Goal: Task Accomplishment & Management: Manage account settings

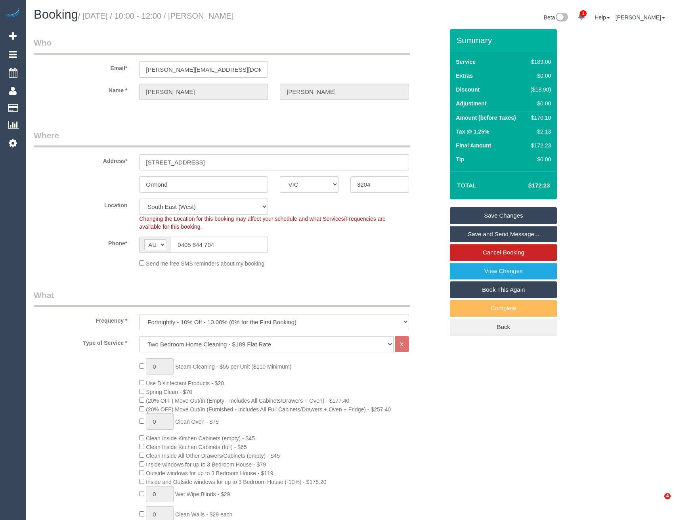
select select "VIC"
select select "number:29"
select select "number:15"
select select "number:19"
select select "number:24"
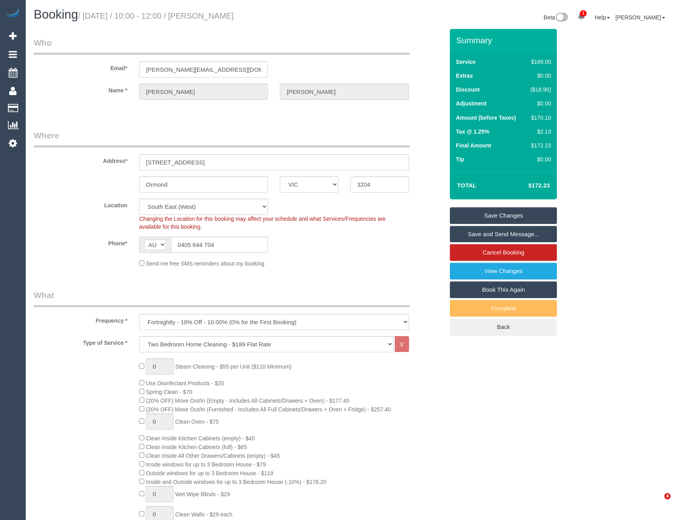
select select "number:34"
select select "number:13"
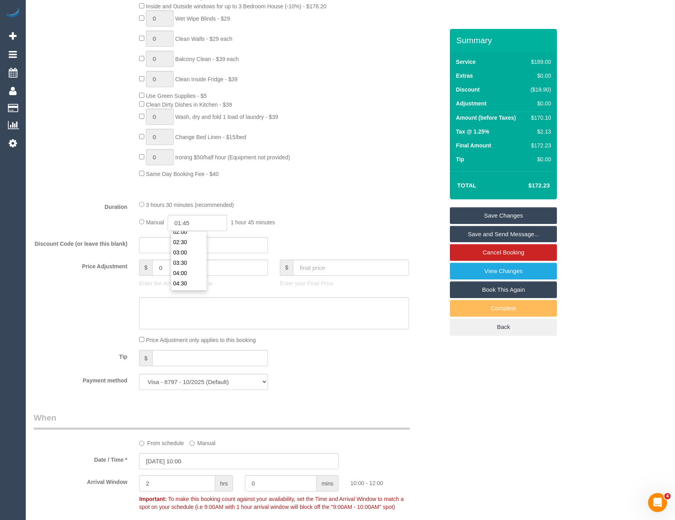
scroll to position [48, 0]
type input "03:30"
click at [189, 261] on li "03:30" at bounding box center [188, 261] width 35 height 10
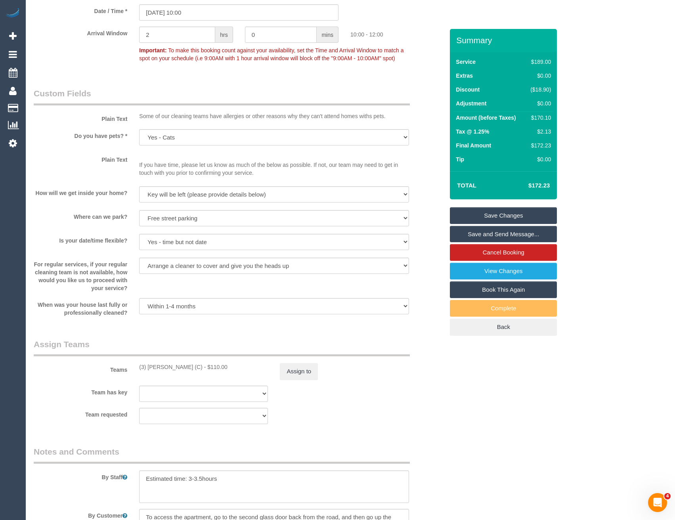
scroll to position [1031, 0]
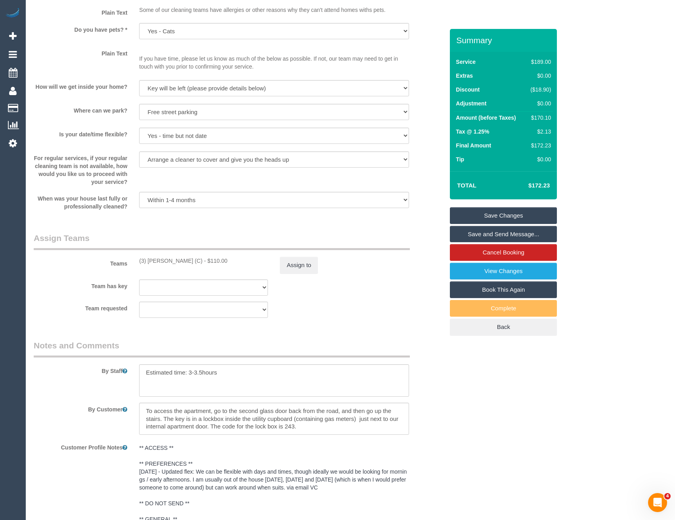
click at [491, 215] on link "Save Changes" at bounding box center [503, 215] width 107 height 17
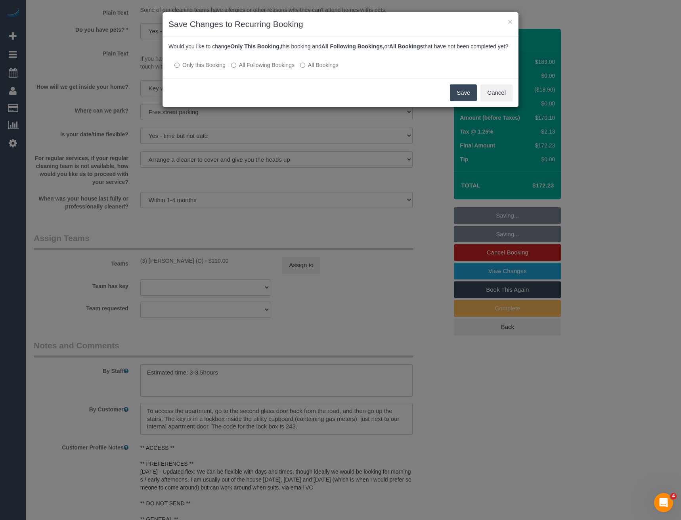
click at [462, 99] on button "Save" at bounding box center [463, 92] width 27 height 17
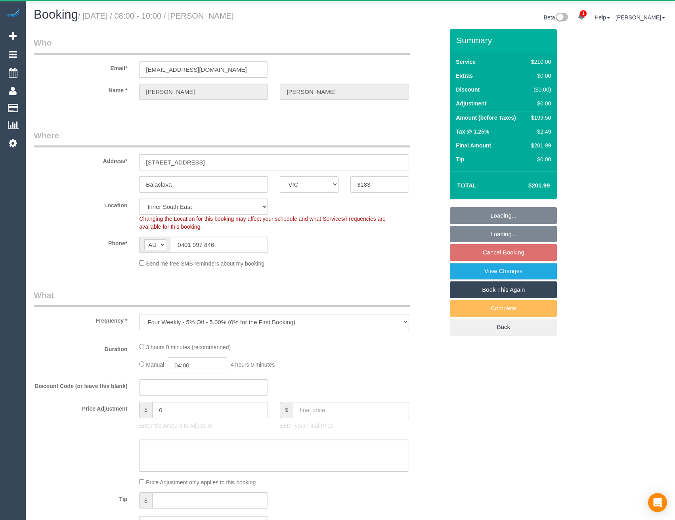
select select "VIC"
select select "string:stripe-pm_1QeSpr2GScqysDRVGLU38DsE"
select select "object:753"
select select "180"
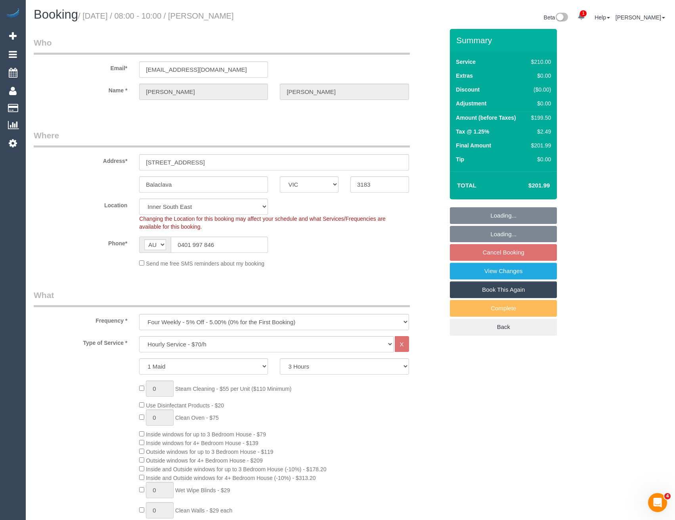
select select "number:29"
select select "number:14"
select select "number:21"
select select "number:23"
select select "number:34"
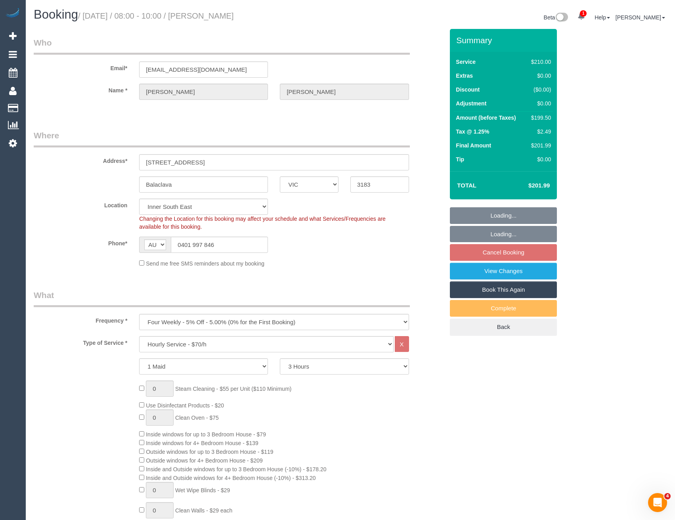
select select "number:12"
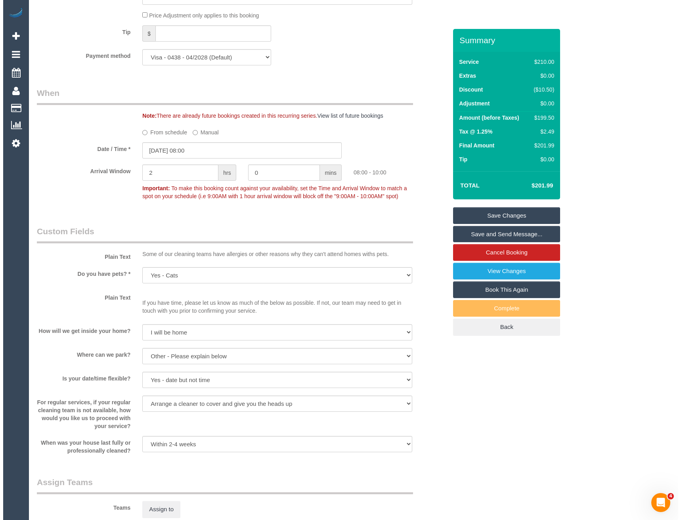
scroll to position [872, 0]
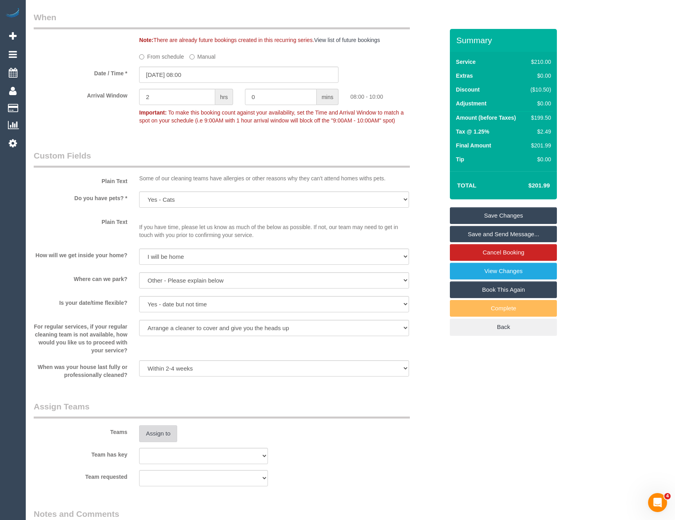
click at [160, 431] on button "Assign to" at bounding box center [158, 433] width 38 height 17
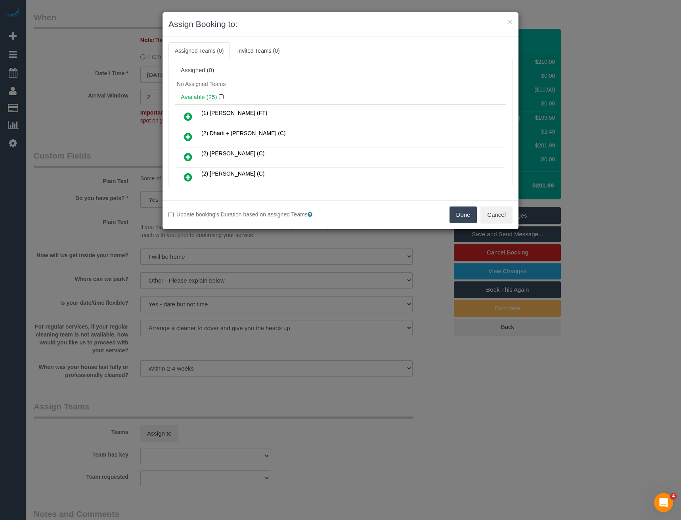
scroll to position [295, 0]
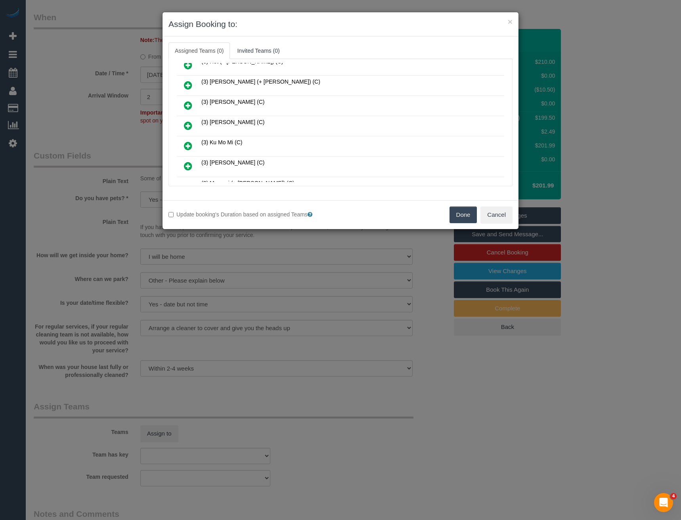
click at [188, 126] on icon at bounding box center [188, 126] width 8 height 10
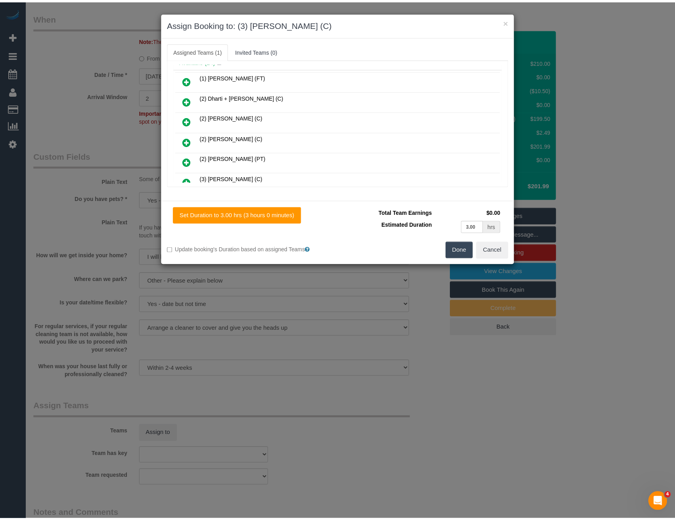
scroll to position [0, 0]
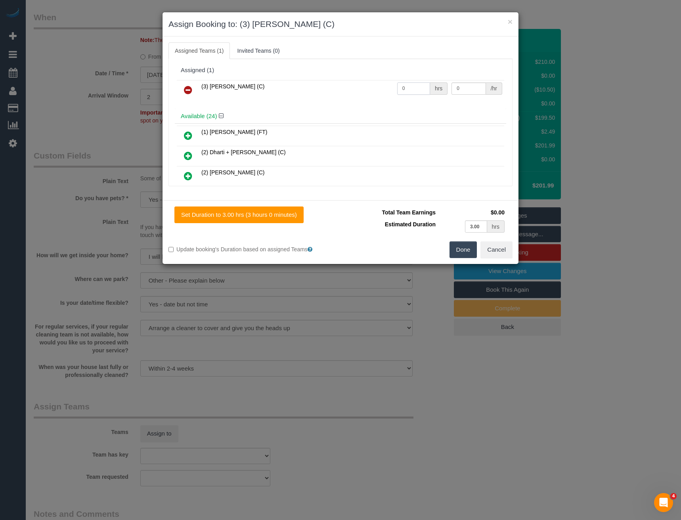
drag, startPoint x: 411, startPoint y: 89, endPoint x: 360, endPoint y: 88, distance: 50.8
click at [363, 90] on tr "(3) Ken Ang Hua (C) 0 hrs 0 /hr" at bounding box center [340, 90] width 327 height 20
type input "3"
type input "35"
click at [464, 249] on button "Done" at bounding box center [464, 249] width 28 height 17
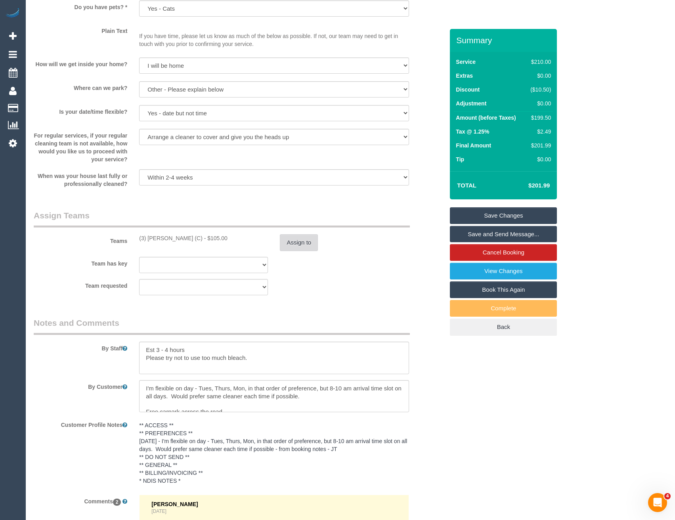
scroll to position [1071, 0]
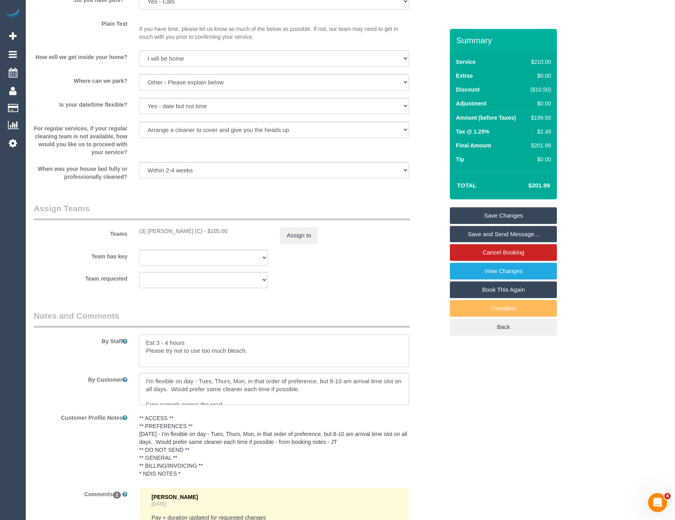
click at [133, 339] on div "By Staff" at bounding box center [239, 338] width 422 height 57
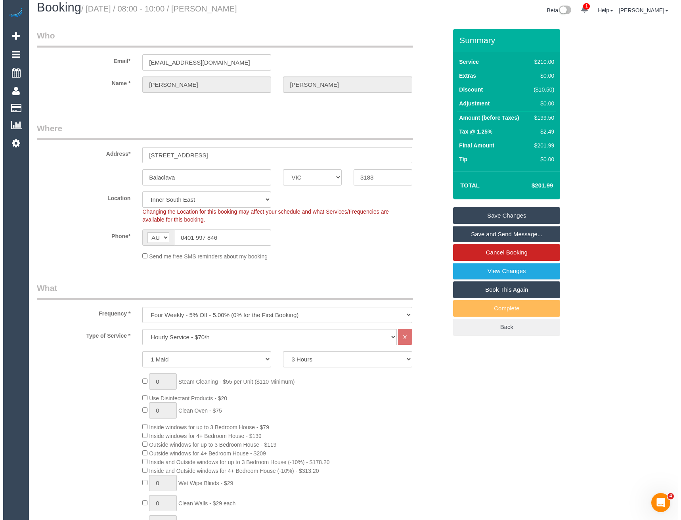
scroll to position [0, 0]
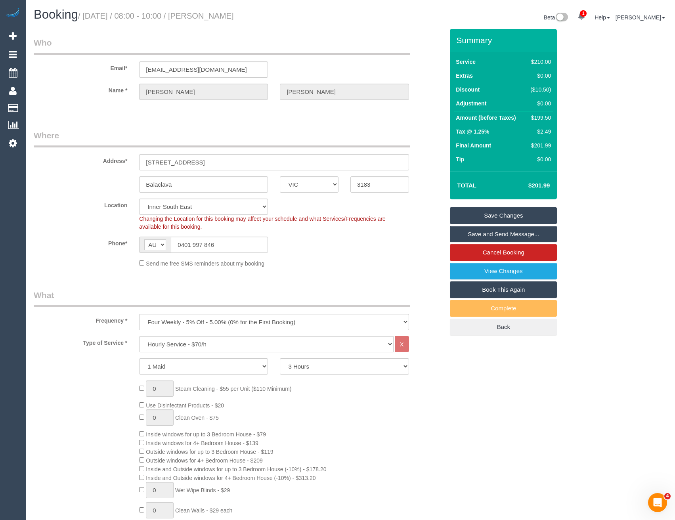
type textarea "Please try not to use too much bleach."
click at [477, 232] on link "Save and Send Message..." at bounding box center [503, 234] width 107 height 17
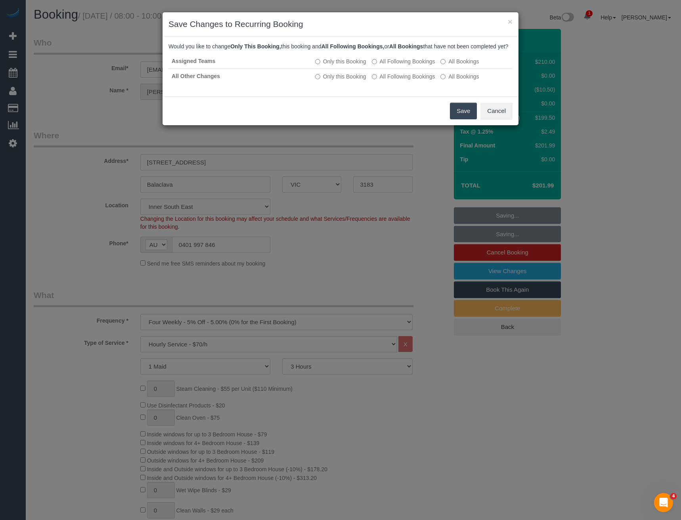
click at [462, 119] on button "Save" at bounding box center [463, 111] width 27 height 17
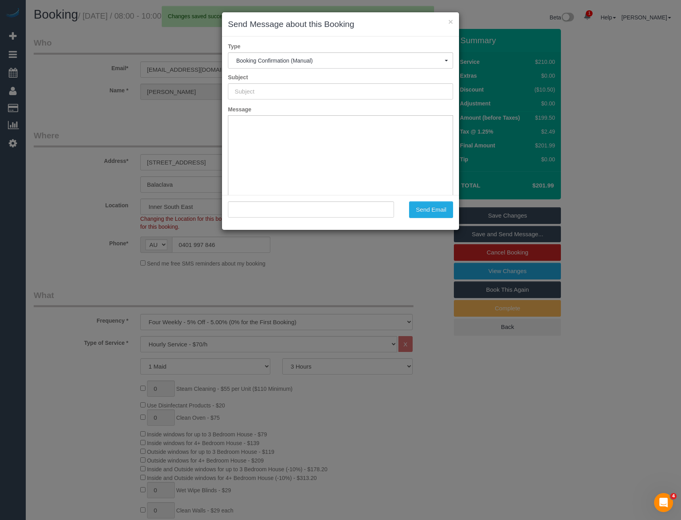
type input "Booking Confirmed"
type input ""Kathleen Shaw" <badgehog@hotmail.com>"
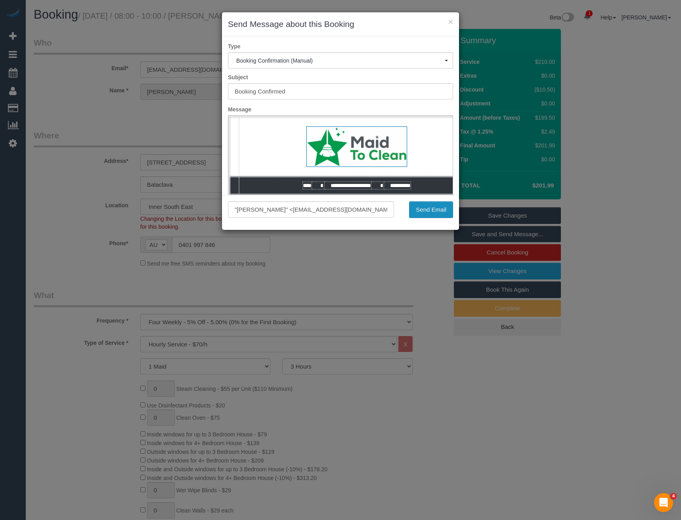
click at [419, 210] on button "Send Email" at bounding box center [431, 209] width 44 height 17
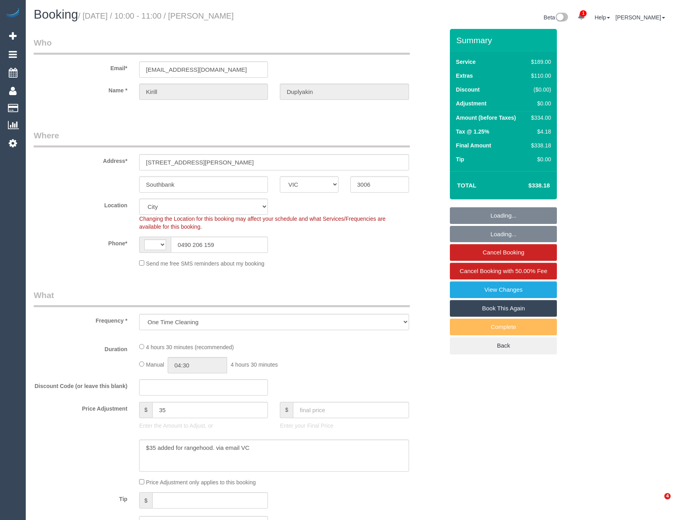
select select "VIC"
select select "number:28"
select select "number:14"
select select "number:20"
select select "number:25"
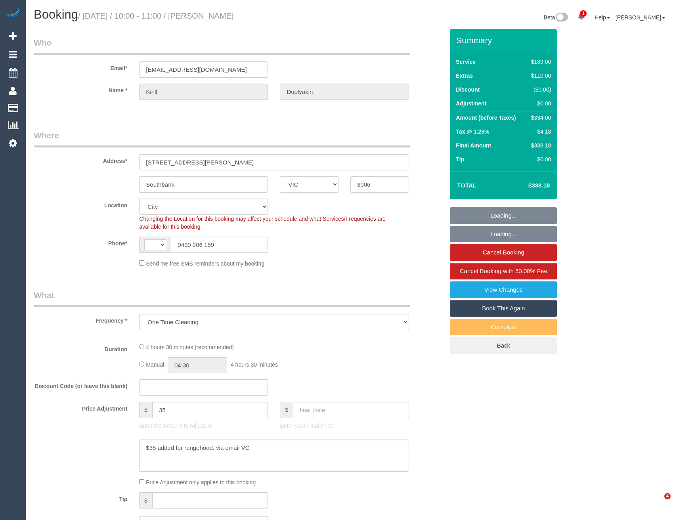
select select "number:13"
select select "object:709"
select select "string:AU"
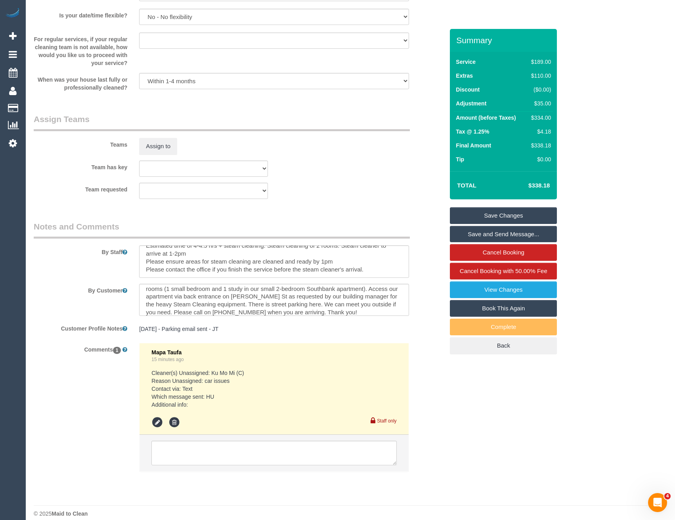
scroll to position [16, 0]
click at [194, 450] on textarea at bounding box center [273, 453] width 245 height 25
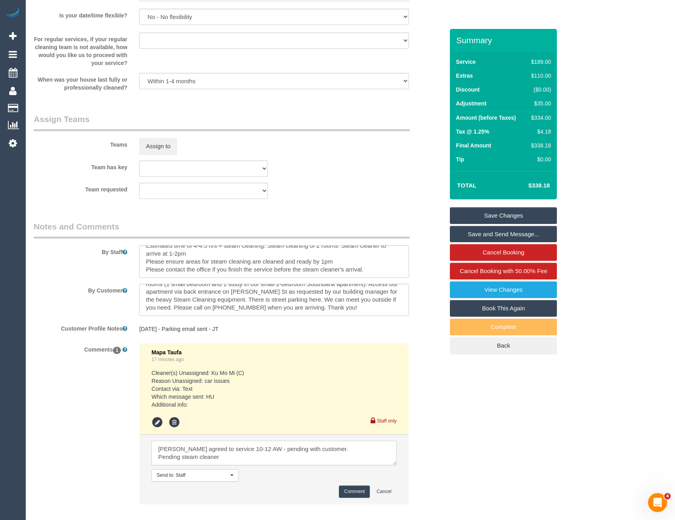
type textarea "Danyal agreed to service 10-12 AW - pending with customer. Pending steam cleaner"
click at [347, 491] on button "Comment" at bounding box center [354, 492] width 31 height 12
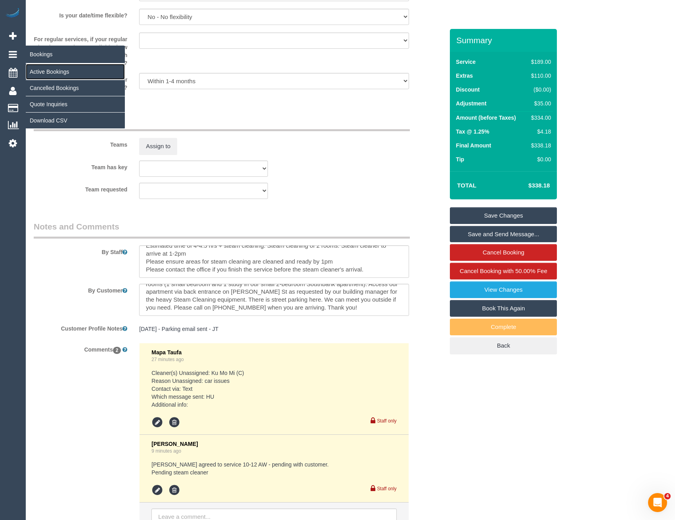
click at [52, 74] on link "Active Bookings" at bounding box center [75, 72] width 99 height 16
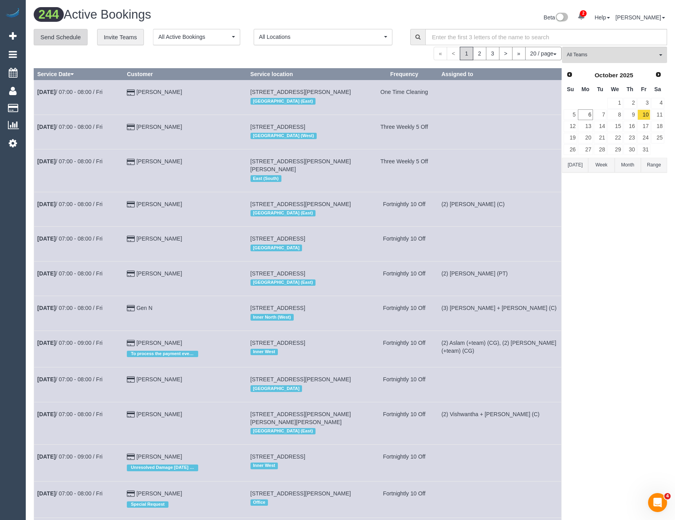
click at [47, 43] on link "Send Schedule" at bounding box center [61, 37] width 54 height 17
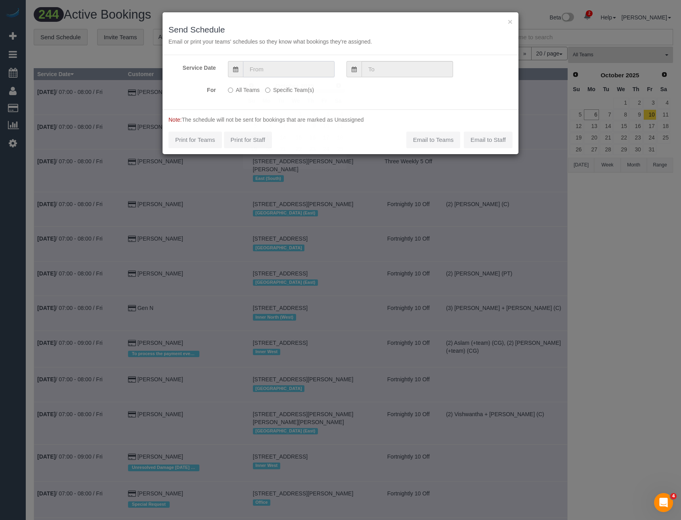
click at [260, 74] on input "text" at bounding box center [289, 69] width 92 height 16
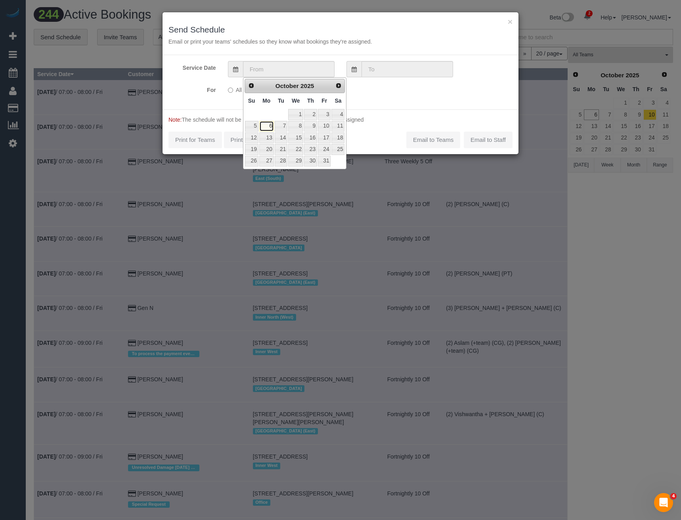
click at [267, 126] on link "6" at bounding box center [266, 126] width 15 height 11
type input "06/10/2025"
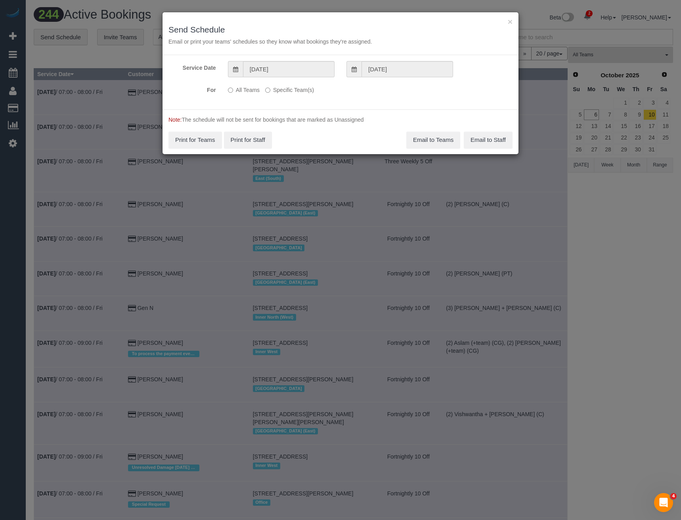
click at [279, 86] on label "Specific Team(s)" at bounding box center [289, 88] width 49 height 11
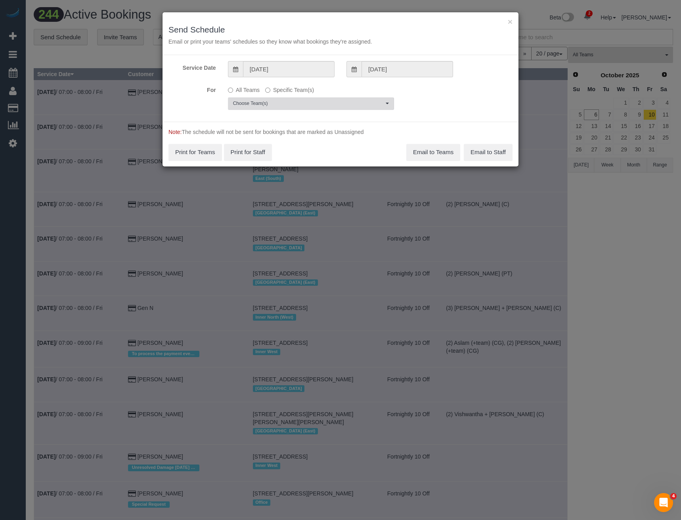
click at [278, 100] on span "Choose Team(s)" at bounding box center [308, 103] width 151 height 7
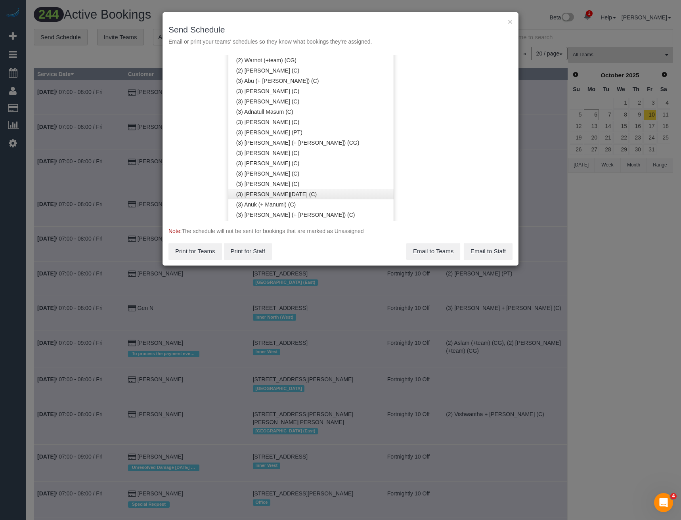
scroll to position [874, 0]
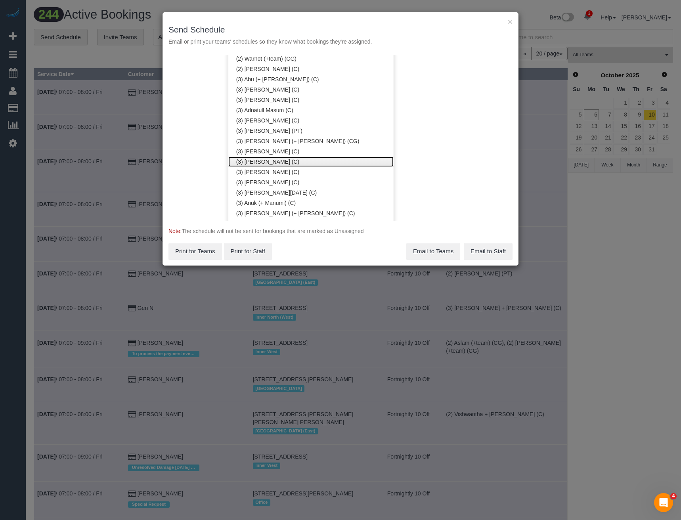
click at [266, 163] on link "(3) [PERSON_NAME] (C)" at bounding box center [310, 162] width 165 height 10
click at [408, 157] on div "Service Date 06/10/2025 06/10/2025 For All Teams Specific Team(s) (3) Andres Ar…" at bounding box center [341, 138] width 356 height 166
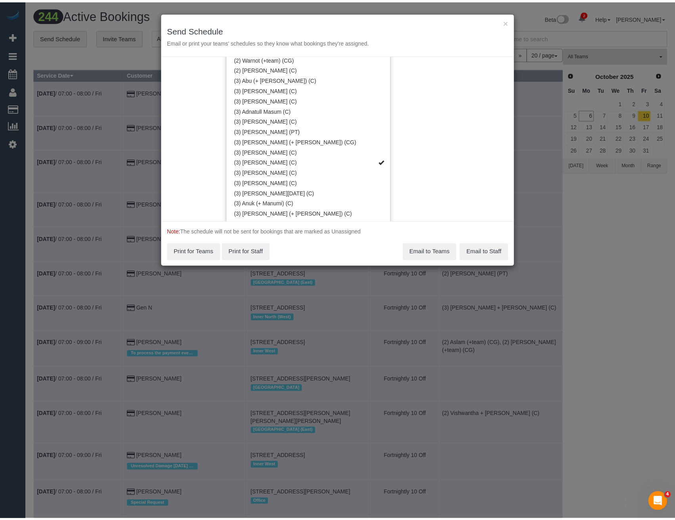
scroll to position [0, 0]
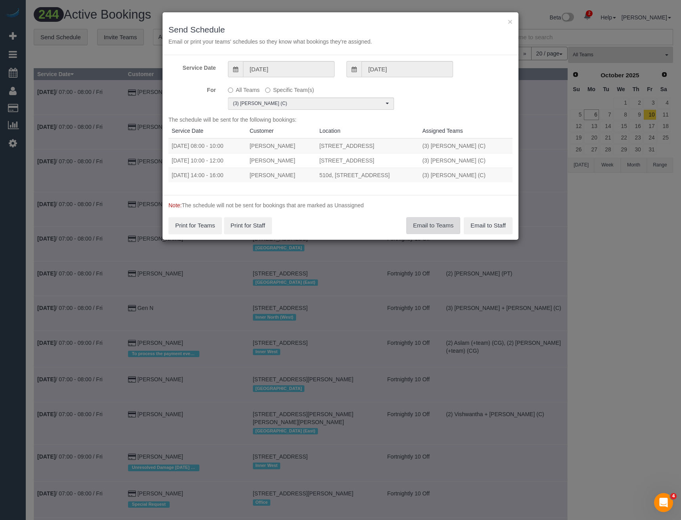
click at [432, 230] on button "Email to Teams" at bounding box center [433, 225] width 54 height 17
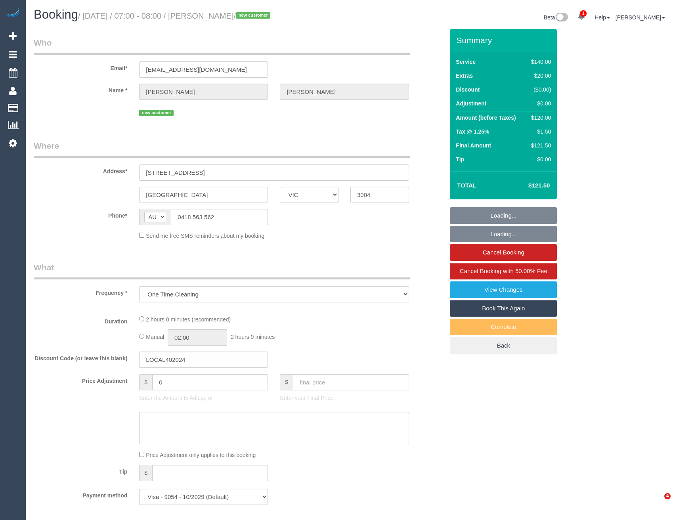
select select "VIC"
select select "number:28"
select select "number:14"
select select "number:20"
select select "number:23"
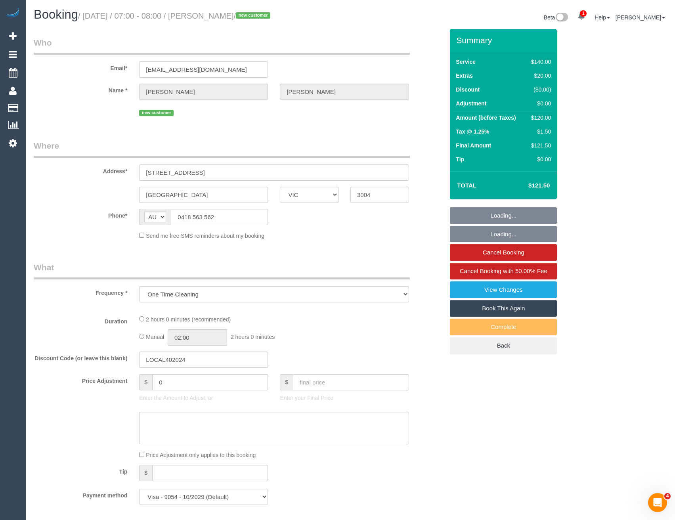
select select "number:12"
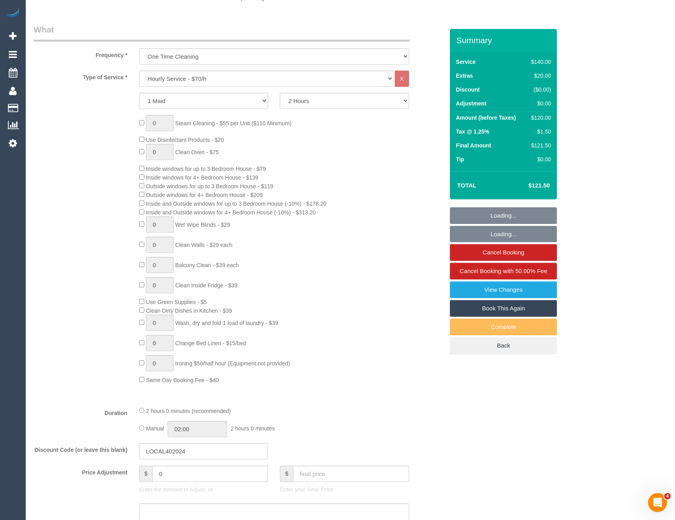
select select "object:1288"
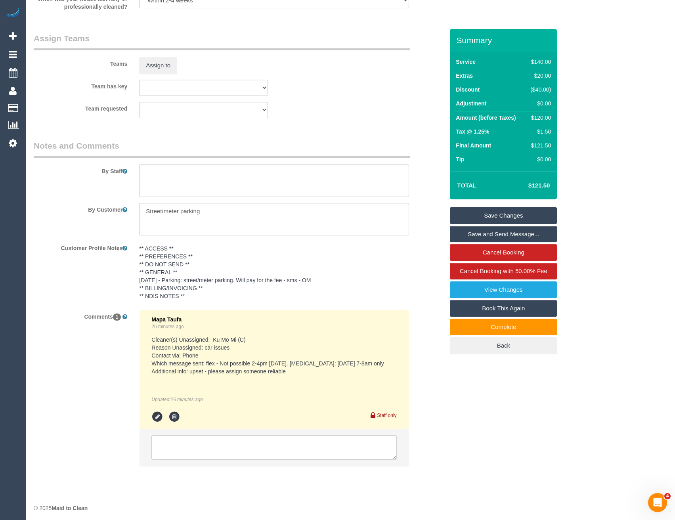
scroll to position [1241, 0]
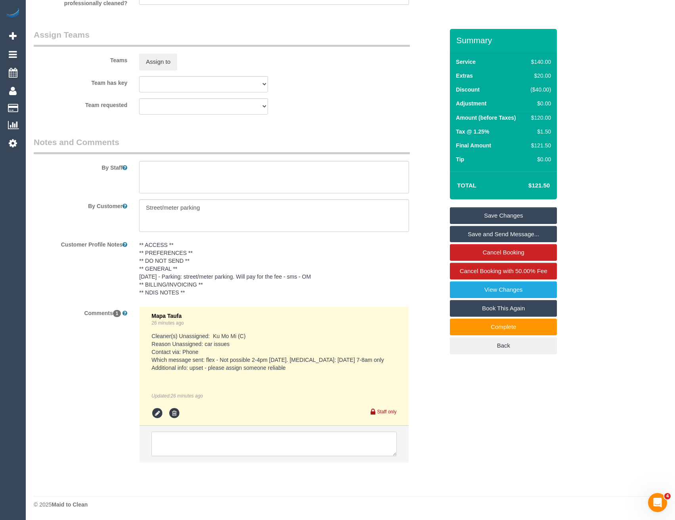
click at [196, 436] on textarea at bounding box center [273, 444] width 245 height 25
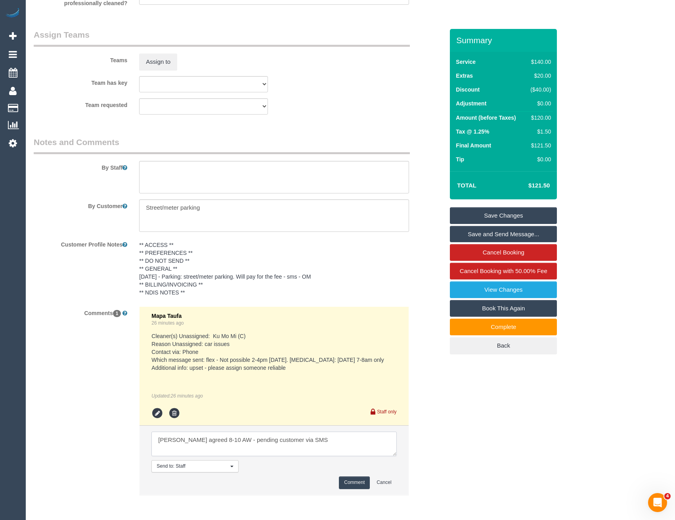
type textarea "Andres agreed 8-10 AW - pending customer via SMS"
click at [352, 479] on button "Comment" at bounding box center [354, 483] width 31 height 12
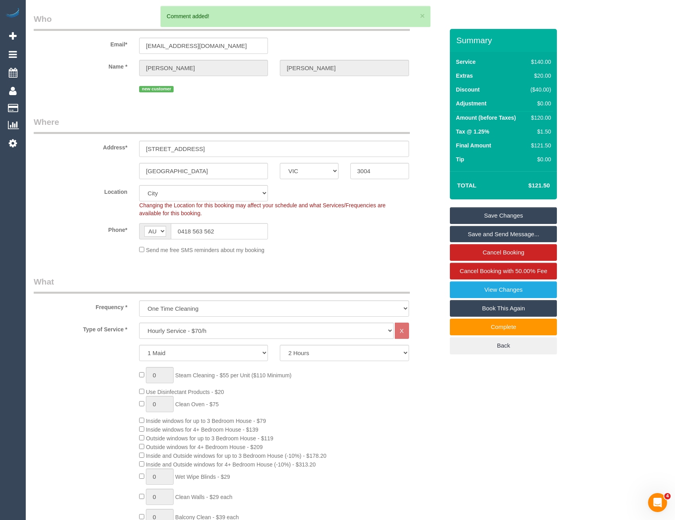
scroll to position [0, 0]
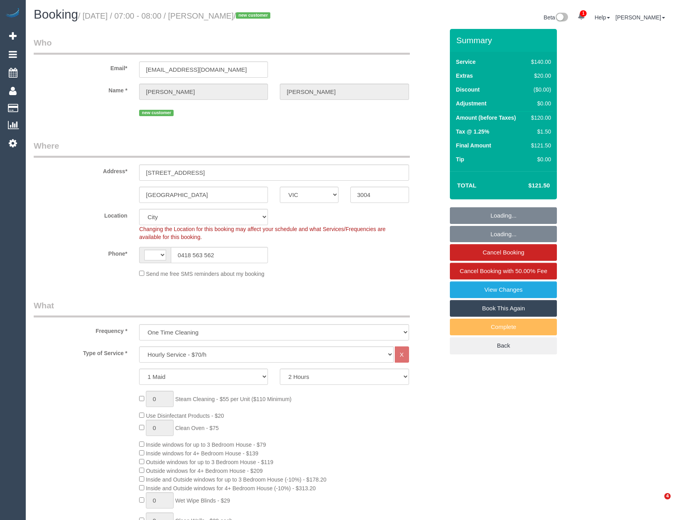
select select "VIC"
select select "string:AU"
select select "string:stripe-pm_1SCBQc2GScqysDRVAkt9DpzO"
select select "object:1160"
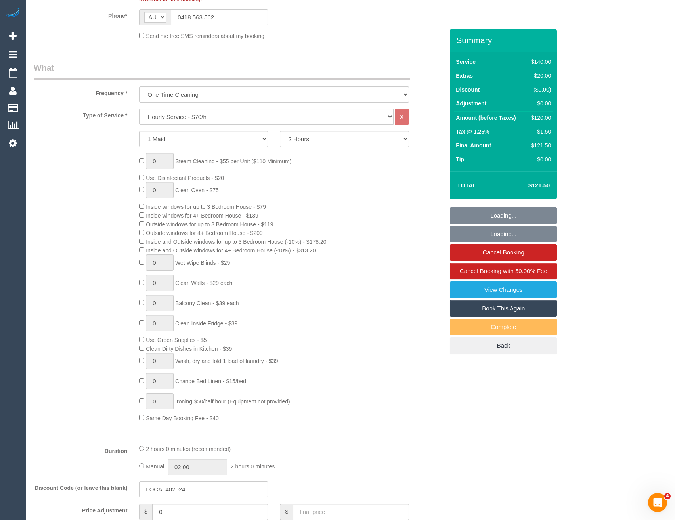
select select "number:28"
select select "number:14"
select select "number:20"
select select "number:23"
select select "number:12"
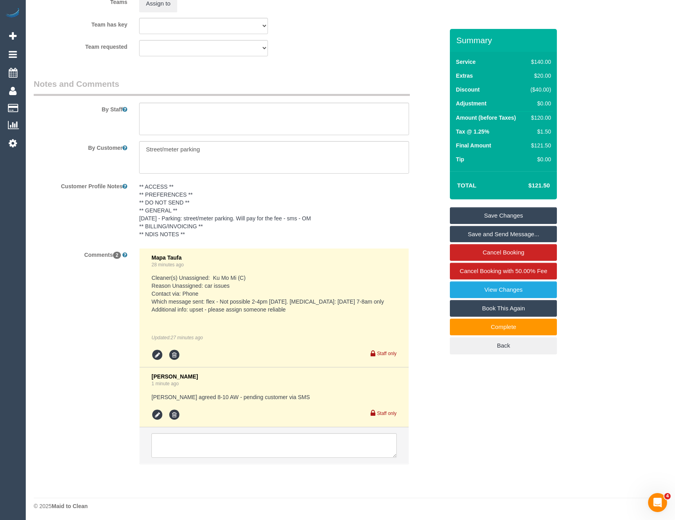
scroll to position [1300, 0]
click at [161, 414] on icon at bounding box center [157, 414] width 12 height 12
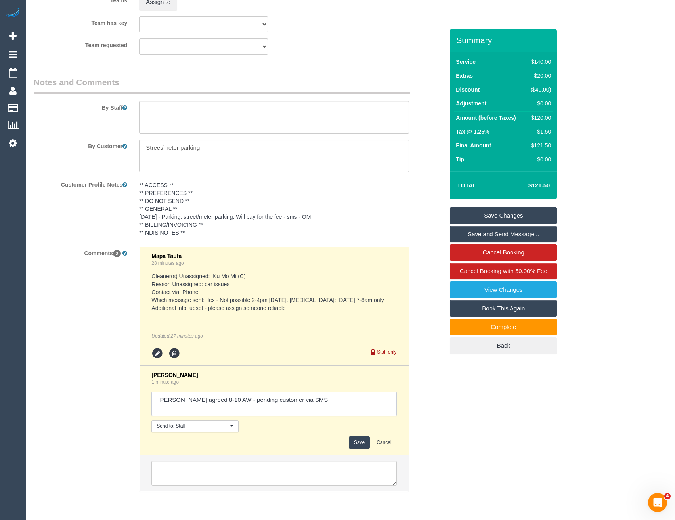
click at [316, 400] on textarea at bounding box center [273, 404] width 245 height 25
type textarea "Andres agreed 8-10 AW - pending customer via SMS // confirmed"
click at [357, 444] on button "Save" at bounding box center [359, 443] width 21 height 12
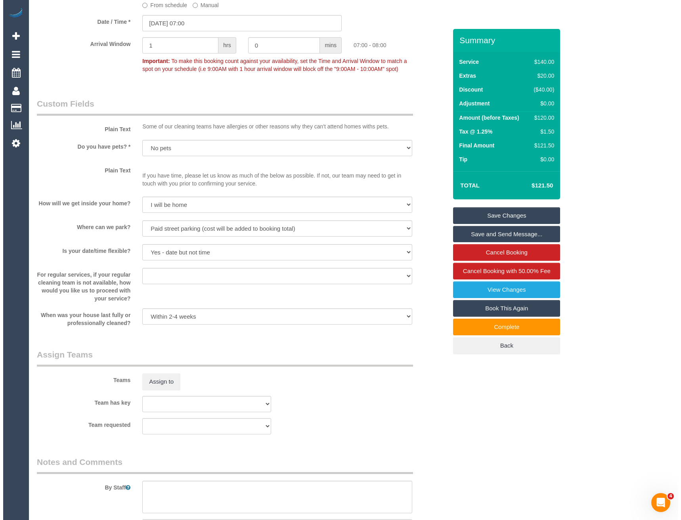
scroll to position [1031, 0]
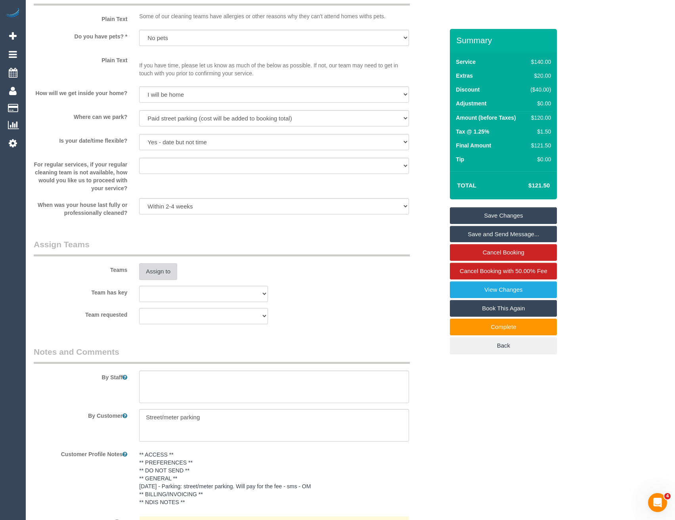
click at [150, 267] on button "Assign to" at bounding box center [158, 271] width 38 height 17
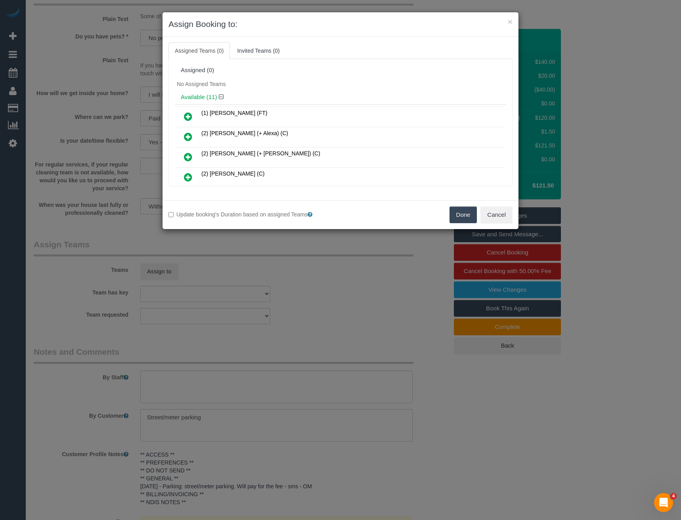
scroll to position [92, 0]
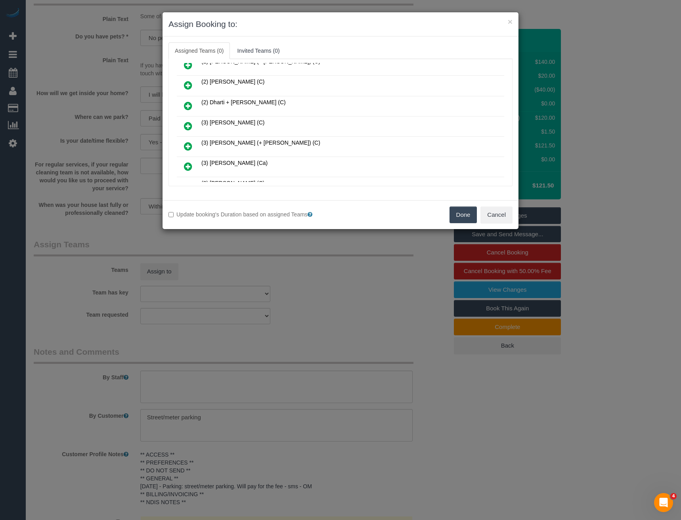
click at [188, 126] on icon at bounding box center [188, 126] width 8 height 10
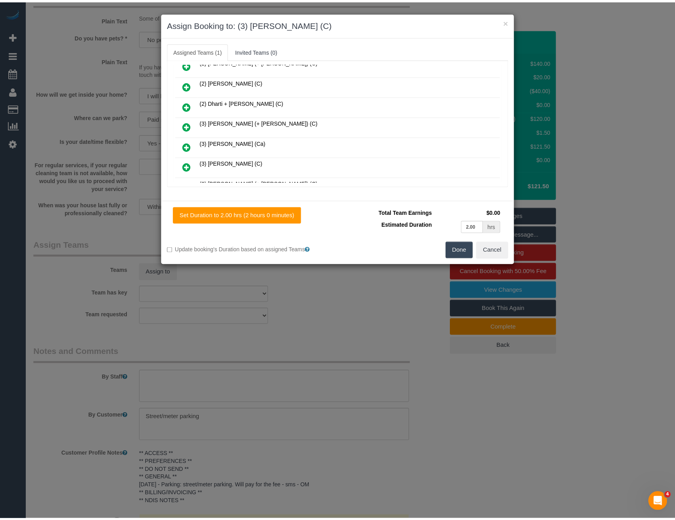
scroll to position [0, 0]
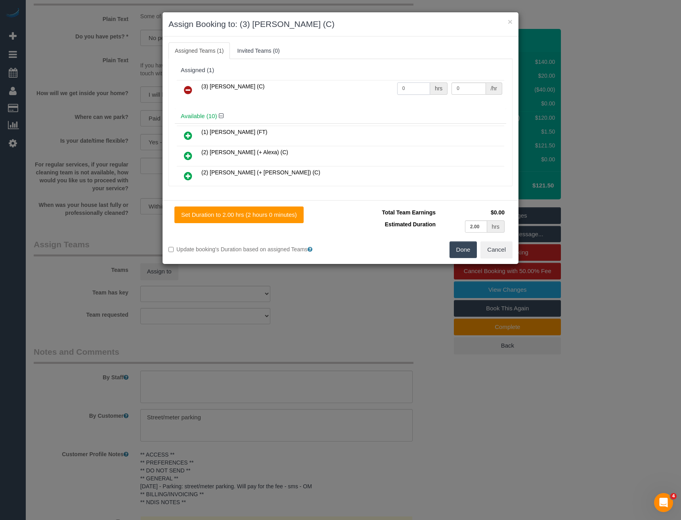
drag, startPoint x: 407, startPoint y: 91, endPoint x: 358, endPoint y: 96, distance: 48.6
click at [364, 97] on tr "(3) Andres Arredondo (C) 0 hrs 0 /hr" at bounding box center [340, 90] width 327 height 20
type input "2"
type input "40"
click at [458, 252] on button "Done" at bounding box center [464, 249] width 28 height 17
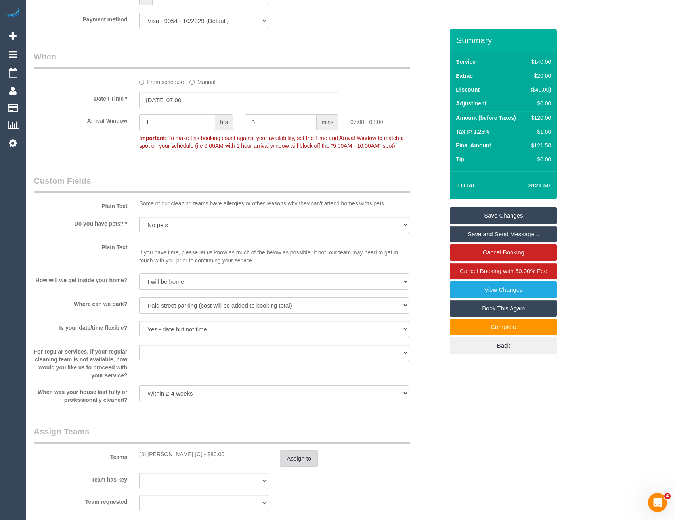
scroll to position [833, 0]
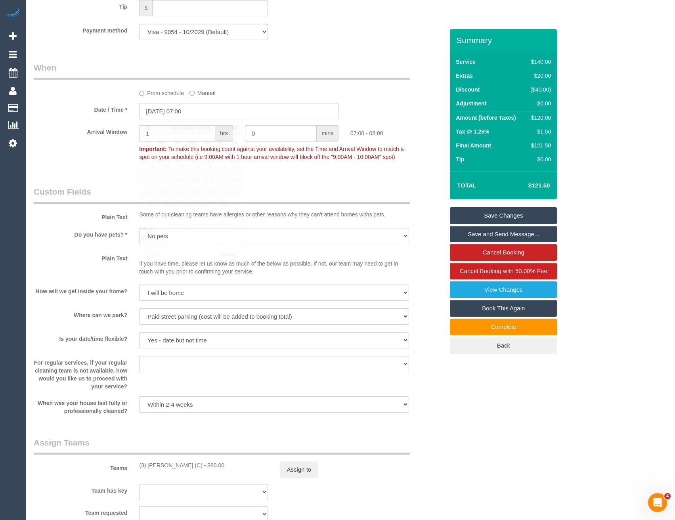
click at [206, 115] on input "06/10/2025 07:00" at bounding box center [238, 111] width 199 height 16
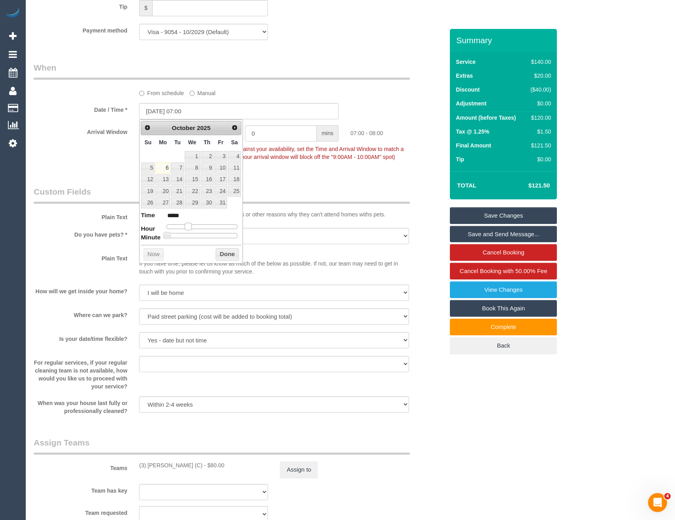
type input "06/10/2025 08:00"
type input "*****"
click at [192, 227] on span at bounding box center [191, 226] width 7 height 7
click at [225, 254] on button "Done" at bounding box center [227, 254] width 23 height 13
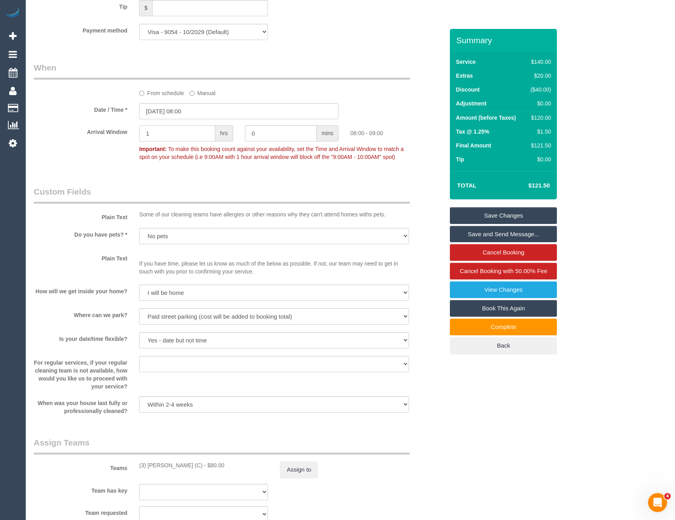
drag, startPoint x: 148, startPoint y: 138, endPoint x: 128, endPoint y: 140, distance: 20.3
click at [128, 140] on div "Arrival Window 1 hrs 0 mins 08:00 - 09:00 Important: To make this booking count…" at bounding box center [239, 144] width 422 height 39
type input "2"
click at [233, 168] on fieldset "When From schedule Manual Date / Time * 06/10/2025 08:00 Arrival Window 2 hrs 0…" at bounding box center [239, 116] width 410 height 109
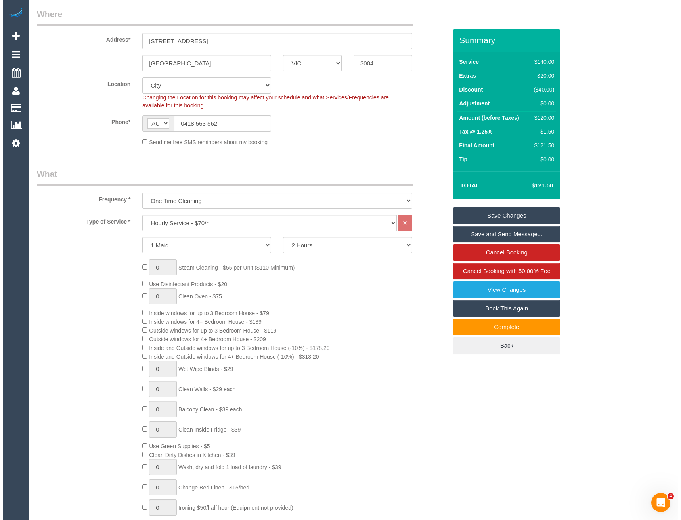
scroll to position [0, 0]
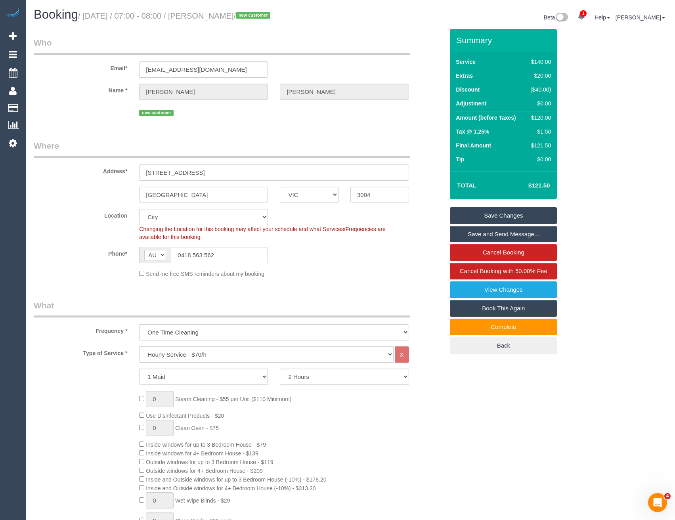
click at [477, 237] on link "Save and Send Message..." at bounding box center [503, 234] width 107 height 17
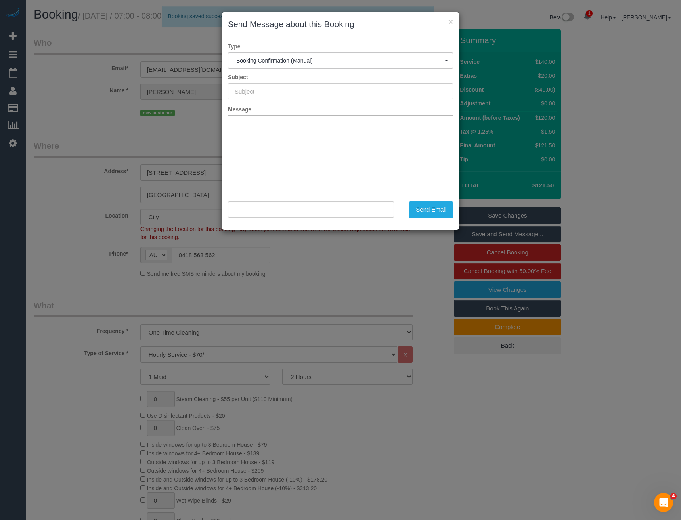
type input "Booking Confirmed"
type input ""Elane Zelcer" <ezelcer@bioconsult.com.au>"
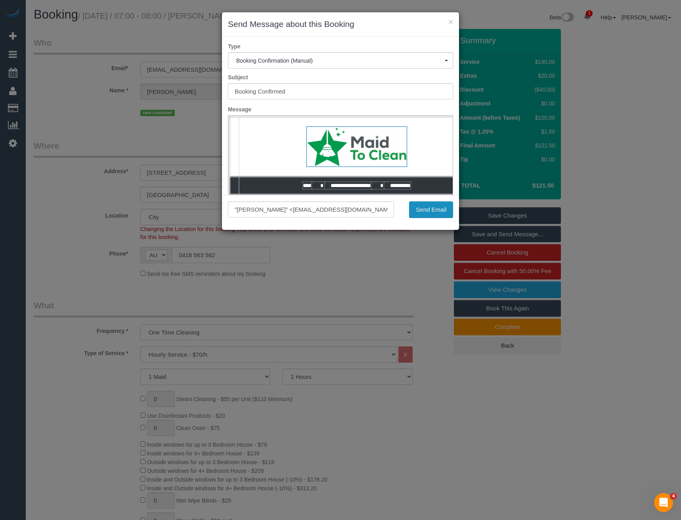
click at [432, 211] on button "Send Email" at bounding box center [431, 209] width 44 height 17
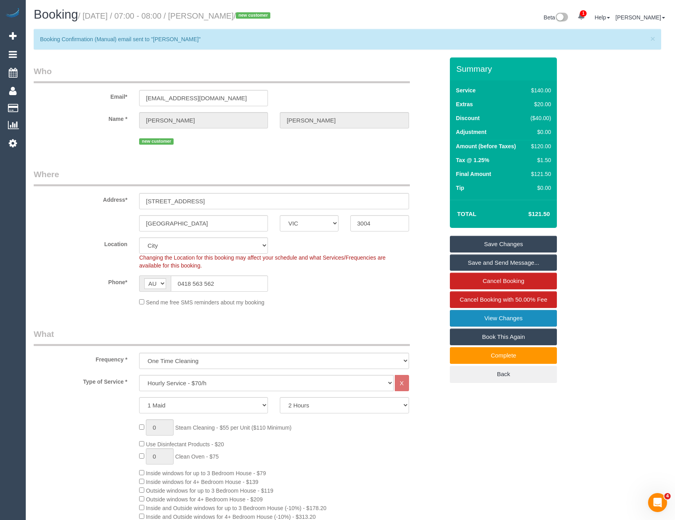
click at [483, 322] on link "View Changes" at bounding box center [503, 318] width 107 height 17
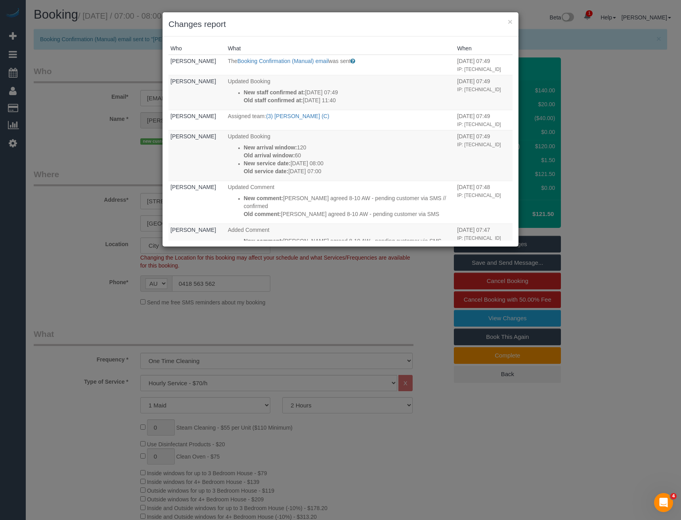
click at [309, 287] on div "× Changes report Who What When Bronie Bryant The Booking Confirmation (Manual) …" at bounding box center [340, 260] width 681 height 520
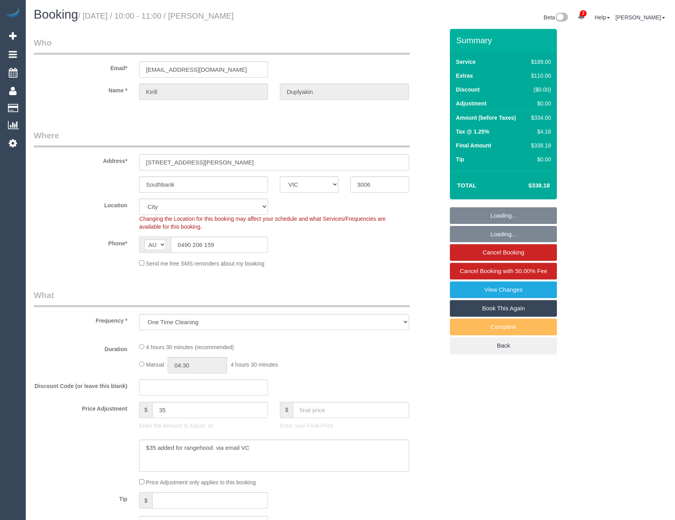
select select "VIC"
select select "string:stripe-pm_1RGZ9a2GScqysDRVAO1pQKqS"
select select "number:28"
select select "number:14"
select select "number:20"
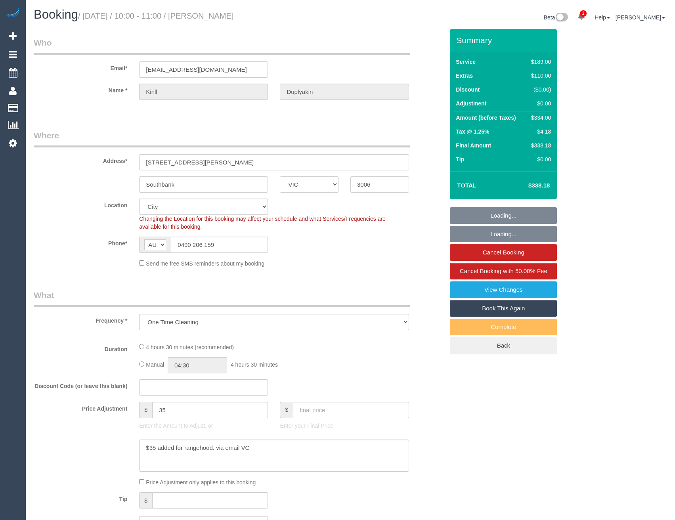
select select "number:25"
select select "number:13"
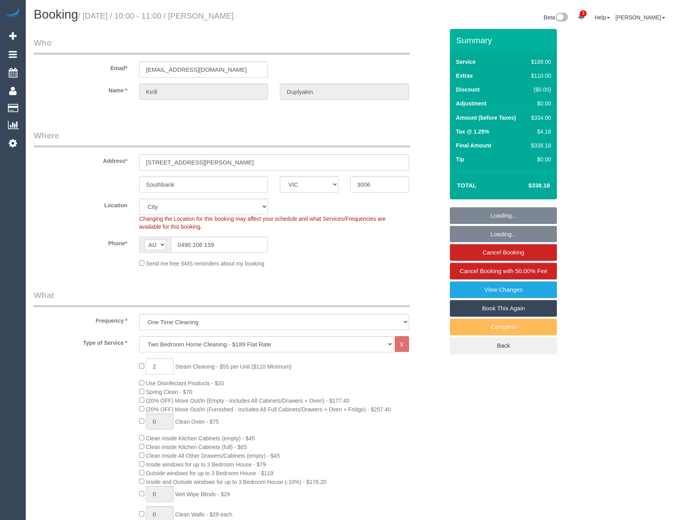
select select "object:838"
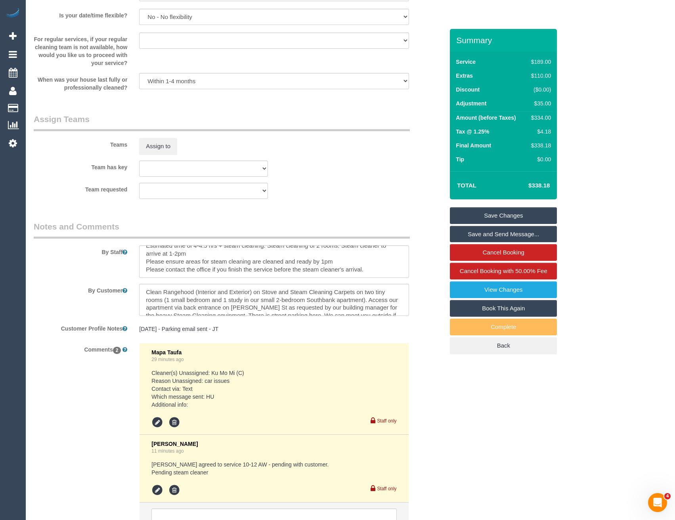
scroll to position [16, 0]
click at [159, 486] on icon at bounding box center [157, 491] width 12 height 12
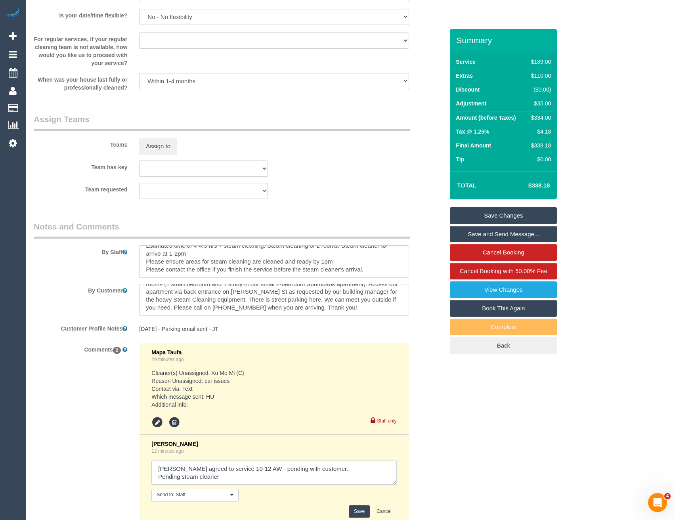
click at [226, 480] on textarea at bounding box center [273, 473] width 245 height 25
type textarea "Danyal agreed to service 10-12 AW - pending with customer. Pending steam cleane…"
click at [355, 510] on button "Save" at bounding box center [359, 512] width 21 height 12
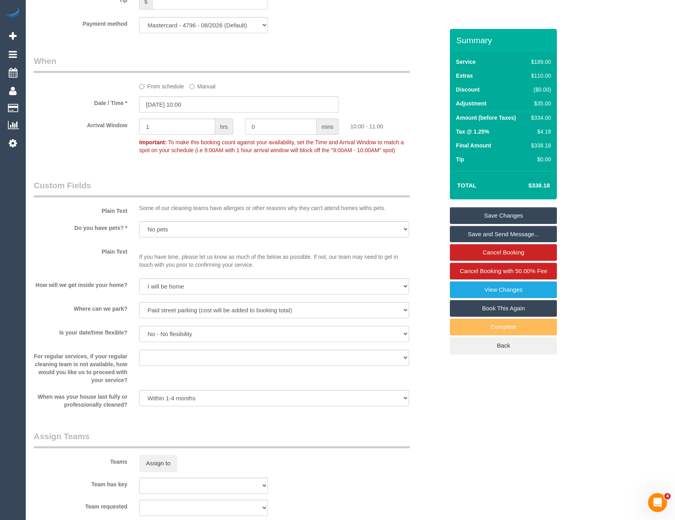
scroll to position [1071, 0]
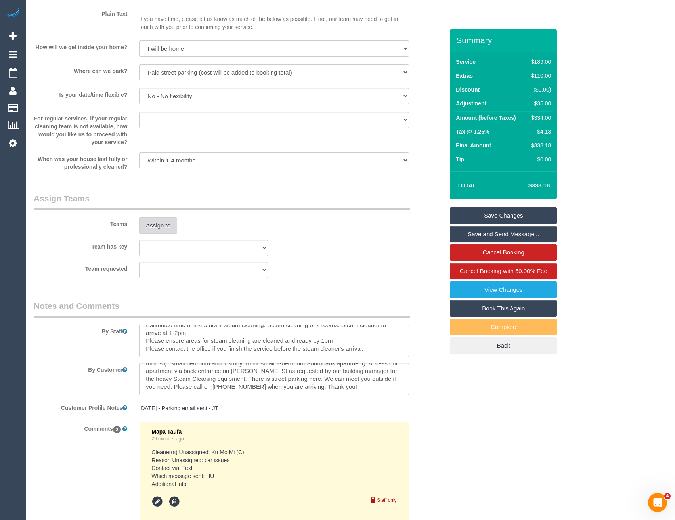
click at [159, 225] on button "Assign to" at bounding box center [158, 225] width 38 height 17
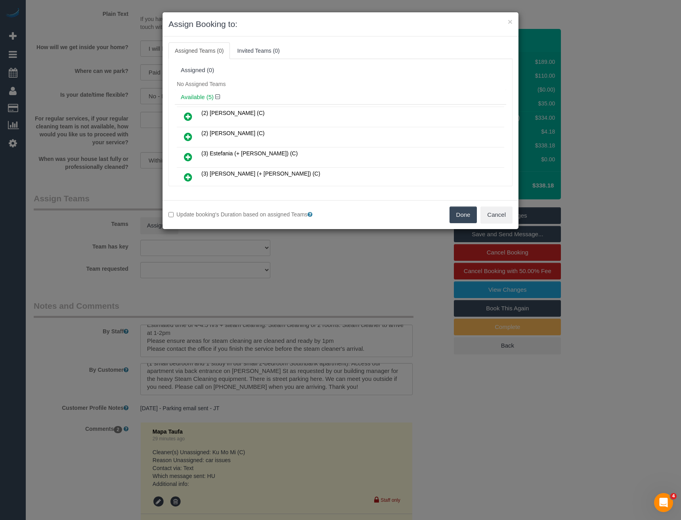
click at [391, 263] on div "× Assign Booking to: Assigned Teams (0) Invited Teams (0) Assigned (0) No Assig…" at bounding box center [340, 260] width 681 height 520
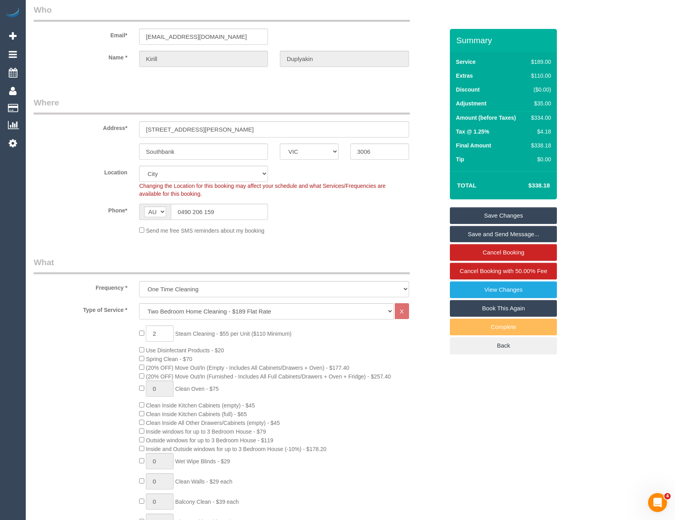
scroll to position [0, 0]
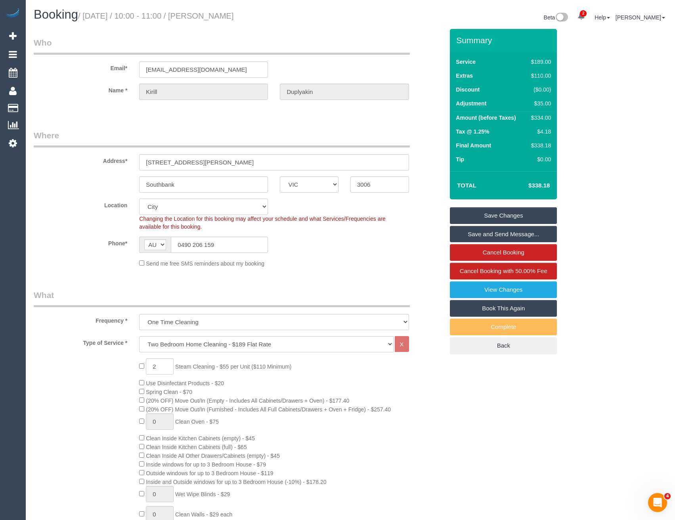
click at [190, 207] on select "Office City East (North) East (South) Inner East Inner North (East) Inner North…" at bounding box center [203, 207] width 129 height 16
select select "50"
click at [139, 199] on select "Office City East (North) East (South) Inner East Inner North (East) Inner North…" at bounding box center [203, 207] width 129 height 16
click at [280, 241] on div "Phone* AF AL DZ AD AO AI AQ AG AR AM AW AU AT AZ BS BH BD BB BY BE BZ BJ BM BT …" at bounding box center [239, 245] width 422 height 16
select select "object:2723"
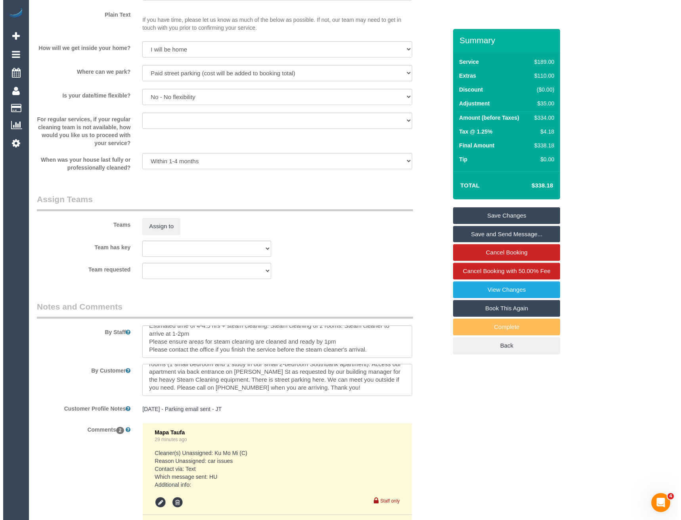
scroll to position [1189, 0]
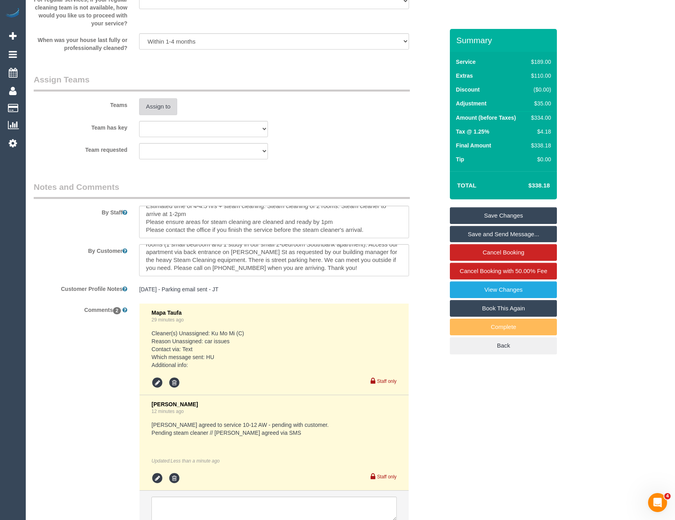
click at [164, 113] on button "Assign to" at bounding box center [158, 106] width 38 height 17
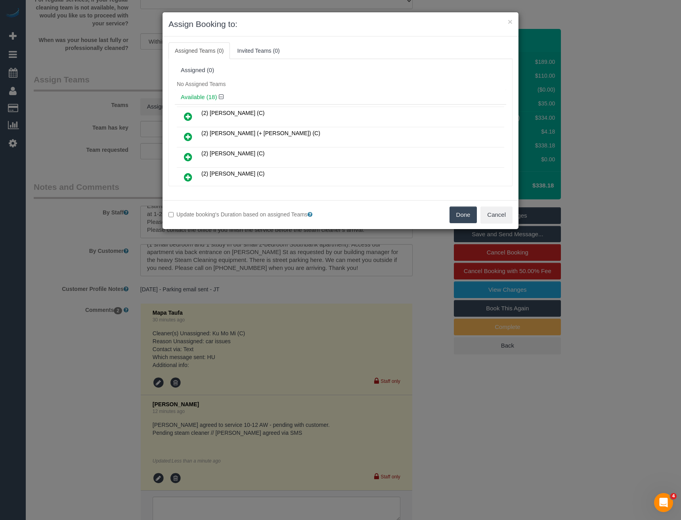
scroll to position [112, 0]
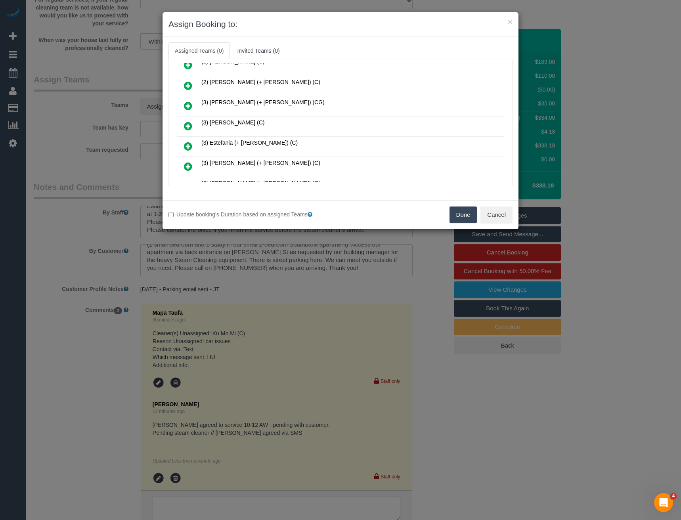
click at [185, 126] on icon at bounding box center [188, 126] width 8 height 10
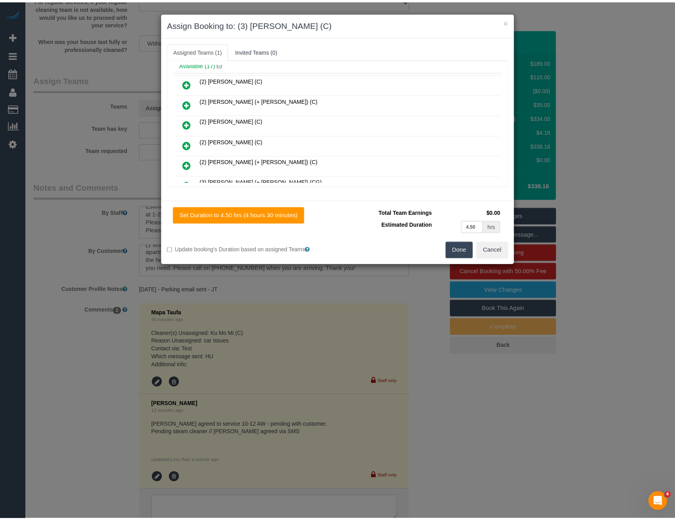
scroll to position [0, 0]
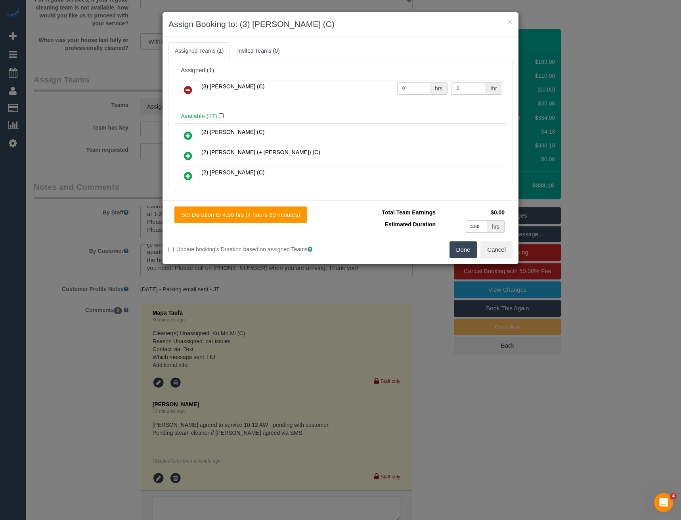
drag, startPoint x: 408, startPoint y: 89, endPoint x: 375, endPoint y: 92, distance: 33.0
click at [376, 92] on tr "(3) Danyal Ali (C) 0 hrs 0 /hr" at bounding box center [340, 90] width 327 height 20
type input "1"
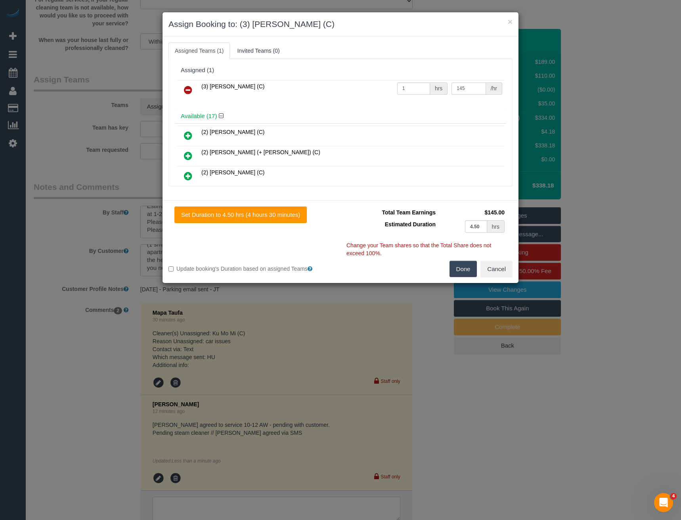
type input "145"
click at [461, 263] on button "Done" at bounding box center [464, 269] width 28 height 17
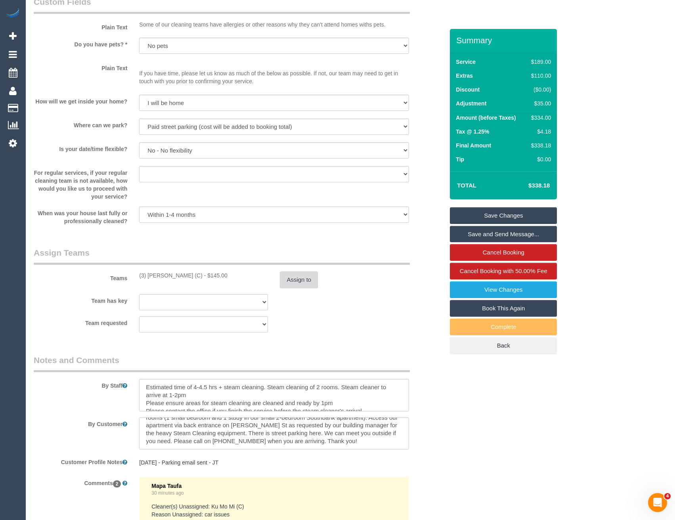
click at [301, 282] on button "Assign to" at bounding box center [299, 280] width 38 height 17
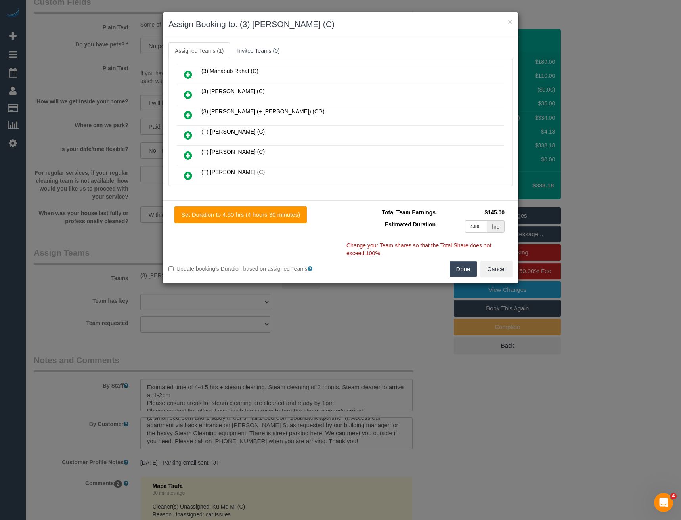
scroll to position [323, 0]
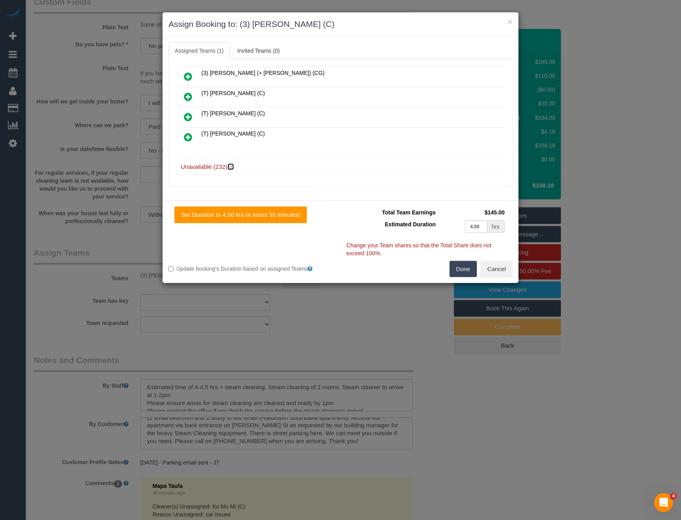
click at [232, 167] on icon at bounding box center [231, 167] width 5 height 6
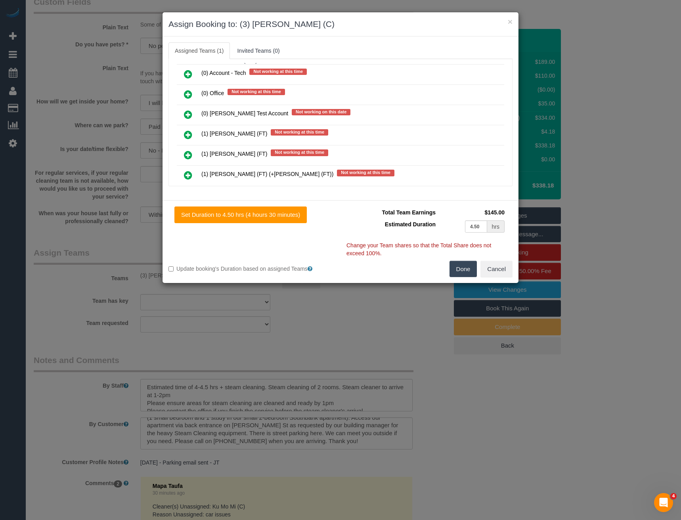
scroll to position [3190, 0]
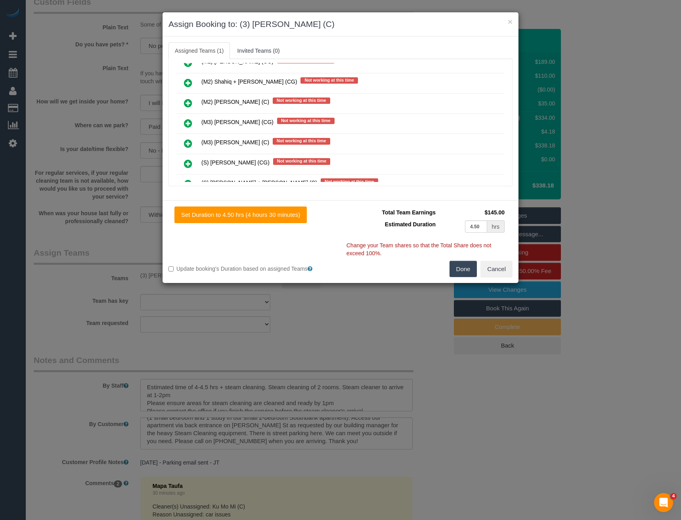
click at [188, 121] on icon at bounding box center [188, 124] width 8 height 10
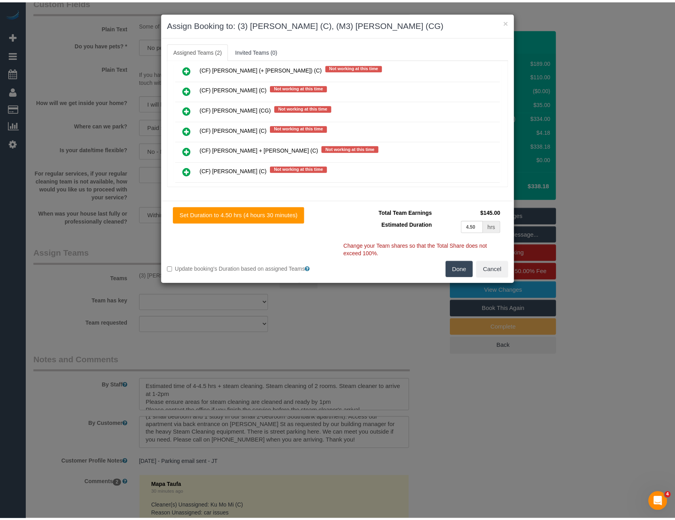
scroll to position [0, 0]
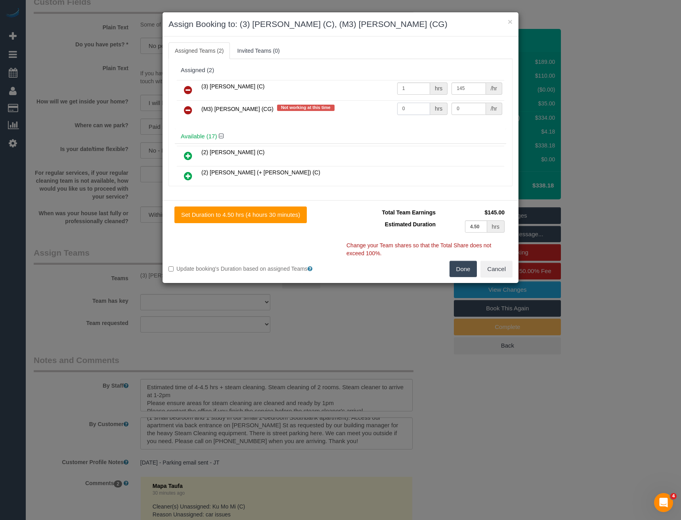
drag, startPoint x: 412, startPoint y: 108, endPoint x: 354, endPoint y: 113, distance: 58.1
click at [362, 113] on tr "(M3) Adnan (CG) Not working at this time 0 hrs 0 /hr" at bounding box center [340, 110] width 327 height 20
type input "1"
type input "85"
click at [452, 268] on button "Done" at bounding box center [464, 269] width 28 height 17
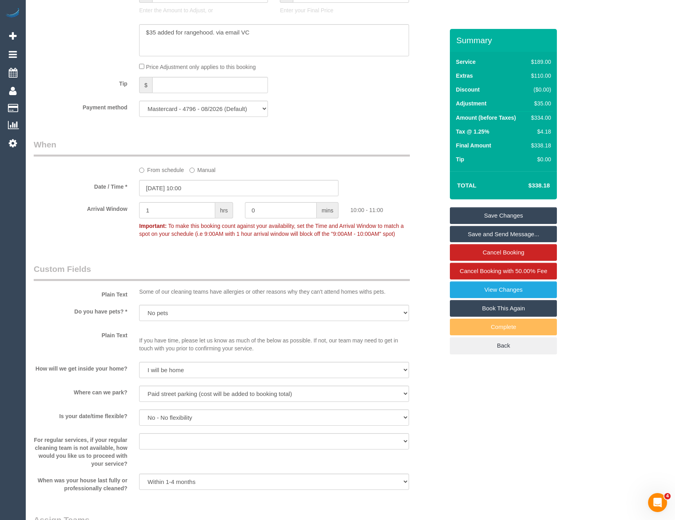
scroll to position [674, 0]
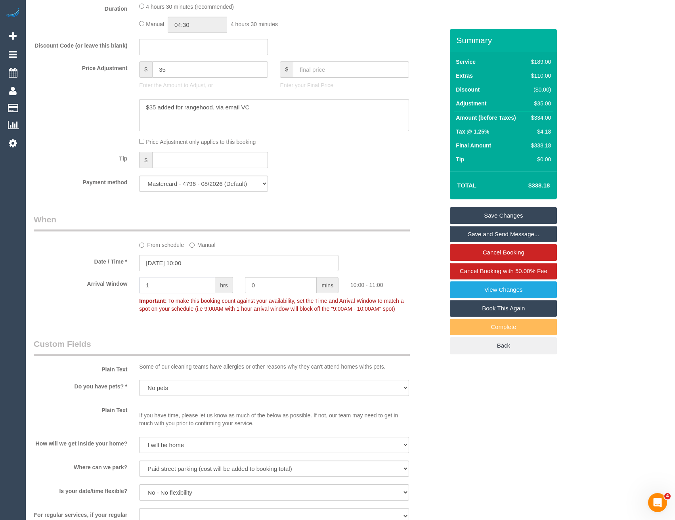
drag, startPoint x: 167, startPoint y: 285, endPoint x: 126, endPoint y: 287, distance: 41.3
click at [126, 287] on div "Arrival Window 1 hrs 0 mins 10:00 - 11:00 Important: To make this booking count…" at bounding box center [239, 296] width 422 height 39
type input "2"
click at [298, 333] on div "Who Email* auyeunf@gmail.com Name * Kirill Duplyakin Where Address* 105/70 Dorc…" at bounding box center [239, 214] width 422 height 1718
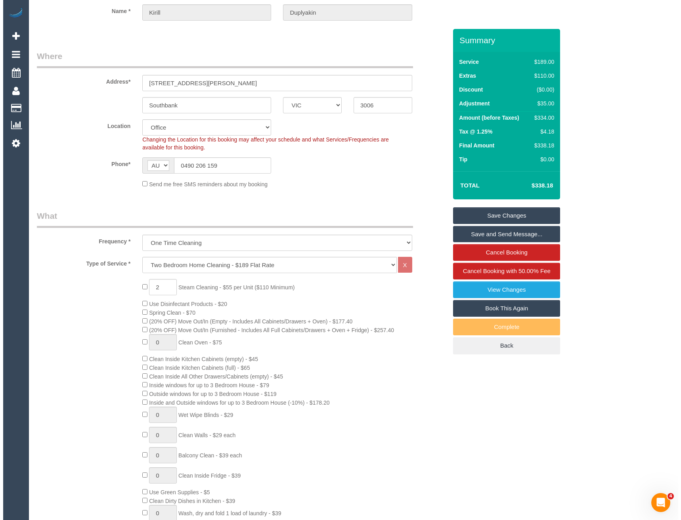
scroll to position [0, 0]
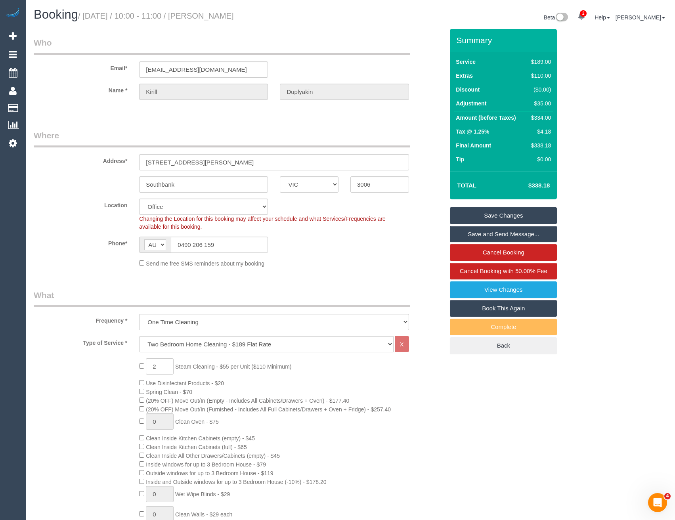
click at [500, 216] on link "Save Changes" at bounding box center [503, 215] width 107 height 17
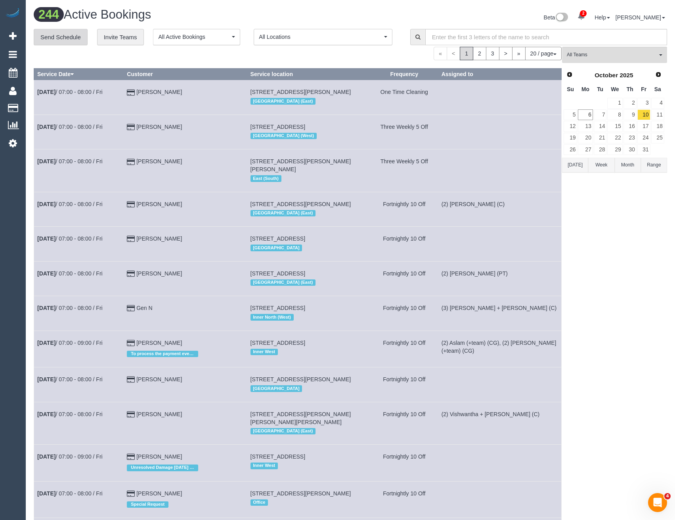
click at [72, 35] on link "Send Schedule" at bounding box center [61, 37] width 54 height 17
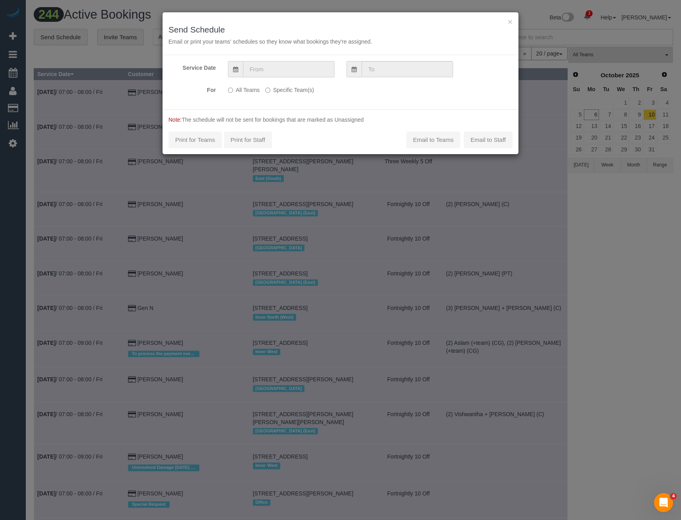
click at [274, 67] on input "text" at bounding box center [289, 69] width 92 height 16
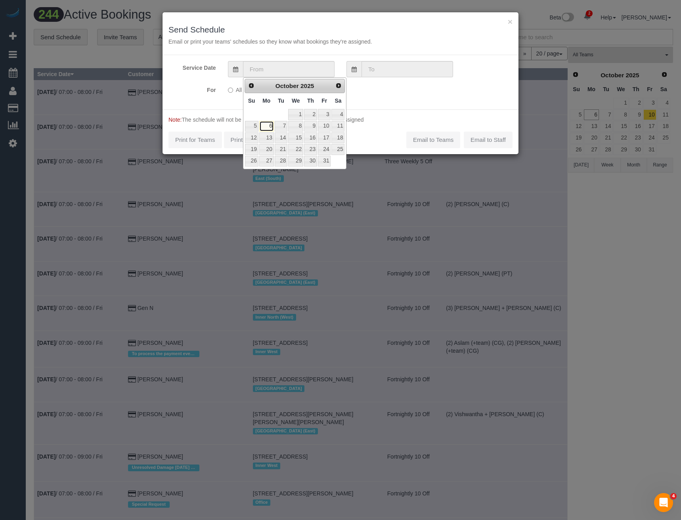
click at [271, 127] on link "6" at bounding box center [266, 126] width 15 height 11
type input "06/10/2025"
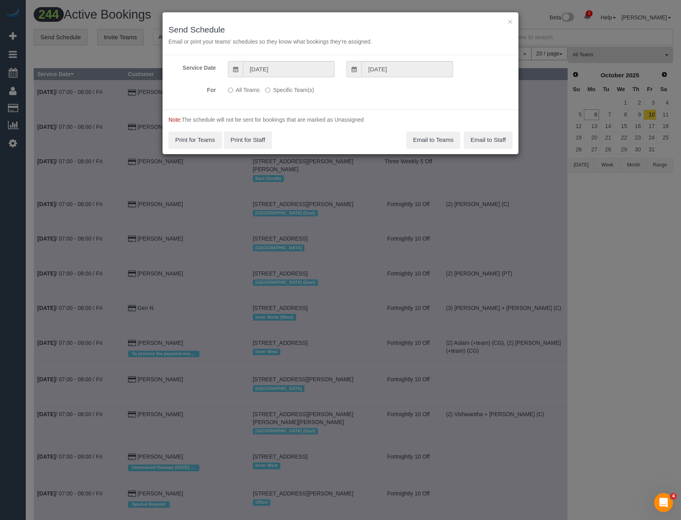
click at [287, 92] on label "Specific Team(s)" at bounding box center [289, 88] width 49 height 11
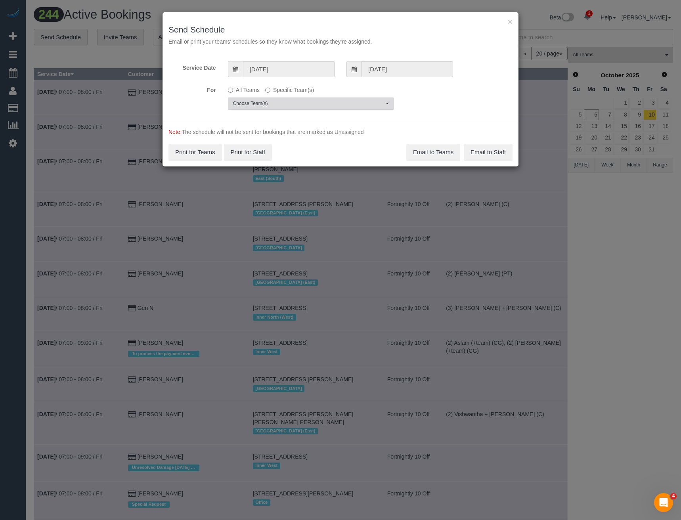
click at [267, 101] on span "Choose Team(s)" at bounding box center [308, 103] width 151 height 7
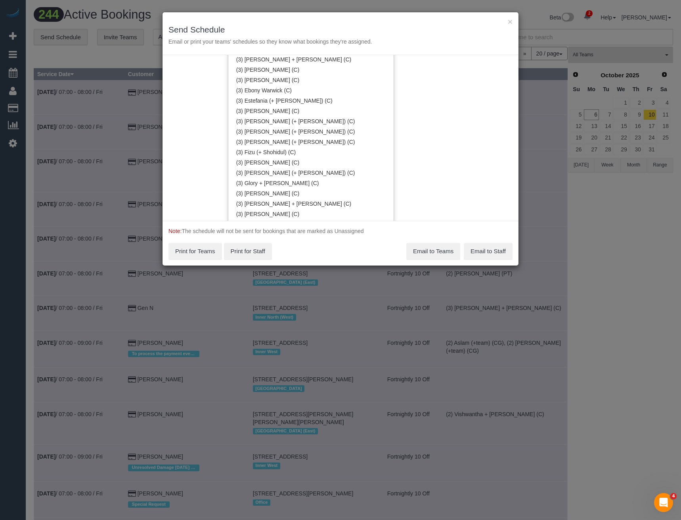
scroll to position [1112, 0]
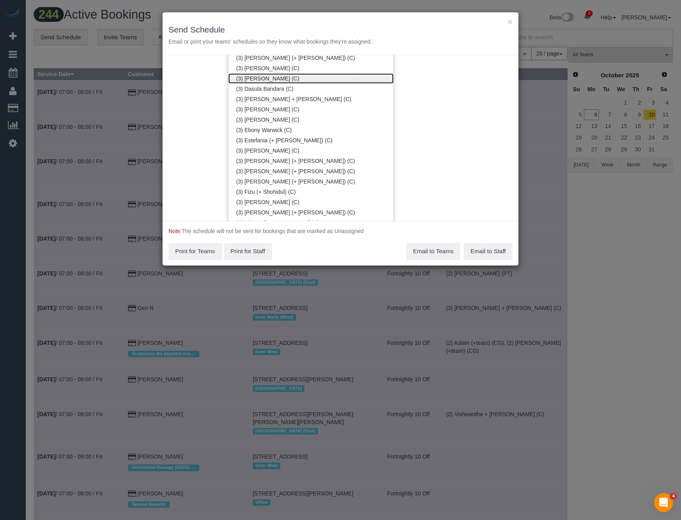
click at [267, 79] on link "(3) [PERSON_NAME] (C)" at bounding box center [310, 78] width 165 height 10
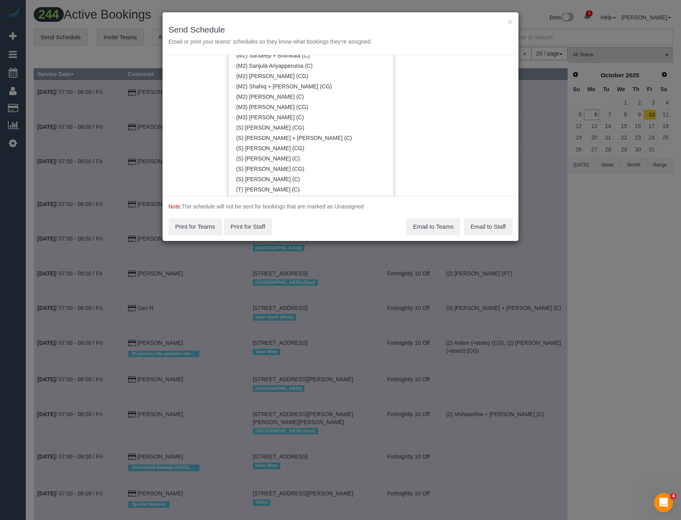
scroll to position [2420, 0]
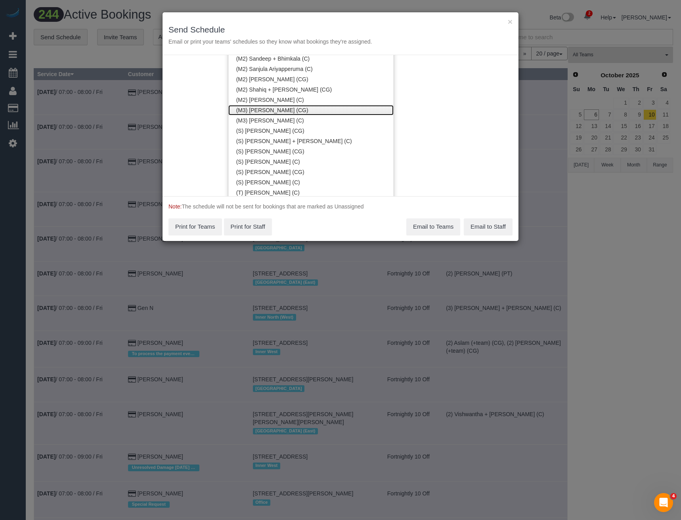
click at [274, 110] on link "(M3) [PERSON_NAME] (CG)" at bounding box center [310, 110] width 165 height 10
click at [450, 119] on div "Service Date 06/10/2025 06/10/2025 For All Teams Specific Team(s) (3) Danyal Al…" at bounding box center [341, 125] width 356 height 141
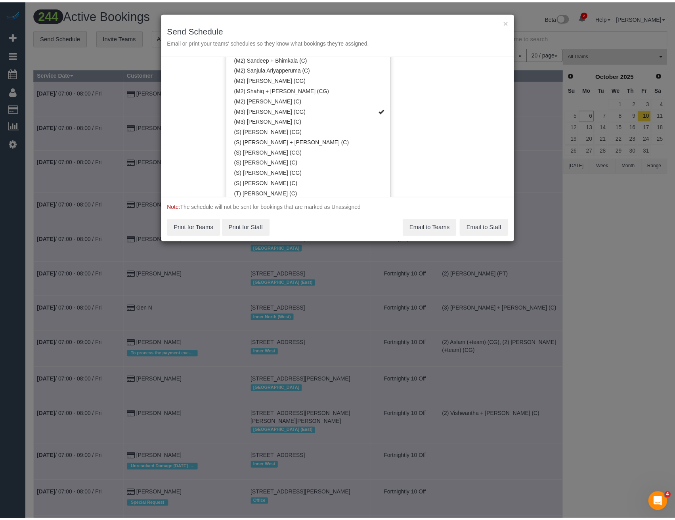
scroll to position [0, 0]
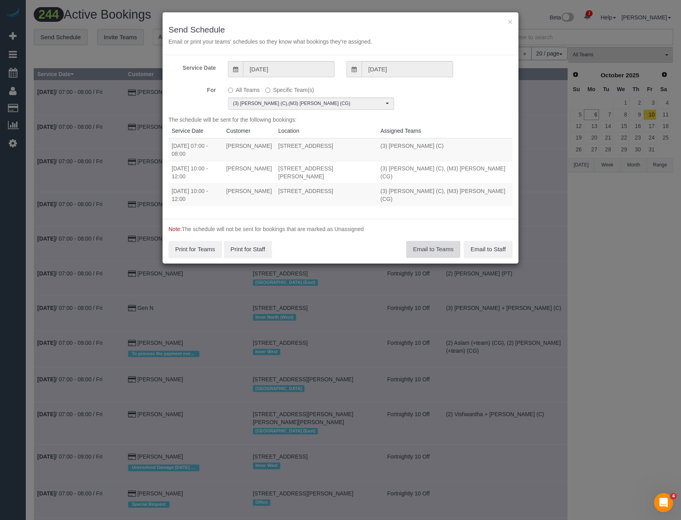
click at [439, 251] on button "Email to Teams" at bounding box center [433, 249] width 54 height 17
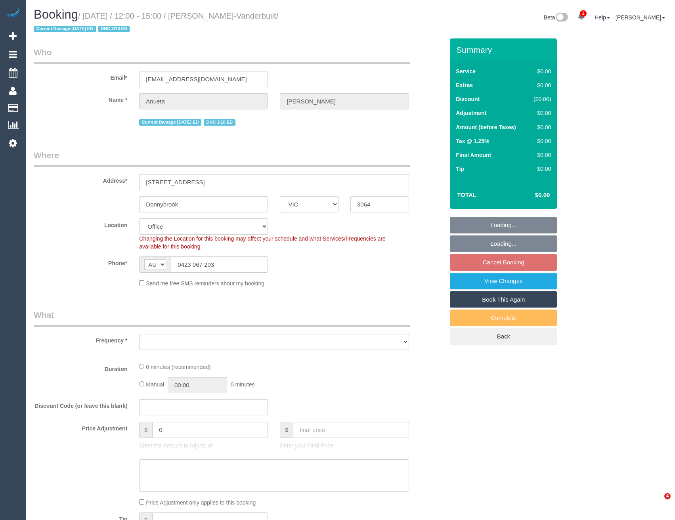
select select "VIC"
select select "string:stripe-pm_1S9cON2GScqysDRV7tX5BhOe"
select select "object:645"
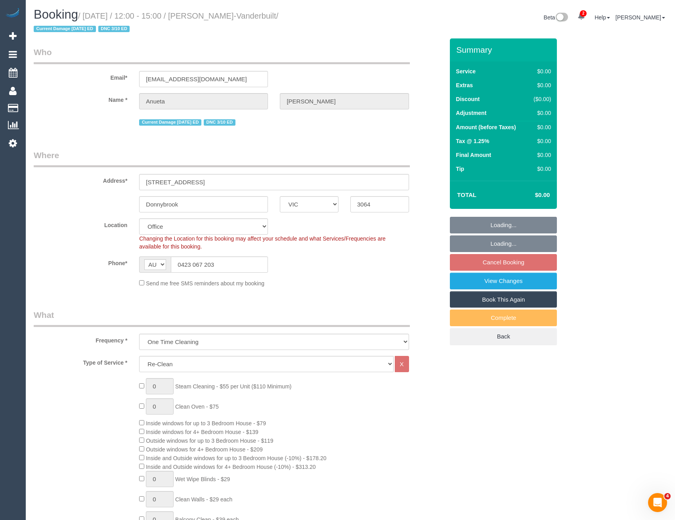
select select "number:27"
select select "number:15"
select select "number:18"
select select "number:24"
select select "number:34"
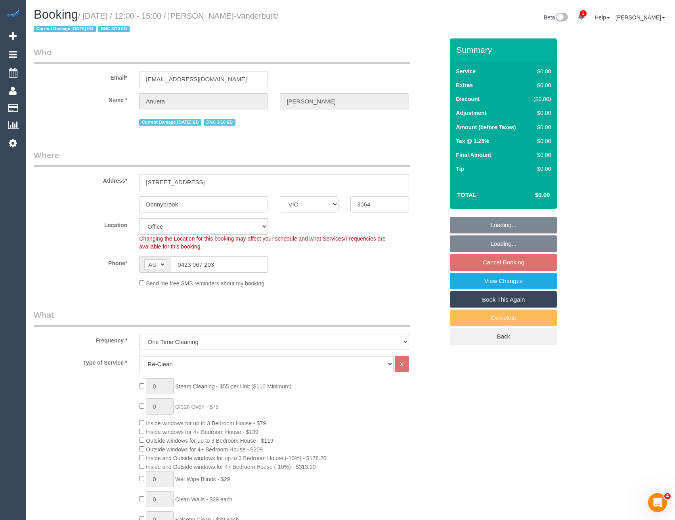
select select "number:12"
select select "object:810"
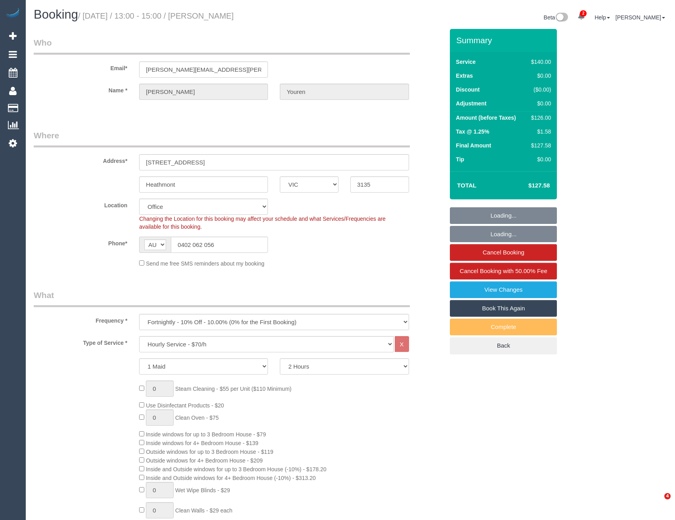
select select "VIC"
select select "object:733"
select select "number:27"
select select "number:14"
select select "number:19"
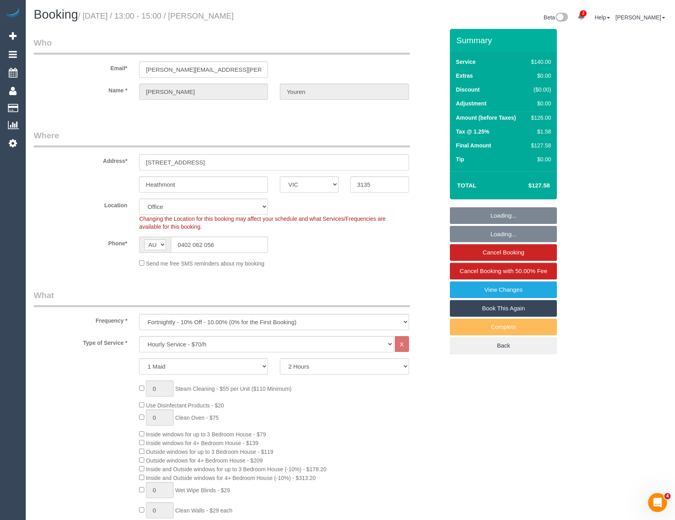
select select "number:36"
select select "number:34"
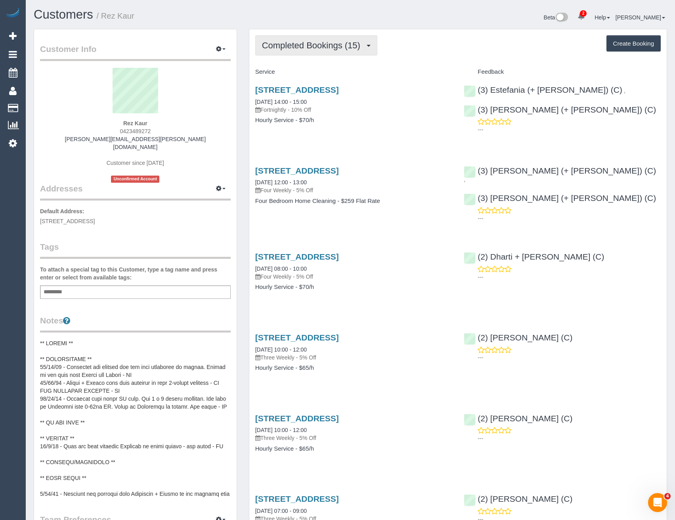
click at [317, 48] on span "Completed Bookings (15)" at bounding box center [313, 45] width 102 height 10
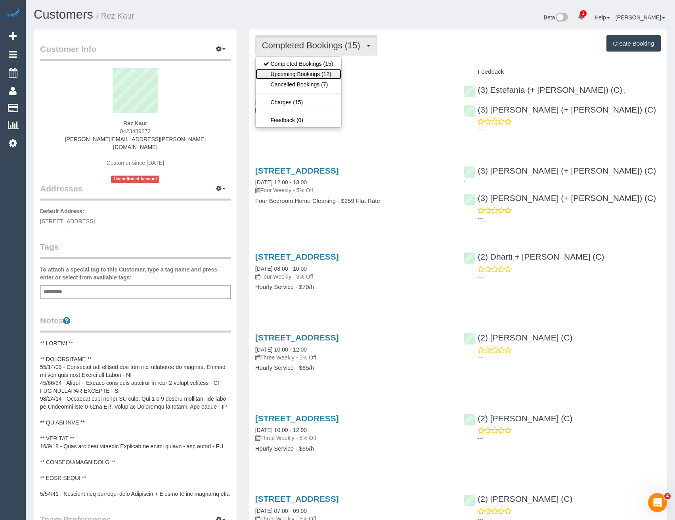
click at [304, 73] on link "Upcoming Bookings (12)" at bounding box center [299, 74] width 86 height 10
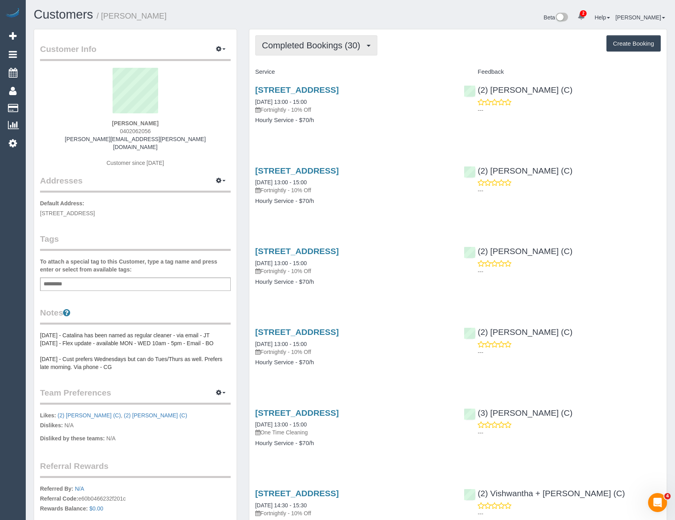
click at [345, 44] on span "Completed Bookings (30)" at bounding box center [313, 45] width 102 height 10
click at [403, 118] on h4 "Hourly Service - $70/h" at bounding box center [353, 120] width 197 height 7
click at [343, 48] on span "Completed Bookings (30)" at bounding box center [313, 45] width 102 height 10
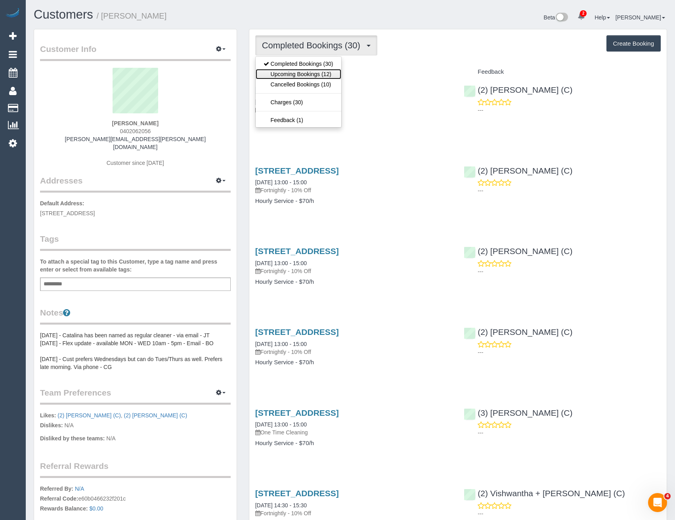
click at [334, 74] on link "Upcoming Bookings (12)" at bounding box center [299, 74] width 86 height 10
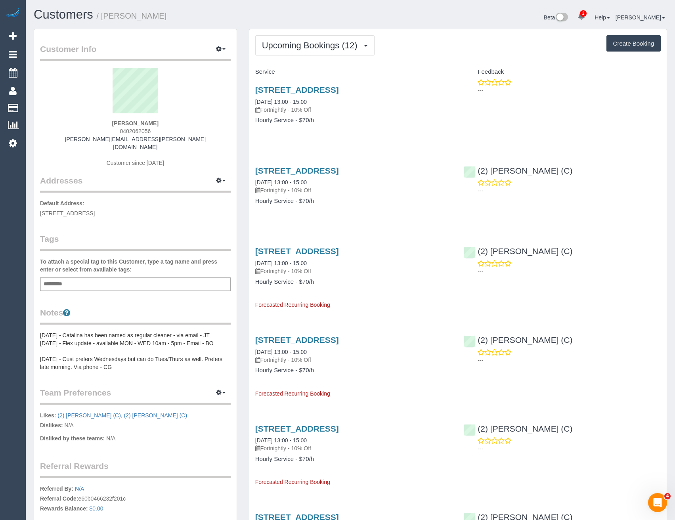
click at [377, 139] on div "[STREET_ADDRESS] [DATE] 13:00 - 15:00 Fortnightly - 10% Off Hourly Service - $7…" at bounding box center [353, 109] width 209 height 61
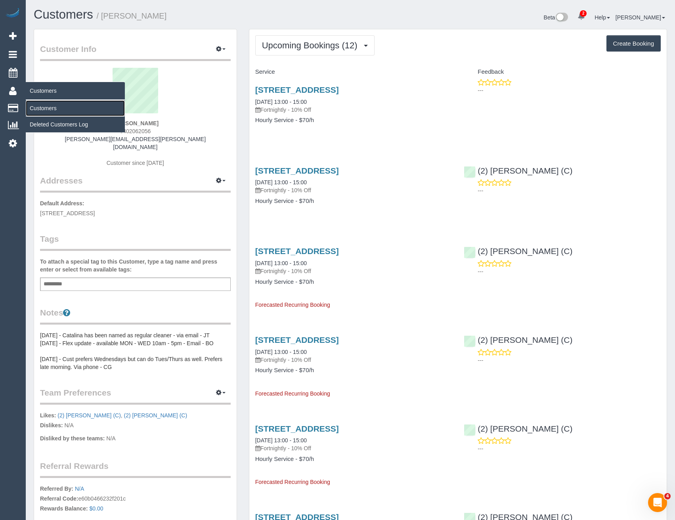
click at [55, 107] on link "Customers" at bounding box center [75, 108] width 99 height 16
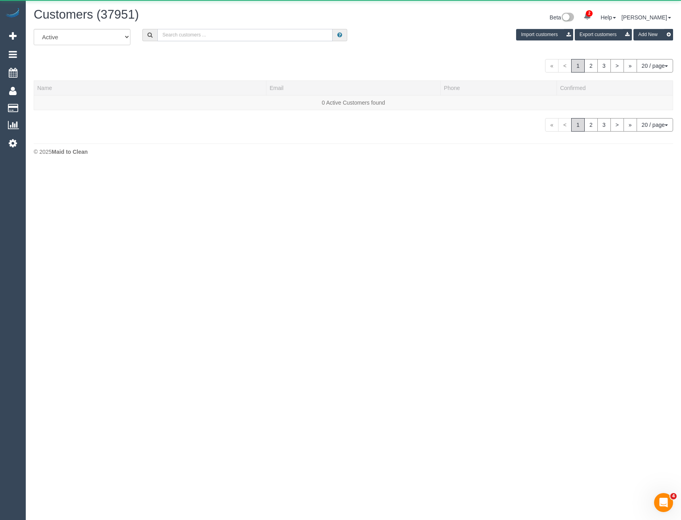
click at [203, 31] on input "text" at bounding box center [245, 35] width 176 height 12
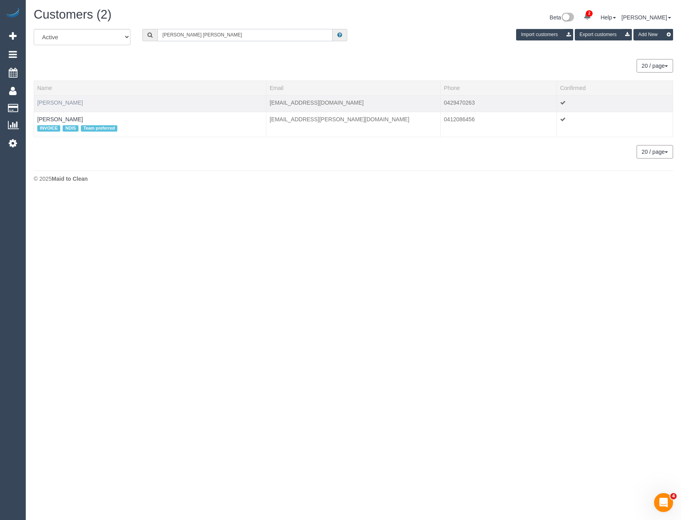
type input "Natasha Rob"
click at [75, 103] on link "Natasha Roberton" at bounding box center [60, 103] width 46 height 6
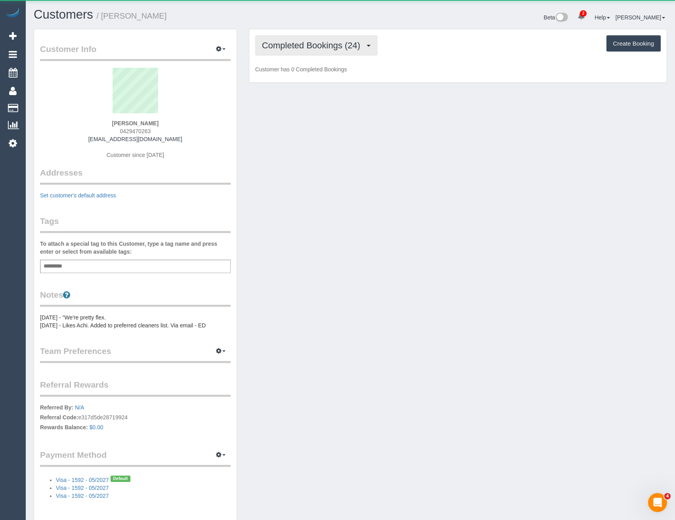
click at [322, 48] on span "Completed Bookings (24)" at bounding box center [313, 45] width 102 height 10
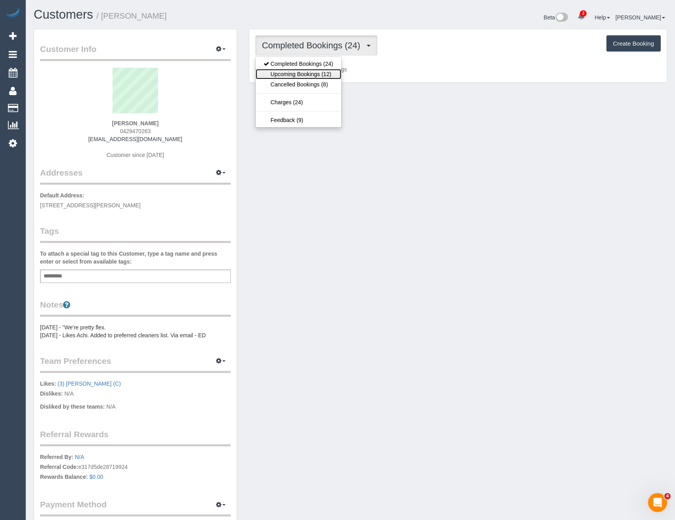
click at [317, 73] on link "Upcoming Bookings (12)" at bounding box center [299, 74] width 86 height 10
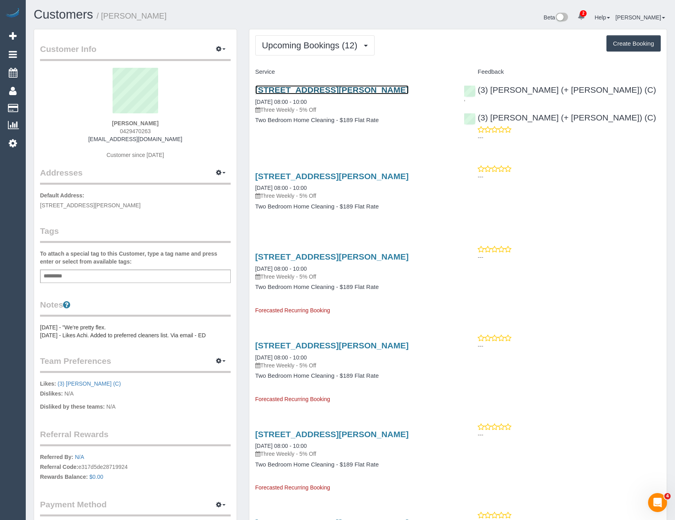
click at [371, 89] on link "72 Henry Street, Windsor, VIC 3181" at bounding box center [331, 89] width 153 height 9
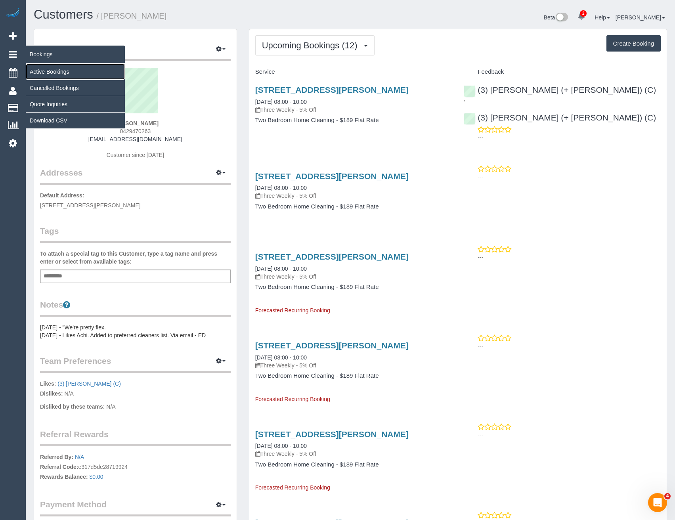
click at [47, 69] on link "Active Bookings" at bounding box center [75, 72] width 99 height 16
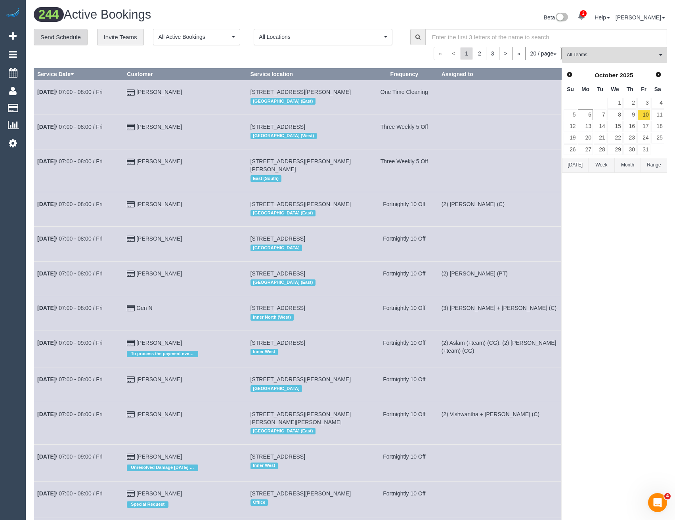
click at [57, 37] on link "Send Schedule" at bounding box center [61, 37] width 54 height 17
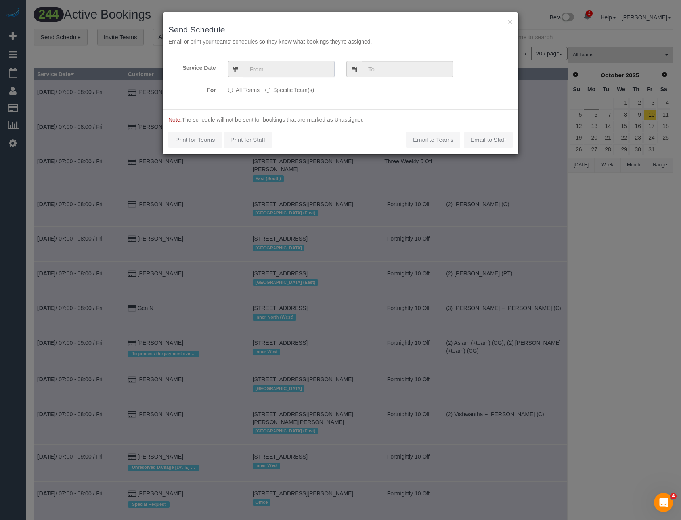
click at [280, 70] on input "text" at bounding box center [289, 69] width 92 height 16
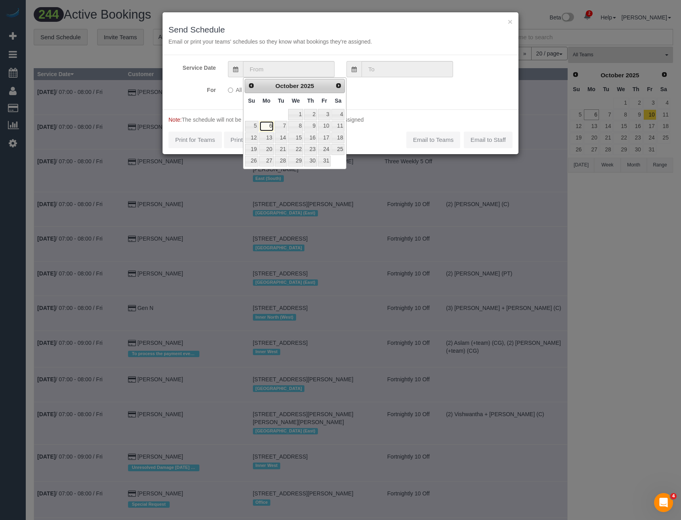
click at [268, 127] on link "6" at bounding box center [266, 126] width 15 height 11
type input "06/10/2025"
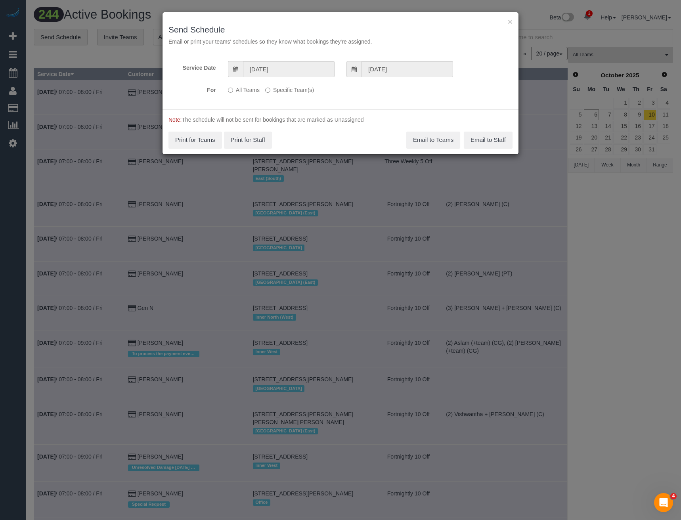
click at [285, 92] on label "Specific Team(s)" at bounding box center [289, 88] width 49 height 11
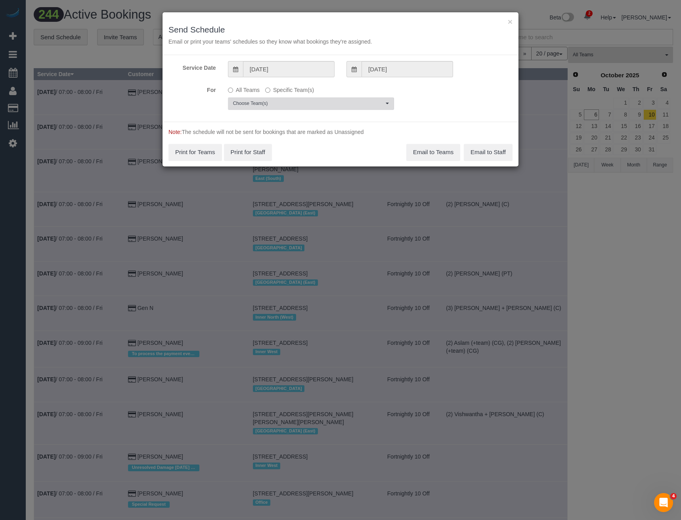
click at [260, 99] on button "Choose Team(s)" at bounding box center [311, 104] width 166 height 12
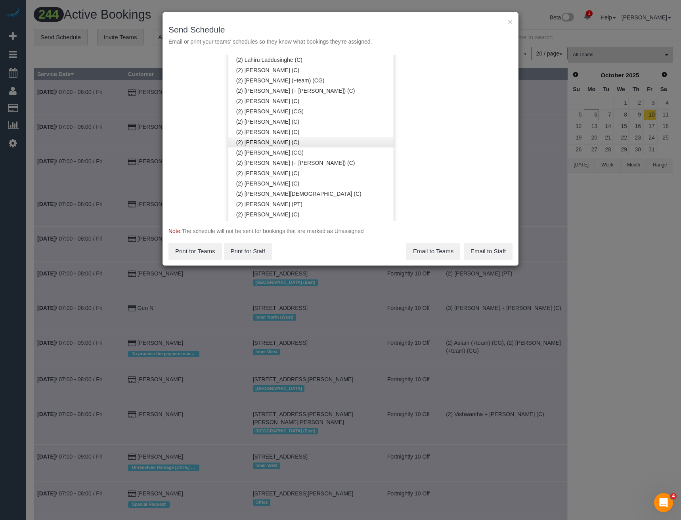
scroll to position [596, 0]
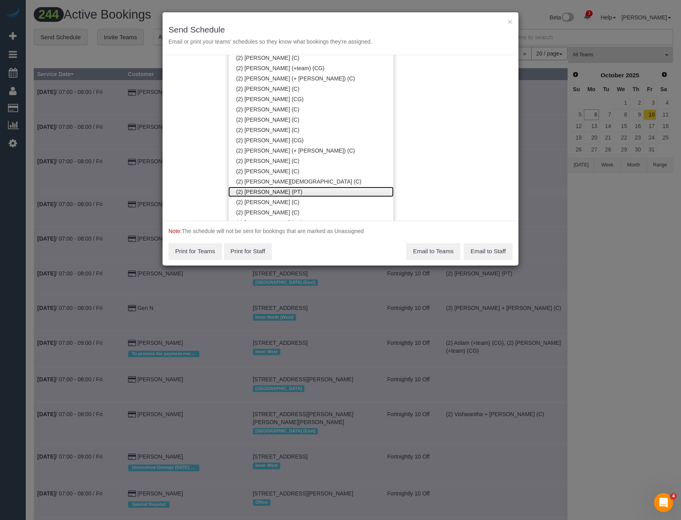
click at [275, 190] on link "(2) [PERSON_NAME] (PT)" at bounding box center [310, 192] width 165 height 10
click at [448, 164] on div "Service Date 06/10/2025 06/10/2025 For All Teams Specific Team(s) (2) Reggy Cog…" at bounding box center [341, 138] width 356 height 166
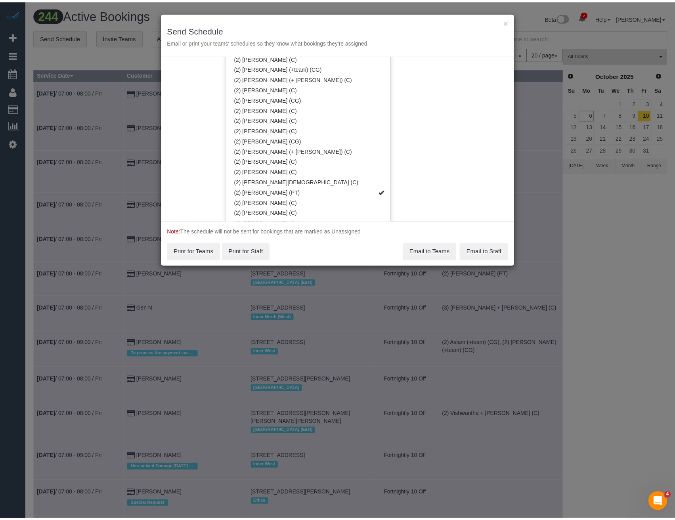
scroll to position [0, 0]
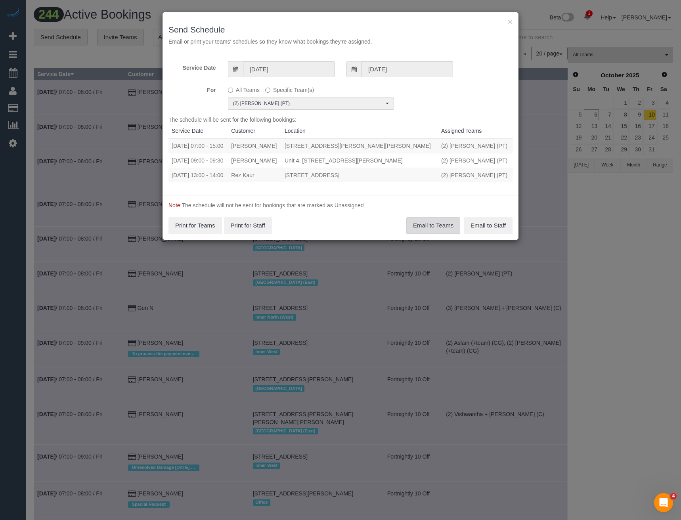
click at [439, 231] on button "Email to Teams" at bounding box center [433, 225] width 54 height 17
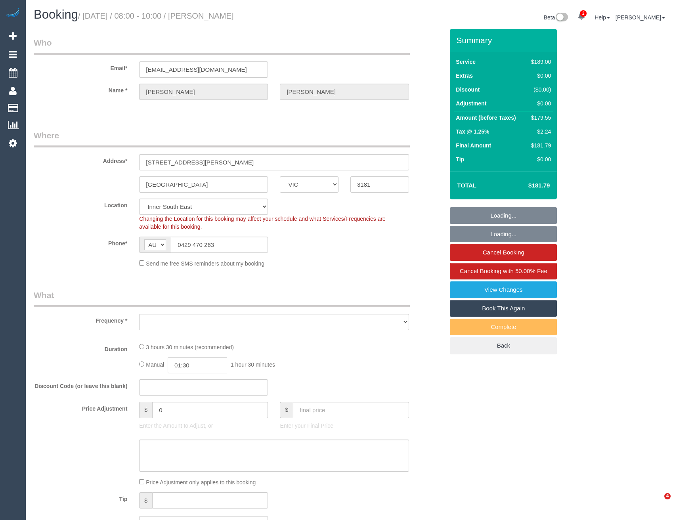
select select "VIC"
select select "string:stripe-pm_1PMk062GScqysDRV9k7oLIJo"
select select "object:1329"
select select "number:29"
select select "number:14"
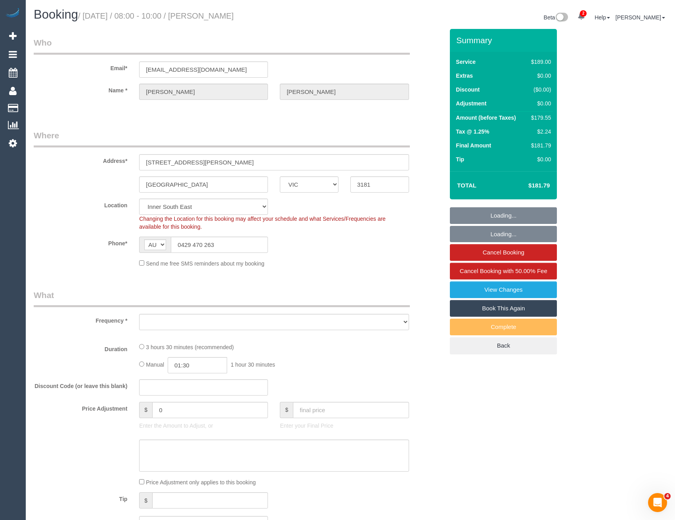
select select "number:19"
select select "number:22"
select select "number:33"
select select "number:11"
select select "VIC"
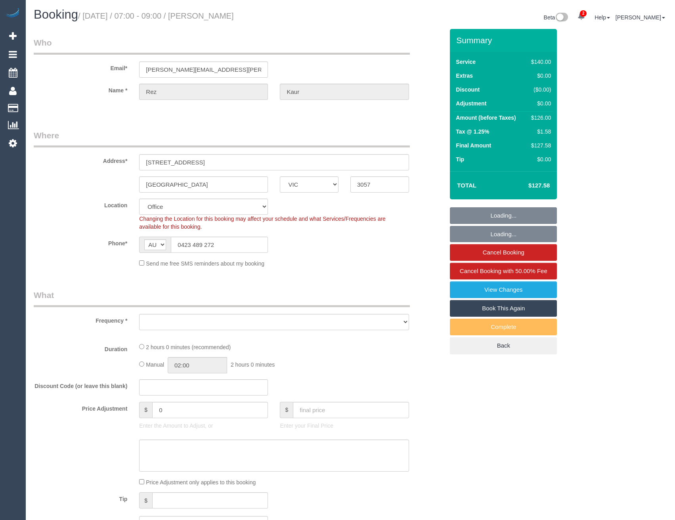
select select "string:stripe-pm_1OCGZW2GScqysDRV6QN54hgo"
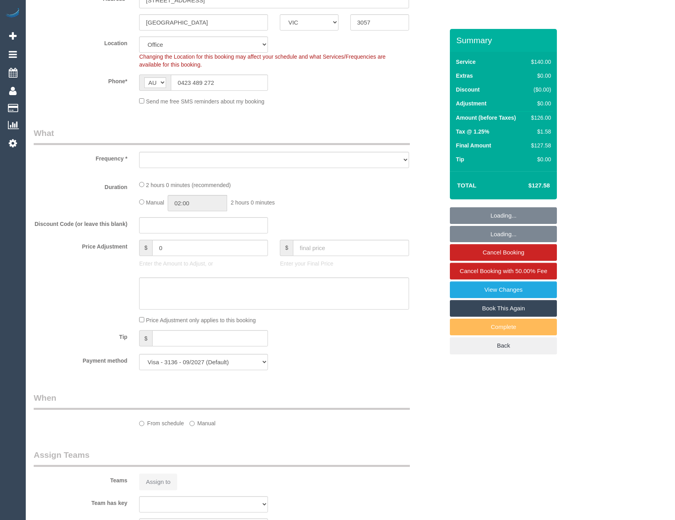
select select "object:606"
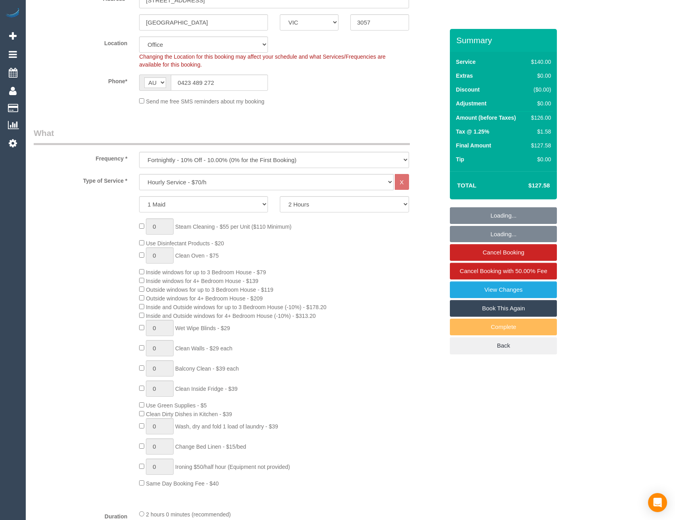
select select "number:27"
select select "number:14"
select select "number:19"
select select "number:36"
select select "object:947"
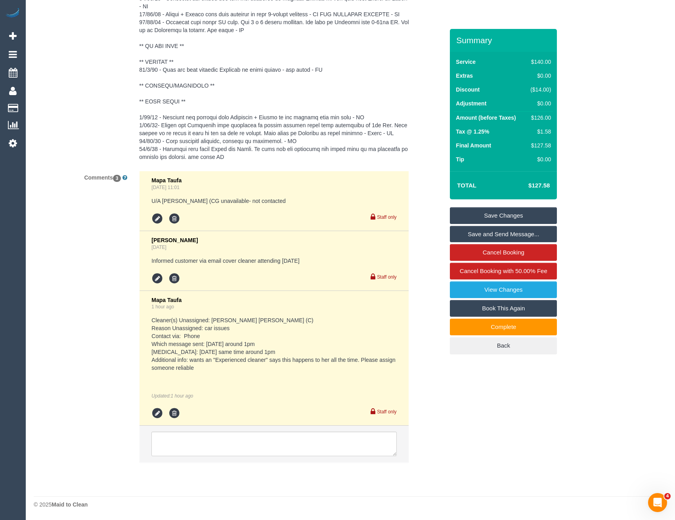
scroll to position [0, 0]
click at [218, 442] on textarea at bounding box center [273, 444] width 245 height 25
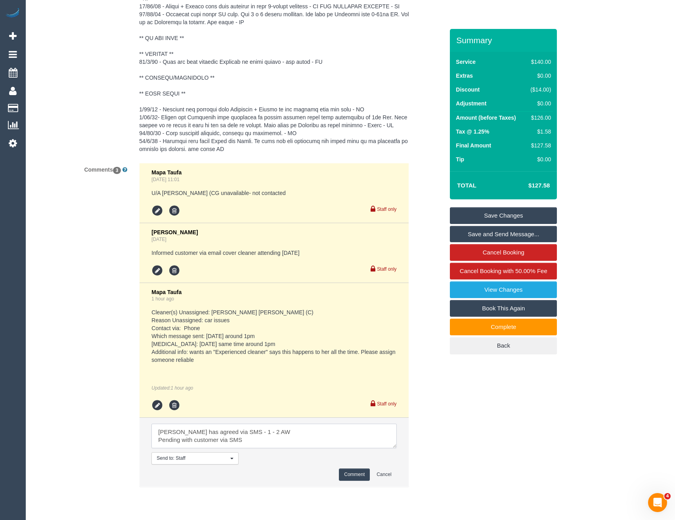
type textarea "[PERSON_NAME] has agreed via SMS - 1 - 2 AW Pending with customer via SMS"
click at [363, 481] on button "Comment" at bounding box center [354, 475] width 31 height 12
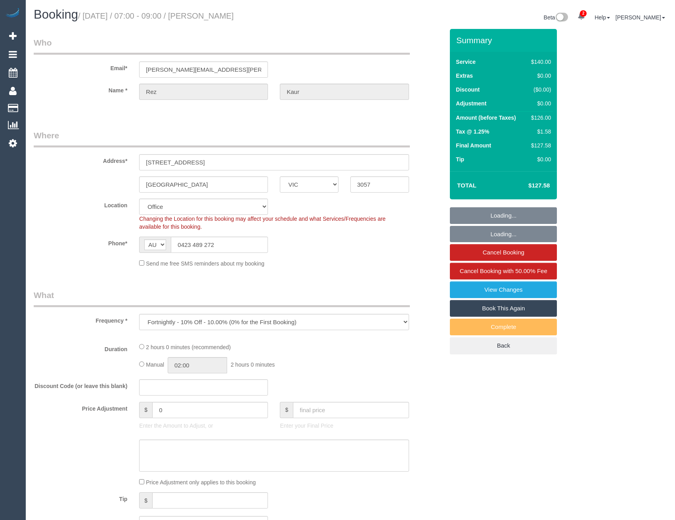
select select "VIC"
select select "string:stripe-pm_1OCGZW2GScqysDRV6QN54hgo"
select select "object:629"
select select "number:27"
select select "number:14"
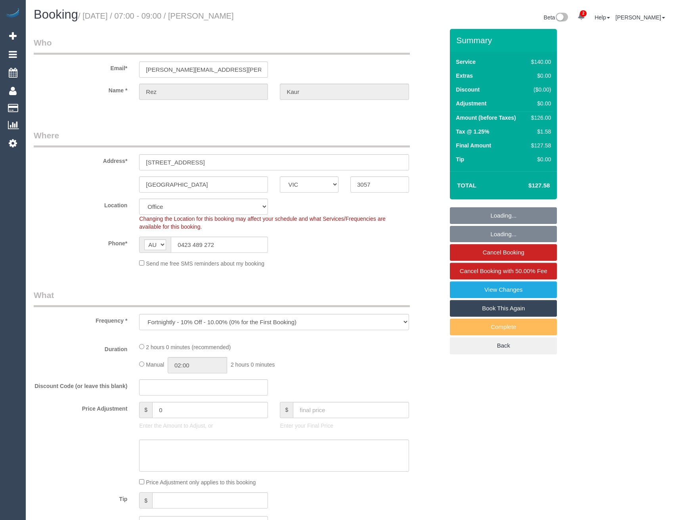
select select "number:19"
select select "number:36"
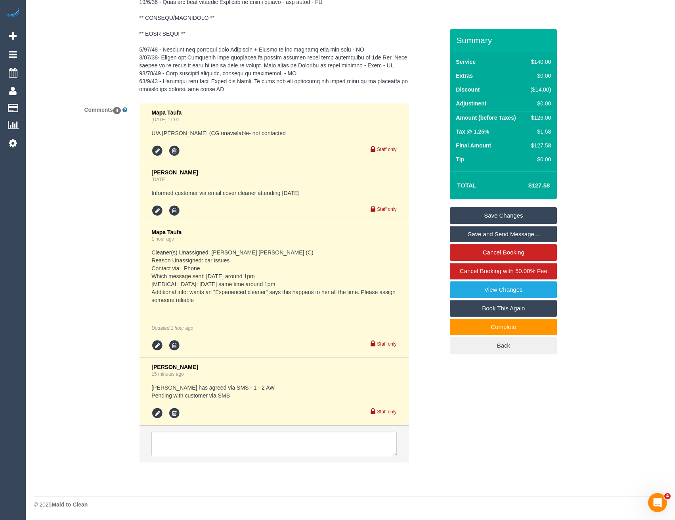
scroll to position [1590, 0]
click at [216, 442] on textarea at bounding box center [273, 444] width 245 height 25
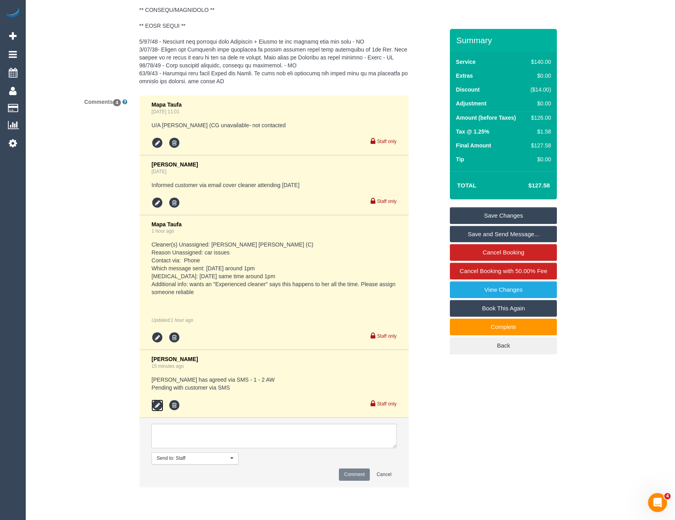
click at [157, 412] on icon at bounding box center [157, 406] width 12 height 12
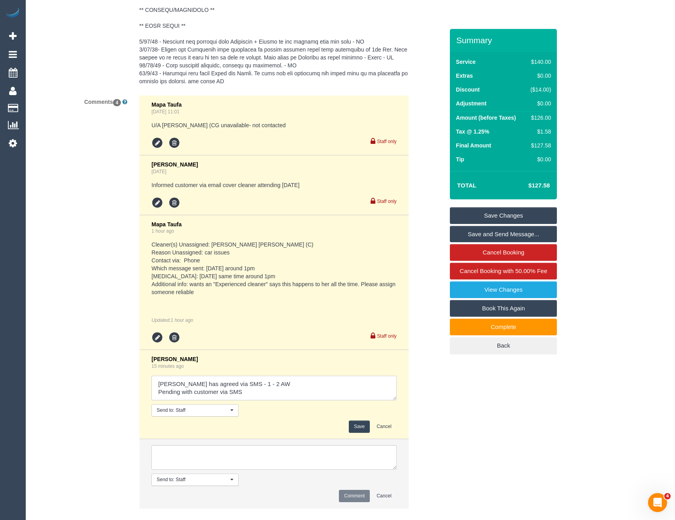
click at [266, 400] on textarea at bounding box center [273, 388] width 245 height 25
type textarea "[PERSON_NAME] has agreed via SMS - 1 - 2 AW Pending with customer via SMS // co…"
click at [358, 433] on button "Save" at bounding box center [359, 427] width 21 height 12
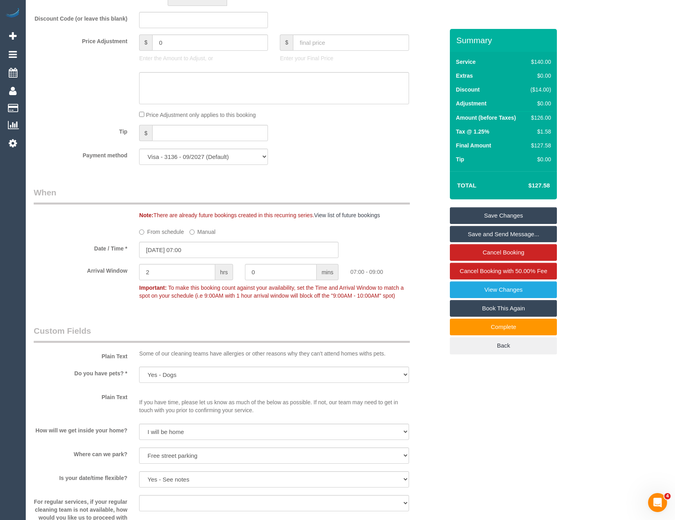
scroll to position [678, 0]
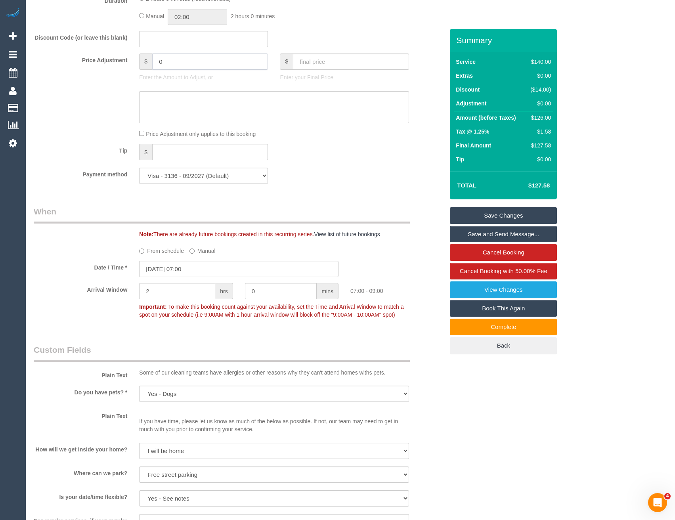
drag, startPoint x: 170, startPoint y: 63, endPoint x: 137, endPoint y: 63, distance: 33.3
click at [138, 63] on div "$ 0 Enter the Amount to Adjust, or" at bounding box center [203, 70] width 141 height 32
type input "-20"
click at [161, 97] on textarea at bounding box center [274, 107] width 270 height 33
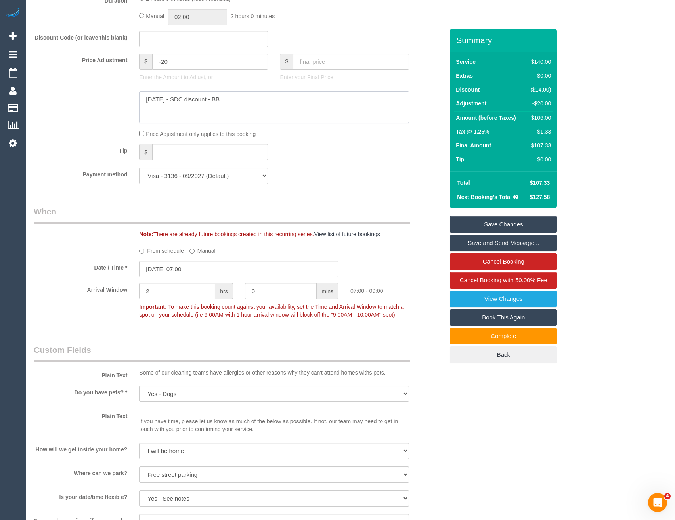
type textarea "[DATE] - SDC discount - BB"
click at [307, 151] on div "Tip $" at bounding box center [239, 153] width 422 height 18
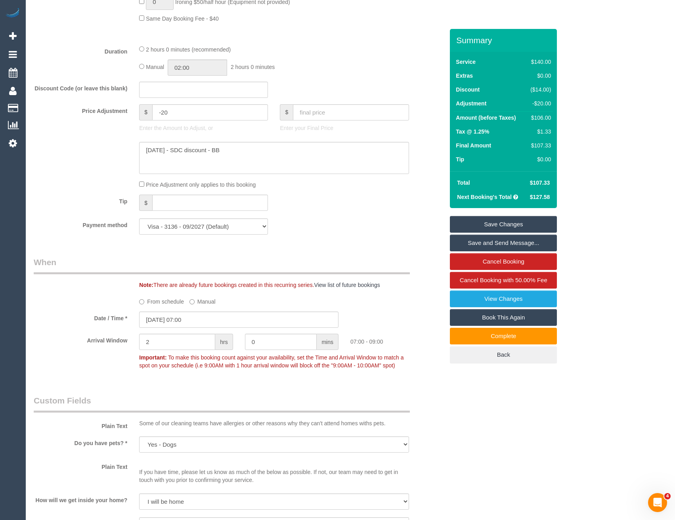
scroll to position [559, 0]
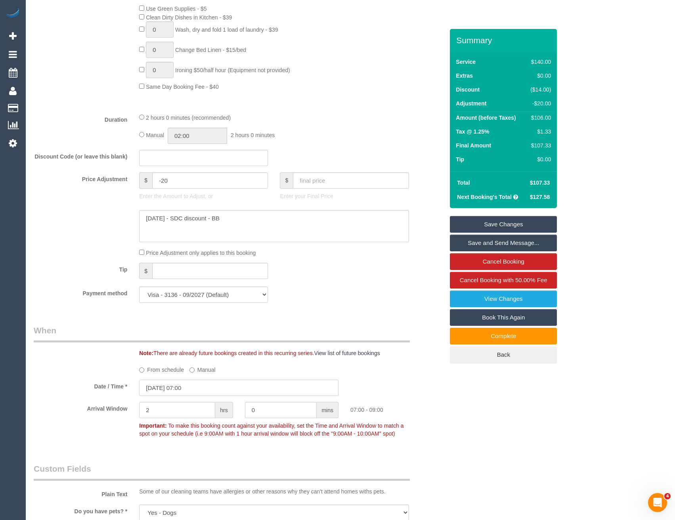
click at [201, 384] on input "[DATE] 07:00" at bounding box center [238, 388] width 199 height 16
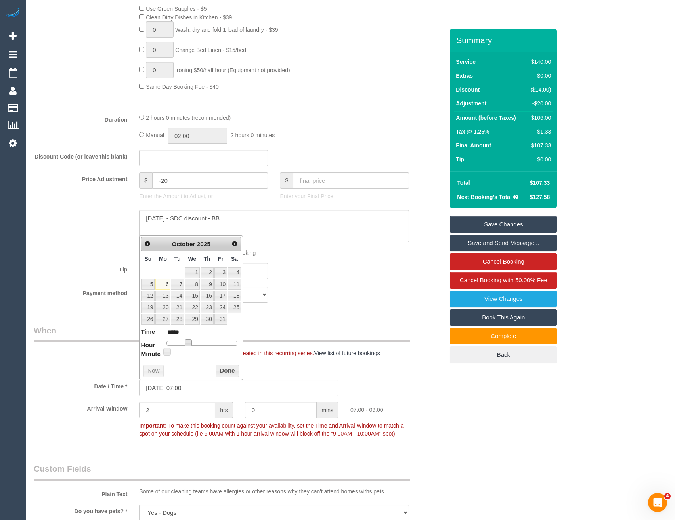
type input "[DATE] 08:00"
type input "*****"
type input "[DATE] 09:00"
type input "*****"
type input "[DATE] 10:00"
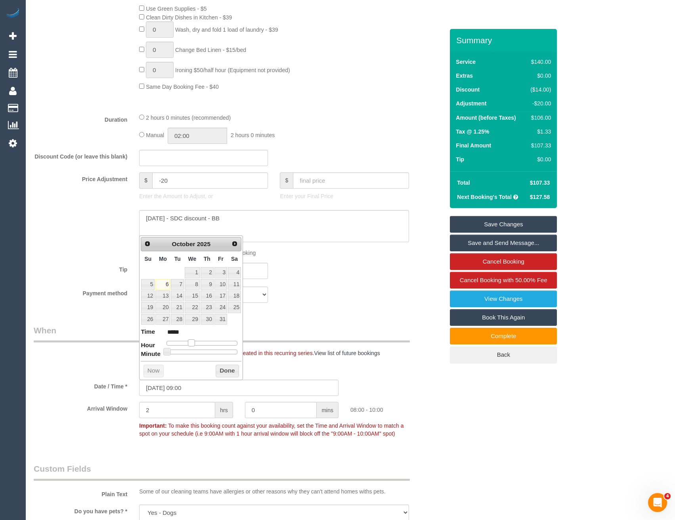
type input "*****"
type input "[DATE] 11:00"
type input "*****"
type input "[DATE] 12:00"
type input "*****"
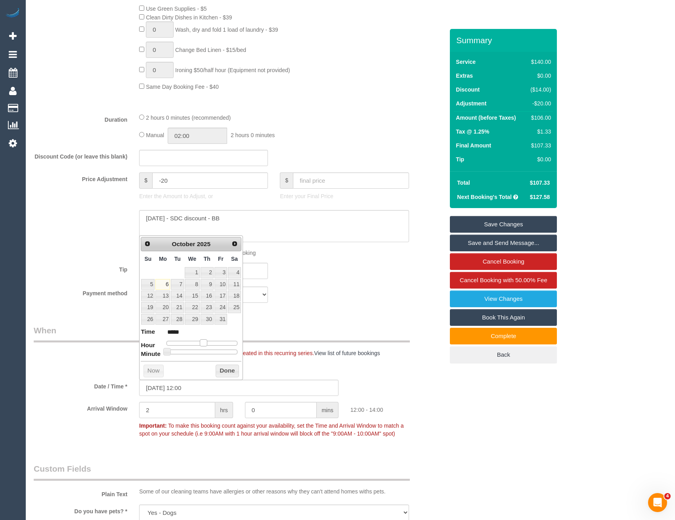
type input "[DATE] 13:00"
type input "*****"
drag, startPoint x: 188, startPoint y: 343, endPoint x: 205, endPoint y: 341, distance: 17.9
click at [205, 341] on span at bounding box center [206, 342] width 7 height 7
click at [223, 372] on button "Done" at bounding box center [227, 371] width 23 height 13
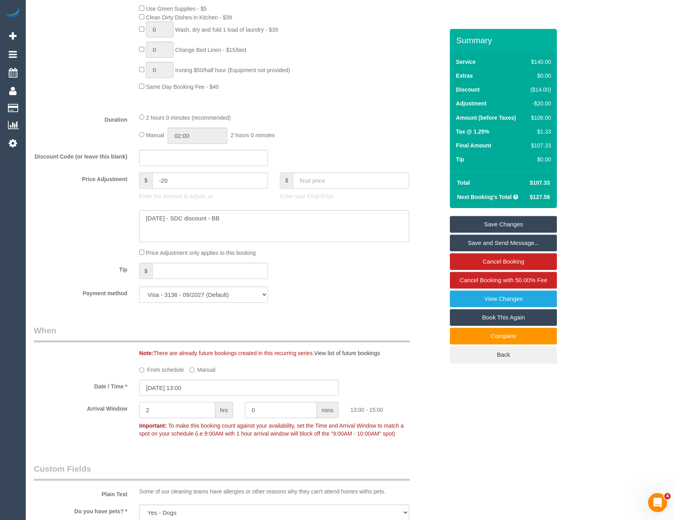
drag, startPoint x: 161, startPoint y: 410, endPoint x: 118, endPoint y: 408, distance: 43.3
click at [124, 411] on div "Arrival Window 2 hrs 0 mins 13:00 - 15:00 Important: To make this booking count…" at bounding box center [239, 421] width 422 height 39
type input "1"
click at [407, 401] on sui-booking-spot "From schedule Manual Date / Time * [DATE] 13:00 Arrival Window 1 hrs 0 mins 13:…" at bounding box center [239, 402] width 410 height 78
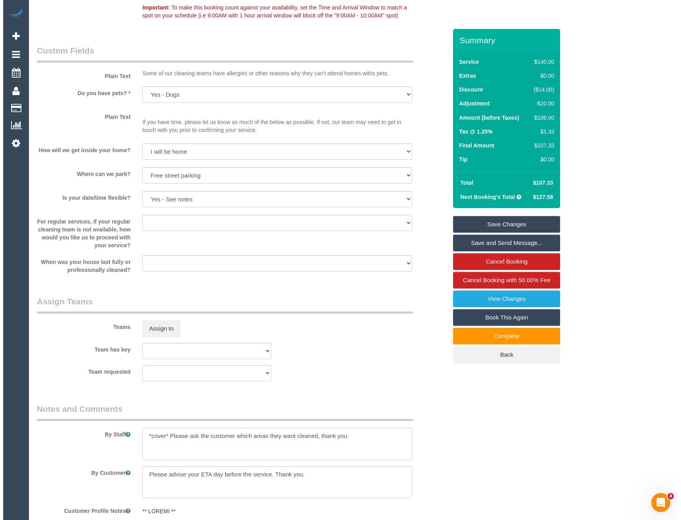
scroll to position [1035, 0]
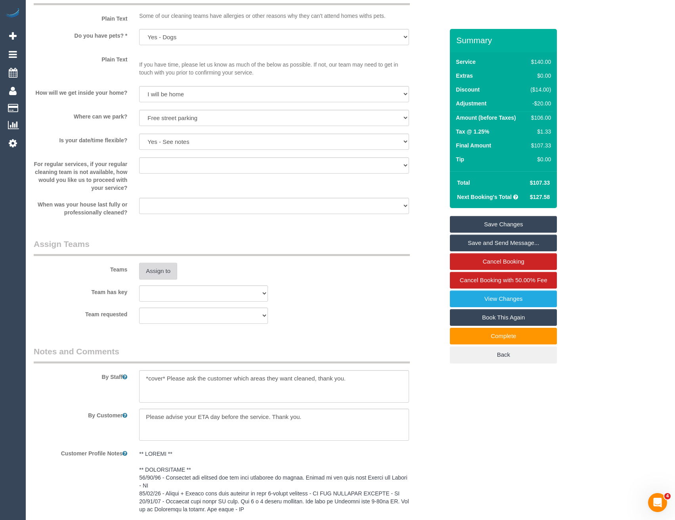
click at [157, 271] on button "Assign to" at bounding box center [158, 271] width 38 height 17
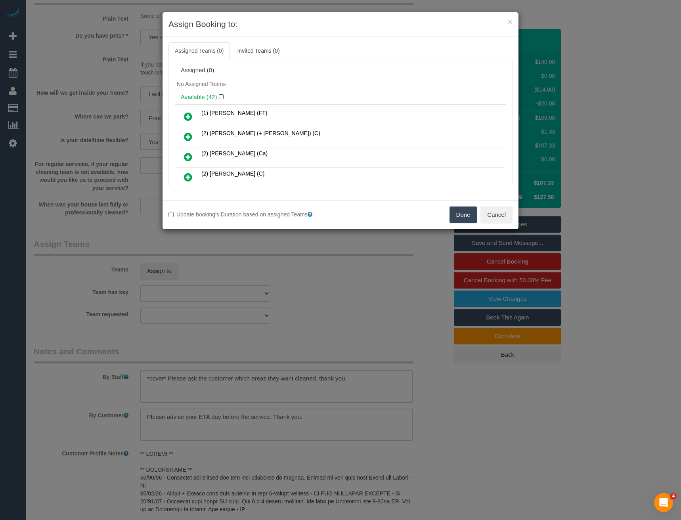
scroll to position [173, 0]
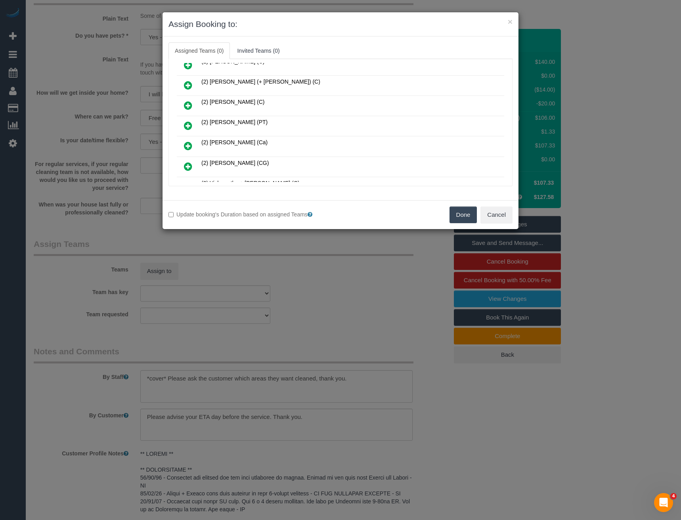
click at [189, 123] on icon at bounding box center [188, 126] width 8 height 10
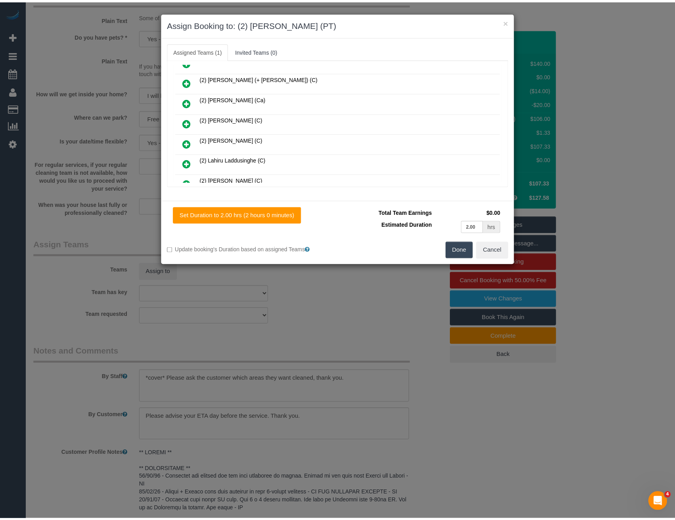
scroll to position [0, 0]
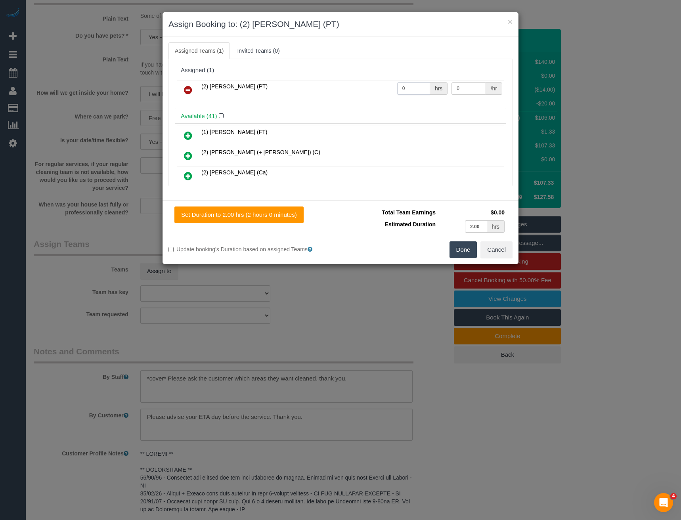
drag, startPoint x: 406, startPoint y: 91, endPoint x: 334, endPoint y: 100, distance: 72.3
click at [336, 98] on tr "(2) Reggy Cogulet (PT) 0 hrs 0 /hr" at bounding box center [340, 90] width 327 height 20
type input "2"
type input "37.5"
click at [470, 251] on button "Done" at bounding box center [464, 249] width 28 height 17
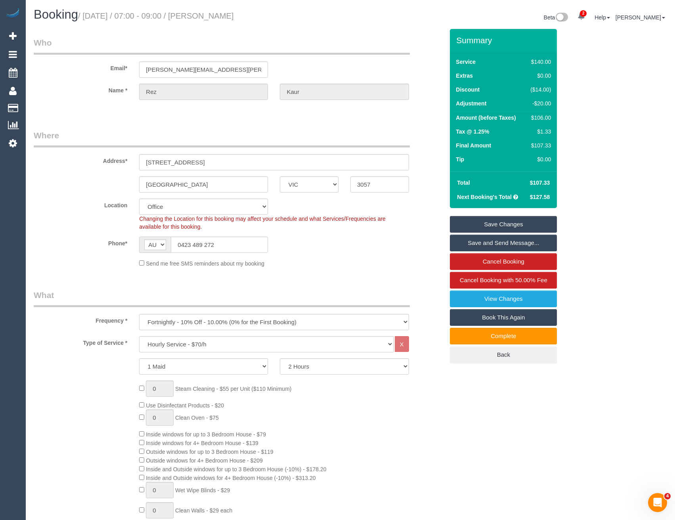
click at [477, 241] on link "Save and Send Message..." at bounding box center [503, 243] width 107 height 17
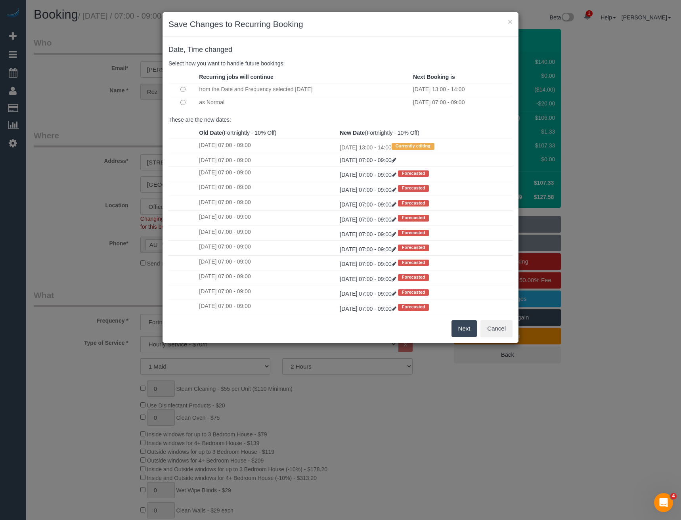
click at [463, 333] on button "Next" at bounding box center [465, 328] width 26 height 17
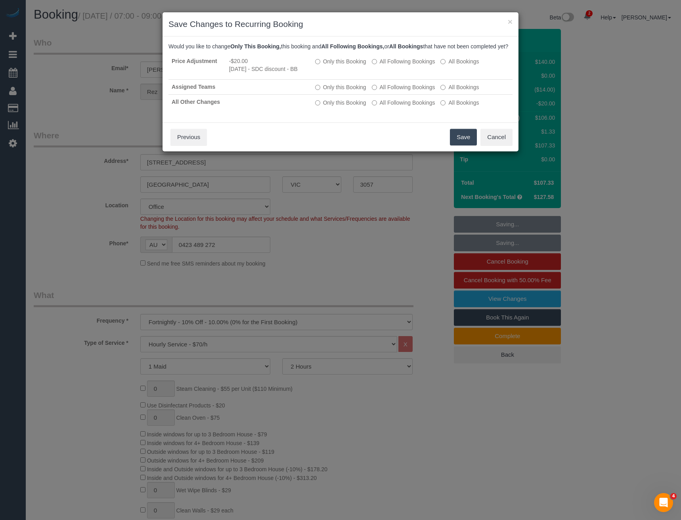
click at [458, 144] on button "Save" at bounding box center [463, 137] width 27 height 17
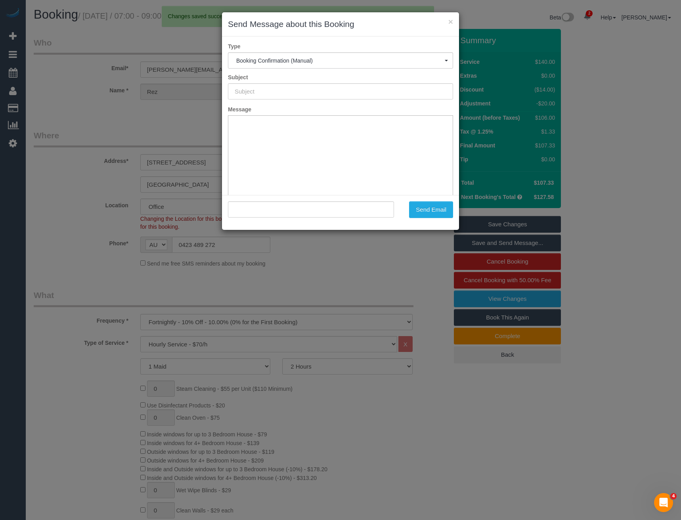
type input "Booking Confirmed"
type input ""Rez Kaur" <gulrez.kaur@gmail.com>"
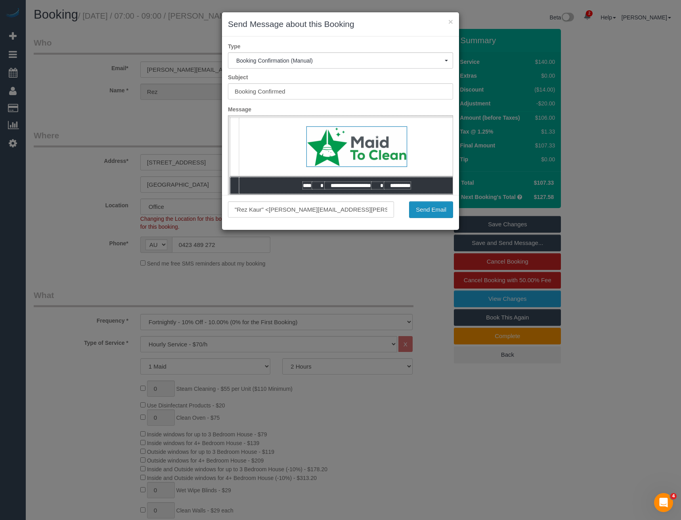
drag, startPoint x: 439, startPoint y: 207, endPoint x: 433, endPoint y: 200, distance: 9.5
click at [439, 207] on button "Send Email" at bounding box center [431, 209] width 44 height 17
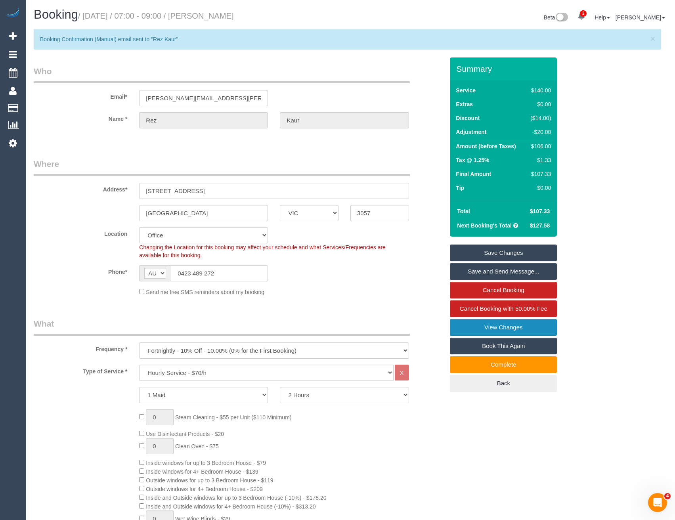
click at [495, 331] on link "View Changes" at bounding box center [503, 327] width 107 height 17
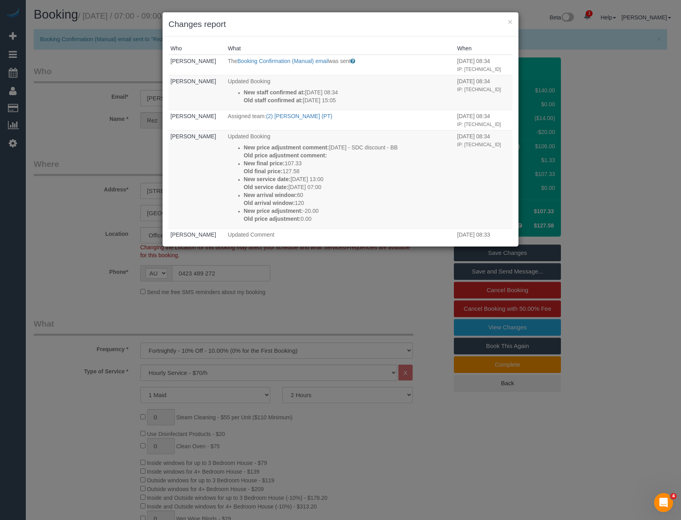
click at [327, 303] on div "× Changes report Who What When Bronie Bryant The Booking Confirmation (Manual) …" at bounding box center [340, 260] width 681 height 520
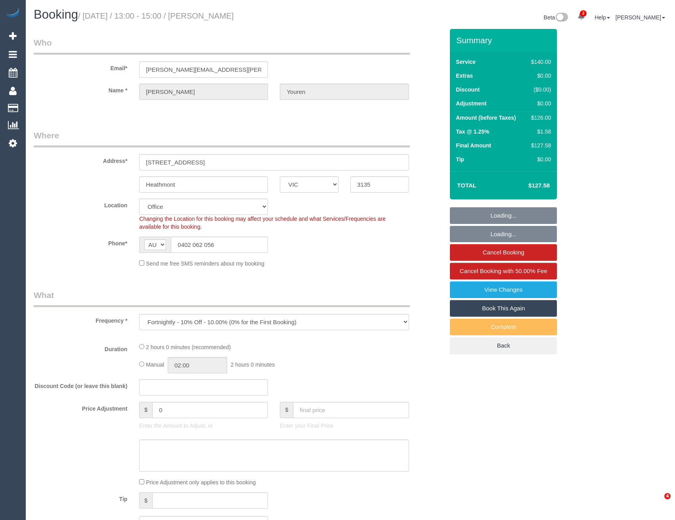
select select "VIC"
select select "number:27"
select select "number:14"
select select "number:19"
select select "number:36"
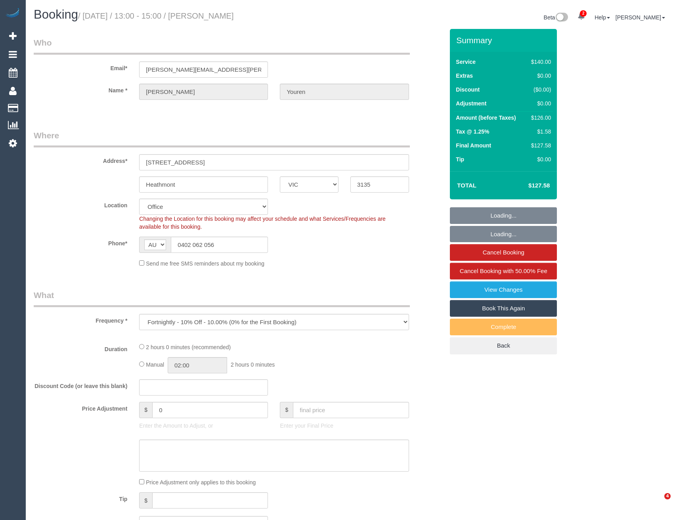
select select "number:34"
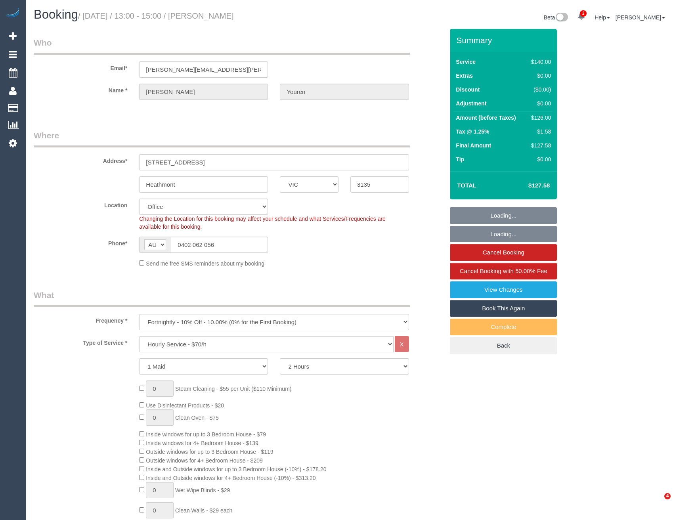
select select "object:2150"
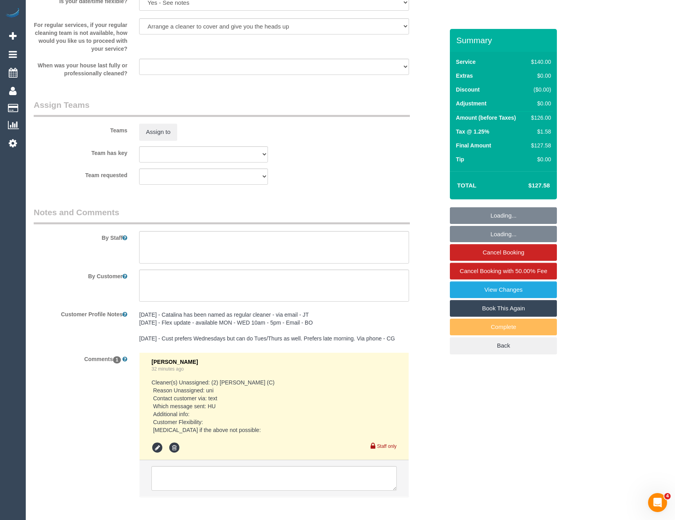
scroll to position [1208, 0]
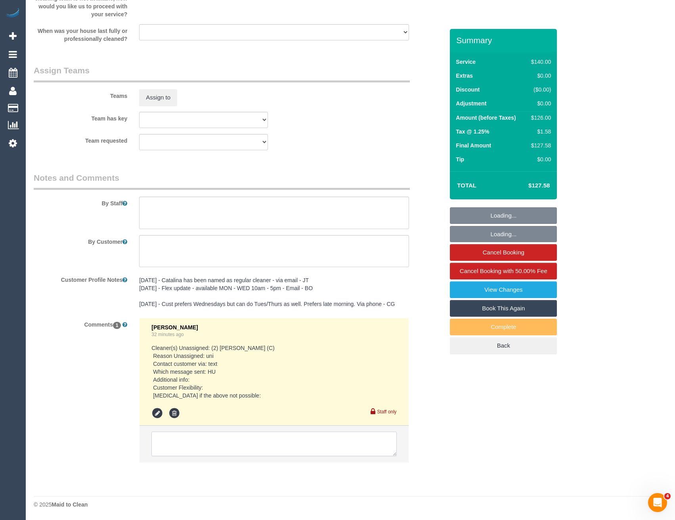
click at [220, 451] on textarea at bounding box center [273, 444] width 245 height 25
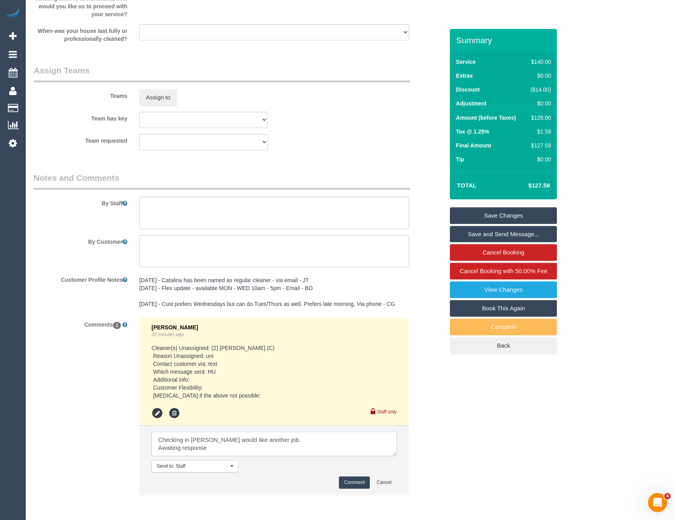
type textarea "Checking in [PERSON_NAME] would like another job. Awaiting response"
click at [352, 477] on button "Comment" at bounding box center [354, 483] width 31 height 12
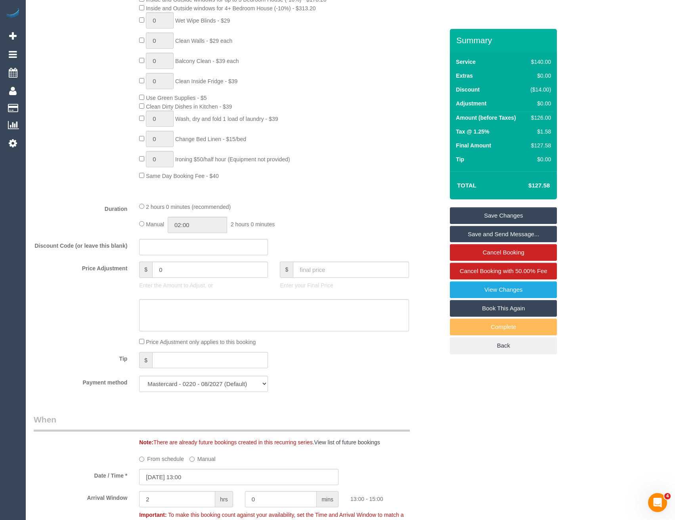
scroll to position [443, 0]
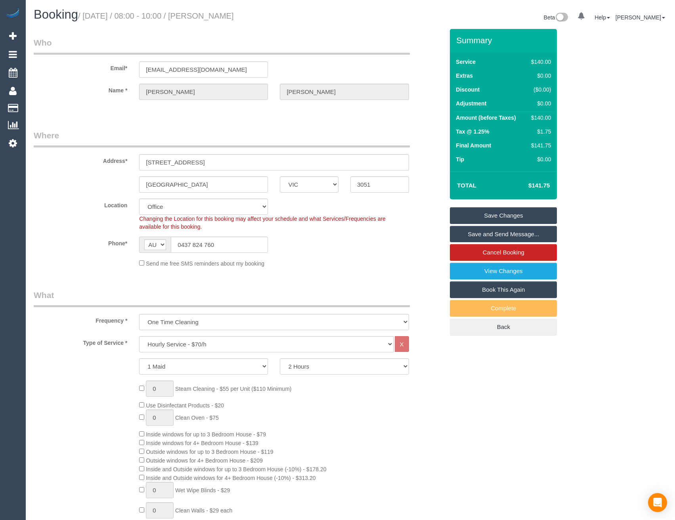
select select "VIC"
select select "string:stripe-pm_1SDJdv2GScqysDRVrmiwBW4y"
select select "number:28"
select select "number:17"
select select "number:18"
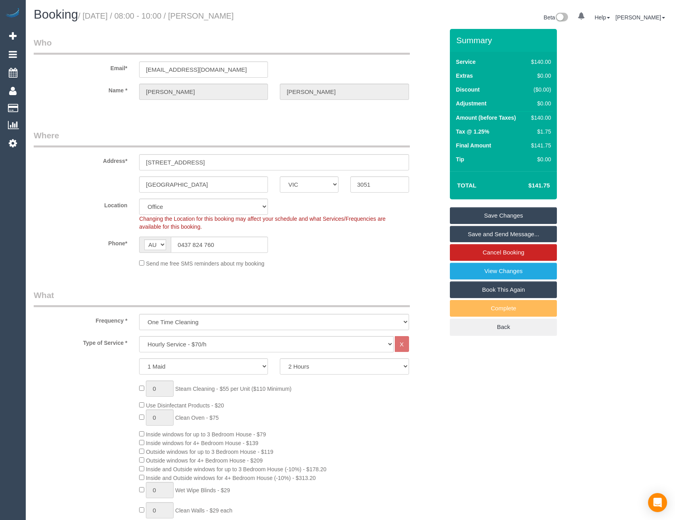
select select "number:24"
select select "number:33"
select select "number:12"
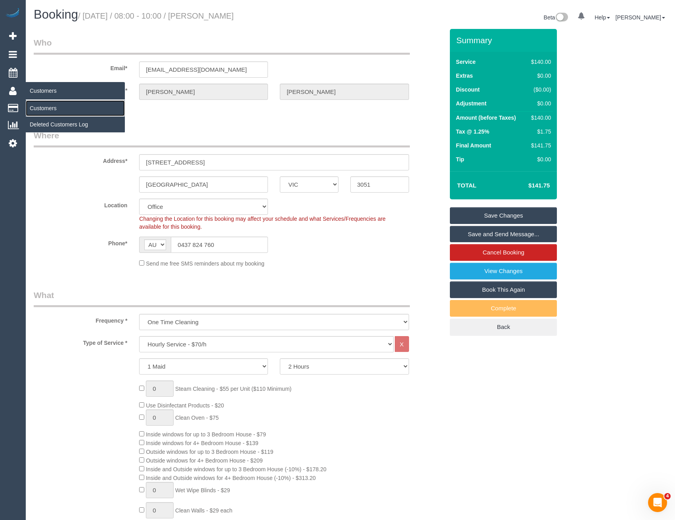
click at [52, 113] on link "Customers" at bounding box center [75, 108] width 99 height 16
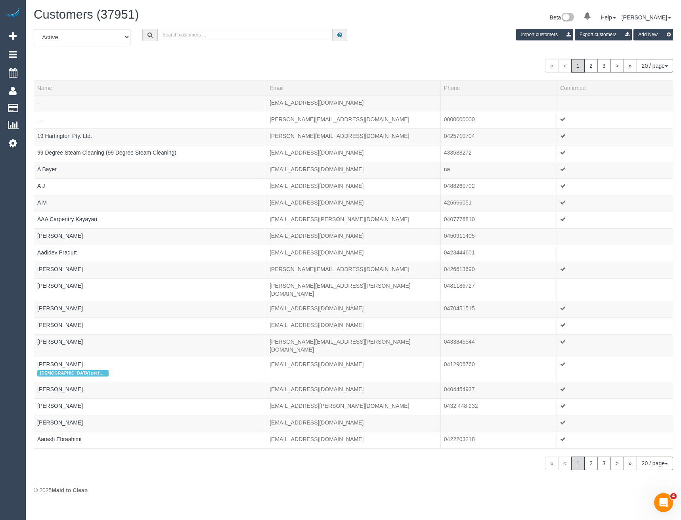
click at [222, 34] on input "text" at bounding box center [245, 35] width 176 height 12
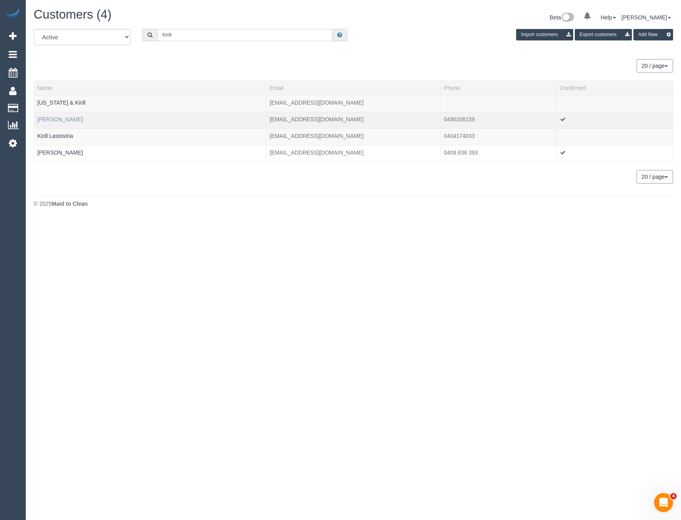
type input "Kirill"
click at [66, 121] on link "Kirill Duplyakin" at bounding box center [60, 119] width 46 height 6
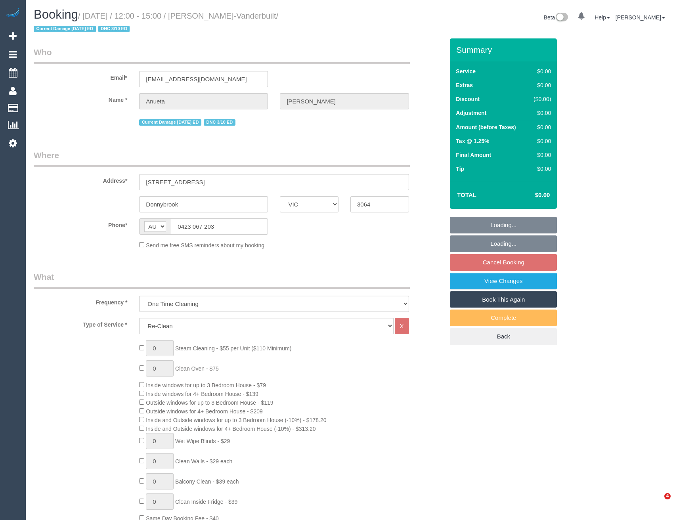
select select "VIC"
select select "string:stripe-pm_1S9cON2GScqysDRV7tX5BhOe"
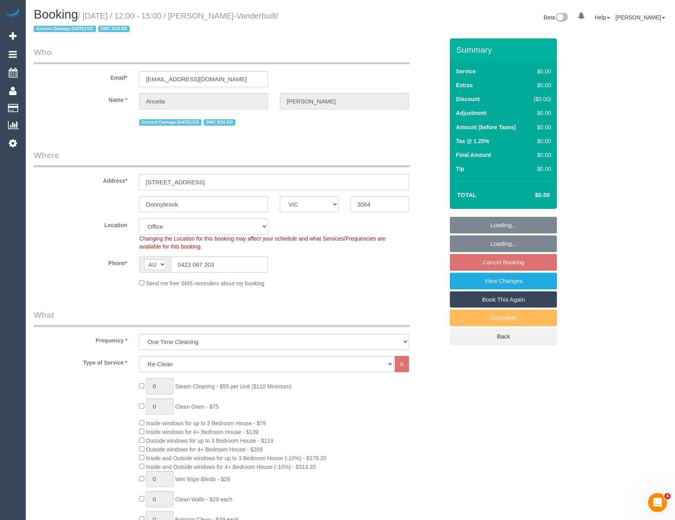
select select "object:632"
select select "number:27"
select select "number:15"
select select "number:18"
select select "number:24"
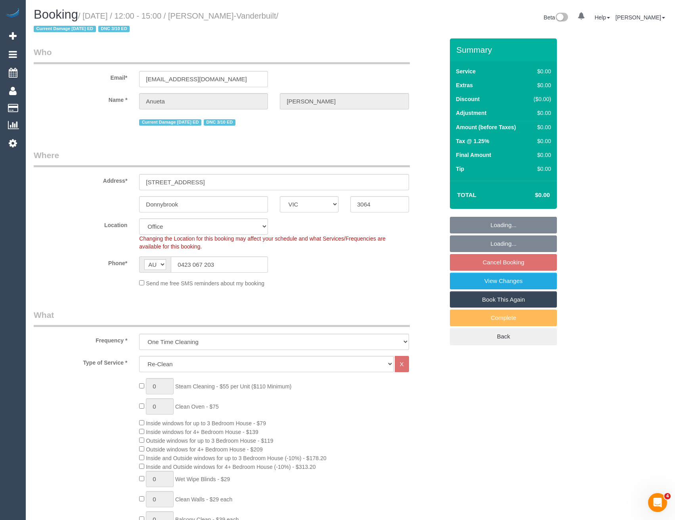
select select "number:34"
select select "number:12"
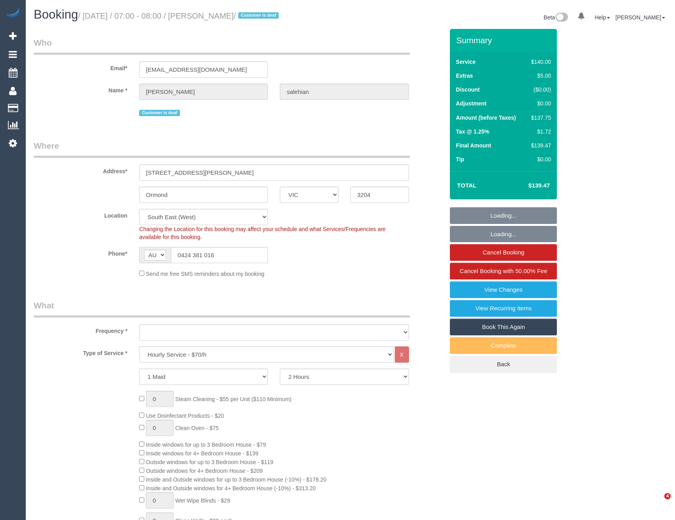
select select "VIC"
select select "number:28"
select select "number:14"
select select "number:18"
select select "number:22"
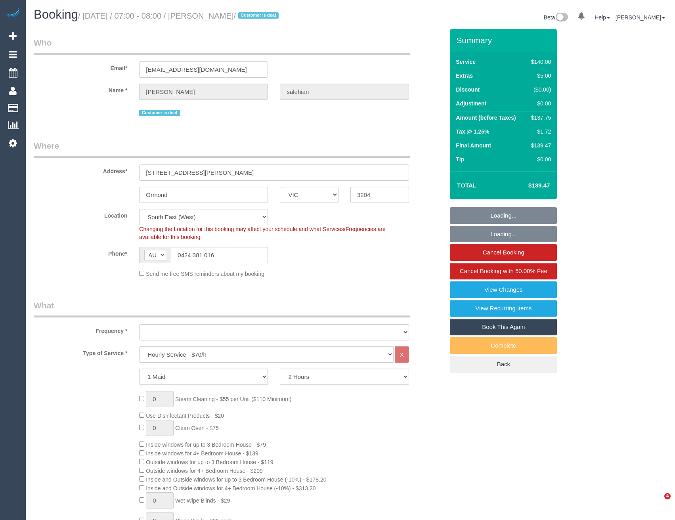
select select "number:34"
select select "number:13"
select select "object:912"
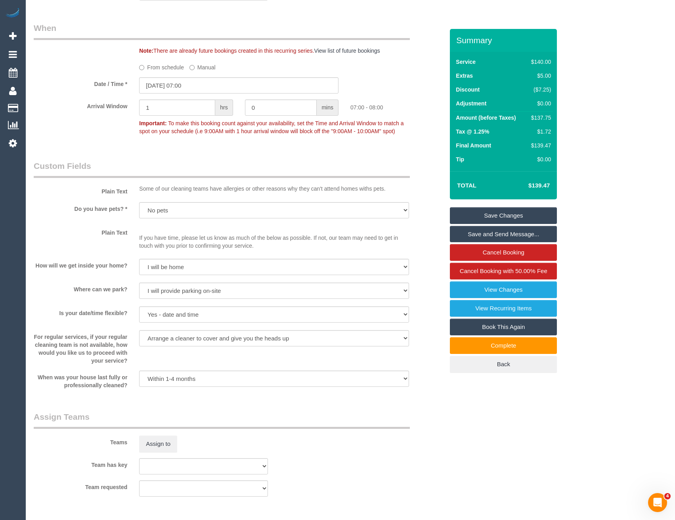
scroll to position [991, 0]
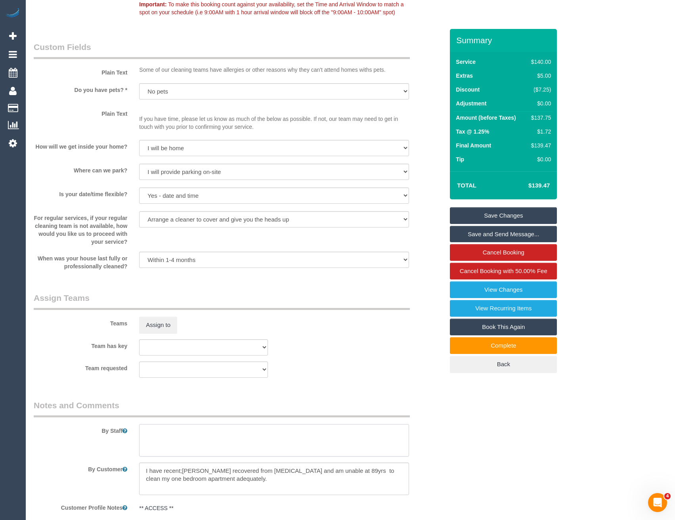
click at [204, 429] on textarea at bounding box center [274, 440] width 270 height 33
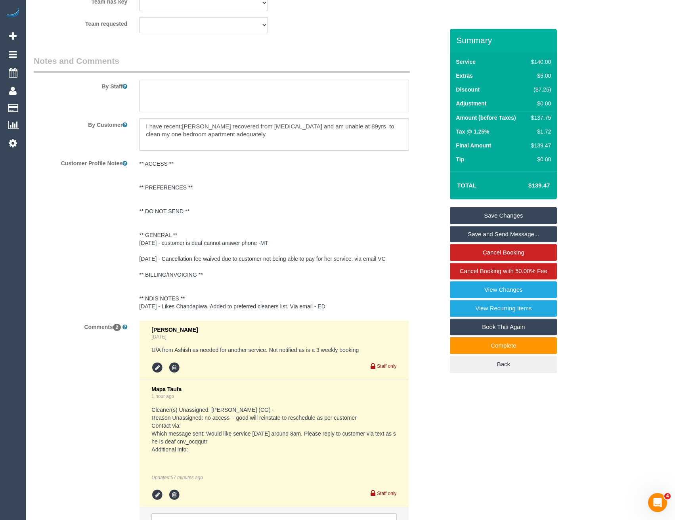
scroll to position [1388, 0]
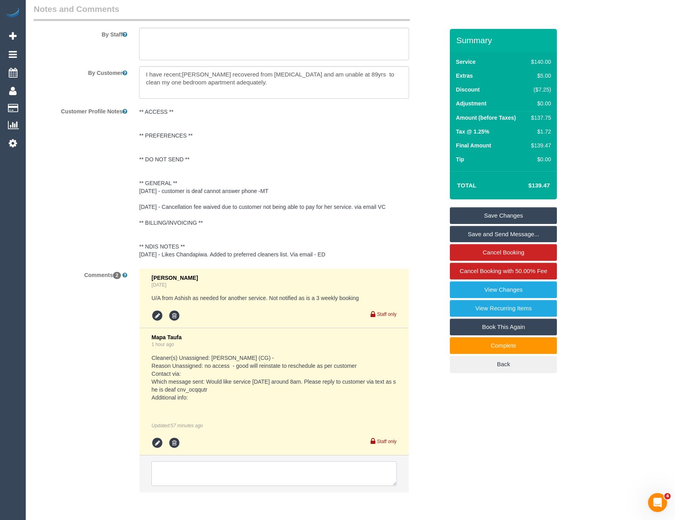
click at [207, 476] on textarea at bounding box center [273, 474] width 245 height 25
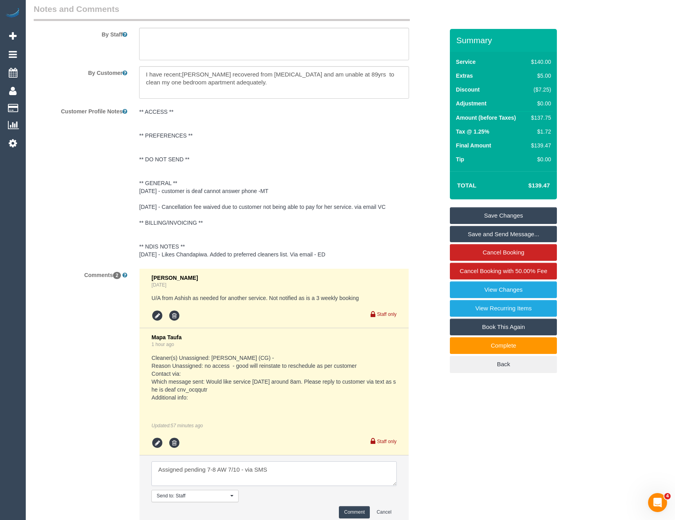
type textarea "Assigned pending 7-8 AW 7/10 - via SMS"
click at [345, 515] on button "Comment" at bounding box center [354, 512] width 31 height 12
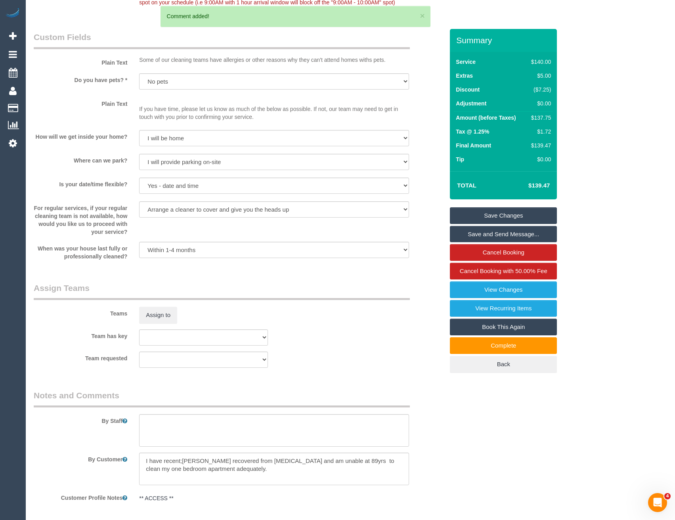
scroll to position [872, 0]
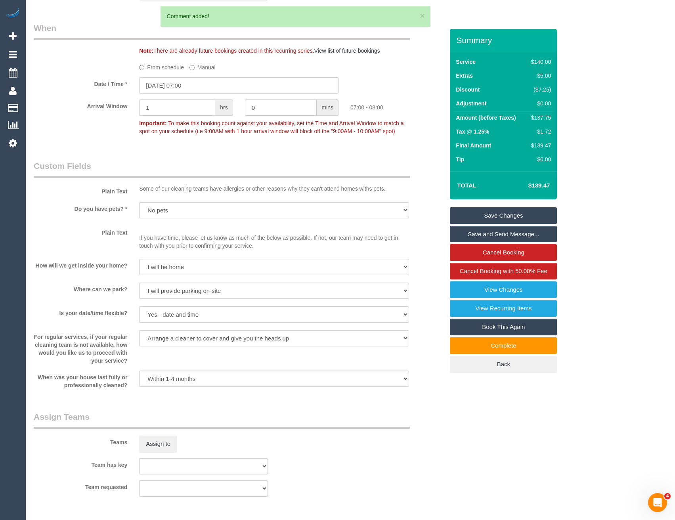
click at [197, 86] on input "06/10/2025 07:00" at bounding box center [238, 85] width 199 height 16
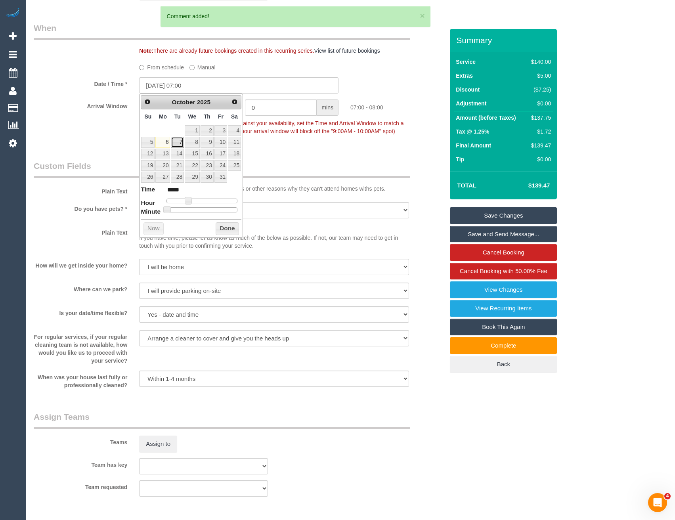
click at [175, 140] on link "7" at bounding box center [177, 142] width 13 height 11
type input "07/10/2025 07:00"
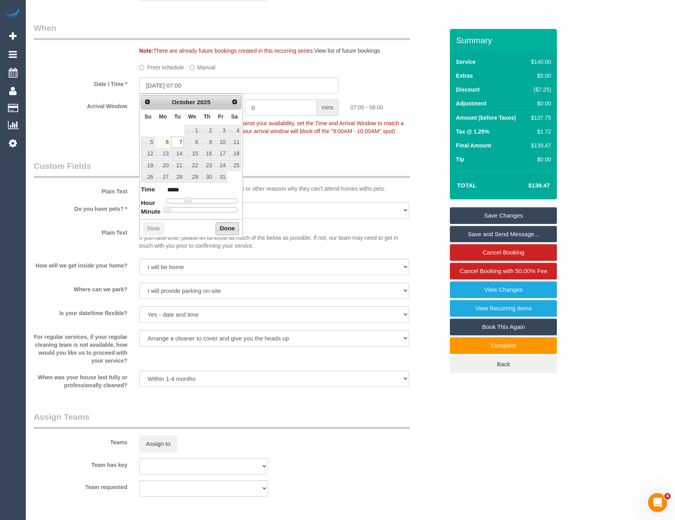
click at [226, 227] on button "Done" at bounding box center [227, 228] width 23 height 13
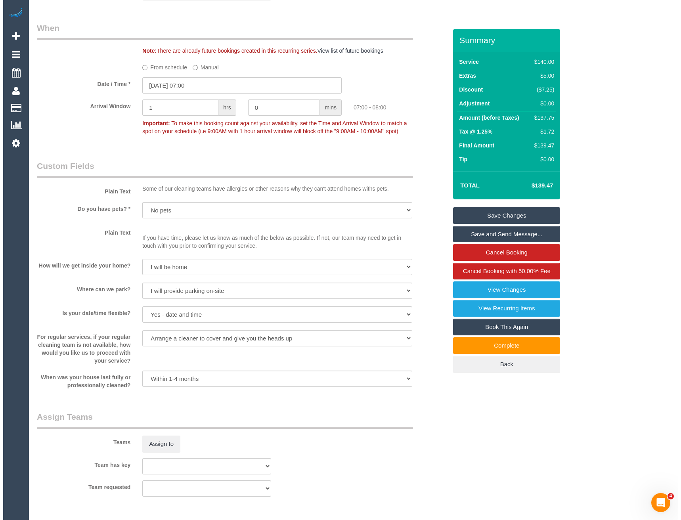
scroll to position [1071, 0]
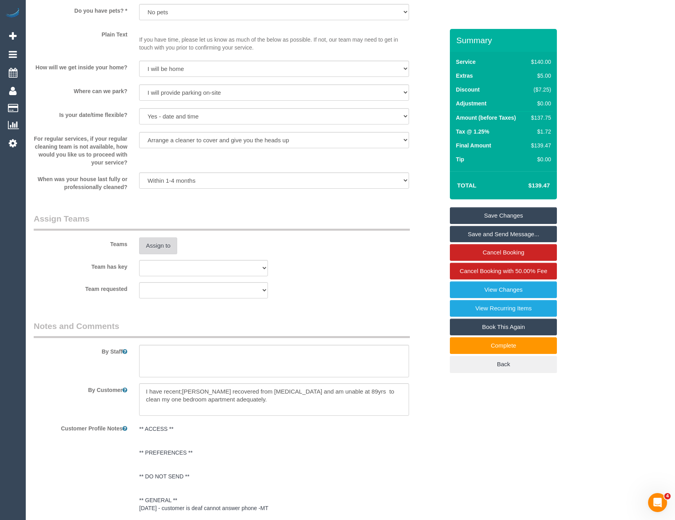
drag, startPoint x: 155, startPoint y: 247, endPoint x: 235, endPoint y: 279, distance: 86.7
click at [163, 255] on sui-booking-teams "Teams Assign to Team has key (0) Office (1) Helen Trickett (FT) (1) Karen Cruz …" at bounding box center [239, 256] width 410 height 86
click at [161, 246] on button "Assign to" at bounding box center [158, 245] width 38 height 17
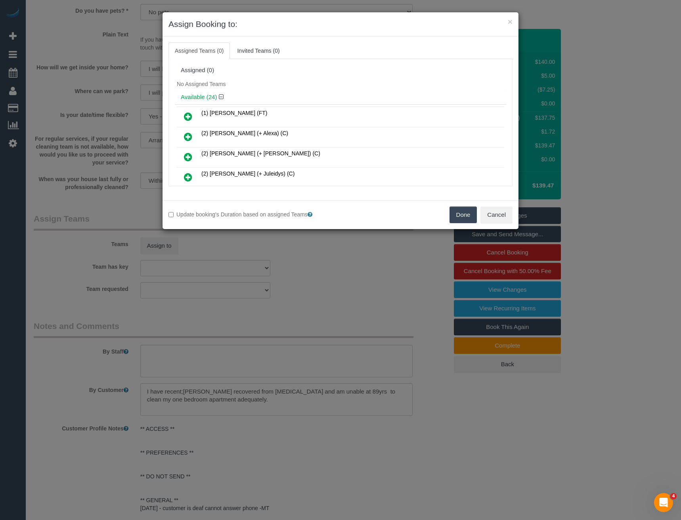
scroll to position [112, 0]
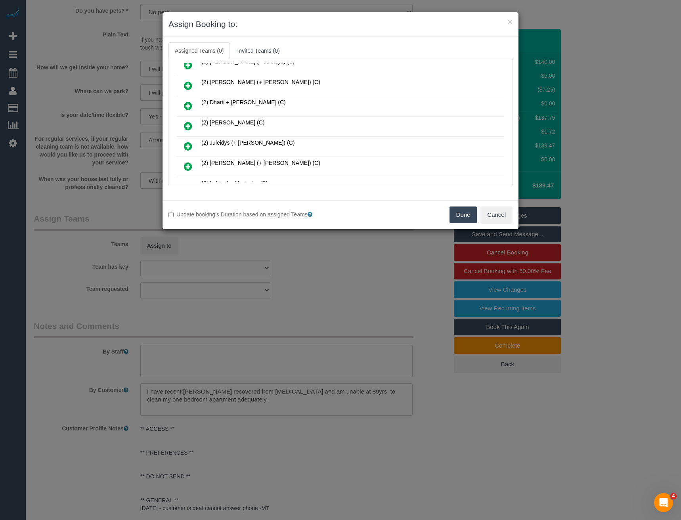
click at [188, 126] on icon at bounding box center [188, 126] width 8 height 10
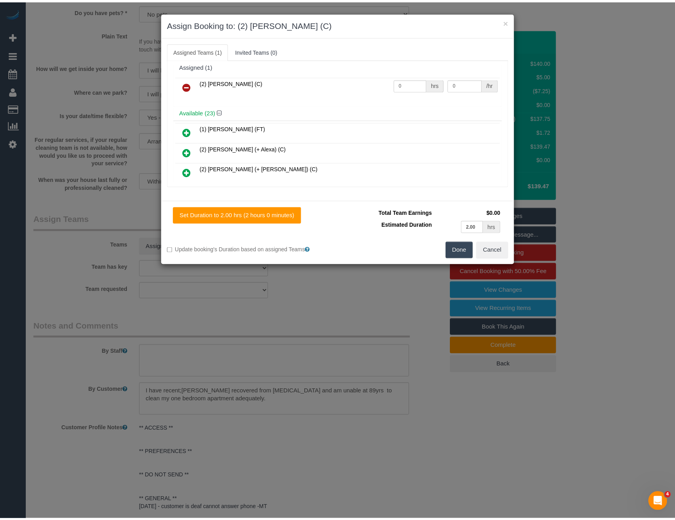
scroll to position [0, 0]
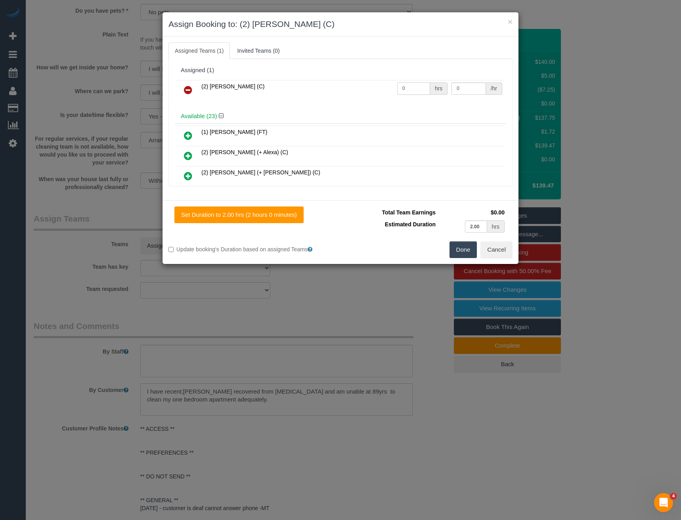
drag, startPoint x: 413, startPoint y: 90, endPoint x: 318, endPoint y: 103, distance: 95.6
click at [329, 105] on div "(2) Dinitha Gunawardana (C) 0 hrs 0 /hr" at bounding box center [340, 93] width 331 height 31
type input "2"
type input "38.75"
click at [465, 247] on button "Done" at bounding box center [464, 249] width 28 height 17
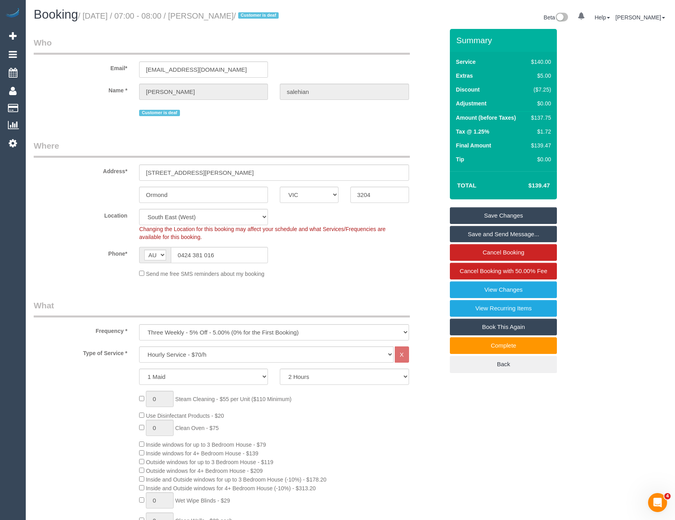
click at [489, 216] on link "Save Changes" at bounding box center [503, 215] width 107 height 17
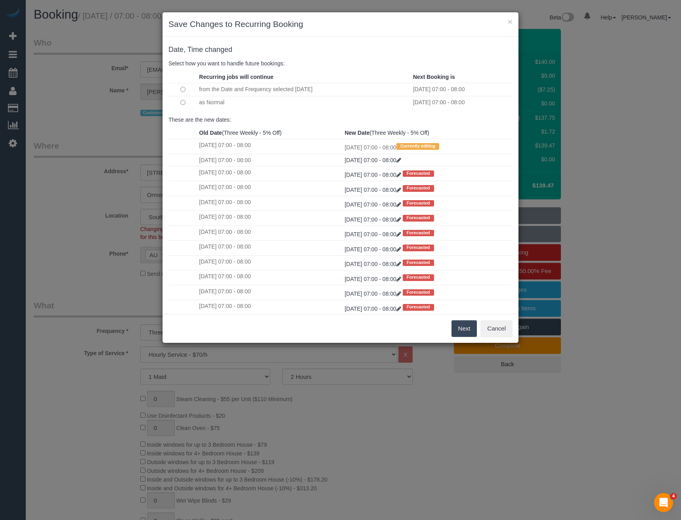
click at [465, 331] on button "Next" at bounding box center [465, 328] width 26 height 17
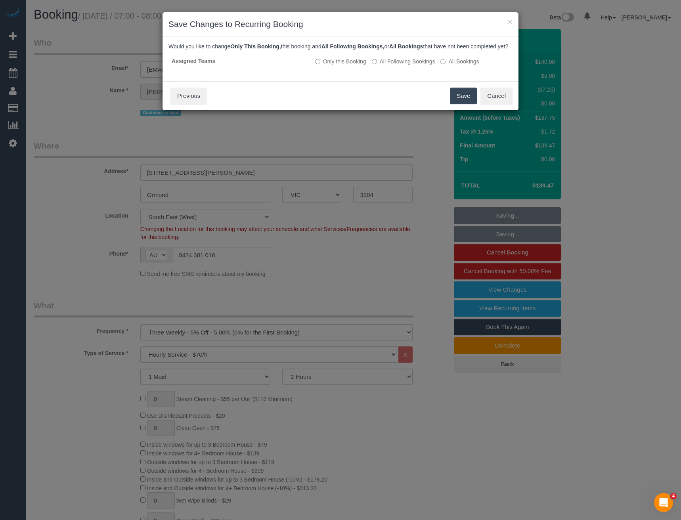
click at [457, 104] on button "Save" at bounding box center [463, 96] width 27 height 17
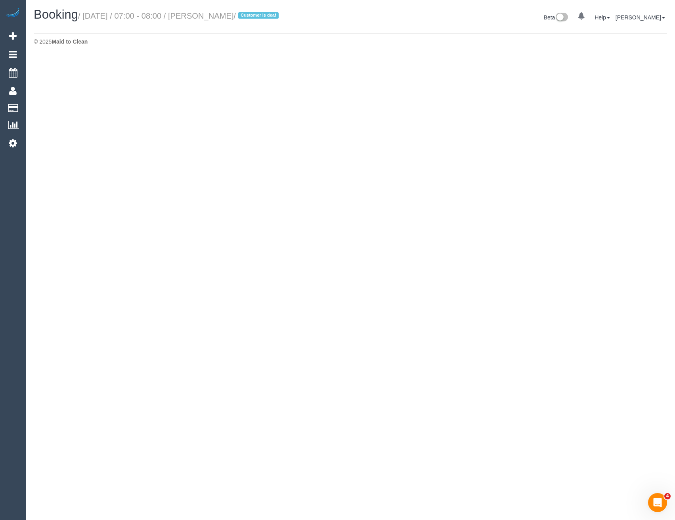
select select "VIC"
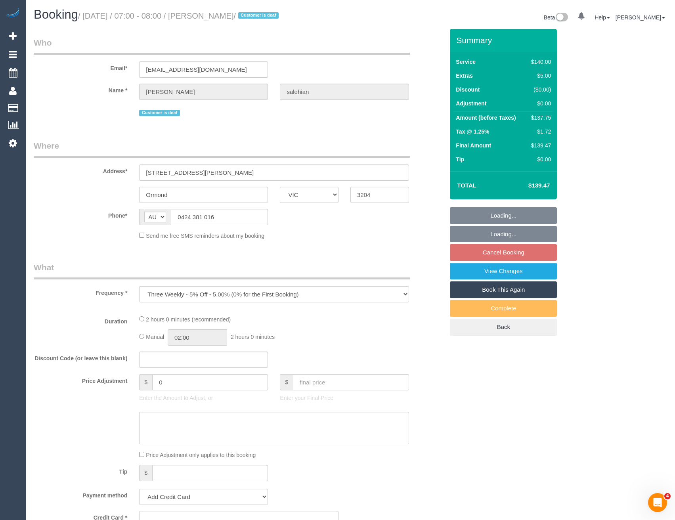
select select "object:5106"
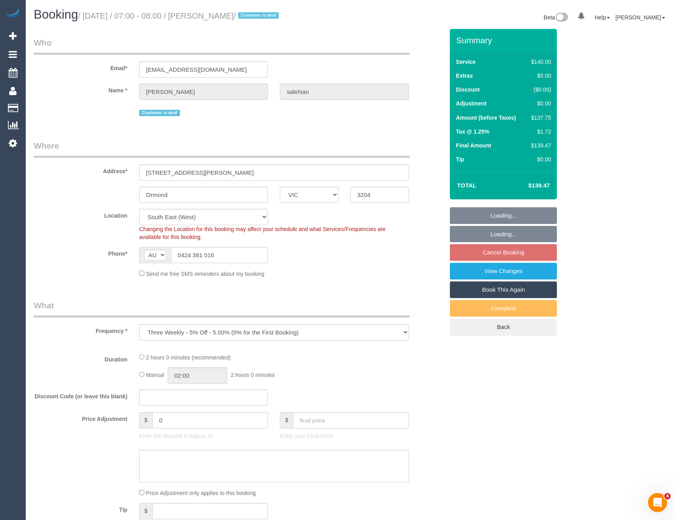
select select "string:stripe-pm_1QZ5Qn2GScqysDRVFihk4EHb"
select select "number:28"
select select "number:14"
select select "number:18"
select select "number:22"
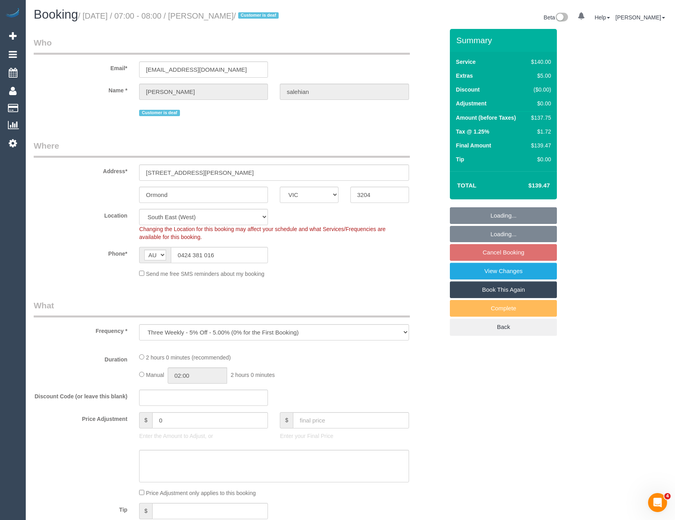
select select "number:34"
select select "number:13"
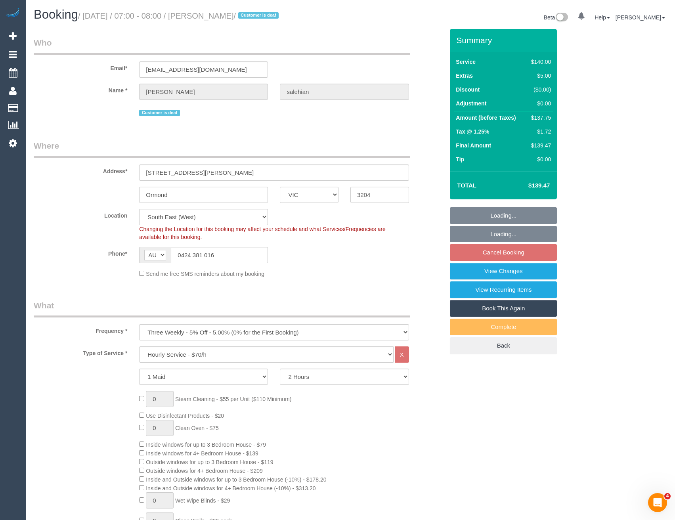
select select "object:5437"
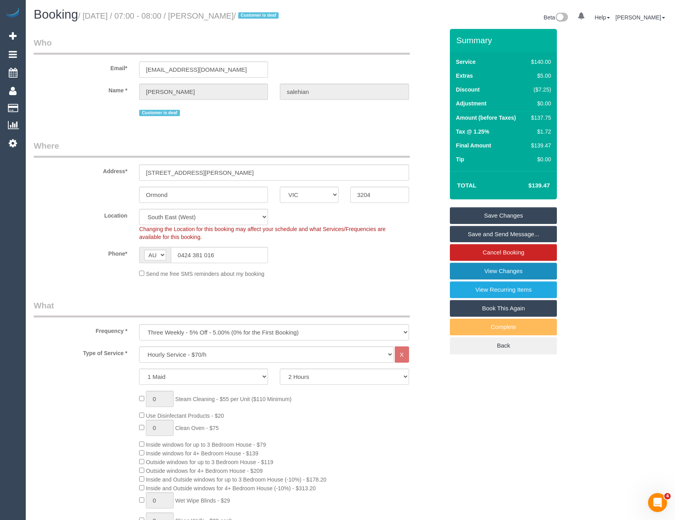
click at [521, 270] on link "View Changes" at bounding box center [503, 271] width 107 height 17
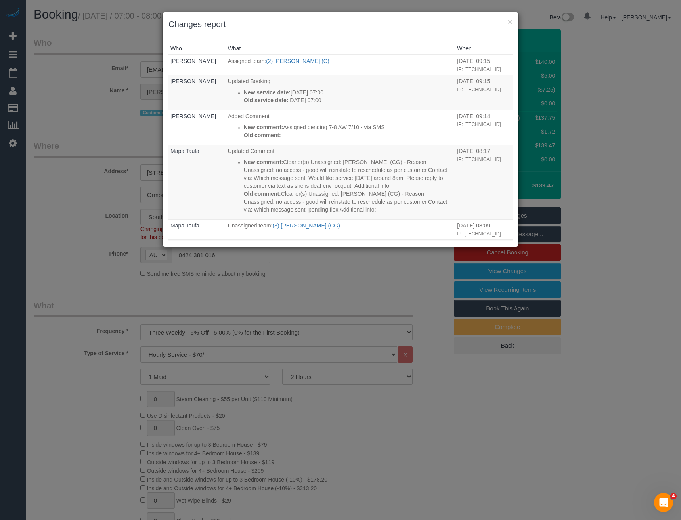
click at [309, 293] on div "× Changes report Who What When Bronie Bryant Assigned team: (2) Dinitha Gunawar…" at bounding box center [340, 260] width 681 height 520
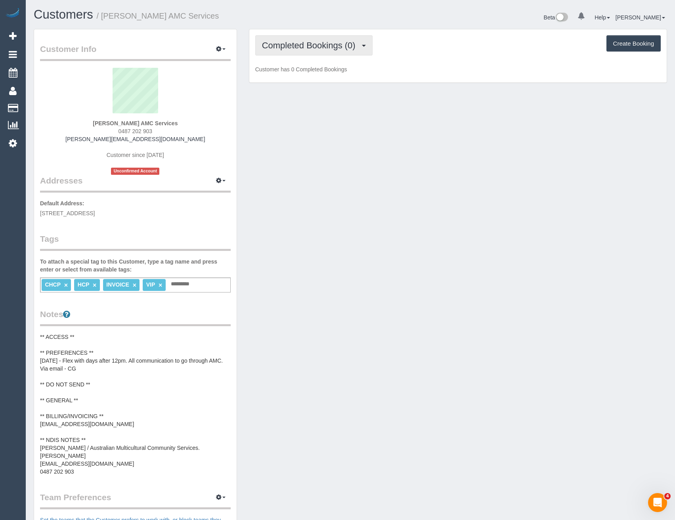
click at [304, 46] on span "Completed Bookings (0)" at bounding box center [311, 45] width 98 height 10
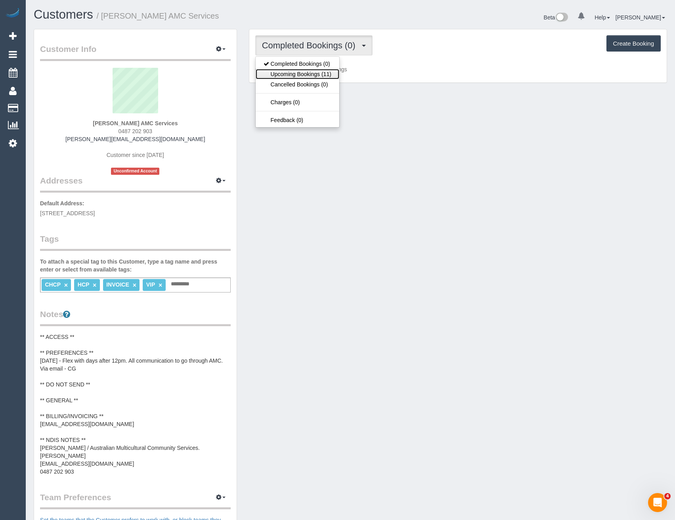
click at [311, 77] on link "Upcoming Bookings (11)" at bounding box center [298, 74] width 84 height 10
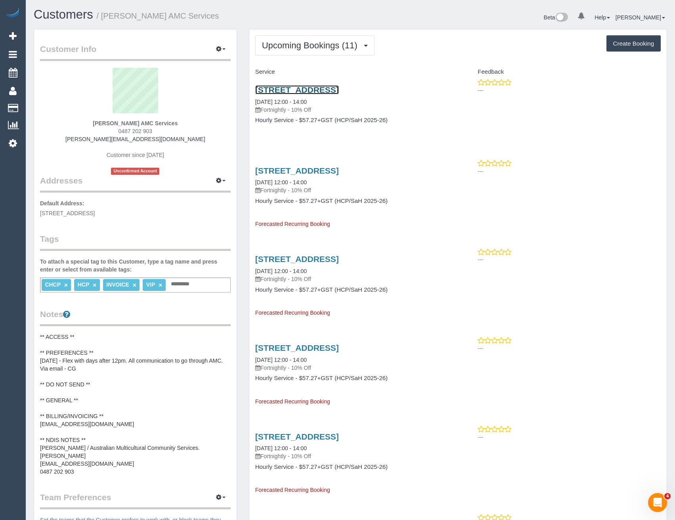
click at [339, 88] on link "[STREET_ADDRESS]" at bounding box center [297, 89] width 84 height 9
click at [333, 44] on span "Upcoming Bookings (11)" at bounding box center [312, 45] width 100 height 10
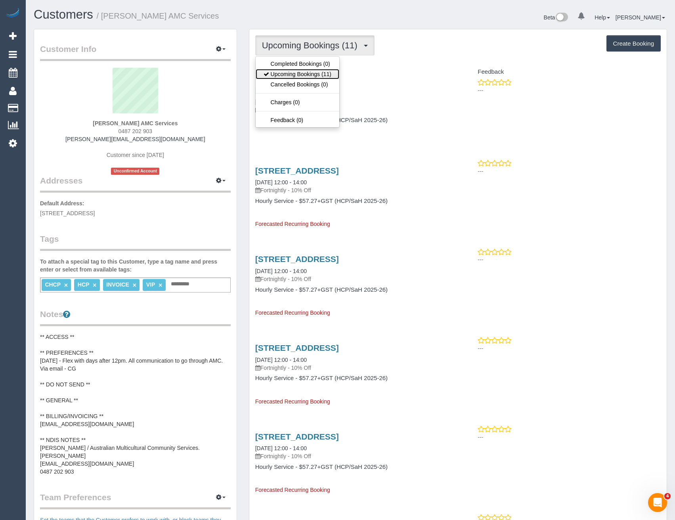
click at [311, 73] on link "Upcoming Bookings (11)" at bounding box center [298, 74] width 84 height 10
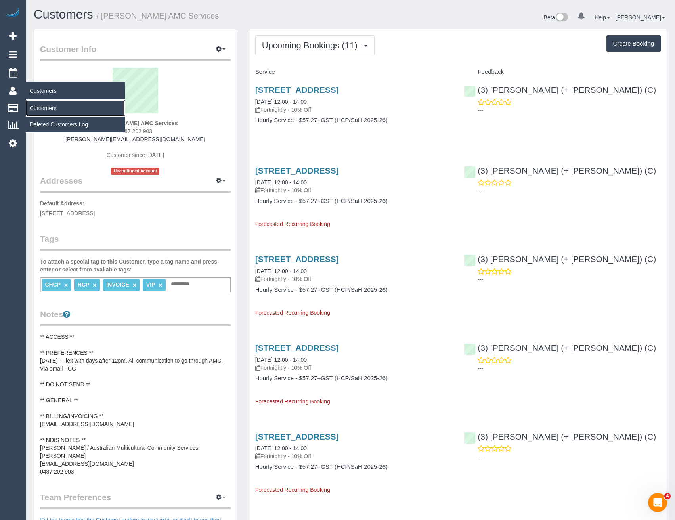
click at [38, 107] on link "Customers" at bounding box center [75, 108] width 99 height 16
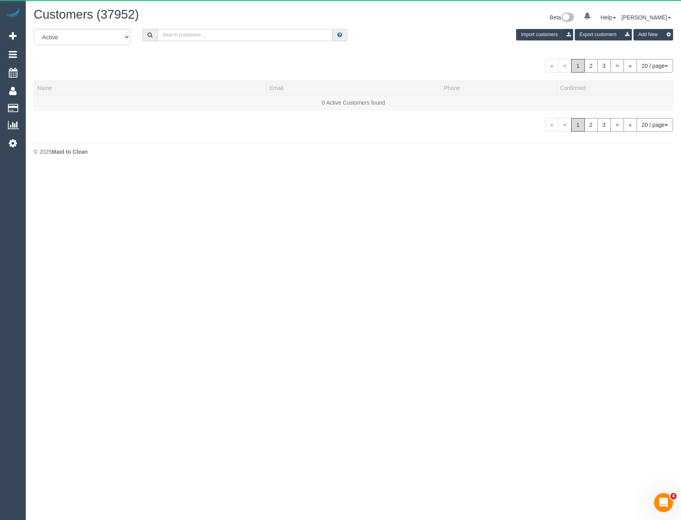
click at [230, 38] on input "text" at bounding box center [245, 35] width 176 height 12
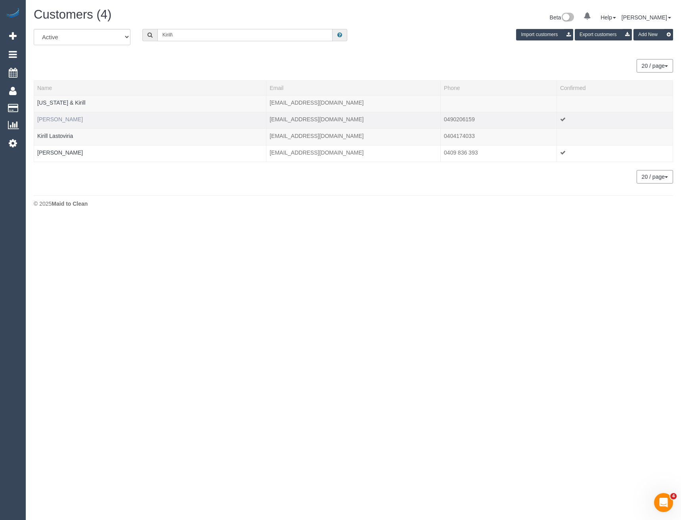
type input "Kirill\"
click at [51, 122] on link "Kirill Duplyakin" at bounding box center [60, 119] width 46 height 6
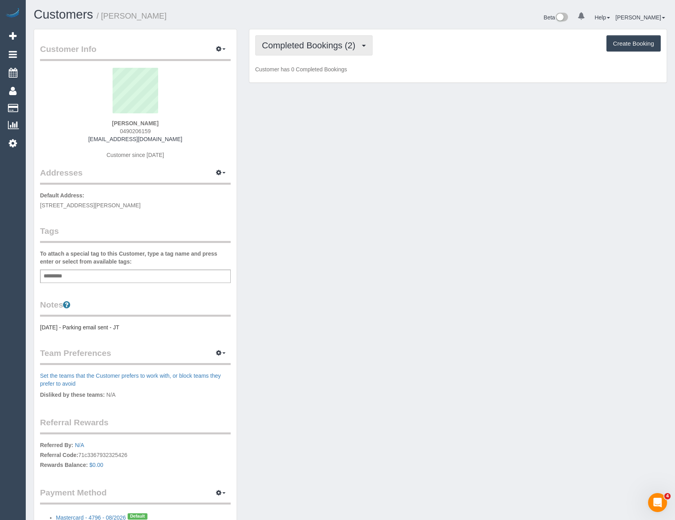
click at [354, 46] on span "Completed Bookings (2)" at bounding box center [311, 45] width 98 height 10
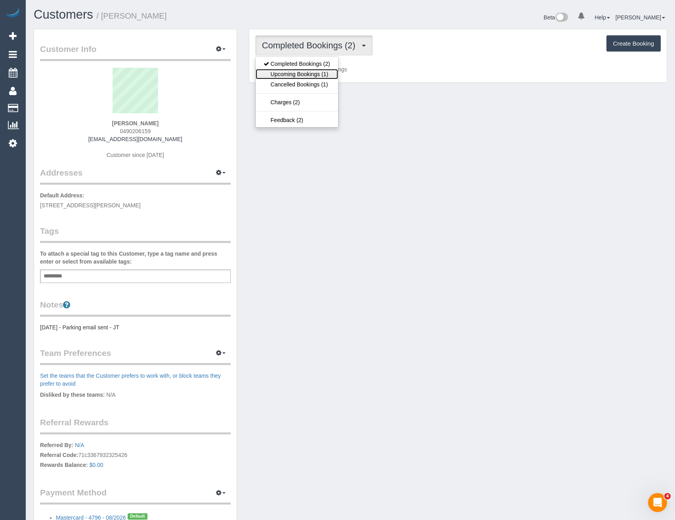
click at [328, 75] on link "Upcoming Bookings (1)" at bounding box center [297, 74] width 82 height 10
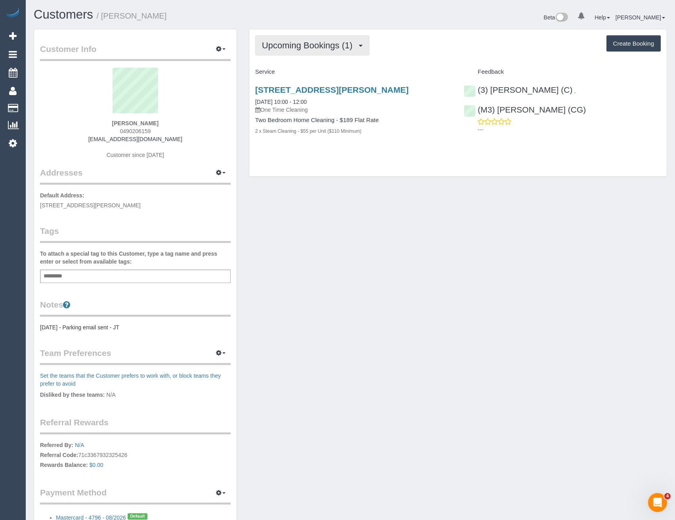
click at [314, 41] on span "Upcoming Bookings (1)" at bounding box center [309, 45] width 95 height 10
click at [423, 192] on div "Customer Info Edit Contact Info Send Message Email Preferences Special Sales Ta…" at bounding box center [350, 290] width 645 height 523
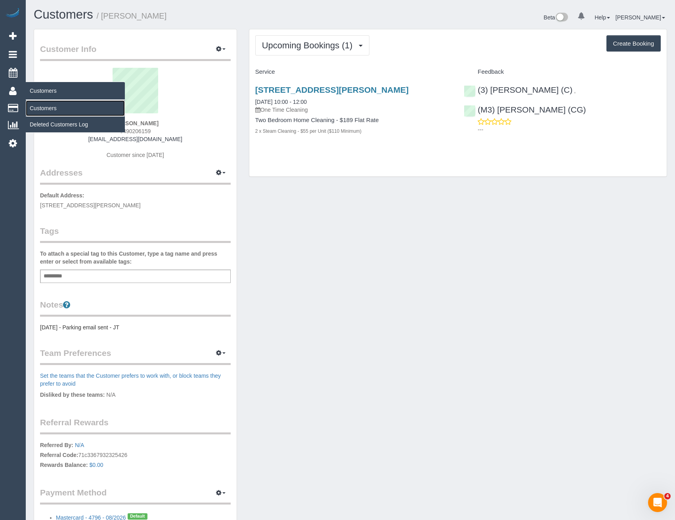
click at [42, 110] on link "Customers" at bounding box center [75, 108] width 99 height 16
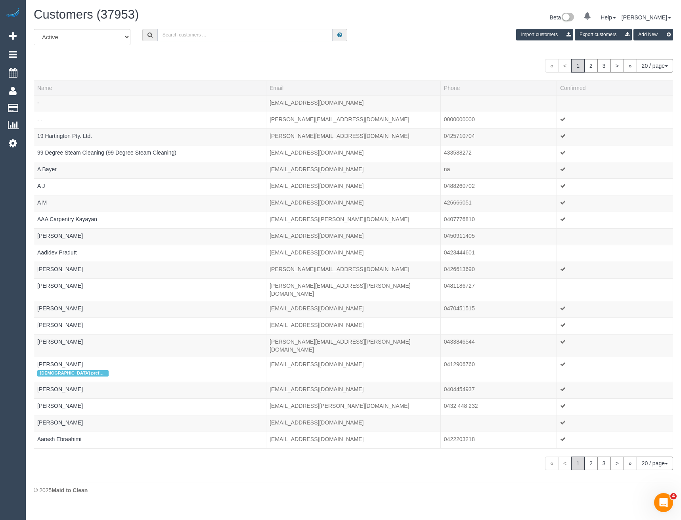
click at [180, 34] on input "text" at bounding box center [245, 35] width 176 height 12
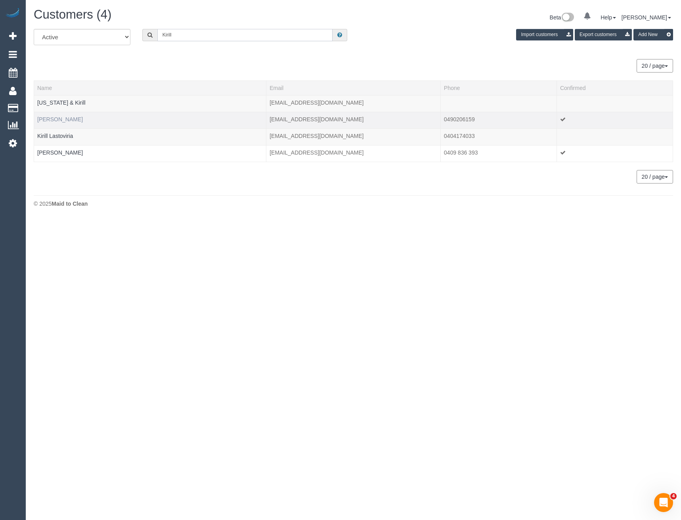
type input "Kirill"
click at [62, 120] on link "Kirill Duplyakin" at bounding box center [60, 119] width 46 height 6
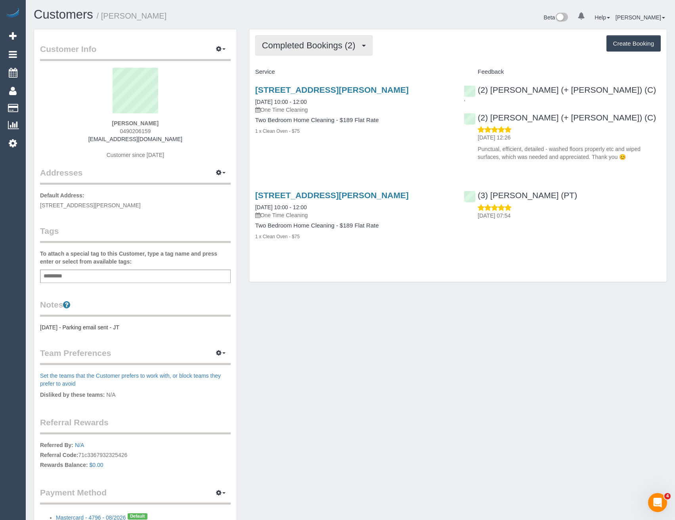
click at [326, 51] on button "Completed Bookings (2)" at bounding box center [313, 45] width 117 height 20
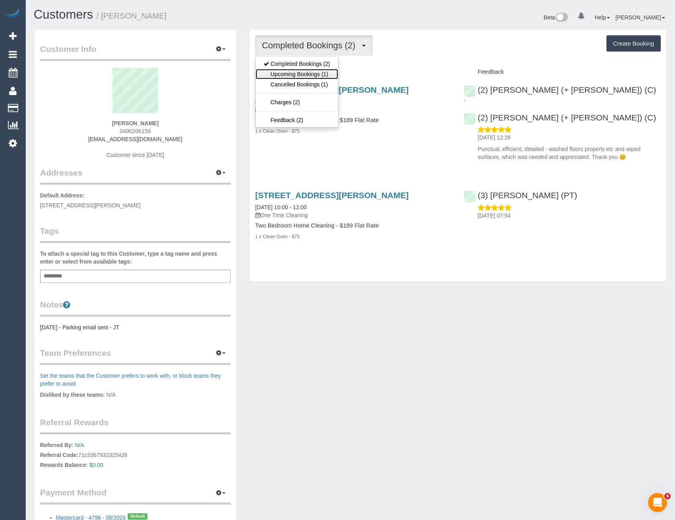
click at [320, 72] on link "Upcoming Bookings (1)" at bounding box center [297, 74] width 82 height 10
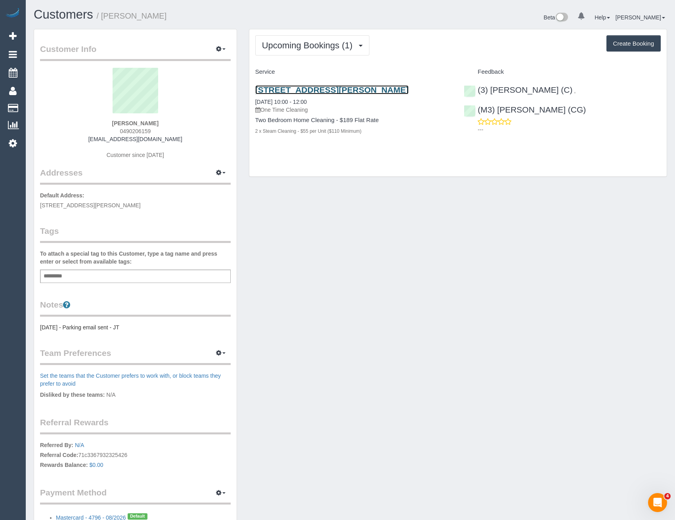
click at [379, 91] on link "105/70 Dorcas St, 105, Southbank, VIC 3006" at bounding box center [331, 89] width 153 height 9
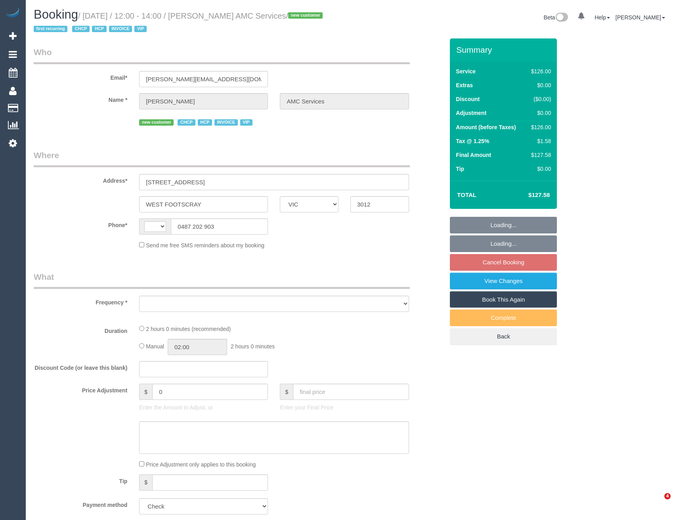
select select "VIC"
select select "120"
select select "number:28"
select select "number:14"
select select "number:19"
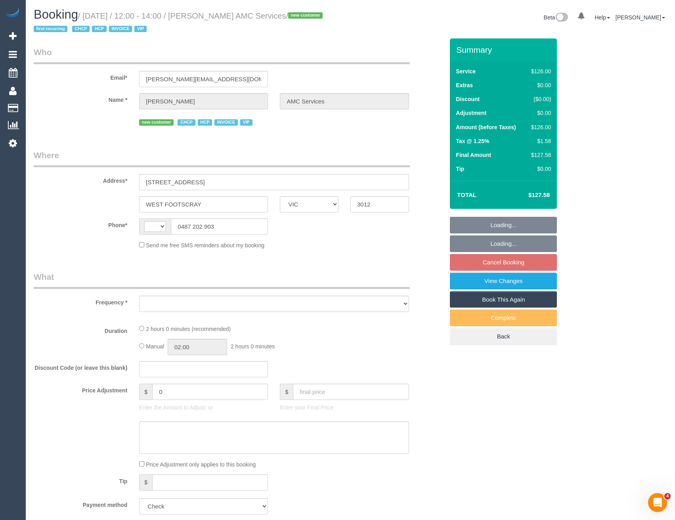
select select "number:23"
select select "number:35"
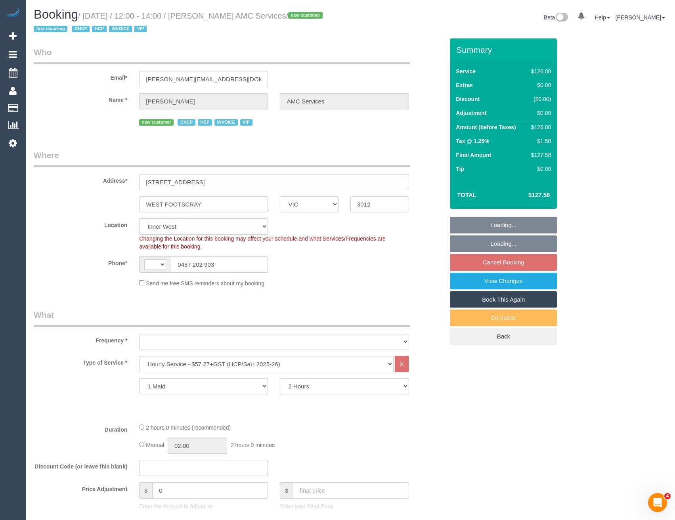
select select "string:AU"
select select "object:1474"
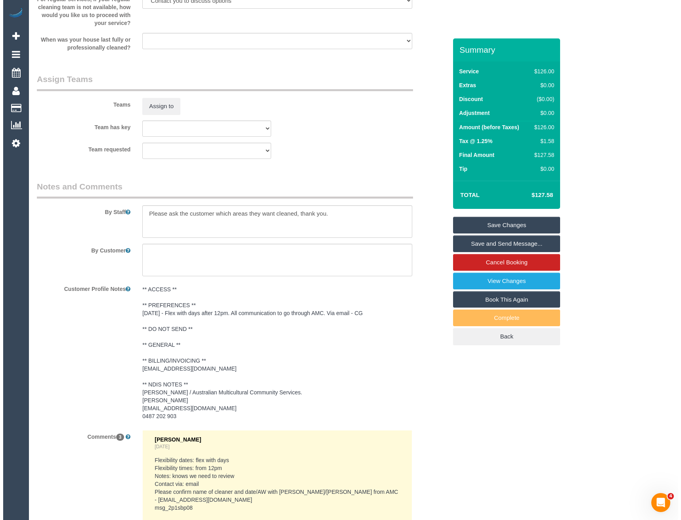
scroll to position [833, 0]
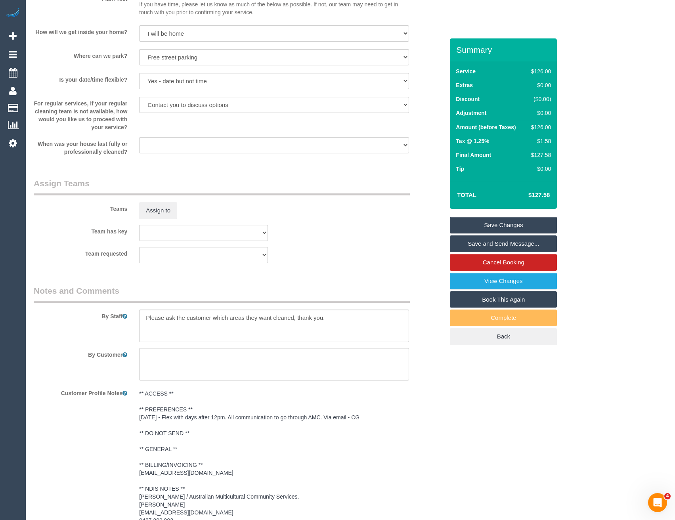
click at [160, 222] on sui-booking-teams "Teams Assign to Team has key (0) Office (1) [PERSON_NAME] (FT) (1) [PERSON_NAME…" at bounding box center [239, 221] width 410 height 86
click at [160, 210] on button "Assign to" at bounding box center [158, 210] width 38 height 17
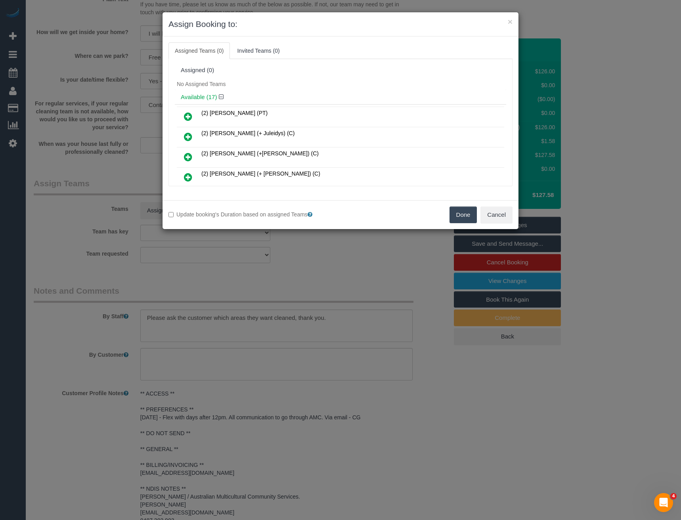
scroll to position [173, 0]
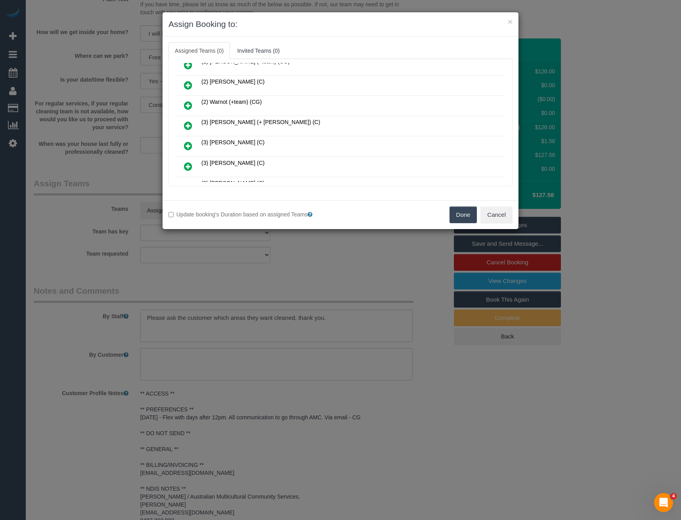
drag, startPoint x: 192, startPoint y: 123, endPoint x: 220, endPoint y: 123, distance: 27.8
click at [192, 123] on icon at bounding box center [188, 126] width 8 height 10
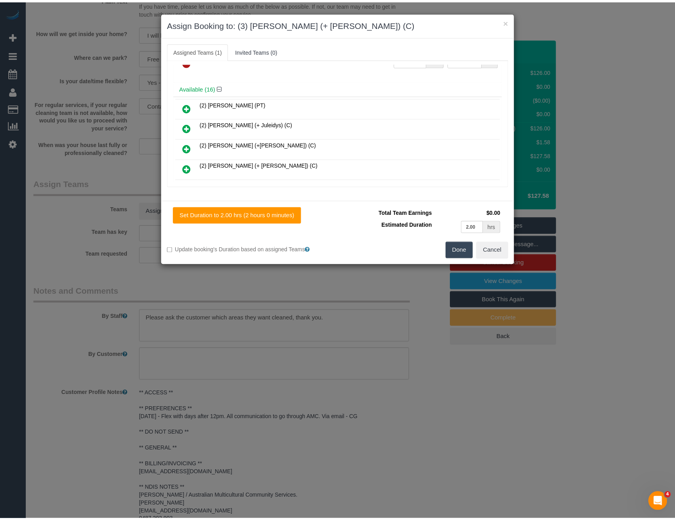
scroll to position [0, 0]
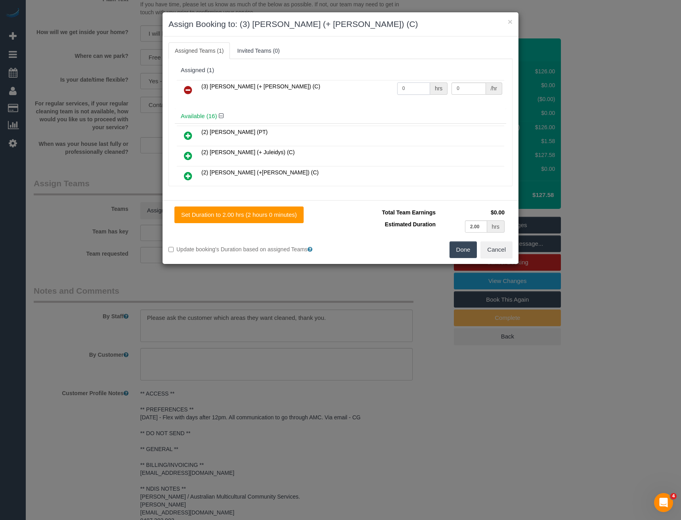
drag, startPoint x: 410, startPoint y: 84, endPoint x: 359, endPoint y: 86, distance: 50.8
click at [360, 88] on tr "(3) [PERSON_NAME] (+ [PERSON_NAME]) (C) 0 hrs 0 /hr" at bounding box center [340, 90] width 327 height 20
type input "2"
type input "35"
click at [462, 251] on button "Done" at bounding box center [464, 249] width 28 height 17
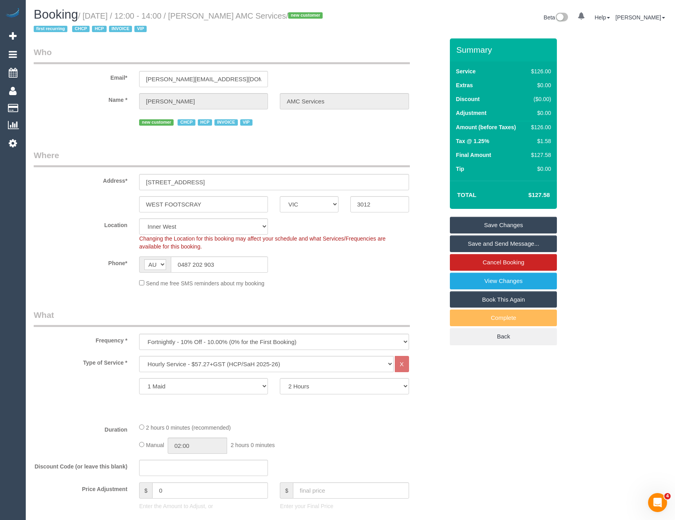
click at [506, 224] on link "Save Changes" at bounding box center [503, 225] width 107 height 17
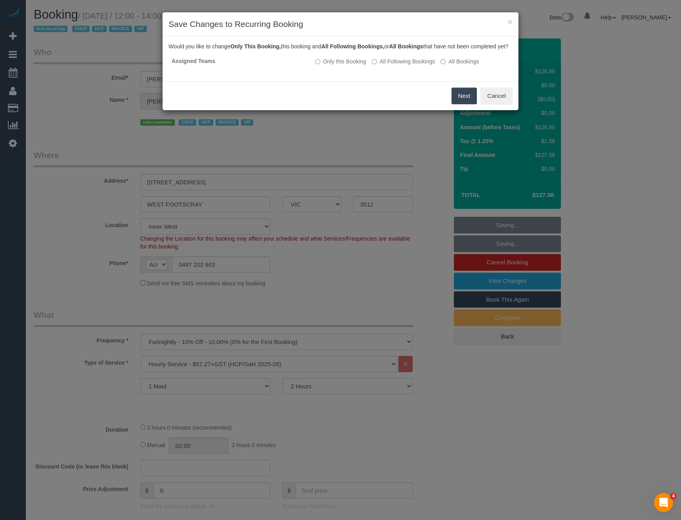
drag, startPoint x: 384, startPoint y: 68, endPoint x: 404, endPoint y: 79, distance: 23.1
click at [384, 65] on label "All Following Bookings" at bounding box center [403, 61] width 63 height 8
click at [455, 104] on button "Save" at bounding box center [463, 96] width 27 height 17
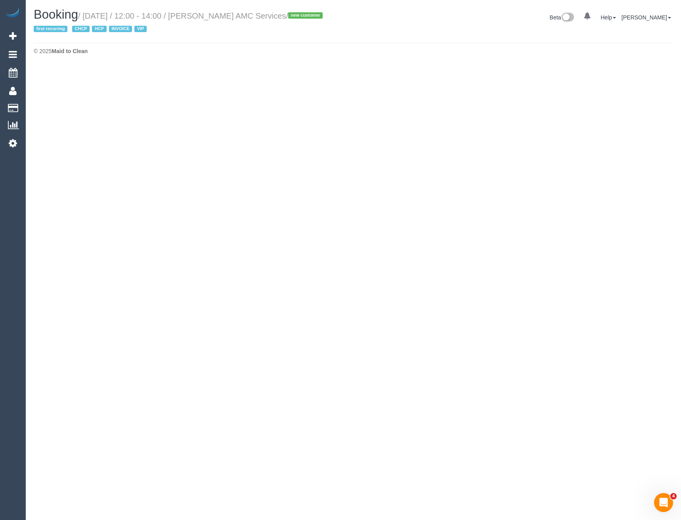
select select "VIC"
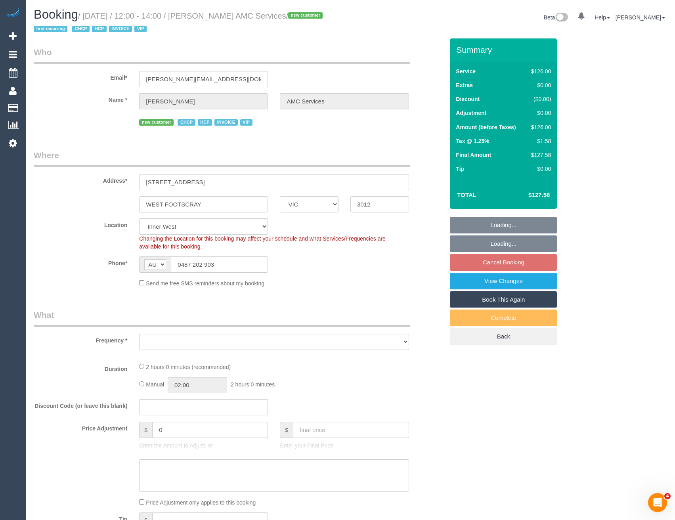
select select "object:4943"
select select "120"
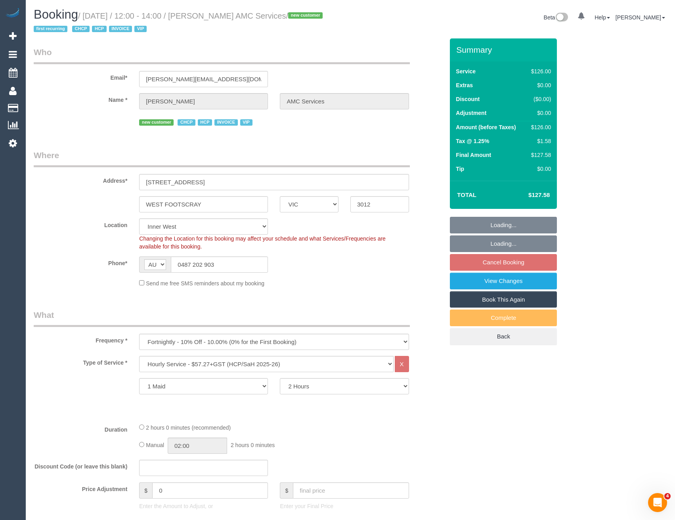
select select "number:28"
select select "number:14"
select select "number:19"
select select "number:23"
select select "number:35"
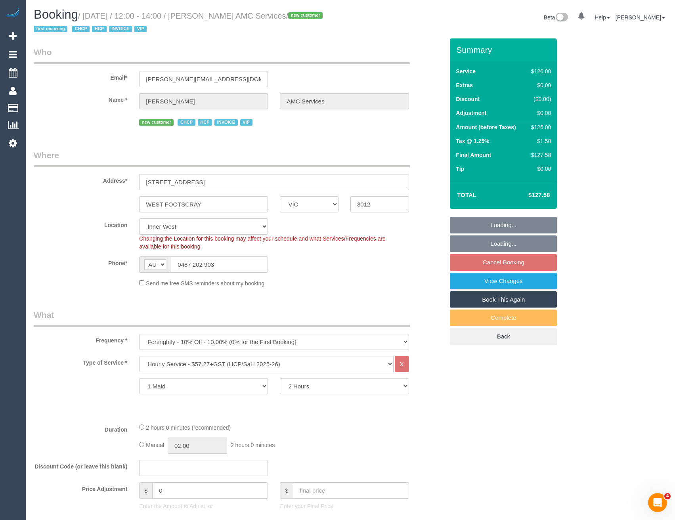
select select "object:5217"
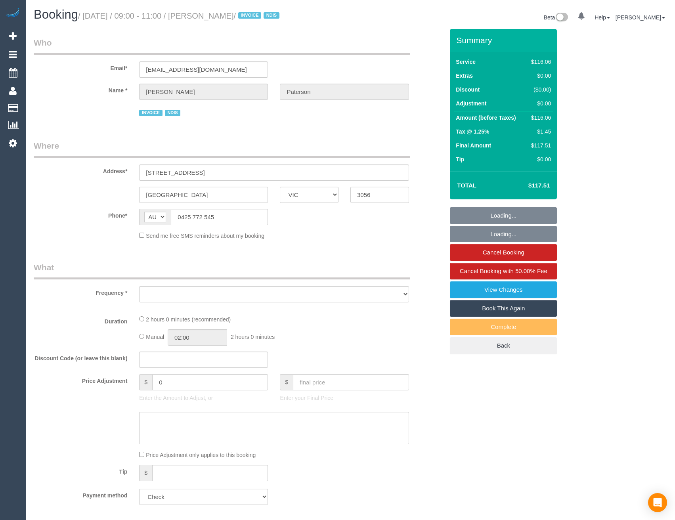
select select "VIC"
select select "object:546"
select select "number:28"
select select "number:14"
select select "number:19"
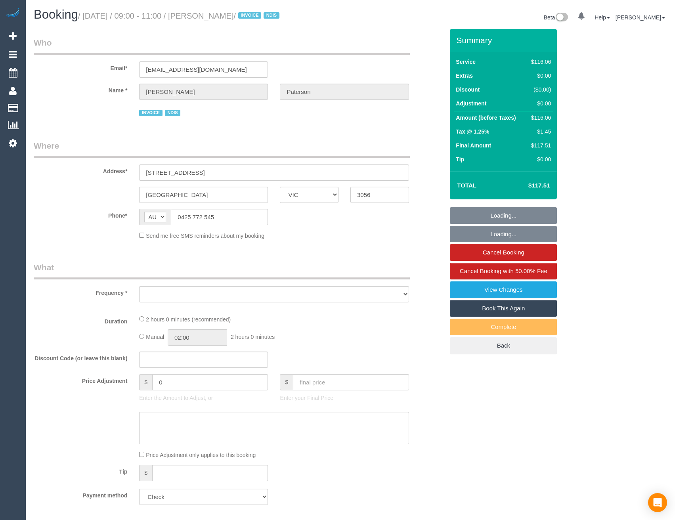
select select "number:36"
select select "number:33"
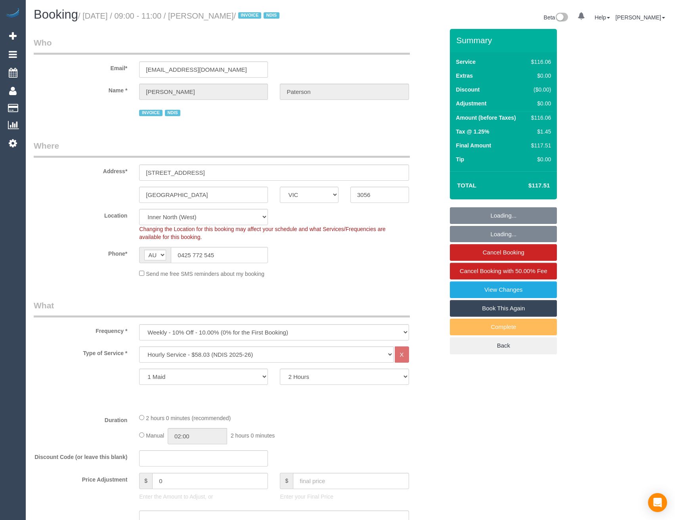
select select "object:756"
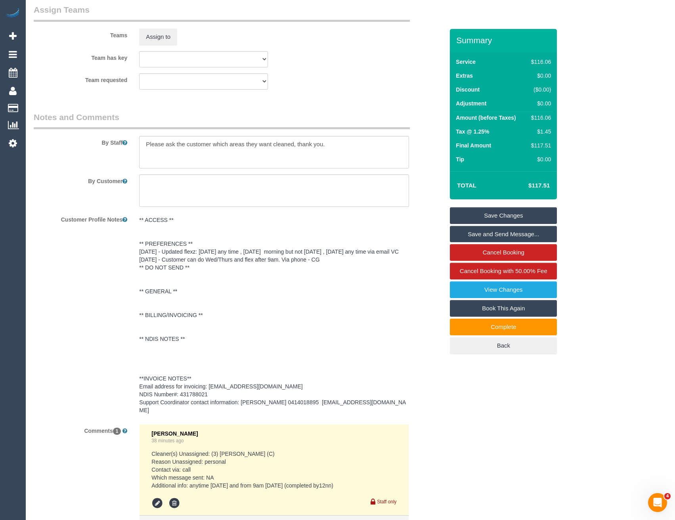
scroll to position [1101, 0]
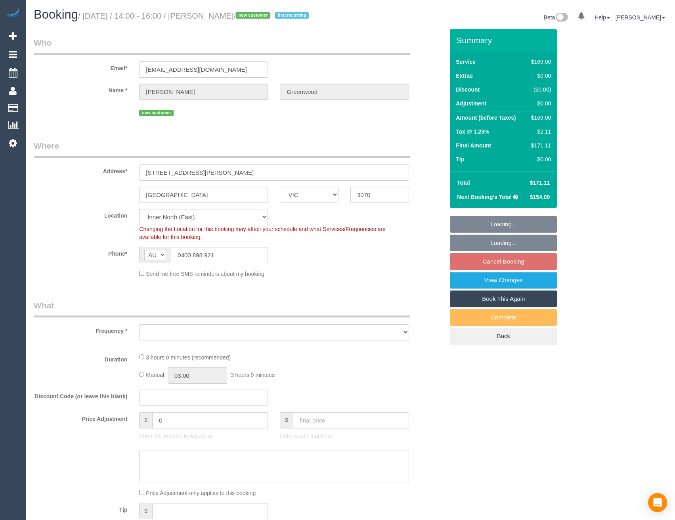
select select "VIC"
select select "number:28"
select select "number:14"
select select "number:19"
select select "number:23"
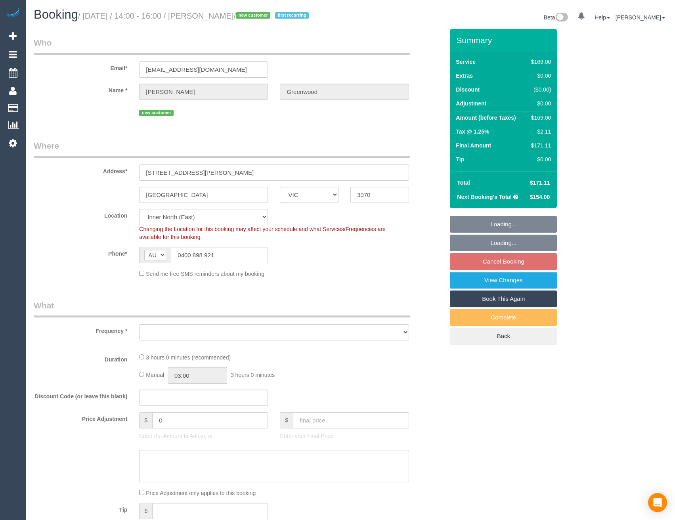
select select "number:34"
select select "number:26"
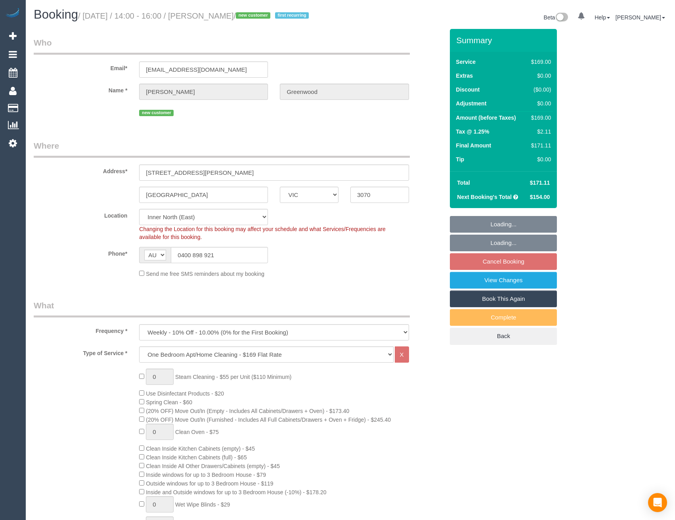
select select "object:1546"
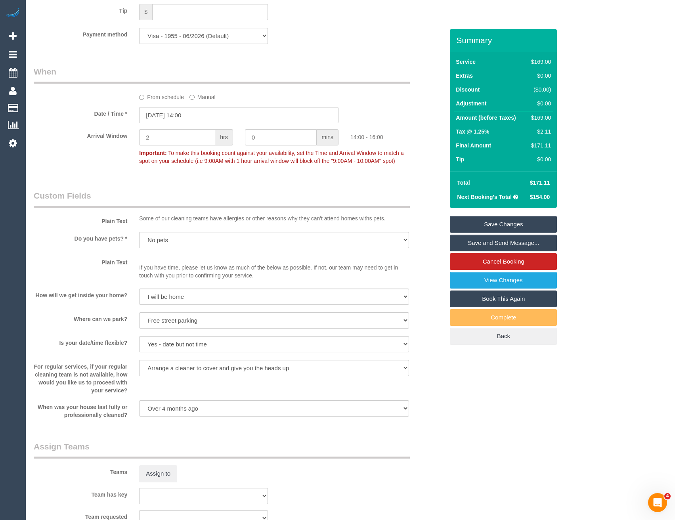
scroll to position [1074, 0]
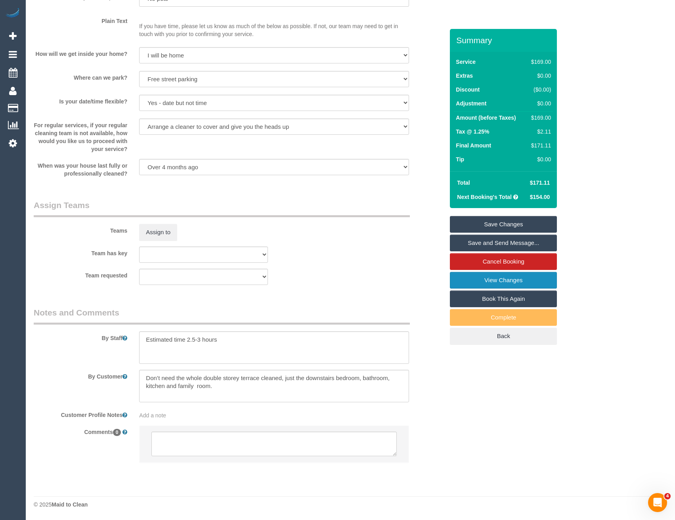
click at [489, 282] on link "View Changes" at bounding box center [503, 280] width 107 height 17
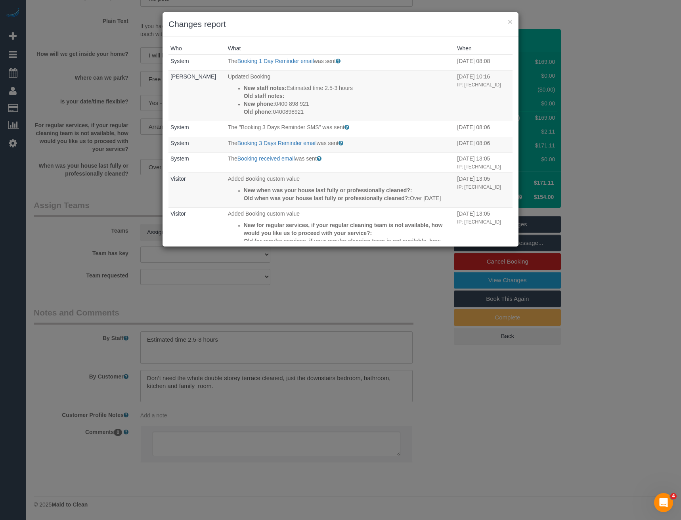
click at [270, 285] on div "× Changes report Who What When System The Booking 1 Day Reminder email was sent…" at bounding box center [340, 260] width 681 height 520
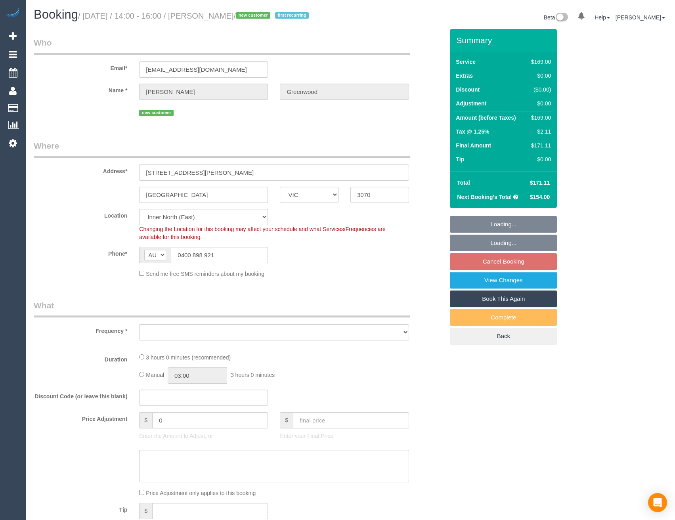
select select "VIC"
select select "number:28"
select select "number:14"
select select "number:19"
select select "number:23"
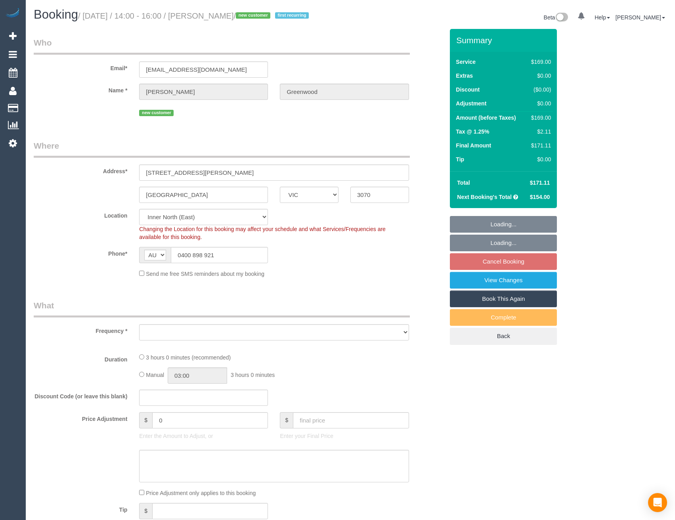
select select "number:34"
select select "number:26"
select select "object:1546"
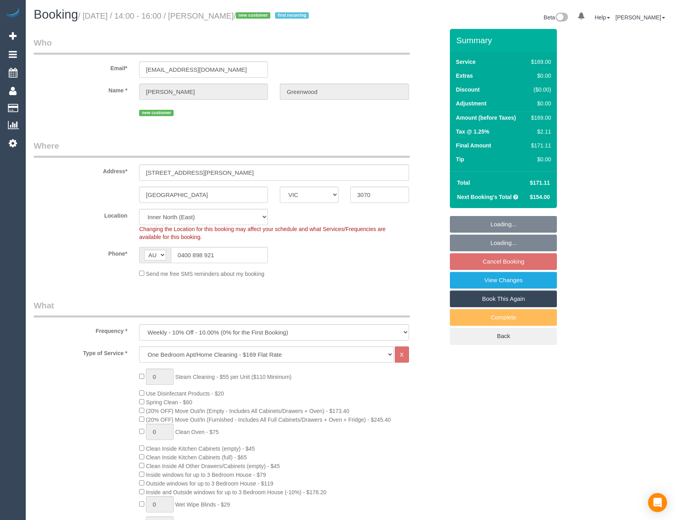
select select "VIC"
select select "number:28"
select select "number:14"
select select "number:19"
select select "number:23"
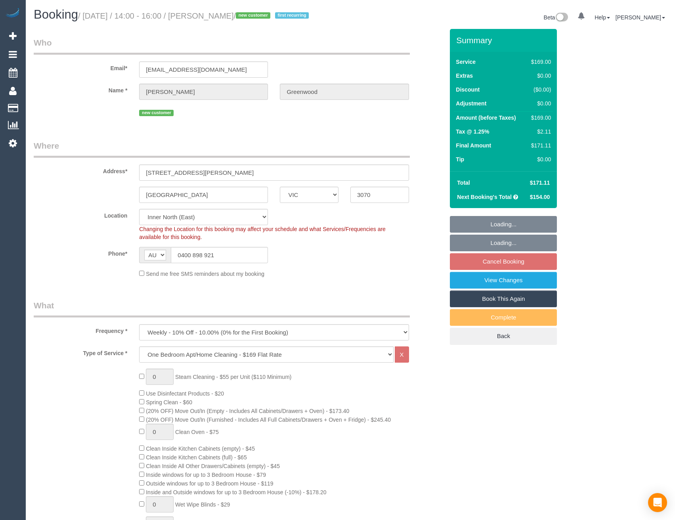
select select "number:34"
select select "number:26"
select select "object:791"
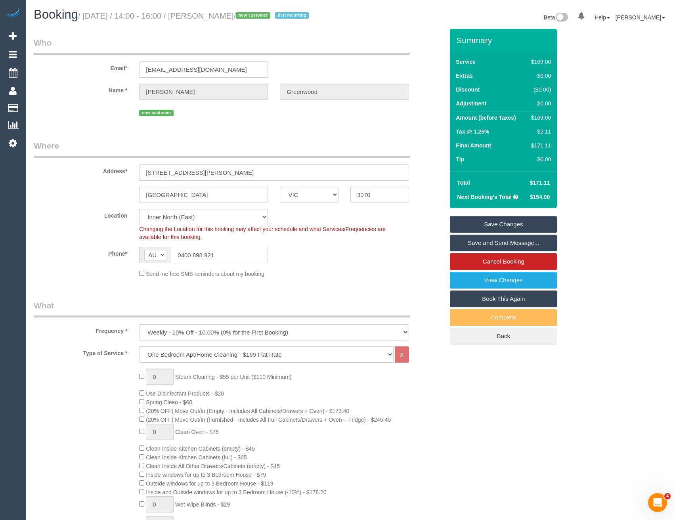
drag, startPoint x: 221, startPoint y: 253, endPoint x: 182, endPoint y: 255, distance: 39.3
click at [182, 255] on input "0400 898 921" at bounding box center [219, 255] width 97 height 16
click at [500, 278] on link "View Changes" at bounding box center [503, 280] width 107 height 17
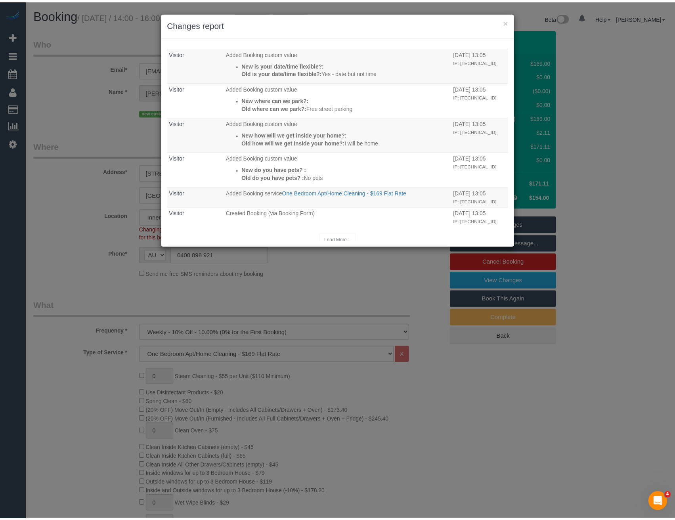
scroll to position [256, 0]
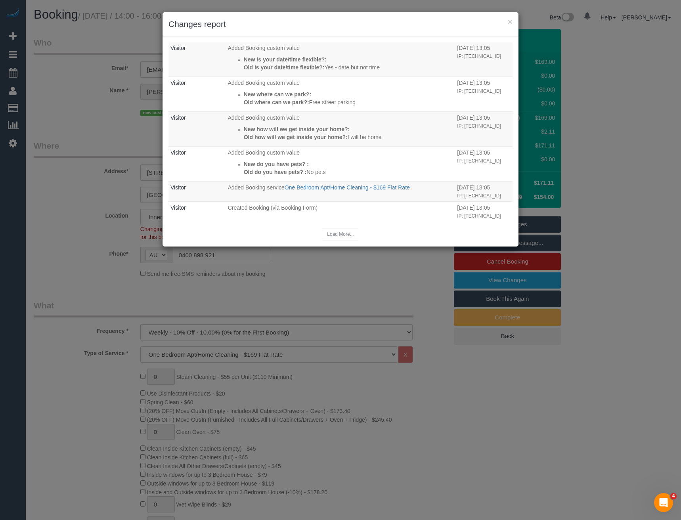
click at [313, 293] on div "× Changes report Who What When System The Booking 1 Day Reminder email was sent…" at bounding box center [340, 260] width 681 height 520
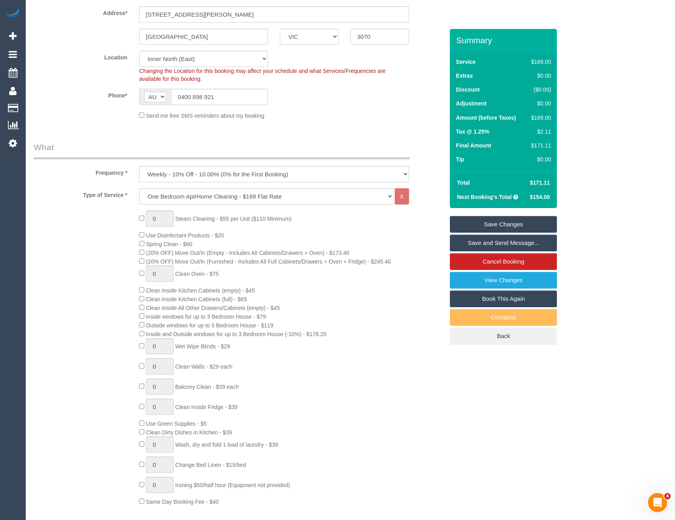
scroll to position [159, 0]
click at [199, 196] on select "Hourly Service - $70/h Hourly Service - $65/h Hourly Service - $60/h Hourly Ser…" at bounding box center [266, 196] width 254 height 16
select select "212"
click at [139, 188] on select "Hourly Service - $70/h Hourly Service - $65/h Hourly Service - $60/h Hourly Ser…" at bounding box center [266, 196] width 254 height 16
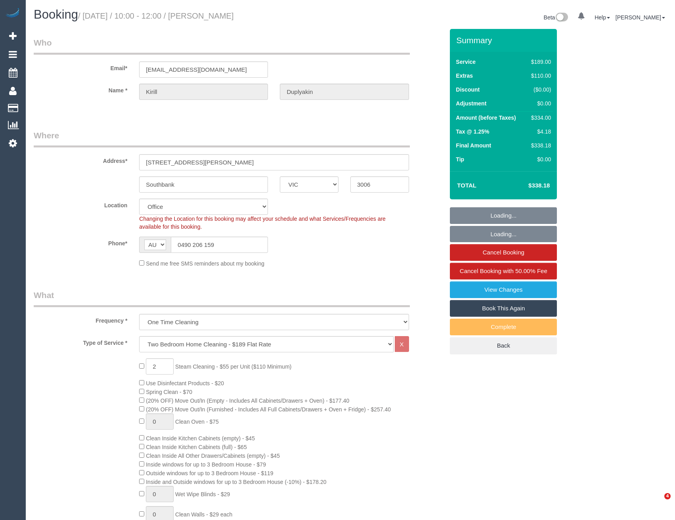
select select "VIC"
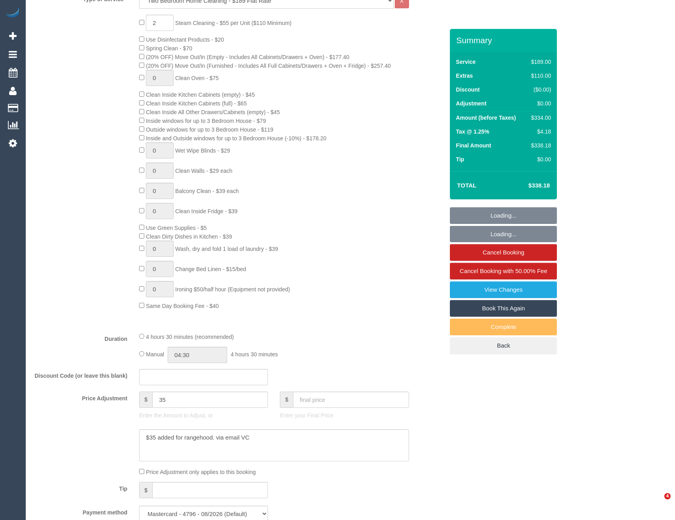
select select "object:833"
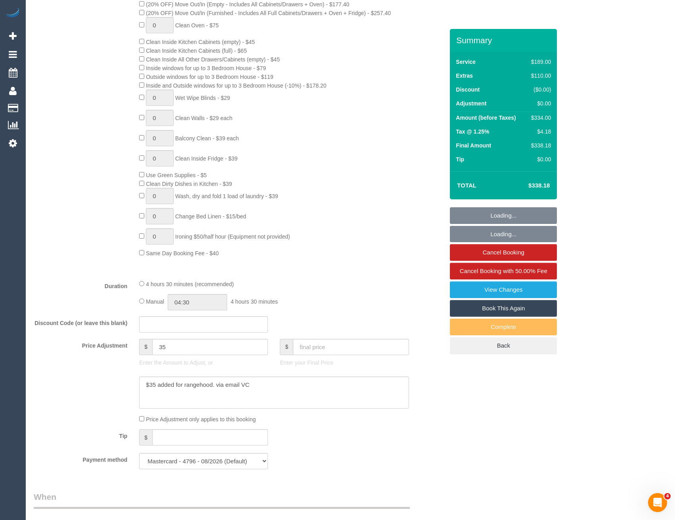
select select "number:28"
select select "number:14"
select select "number:20"
select select "number:25"
select select "number:13"
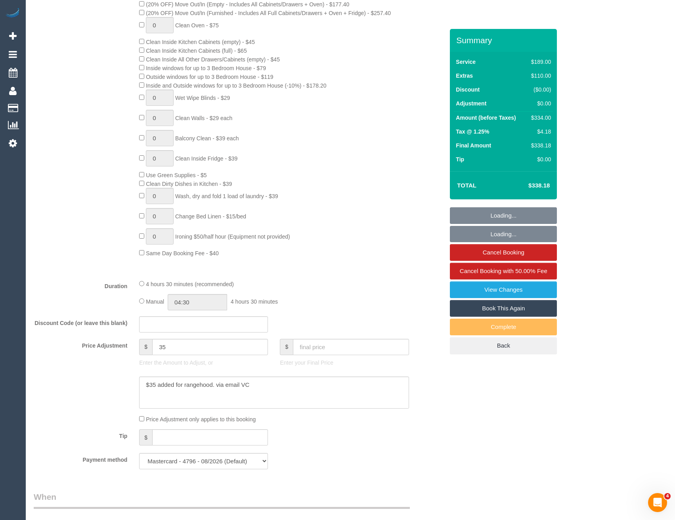
scroll to position [1254, 0]
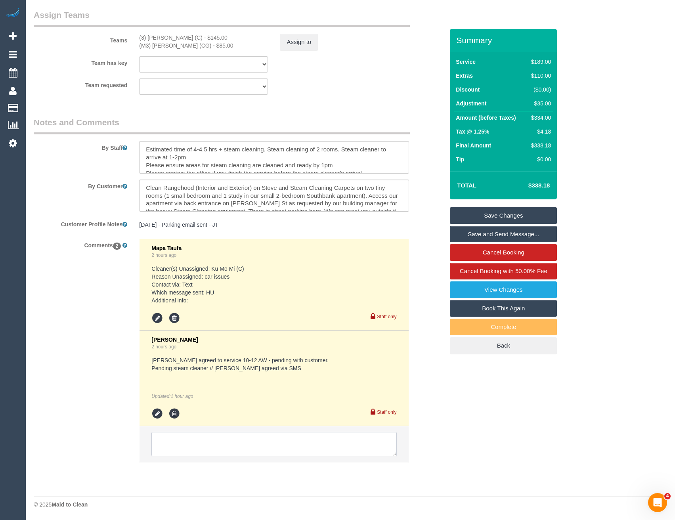
click at [220, 446] on textarea at bounding box center [273, 444] width 245 height 25
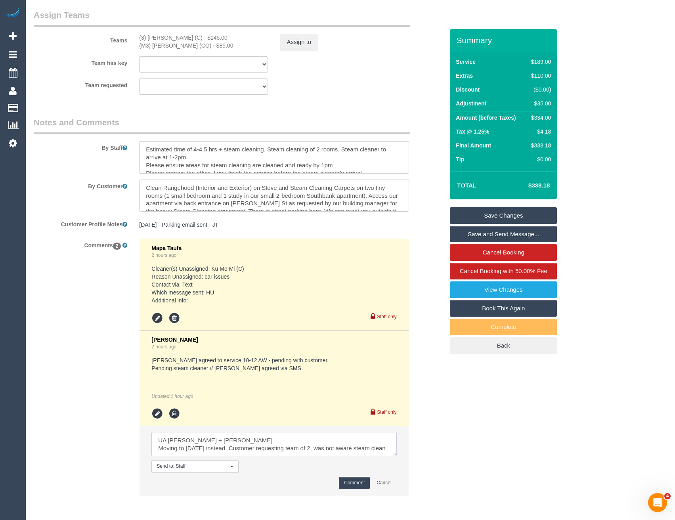
scroll to position [4, 0]
type textarea "UA [PERSON_NAME] + [PERSON_NAME] Moving to [DATE] instead. Customer requesting …"
click at [356, 486] on button "Comment" at bounding box center [354, 483] width 31 height 12
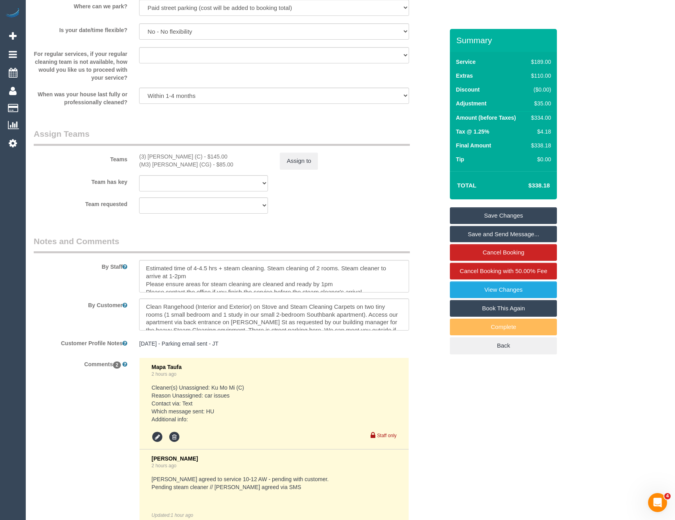
scroll to position [0, 0]
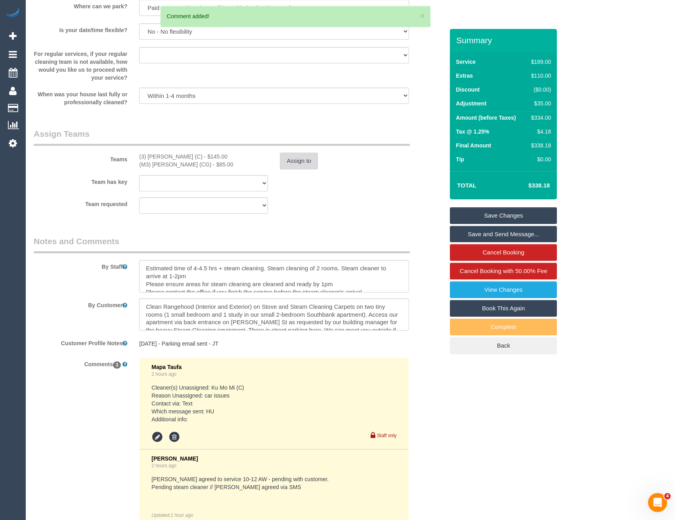
click at [296, 161] on button "Assign to" at bounding box center [299, 161] width 38 height 17
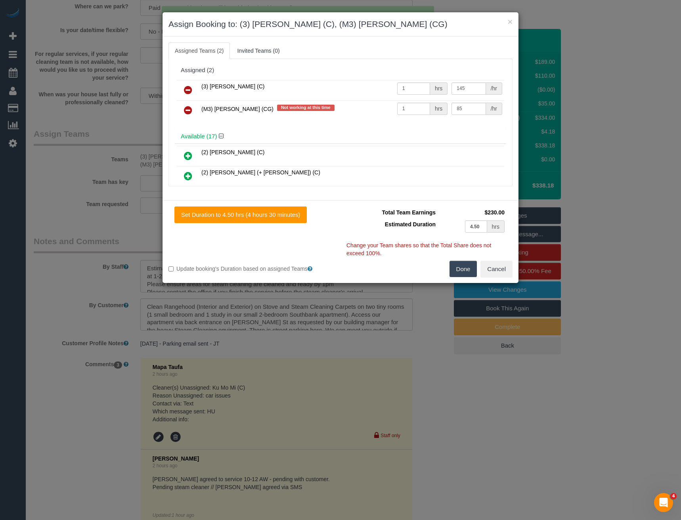
click at [188, 87] on icon at bounding box center [188, 90] width 8 height 10
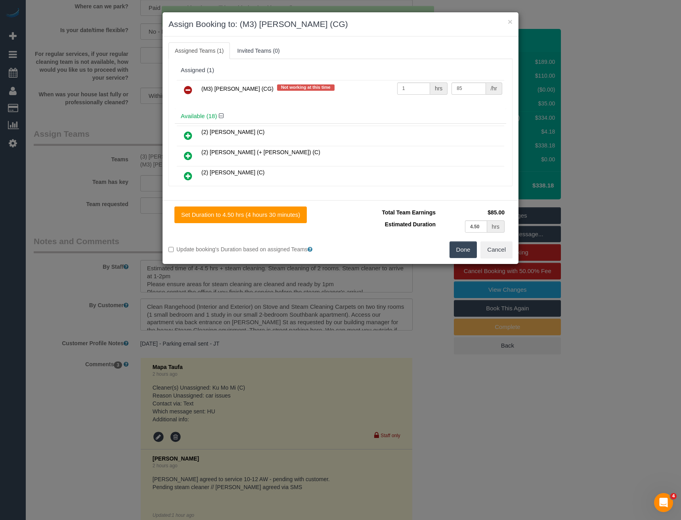
click at [188, 87] on icon at bounding box center [188, 90] width 8 height 10
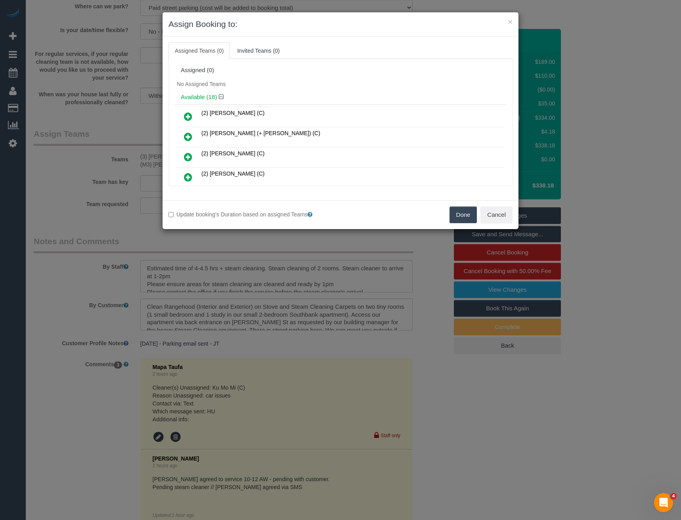
click at [460, 219] on button "Done" at bounding box center [464, 215] width 28 height 17
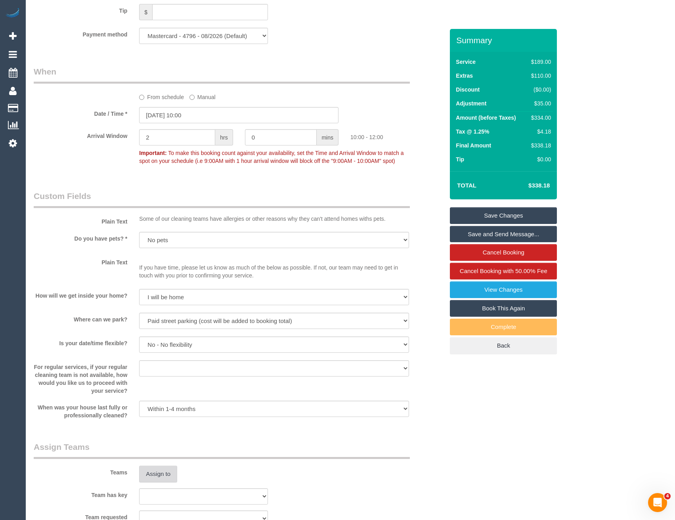
scroll to position [818, 0]
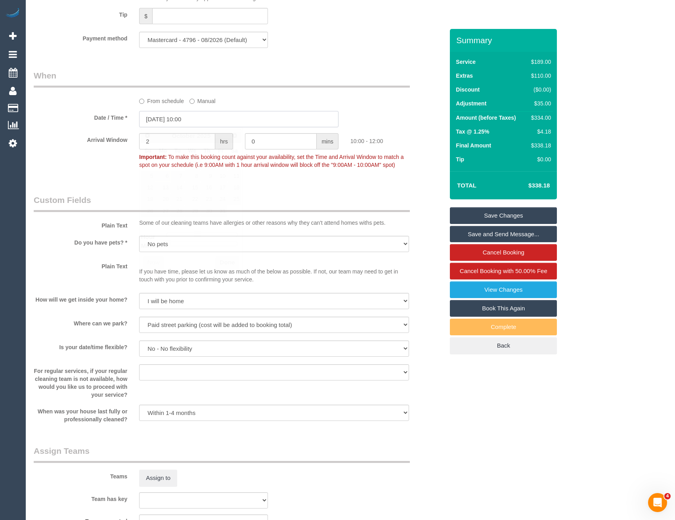
click at [191, 119] on input "06/10/2025 10:00" at bounding box center [238, 119] width 199 height 16
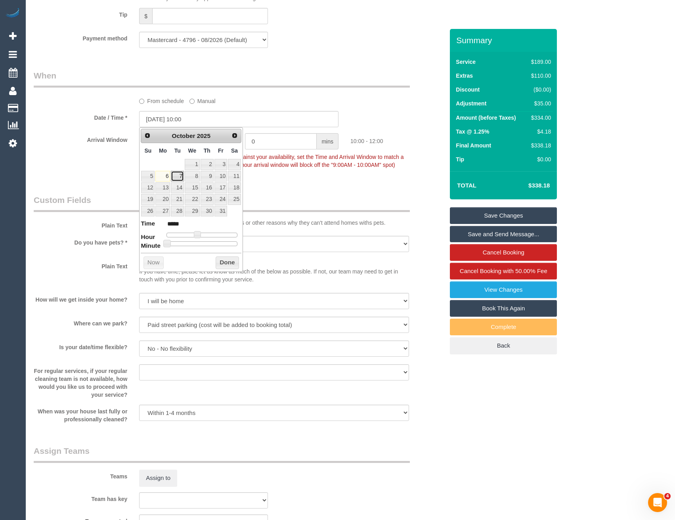
click at [176, 179] on link "7" at bounding box center [177, 176] width 13 height 11
type input "[DATE] 10:00"
click at [230, 263] on button "Done" at bounding box center [227, 263] width 23 height 13
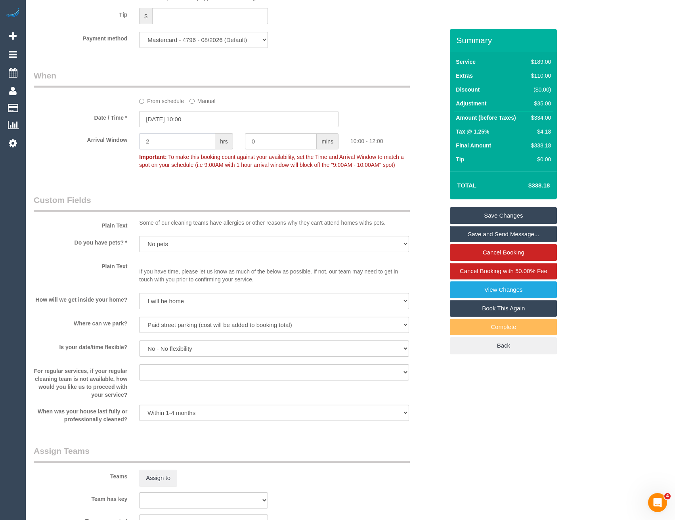
drag, startPoint x: 174, startPoint y: 143, endPoint x: 94, endPoint y: 146, distance: 79.8
click at [95, 146] on div "Arrival Window 2 hrs 0 mins 10:00 - 12:00 Important: To make this booking count…" at bounding box center [239, 152] width 422 height 39
type input "1"
click at [471, 216] on link "Save Changes" at bounding box center [503, 215] width 107 height 17
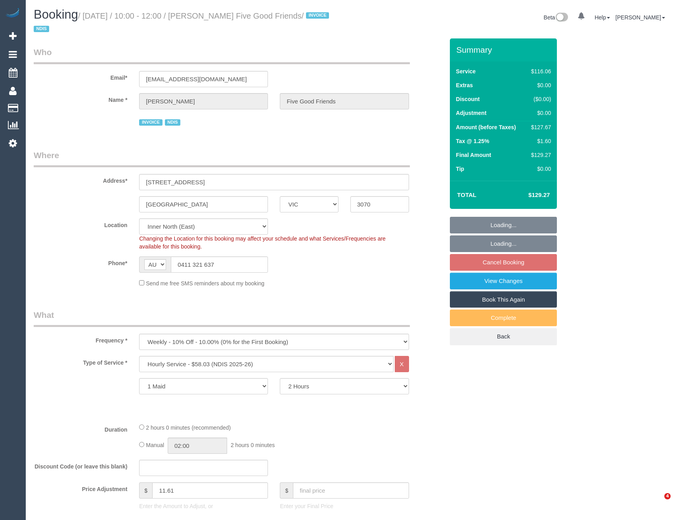
select select "VIC"
select select "number:28"
select select "number:14"
select select "number:19"
select select "number:25"
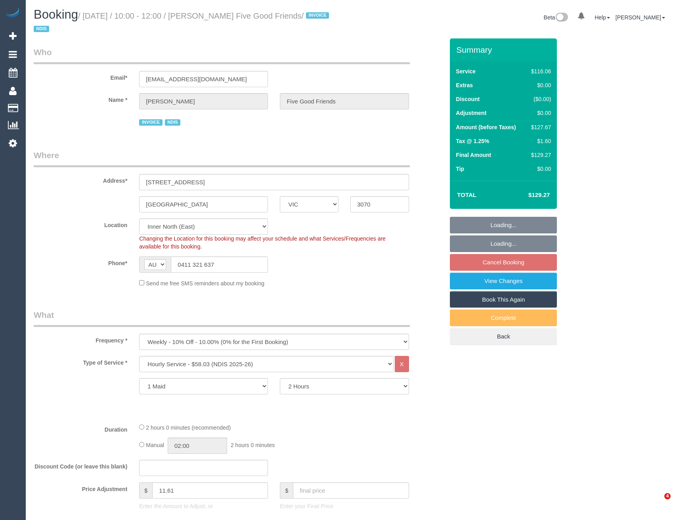
select select "number:35"
select select "number:12"
select select "object:1528"
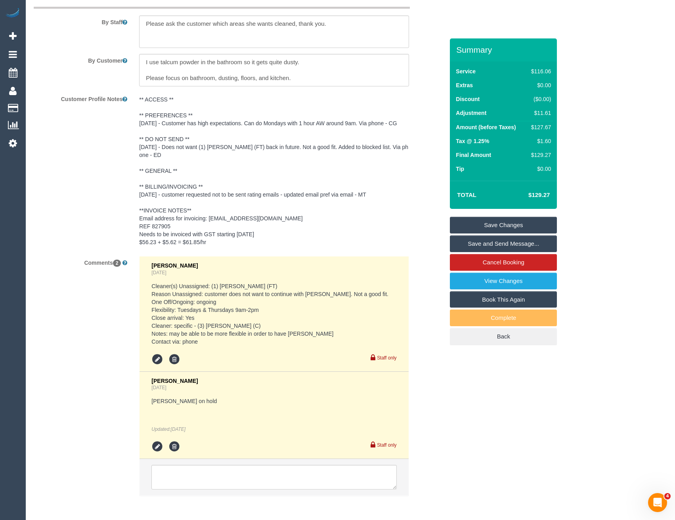
scroll to position [1160, 0]
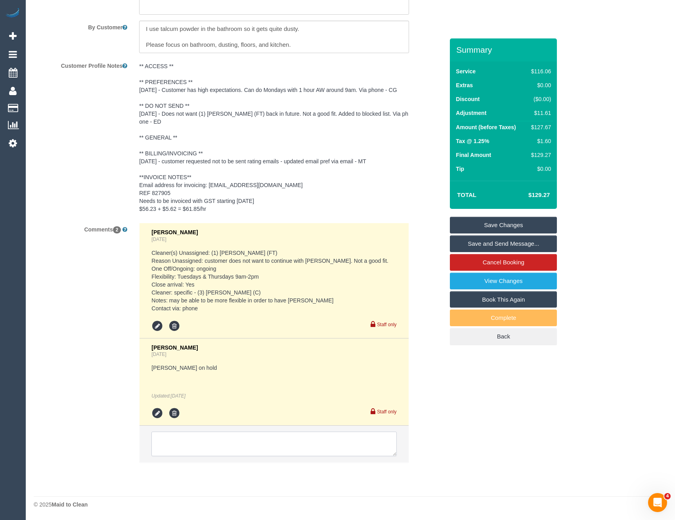
click at [201, 443] on textarea at bounding box center [273, 444] width 245 height 25
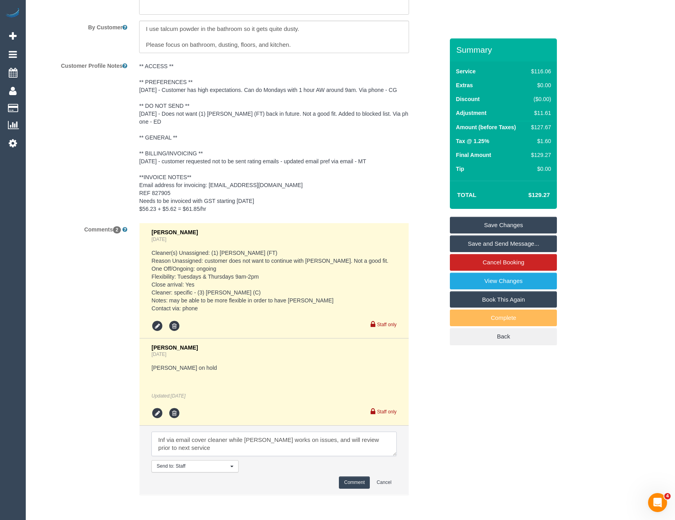
type textarea "Inf via email cover cleaner while [PERSON_NAME] works on issues, and will revie…"
click at [345, 483] on button "Comment" at bounding box center [354, 483] width 31 height 12
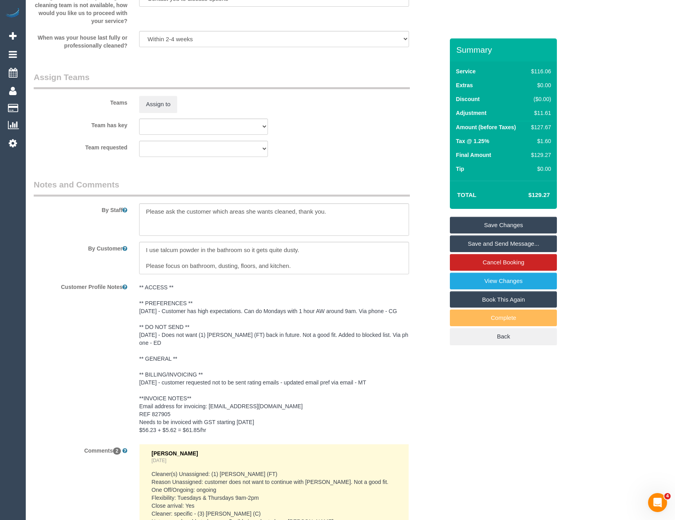
scroll to position [883, 0]
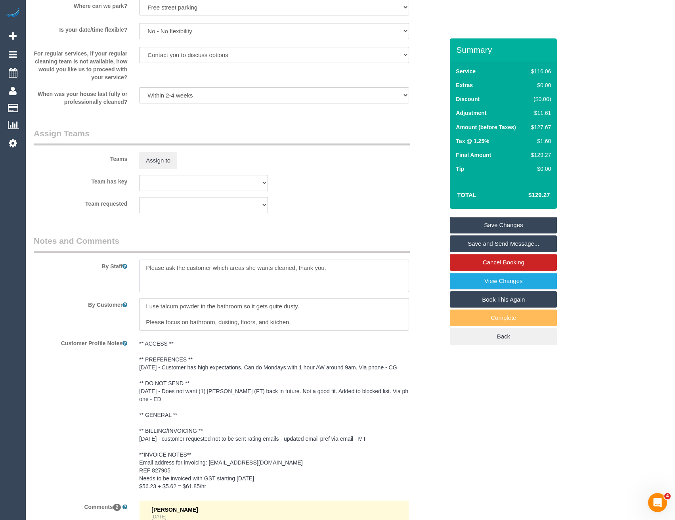
click at [146, 268] on textarea at bounding box center [274, 276] width 270 height 33
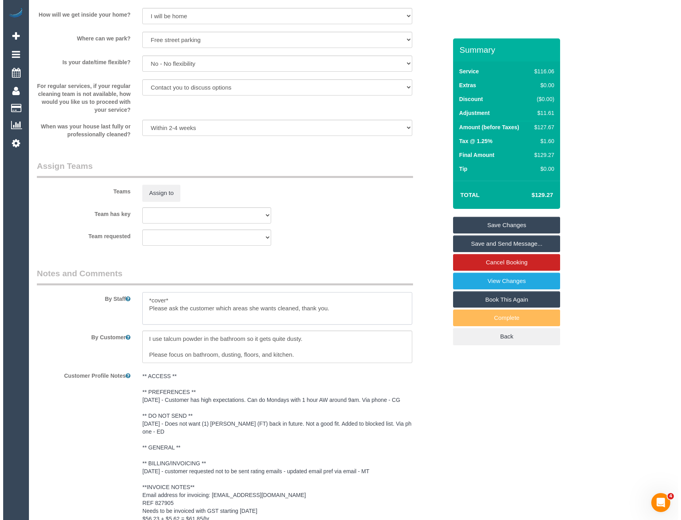
scroll to position [843, 0]
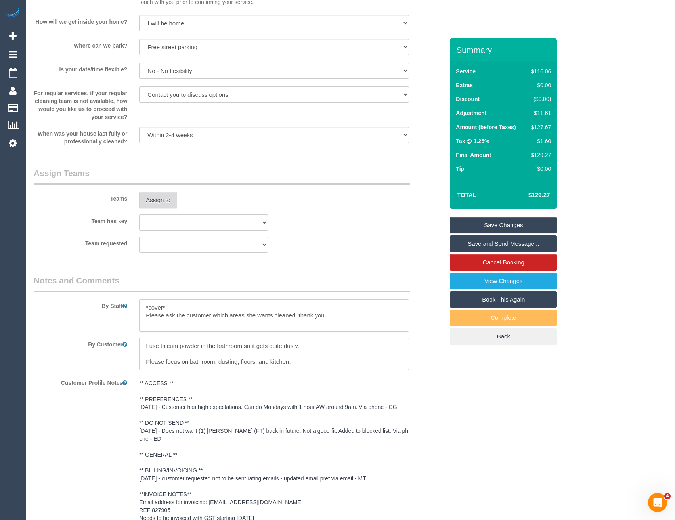
type textarea "*cover* Please ask the customer which areas she wants cleaned, thank you."
click at [159, 201] on button "Assign to" at bounding box center [158, 200] width 38 height 17
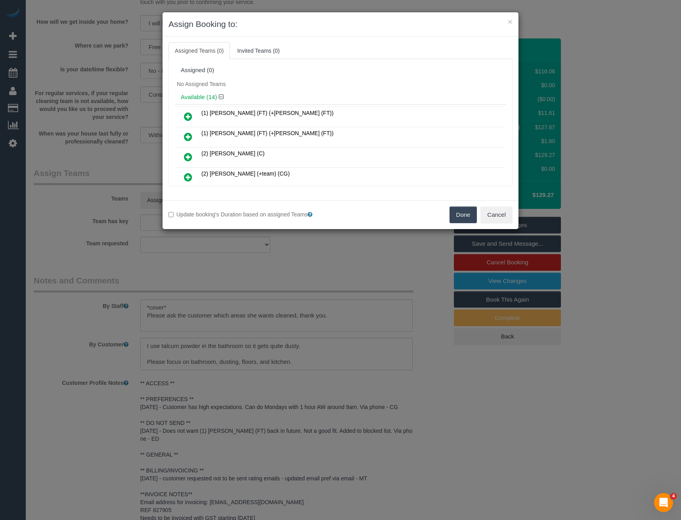
scroll to position [72, 0]
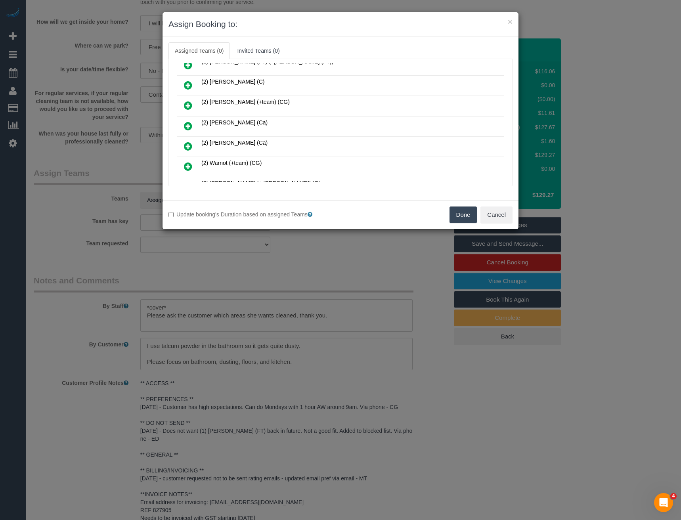
click at [189, 124] on icon at bounding box center [188, 126] width 8 height 10
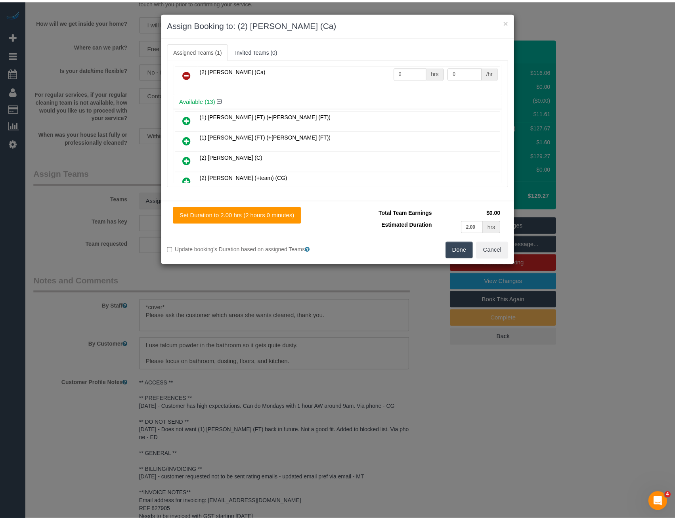
scroll to position [0, 0]
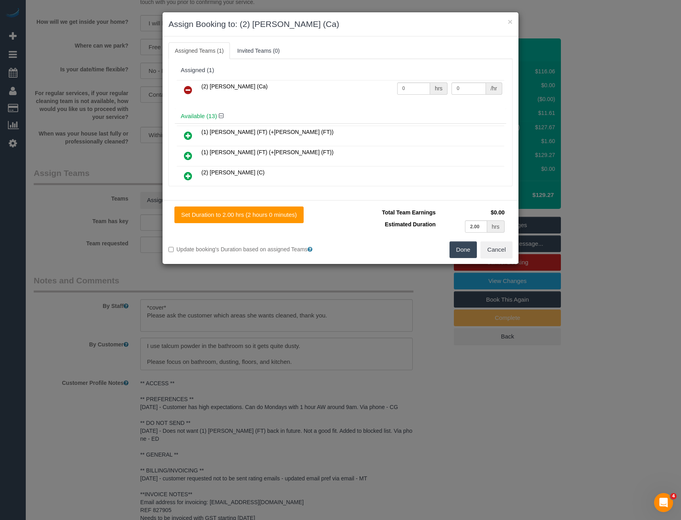
click at [466, 246] on button "Done" at bounding box center [464, 249] width 28 height 17
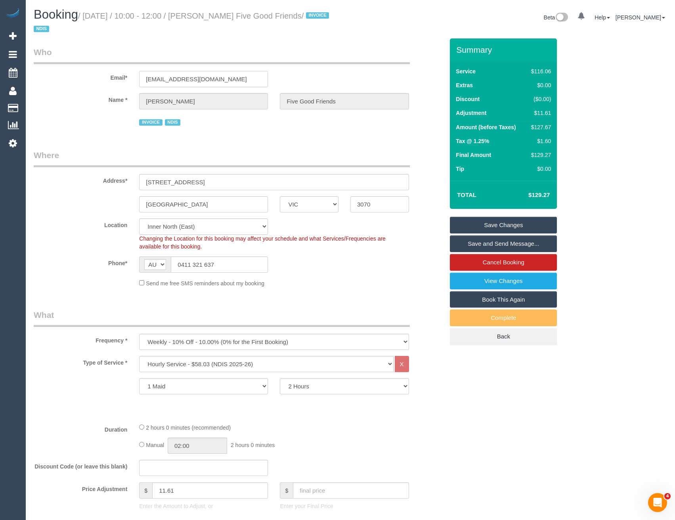
drag, startPoint x: 237, startPoint y: 81, endPoint x: 142, endPoint y: 74, distance: 95.4
click at [142, 74] on input "[EMAIL_ADDRESS][DOMAIN_NAME]" at bounding box center [203, 79] width 129 height 16
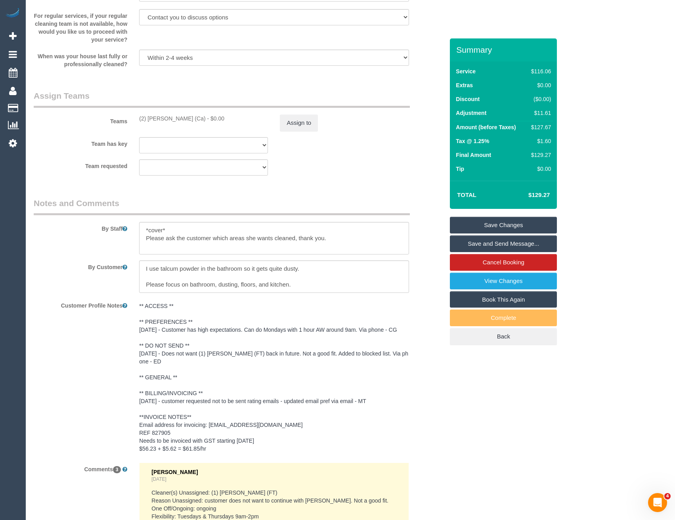
scroll to position [823, 0]
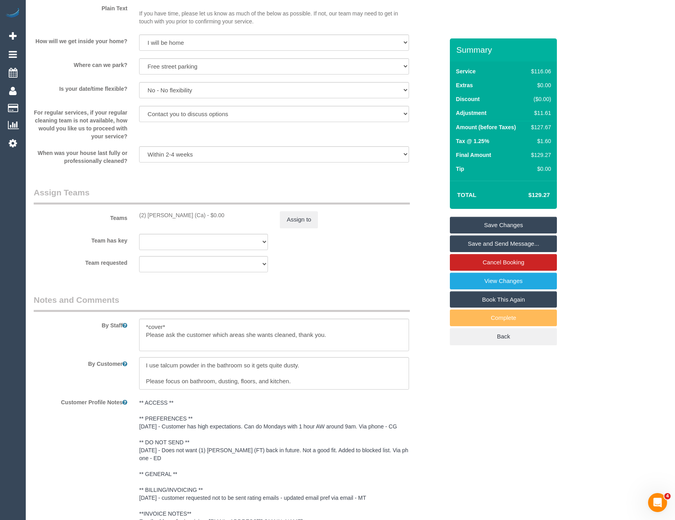
click at [504, 225] on link "Save Changes" at bounding box center [503, 225] width 107 height 17
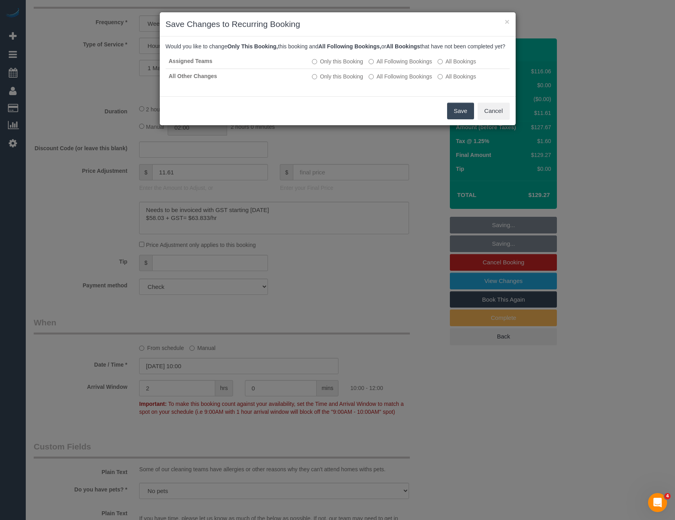
scroll to position [308, 0]
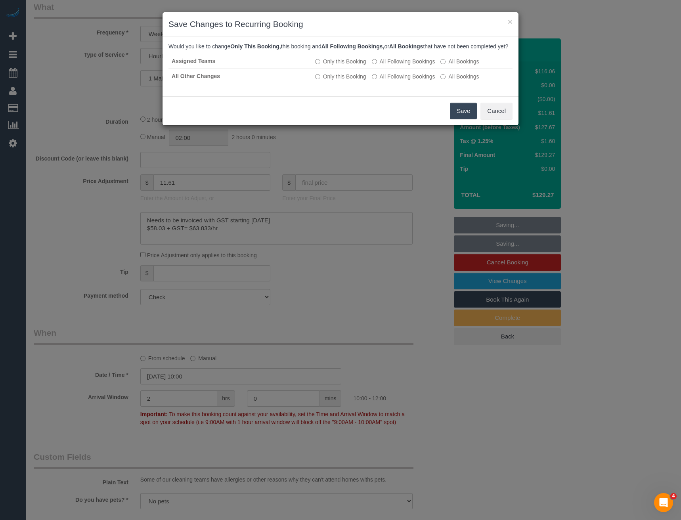
click at [462, 118] on button "Save" at bounding box center [463, 111] width 27 height 17
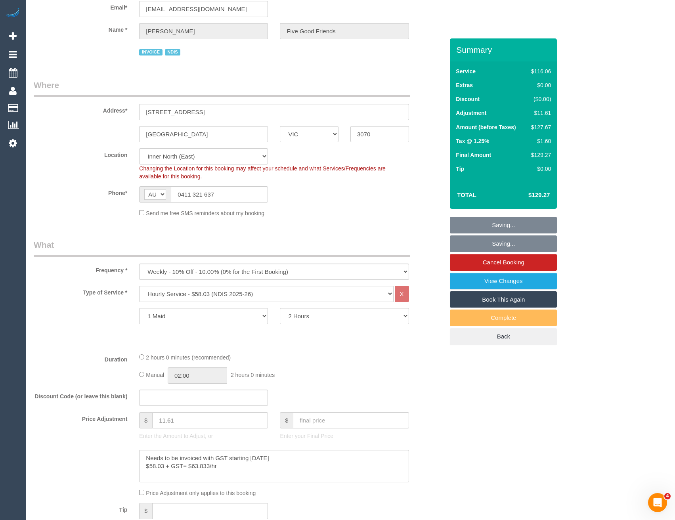
scroll to position [0, 0]
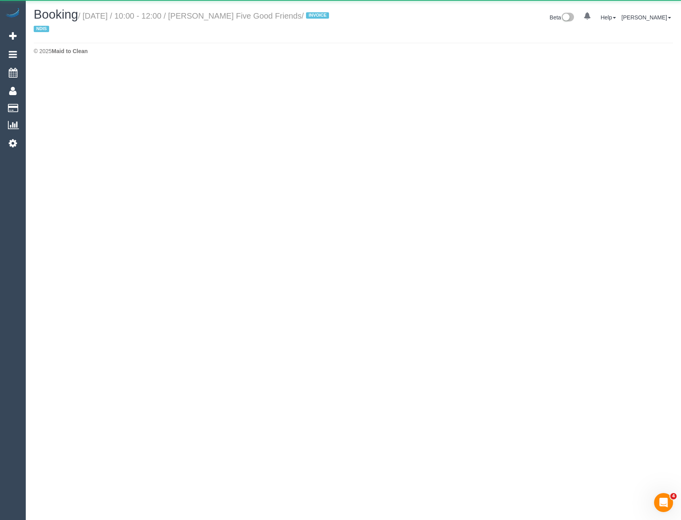
select select "VIC"
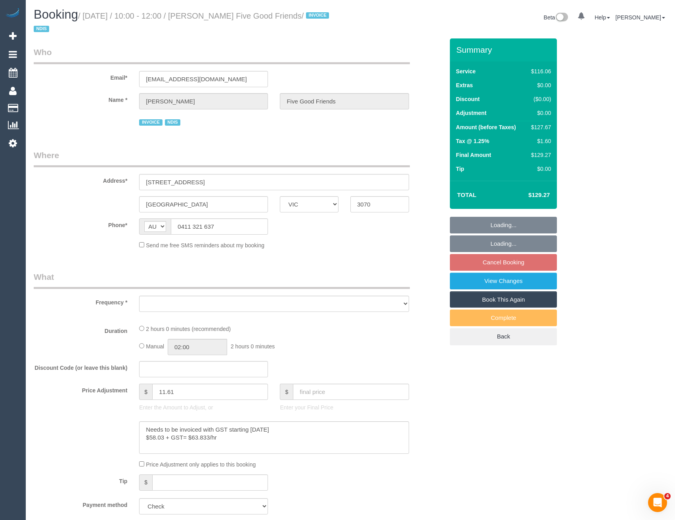
select select "object:5782"
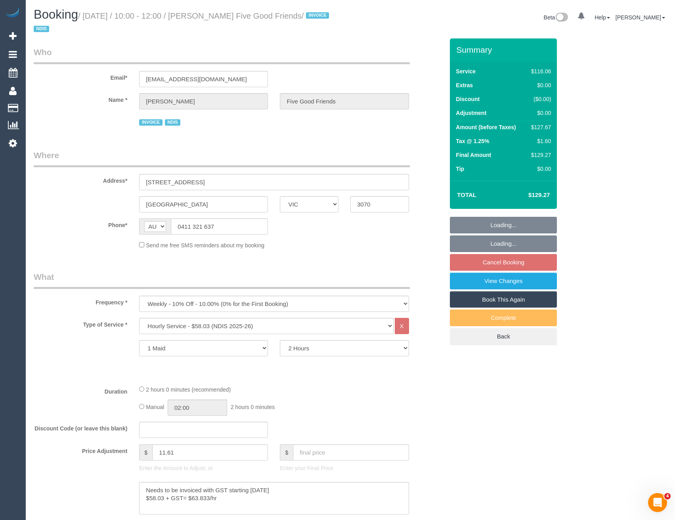
select select "number:28"
select select "number:14"
select select "number:19"
select select "number:25"
select select "number:35"
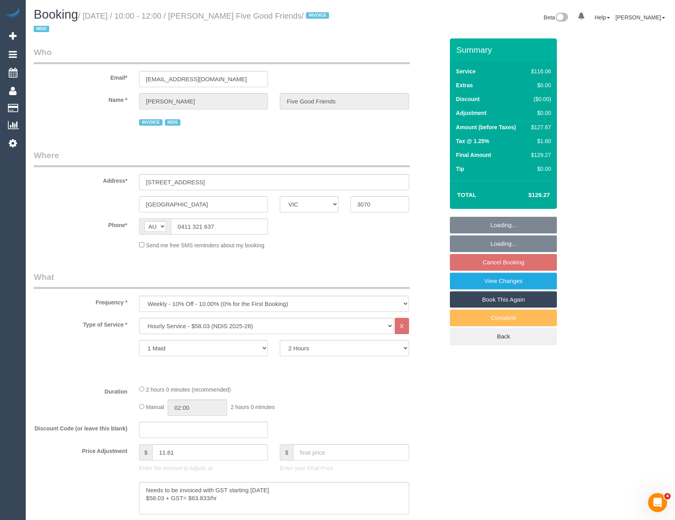
select select "number:12"
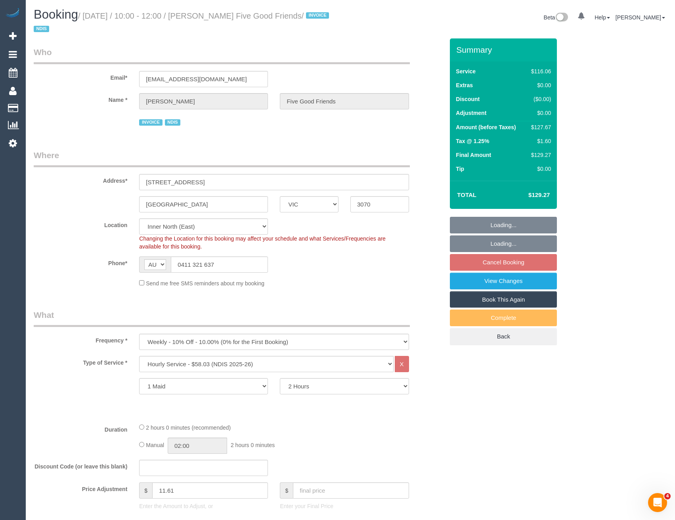
select select "object:6737"
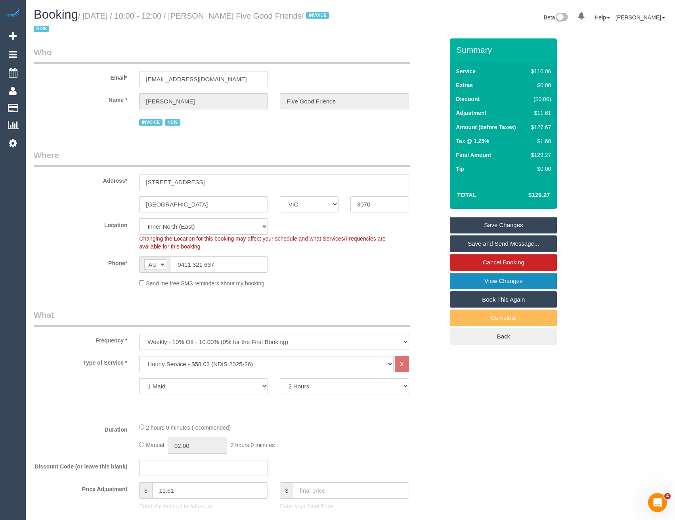
click at [481, 282] on link "View Changes" at bounding box center [503, 281] width 107 height 17
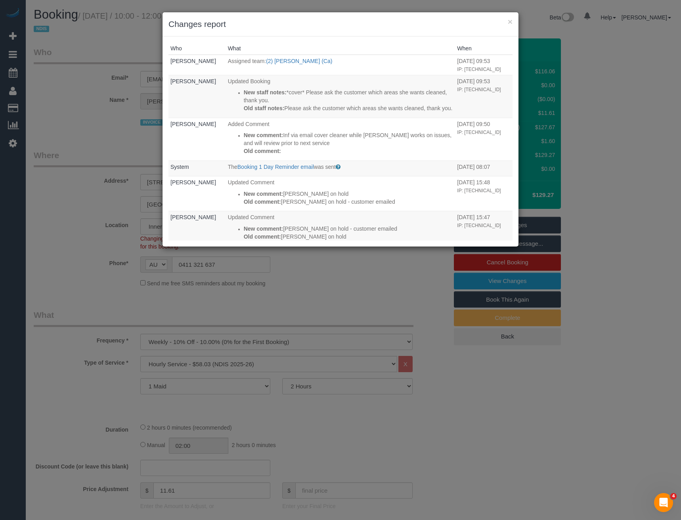
click at [372, 303] on div "× Changes report Who What When Bronie Bryant Assigned team: (2) Sandy Evagorou …" at bounding box center [340, 260] width 681 height 520
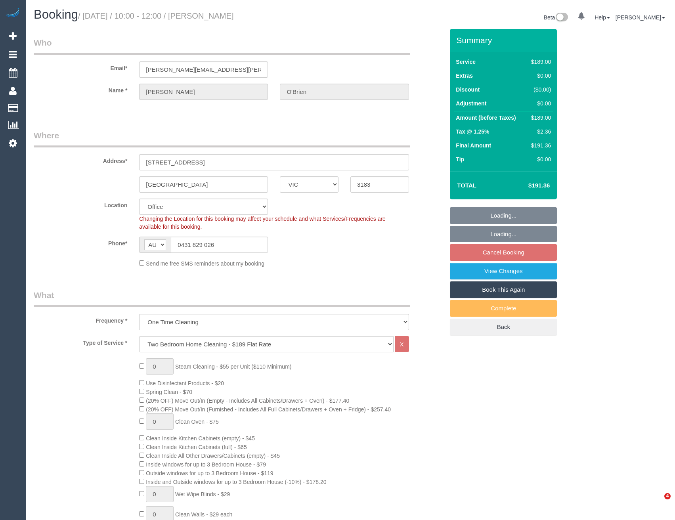
select select "VIC"
select select "number:27"
select select "number:15"
select select "number:19"
select select "number:24"
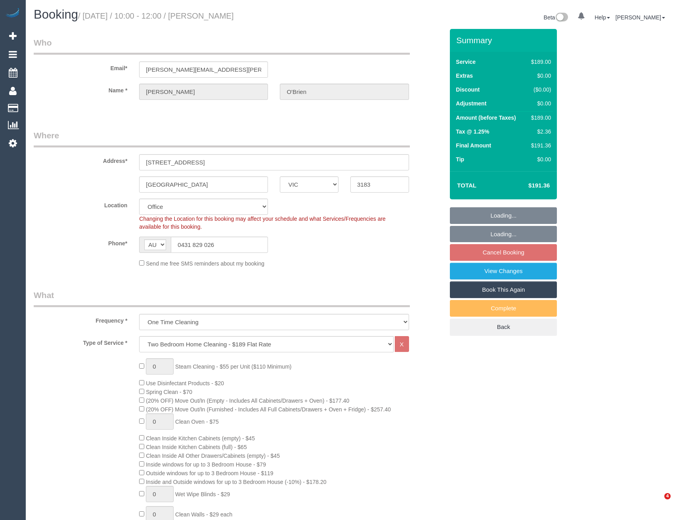
select select "number:12"
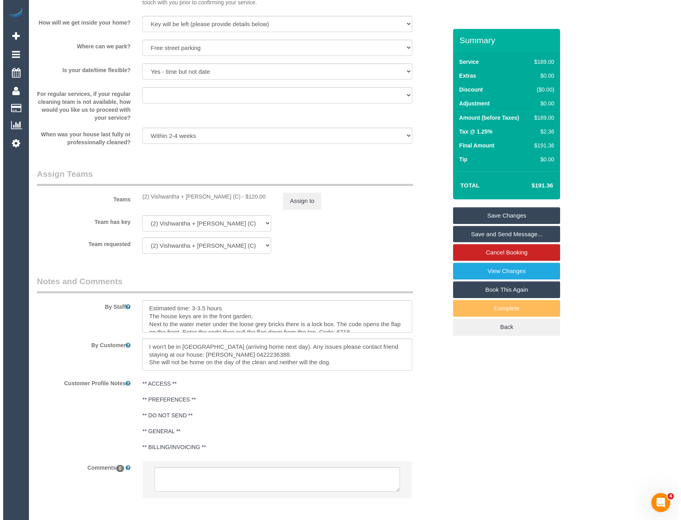
scroll to position [933, 0]
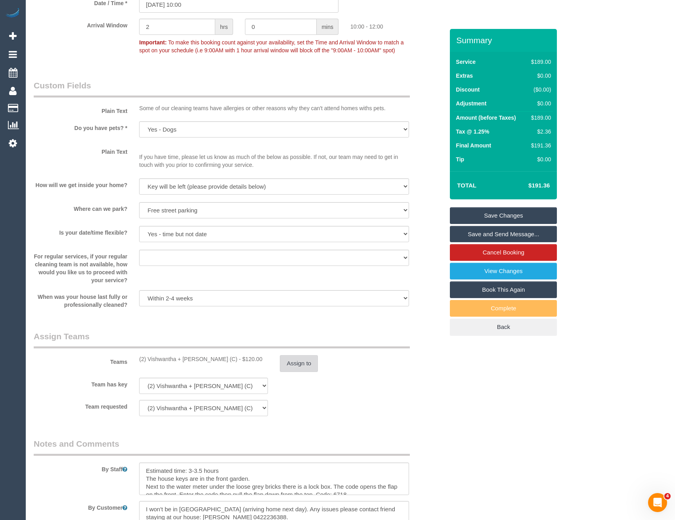
click at [297, 364] on button "Assign to" at bounding box center [299, 363] width 38 height 17
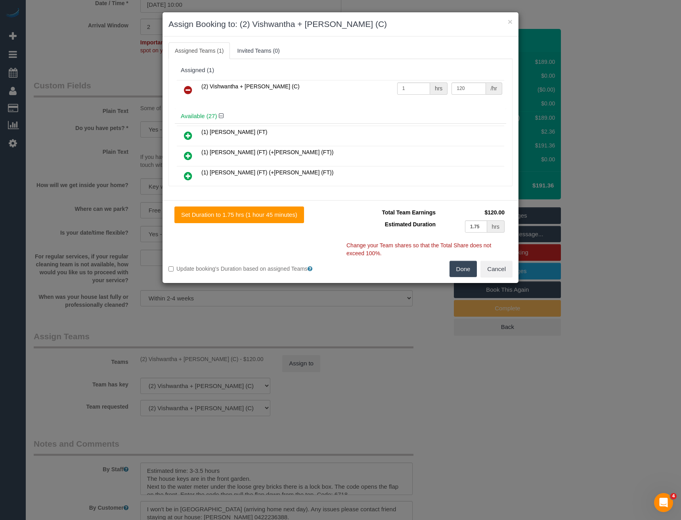
click at [190, 90] on icon at bounding box center [188, 90] width 8 height 10
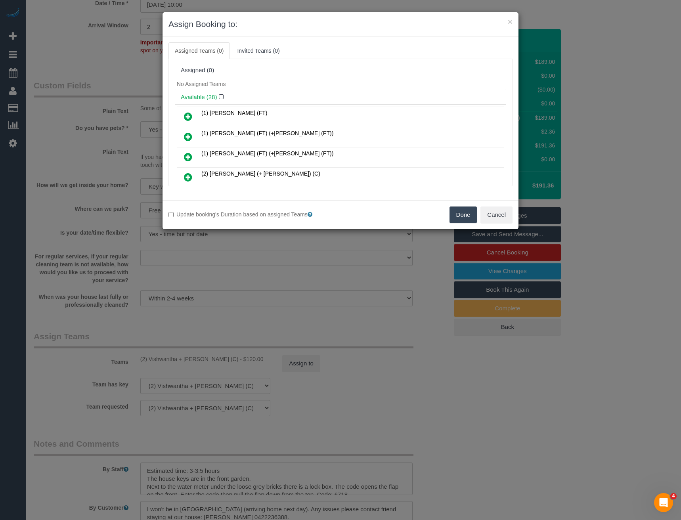
scroll to position [396, 0]
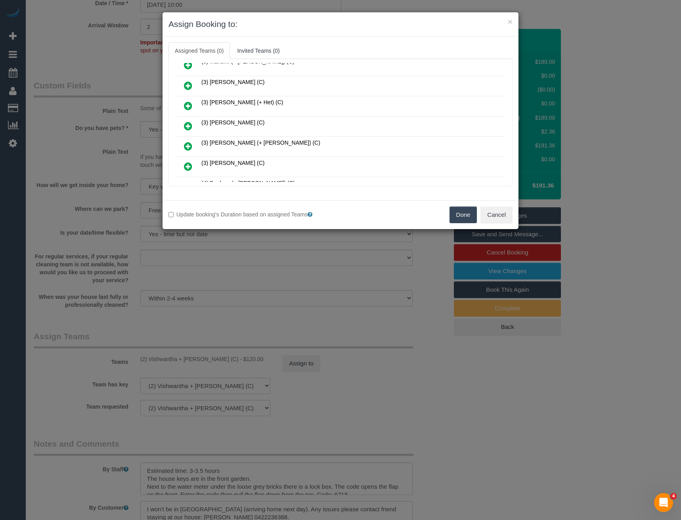
click at [190, 126] on icon at bounding box center [188, 126] width 8 height 10
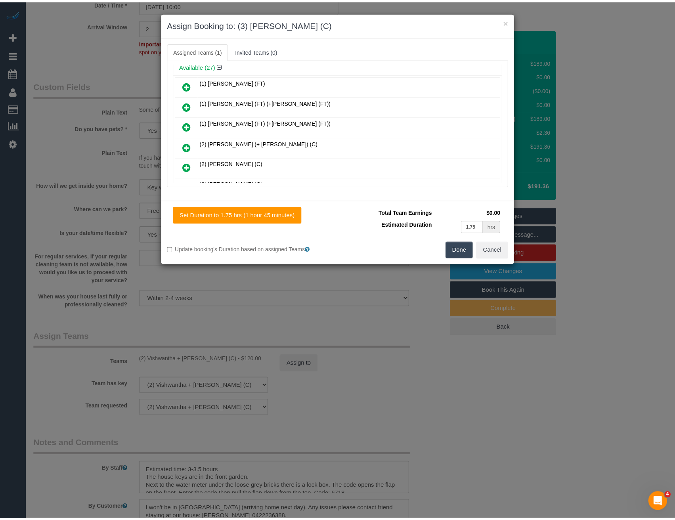
scroll to position [0, 0]
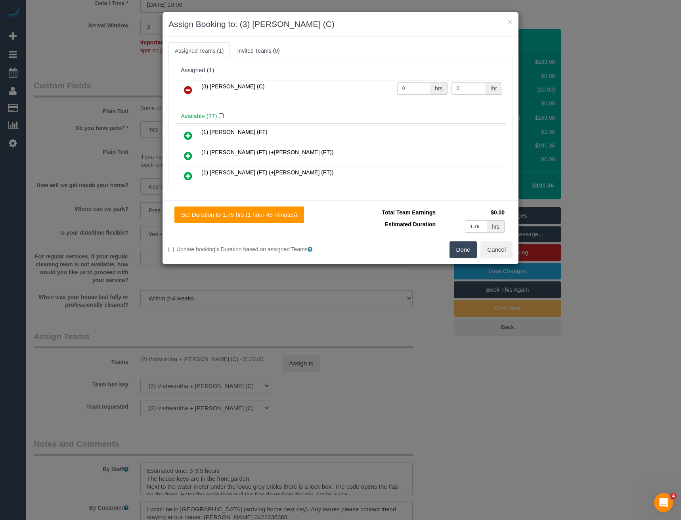
drag, startPoint x: 410, startPoint y: 88, endPoint x: 378, endPoint y: 90, distance: 31.4
click at [385, 90] on tr "(3) [PERSON_NAME] (C) 0 hrs 0 /hr" at bounding box center [340, 90] width 327 height 20
type input "1"
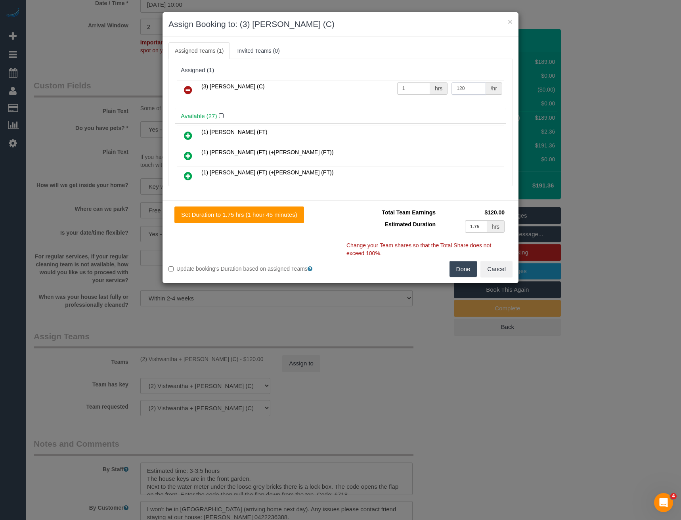
type input "120"
click at [455, 267] on button "Done" at bounding box center [464, 269] width 28 height 17
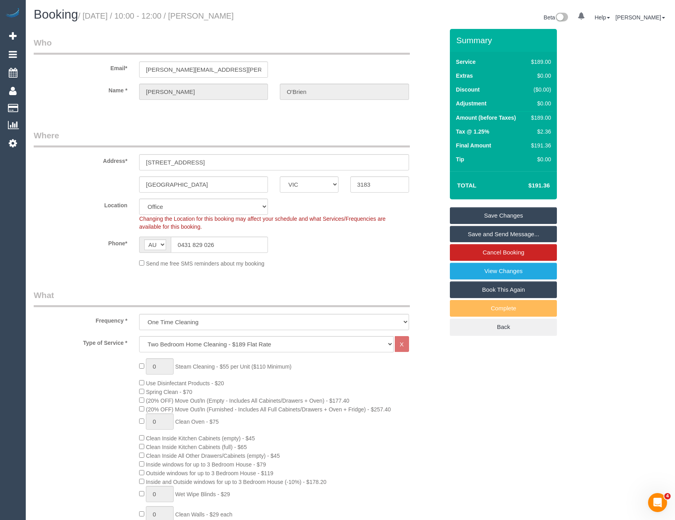
click at [474, 214] on link "Save Changes" at bounding box center [503, 215] width 107 height 17
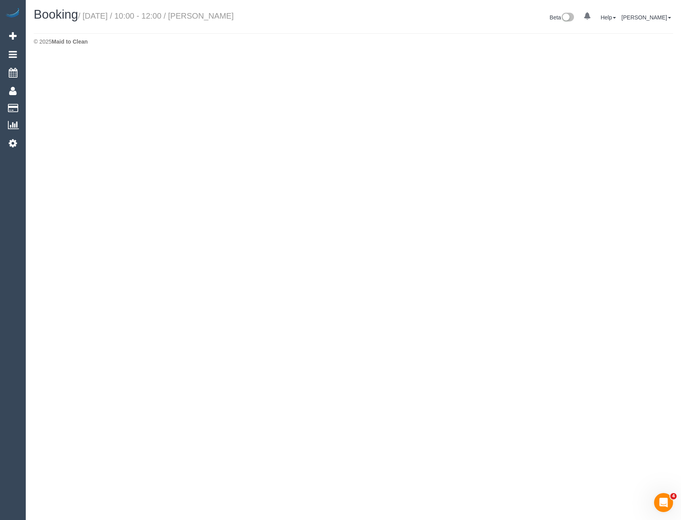
select select "VIC"
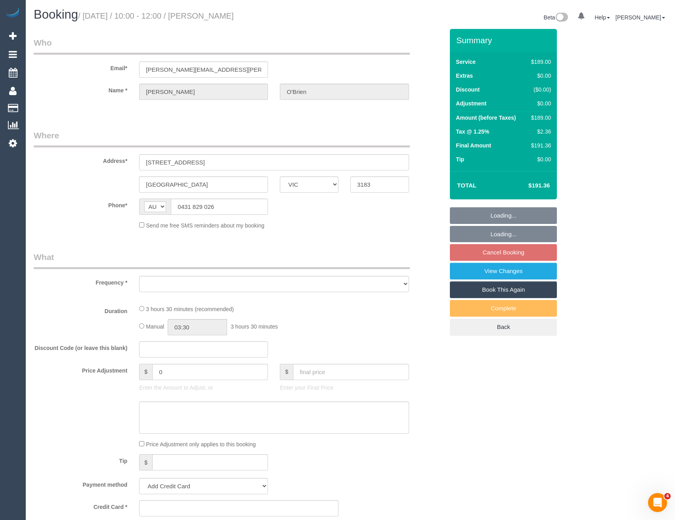
select select "object:8472"
select select "string:stripe-pm_1SE5PH2GScqysDRVK5uQwa35"
select select "number:27"
select select "number:15"
select select "number:19"
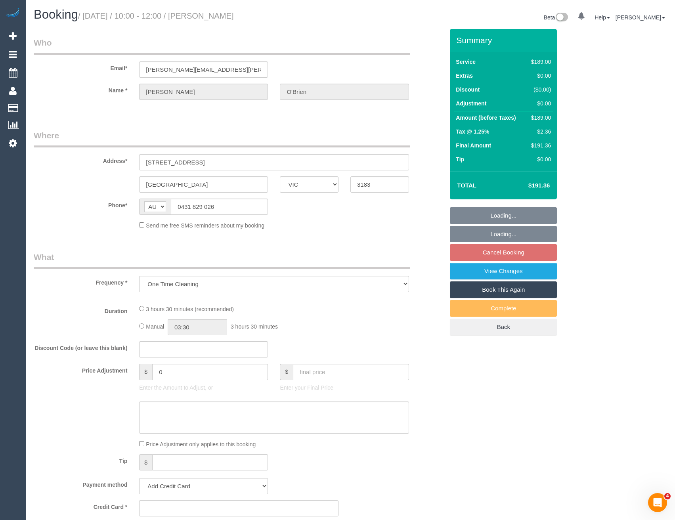
select select "number:24"
select select "number:12"
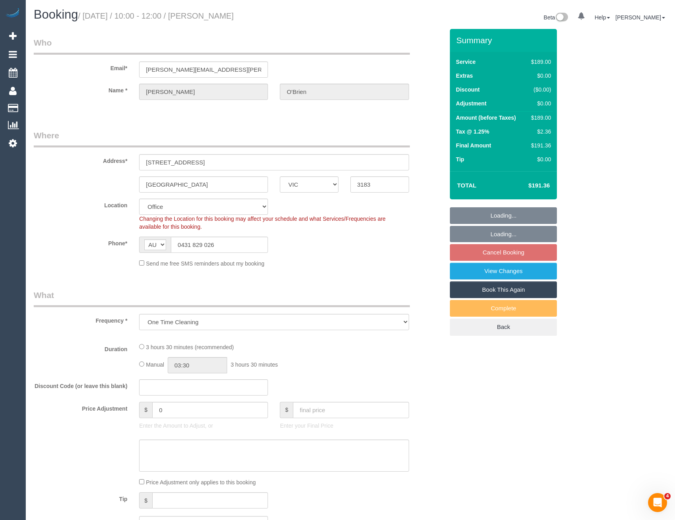
select select "object:8727"
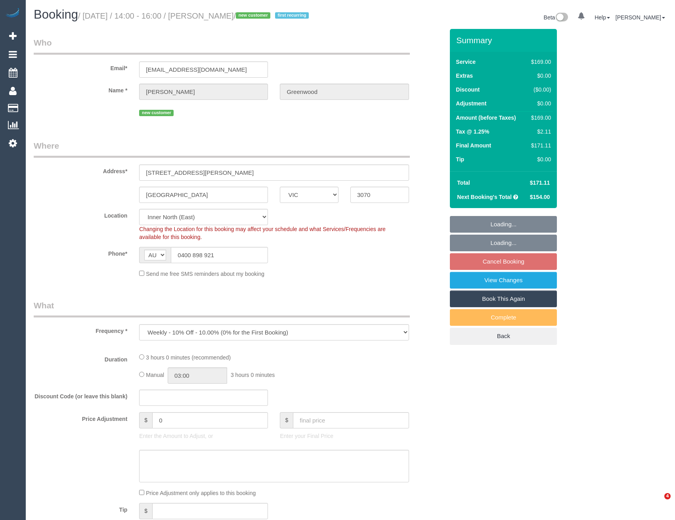
select select "VIC"
select select "string:stripe-pm_1SDGMS2GScqysDRVAAKW28ZD"
select select "number:28"
select select "number:14"
select select "number:19"
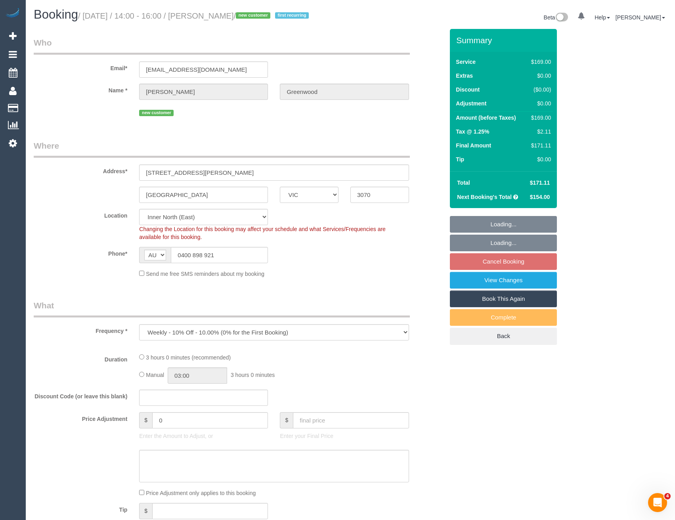
select select "number:23"
select select "number:34"
select select "number:26"
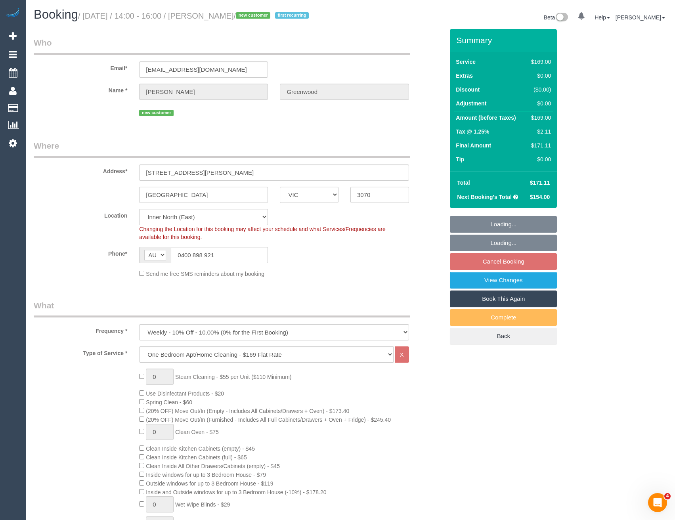
select select "object:805"
select select "VIC"
select select "number:28"
select select "number:14"
select select "number:19"
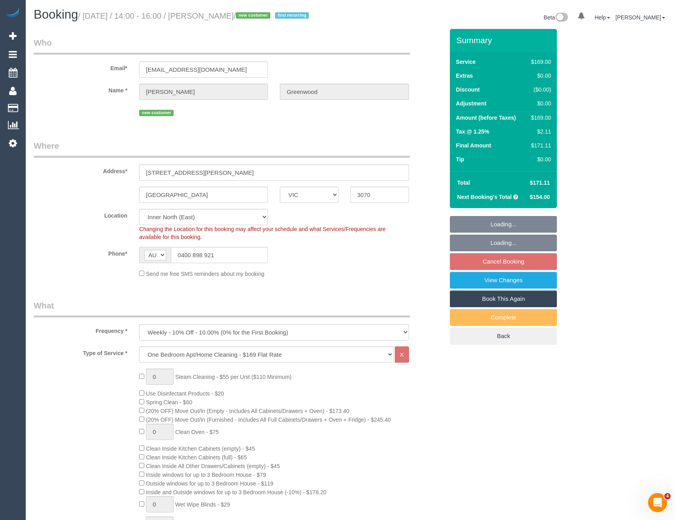
select select "number:23"
select select "number:34"
select select "number:26"
select select "object:791"
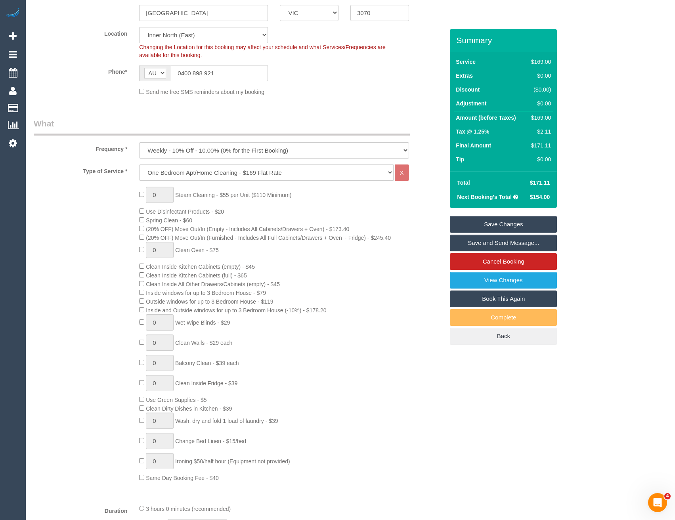
scroll to position [238, 0]
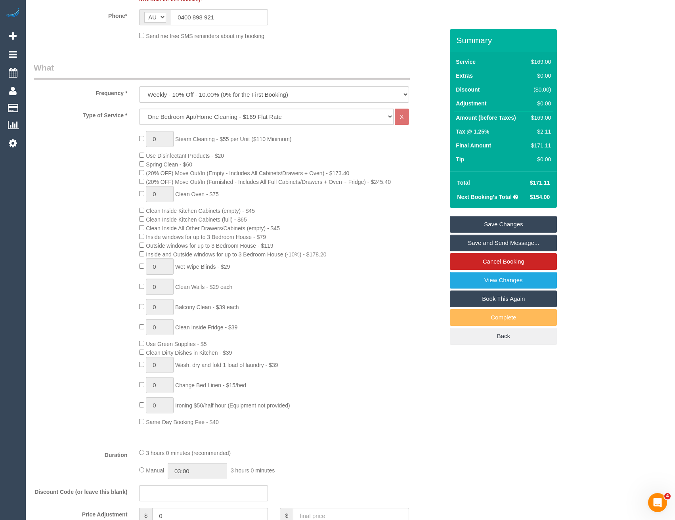
drag, startPoint x: 203, startPoint y: 344, endPoint x: 219, endPoint y: 347, distance: 16.5
click at [219, 347] on div "0 Steam Cleaning - $55 per Unit ($110 Minimum) Use Disinfectant Products - $20 …" at bounding box center [291, 278] width 317 height 295
click at [219, 343] on div "0 Steam Cleaning - $55 per Unit ($110 Minimum) Use Disinfectant Products - $20 …" at bounding box center [291, 278] width 317 height 295
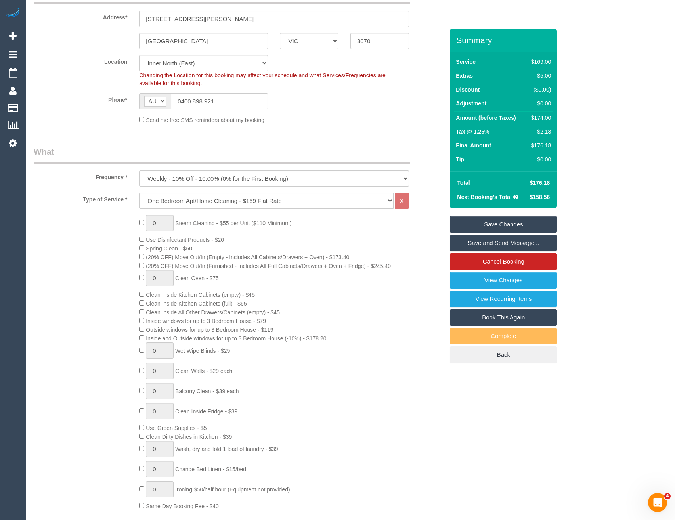
scroll to position [198, 0]
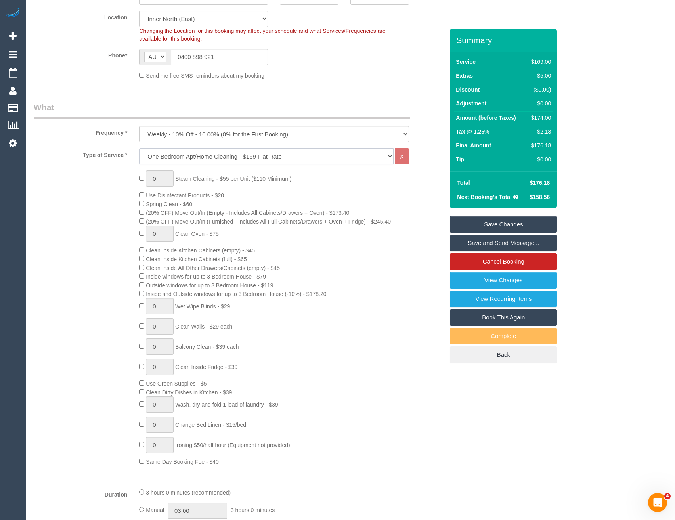
click at [196, 154] on select "Hourly Service - $70/h Hourly Service - $65/h Hourly Service - $60/h Hourly Ser…" at bounding box center [266, 156] width 254 height 16
select select "209"
click at [139, 148] on select "Hourly Service - $70/h Hourly Service - $65/h Hourly Service - $60/h Hourly Ser…" at bounding box center [266, 156] width 254 height 16
select select "1"
select select "120"
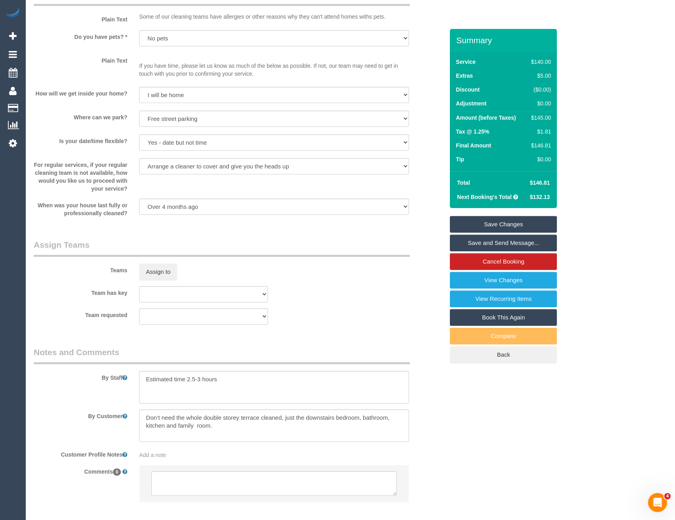
scroll to position [1070, 0]
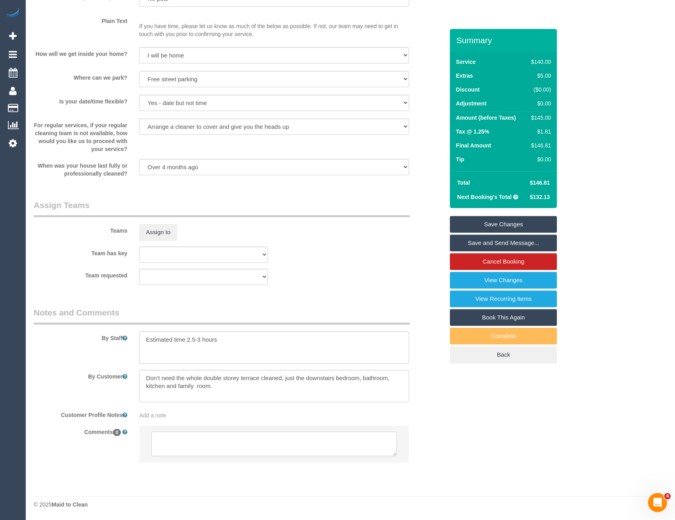
click at [216, 446] on textarea at bounding box center [273, 444] width 245 height 25
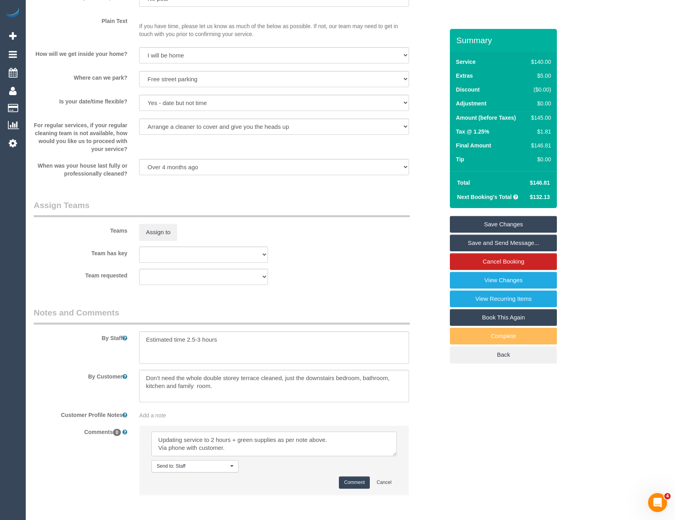
type textarea "Updating service to 2 hours + green supplies as per note above. Via phone with …"
click at [356, 483] on button "Comment" at bounding box center [354, 483] width 31 height 12
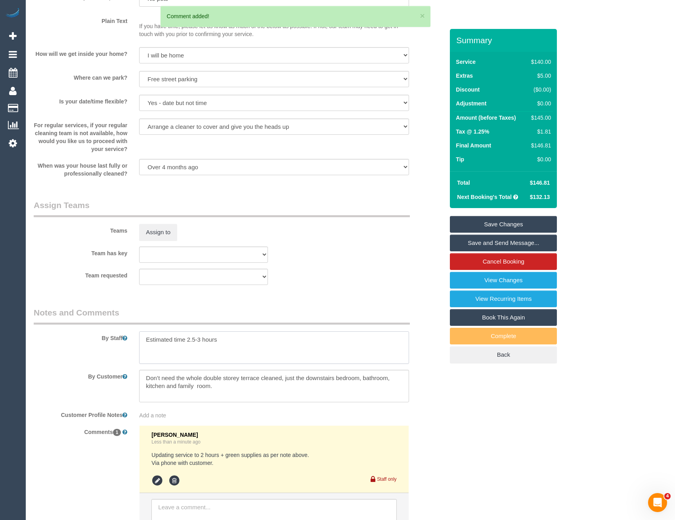
drag, startPoint x: 225, startPoint y: 341, endPoint x: 147, endPoint y: 339, distance: 78.5
click at [147, 339] on textarea at bounding box center [274, 347] width 270 height 33
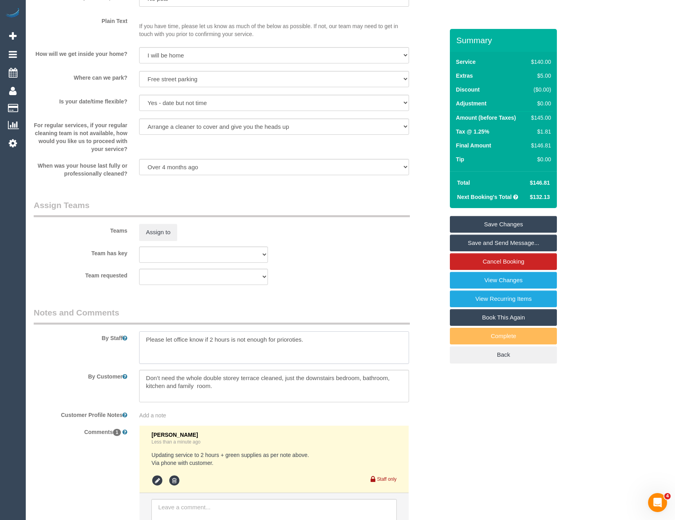
type textarea "Please let office know if 2 hours is not enough for prioroties."
click at [521, 226] on link "Save Changes" at bounding box center [503, 224] width 107 height 17
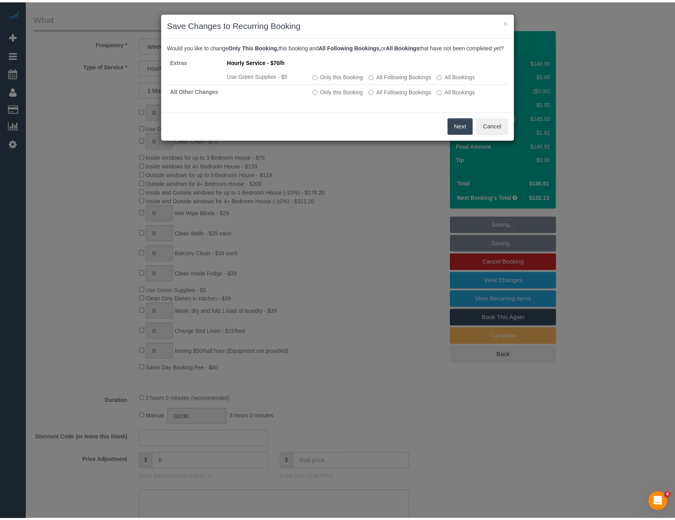
scroll to position [277, 0]
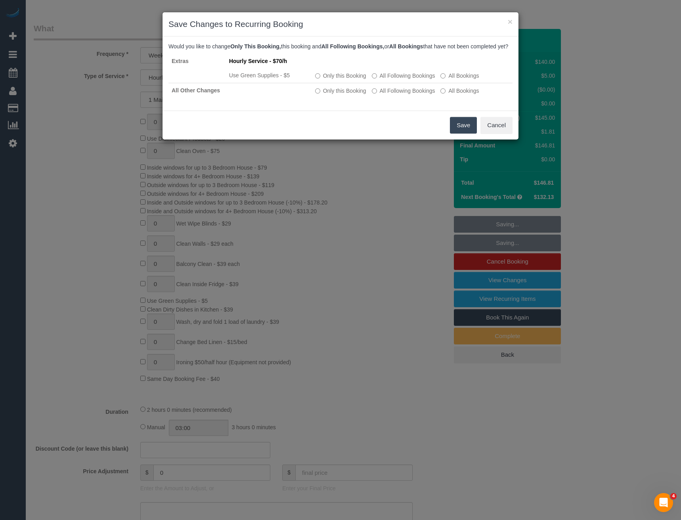
click at [460, 134] on button "Save" at bounding box center [463, 125] width 27 height 17
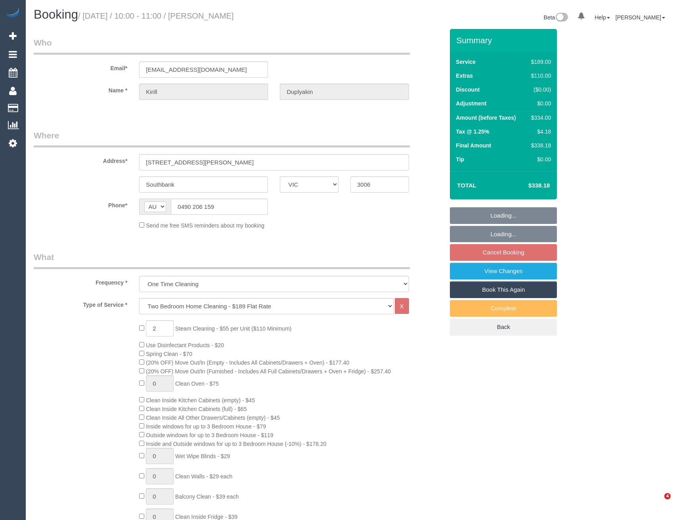
select select "VIC"
select select "string:stripe-pm_1RGZ9a2GScqysDRVAO1pQKqS"
select select "number:28"
select select "number:14"
select select "number:20"
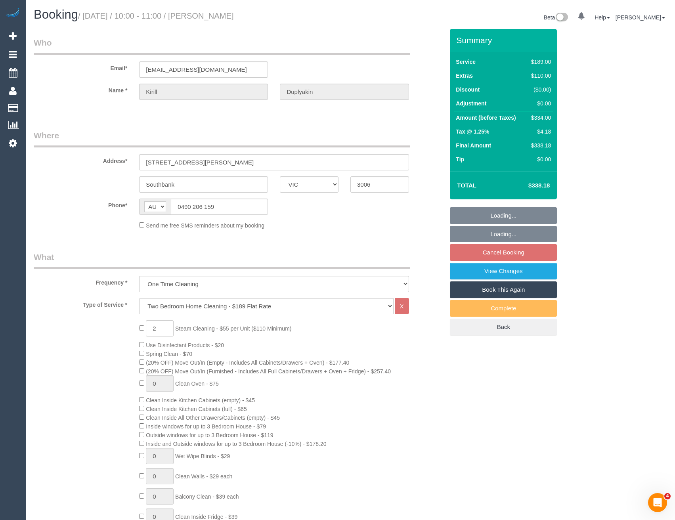
select select "number:25"
select select "number:13"
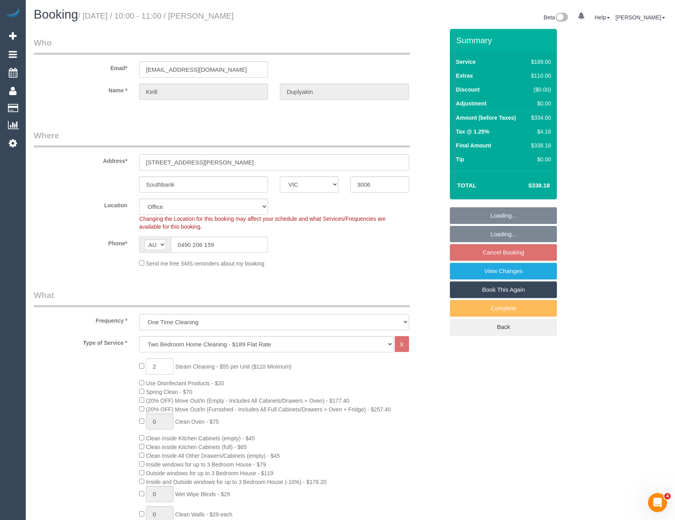
select select "object:837"
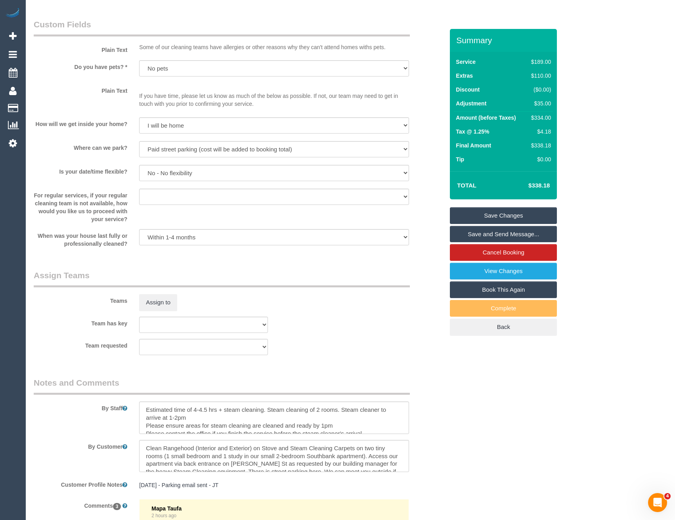
scroll to position [1071, 0]
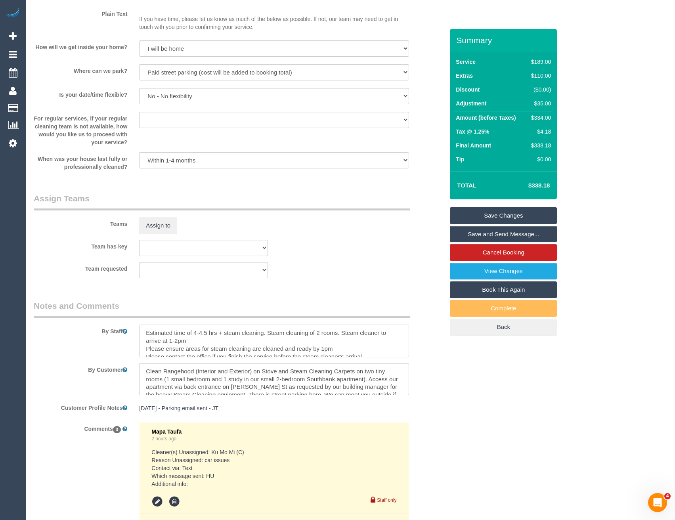
drag, startPoint x: 176, startPoint y: 339, endPoint x: 172, endPoint y: 340, distance: 4.0
click at [172, 340] on textarea at bounding box center [274, 341] width 270 height 33
click at [305, 352] on textarea at bounding box center [274, 341] width 270 height 33
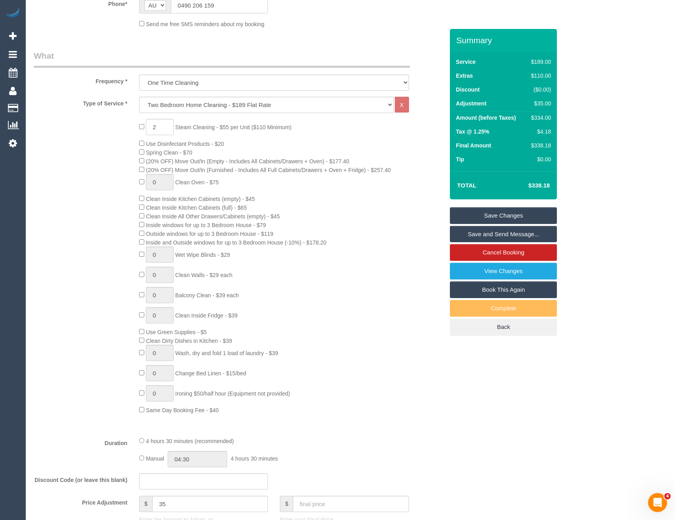
scroll to position [238, 0]
type textarea "Estimated time of 4-4.5 hrs + steam cleaning. Steam cleaning of 2 rooms. Steam …"
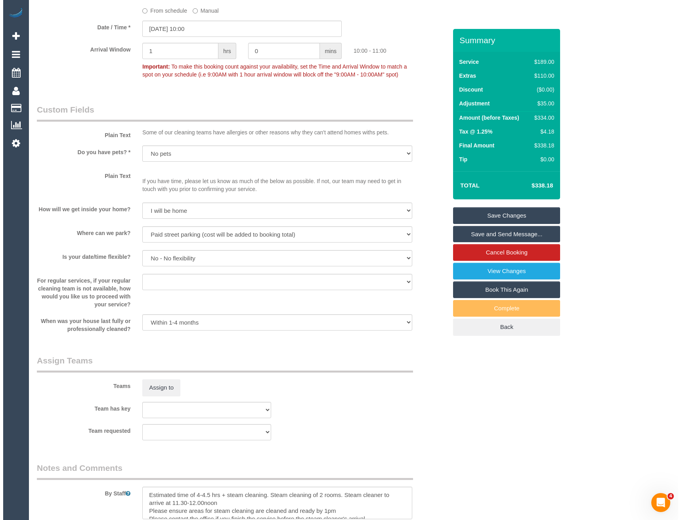
scroll to position [912, 0]
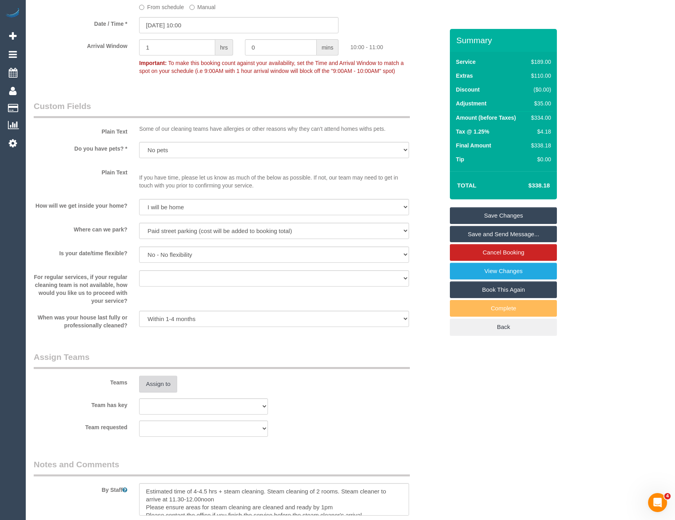
click at [167, 389] on button "Assign to" at bounding box center [158, 384] width 38 height 17
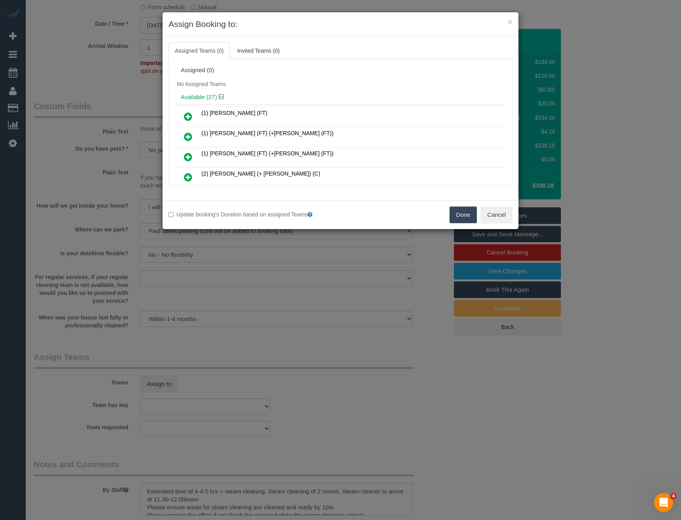
scroll to position [153, 0]
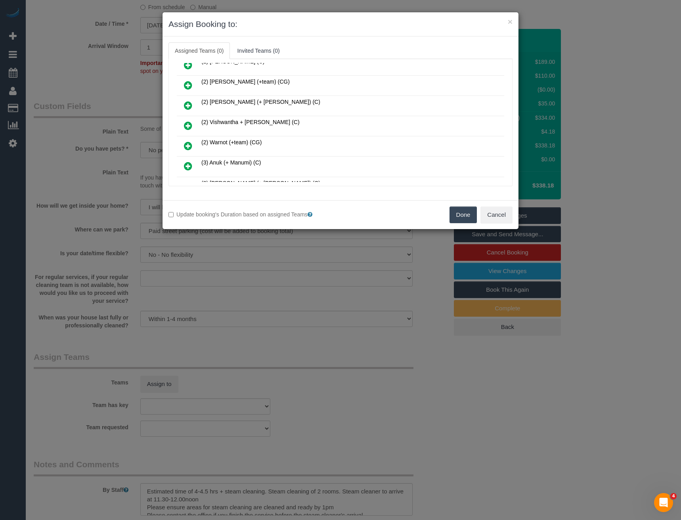
click at [186, 124] on icon at bounding box center [188, 126] width 8 height 10
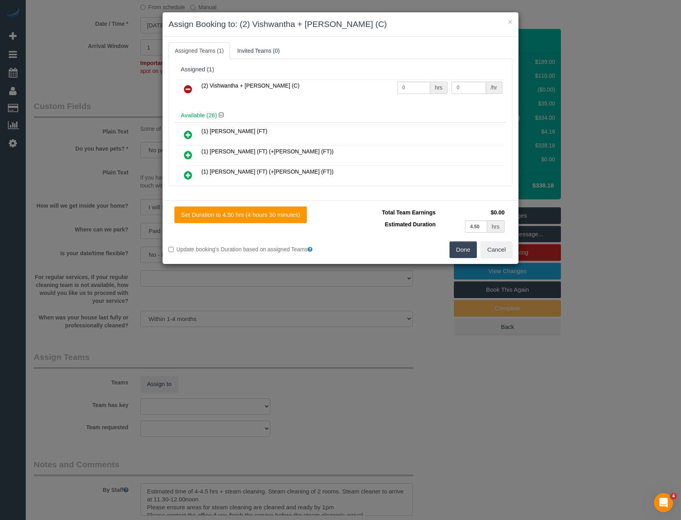
scroll to position [0, 0]
drag, startPoint x: 414, startPoint y: 90, endPoint x: 359, endPoint y: 90, distance: 55.1
click at [365, 90] on tr "(2) Vishwantha + Madhushika (C) 0 hrs 0 /hr" at bounding box center [340, 90] width 327 height 20
type input "1"
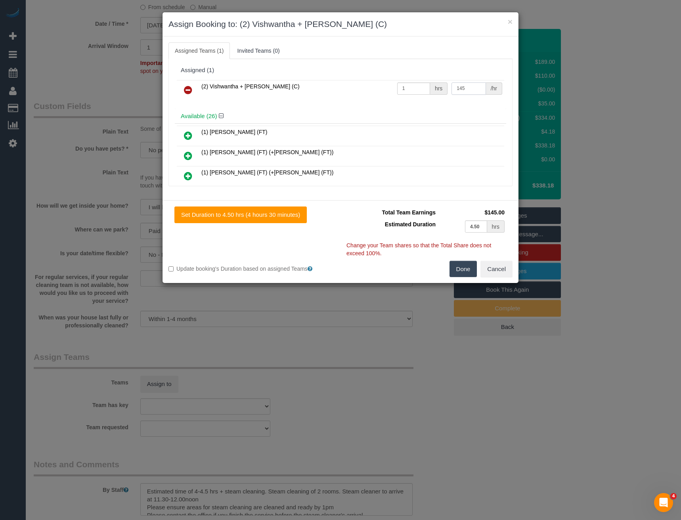
type input "145"
click at [465, 262] on button "Done" at bounding box center [464, 269] width 28 height 17
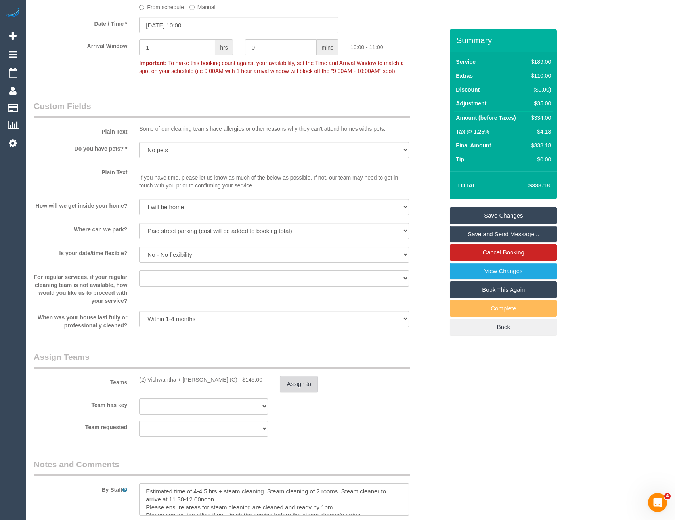
click at [308, 386] on button "Assign to" at bounding box center [299, 384] width 38 height 17
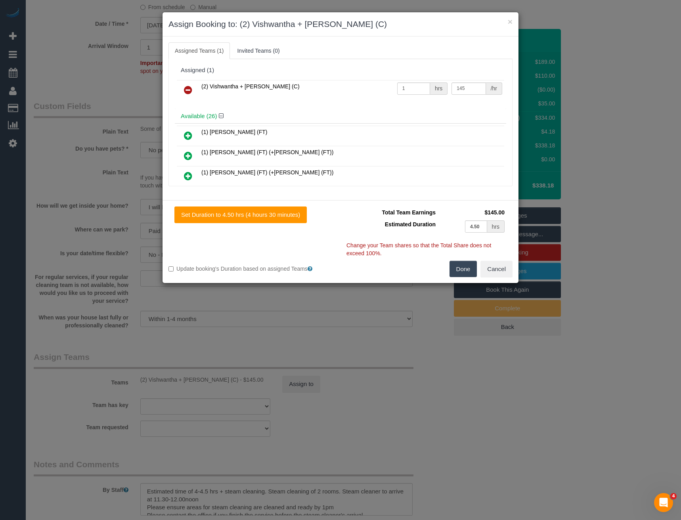
scroll to position [2947, 0]
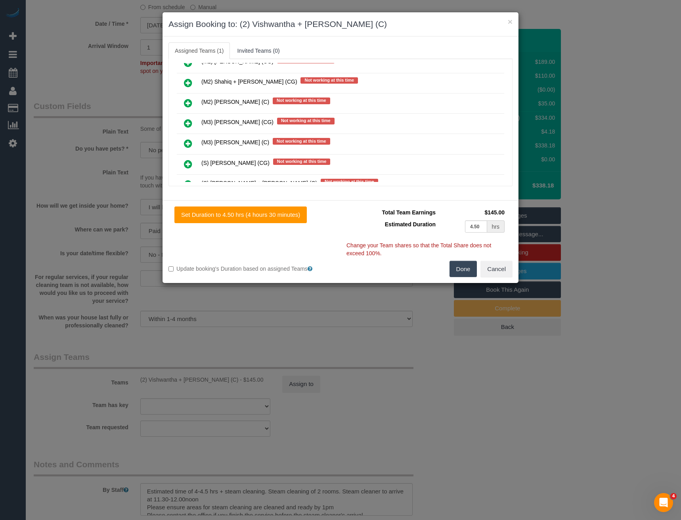
click at [190, 121] on icon at bounding box center [188, 124] width 8 height 10
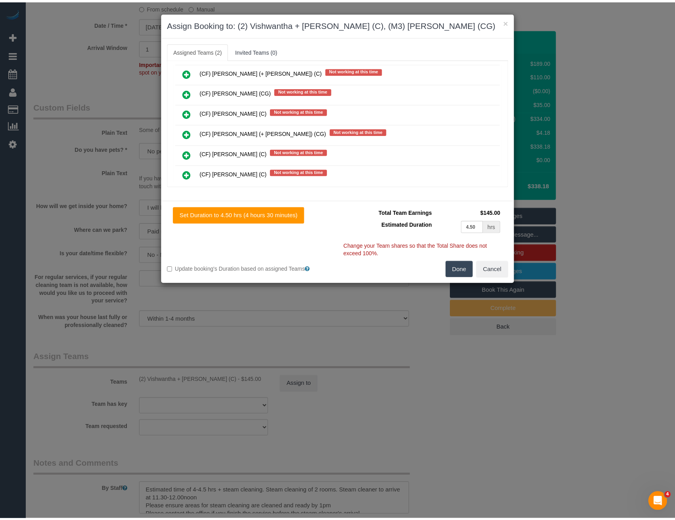
scroll to position [0, 0]
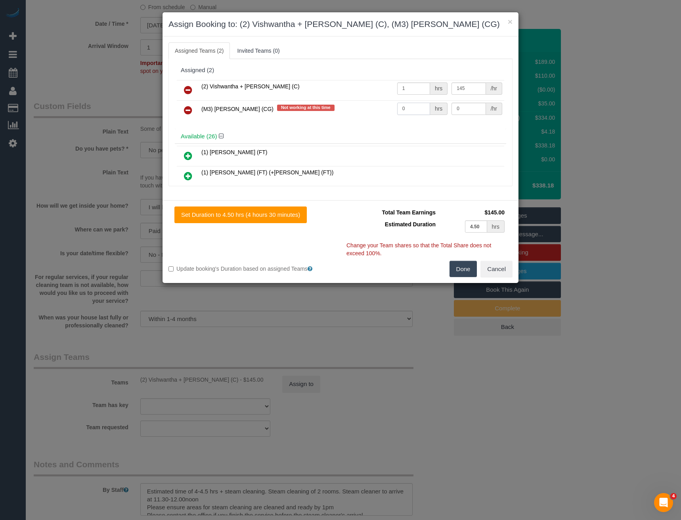
drag, startPoint x: 408, startPoint y: 105, endPoint x: 339, endPoint y: 98, distance: 69.7
click at [364, 103] on tr "(M3) Adnan (CG) Not working at this time 0 hrs 0 /hr" at bounding box center [340, 110] width 327 height 20
type input "1"
type input "85"
click at [467, 269] on button "Done" at bounding box center [464, 269] width 28 height 17
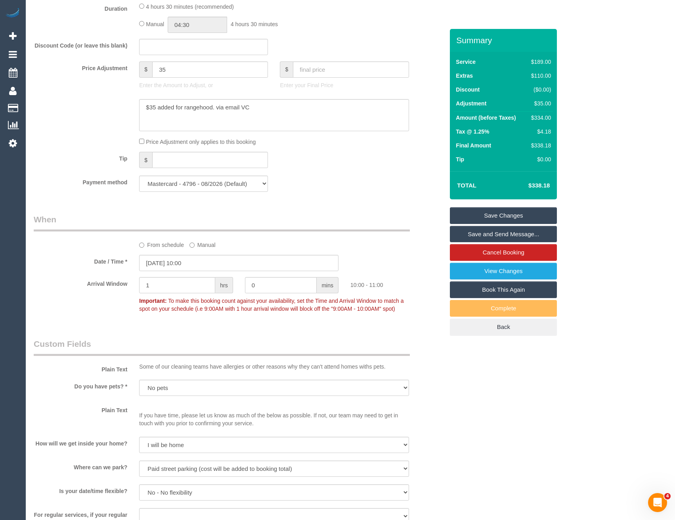
scroll to position [476, 0]
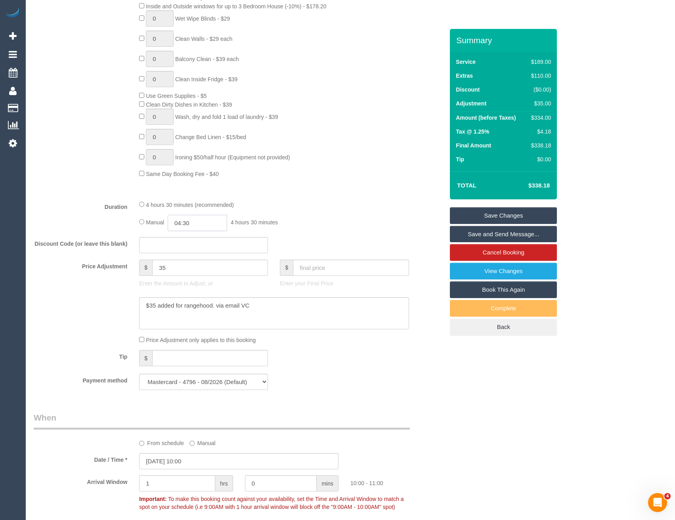
click at [205, 223] on input "04:30" at bounding box center [197, 223] width 59 height 16
click at [189, 276] on li "02:00" at bounding box center [188, 275] width 35 height 10
click at [209, 222] on input "02:00" at bounding box center [197, 223] width 59 height 16
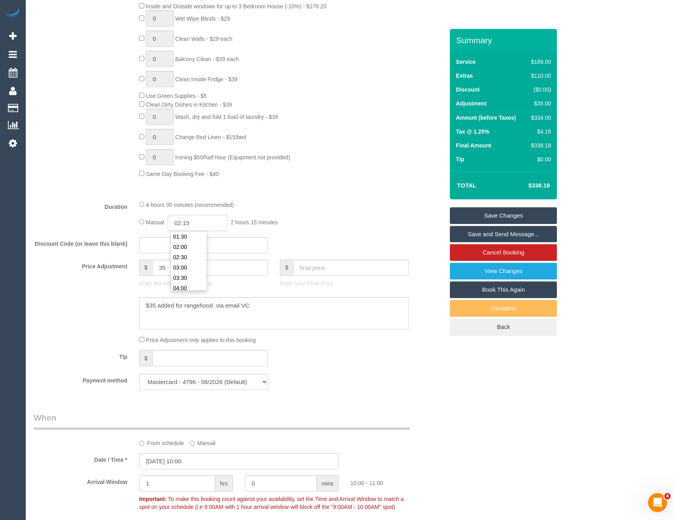
type input "02:15"
click at [314, 213] on div "4 hours 30 minutes (recommended) Manual 02:15 2 hours 15 minutes" at bounding box center [274, 215] width 282 height 31
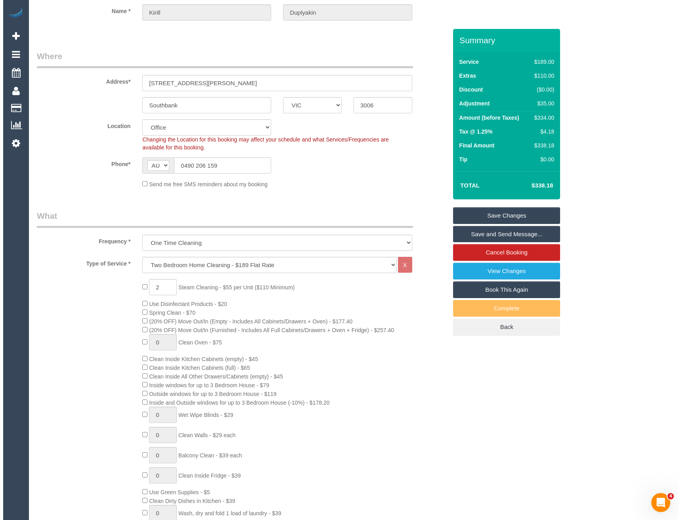
scroll to position [0, 0]
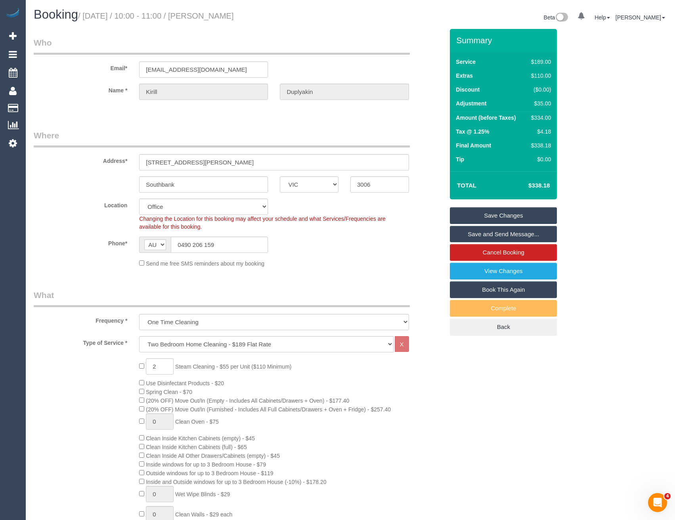
click at [475, 234] on link "Save and Send Message..." at bounding box center [503, 234] width 107 height 17
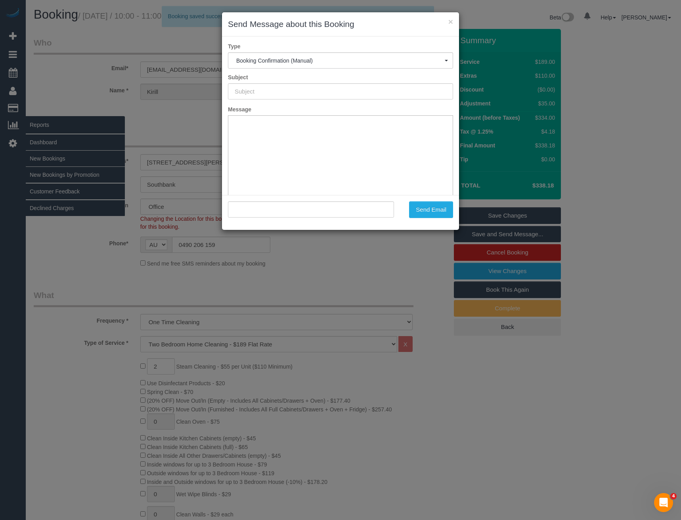
type input "Booking Confirmed"
type input ""Kirill Duplyakin" <auyeunf@gmail.com>"
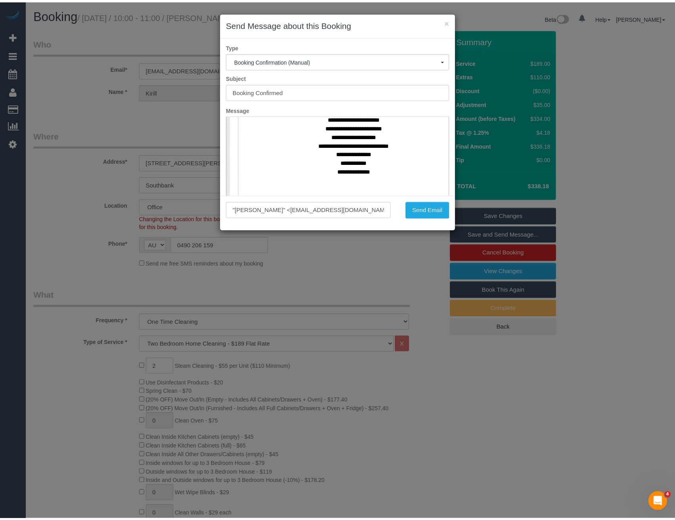
scroll to position [357, 0]
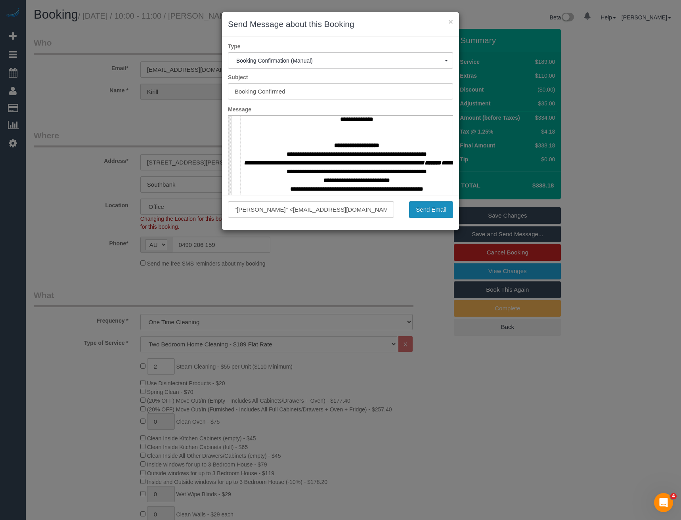
click at [435, 213] on button "Send Email" at bounding box center [431, 209] width 44 height 17
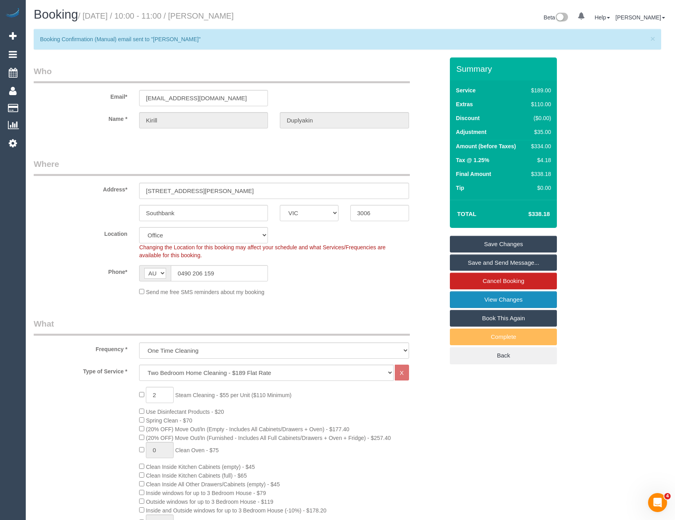
click at [510, 301] on link "View Changes" at bounding box center [503, 299] width 107 height 17
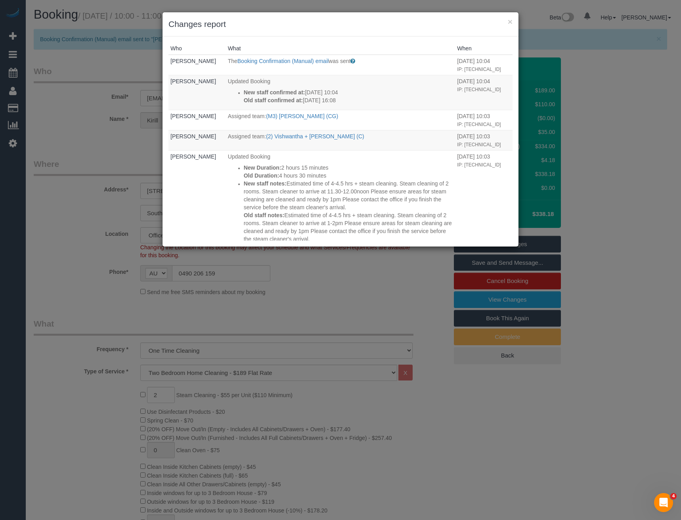
click at [323, 312] on div "× Changes report Who What When Bronie Bryant The Booking Confirmation (Manual) …" at bounding box center [340, 260] width 681 height 520
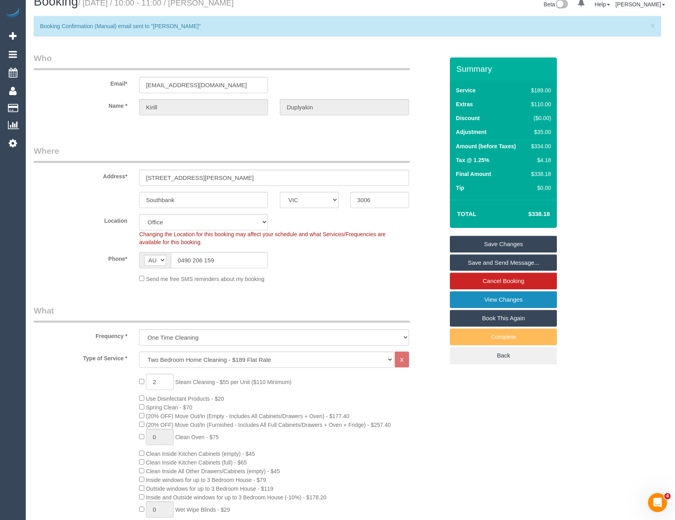
scroll to position [0, 0]
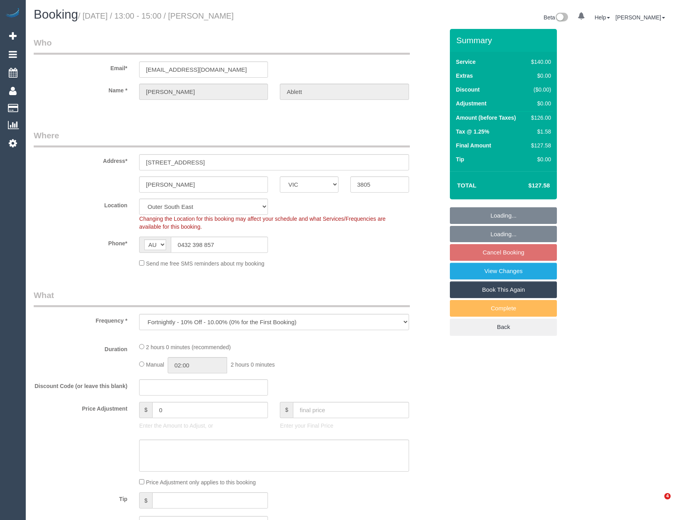
select select "VIC"
select select "number:29"
select select "number:14"
select select "number:19"
select select "number:23"
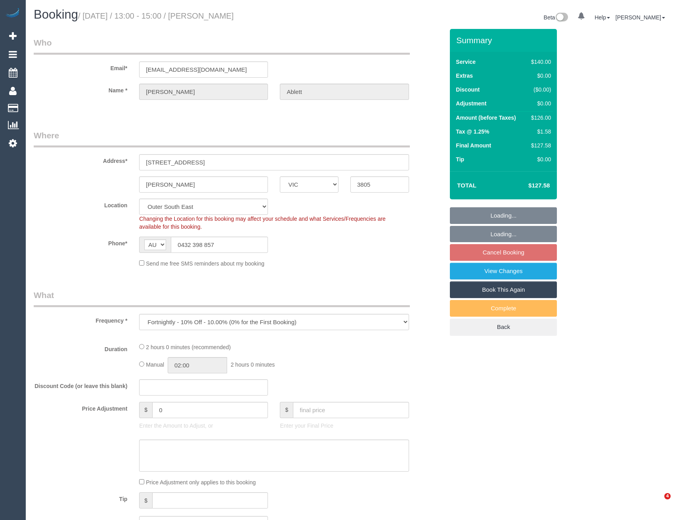
select select "number:33"
select select "number:12"
select select "object:872"
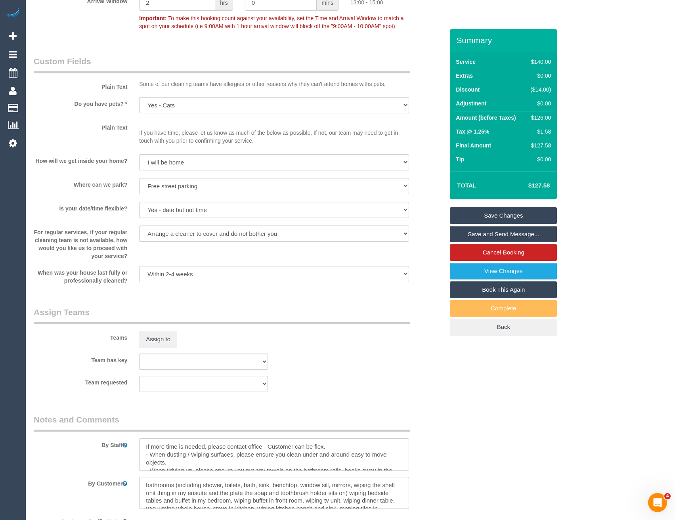
scroll to position [1031, 0]
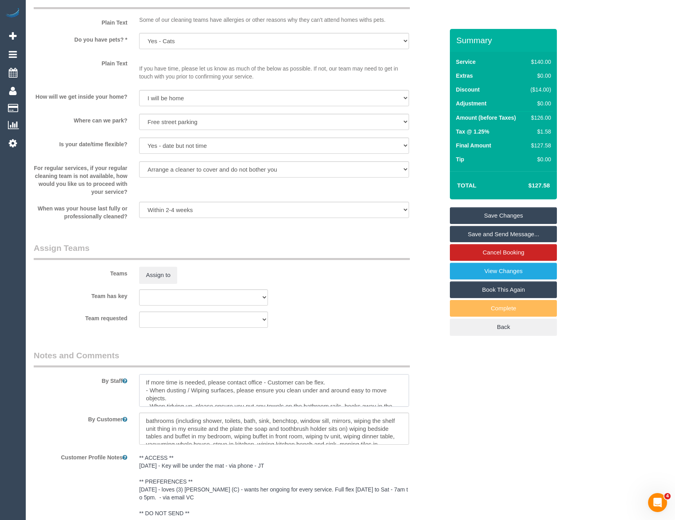
click at [146, 383] on textarea at bounding box center [274, 390] width 270 height 33
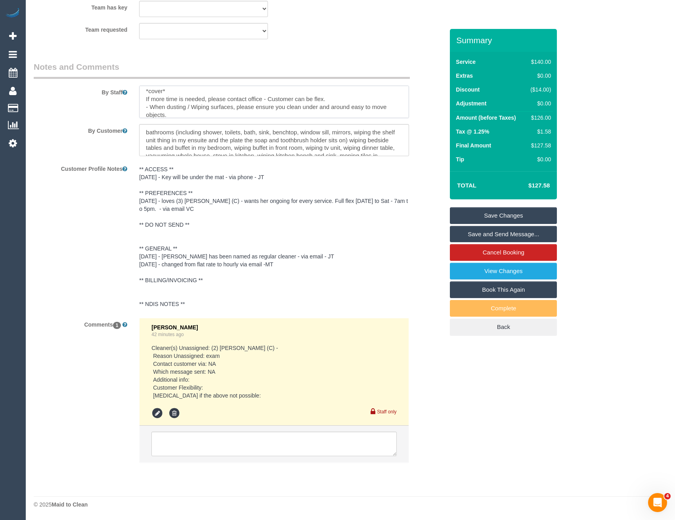
scroll to position [0, 0]
type textarea "*cover* Key may be under mat If more time is needed, please contact office - Cu…"
click at [239, 439] on textarea at bounding box center [273, 444] width 245 height 25
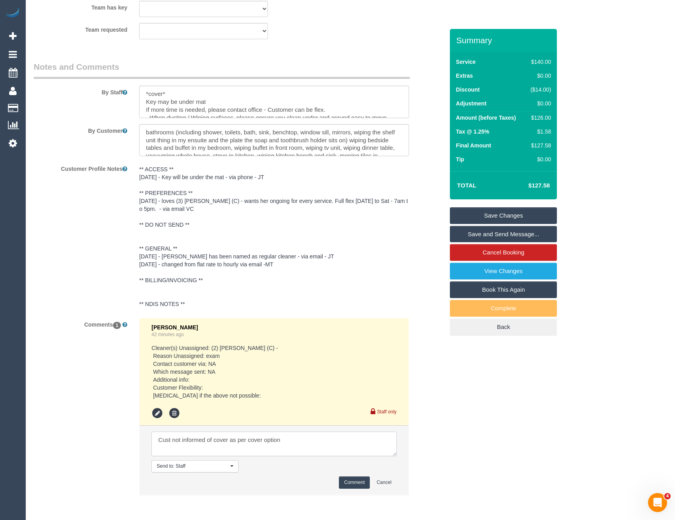
type textarea "Cust not informed of cover as per cover option"
click at [351, 485] on button "Comment" at bounding box center [354, 483] width 31 height 12
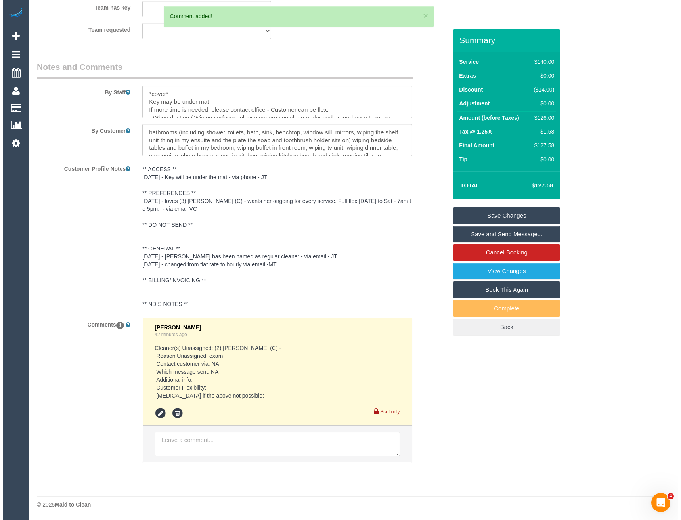
scroll to position [1082, 0]
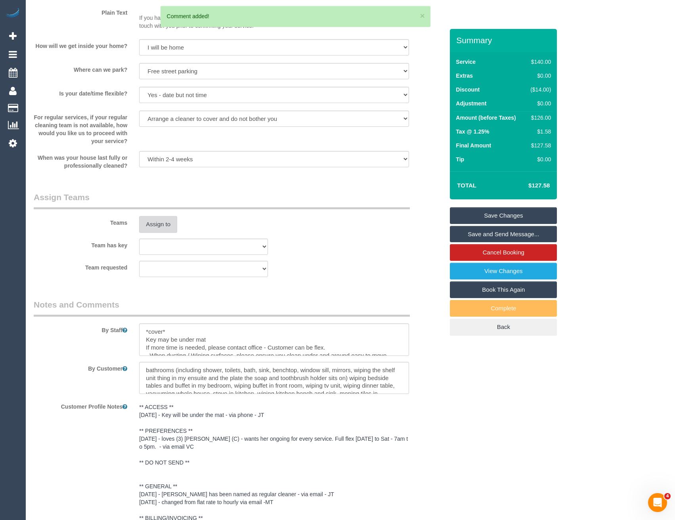
click at [167, 226] on button "Assign to" at bounding box center [158, 224] width 38 height 17
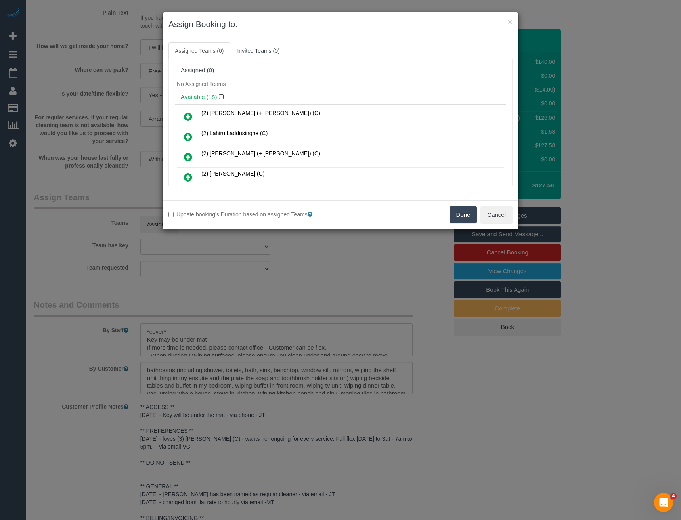
scroll to position [72, 0]
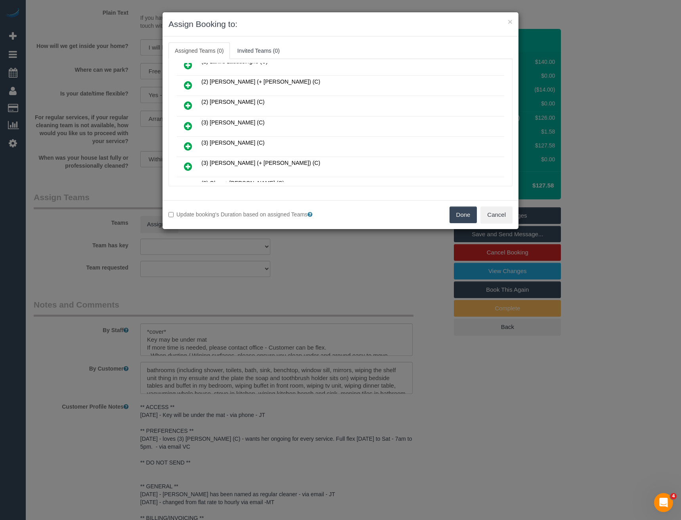
click at [188, 126] on icon at bounding box center [188, 126] width 8 height 10
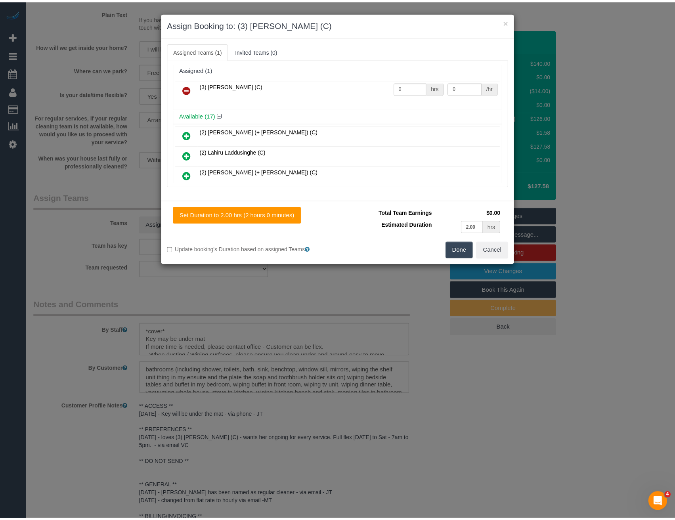
scroll to position [0, 0]
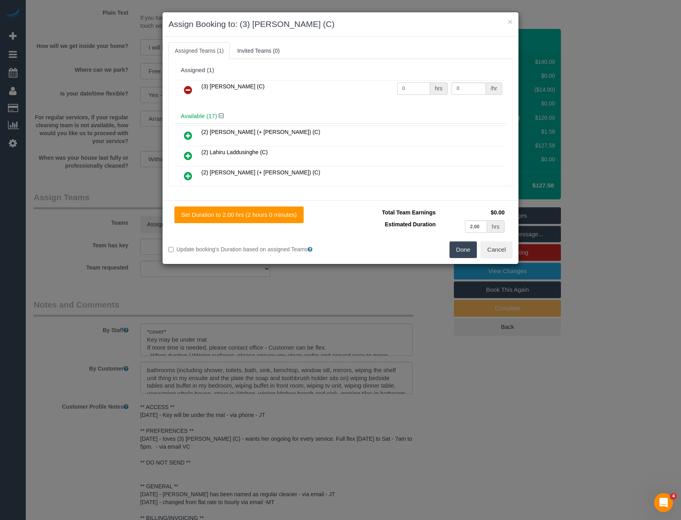
drag, startPoint x: 413, startPoint y: 91, endPoint x: 350, endPoint y: 91, distance: 63.0
click at [350, 91] on tr "(3) Danyal Ali (C) 0 hrs 0 /hr" at bounding box center [340, 90] width 327 height 20
type input "2"
type input "35"
click at [465, 253] on button "Done" at bounding box center [464, 249] width 28 height 17
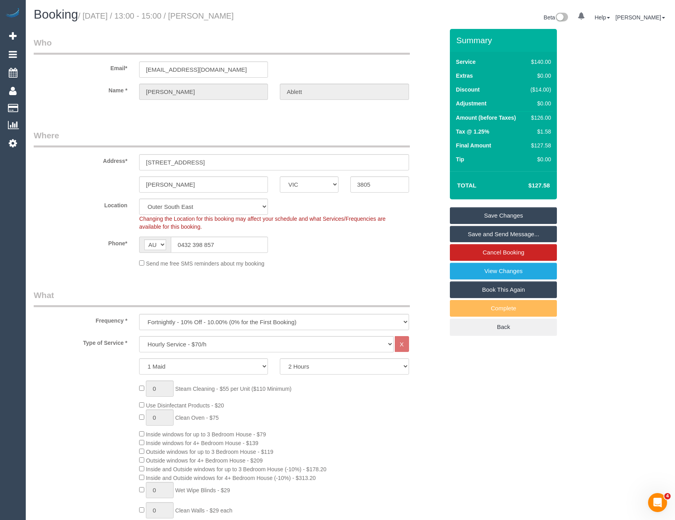
click at [493, 216] on link "Save Changes" at bounding box center [503, 215] width 107 height 17
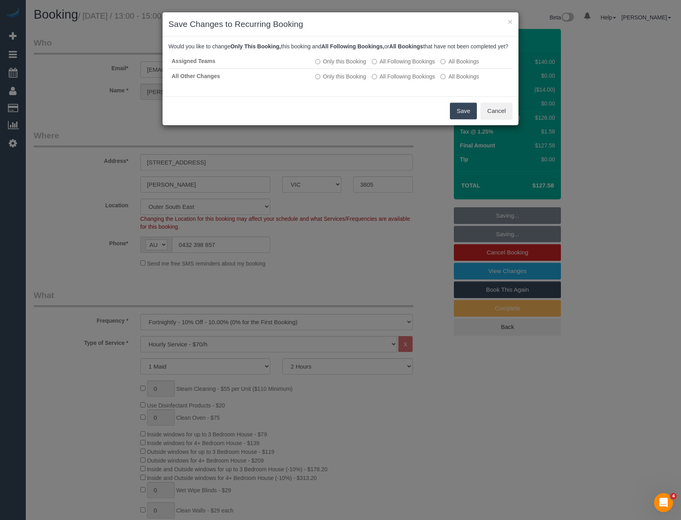
drag, startPoint x: 463, startPoint y: 122, endPoint x: 444, endPoint y: 111, distance: 22.7
click at [463, 119] on button "Save" at bounding box center [463, 111] width 27 height 17
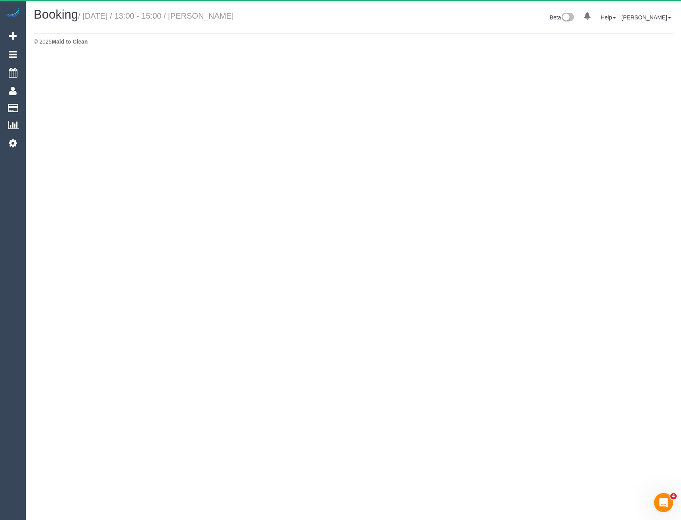
select select "VIC"
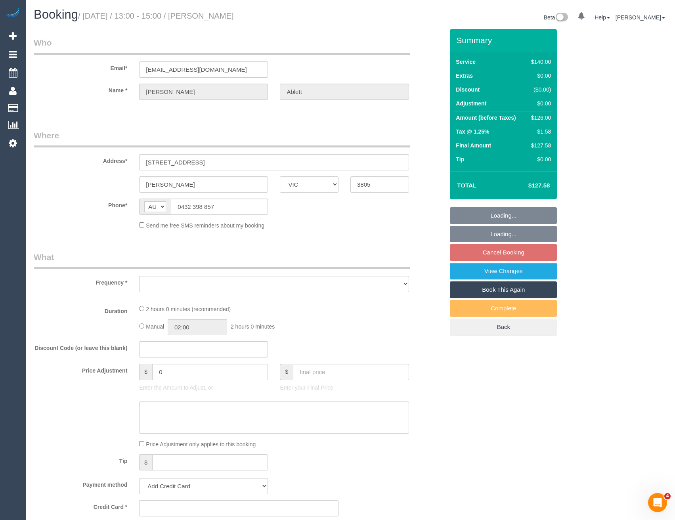
select select "object:3449"
select select "string:stripe-pm_1RQzBa2GScqysDRVj8HqEay9"
select select "number:29"
select select "number:14"
select select "number:19"
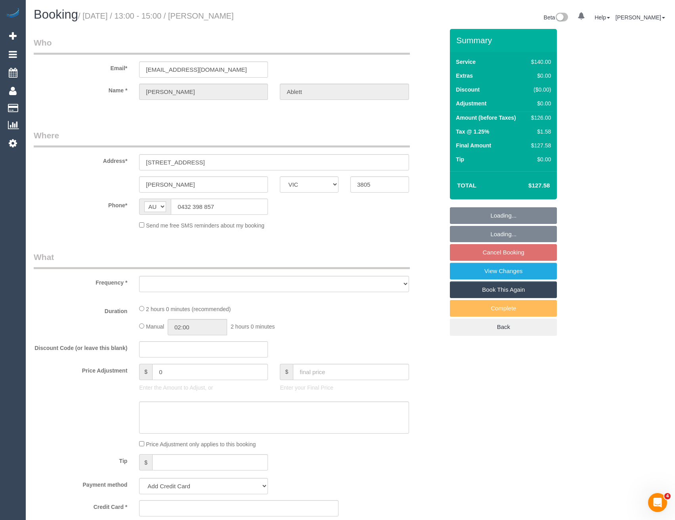
select select "number:23"
select select "number:33"
select select "number:12"
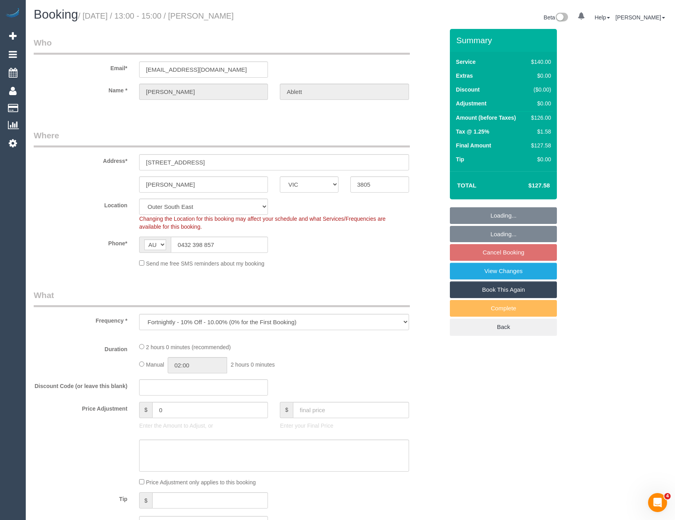
select select "object:3602"
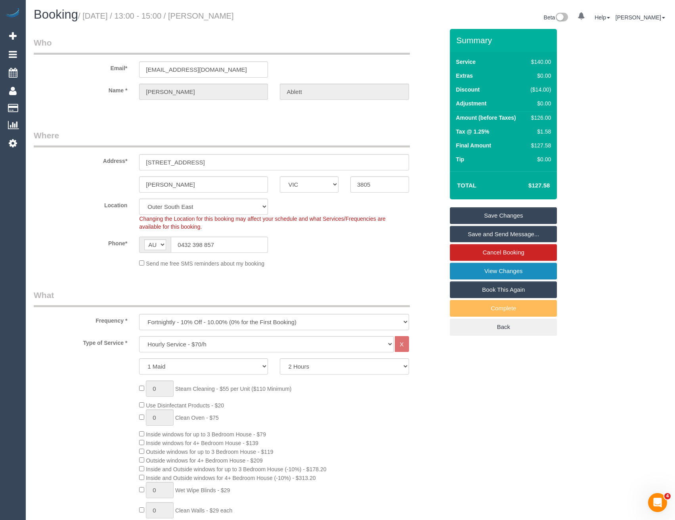
click at [532, 266] on link "View Changes" at bounding box center [503, 271] width 107 height 17
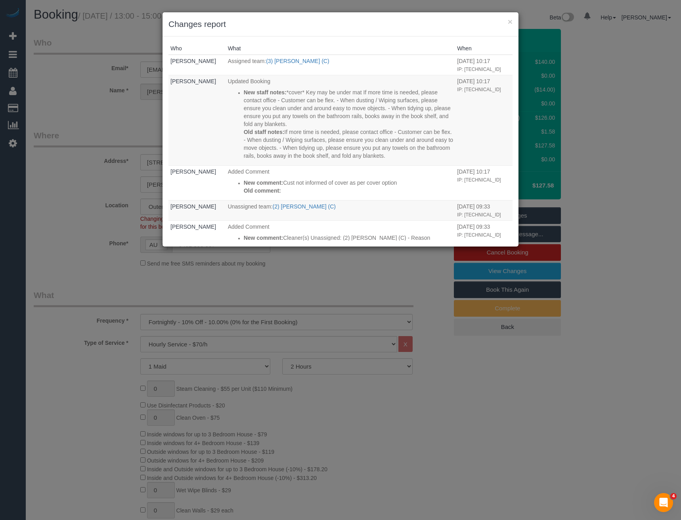
click at [336, 260] on div "× Changes report Who What When Bronie Bryant Assigned team: (3) Danyal Ali (C) …" at bounding box center [340, 260] width 681 height 520
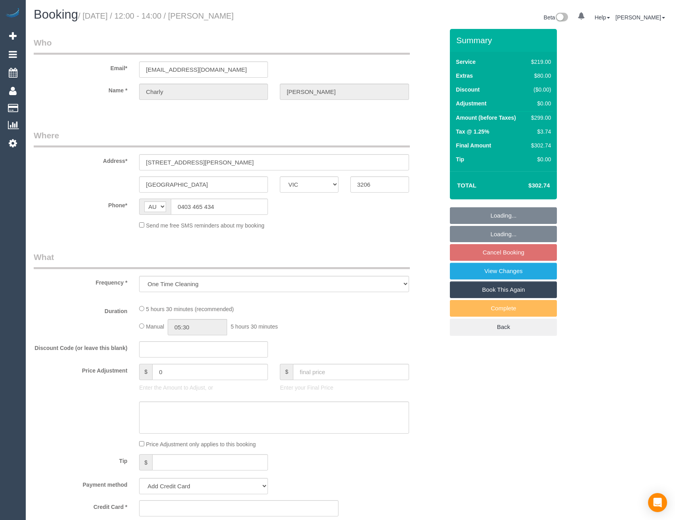
select select "VIC"
select select "number:28"
select select "number:14"
select select "number:19"
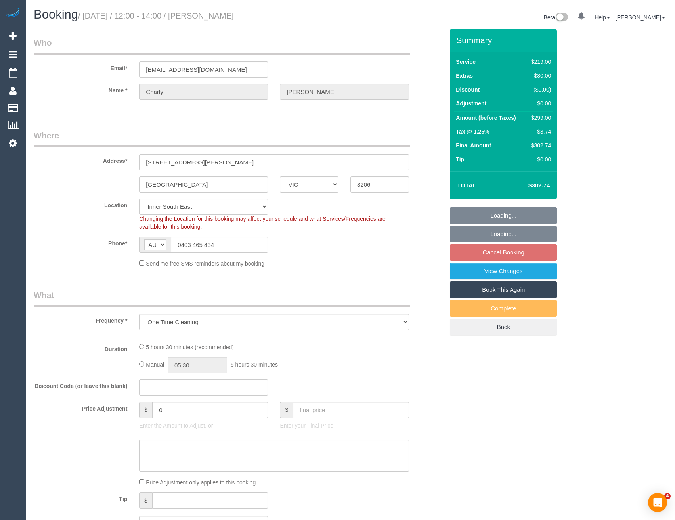
select select "string:stripe-pm_1S5FRd2GScqysDRVPbIiqNlJ"
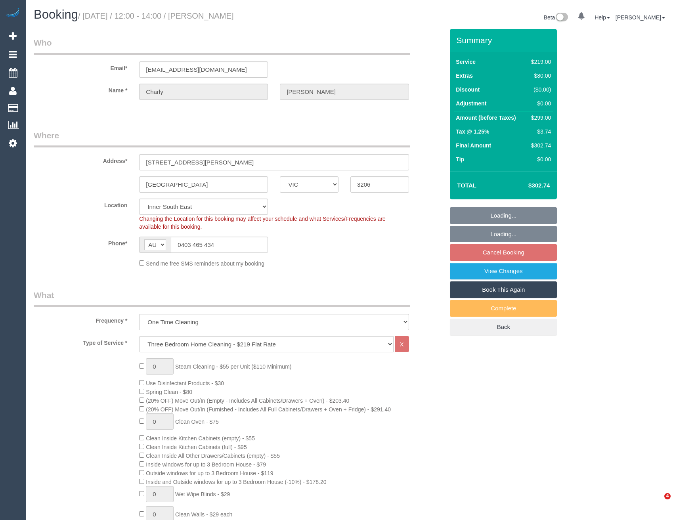
select select "object:1413"
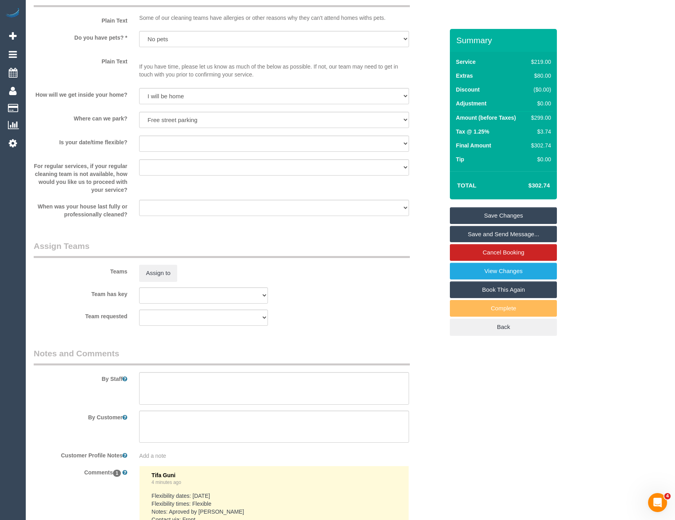
scroll to position [1071, 0]
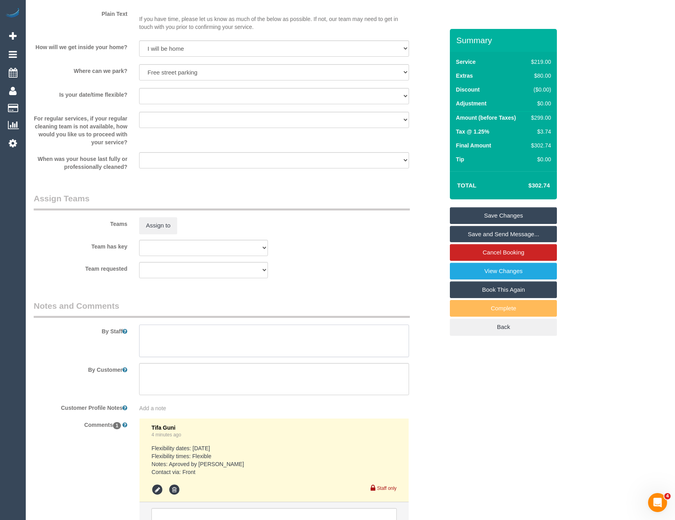
click at [176, 349] on textarea at bounding box center [274, 341] width 270 height 33
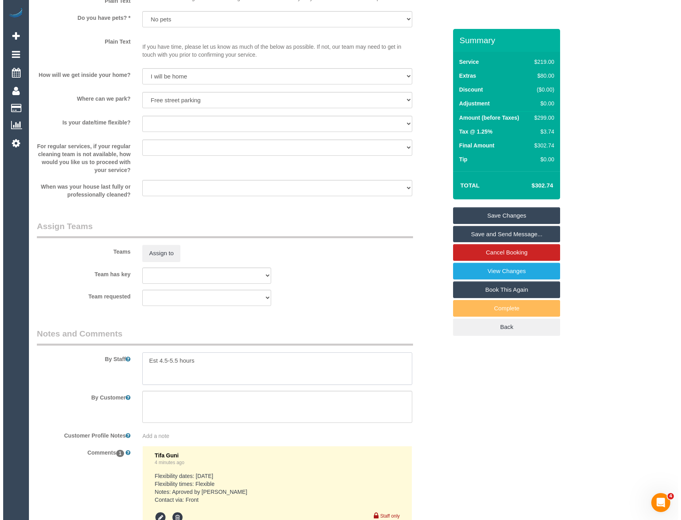
scroll to position [1031, 0]
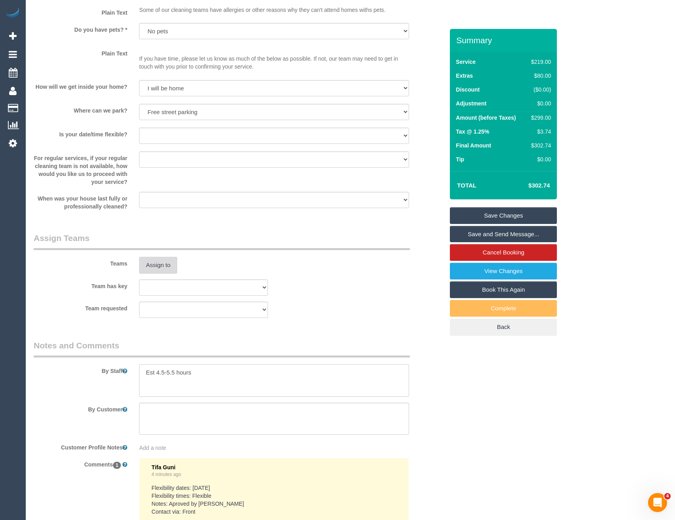
type textarea "Est 4.5-5.5 hours"
click at [149, 266] on button "Assign to" at bounding box center [158, 265] width 38 height 17
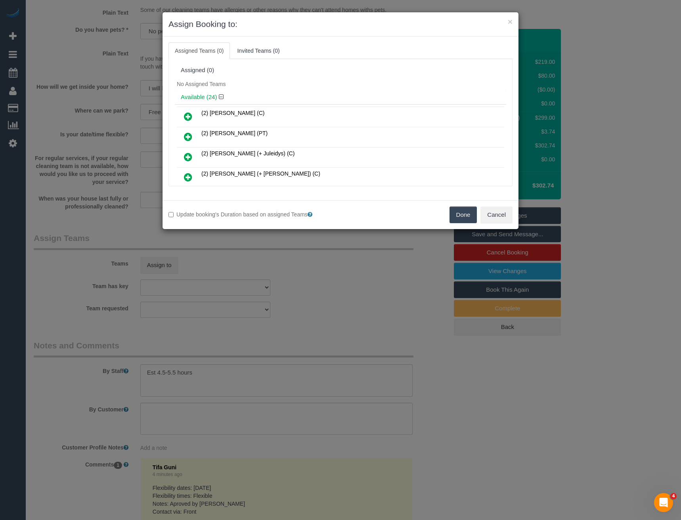
scroll to position [214, 0]
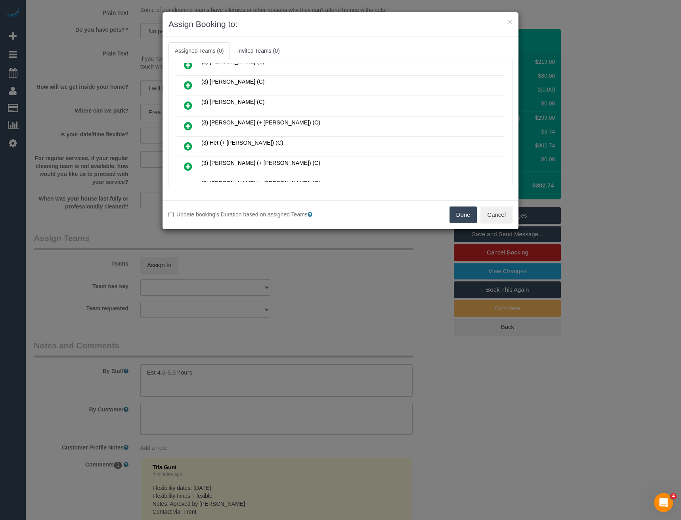
click at [186, 125] on icon at bounding box center [188, 126] width 8 height 10
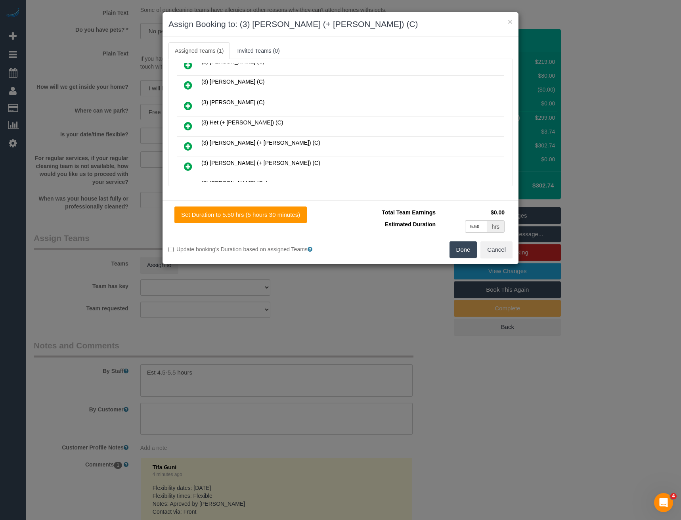
click at [186, 144] on icon at bounding box center [188, 147] width 8 height 10
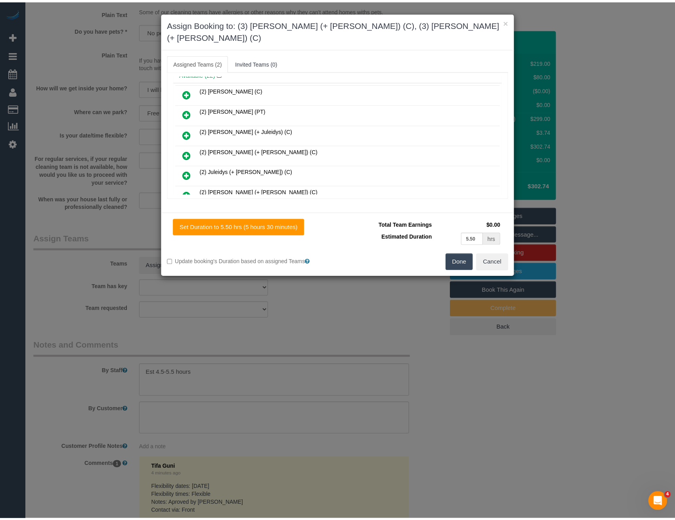
scroll to position [0, 0]
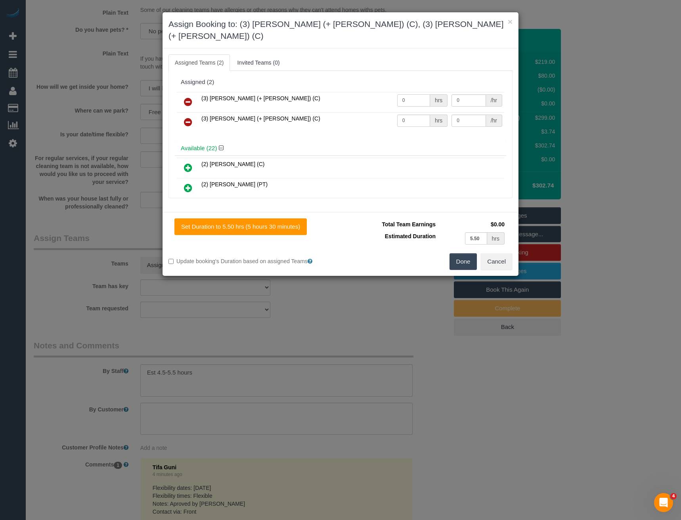
drag, startPoint x: 389, startPoint y: 95, endPoint x: 366, endPoint y: 98, distance: 22.9
click at [366, 98] on tr "(3) [PERSON_NAME] (+ [PERSON_NAME]) (C) 0 hrs 0 /hr" at bounding box center [340, 102] width 327 height 20
type input "1"
type input "95"
drag, startPoint x: 414, startPoint y: 111, endPoint x: 349, endPoint y: 104, distance: 65.8
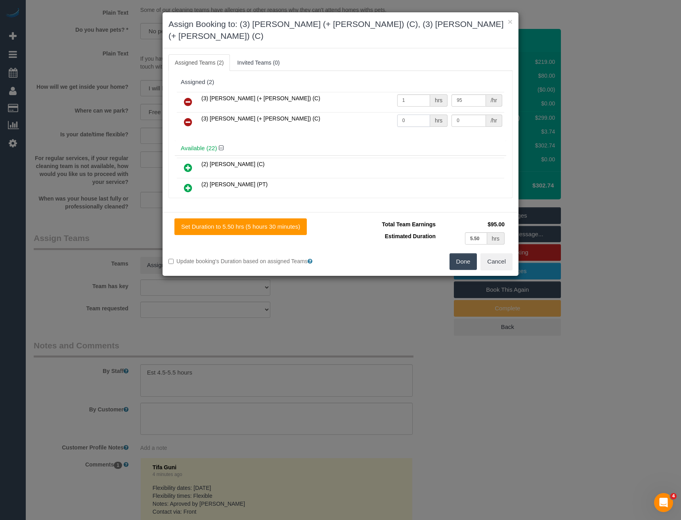
click at [360, 112] on tr "(3) [PERSON_NAME] (+ [PERSON_NAME]) (C) 0 hrs 0 /hr" at bounding box center [340, 122] width 327 height 20
type input "1"
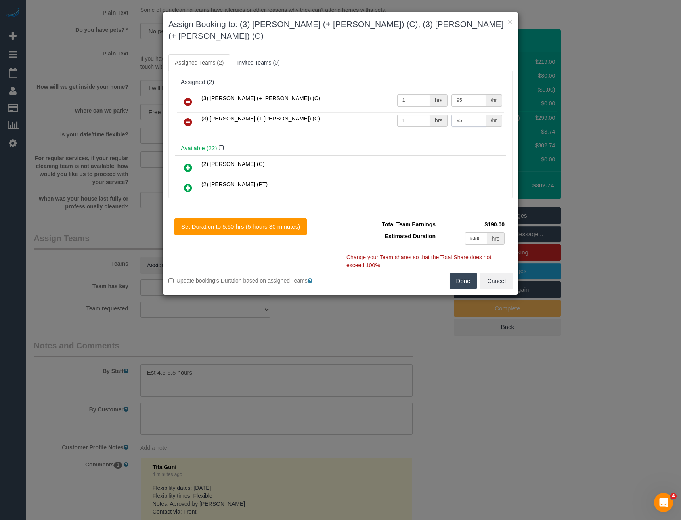
type input "95"
drag, startPoint x: 461, startPoint y: 270, endPoint x: 452, endPoint y: 268, distance: 8.9
click at [461, 273] on button "Done" at bounding box center [464, 281] width 28 height 17
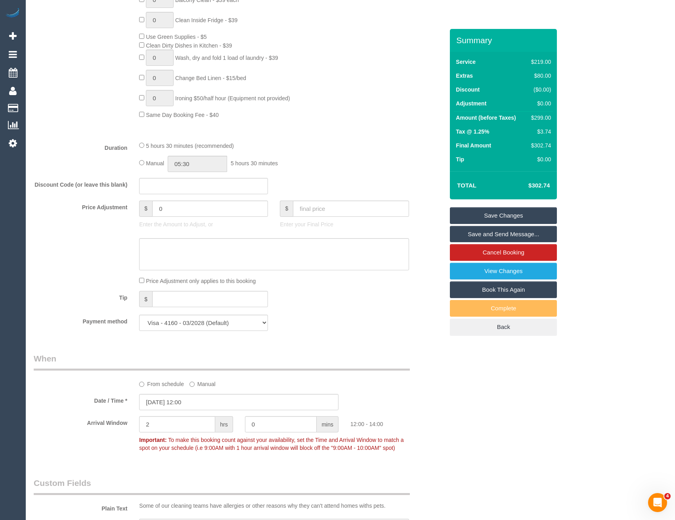
scroll to position [513, 0]
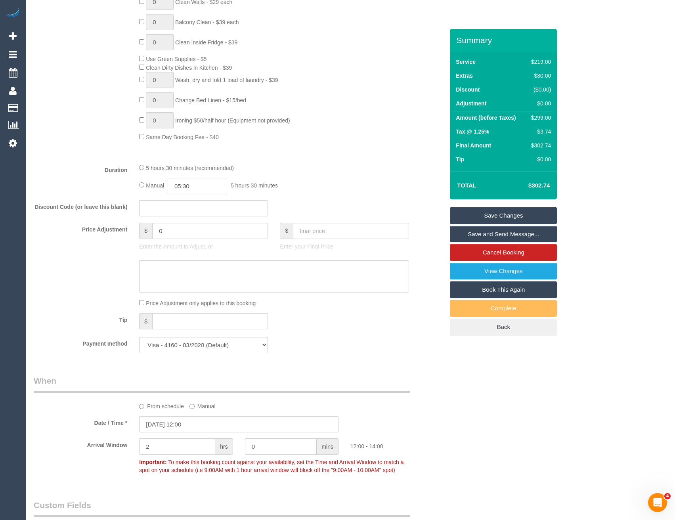
click at [204, 188] on input "05:30" at bounding box center [197, 186] width 59 height 16
click at [186, 227] on li "02:30" at bounding box center [188, 227] width 35 height 10
click at [198, 189] on input "02:30" at bounding box center [197, 186] width 59 height 16
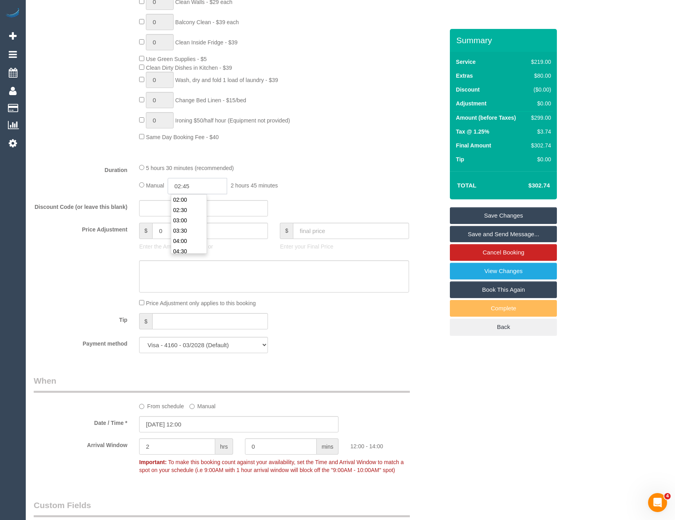
type input "02:45"
click at [302, 205] on div "Discount Code (or leave this blank)" at bounding box center [239, 208] width 422 height 17
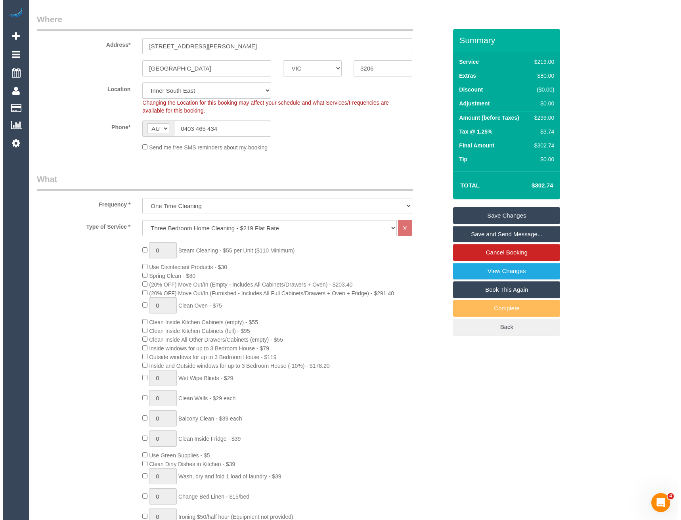
scroll to position [0, 0]
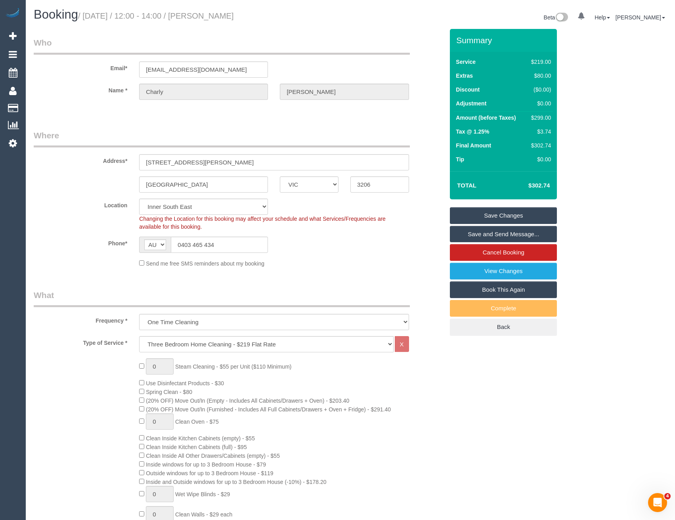
click at [467, 232] on link "Save and Send Message..." at bounding box center [503, 234] width 107 height 17
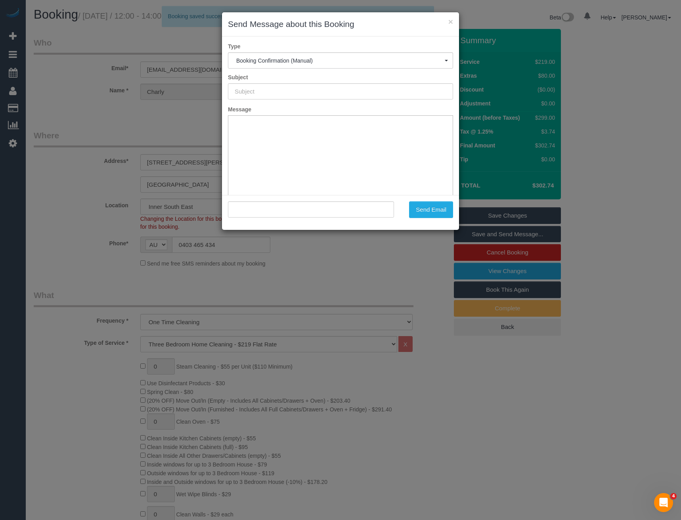
type input "Booking Confirmed"
type input ""[PERSON_NAME]" <[EMAIL_ADDRESS][DOMAIN_NAME]>"
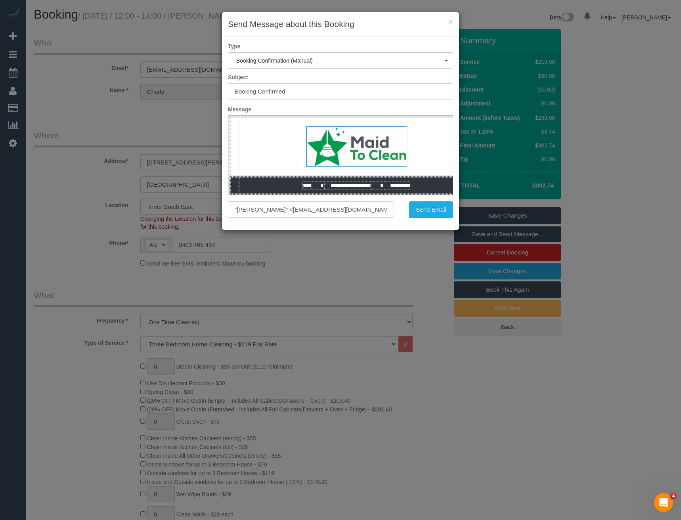
click at [266, 272] on div "× Send Message about this Booking Type Booking Confirmation (Manual) Booking Co…" at bounding box center [340, 260] width 681 height 520
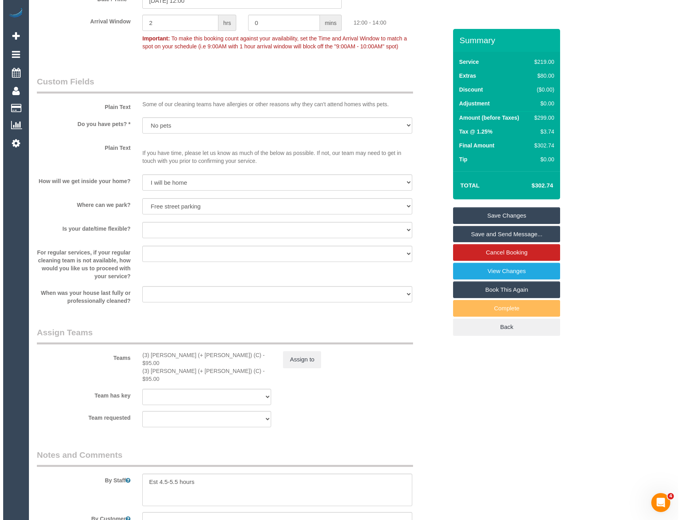
scroll to position [991, 0]
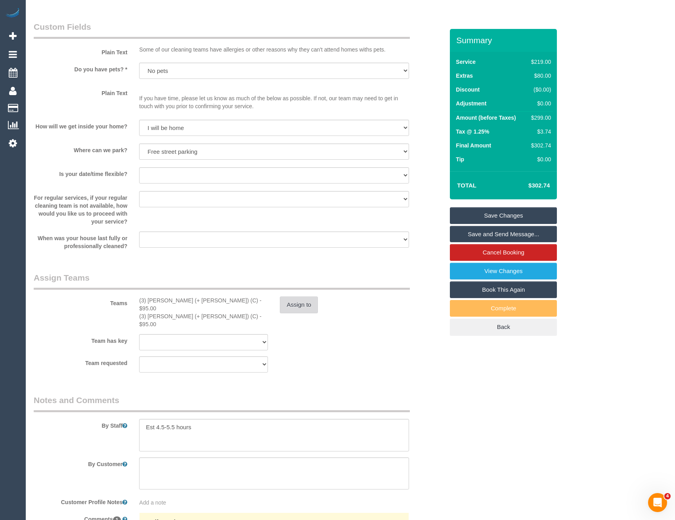
click at [300, 308] on button "Assign to" at bounding box center [299, 305] width 38 height 17
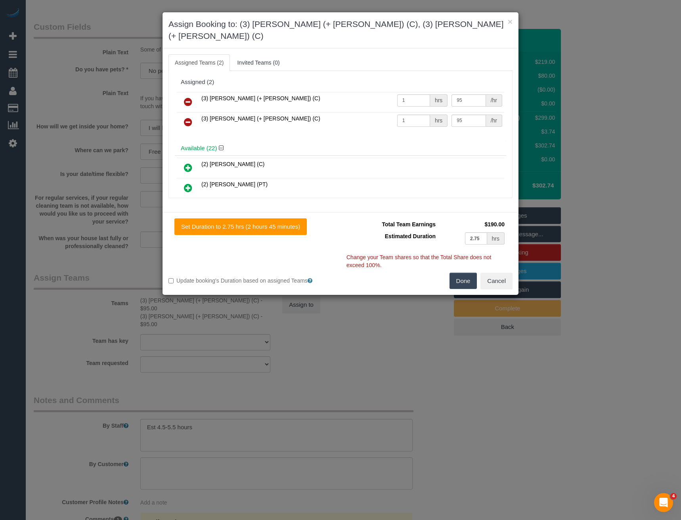
click at [188, 97] on icon at bounding box center [188, 102] width 8 height 10
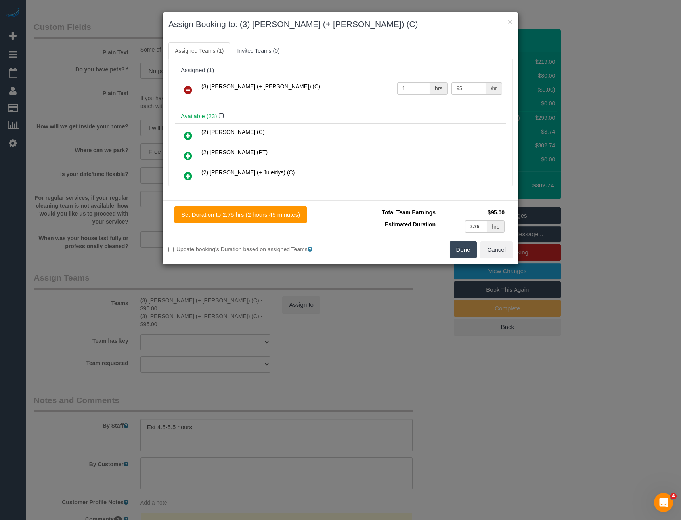
click at [188, 85] on icon at bounding box center [188, 90] width 8 height 10
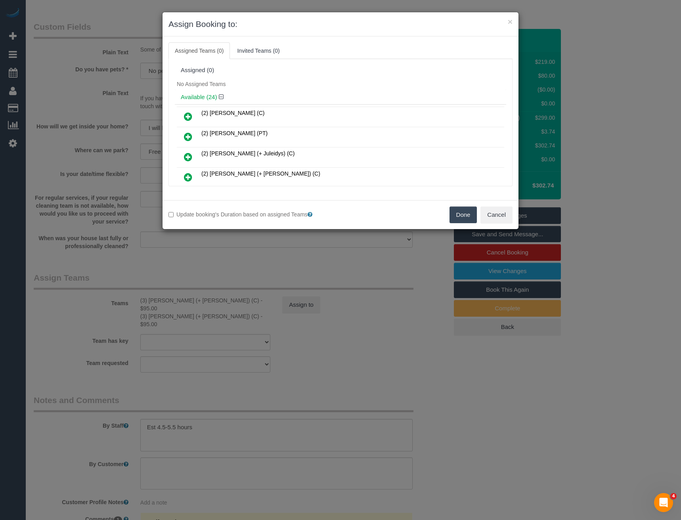
scroll to position [1245, 0]
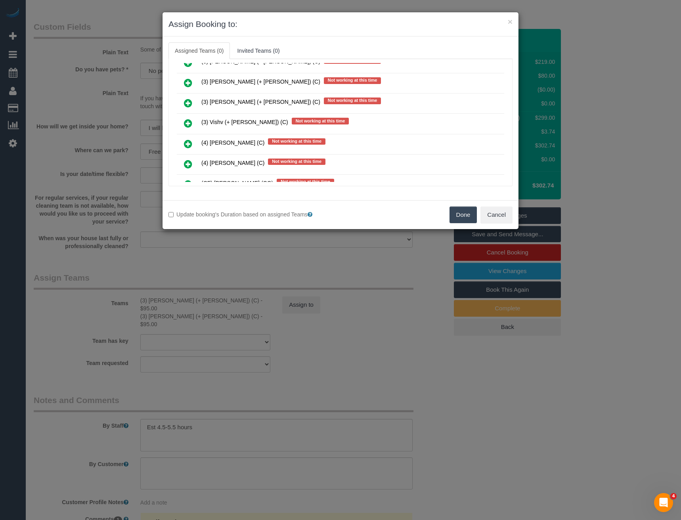
click at [336, 256] on div "× Assign Booking to: Assigned Teams (0) Invited Teams (0) Assigned (0) No Assig…" at bounding box center [340, 260] width 681 height 520
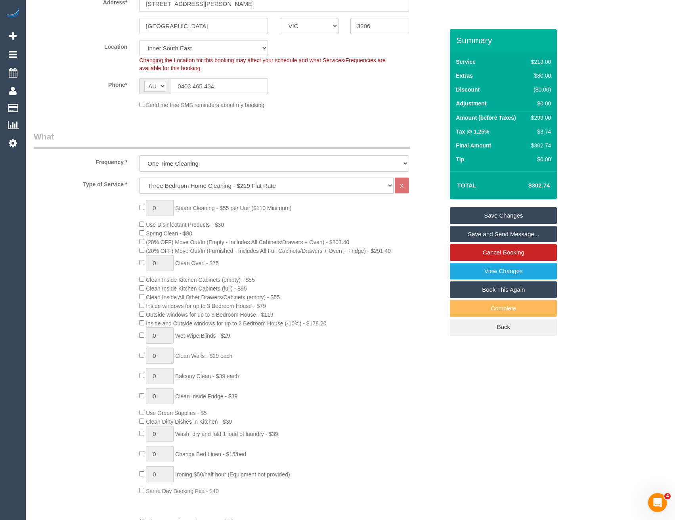
scroll to position [0, 0]
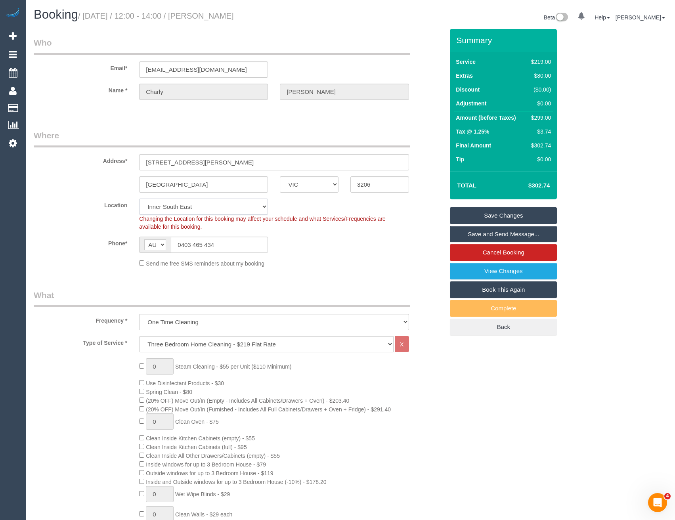
click at [188, 206] on select "Office City East (North) East (South) Inner East Inner North (East) Inner North…" at bounding box center [203, 207] width 129 height 16
select select "50"
click at [139, 199] on select "Office City East (North) East (South) Inner East Inner North (East) Inner North…" at bounding box center [203, 207] width 129 height 16
click at [282, 241] on div "Phone* AF AL DZ AD AO AI AQ AG AR AM AW AU AT AZ BS BH BD BB BY BE BZ BJ BM BT …" at bounding box center [239, 245] width 422 height 16
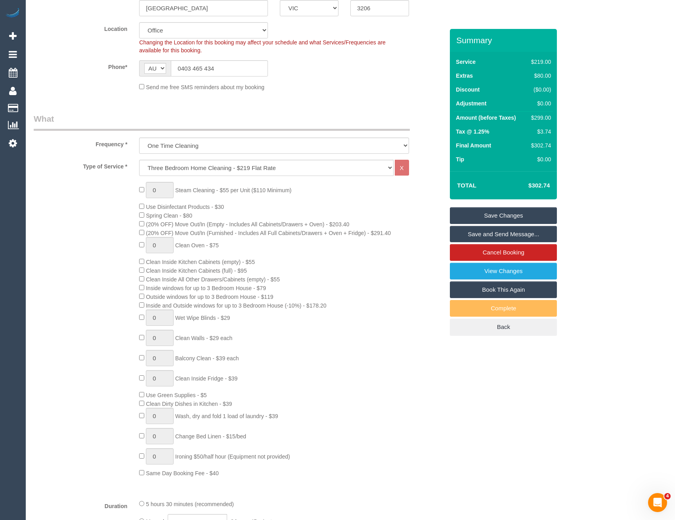
select select "object:6411"
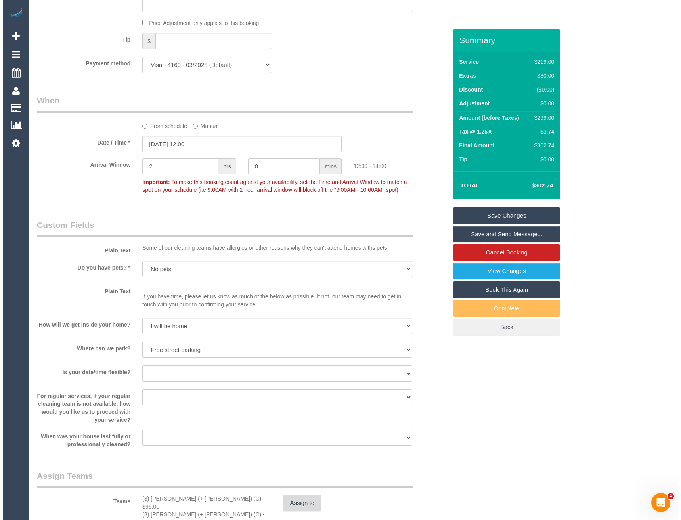
scroll to position [912, 0]
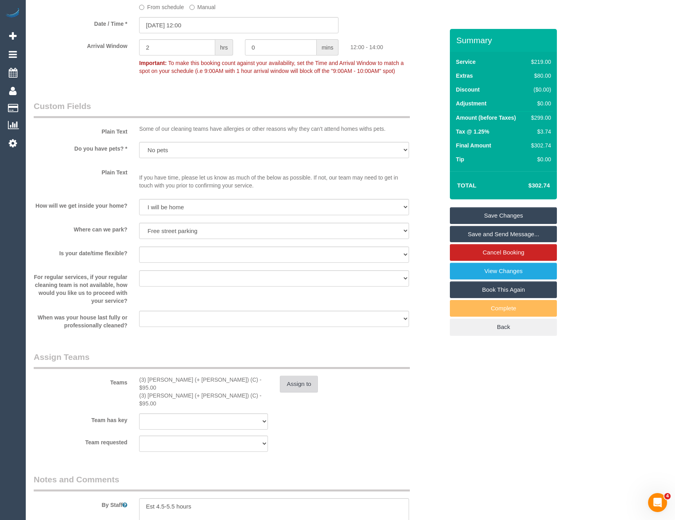
click at [308, 390] on button "Assign to" at bounding box center [299, 384] width 38 height 17
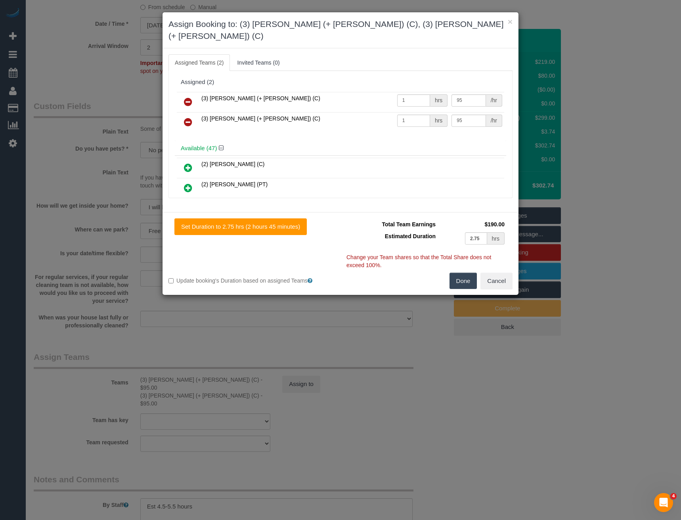
click at [189, 97] on icon at bounding box center [188, 102] width 8 height 10
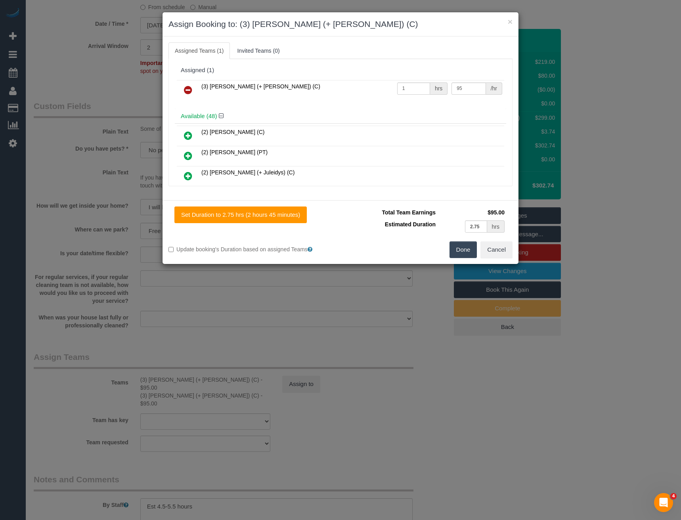
click at [189, 88] on icon at bounding box center [188, 90] width 8 height 10
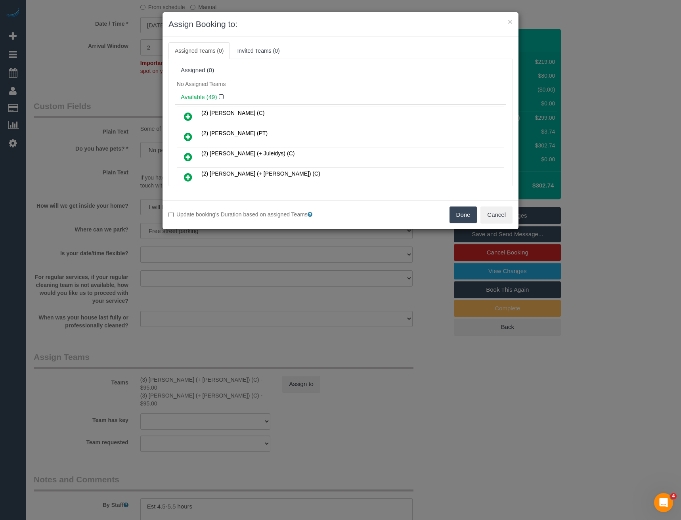
scroll to position [274, 0]
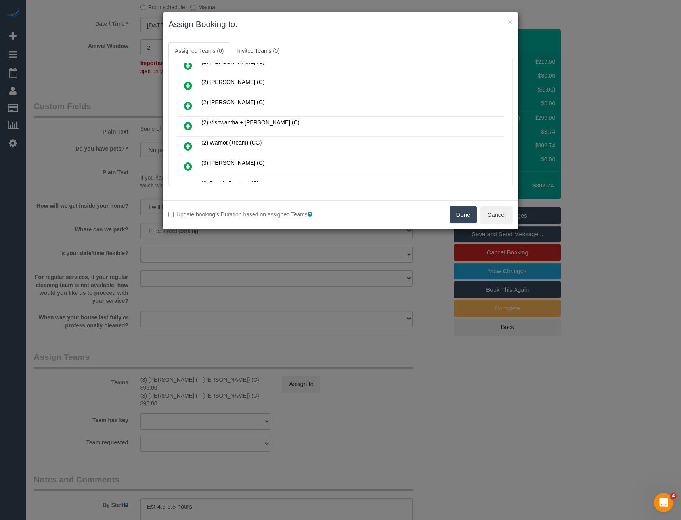
click at [188, 127] on icon at bounding box center [188, 126] width 8 height 10
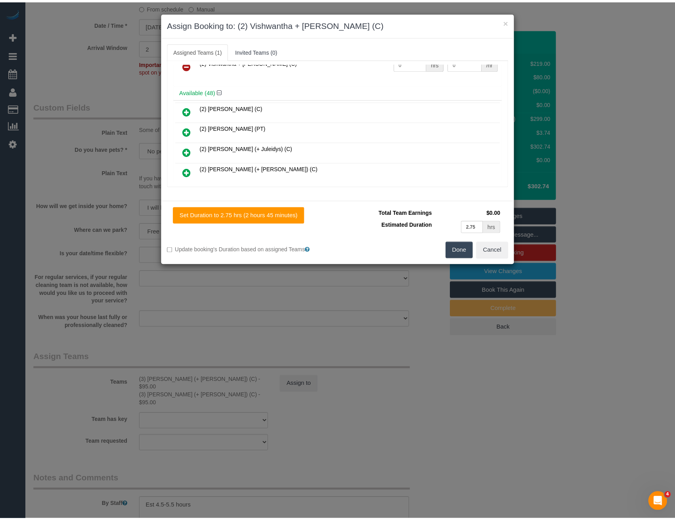
scroll to position [0, 0]
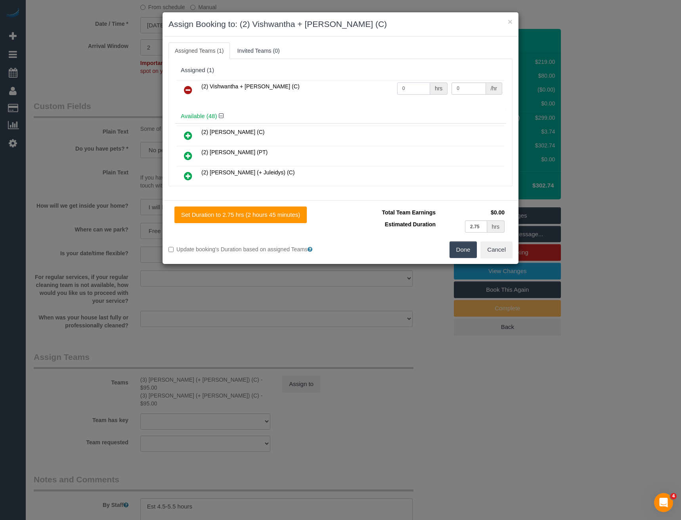
drag, startPoint x: 410, startPoint y: 88, endPoint x: 340, endPoint y: 84, distance: 69.5
click at [346, 89] on tr "(2) Vishwantha + Madhushika (C) 0 hrs 0 /hr" at bounding box center [340, 90] width 327 height 20
type input "1"
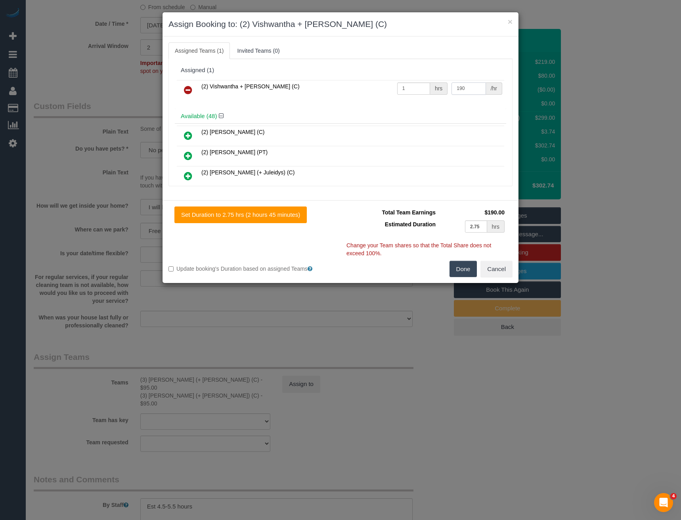
type input "190"
click at [459, 267] on button "Done" at bounding box center [464, 269] width 28 height 17
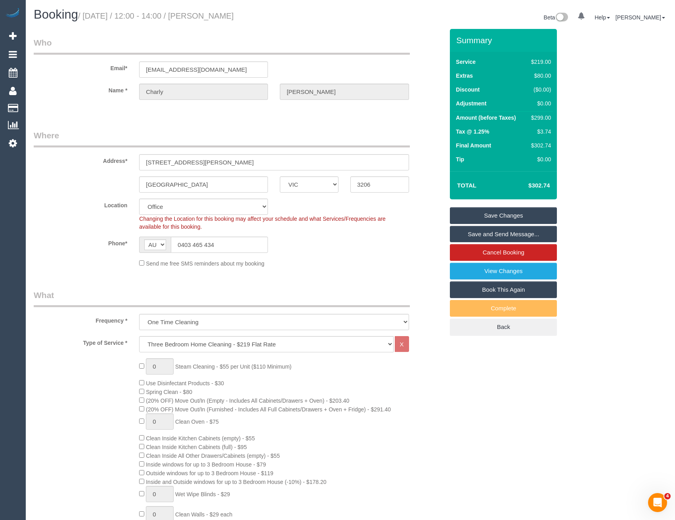
click at [485, 237] on link "Save and Send Message..." at bounding box center [503, 234] width 107 height 17
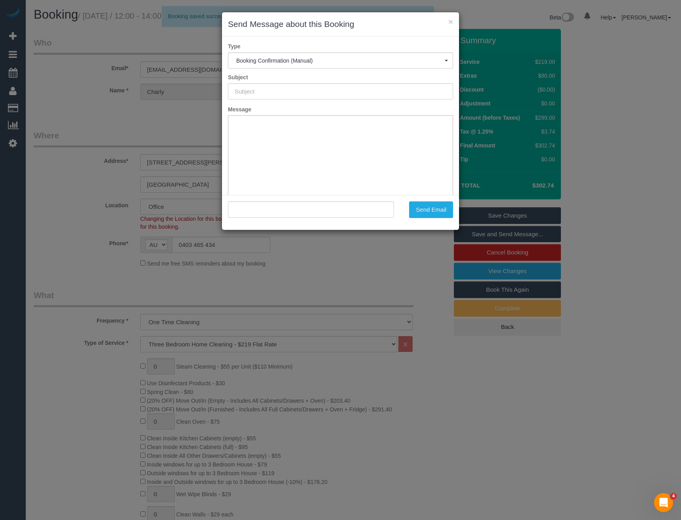
type input "Booking Confirmed"
type input ""Charly Turco" <charlyaturco@gmail.com>"
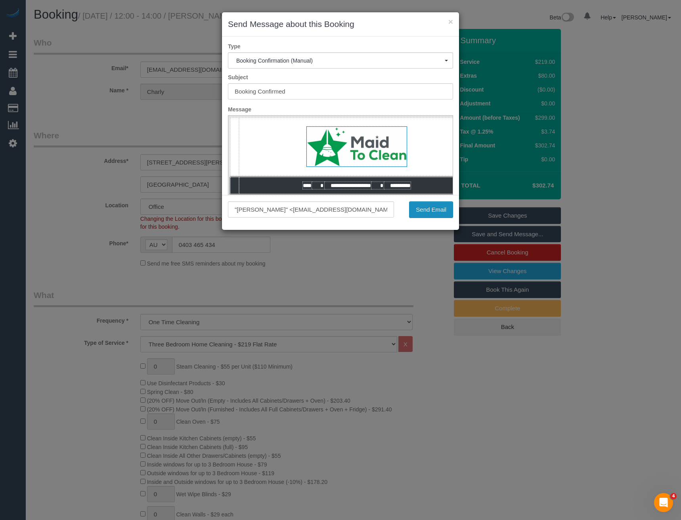
click at [435, 212] on button "Send Email" at bounding box center [431, 209] width 44 height 17
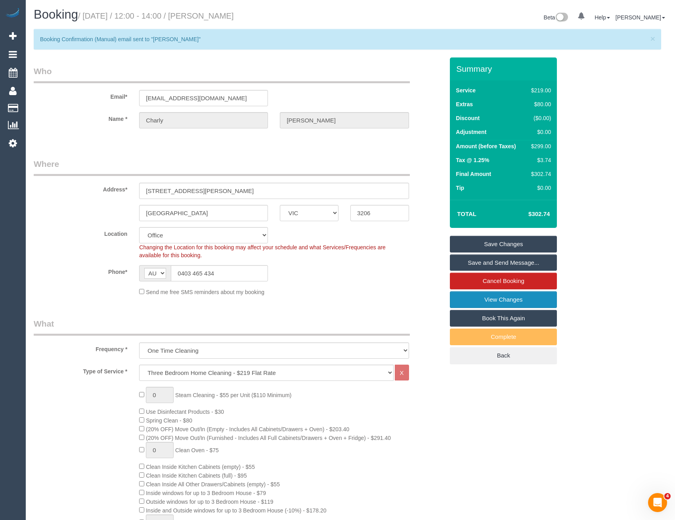
click at [494, 302] on link "View Changes" at bounding box center [503, 299] width 107 height 17
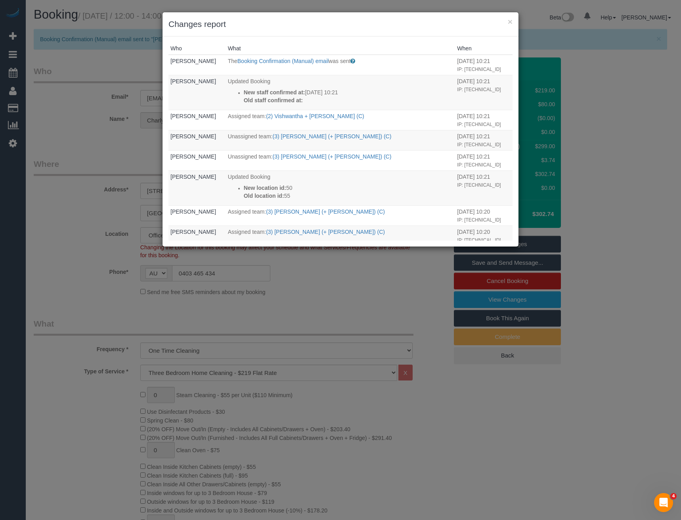
click at [339, 311] on div "× Changes report Who What When Bronie Bryant The Booking Confirmation (Manual) …" at bounding box center [340, 260] width 681 height 520
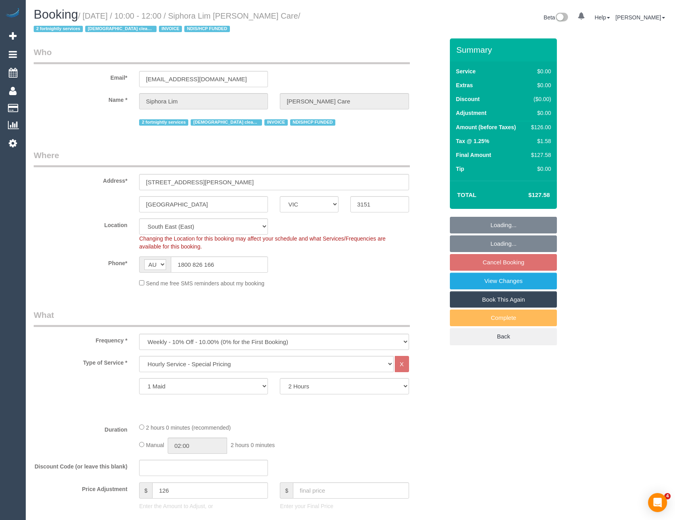
select select "VIC"
select select "120"
select select "object:672"
select select "number:28"
select select "number:14"
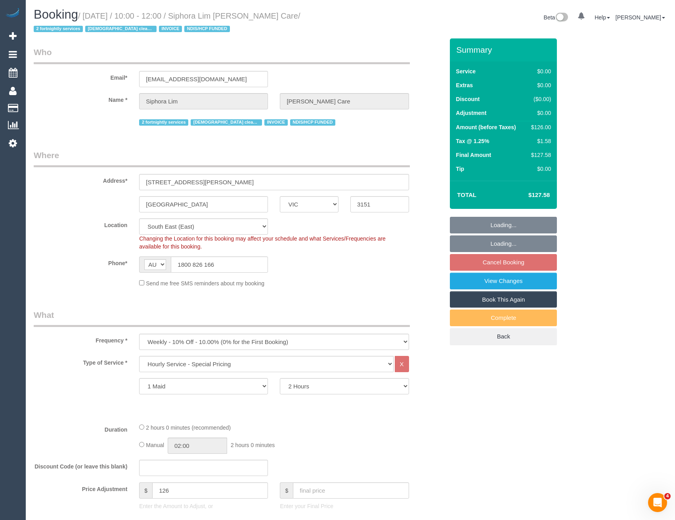
select select "number:19"
select select "number:36"
select select "number:34"
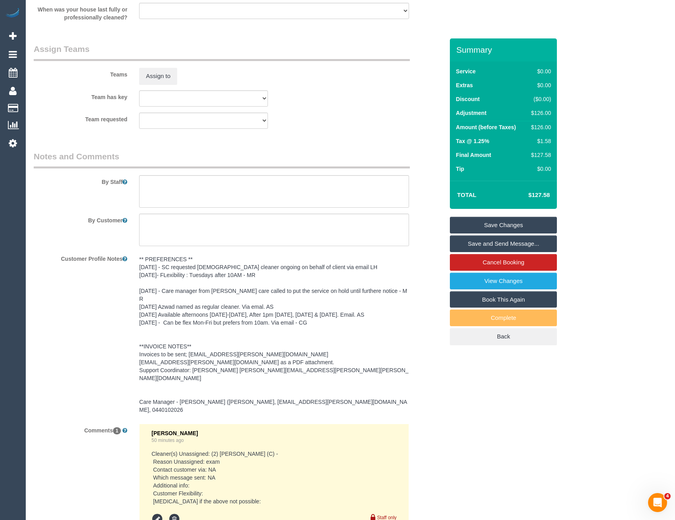
scroll to position [991, 0]
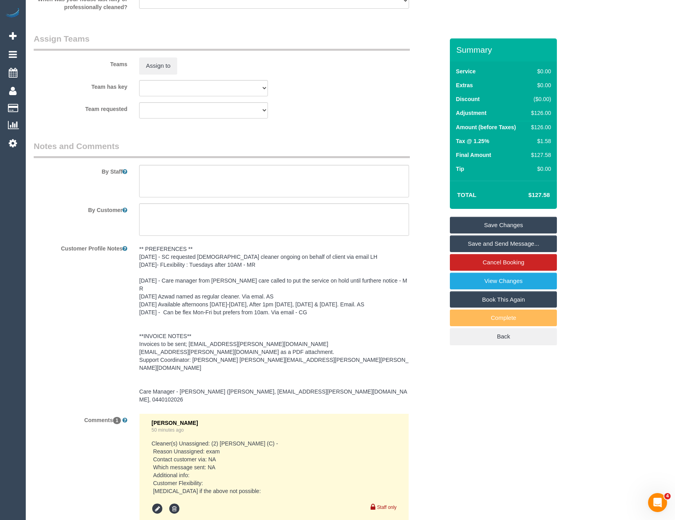
click at [185, 201] on sui-booking-comments "By Staff By Customer Customer Profile Notes ** PREFERENCES ** [DATE] - SC reque…" at bounding box center [239, 352] width 410 height 425
click at [182, 184] on textarea at bounding box center [274, 181] width 270 height 33
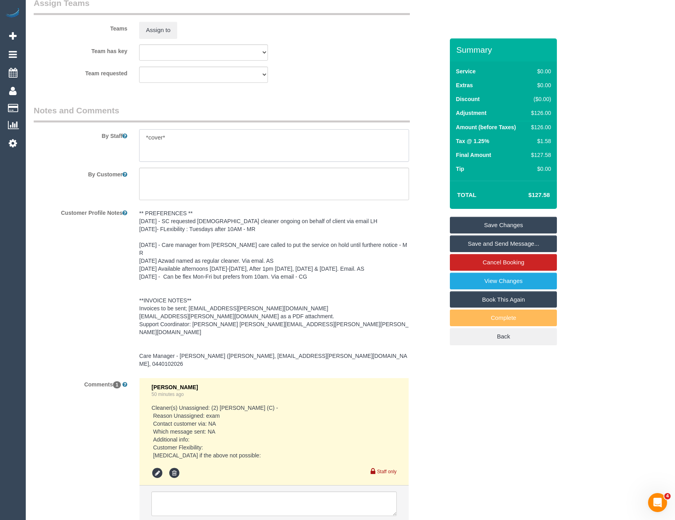
scroll to position [1063, 0]
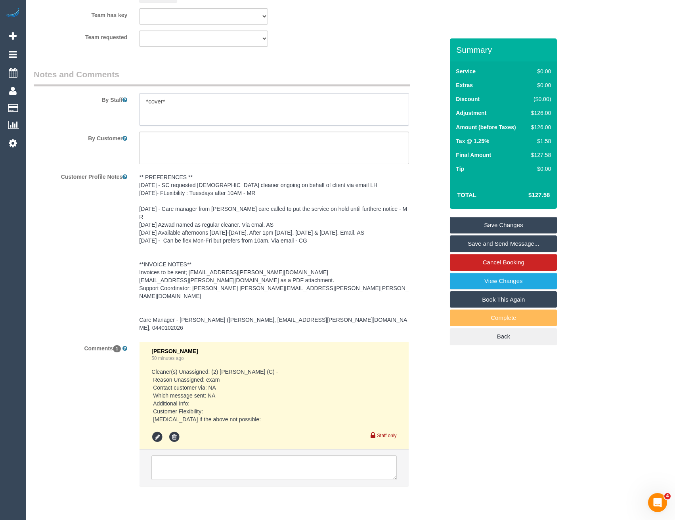
type textarea "*cover*"
click at [228, 456] on textarea at bounding box center [273, 468] width 245 height 25
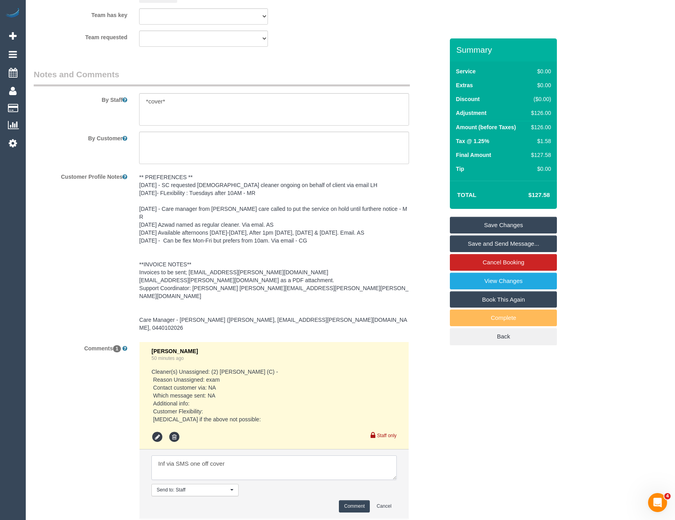
type textarea "Inf via SMS one off cover"
click at [363, 500] on button "Comment" at bounding box center [354, 506] width 31 height 12
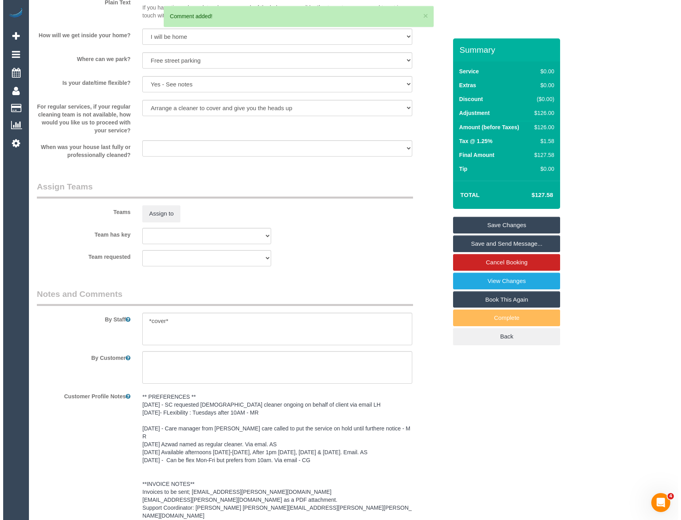
scroll to position [825, 0]
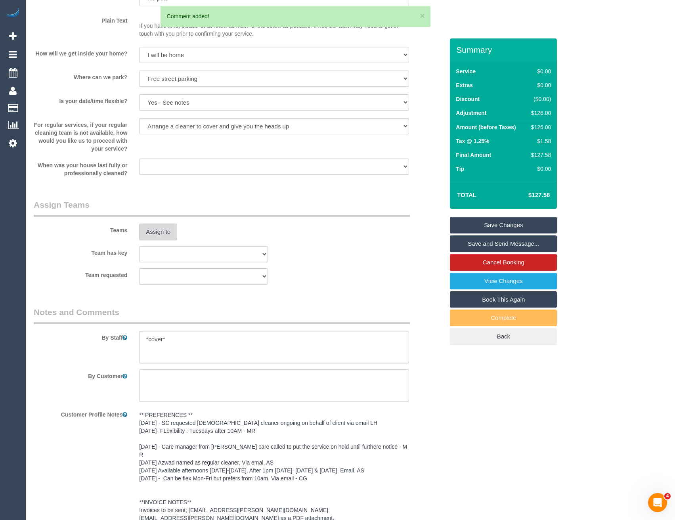
click at [146, 232] on button "Assign to" at bounding box center [158, 232] width 38 height 17
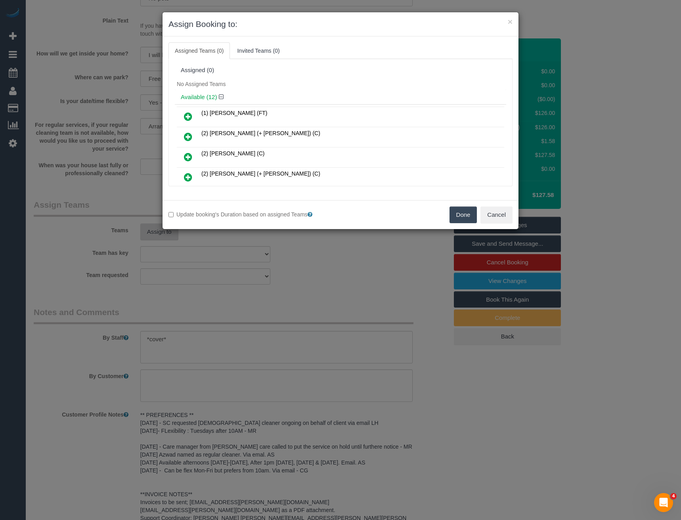
scroll to position [153, 0]
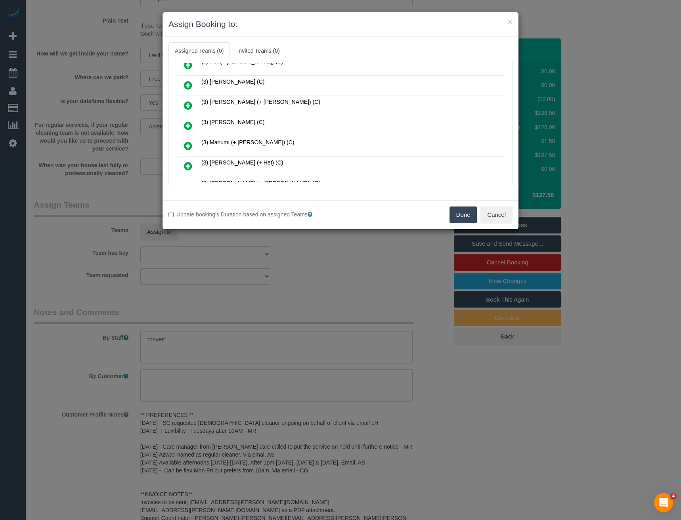
click at [187, 124] on icon at bounding box center [188, 126] width 8 height 10
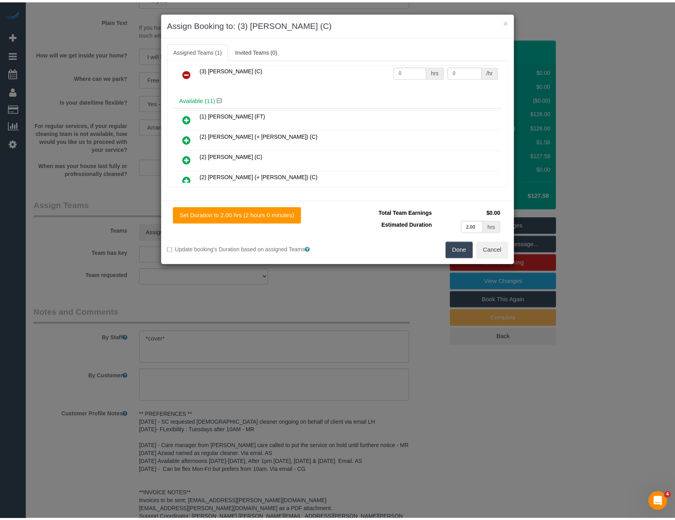
scroll to position [0, 0]
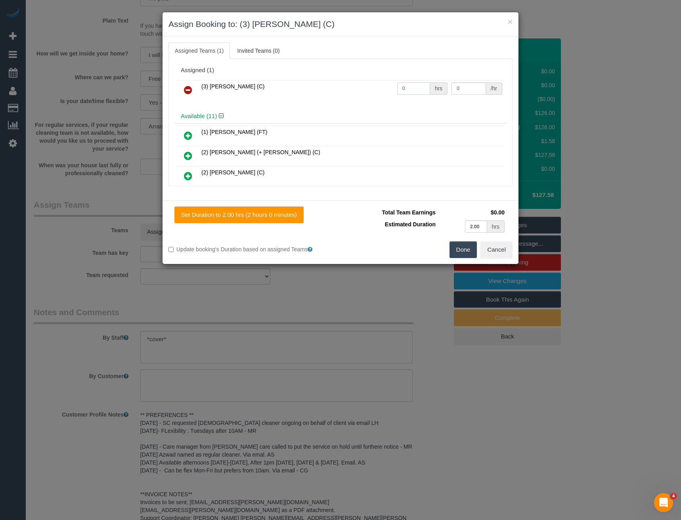
drag, startPoint x: 410, startPoint y: 91, endPoint x: 320, endPoint y: 79, distance: 91.2
click at [343, 89] on tr "(3) Kirin Miller (C) 0 hrs 0 /hr" at bounding box center [340, 90] width 327 height 20
type input "2"
type input "35"
click at [465, 252] on button "Done" at bounding box center [464, 249] width 28 height 17
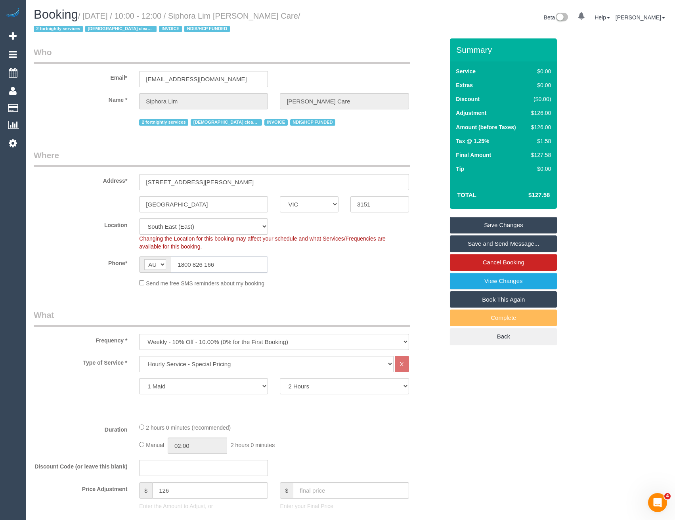
drag, startPoint x: 220, startPoint y: 265, endPoint x: 213, endPoint y: 265, distance: 7.1
click at [213, 265] on input "1800 826 166" at bounding box center [219, 265] width 97 height 16
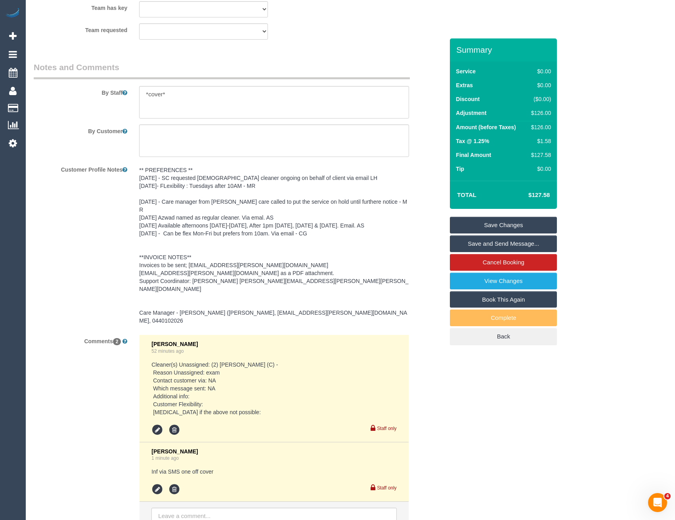
scroll to position [1071, 0]
drag, startPoint x: 321, startPoint y: 298, endPoint x: 293, endPoint y: 296, distance: 28.6
click at [293, 296] on pre "** PREFERENCES ** 28/04/25 - SC requested female cleaner ongoing on behalf of c…" at bounding box center [274, 245] width 270 height 159
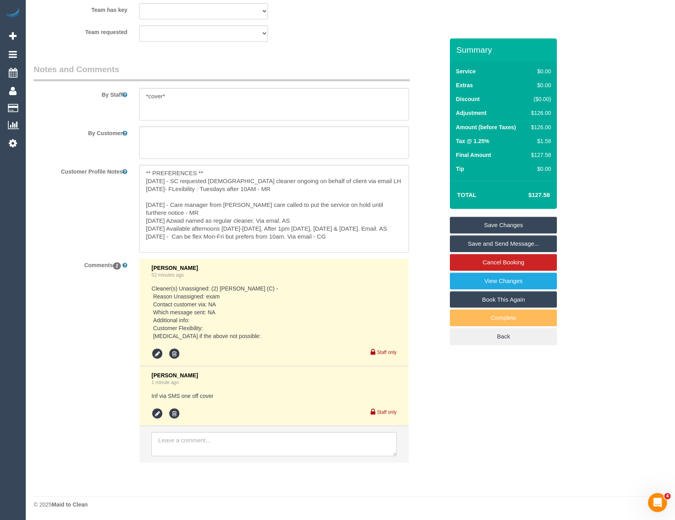
scroll to position [1068, 0]
drag, startPoint x: 294, startPoint y: 296, endPoint x: 295, endPoint y: 241, distance: 55.5
click at [295, 241] on textarea "** PREFERENCES ** 28/04/25 - SC requested female cleaner ongoing on behalf of c…" at bounding box center [274, 209] width 270 height 88
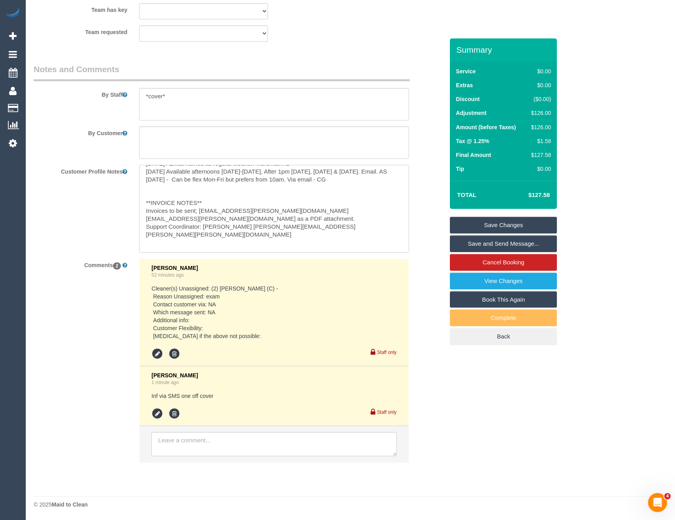
scroll to position [71, 0]
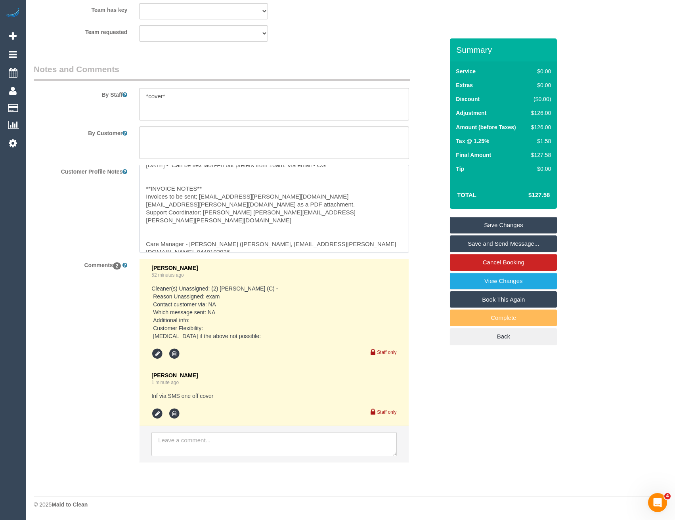
drag, startPoint x: 341, startPoint y: 244, endPoint x: 309, endPoint y: 243, distance: 31.3
click at [309, 243] on textarea "** PREFERENCES ** 28/04/25 - SC requested female cleaner ongoing on behalf of c…" at bounding box center [274, 209] width 270 height 88
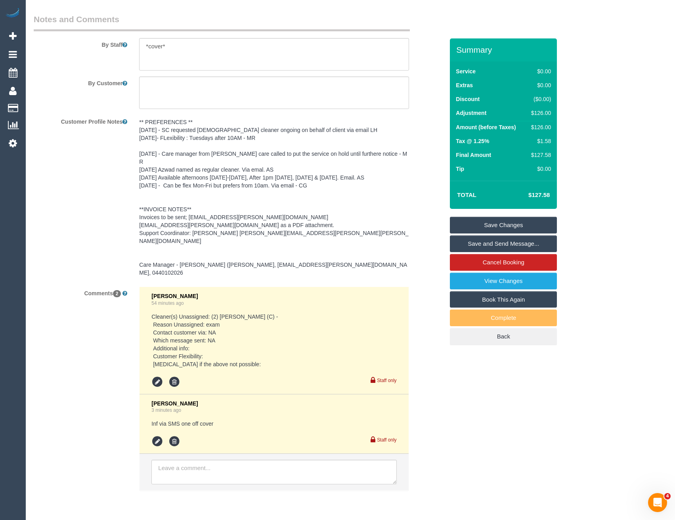
scroll to position [1122, 0]
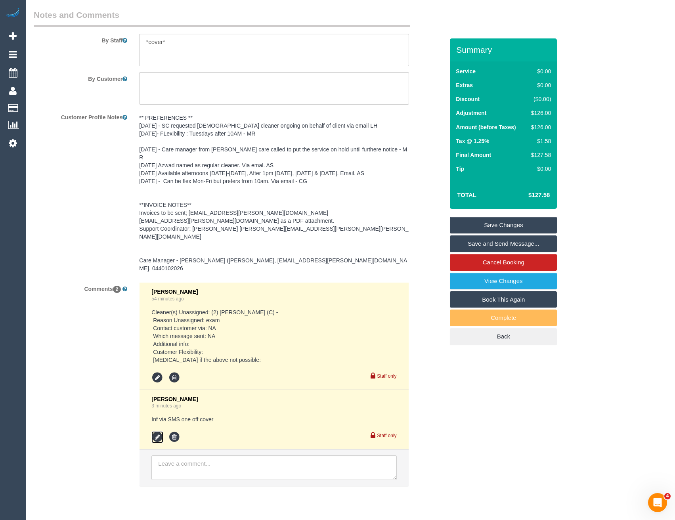
click at [161, 431] on icon at bounding box center [157, 437] width 12 height 12
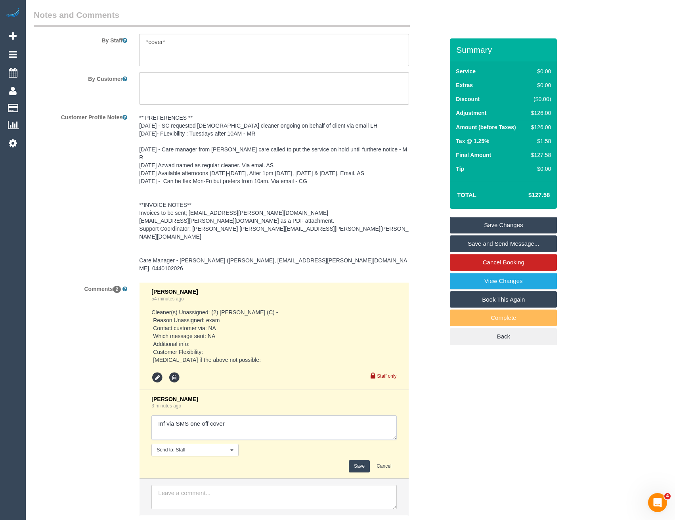
click at [254, 416] on textarea at bounding box center [273, 428] width 245 height 25
type textarea "Inf via SMS one off cover // also inf unsure of vax status"
drag, startPoint x: 361, startPoint y: 443, endPoint x: 359, endPoint y: 434, distance: 9.3
click at [361, 460] on button "Save" at bounding box center [359, 466] width 21 height 12
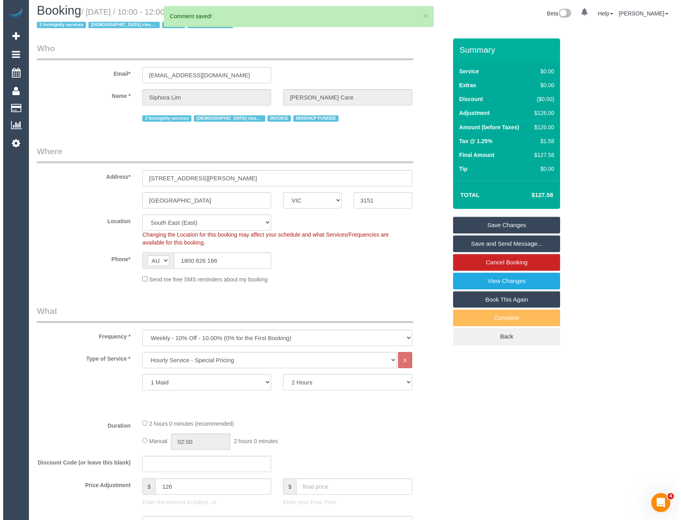
scroll to position [0, 0]
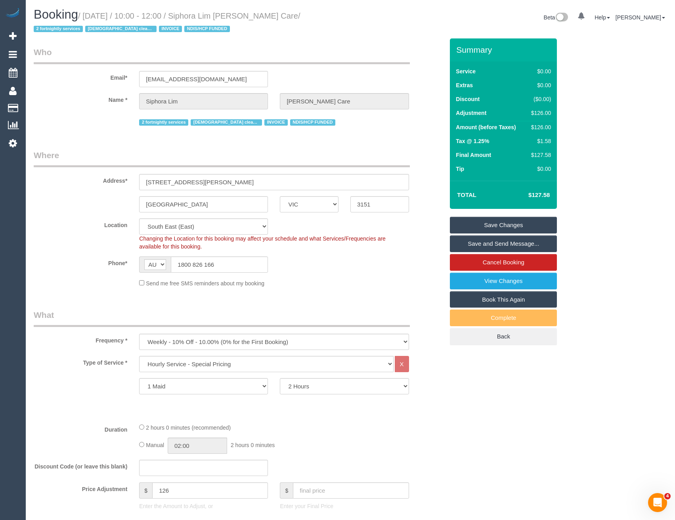
click at [489, 228] on link "Save Changes" at bounding box center [503, 225] width 107 height 17
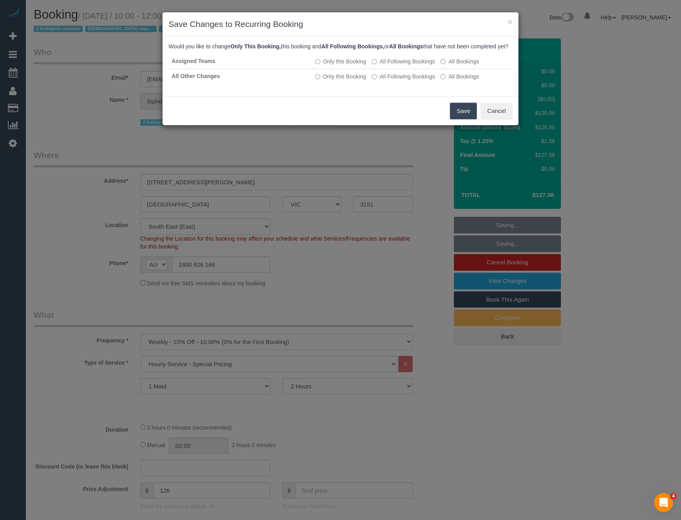
click at [458, 119] on button "Save" at bounding box center [463, 111] width 27 height 17
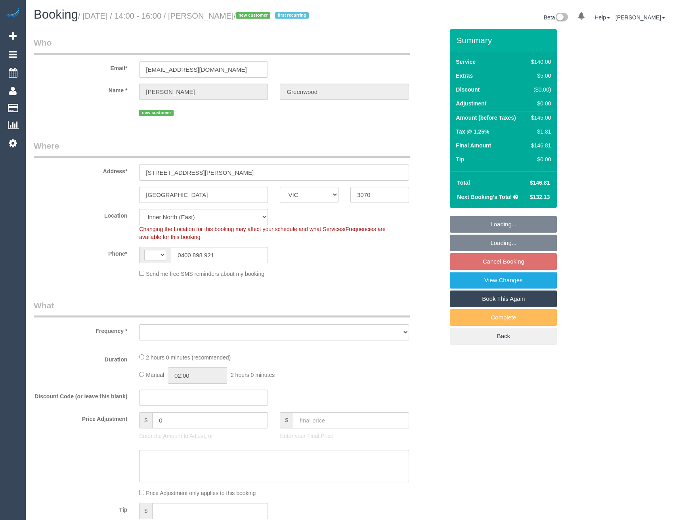
select select "VIC"
select select "number:28"
select select "number:14"
select select "number:19"
select select "number:23"
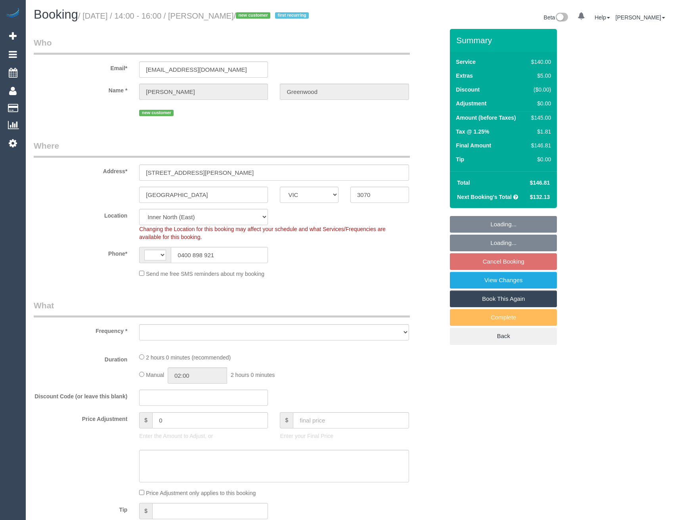
select select "number:34"
select select "number:26"
select select "string:AU"
select select "object:710"
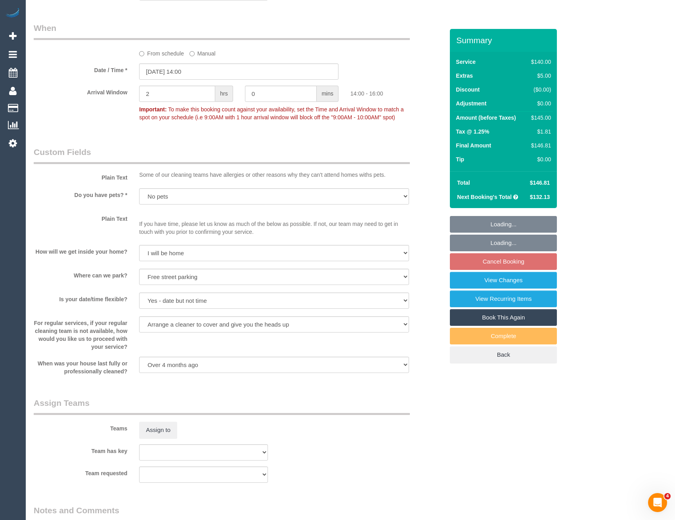
scroll to position [1071, 0]
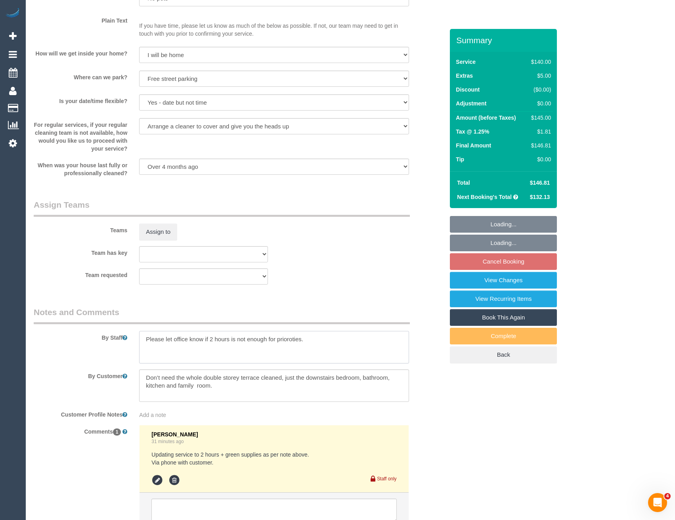
click at [140, 340] on textarea at bounding box center [274, 347] width 270 height 33
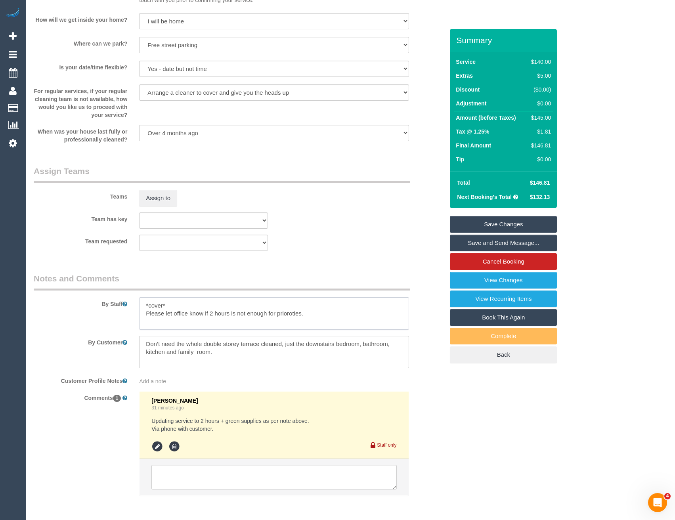
scroll to position [1138, 0]
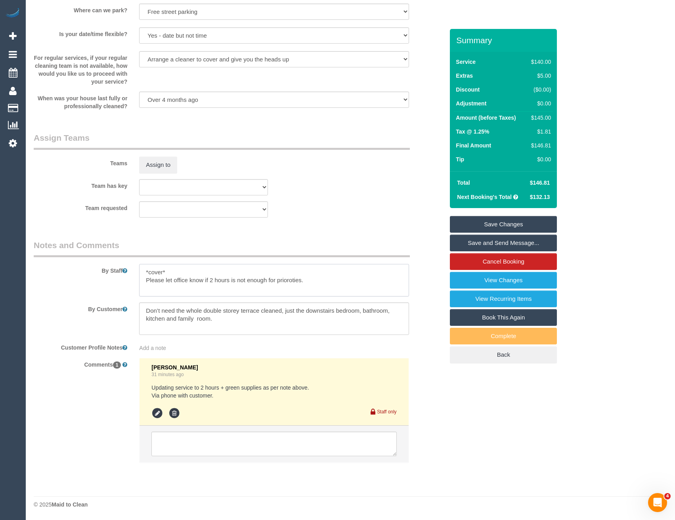
type textarea "*cover* Please let office know if 2 hours is not enough for prioroties."
click at [228, 438] on textarea at bounding box center [273, 444] width 245 height 25
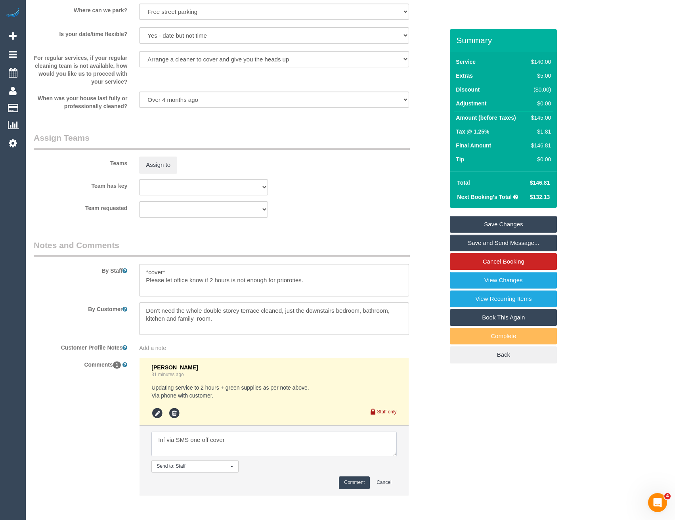
type textarea "Inf via SMS one off cover"
click at [352, 488] on button "Comment" at bounding box center [354, 483] width 31 height 12
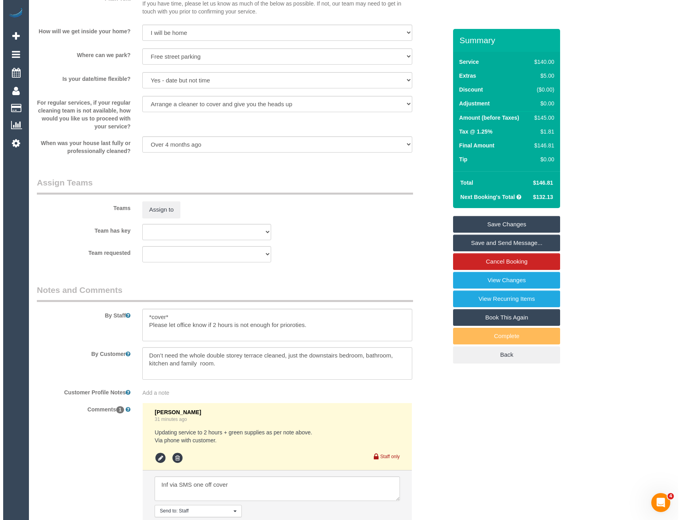
scroll to position [939, 0]
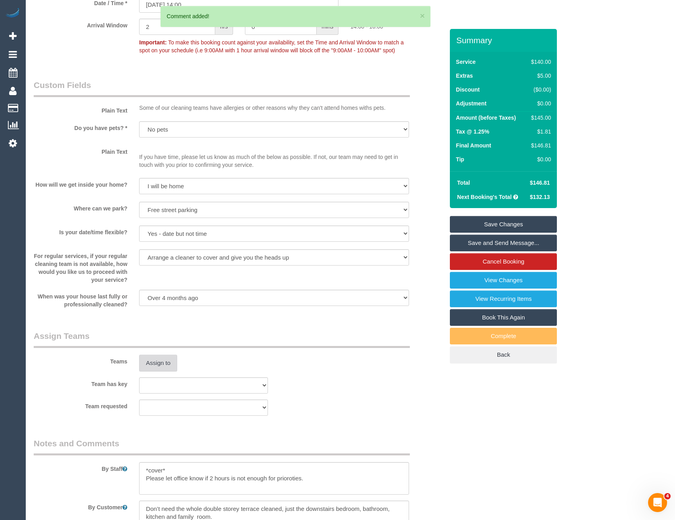
click at [161, 362] on button "Assign to" at bounding box center [158, 363] width 38 height 17
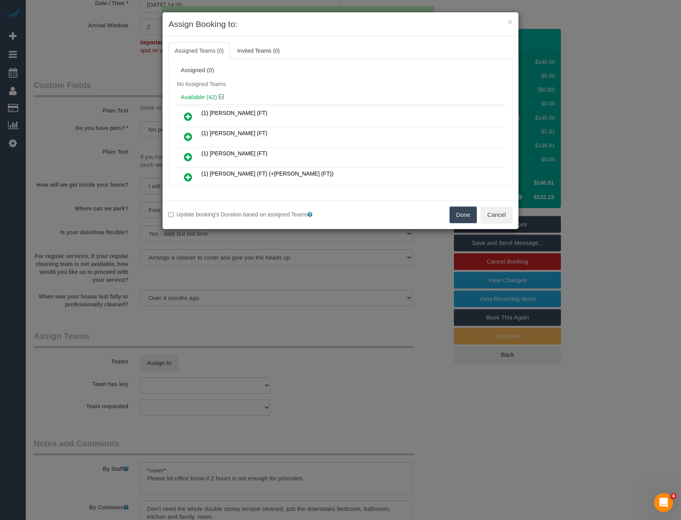
scroll to position [173, 0]
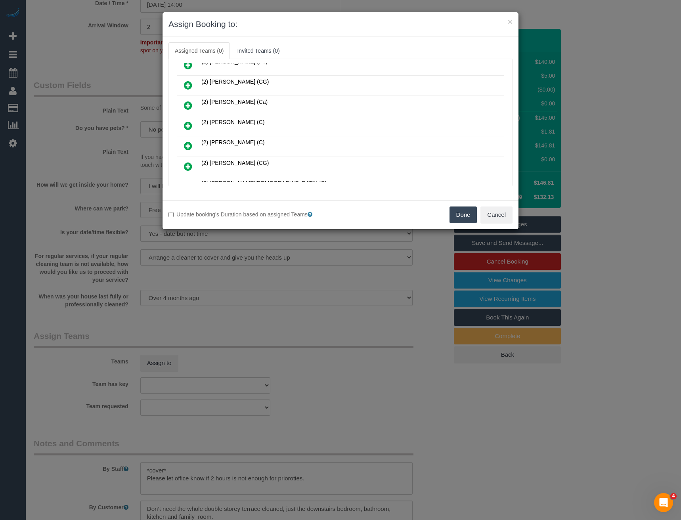
click at [189, 125] on icon at bounding box center [188, 126] width 8 height 10
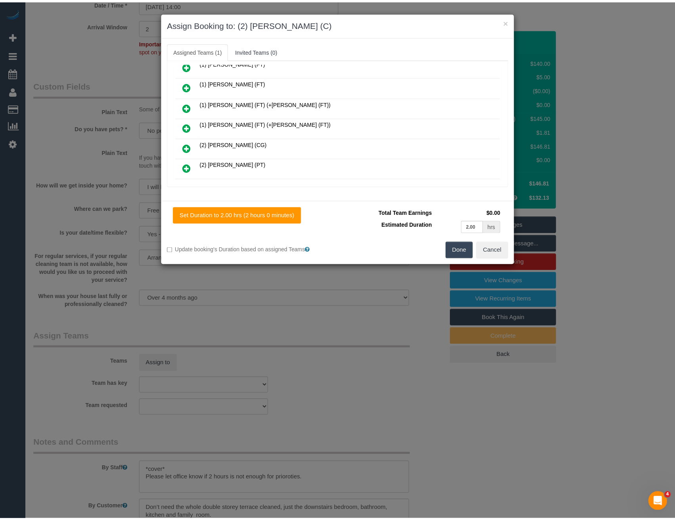
scroll to position [0, 0]
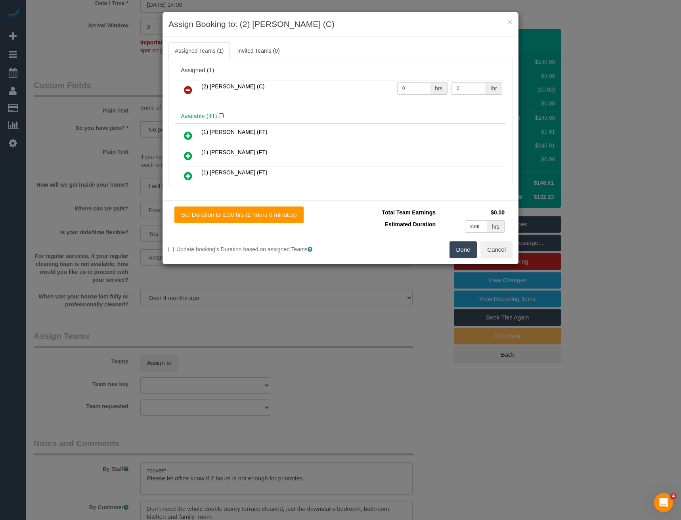
drag, startPoint x: 402, startPoint y: 88, endPoint x: 344, endPoint y: 82, distance: 58.2
click at [352, 85] on tr "(2) [PERSON_NAME] (C) 0 hrs 0 /hr" at bounding box center [340, 90] width 327 height 20
type input "2"
type input "38.75"
click at [469, 268] on div "× Assign Booking to: (2) [PERSON_NAME] (C) Assigned Teams (1) Invited Teams (0)…" at bounding box center [340, 260] width 681 height 520
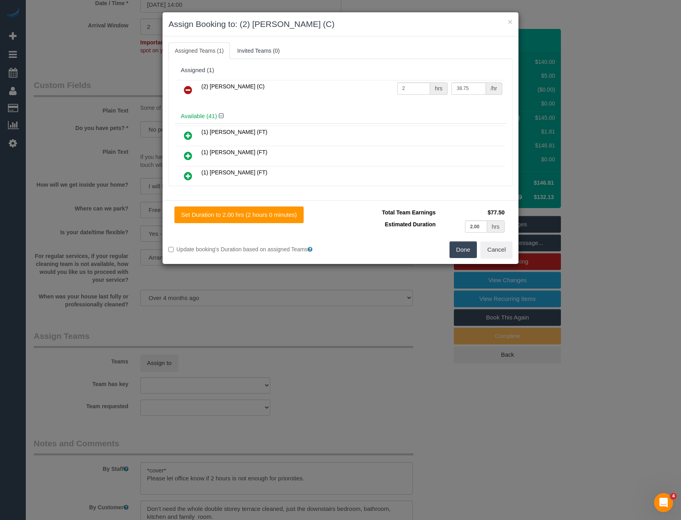
click at [459, 253] on button "Done" at bounding box center [464, 249] width 28 height 17
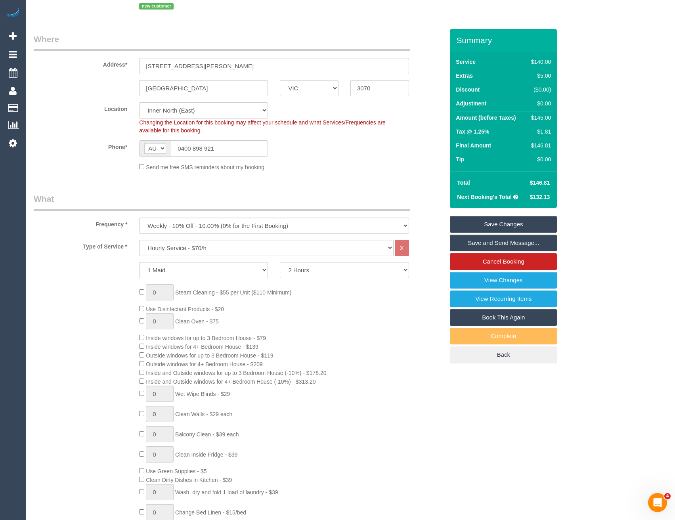
scroll to position [27, 0]
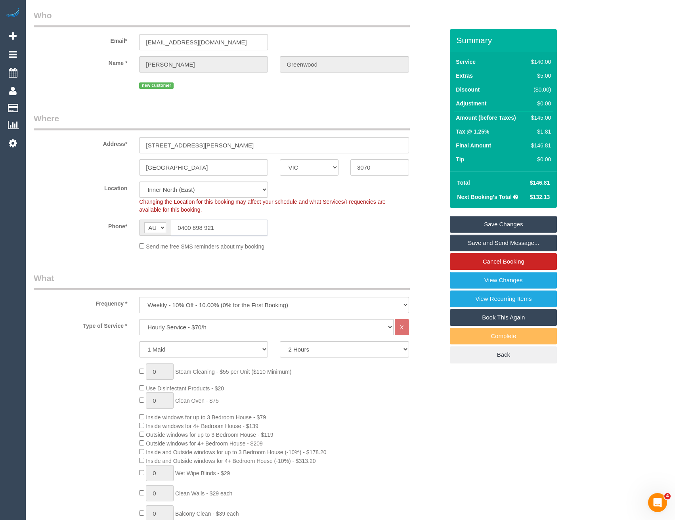
drag, startPoint x: 218, startPoint y: 227, endPoint x: 182, endPoint y: 228, distance: 35.7
click at [182, 228] on input "0400 898 921" at bounding box center [219, 228] width 97 height 16
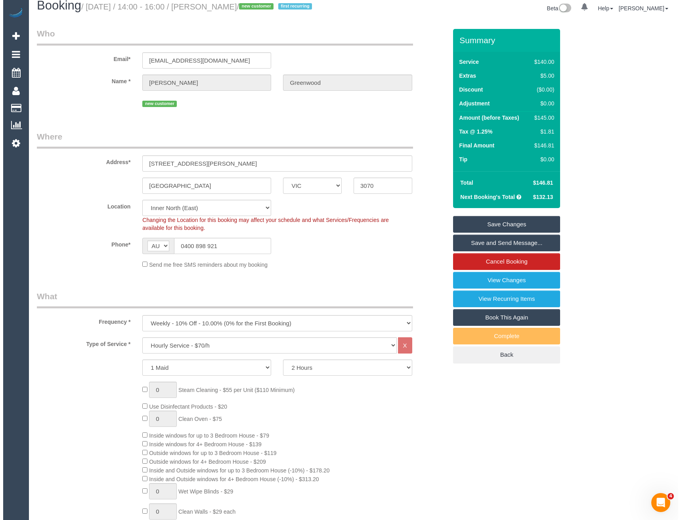
scroll to position [0, 0]
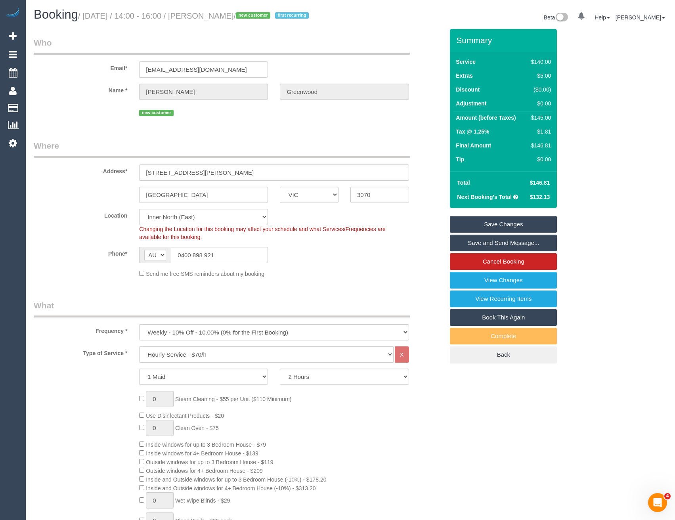
drag, startPoint x: 473, startPoint y: 242, endPoint x: 461, endPoint y: 243, distance: 11.9
click at [473, 242] on link "Save and Send Message..." at bounding box center [503, 243] width 107 height 17
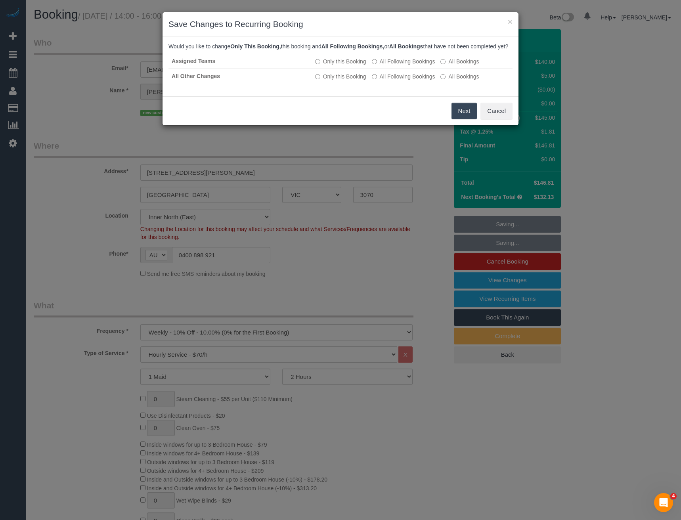
click at [458, 114] on button "Next" at bounding box center [465, 111] width 26 height 17
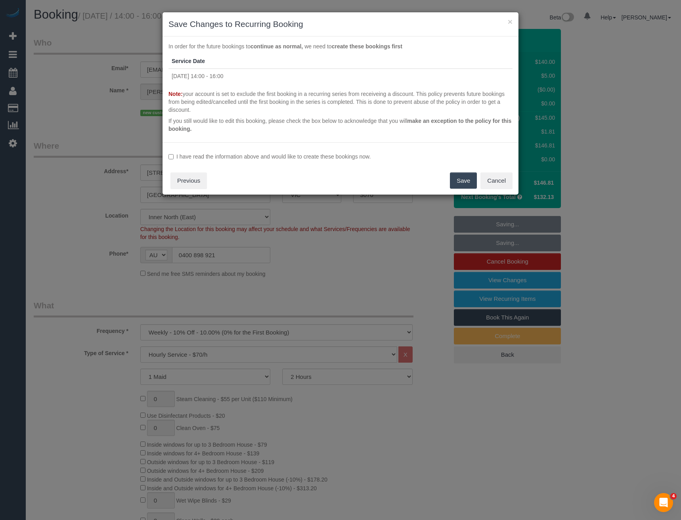
click at [190, 159] on label "I have read the information above and would like to create these bookings now." at bounding box center [341, 157] width 344 height 8
click at [471, 183] on button "Save" at bounding box center [463, 180] width 27 height 17
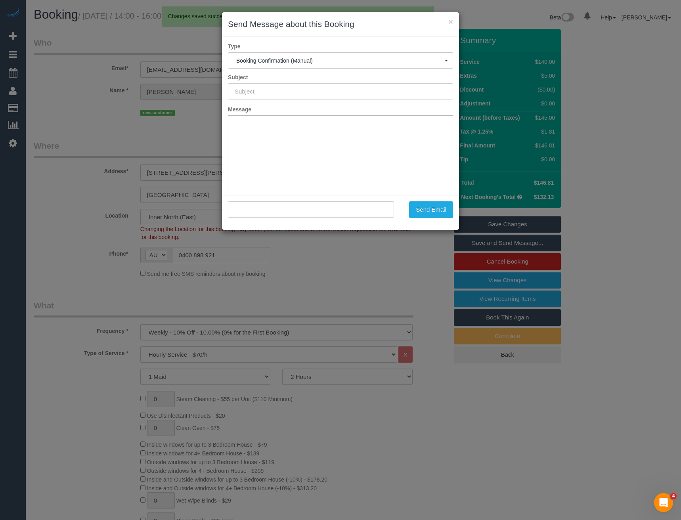
type input "Booking Confirmed"
type input ""[PERSON_NAME]" <[EMAIL_ADDRESS][DOMAIN_NAME]>"
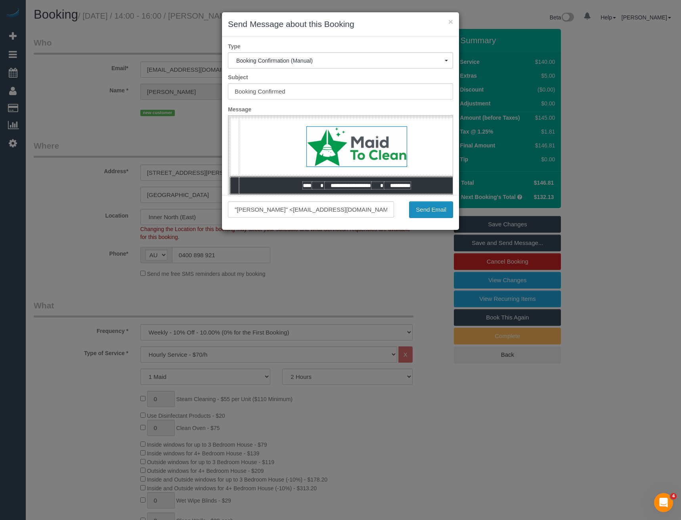
drag, startPoint x: 425, startPoint y: 212, endPoint x: 416, endPoint y: 205, distance: 11.3
click at [425, 212] on button "Send Email" at bounding box center [431, 209] width 44 height 17
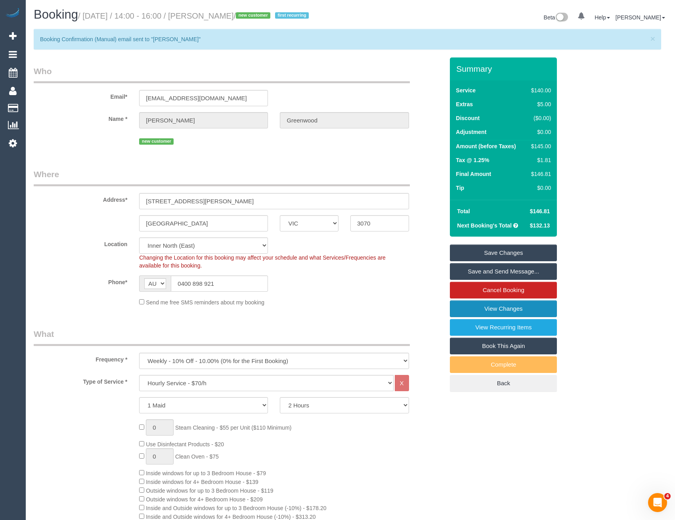
click at [513, 311] on link "View Changes" at bounding box center [503, 309] width 107 height 17
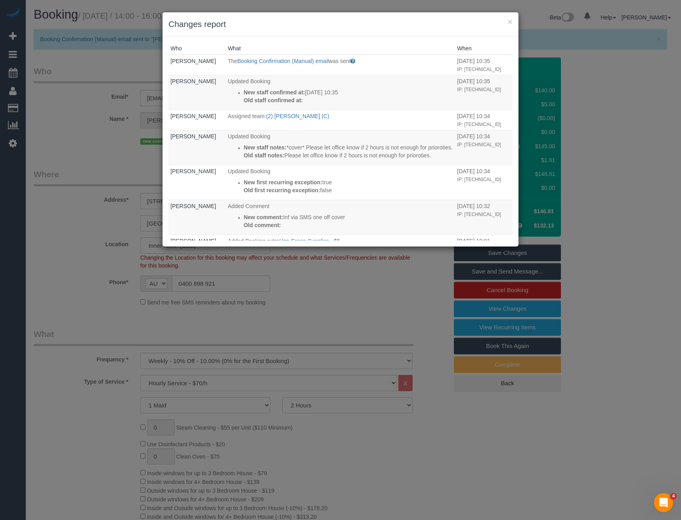
click at [352, 288] on div "× Changes report Who What When [PERSON_NAME] The Booking Confirmation (Manual) …" at bounding box center [340, 260] width 681 height 520
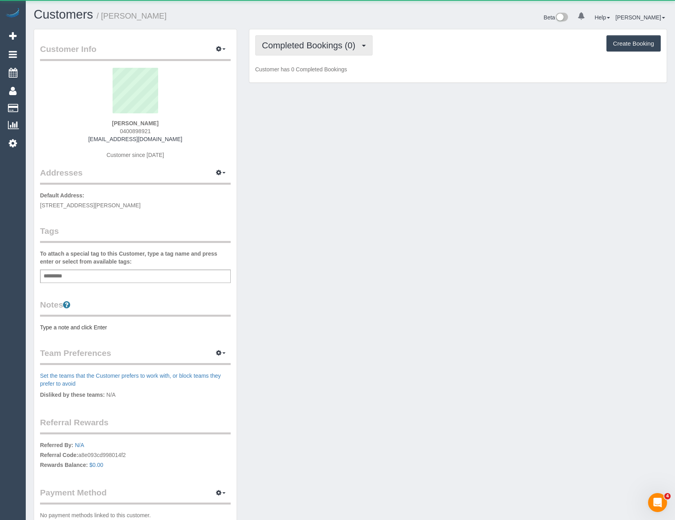
click at [325, 45] on span "Completed Bookings (0)" at bounding box center [311, 45] width 98 height 10
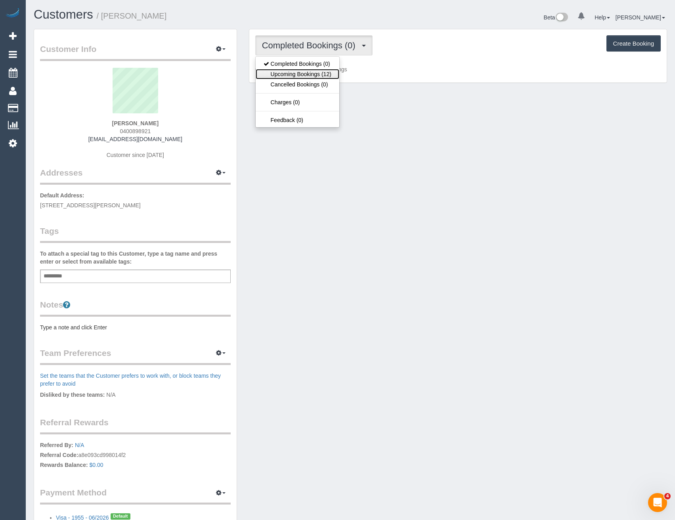
click at [314, 72] on link "Upcoming Bookings (12)" at bounding box center [298, 74] width 84 height 10
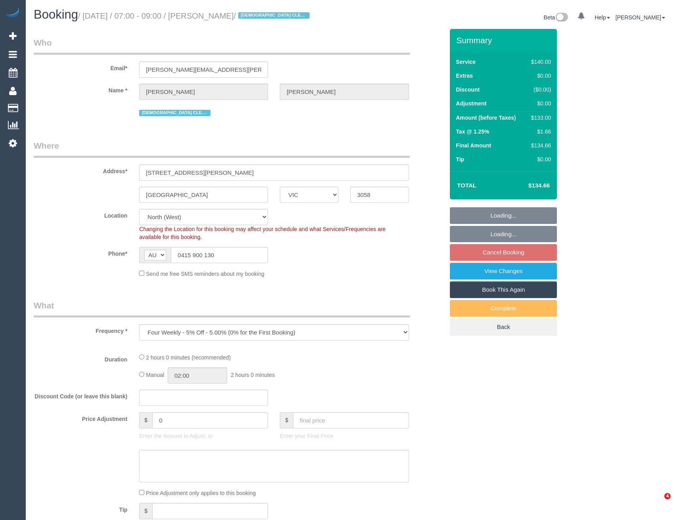
select select "VIC"
select select "number:27"
select select "number:14"
select select "number:19"
select select "number:25"
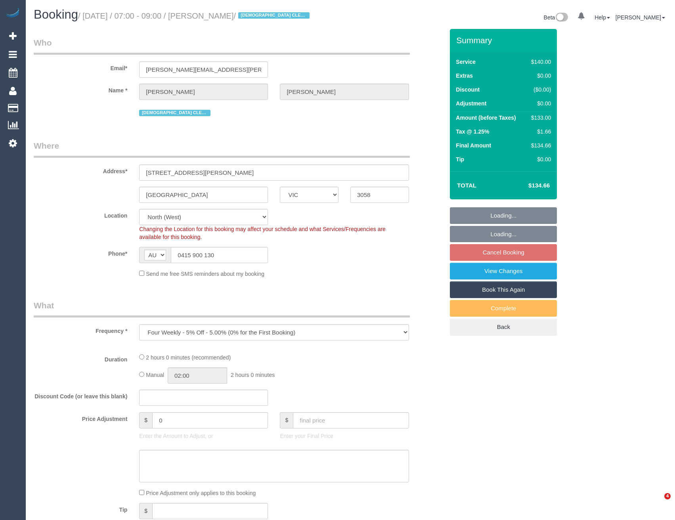
select select "object:919"
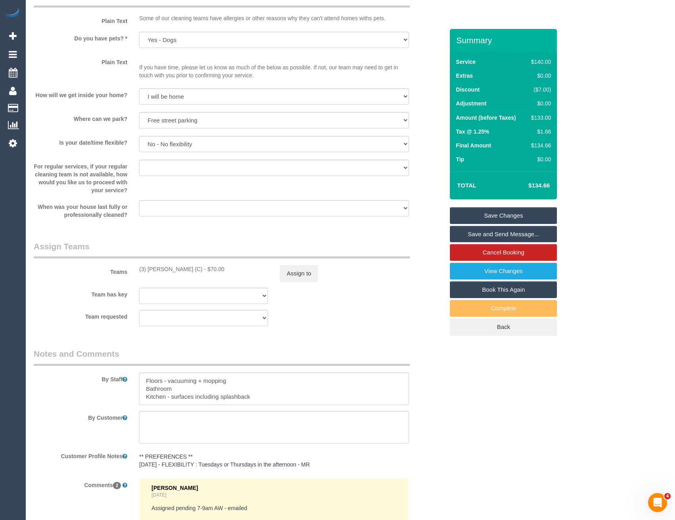
scroll to position [1215, 0]
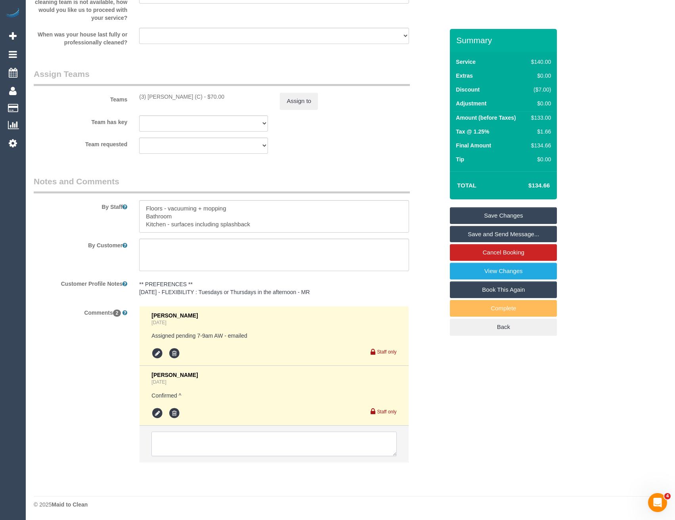
click at [224, 452] on textarea at bounding box center [273, 444] width 245 height 25
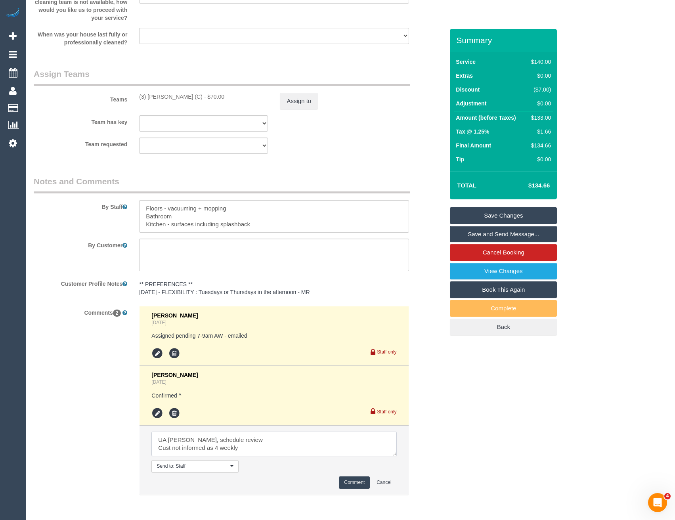
type textarea "UA Katie, schedule review Cust not informed as 4 weekly"
click at [364, 479] on button "Comment" at bounding box center [354, 483] width 31 height 12
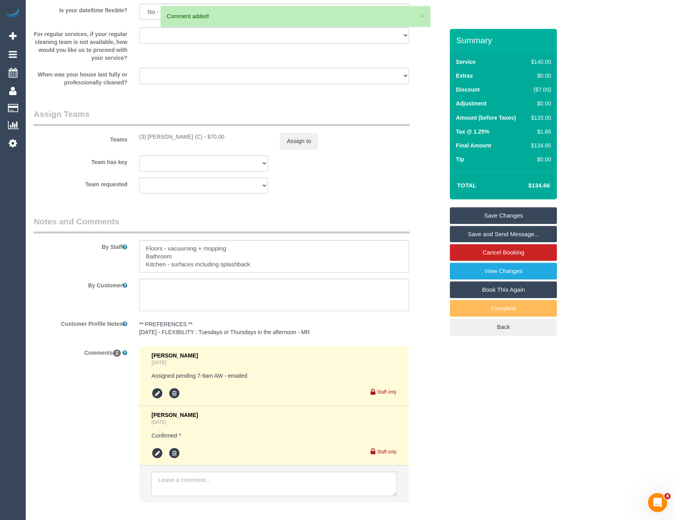
scroll to position [1136, 0]
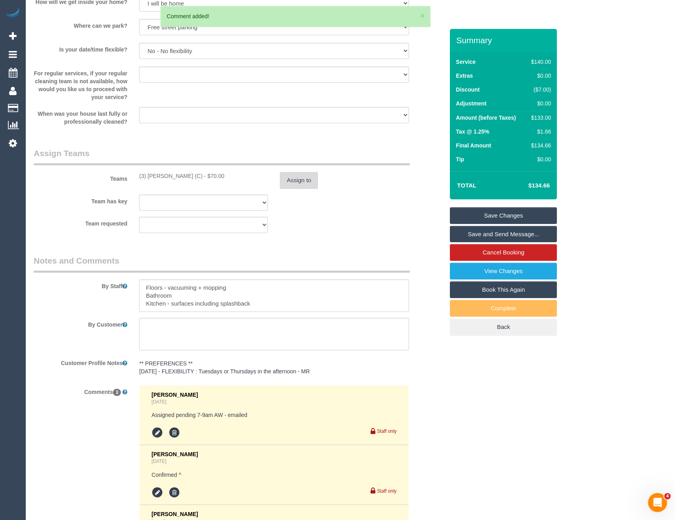
click at [292, 189] on button "Assign to" at bounding box center [299, 180] width 38 height 17
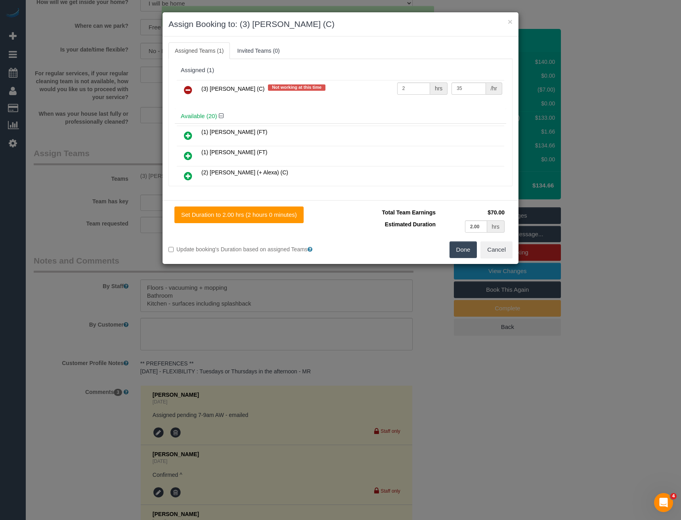
click at [181, 83] on link at bounding box center [188, 90] width 19 height 16
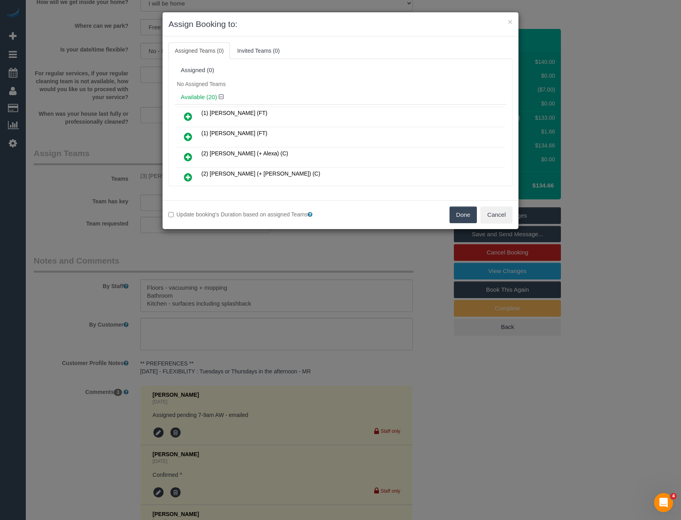
click at [457, 216] on button "Done" at bounding box center [464, 215] width 28 height 17
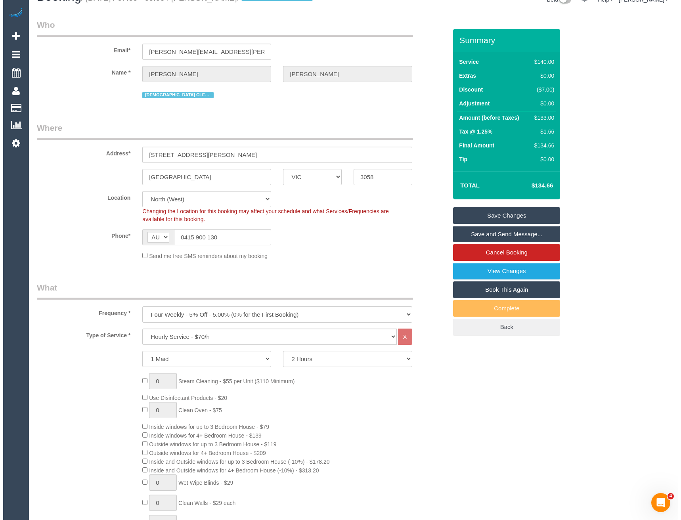
scroll to position [0, 0]
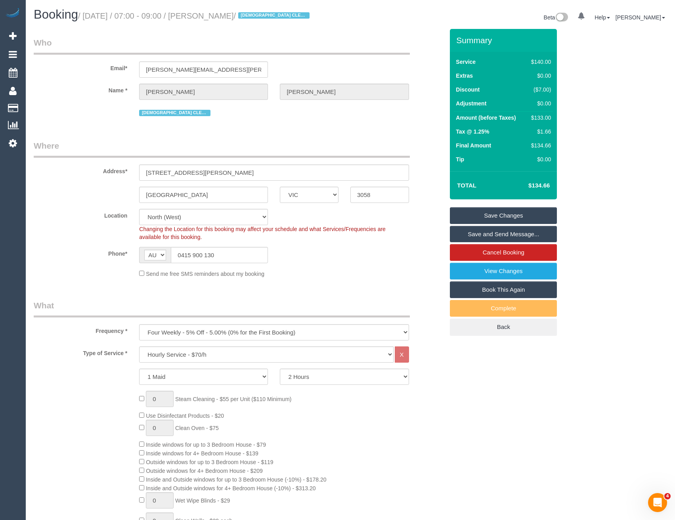
click at [500, 217] on link "Save Changes" at bounding box center [503, 215] width 107 height 17
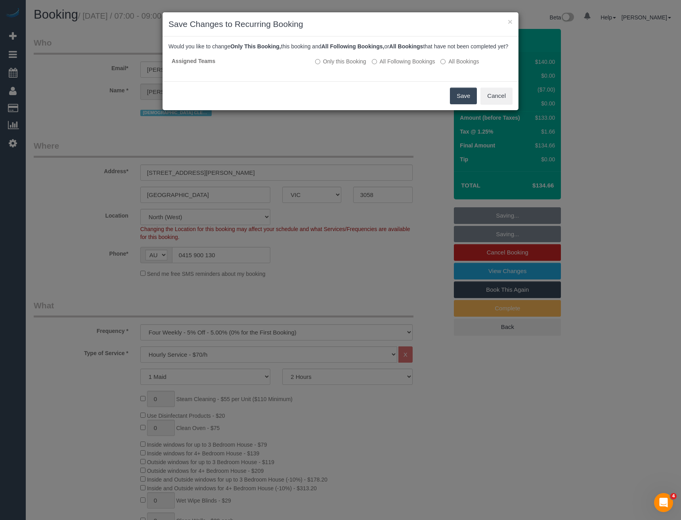
click at [461, 104] on button "Save" at bounding box center [463, 96] width 27 height 17
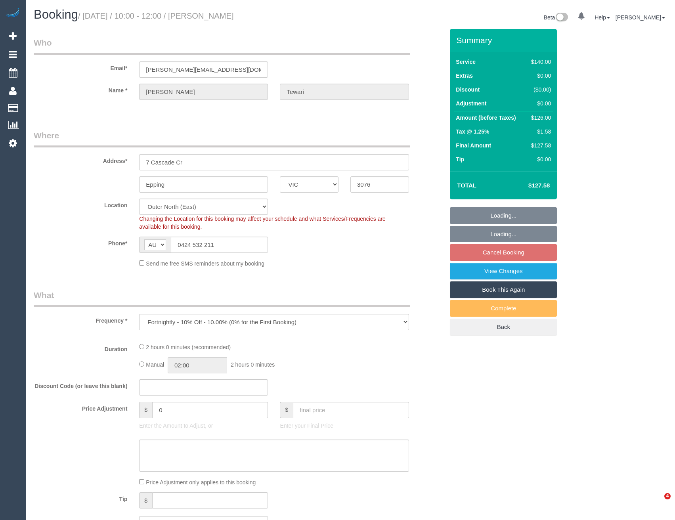
select select "VIC"
select select "number:27"
select select "number:14"
select select "number:19"
select select "number:24"
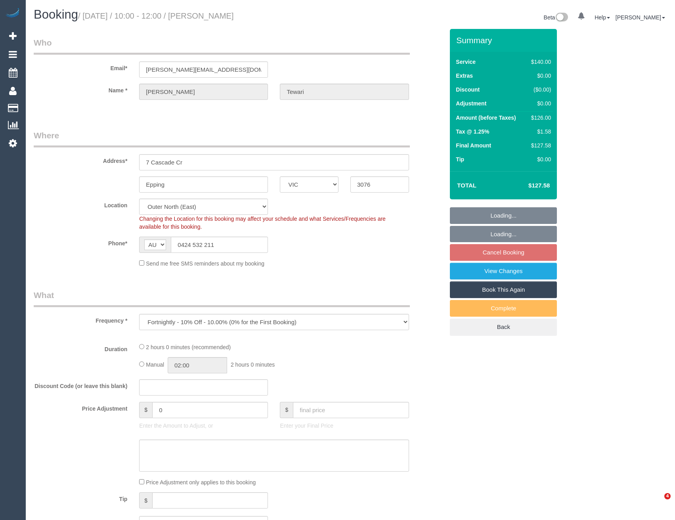
select select "number:35"
select select "number:11"
select select "object:681"
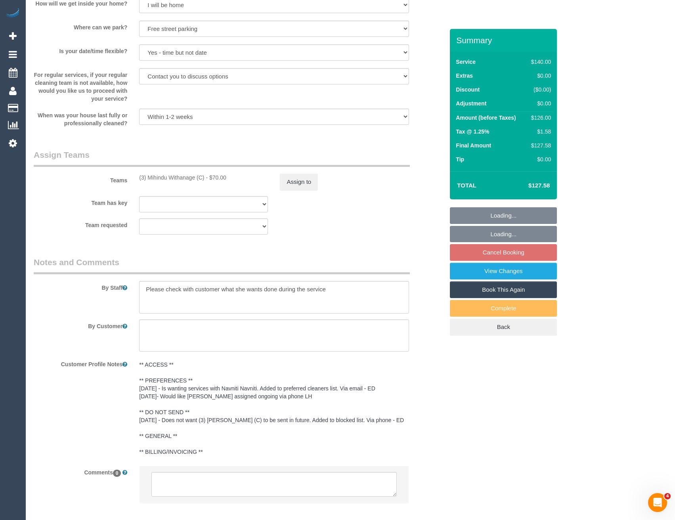
scroll to position [1151, 0]
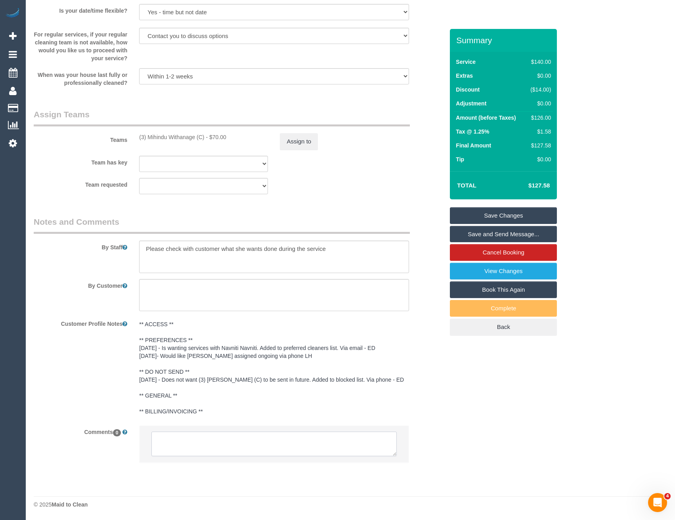
click at [232, 450] on textarea at bounding box center [273, 444] width 245 height 25
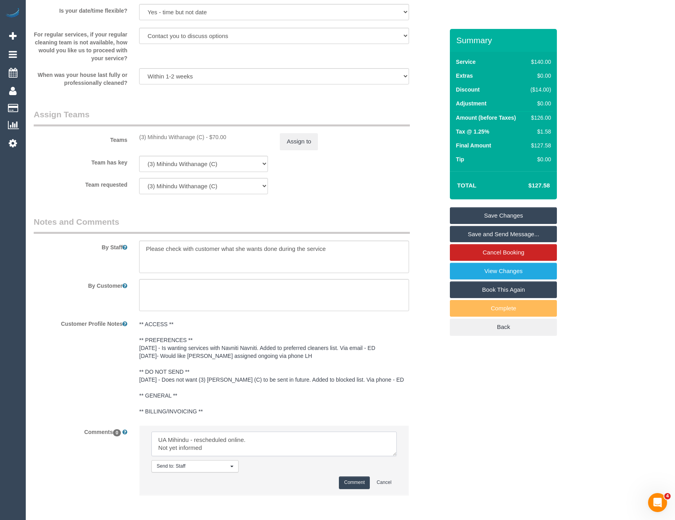
type textarea "UA Mihindu - rescheduled online. Not yet informed"
click at [361, 483] on button "Comment" at bounding box center [354, 483] width 31 height 12
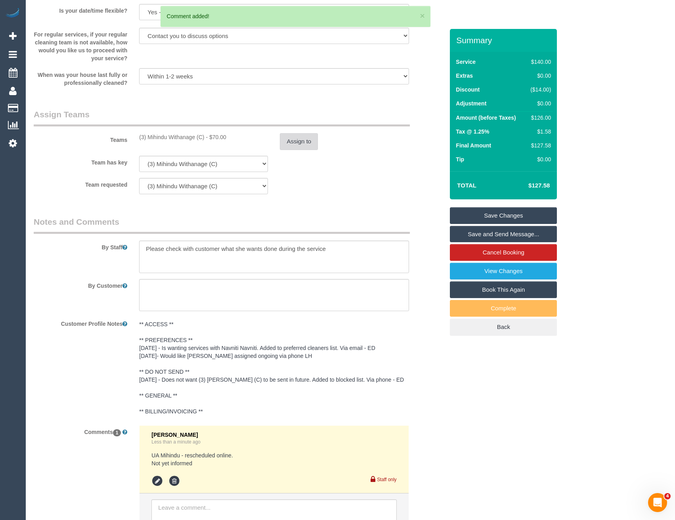
click at [285, 136] on button "Assign to" at bounding box center [299, 141] width 38 height 17
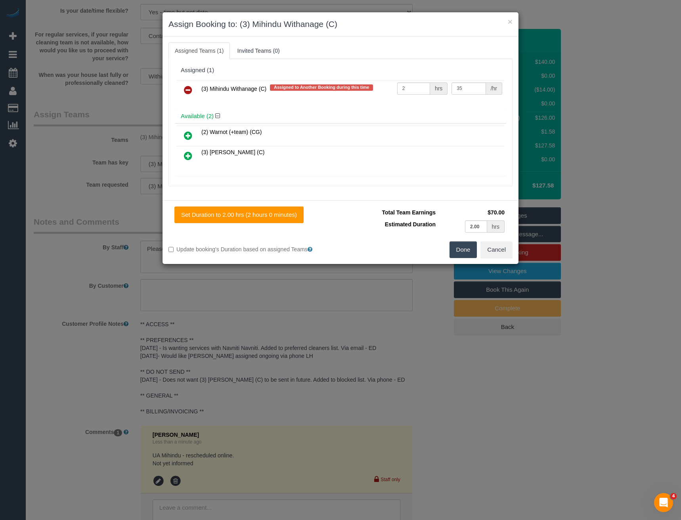
click at [190, 92] on icon at bounding box center [188, 90] width 8 height 10
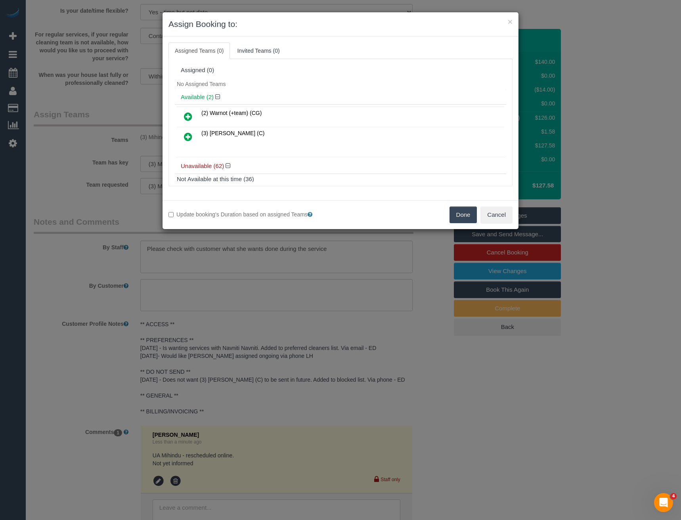
click at [457, 216] on button "Done" at bounding box center [464, 215] width 28 height 17
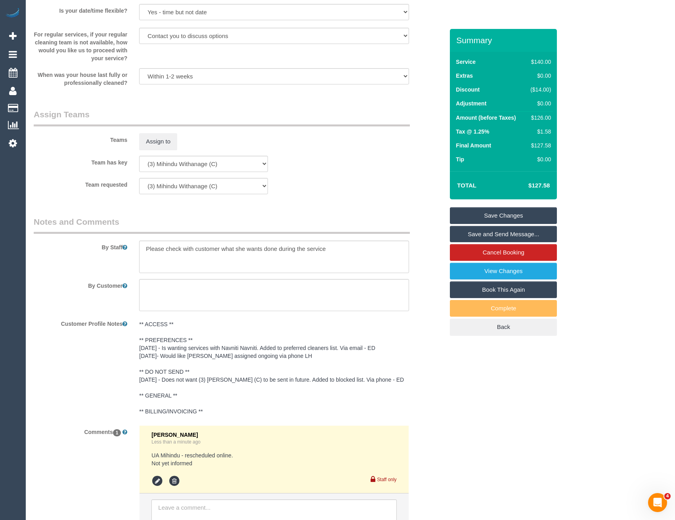
click at [490, 215] on link "Save Changes" at bounding box center [503, 215] width 107 height 17
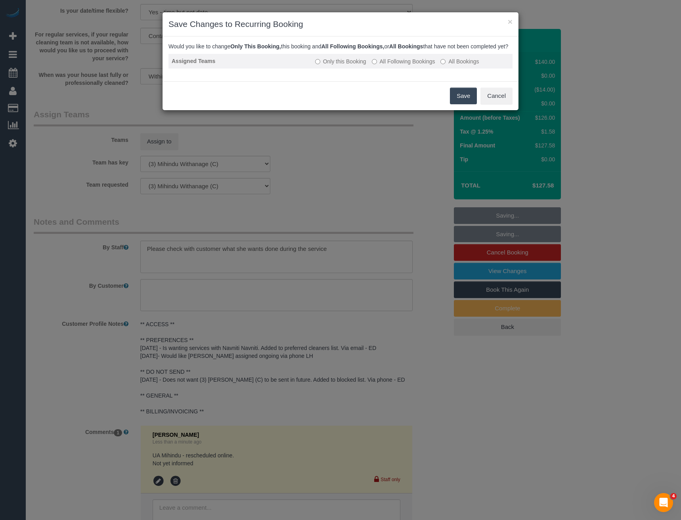
click at [337, 65] on label "Only this Booking" at bounding box center [340, 61] width 51 height 8
click at [382, 65] on label "All Following Bookings" at bounding box center [403, 61] width 63 height 8
click at [465, 103] on button "Save" at bounding box center [463, 96] width 27 height 17
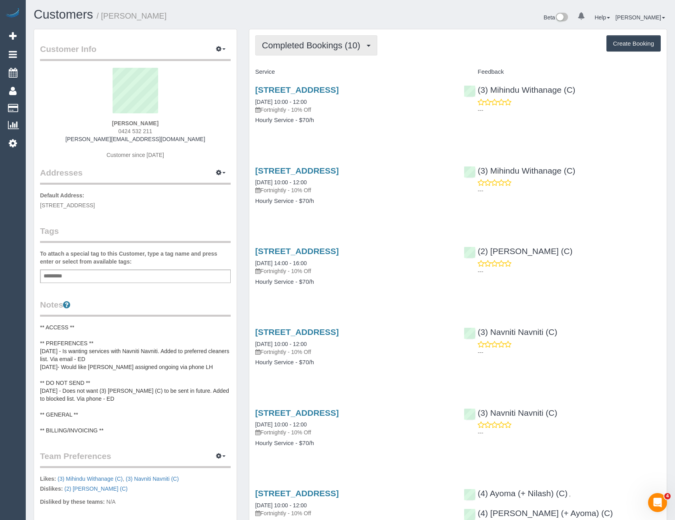
click at [369, 44] on button "Completed Bookings (10)" at bounding box center [316, 45] width 122 height 20
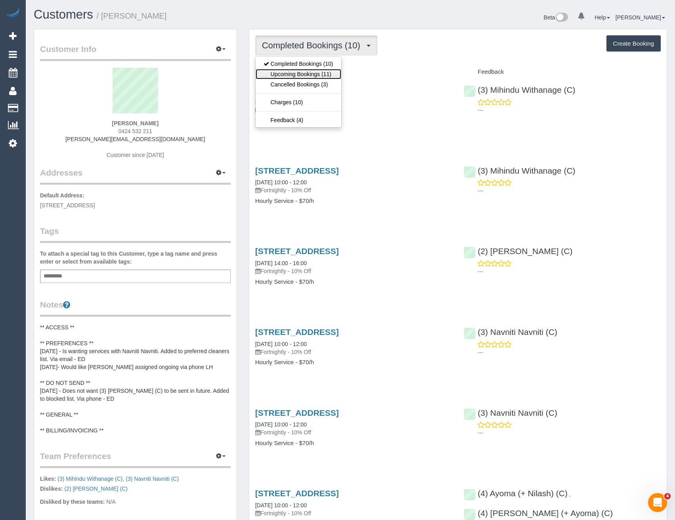
click at [333, 74] on link "Upcoming Bookings (11)" at bounding box center [299, 74] width 86 height 10
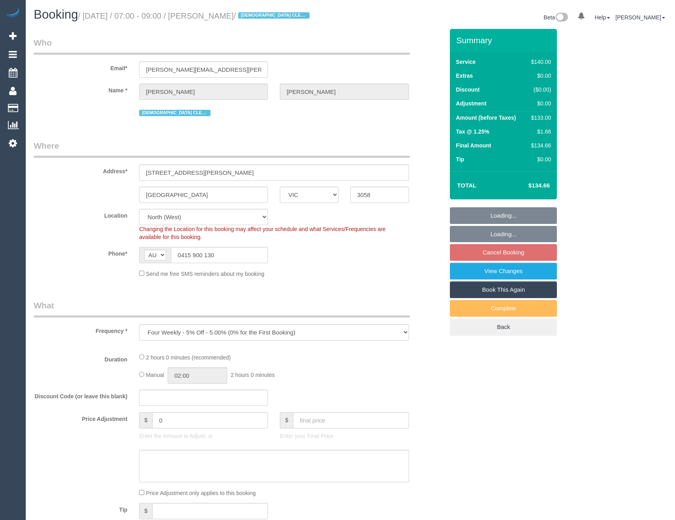
select select "VIC"
select select "object:917"
select select "string:stripe-pm_1ROX0Y2GScqysDRVJsTb8ofw"
select select "number:27"
select select "number:14"
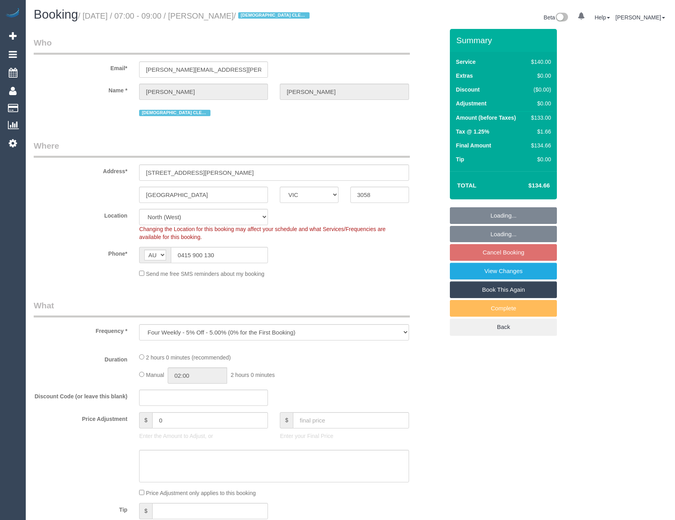
select select "number:19"
select select "number:25"
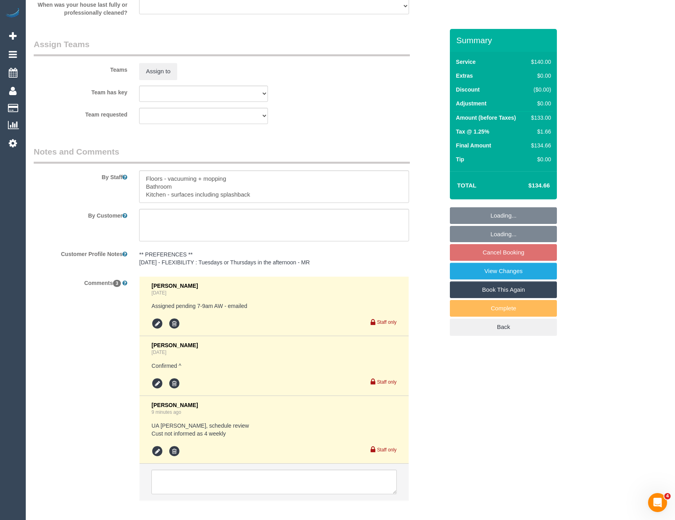
scroll to position [1283, 0]
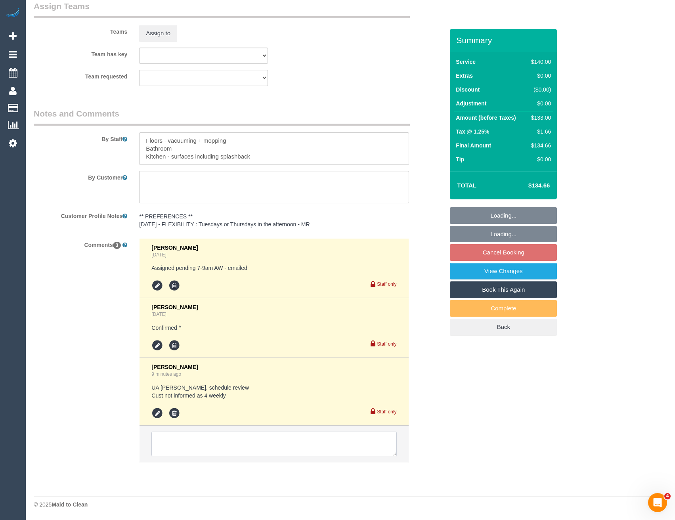
click at [211, 445] on textarea at bounding box center [273, 444] width 245 height 25
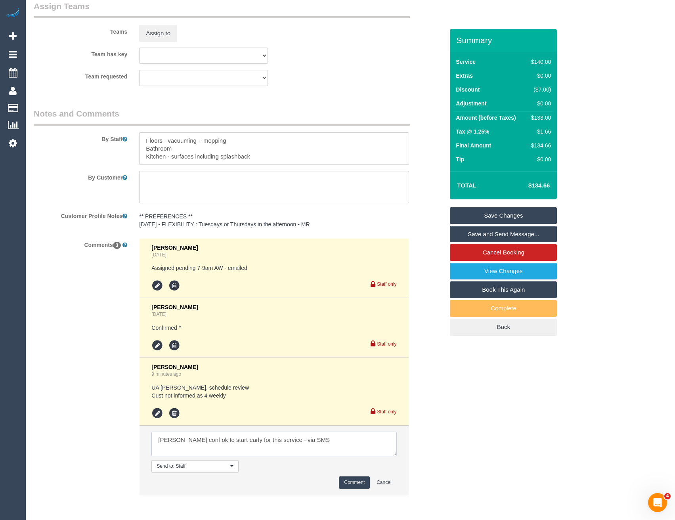
type textarea "Juliana conf ok to start early for this service - via SMS"
click at [360, 481] on button "Comment" at bounding box center [354, 483] width 31 height 12
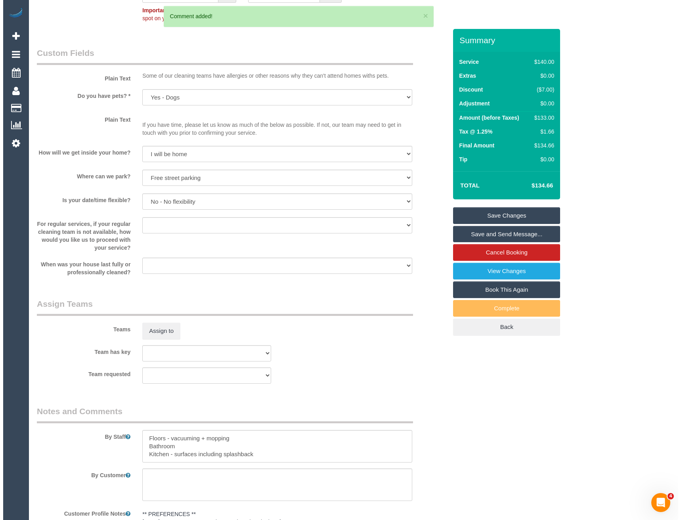
scroll to position [966, 0]
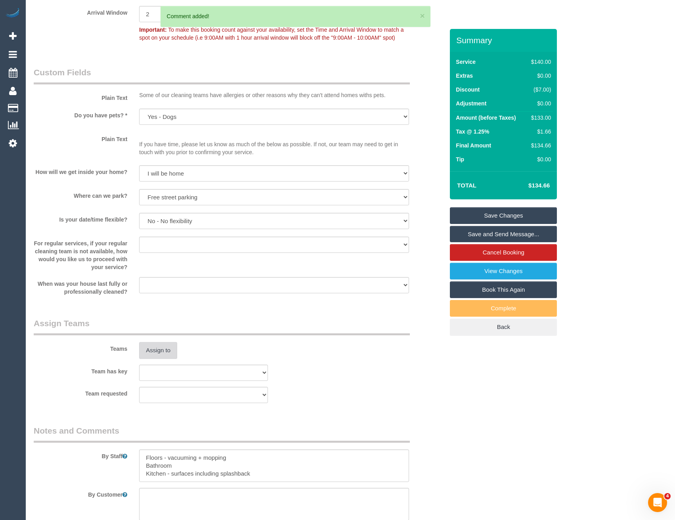
click at [169, 354] on button "Assign to" at bounding box center [158, 350] width 38 height 17
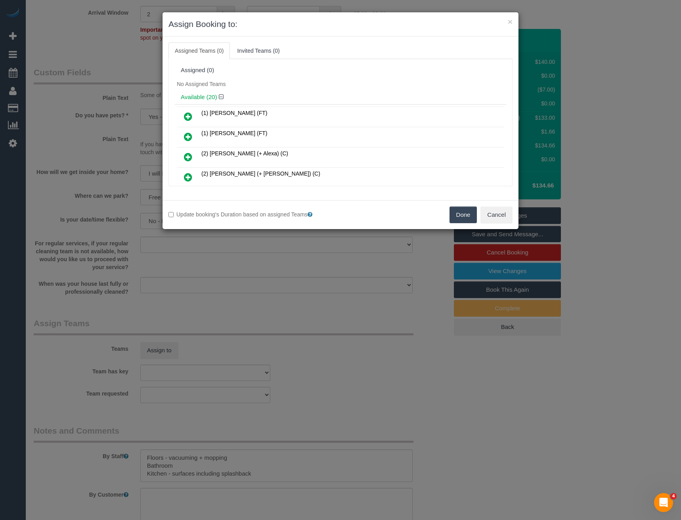
scroll to position [1245, 0]
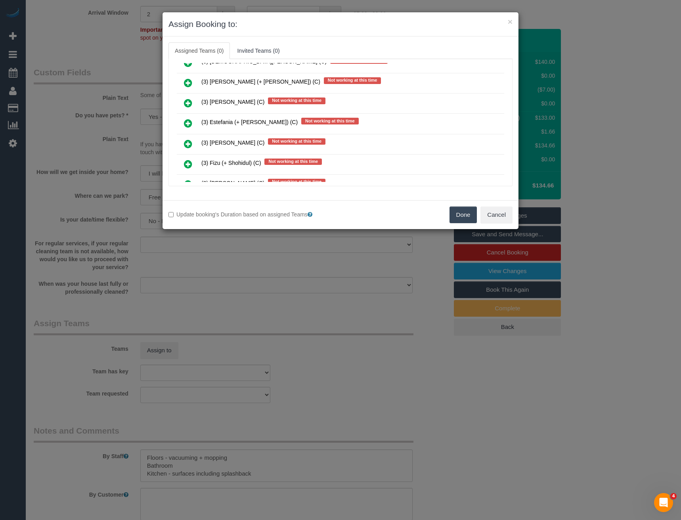
click at [190, 122] on icon at bounding box center [188, 124] width 8 height 10
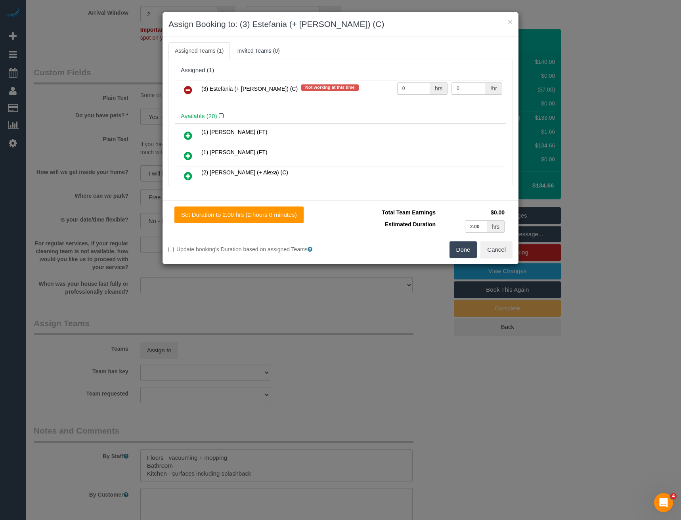
scroll to position [1548, 0]
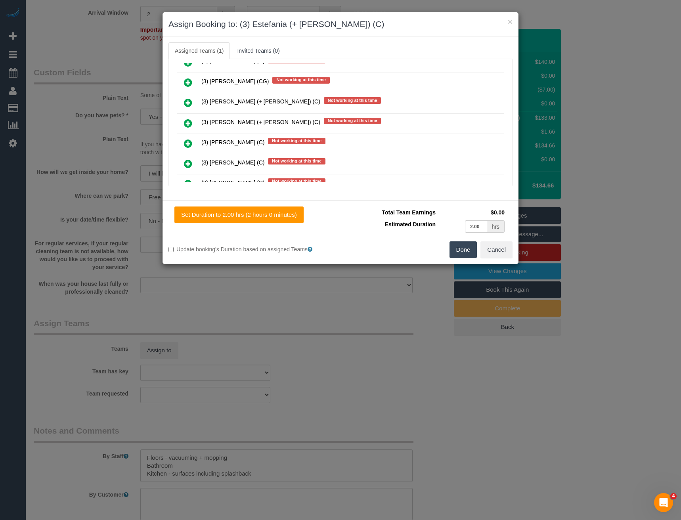
click at [192, 122] on icon at bounding box center [188, 124] width 8 height 10
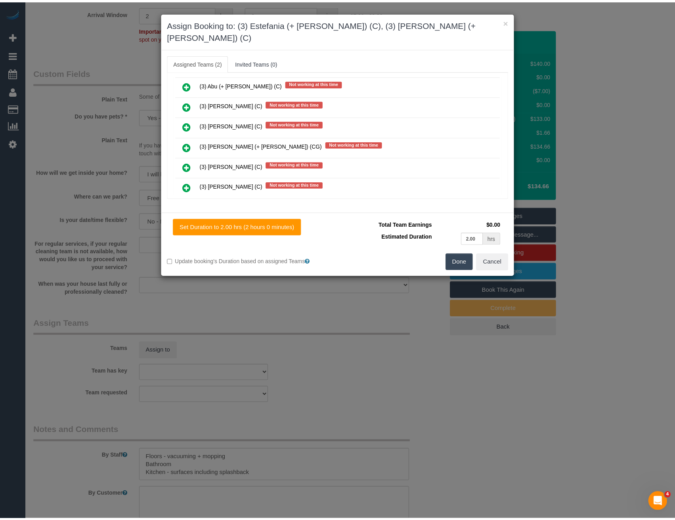
scroll to position [0, 0]
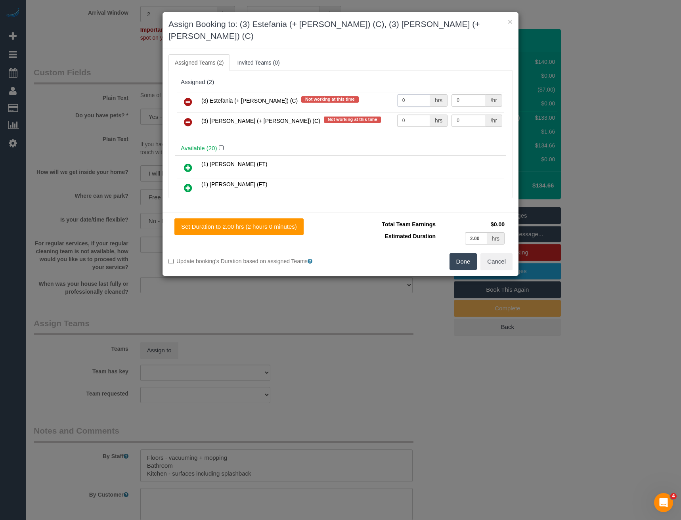
drag, startPoint x: 392, startPoint y: 89, endPoint x: 311, endPoint y: 76, distance: 82.3
click at [337, 92] on tr "(3) Estefania (+ Juliana) (C) Not working at this time 0 hrs 0 /hr" at bounding box center [340, 102] width 327 height 20
type input "1"
type input "35"
drag, startPoint x: 405, startPoint y: 109, endPoint x: 386, endPoint y: 105, distance: 19.4
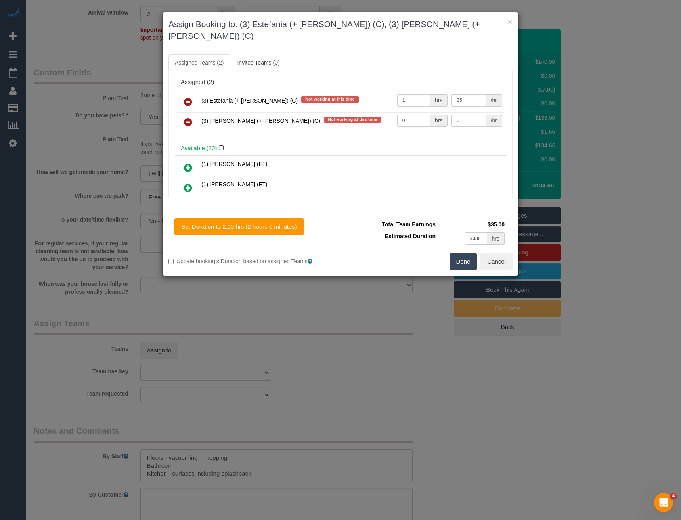
click at [387, 112] on tr "(3) Juliana (+ Estefania) (C) Not working at this time 0 hrs 0 /hr" at bounding box center [340, 122] width 327 height 20
type input "1"
type input "35"
click at [462, 253] on button "Done" at bounding box center [464, 261] width 28 height 17
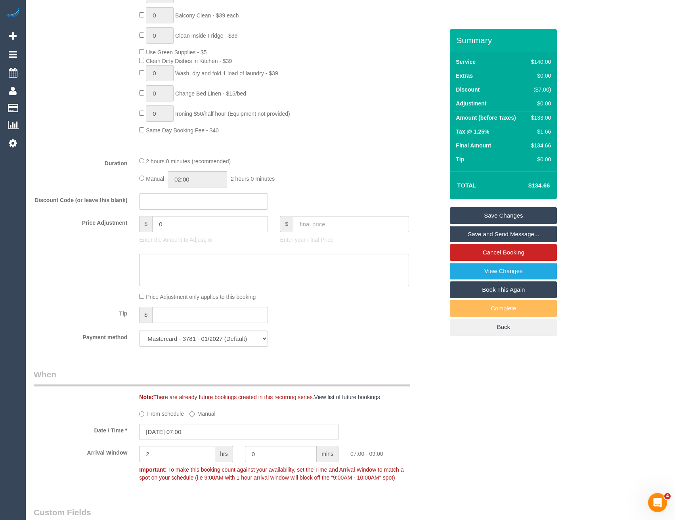
scroll to position [411, 0]
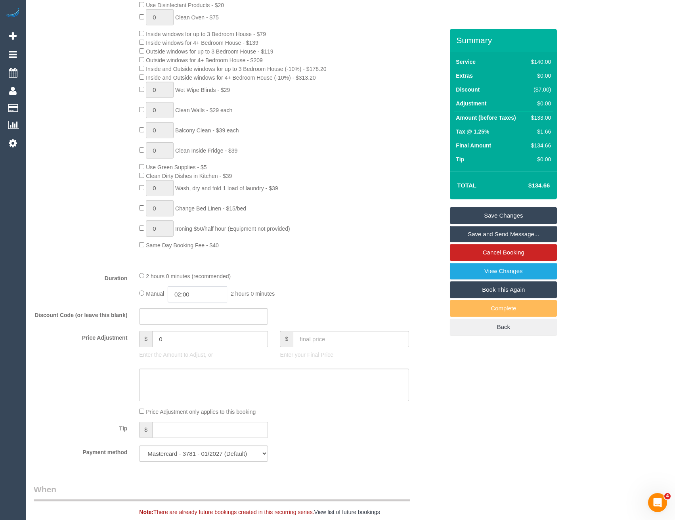
click at [184, 293] on input "02:00" at bounding box center [197, 294] width 59 height 16
type input "01:00"
click at [194, 312] on li "01:00" at bounding box center [188, 313] width 35 height 10
click at [303, 291] on div "Manual 01:00 1 hour 0 minutes" at bounding box center [274, 294] width 270 height 16
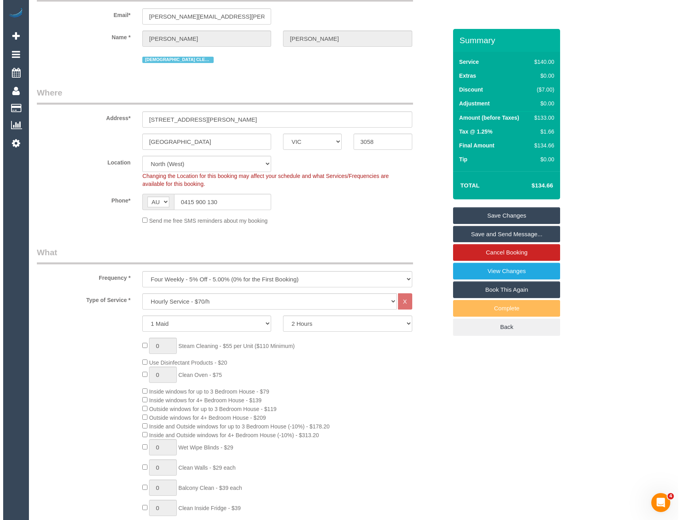
scroll to position [0, 0]
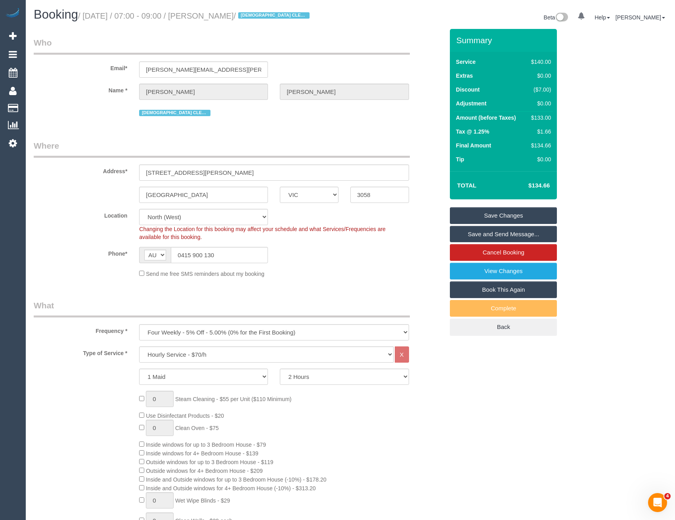
drag, startPoint x: 478, startPoint y: 215, endPoint x: 469, endPoint y: 215, distance: 9.5
click at [478, 215] on link "Save Changes" at bounding box center [503, 215] width 107 height 17
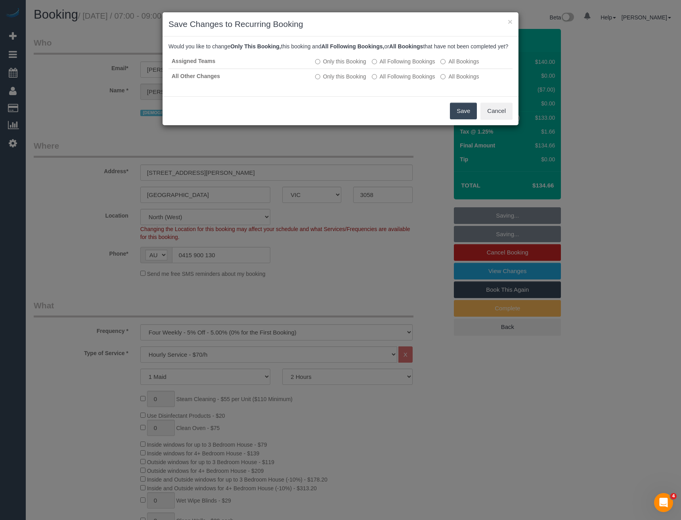
click at [462, 117] on button "Save" at bounding box center [463, 111] width 27 height 17
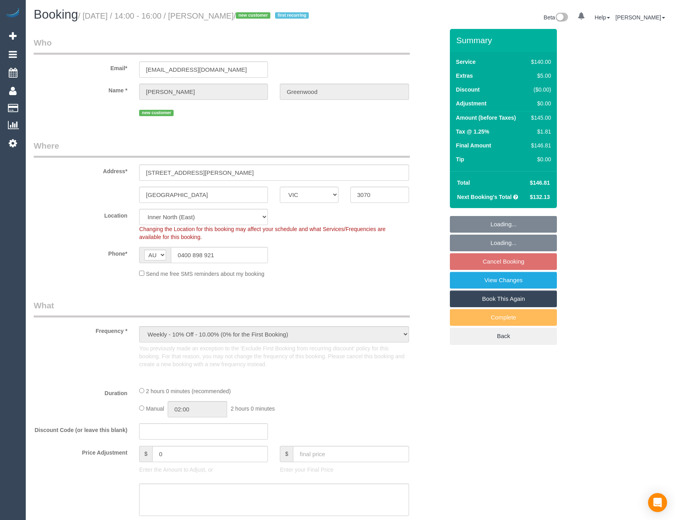
select select "VIC"
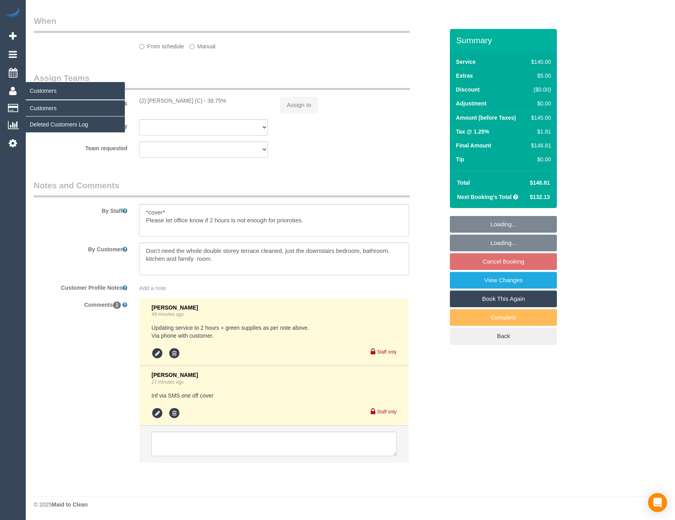
select select "object:931"
select select "string:stripe-pm_1SDGMS2GScqysDRVAAKW28ZD"
select select "number:28"
select select "number:14"
select select "number:19"
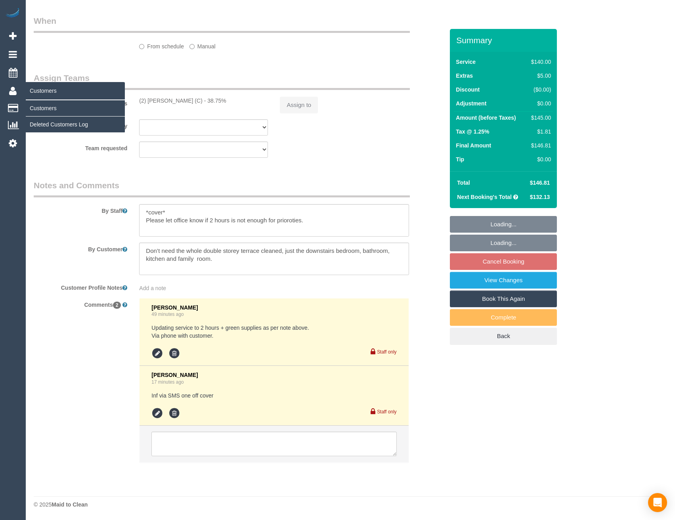
select select "number:23"
select select "number:34"
select select "number:26"
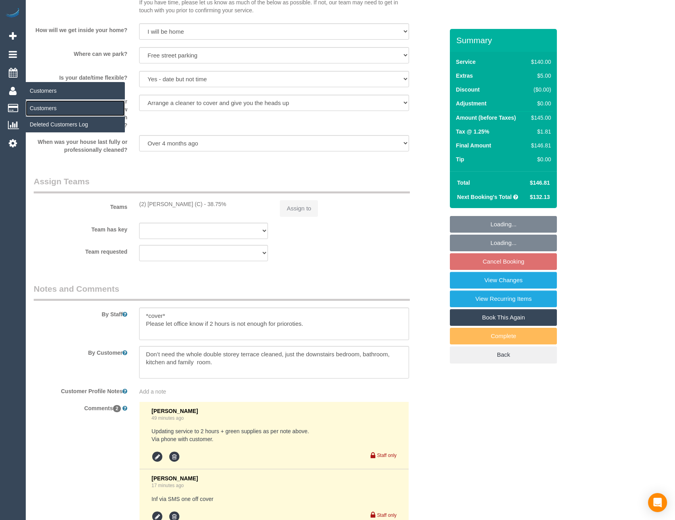
click at [36, 106] on link "Customers" at bounding box center [75, 108] width 99 height 16
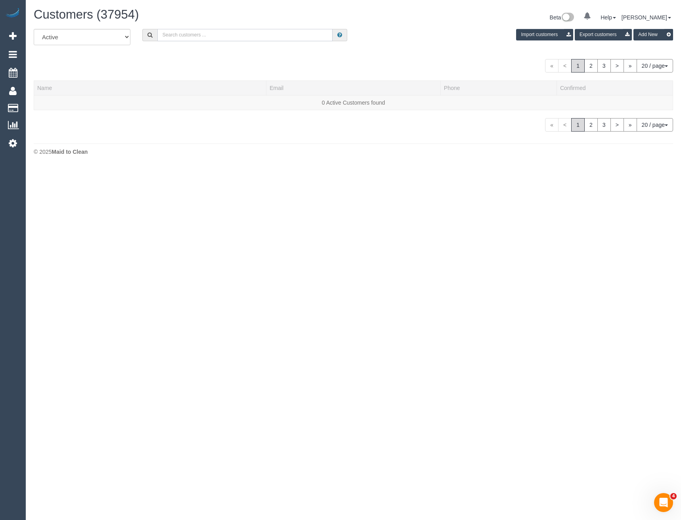
click at [207, 32] on input "text" at bounding box center [245, 35] width 176 height 12
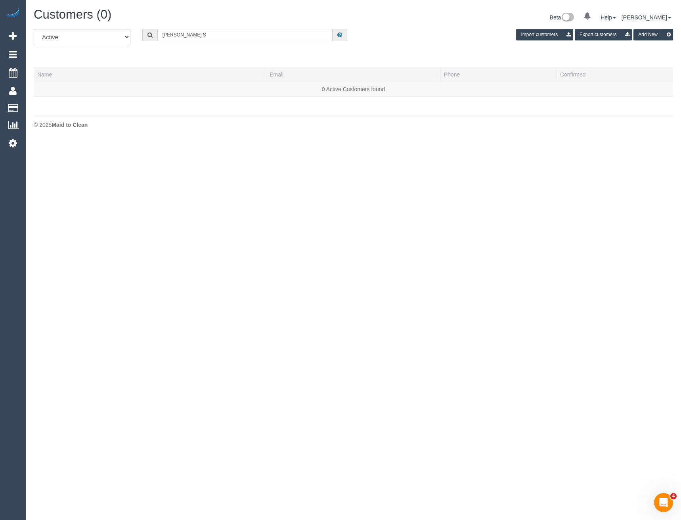
drag, startPoint x: 144, startPoint y: 33, endPoint x: 136, endPoint y: 33, distance: 7.9
click at [136, 33] on div "[PERSON_NAME] S" at bounding box center [244, 35] width 217 height 12
drag, startPoint x: 167, startPoint y: 34, endPoint x: 113, endPoint y: 35, distance: 53.1
click at [113, 35] on div "All Active Archived Muhamed S Import customers Export customers Add New" at bounding box center [353, 40] width 651 height 22
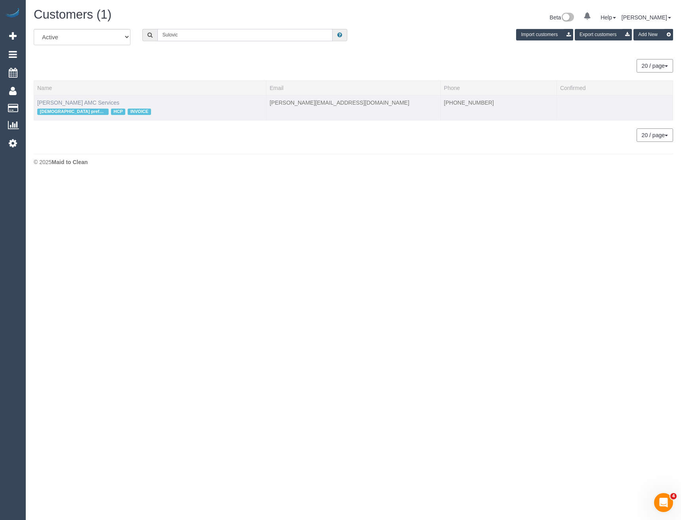
type input "Sulovic"
click at [102, 103] on link "Muhammed Sulovic AMC Services" at bounding box center [78, 103] width 82 height 6
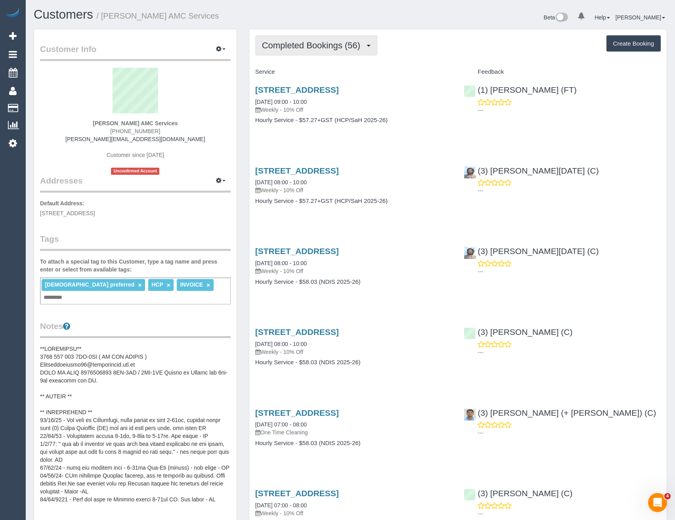
click at [347, 39] on button "Completed Bookings (56)" at bounding box center [316, 45] width 122 height 20
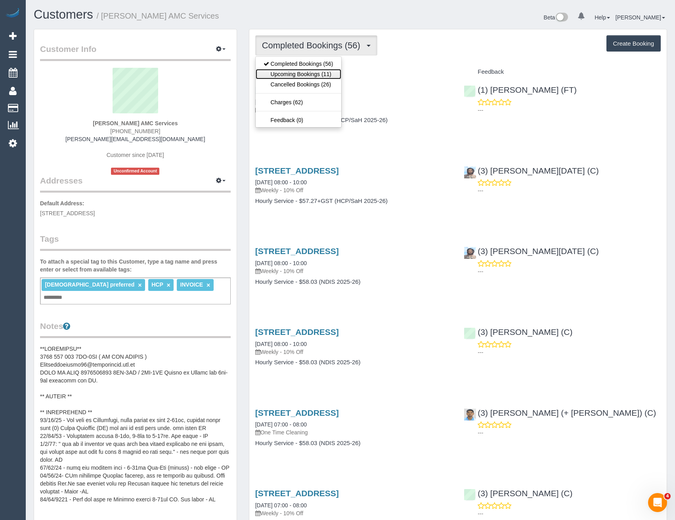
click at [324, 77] on link "Upcoming Bookings (11)" at bounding box center [299, 74] width 86 height 10
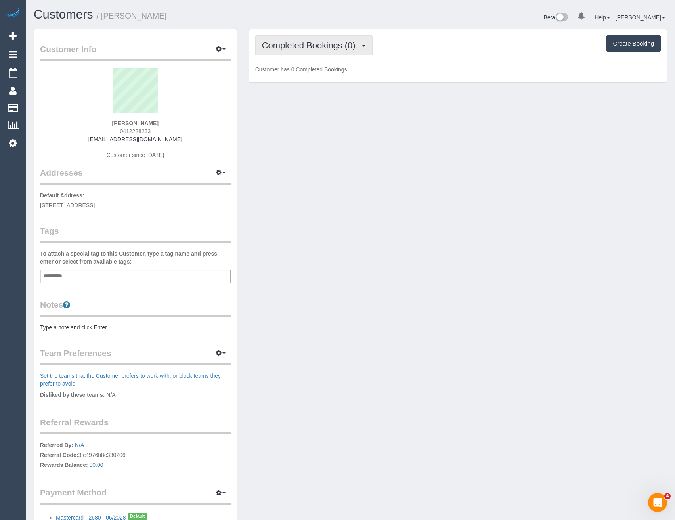
click at [343, 46] on span "Completed Bookings (0)" at bounding box center [311, 45] width 98 height 10
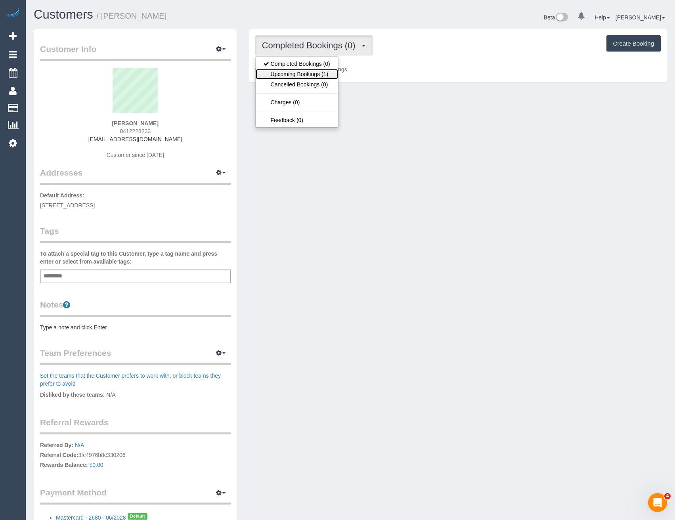
click at [325, 72] on link "Upcoming Bookings (1)" at bounding box center [297, 74] width 82 height 10
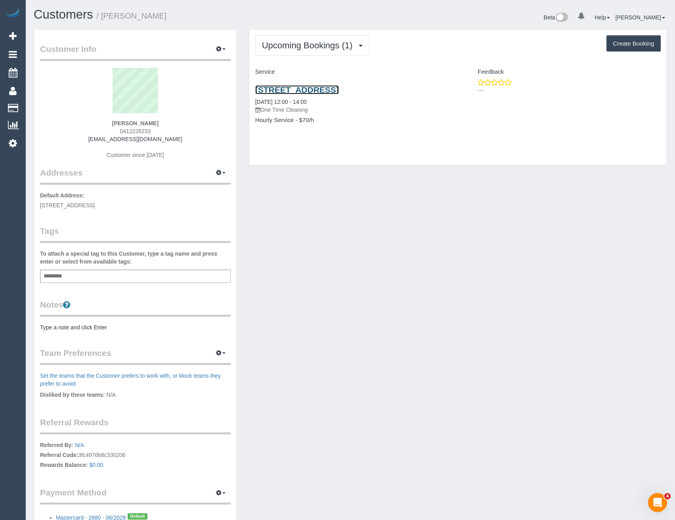
click at [339, 92] on link "[STREET_ADDRESS]" at bounding box center [297, 89] width 84 height 9
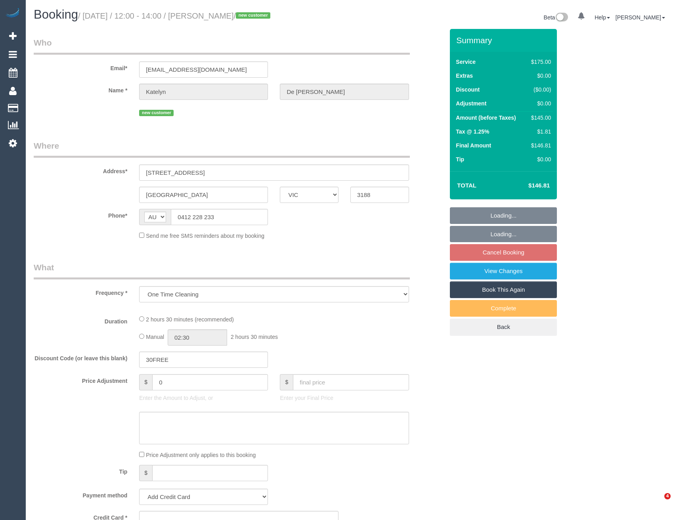
select select "VIC"
select select "string:stripe-pm_1SBDQ62GScqysDRVLYjLDFKs"
select select "number:29"
select select "number:14"
select select "number:18"
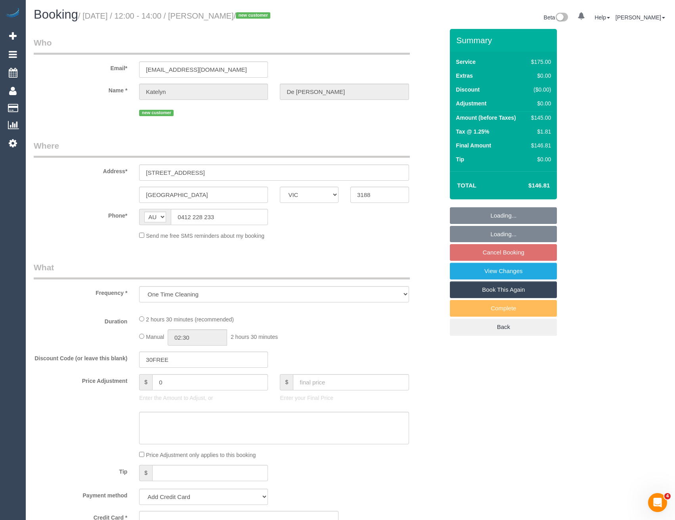
select select "number:24"
select select "number:26"
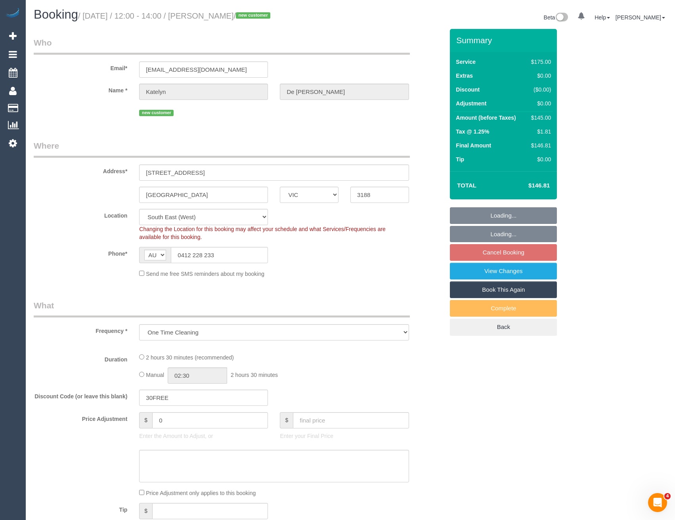
select select "object:684"
select select "150"
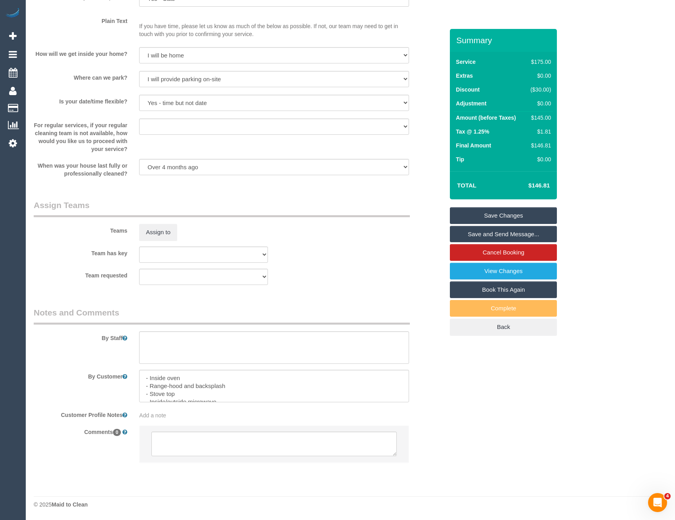
scroll to position [40, 0]
click at [208, 394] on textarea at bounding box center [274, 386] width 270 height 33
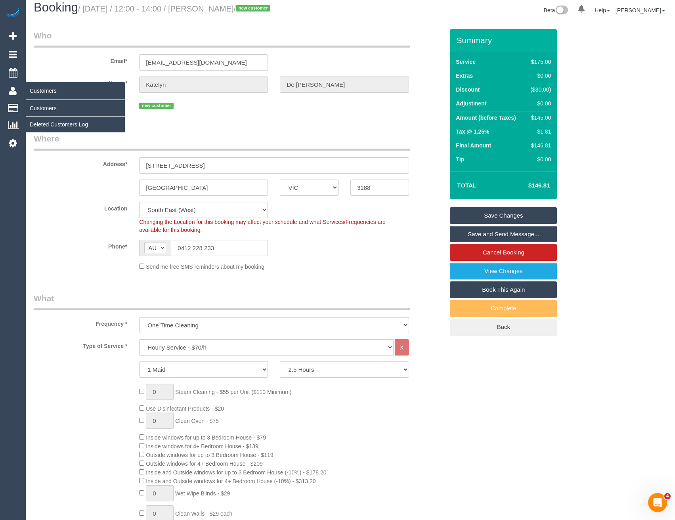
scroll to position [0, 0]
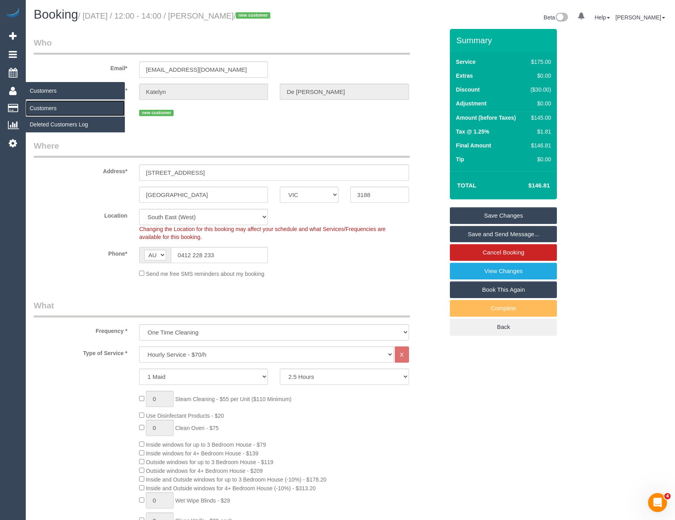
click at [55, 110] on link "Customers" at bounding box center [75, 108] width 99 height 16
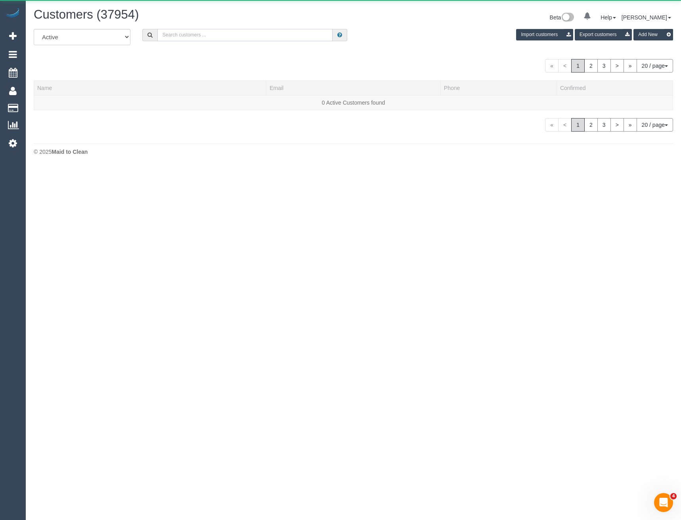
click at [165, 36] on input "text" at bounding box center [245, 35] width 176 height 12
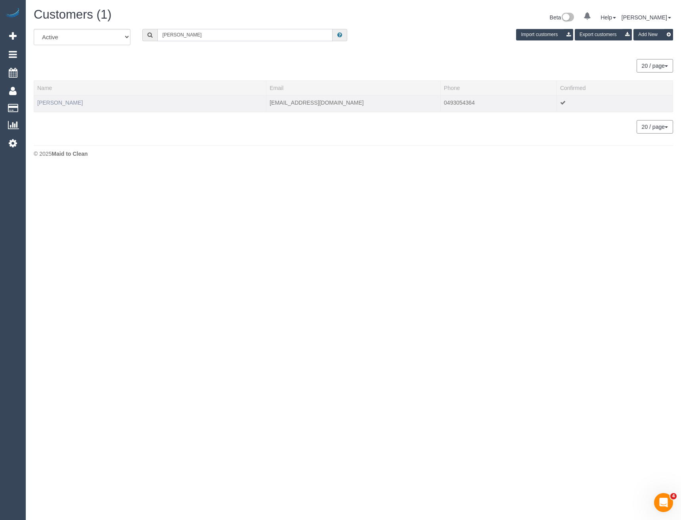
type input "[PERSON_NAME]"
click at [63, 100] on link "[PERSON_NAME]" at bounding box center [60, 103] width 46 height 6
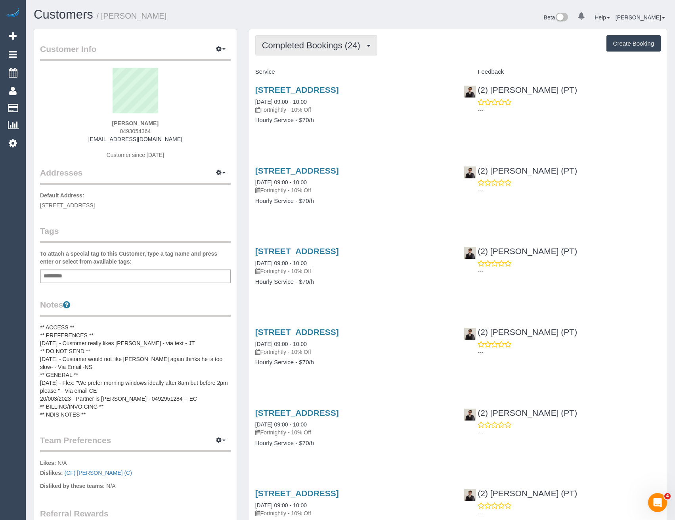
click at [339, 48] on span "Completed Bookings (24)" at bounding box center [313, 45] width 102 height 10
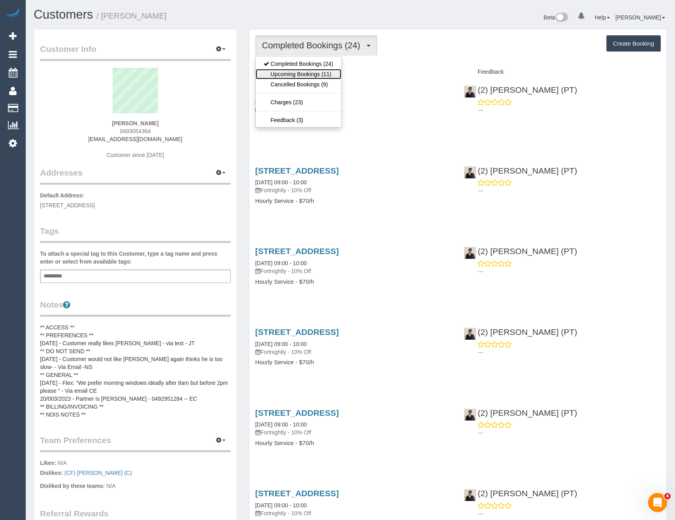
click at [328, 71] on link "Upcoming Bookings (11)" at bounding box center [299, 74] width 86 height 10
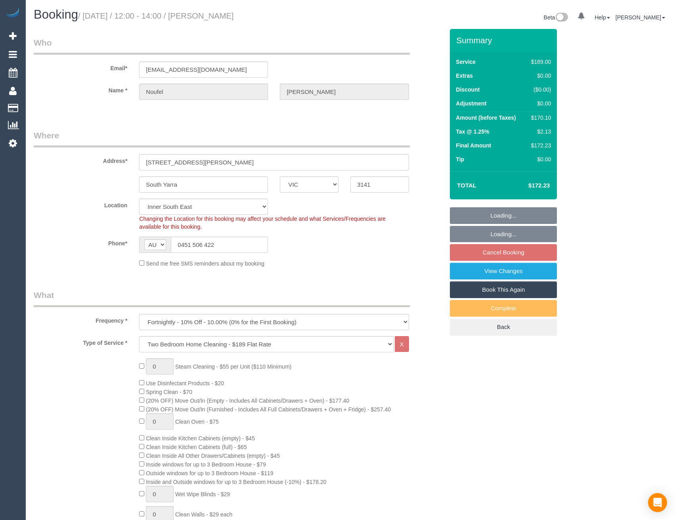
select select "VIC"
select select "object:866"
select select "string:stripe-pm_1KER6j2GScqysDRV312GU8GU"
select select "number:28"
select select "number:14"
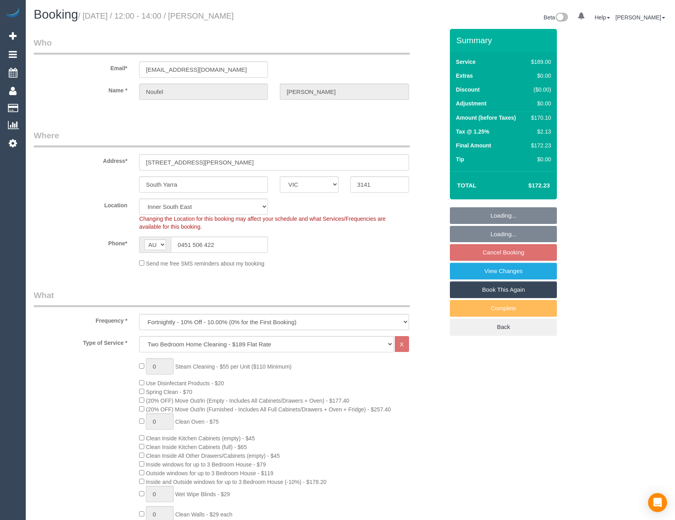
select select "number:18"
select select "number:22"
select select "number:26"
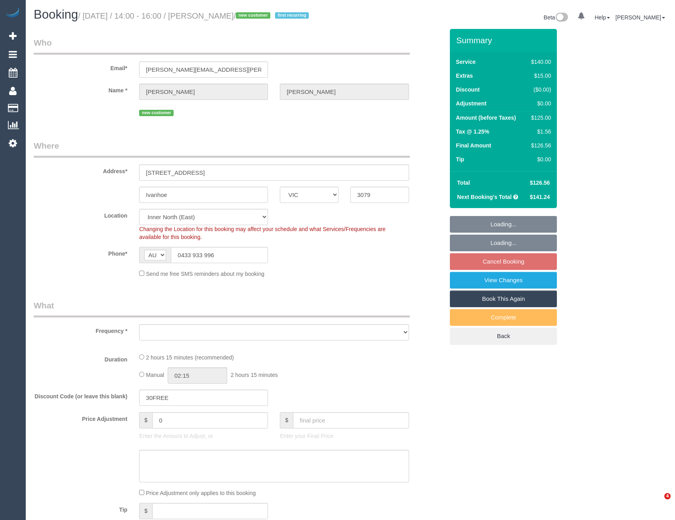
select select "VIC"
select select "object:552"
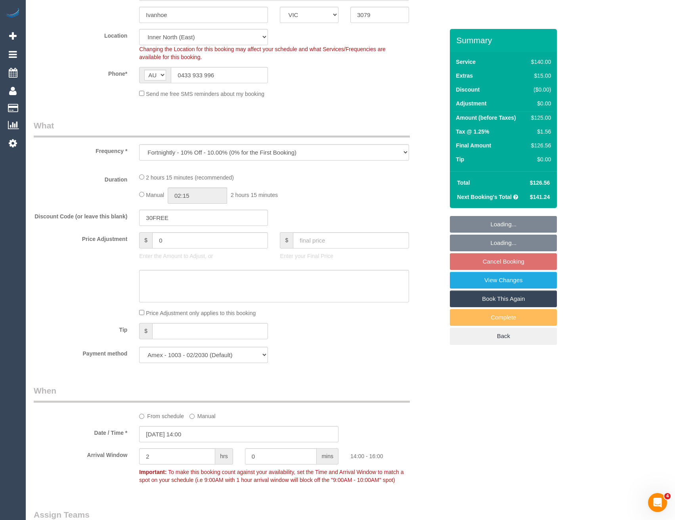
select select "number:27"
select select "number:14"
select select "number:19"
select select "number:24"
select select "number:33"
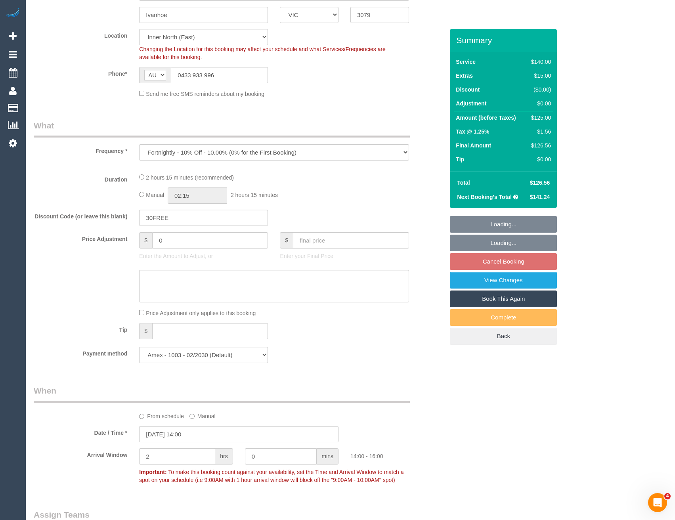
select select "number:12"
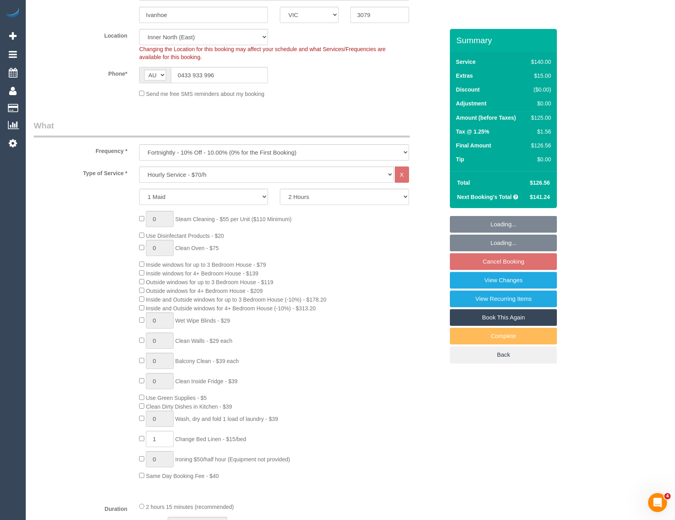
select select "object:703"
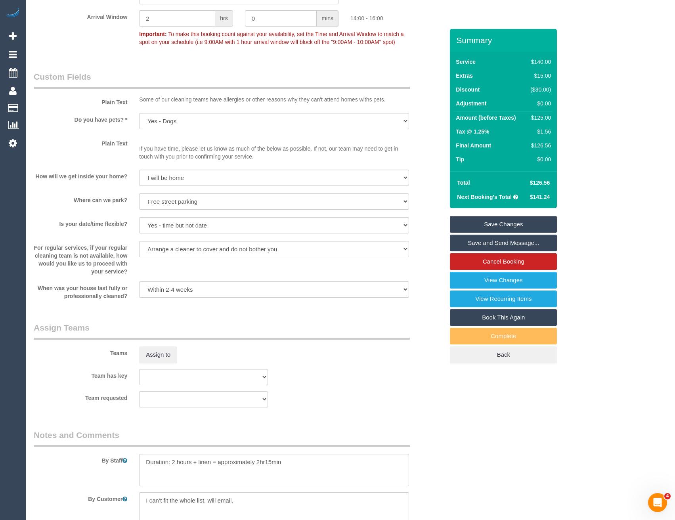
scroll to position [991, 0]
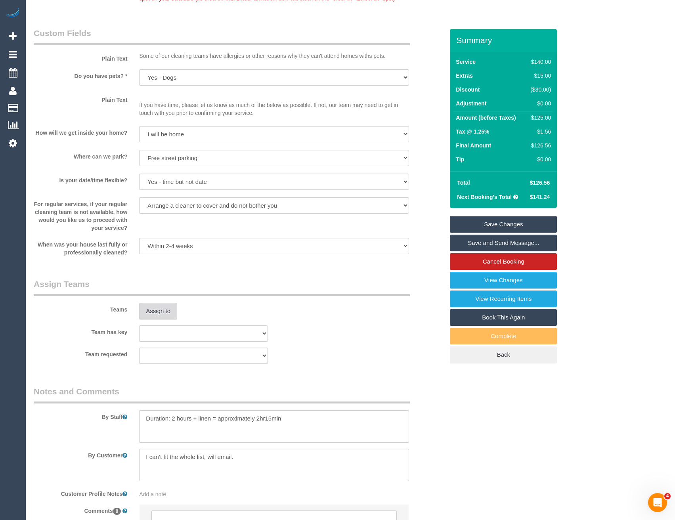
click at [153, 307] on button "Assign to" at bounding box center [158, 311] width 38 height 17
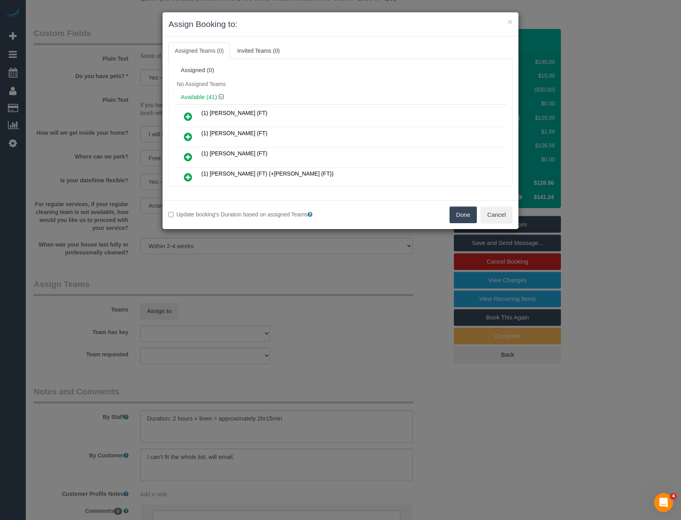
click at [294, 273] on div "× Assign Booking to: Assigned Teams (0) Invited Teams (0) Assigned (0) No Assig…" at bounding box center [340, 260] width 681 height 520
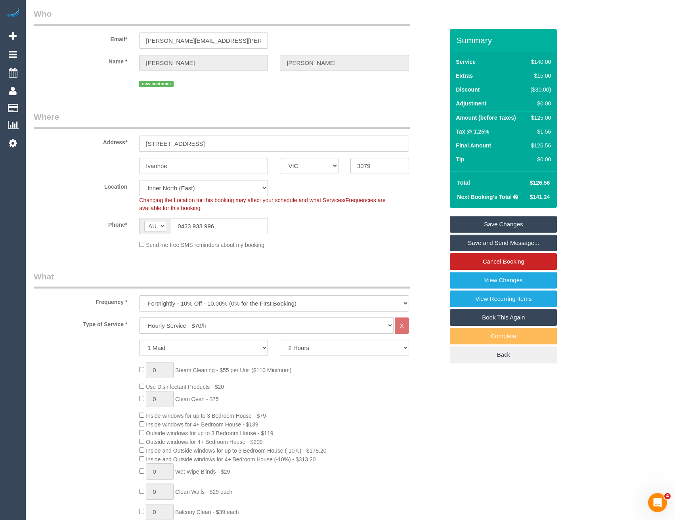
scroll to position [0, 0]
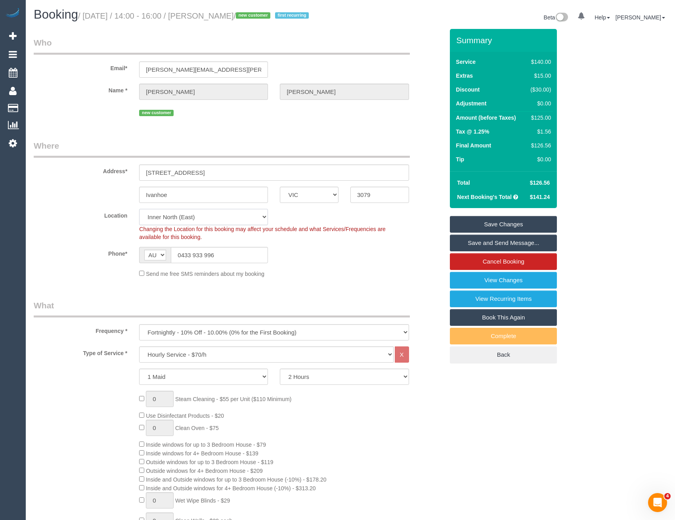
click at [180, 220] on select "Office [GEOGRAPHIC_DATA] (North) East (South) [GEOGRAPHIC_DATA] (East) [GEOGRAP…" at bounding box center [203, 217] width 129 height 16
select select "50"
click at [139, 209] on select "Office [GEOGRAPHIC_DATA] (North) East (South) [GEOGRAPHIC_DATA] (East) [GEOGRAP…" at bounding box center [203, 217] width 129 height 16
click at [336, 260] on div "Phone* AF AL DZ AD AO AI AQ AG AR AM AW AU AT AZ BS BH BD BB BY BE BZ BJ BM BT …" at bounding box center [239, 255] width 422 height 16
select select "object:4883"
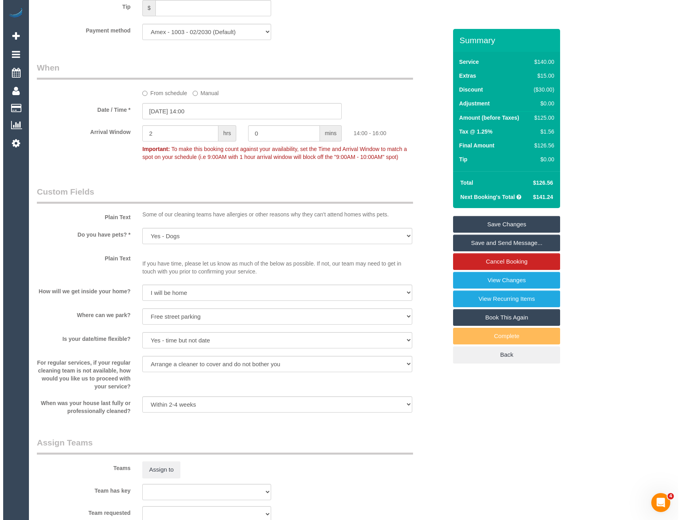
scroll to position [1070, 0]
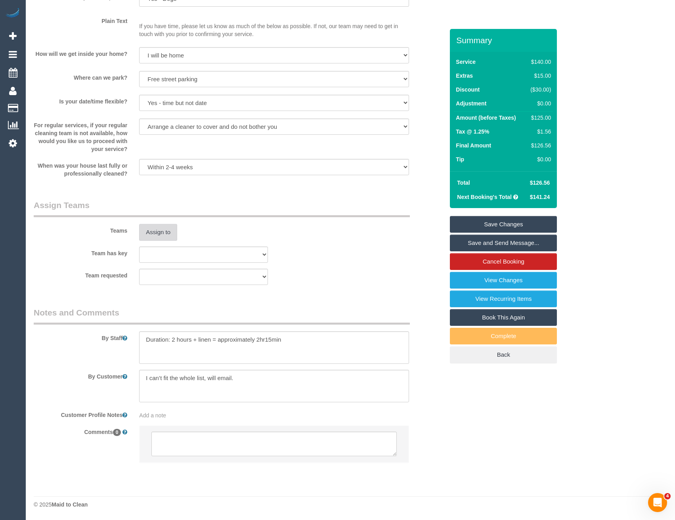
click at [158, 236] on button "Assign to" at bounding box center [158, 232] width 38 height 17
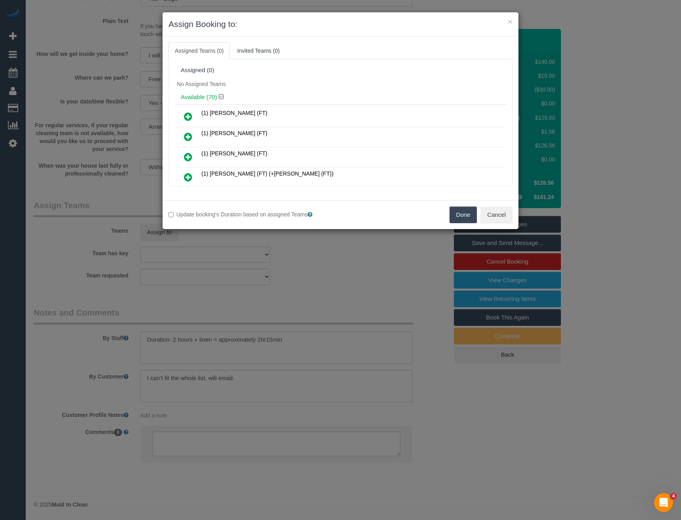
scroll to position [193, 0]
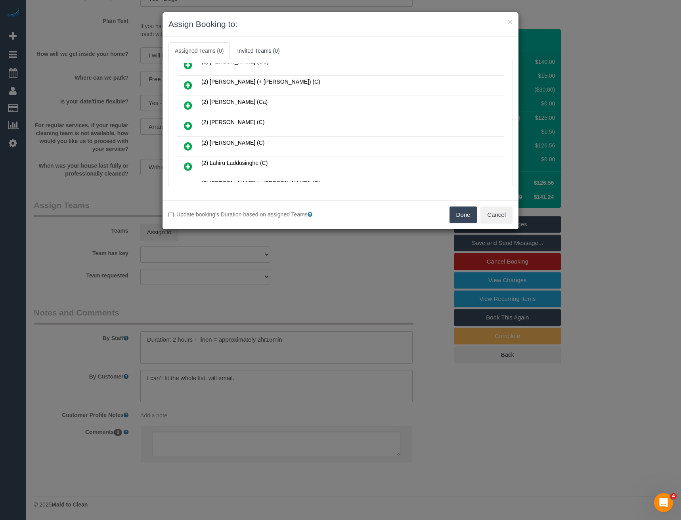
click at [189, 125] on icon at bounding box center [188, 126] width 8 height 10
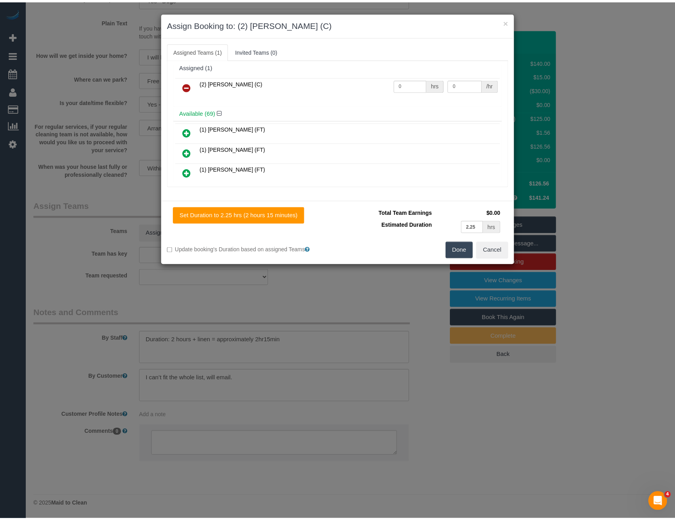
scroll to position [0, 0]
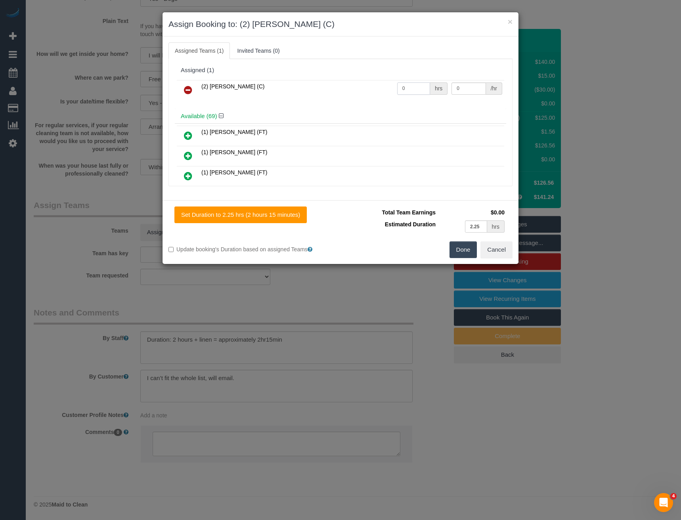
drag, startPoint x: 411, startPoint y: 91, endPoint x: 308, endPoint y: 81, distance: 103.2
click at [325, 87] on tr "(2) [PERSON_NAME] (C) 0 hrs 0 /hr" at bounding box center [340, 90] width 327 height 20
type input "2.25"
type input "37.5"
click at [465, 247] on button "Done" at bounding box center [464, 249] width 28 height 17
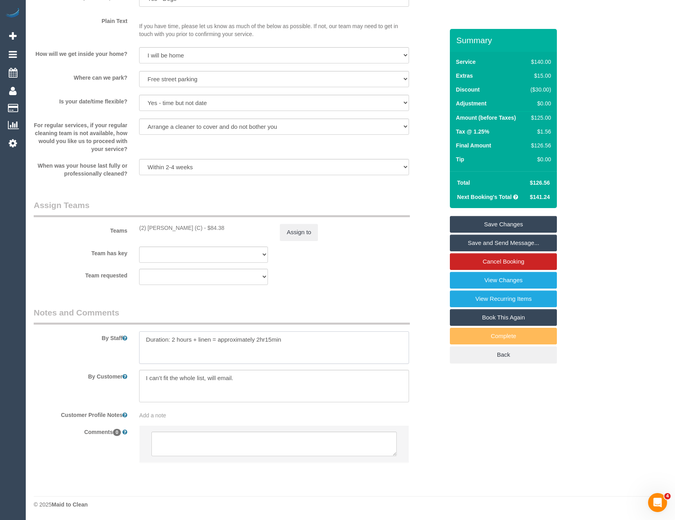
click at [144, 336] on textarea at bounding box center [274, 347] width 270 height 33
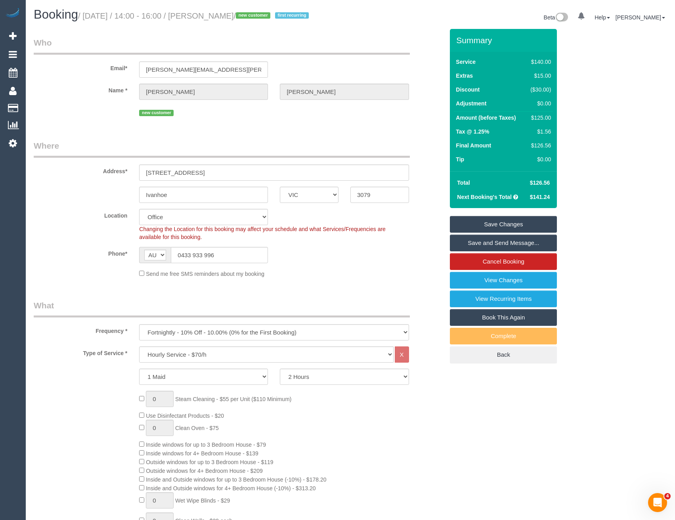
type textarea "Duration: 2 hours + linen = approximately 2hr15min"
click at [475, 243] on link "Save and Send Message..." at bounding box center [503, 243] width 107 height 17
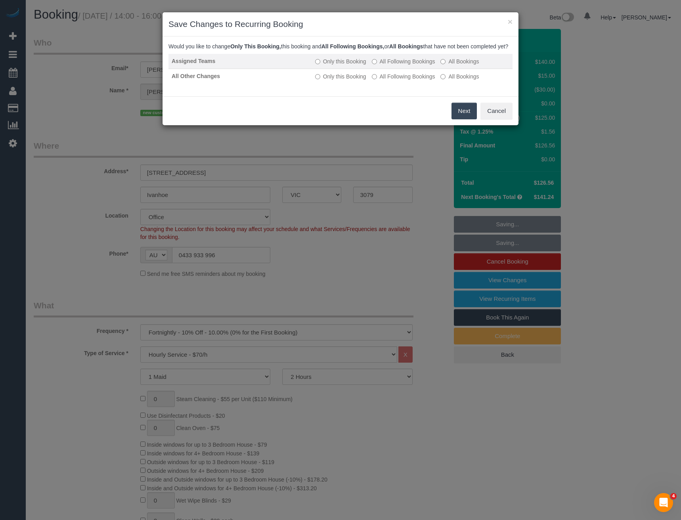
click at [395, 65] on label "All Following Bookings" at bounding box center [403, 61] width 63 height 8
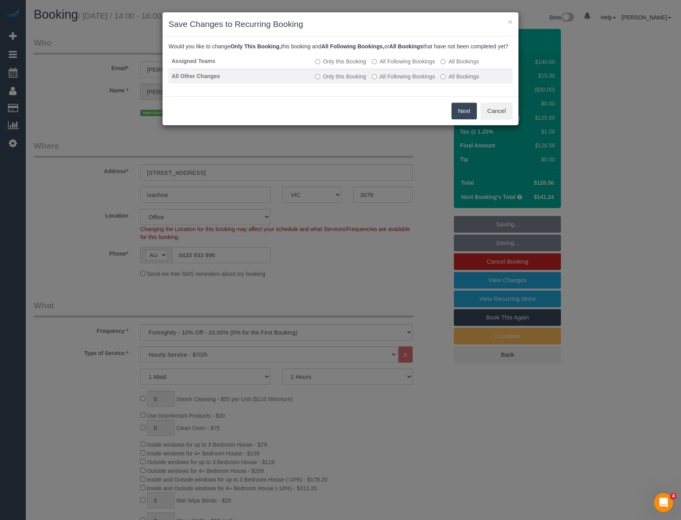
click at [400, 80] on label "All Following Bookings" at bounding box center [403, 77] width 63 height 8
click at [458, 116] on button "Save" at bounding box center [463, 111] width 27 height 17
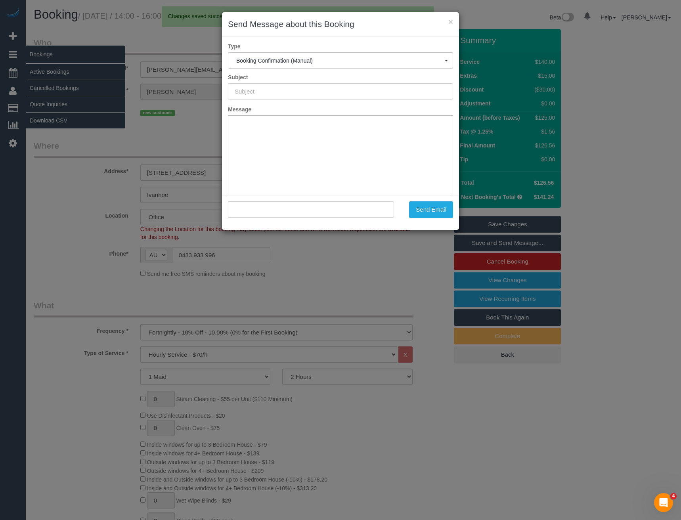
type input "Booking Confirmed"
type input ""[PERSON_NAME]" <[PERSON_NAME][EMAIL_ADDRESS][PERSON_NAME][DOMAIN_NAME]>"
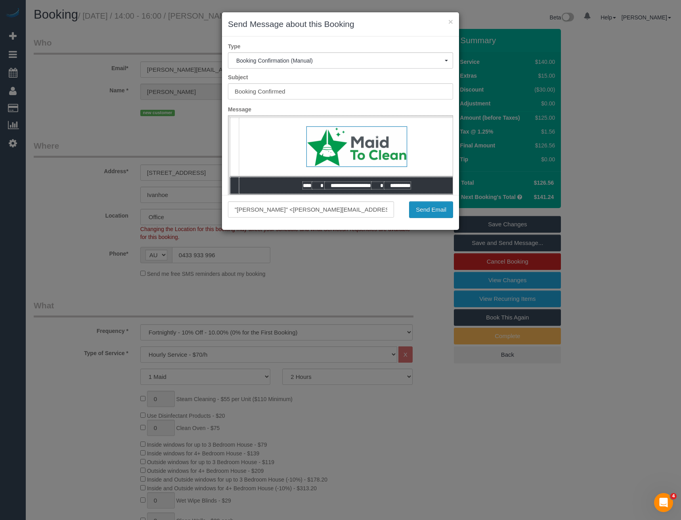
click at [420, 210] on button "Send Email" at bounding box center [431, 209] width 44 height 17
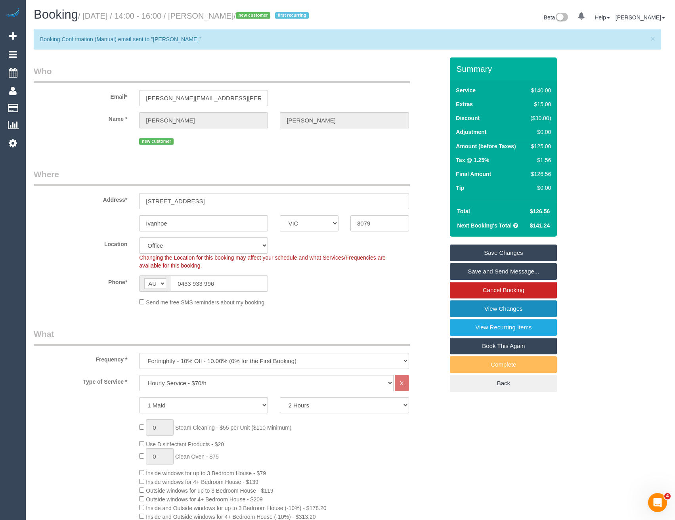
click at [485, 308] on link "View Changes" at bounding box center [503, 309] width 107 height 17
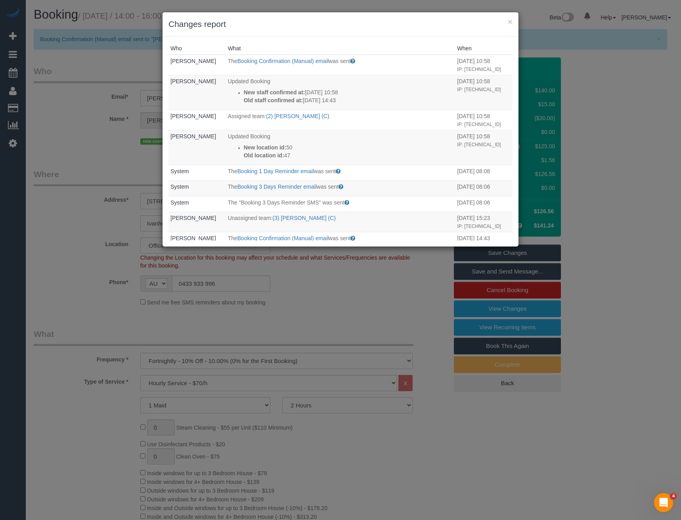
click at [393, 270] on div "× Changes report Who What When [PERSON_NAME] The Booking Confirmation (Manual) …" at bounding box center [340, 260] width 681 height 520
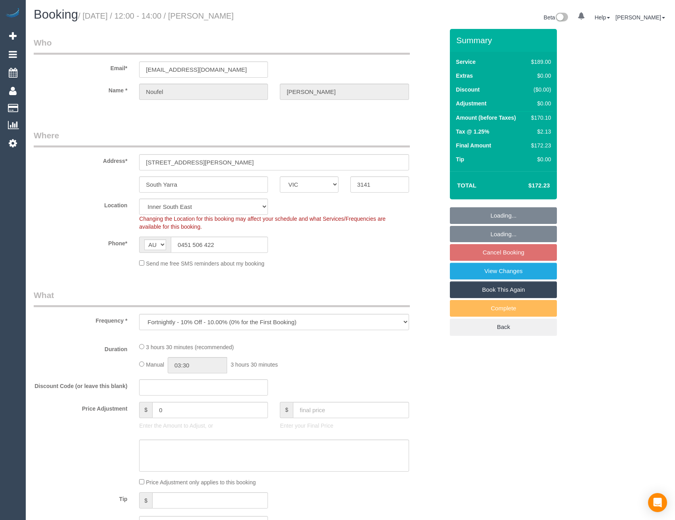
select select "VIC"
select select "object:852"
select select "number:28"
select select "number:14"
select select "number:18"
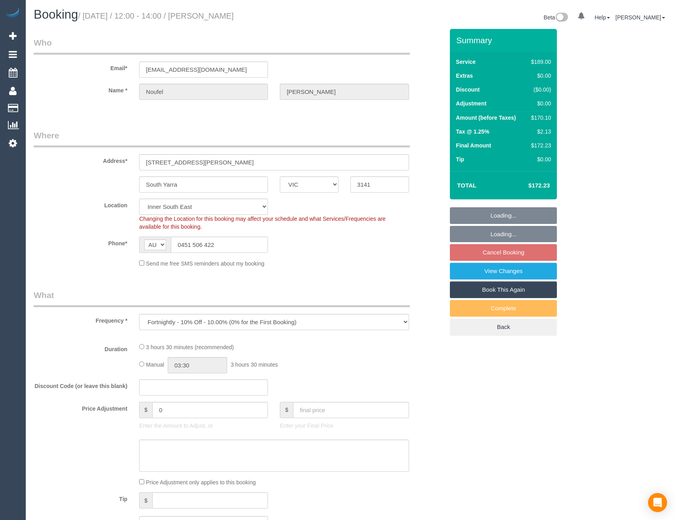
select select "number:22"
select select "number:26"
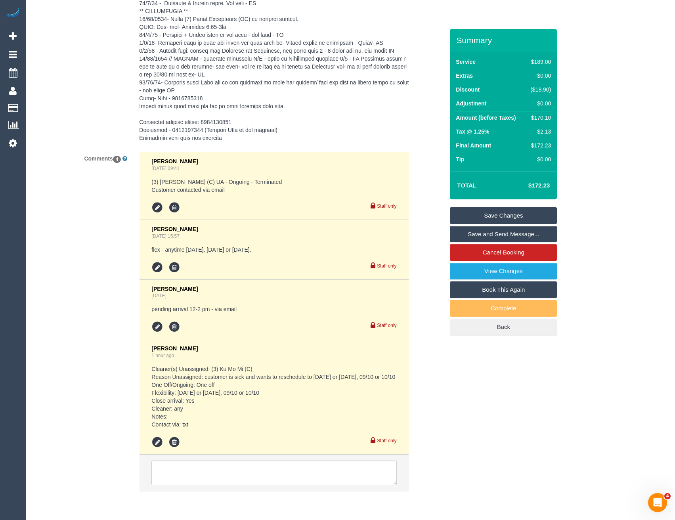
scroll to position [1542, 0]
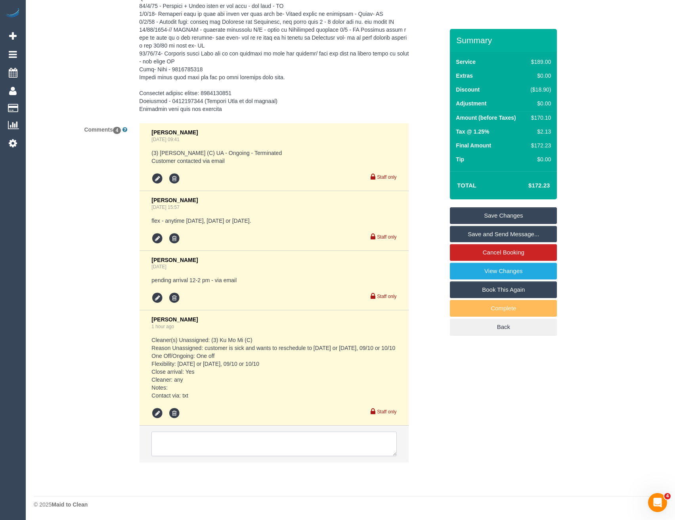
click at [212, 439] on textarea at bounding box center [273, 444] width 245 height 25
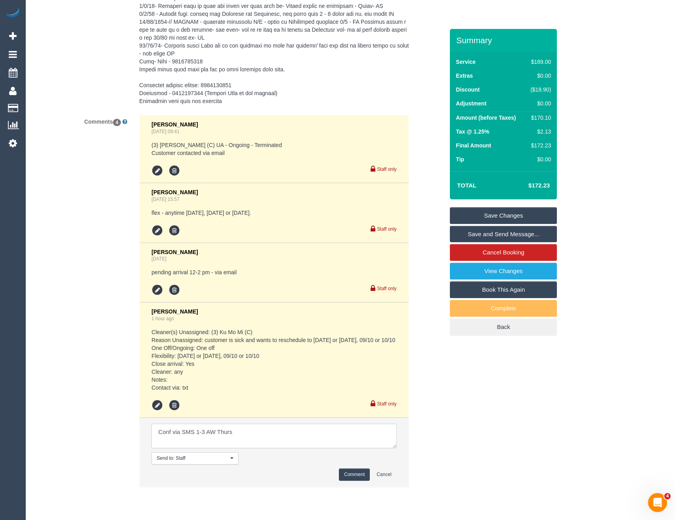
click at [248, 441] on textarea at bounding box center [273, 436] width 245 height 25
type textarea "Conf via SMS 1-3 AW Thurs 9/10 Approved by SC"
click at [353, 481] on button "Comment" at bounding box center [354, 475] width 31 height 12
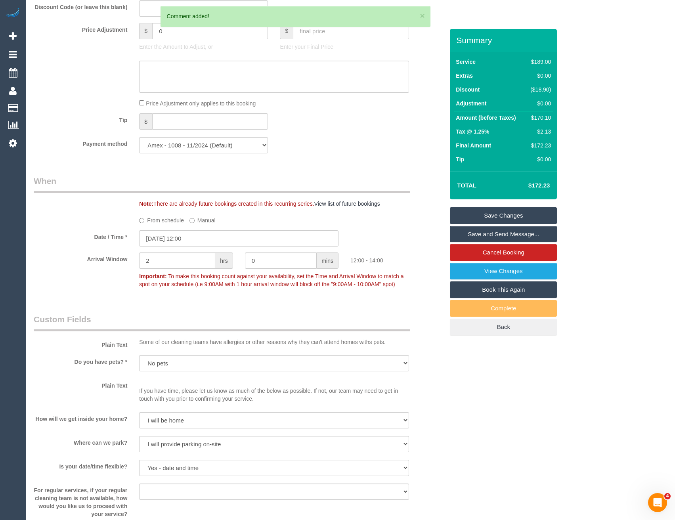
scroll to position [710, 0]
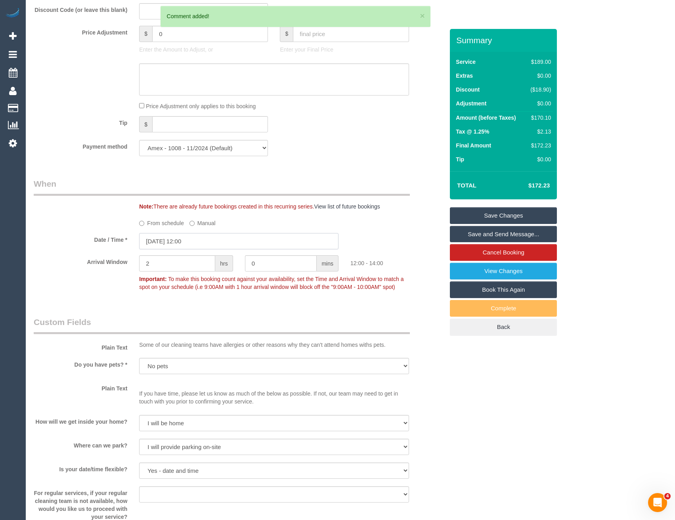
click at [199, 244] on input "07/10/2025 12:00" at bounding box center [238, 241] width 199 height 16
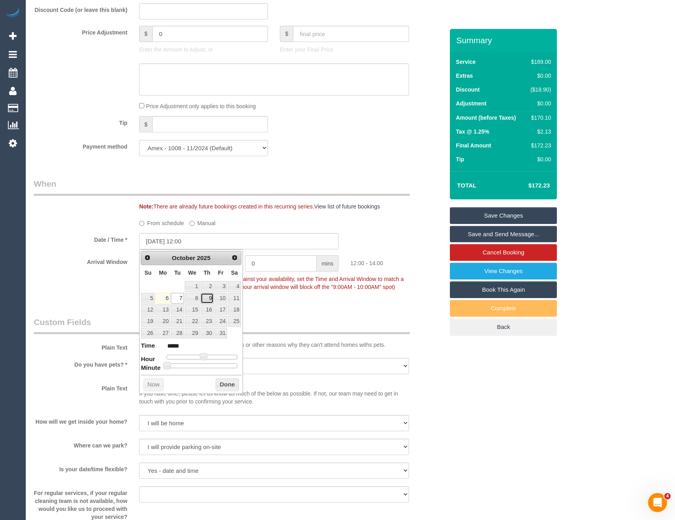
click at [207, 297] on link "9" at bounding box center [207, 298] width 13 height 11
type input "09/10/2025 13:00"
type input "*****"
click at [207, 359] on span at bounding box center [206, 356] width 7 height 7
click at [218, 385] on button "Done" at bounding box center [227, 385] width 23 height 13
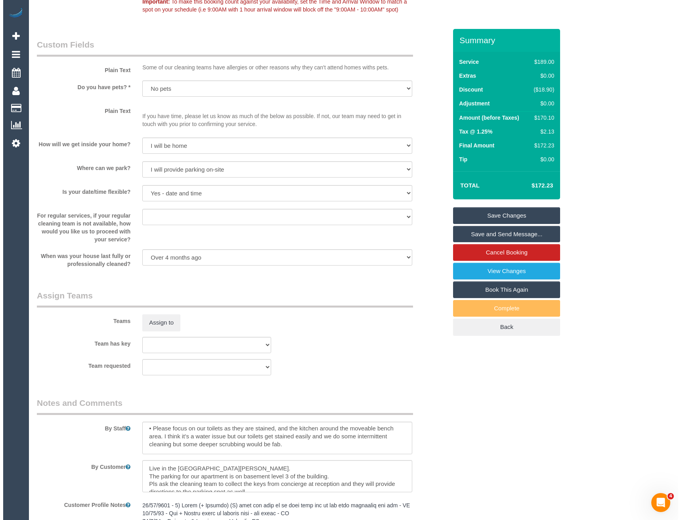
scroll to position [55, 0]
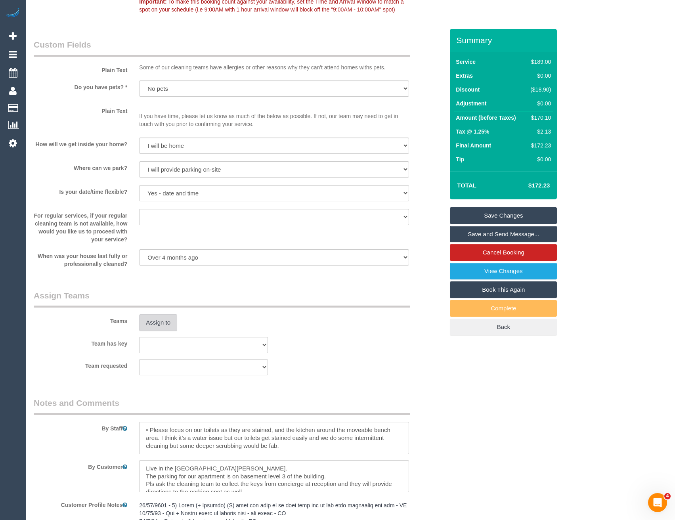
click at [163, 323] on button "Assign to" at bounding box center [158, 322] width 38 height 17
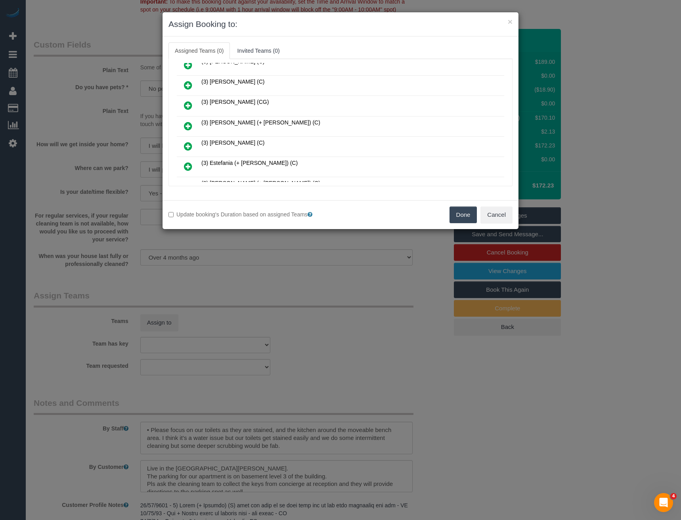
scroll to position [153, 0]
click at [187, 123] on icon at bounding box center [188, 126] width 8 height 10
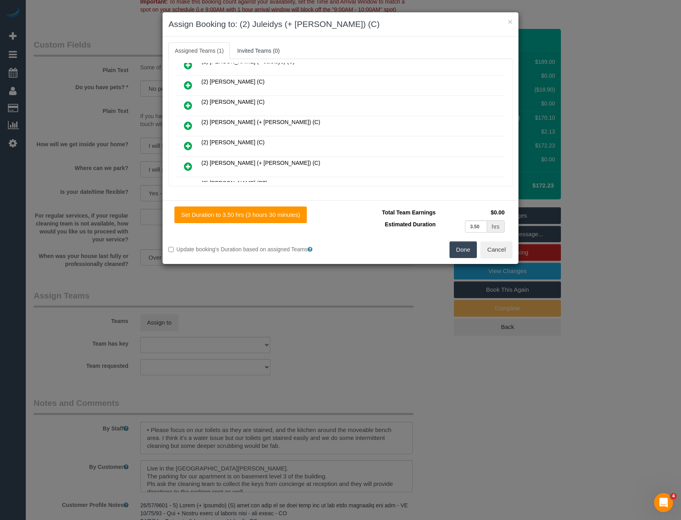
scroll to position [167, 0]
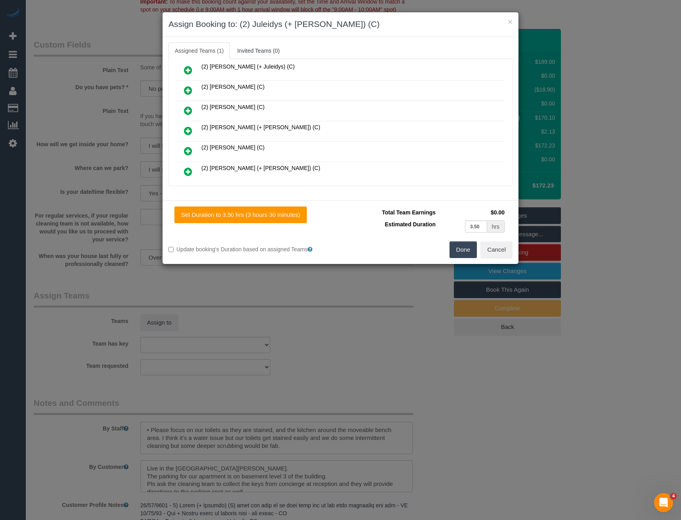
click at [189, 71] on icon at bounding box center [188, 70] width 8 height 10
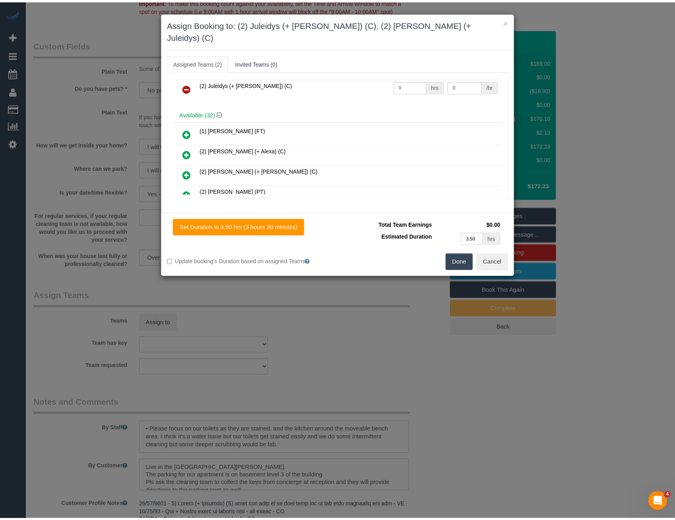
scroll to position [0, 0]
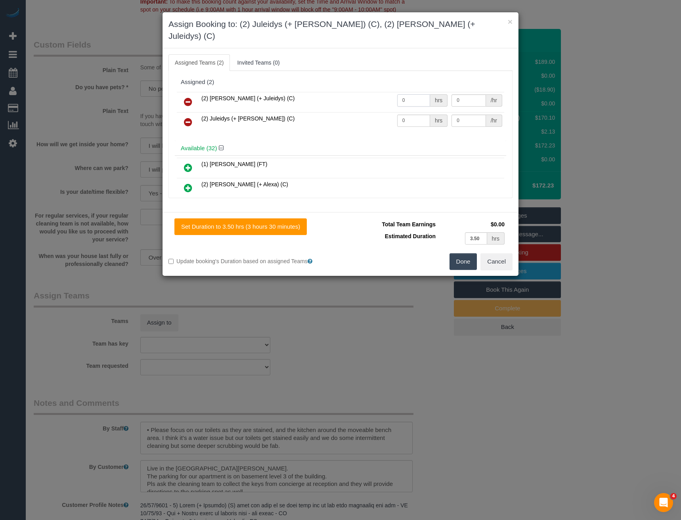
drag, startPoint x: 405, startPoint y: 90, endPoint x: 362, endPoint y: 92, distance: 42.9
click at [372, 92] on tr "(2) Cris (+ Juleidys) (C) 0 hrs 0 /hr" at bounding box center [340, 102] width 327 height 20
type input "1"
type input "55"
drag, startPoint x: 414, startPoint y: 109, endPoint x: 355, endPoint y: 109, distance: 59.5
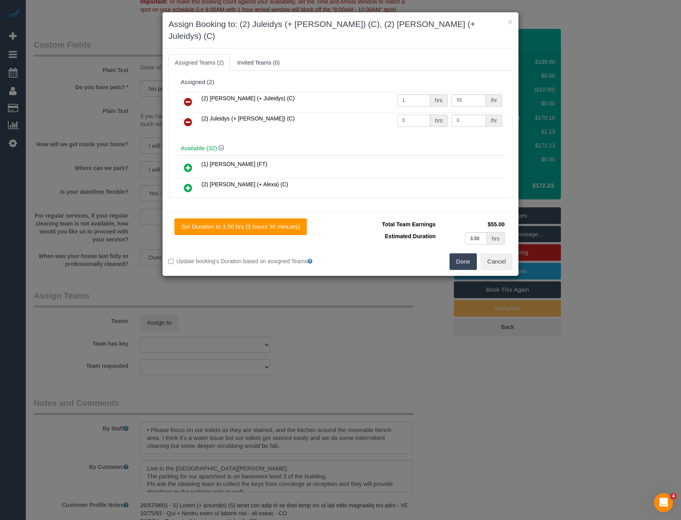
click at [367, 114] on tr "(2) Juleidys (+ Cris) (C) 0 hrs 0 /hr" at bounding box center [340, 122] width 327 height 20
type input "1"
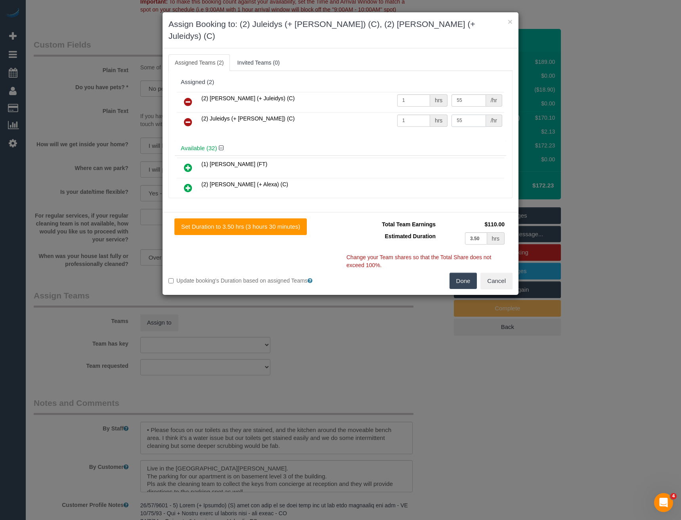
type input "55"
click at [460, 273] on button "Done" at bounding box center [464, 281] width 28 height 17
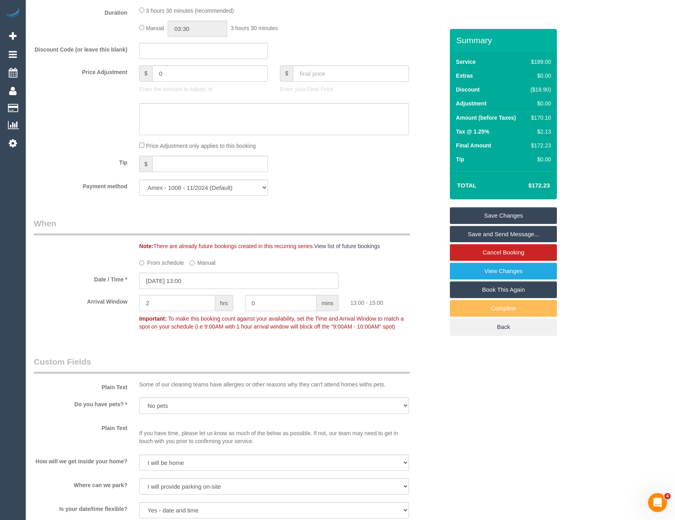
scroll to position [511, 0]
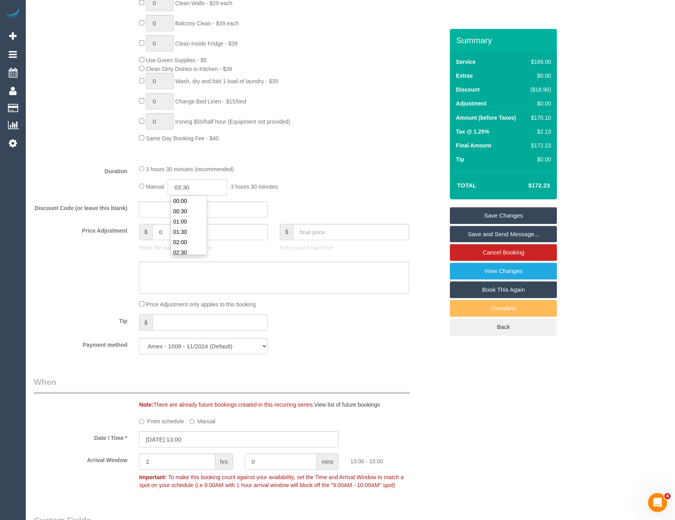
click at [199, 188] on input "03:30" at bounding box center [197, 187] width 59 height 16
click at [191, 217] on li "01:30" at bounding box center [188, 218] width 35 height 10
click at [201, 186] on input "01:30" at bounding box center [197, 187] width 59 height 16
type input "01:45"
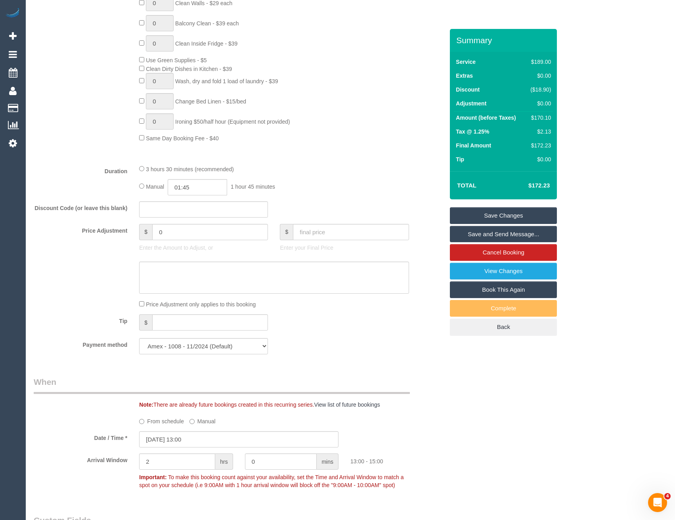
click at [375, 169] on div "3 hours 30 minutes (recommended)" at bounding box center [274, 169] width 270 height 9
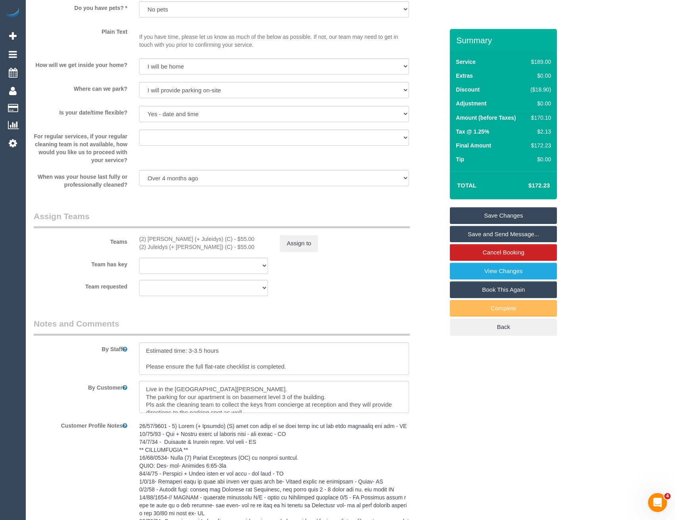
scroll to position [1185, 0]
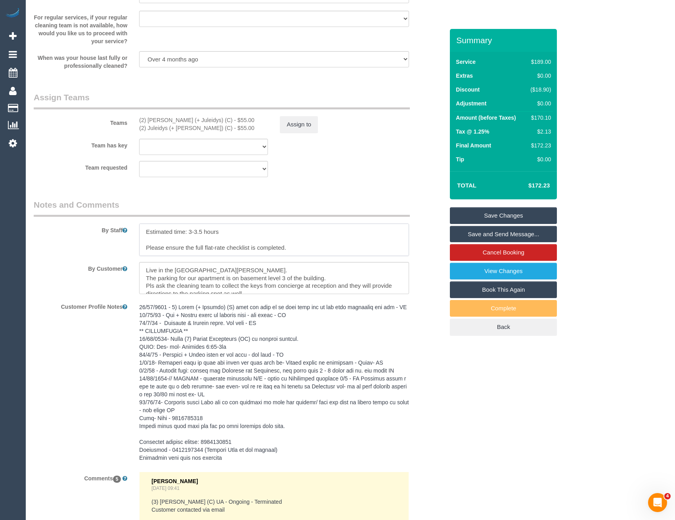
click at [145, 231] on textarea at bounding box center [274, 240] width 270 height 33
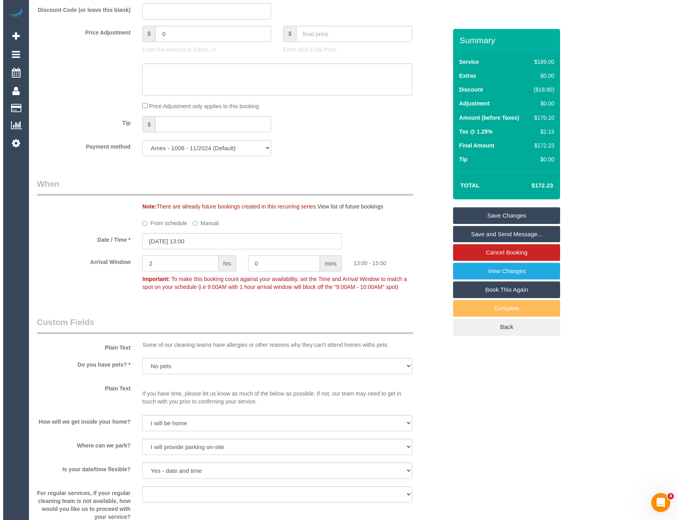
scroll to position [0, 0]
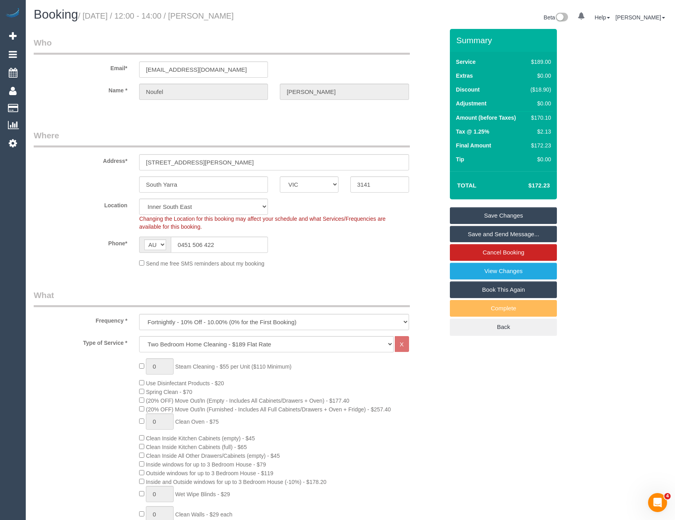
type textarea "*cover* Estimated time: 3-3.5 hours Please ensure the full flat-rate checklist …"
click at [496, 233] on link "Save and Send Message..." at bounding box center [503, 234] width 107 height 17
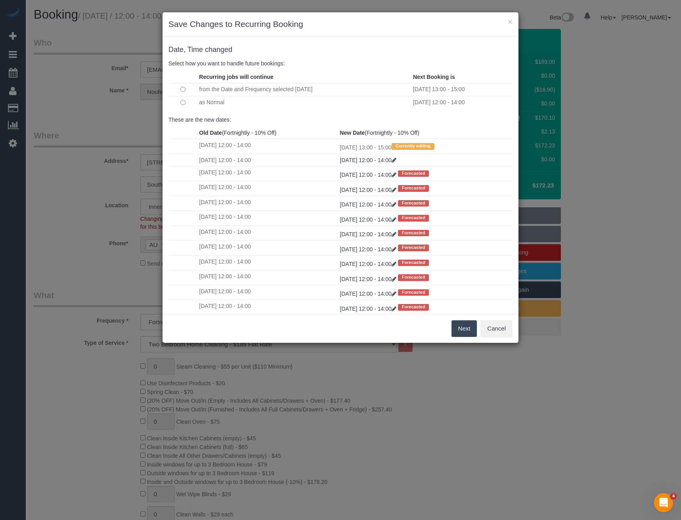
click at [465, 330] on button "Next" at bounding box center [465, 328] width 26 height 17
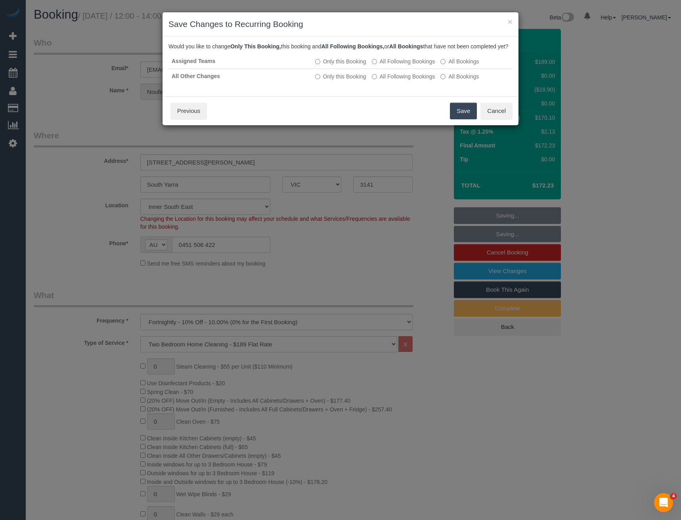
click at [458, 118] on button "Save" at bounding box center [463, 111] width 27 height 17
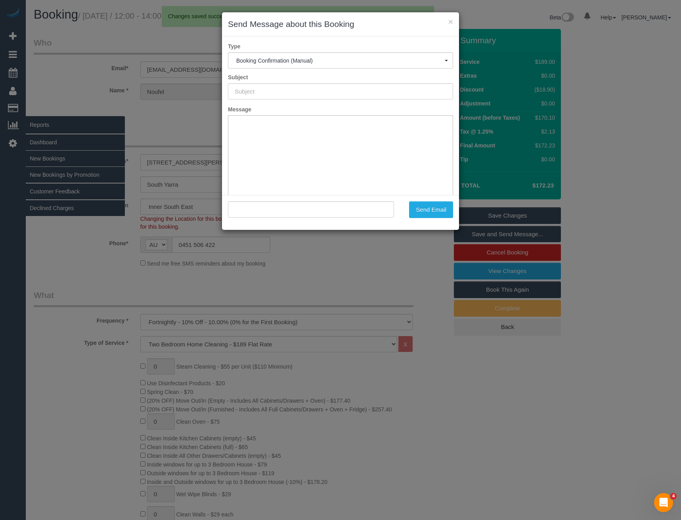
type input "Booking Confirmed"
type input ""Noufel Harris" <noufel7@gmail.com>"
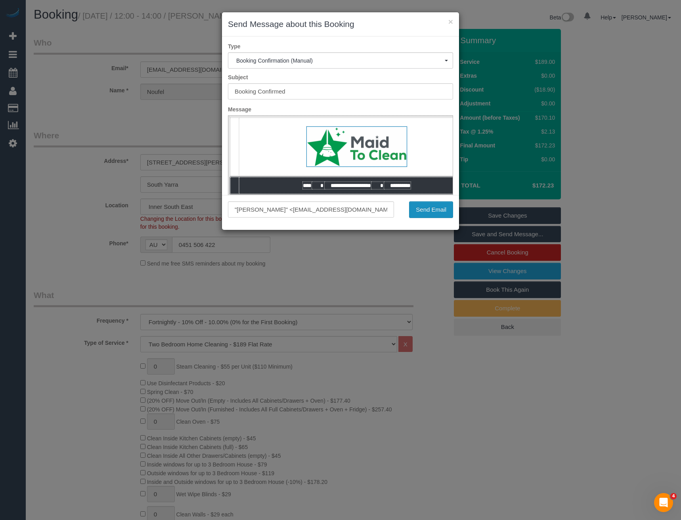
click at [432, 212] on button "Send Email" at bounding box center [431, 209] width 44 height 17
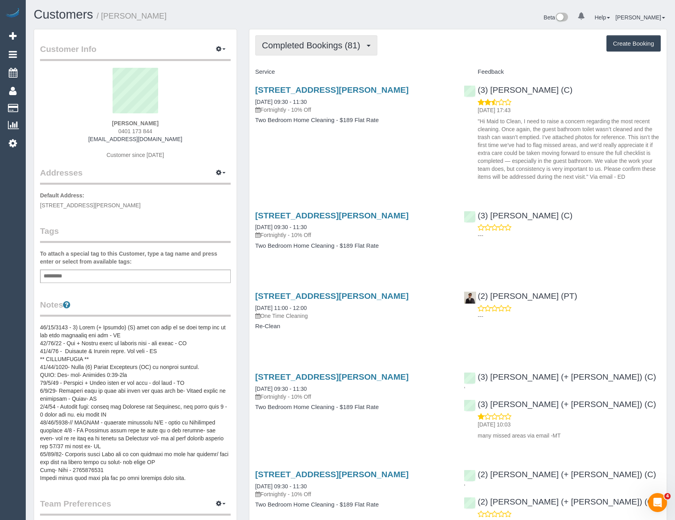
click at [339, 45] on span "Completed Bookings (81)" at bounding box center [313, 45] width 102 height 10
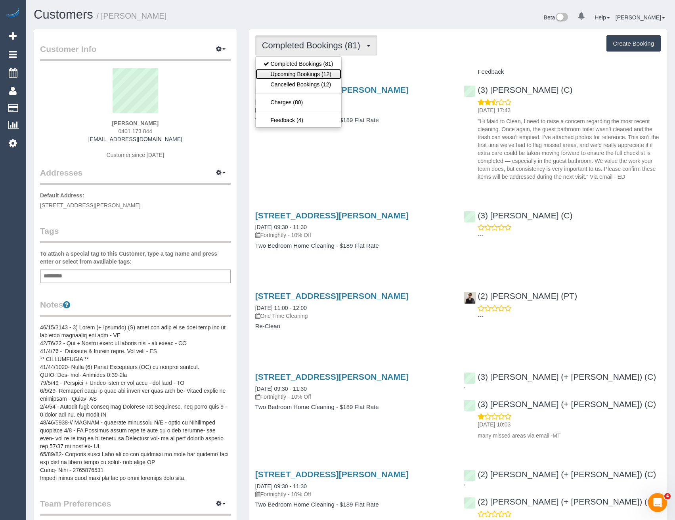
click at [338, 72] on link "Upcoming Bookings (12)" at bounding box center [299, 74] width 86 height 10
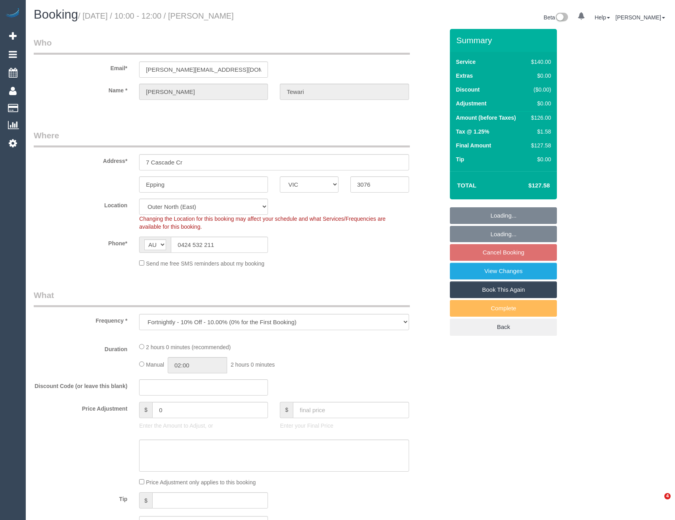
select select "VIC"
select select "number:27"
select select "number:14"
select select "number:19"
select select "number:24"
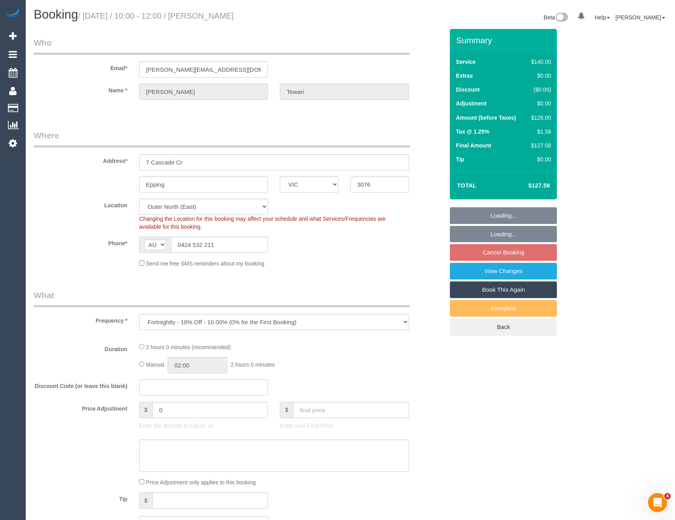
select select "number:35"
select select "number:11"
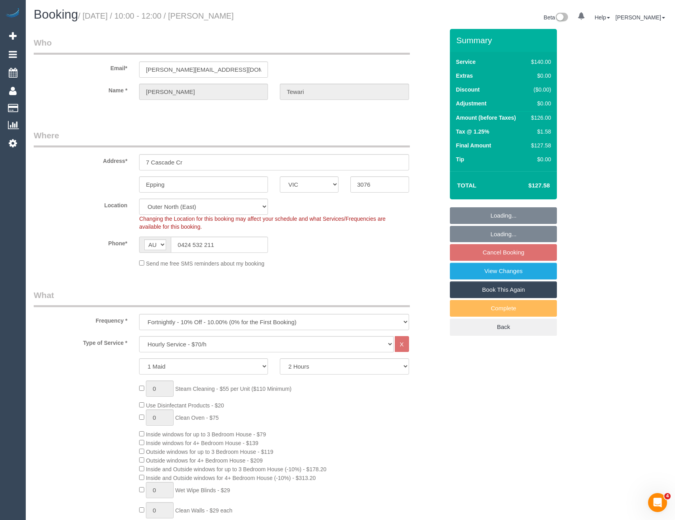
select select "object:872"
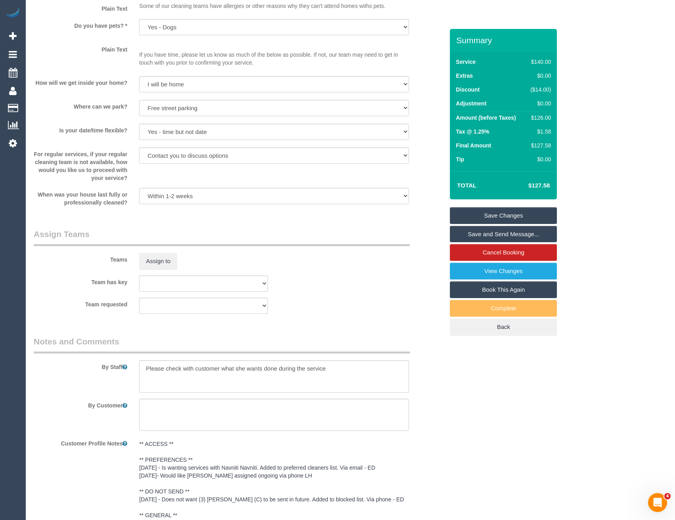
scroll to position [1218, 0]
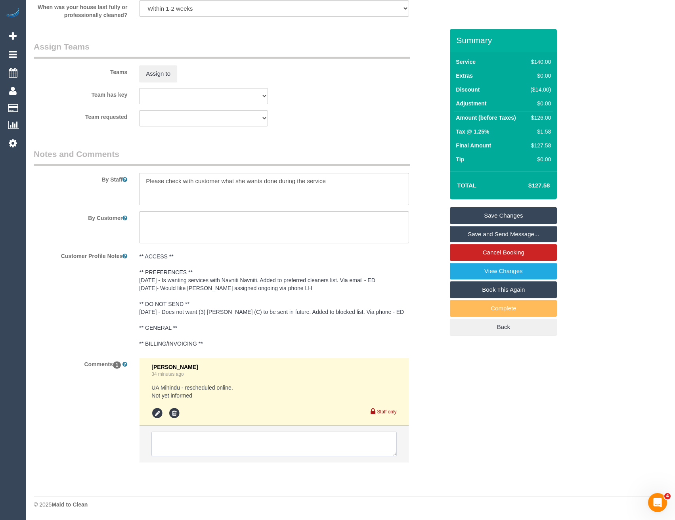
click at [233, 447] on textarea at bounding box center [273, 444] width 245 height 25
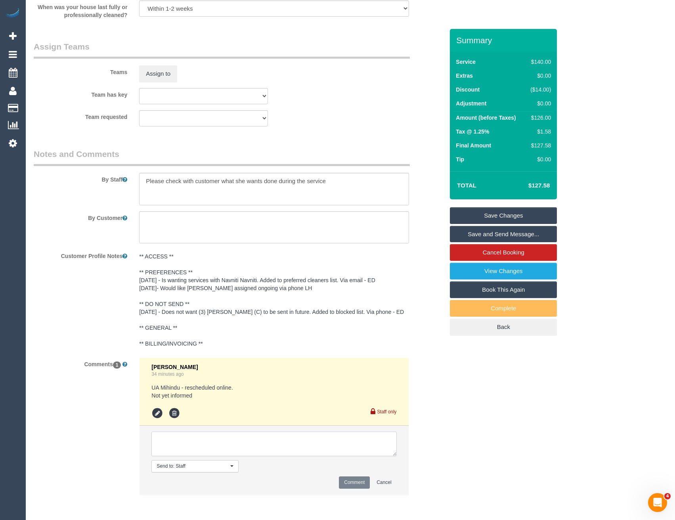
click at [205, 444] on textarea at bounding box center [273, 444] width 245 height 25
type textarea "Offered 8-10 AW via SMS"
click at [356, 482] on button "Comment" at bounding box center [354, 483] width 31 height 12
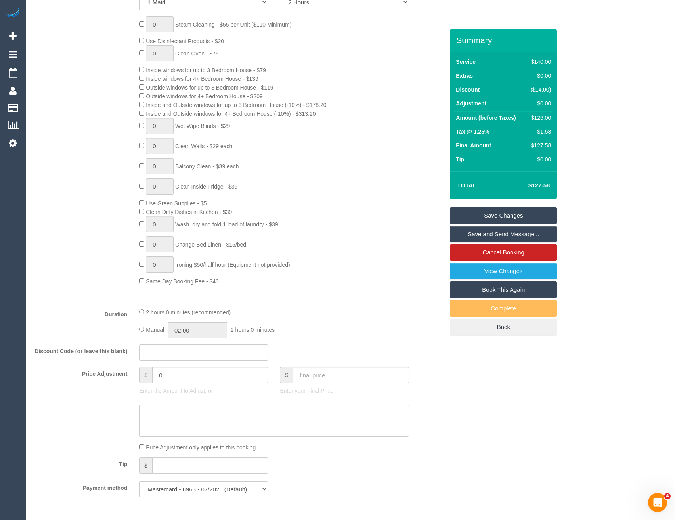
scroll to position [0, 0]
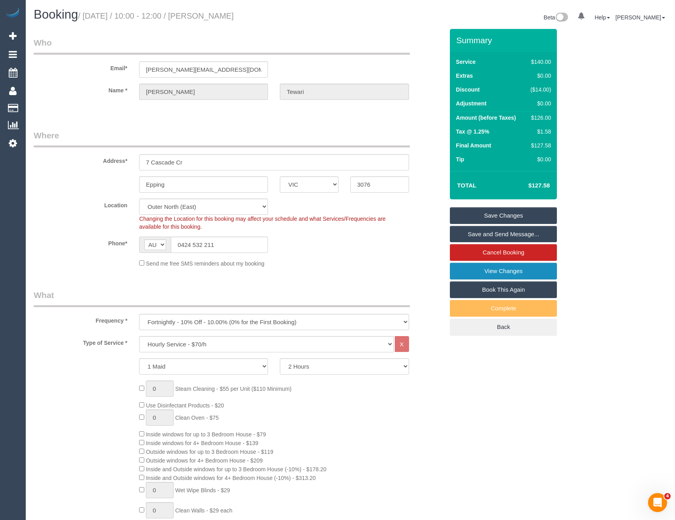
click at [488, 274] on link "View Changes" at bounding box center [503, 271] width 107 height 17
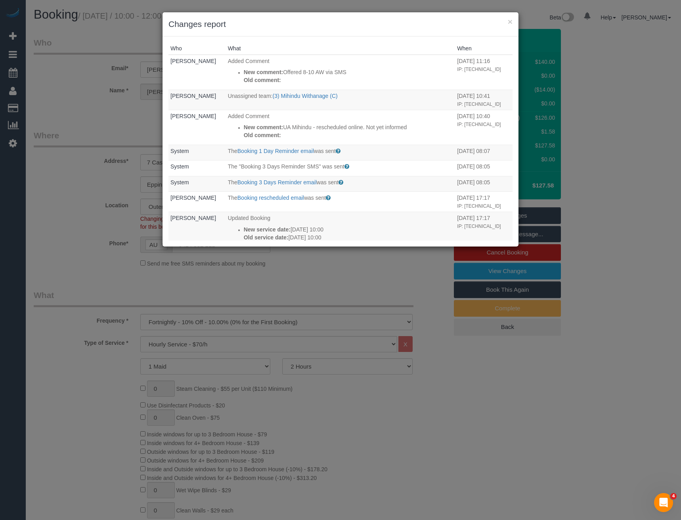
click at [298, 274] on div "× Changes report Who What When [PERSON_NAME] Added Comment New comment: Offered…" at bounding box center [340, 260] width 681 height 520
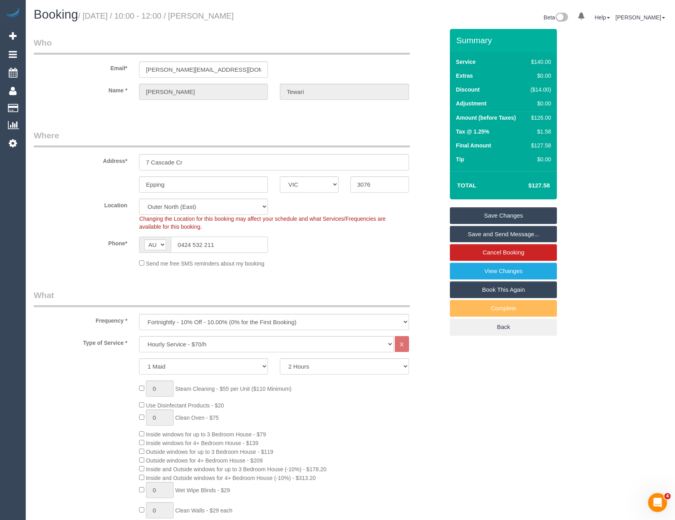
drag, startPoint x: 214, startPoint y: 245, endPoint x: 179, endPoint y: 245, distance: 34.9
click at [179, 245] on input "0424 532 211" at bounding box center [219, 245] width 97 height 16
click at [216, 244] on input "0424 532 211" at bounding box center [219, 245] width 97 height 16
drag, startPoint x: 218, startPoint y: 245, endPoint x: 181, endPoint y: 244, distance: 37.3
click at [181, 244] on input "0424 532 211" at bounding box center [219, 245] width 97 height 16
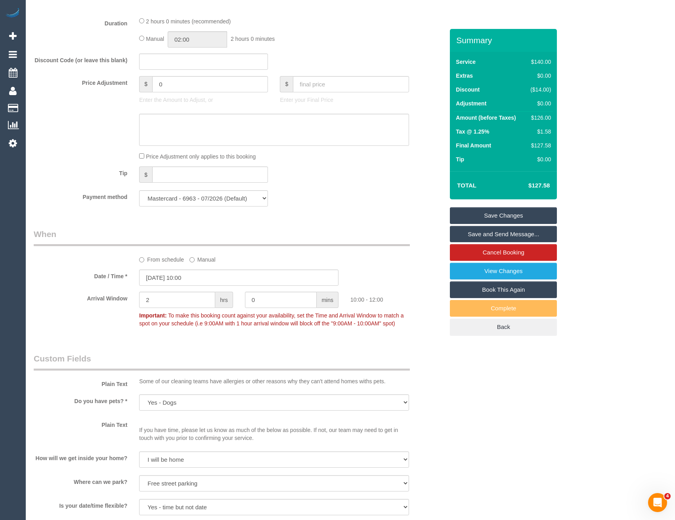
scroll to position [714, 0]
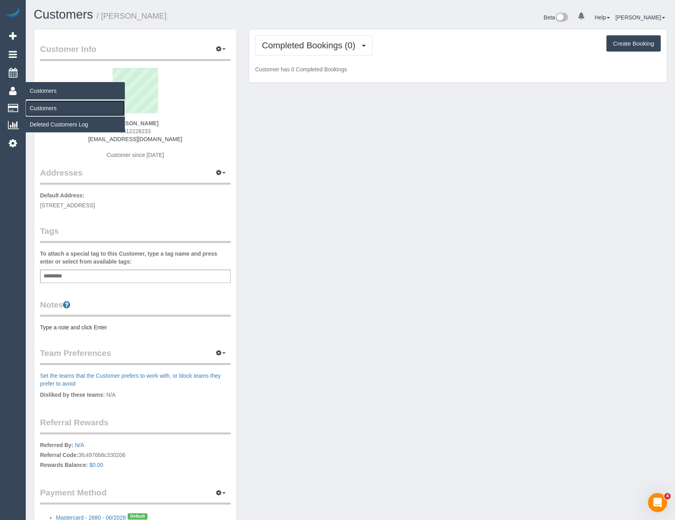
click at [41, 113] on link "Customers" at bounding box center [75, 108] width 99 height 16
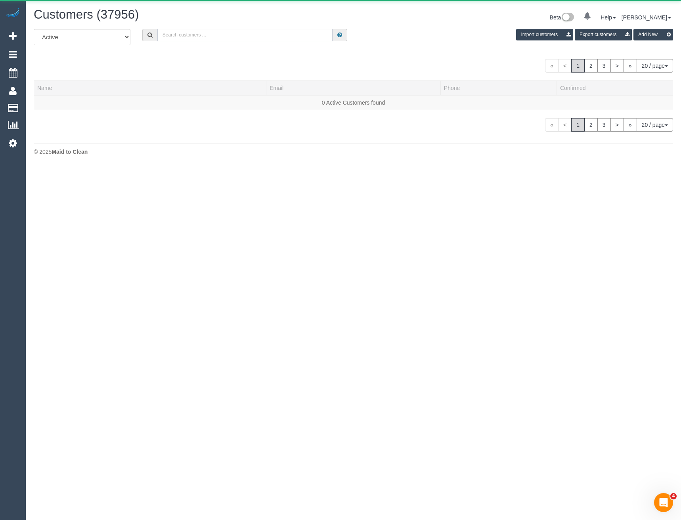
click at [186, 37] on input "text" at bounding box center [245, 35] width 176 height 12
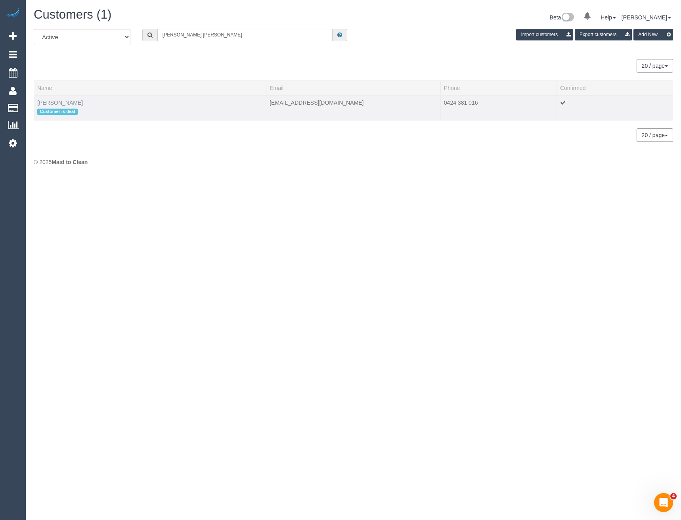
type input "[PERSON_NAME] [PERSON_NAME]"
click at [62, 103] on link "[PERSON_NAME]" at bounding box center [60, 103] width 46 height 6
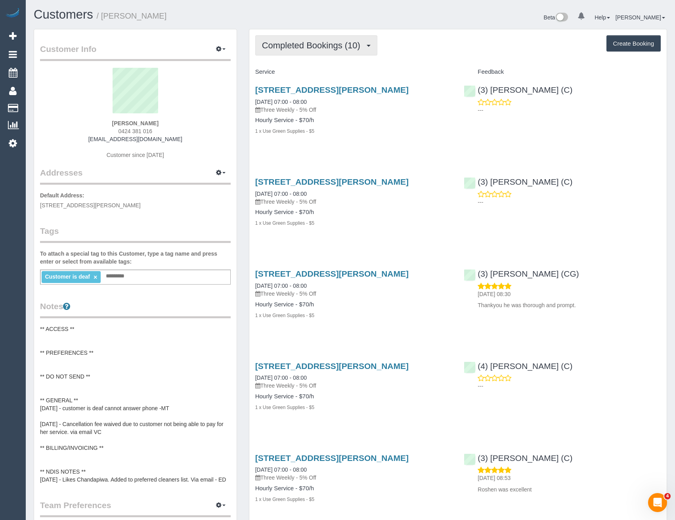
click at [347, 43] on span "Completed Bookings (10)" at bounding box center [313, 45] width 102 height 10
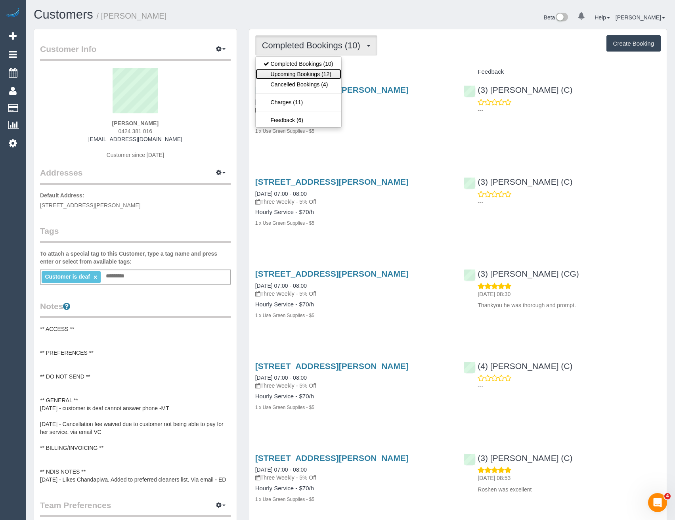
click at [323, 74] on link "Upcoming Bookings (12)" at bounding box center [299, 74] width 86 height 10
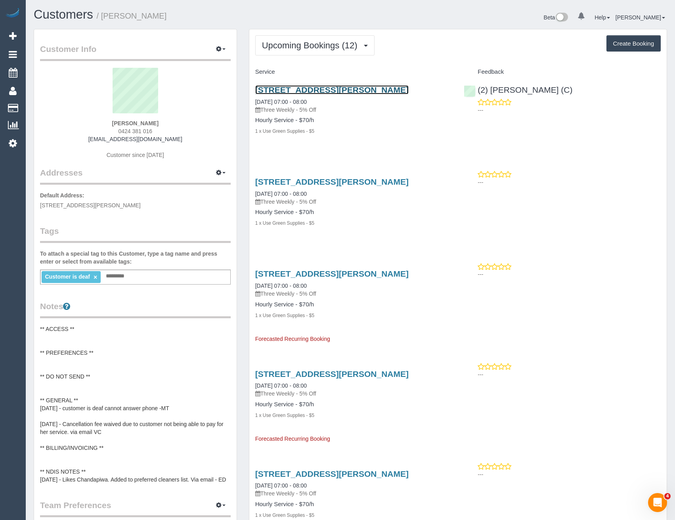
click at [347, 93] on link "[STREET_ADDRESS][PERSON_NAME]" at bounding box center [331, 89] width 153 height 9
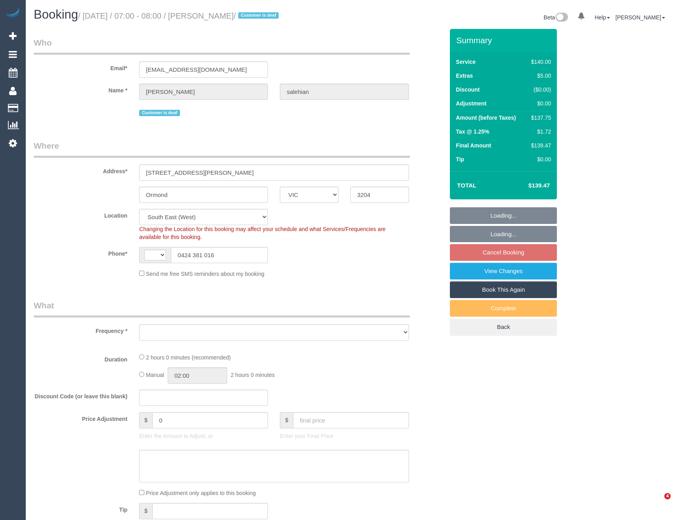
select select "VIC"
select select "string:AU"
select select "object:599"
select select "string:stripe-pm_1QZ5Qn2GScqysDRVFihk4EHb"
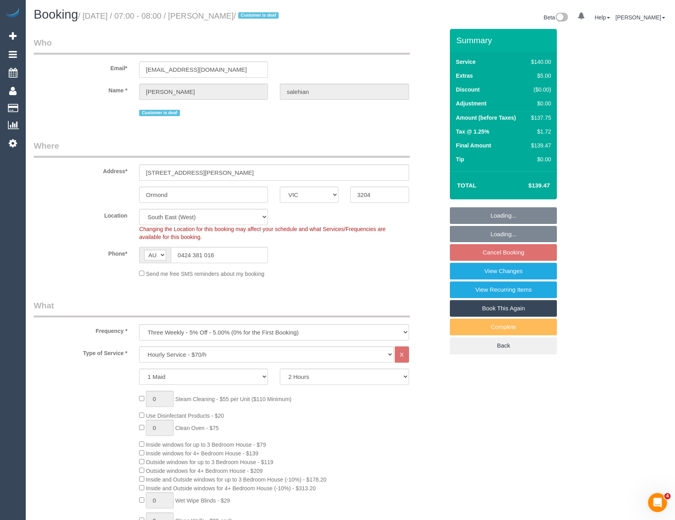
select select "object:786"
select select "number:28"
select select "number:14"
select select "number:18"
select select "number:22"
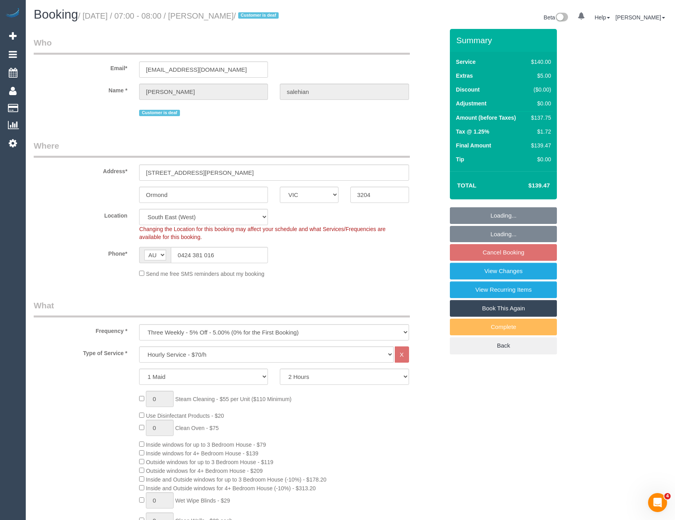
select select "number:34"
select select "number:13"
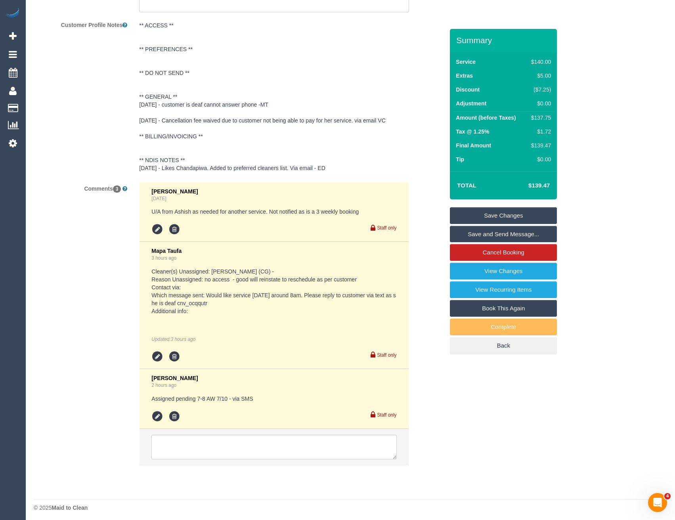
scroll to position [1477, 0]
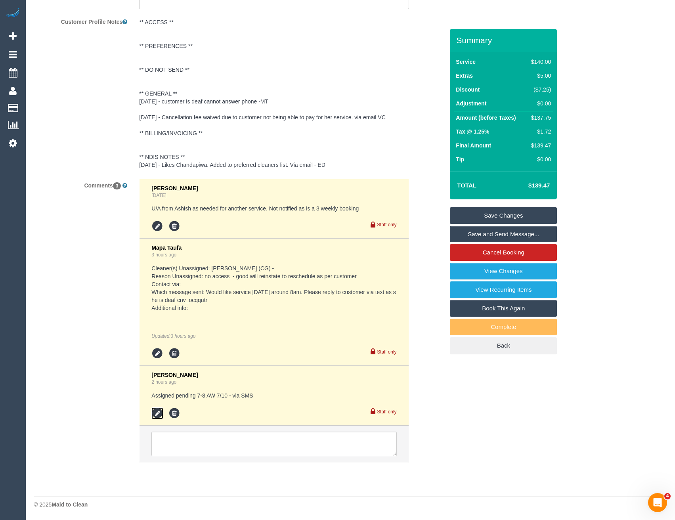
click at [158, 416] on icon at bounding box center [157, 414] width 12 height 12
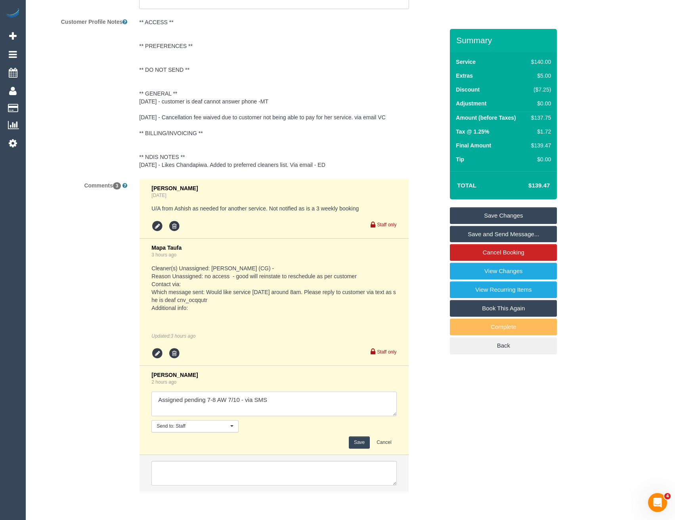
click at [286, 402] on textarea at bounding box center [273, 404] width 245 height 25
type textarea "Assigned pending 7-8 AW 7/10 - via SMS // confirmed"
click at [362, 442] on button "Save" at bounding box center [359, 443] width 21 height 12
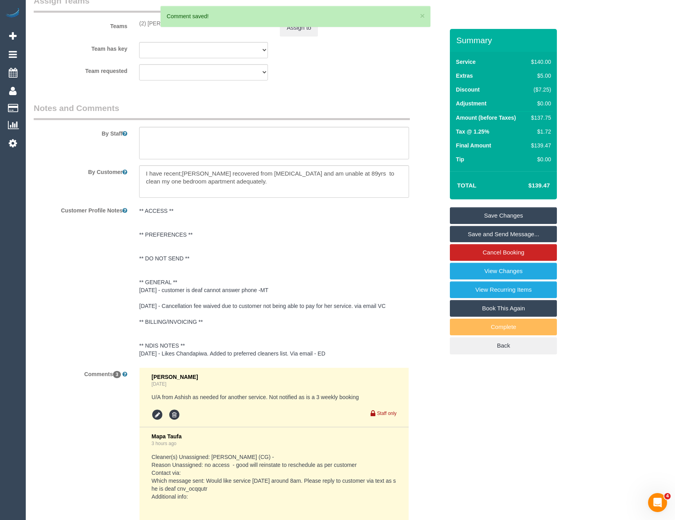
scroll to position [1200, 0]
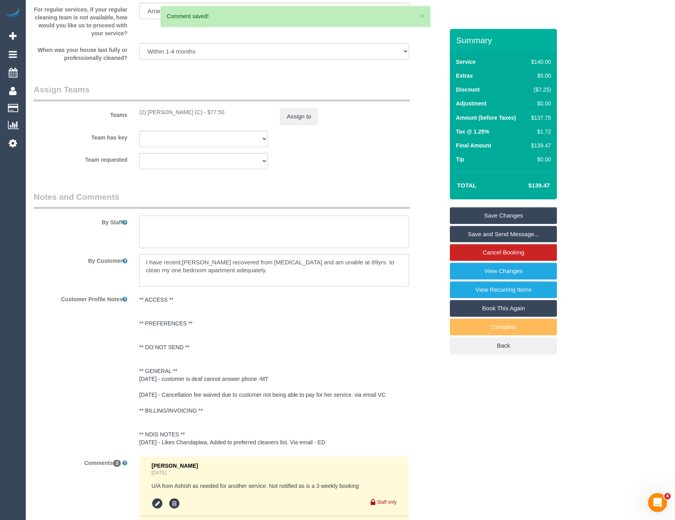
click at [178, 241] on textarea at bounding box center [274, 232] width 270 height 33
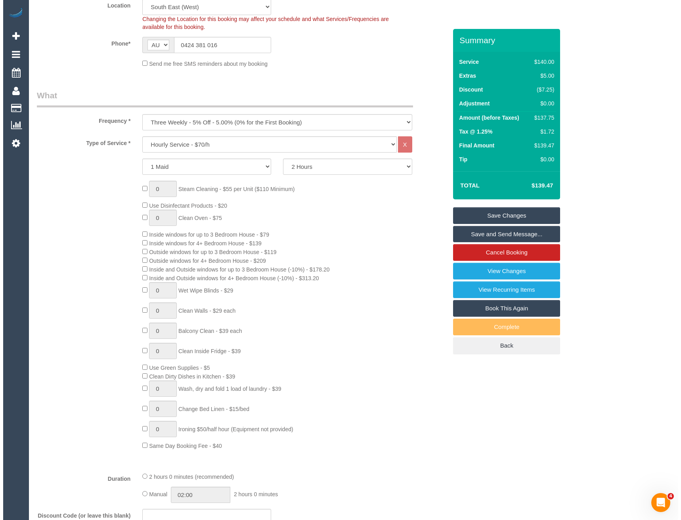
scroll to position [129, 0]
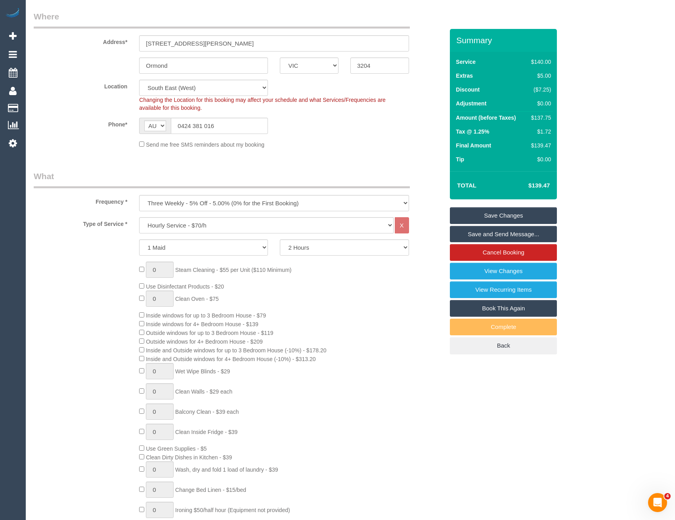
type textarea "Door should be open."
click at [477, 235] on link "Save and Send Message..." at bounding box center [503, 234] width 107 height 17
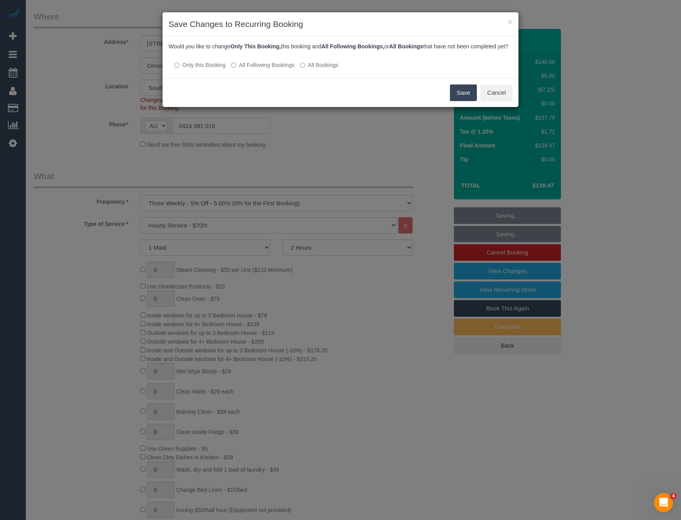
click at [465, 100] on button "Save" at bounding box center [463, 92] width 27 height 17
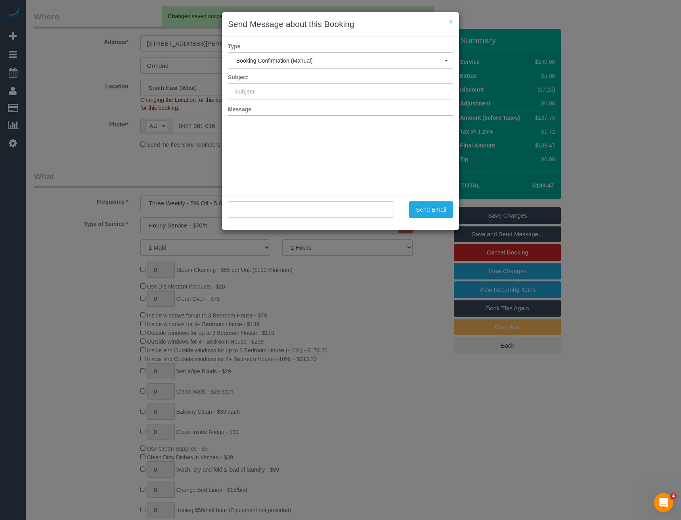
scroll to position [0, 0]
type input "Booking Confirmed"
type input ""[PERSON_NAME]" <[EMAIL_ADDRESS][DOMAIN_NAME]>"
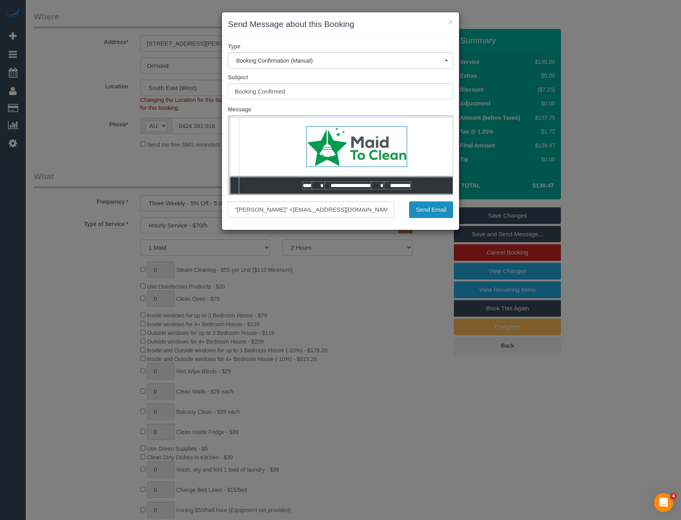
click at [431, 213] on button "Send Email" at bounding box center [431, 209] width 44 height 17
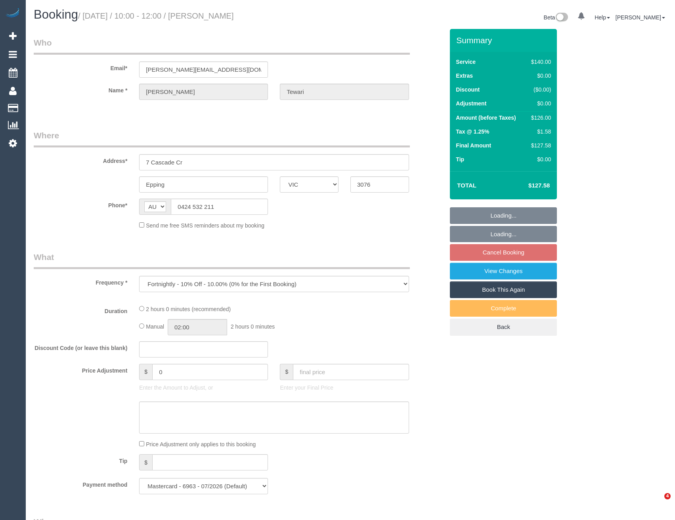
select select "VIC"
select select "number:27"
select select "number:14"
select select "number:19"
select select "number:24"
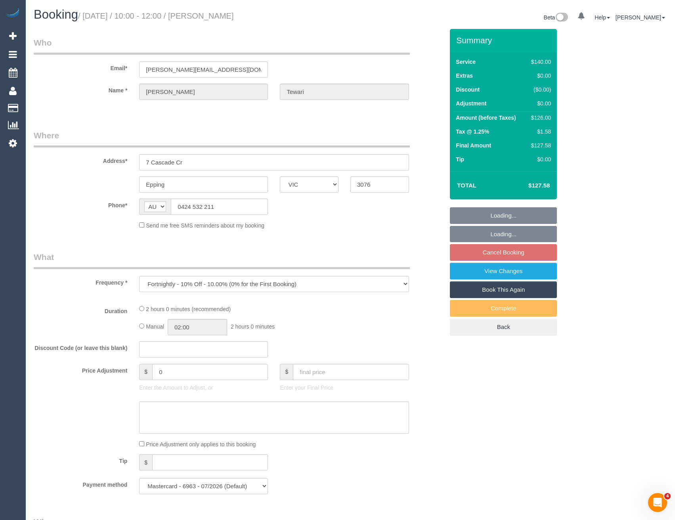
select select "number:35"
select select "number:11"
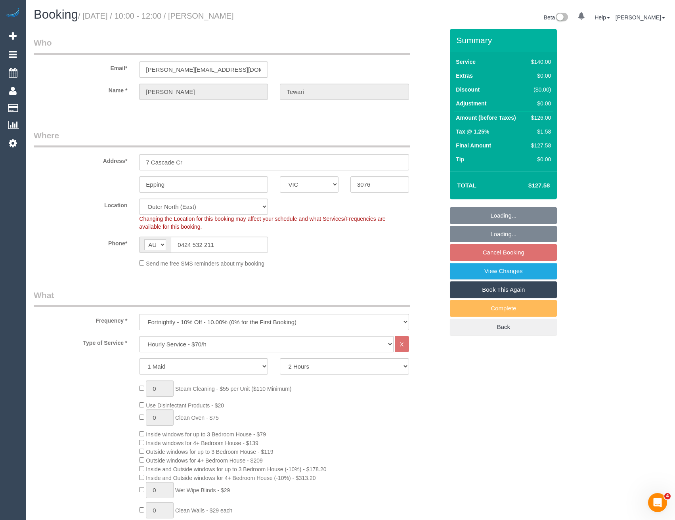
select select "object:1216"
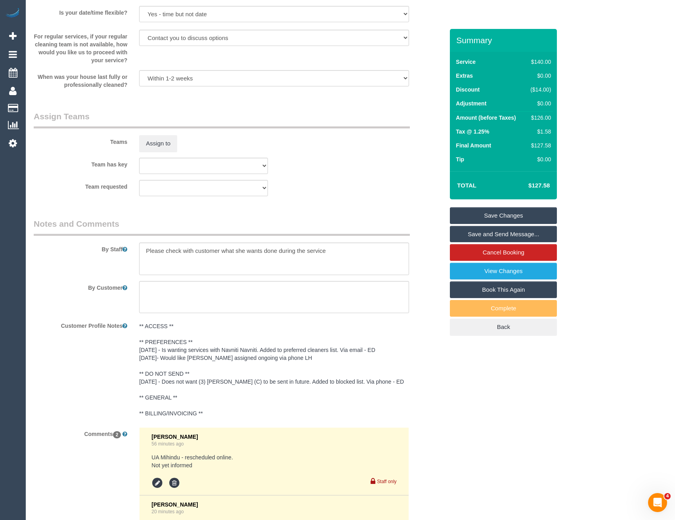
scroll to position [1269, 0]
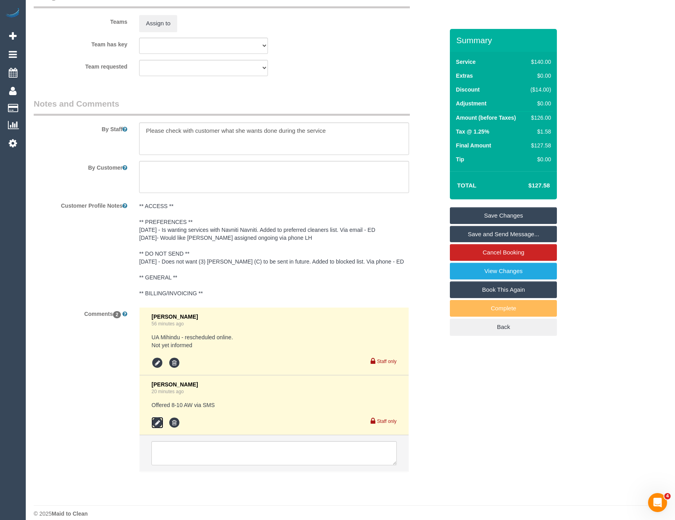
click at [160, 424] on icon at bounding box center [157, 423] width 12 height 12
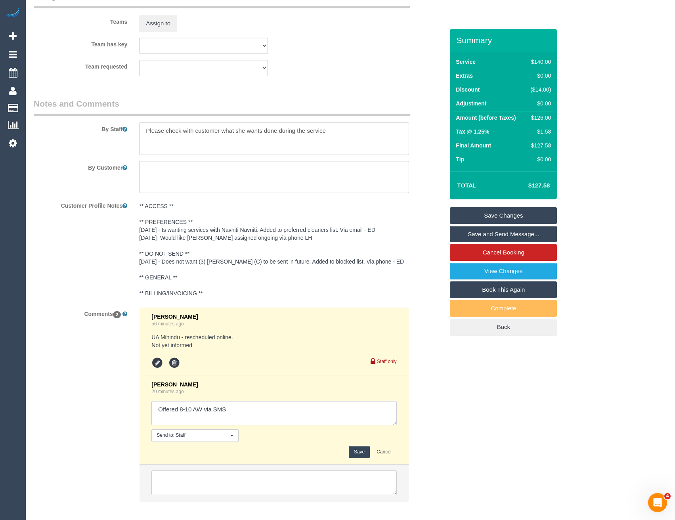
drag, startPoint x: 203, startPoint y: 408, endPoint x: 118, endPoint y: 403, distance: 85.4
click at [126, 411] on div "Comments 2 [PERSON_NAME] 56 minutes ago UA Mihindu - rescheduled online. Not ye…" at bounding box center [239, 408] width 422 height 202
type textarea "Pending 12 - 2 via SMS"
click at [352, 449] on button "Save" at bounding box center [359, 452] width 21 height 12
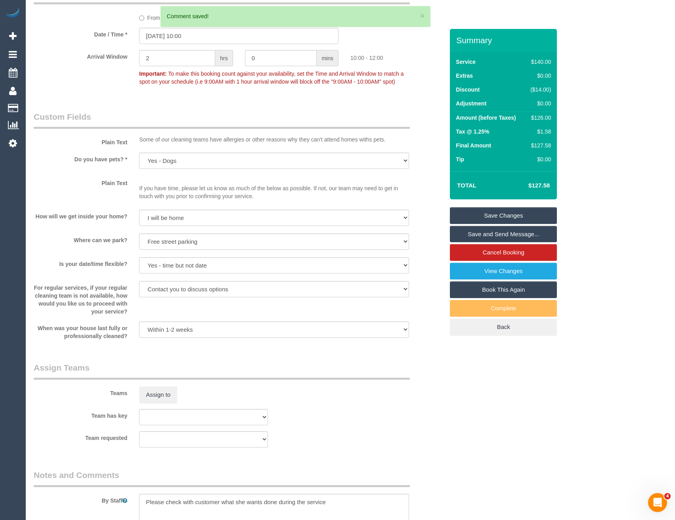
scroll to position [793, 0]
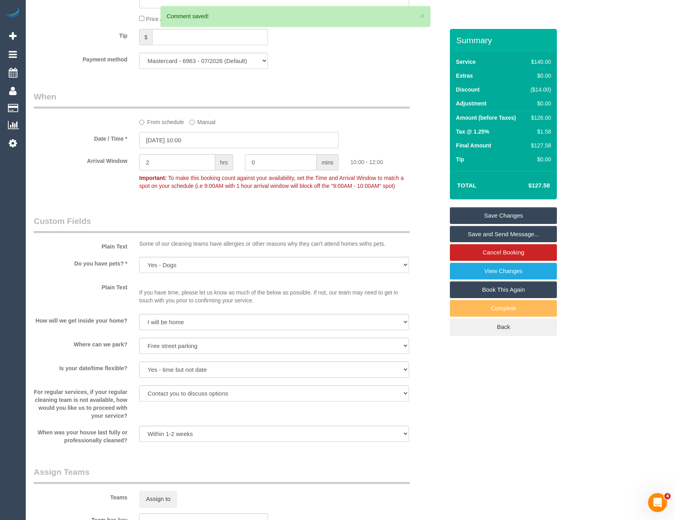
click at [198, 137] on input "[DATE] 10:00" at bounding box center [238, 140] width 199 height 16
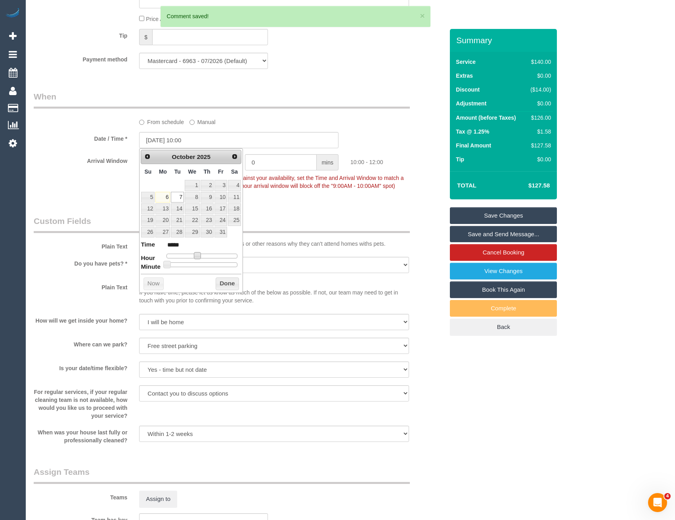
type input "[DATE] 11:00"
type input "*****"
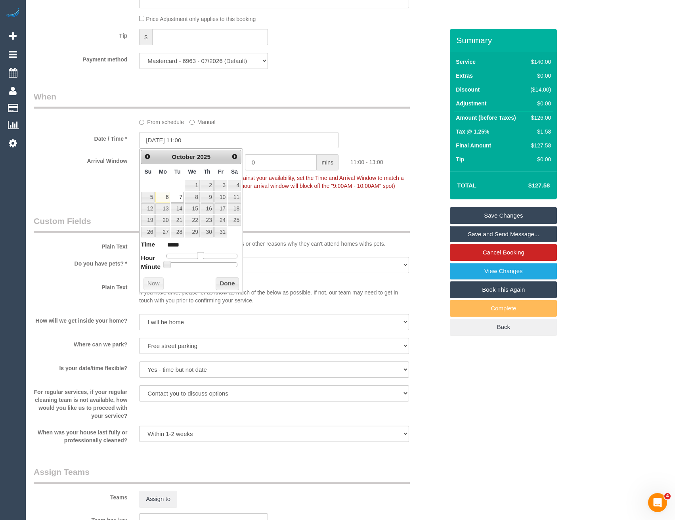
type input "[DATE] 12:00"
type input "*****"
drag, startPoint x: 199, startPoint y: 255, endPoint x: 205, endPoint y: 256, distance: 6.8
click at [205, 256] on span at bounding box center [203, 255] width 7 height 7
click at [223, 283] on button "Done" at bounding box center [227, 284] width 23 height 13
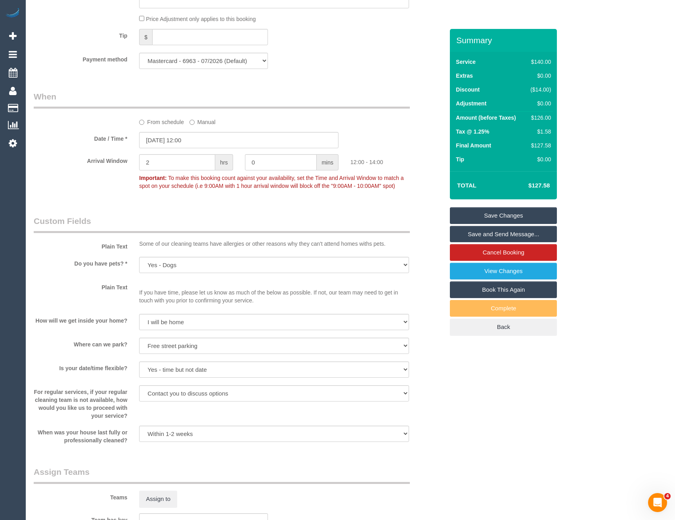
scroll to position [952, 0]
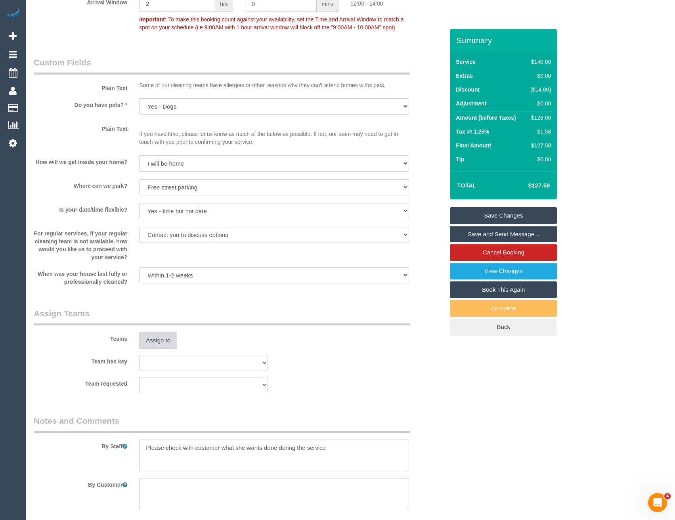
click at [165, 341] on button "Assign to" at bounding box center [158, 340] width 38 height 17
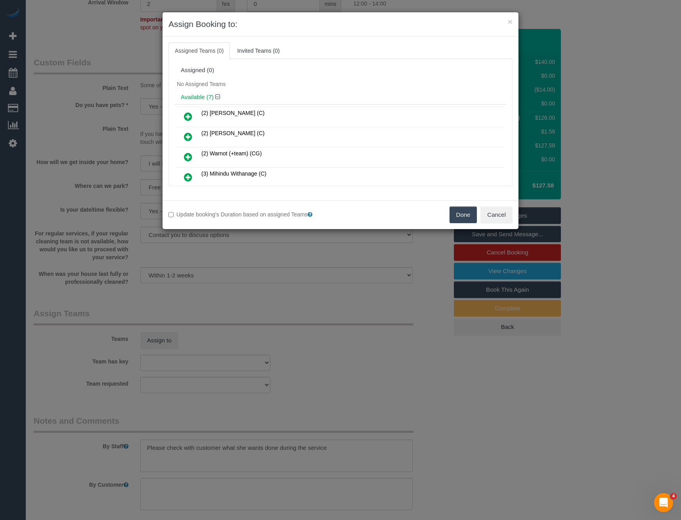
click at [190, 111] on link at bounding box center [188, 117] width 19 height 16
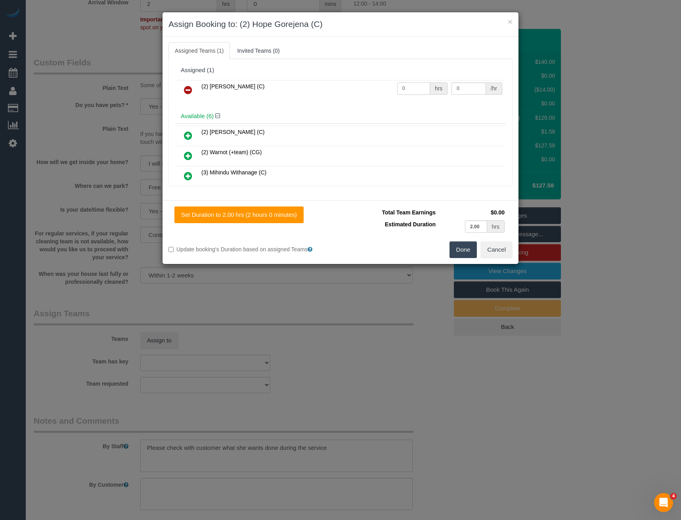
drag, startPoint x: 405, startPoint y: 88, endPoint x: 370, endPoint y: 94, distance: 35.3
click at [375, 94] on tr "(2) Hope Gorejena (C) 0 hrs 0 /hr" at bounding box center [340, 90] width 327 height 20
type input "2"
type input "37.5"
click at [466, 249] on button "Done" at bounding box center [464, 249] width 28 height 17
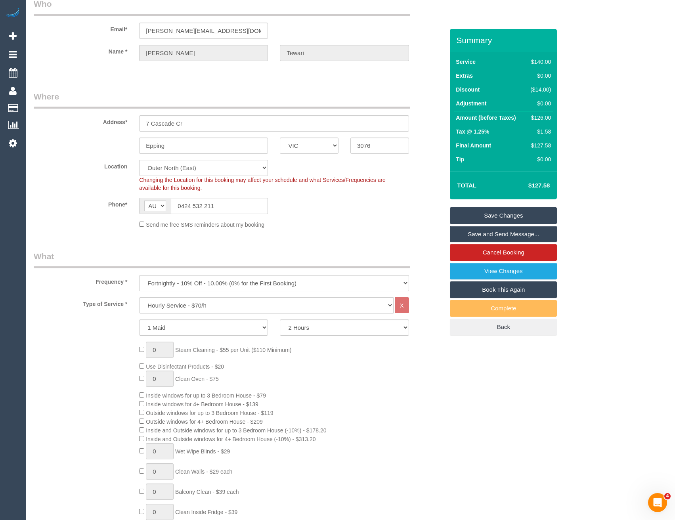
scroll to position [0, 0]
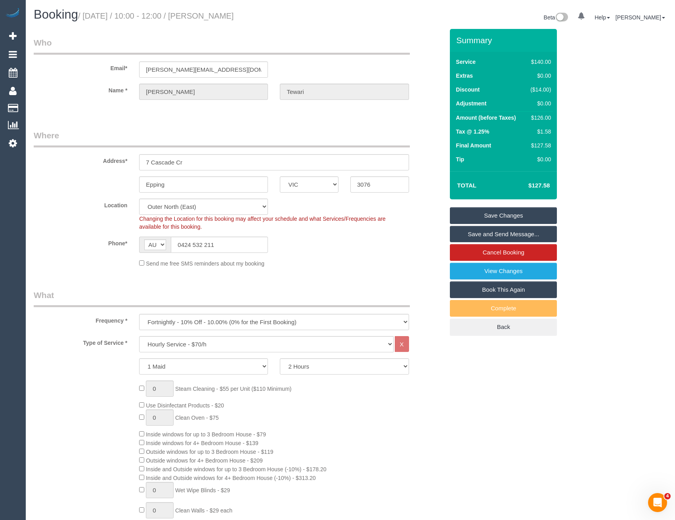
click at [488, 217] on link "Save Changes" at bounding box center [503, 215] width 107 height 17
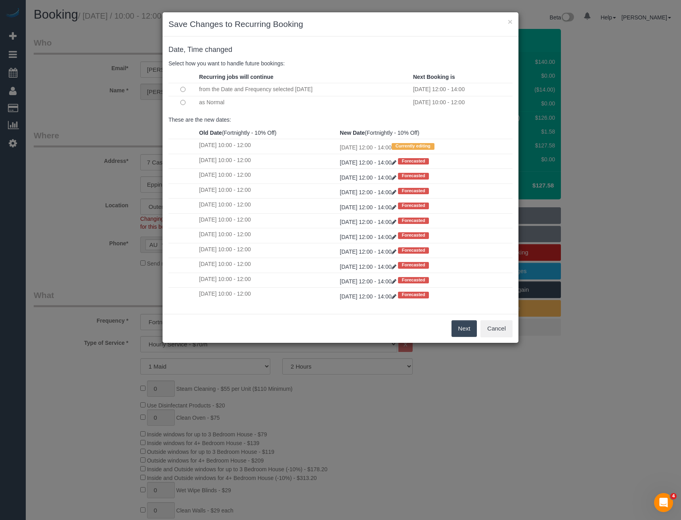
click at [454, 327] on button "Next" at bounding box center [465, 328] width 26 height 17
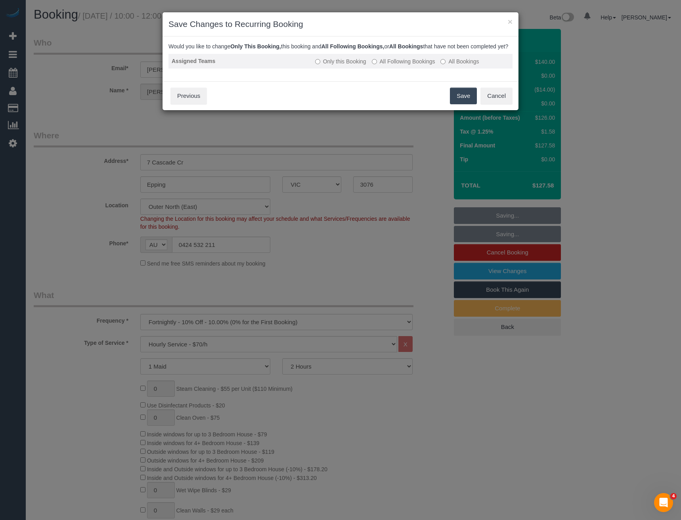
click at [387, 65] on label "All Following Bookings" at bounding box center [403, 61] width 63 height 8
click at [460, 104] on button "Save" at bounding box center [463, 96] width 27 height 17
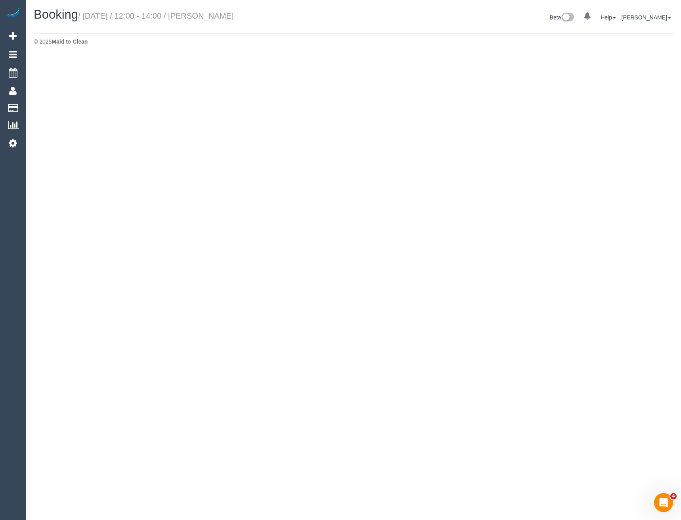
select select "VIC"
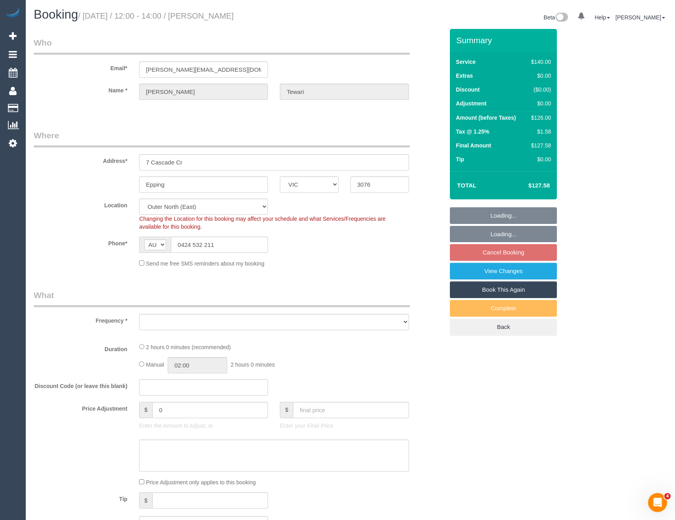
select select "string:stripe-pm_1R6Nbm2GScqysDRVy2mzm6e1"
select select "object:3994"
select select "number:27"
select select "number:14"
select select "number:19"
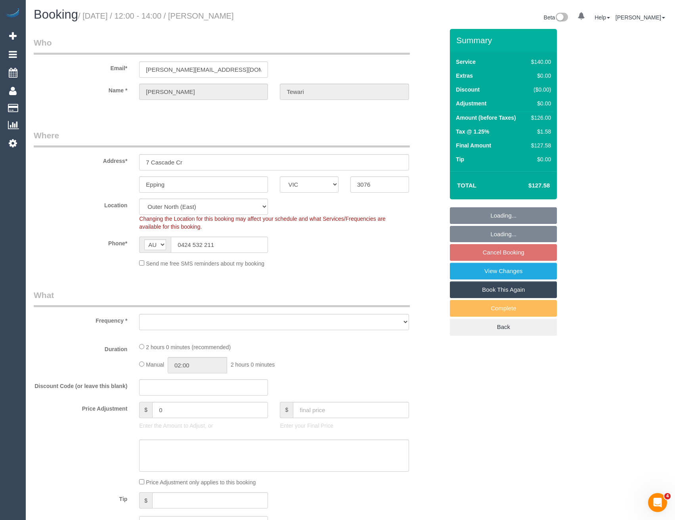
select select "number:24"
select select "number:35"
select select "number:11"
select select "object:4473"
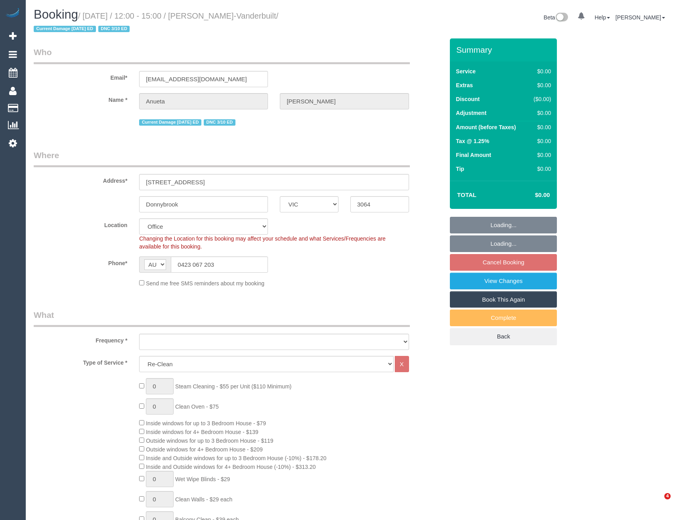
select select "VIC"
select select "string:stripe-pm_1S9cON2GScqysDRV7tX5BhOe"
select select "object:627"
select select "number:27"
select select "number:15"
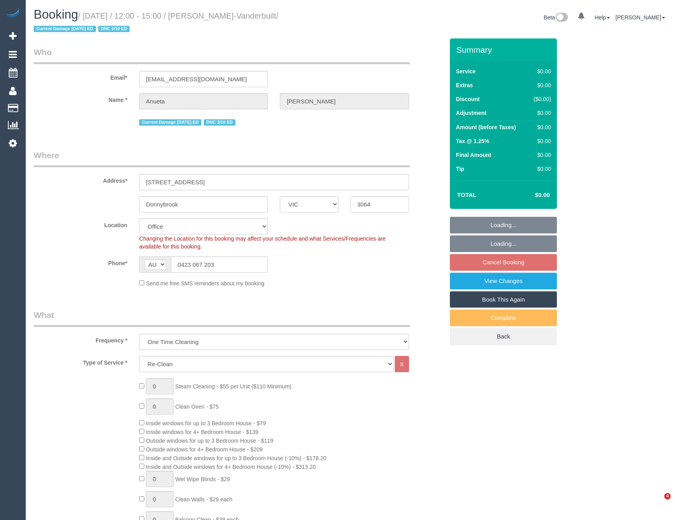
select select "number:18"
select select "number:24"
select select "number:34"
select select "number:12"
select select "object:2034"
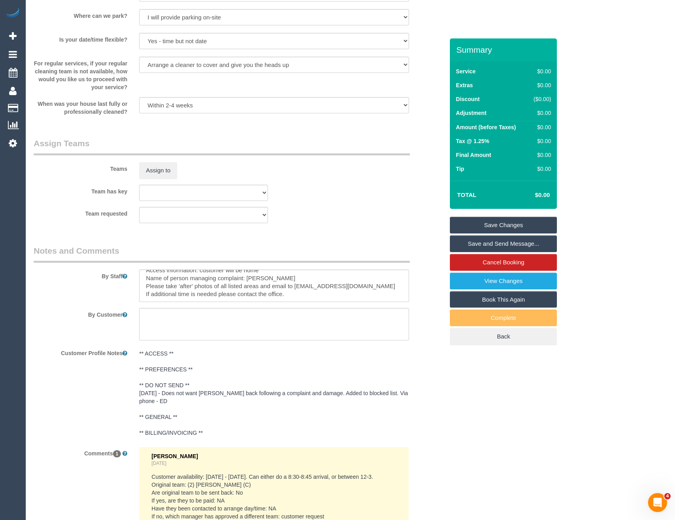
scroll to position [1071, 0]
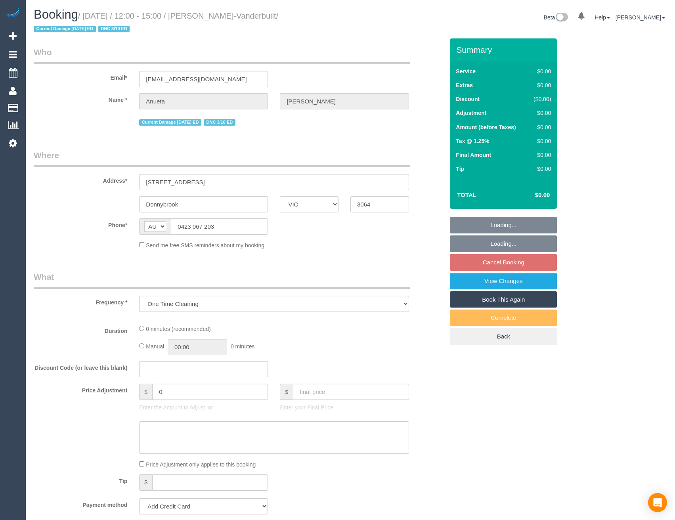
select select "VIC"
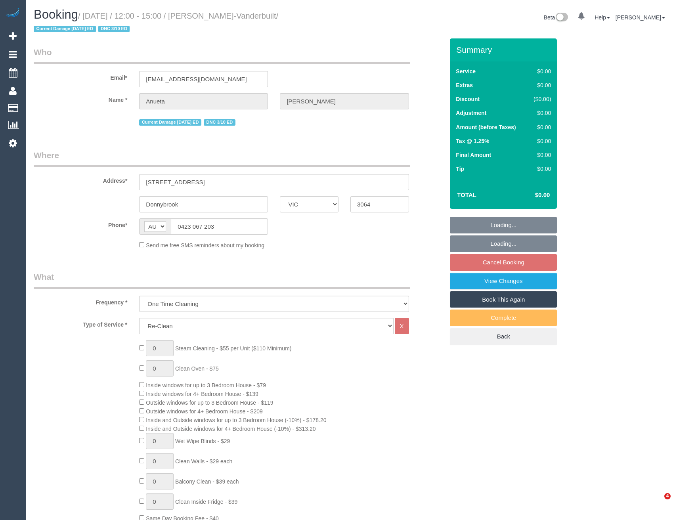
select select "number:27"
select select "number:15"
select select "number:18"
select select "number:24"
select select "number:34"
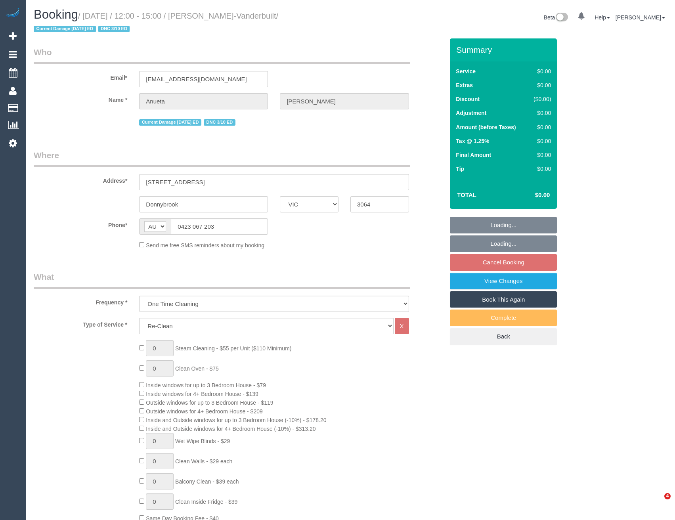
select select "number:12"
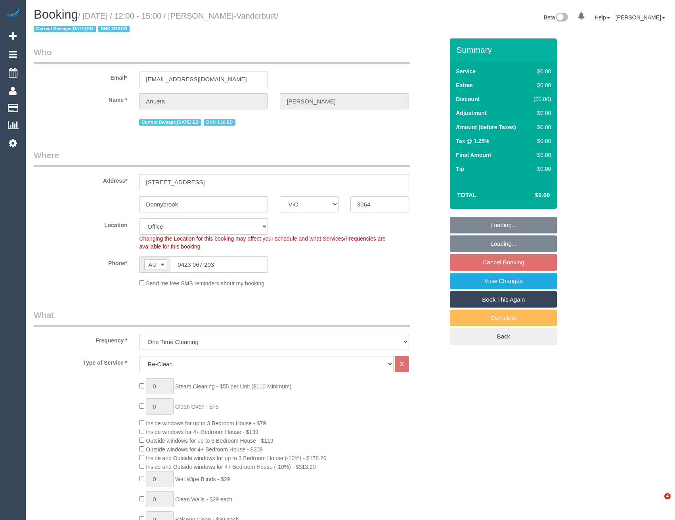
select select "string:stripe-pm_1S9cON2GScqysDRV7tX5BhOe"
select select "object:2048"
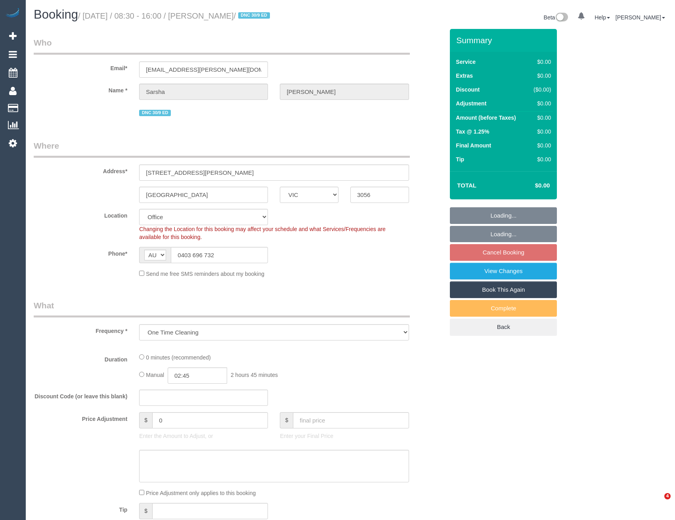
select select "VIC"
select select "object:562"
select select "number:27"
select select "number:15"
select select "number:19"
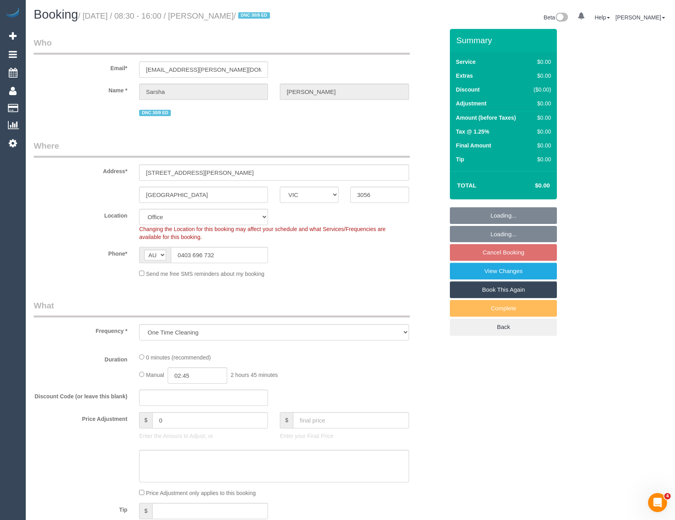
select select "number:22"
select select "number:26"
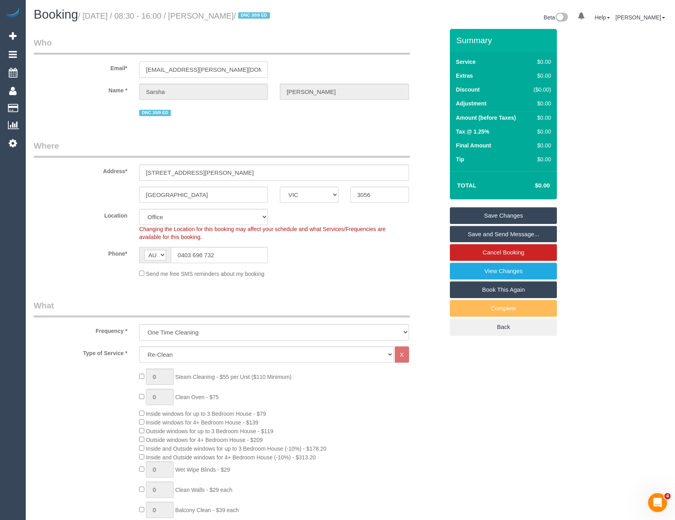
drag, startPoint x: 221, startPoint y: 70, endPoint x: 140, endPoint y: 77, distance: 81.6
click at [140, 77] on input "sarsha.russell@gmail.com" at bounding box center [203, 69] width 129 height 16
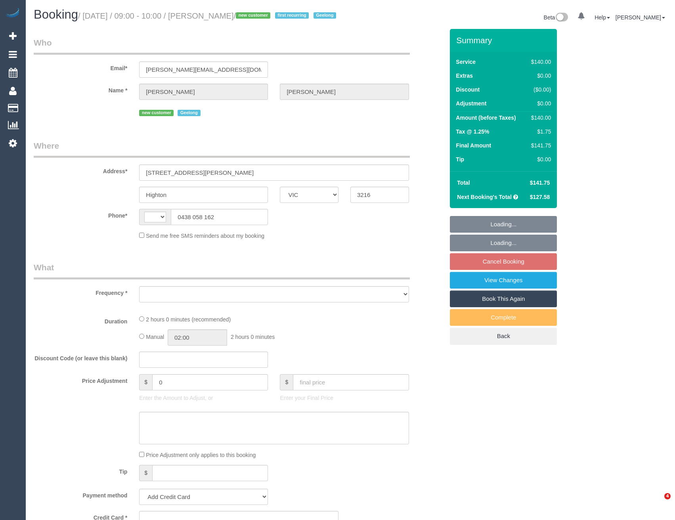
select select "VIC"
select select "string:AU"
select select "object:585"
select select "string:stripe-pm_1SCUWN2GScqysDRVijzWprL9"
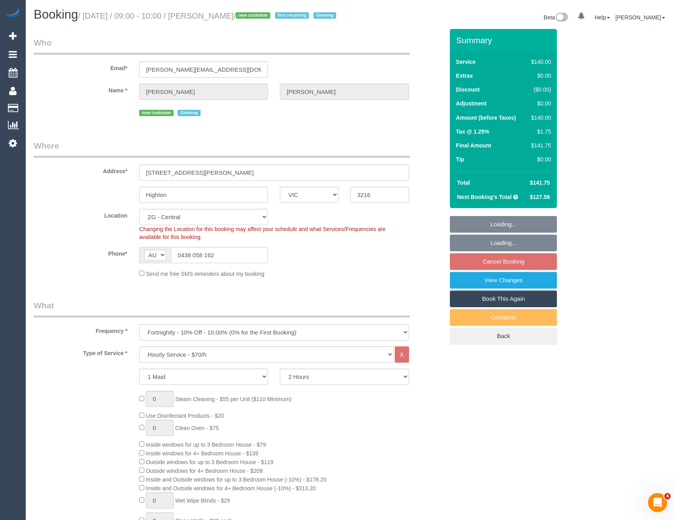
select select "object:1001"
select select "number:28"
select select "number:15"
select select "number:19"
select select "number:36"
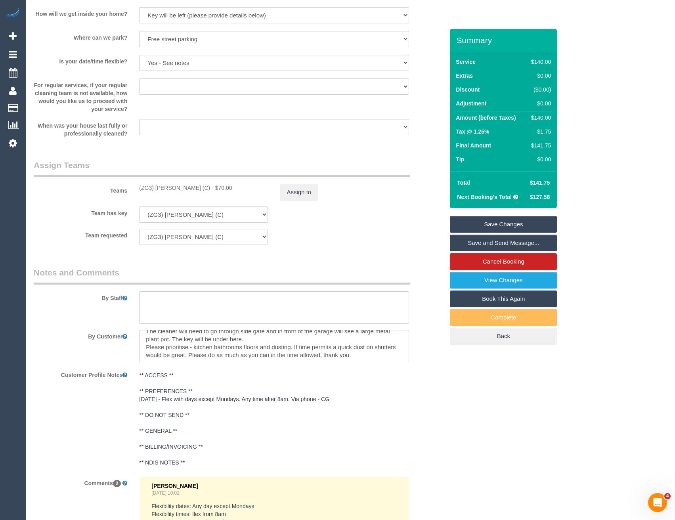
scroll to position [8, 0]
click at [222, 358] on textarea at bounding box center [274, 346] width 270 height 33
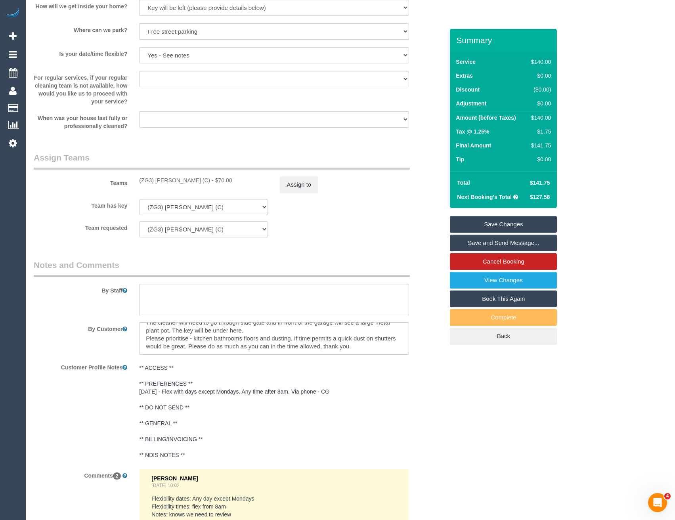
scroll to position [1036, 0]
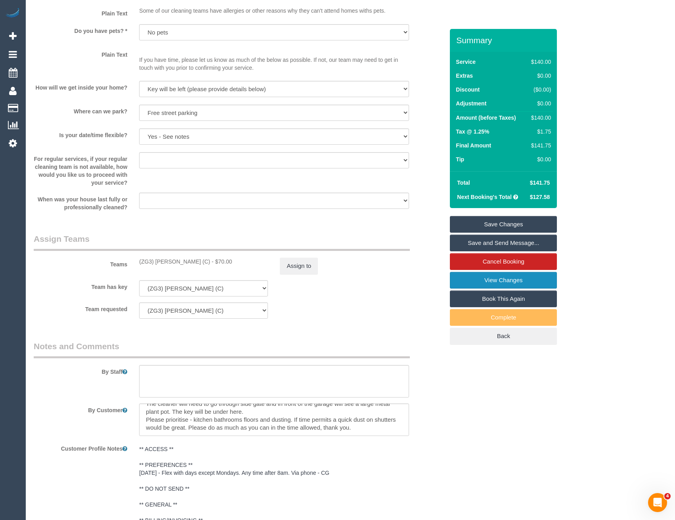
click at [488, 289] on link "View Changes" at bounding box center [503, 280] width 107 height 17
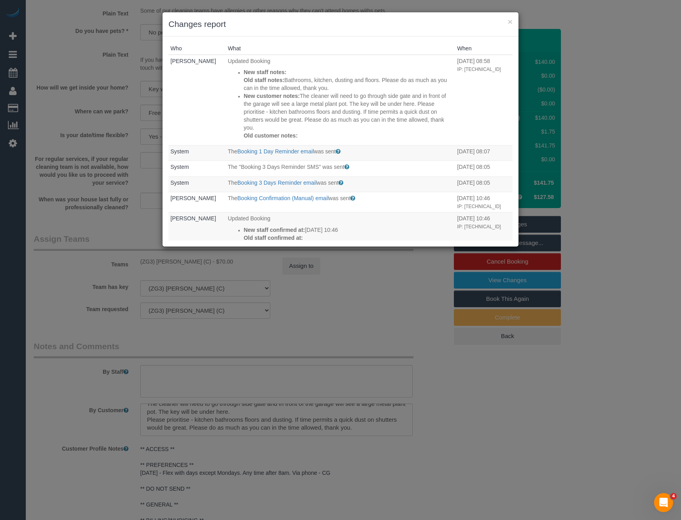
click at [339, 322] on div "× Changes report Who What When Vanessa Christou Updated Booking New staff notes…" at bounding box center [340, 260] width 681 height 520
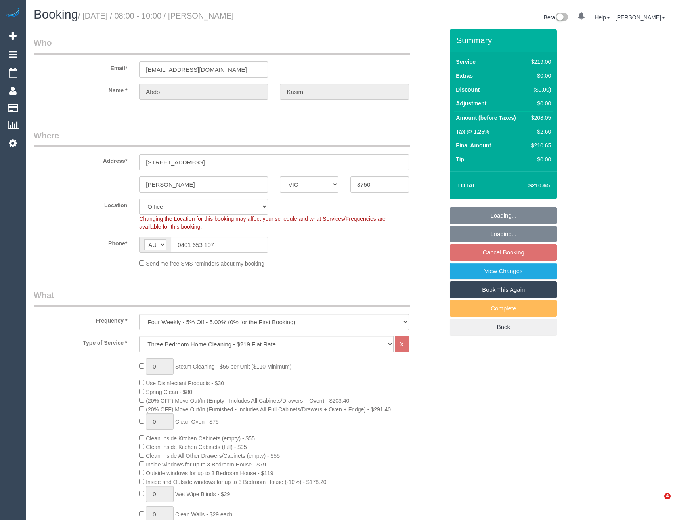
select select "VIC"
select select "number:28"
select select "number:14"
select select "number:19"
select select "number:22"
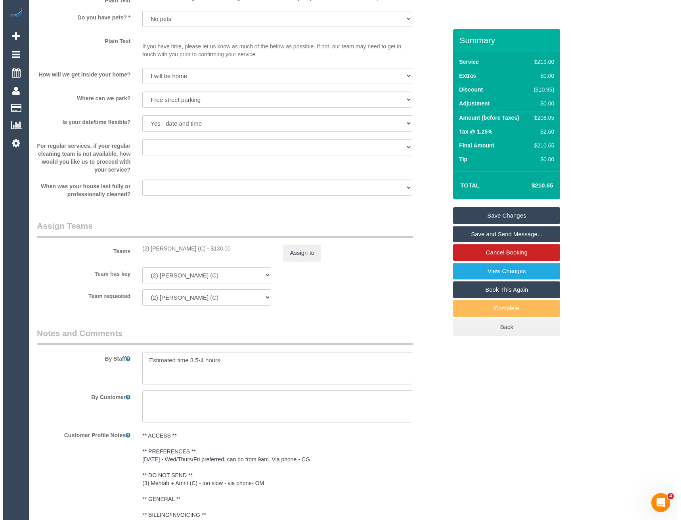
scroll to position [1071, 0]
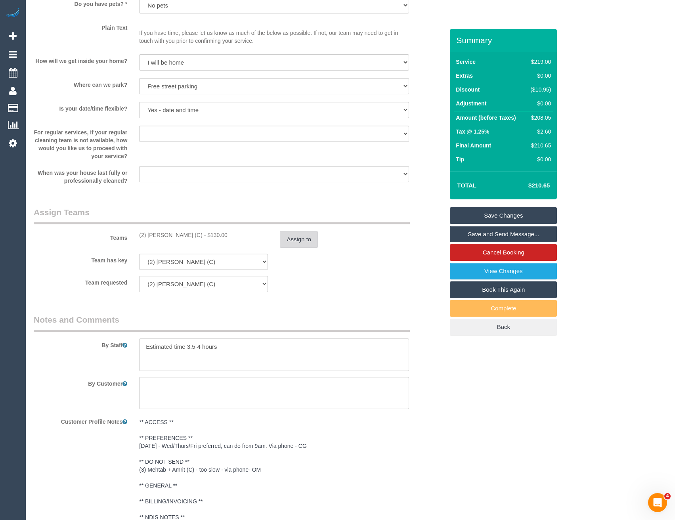
click at [289, 243] on button "Assign to" at bounding box center [299, 239] width 38 height 17
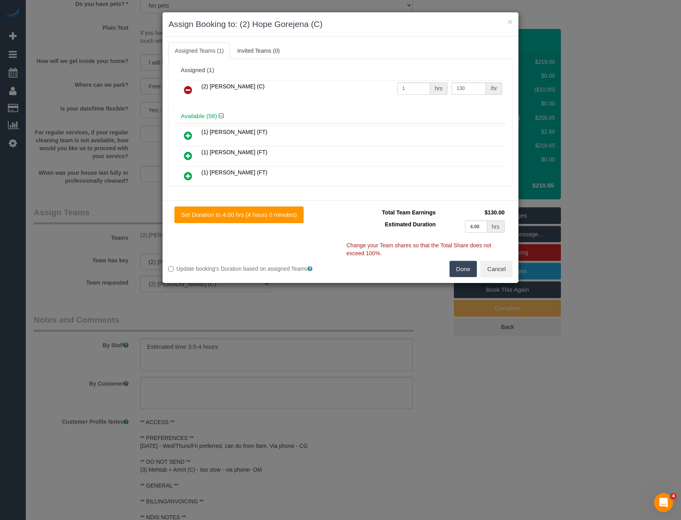
click at [189, 89] on icon at bounding box center [188, 90] width 8 height 10
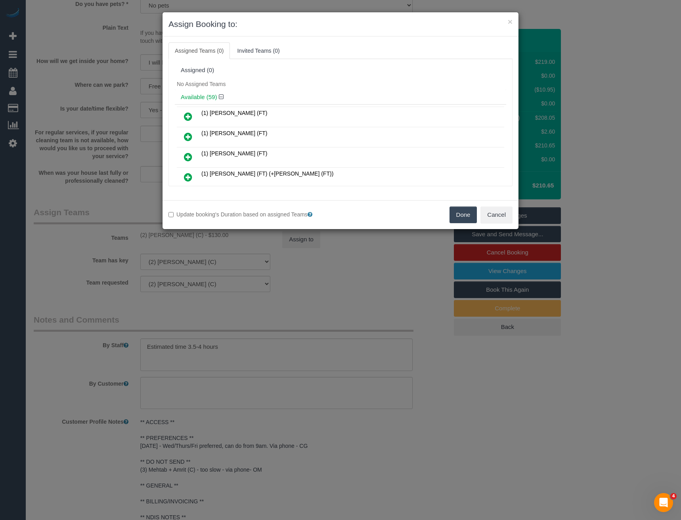
scroll to position [214, 0]
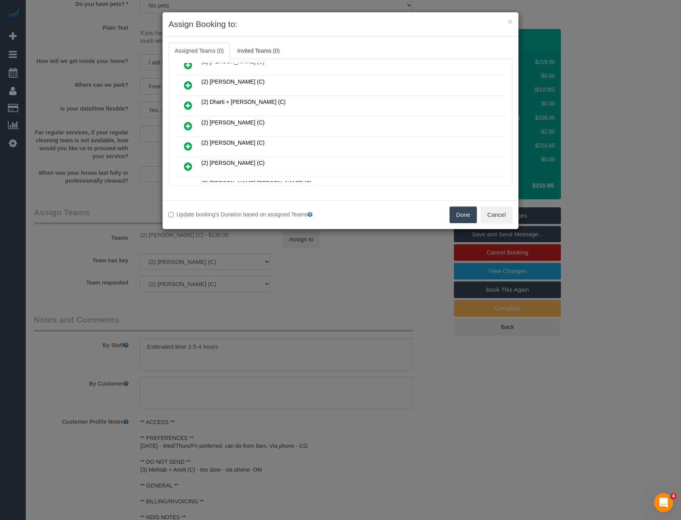
click at [189, 125] on icon at bounding box center [188, 126] width 8 height 10
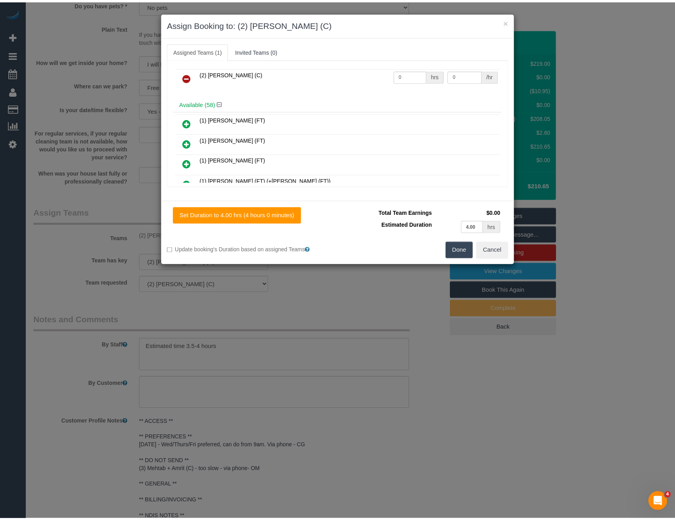
scroll to position [0, 0]
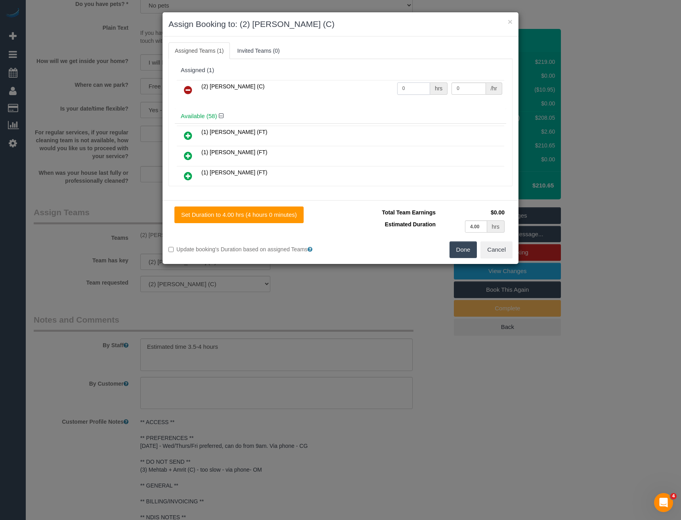
drag, startPoint x: 408, startPoint y: 86, endPoint x: 347, endPoint y: 69, distance: 64.1
click at [358, 81] on tr "(2) Harry Dhasmana (C) 0 hrs 0 /hr" at bounding box center [340, 90] width 327 height 20
type input "1"
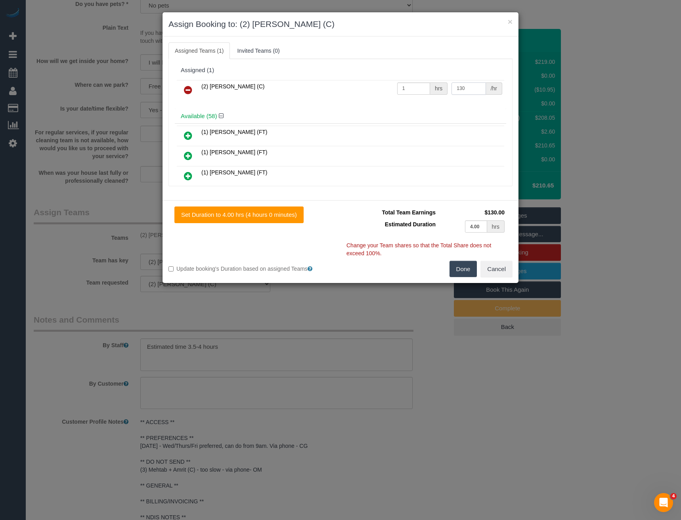
type input "130"
drag, startPoint x: 471, startPoint y: 268, endPoint x: 460, endPoint y: 268, distance: 10.3
click at [471, 268] on button "Done" at bounding box center [464, 269] width 28 height 17
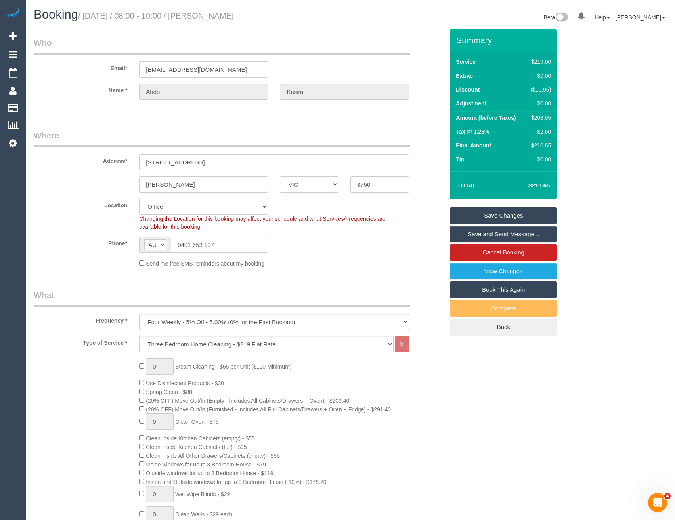
click at [475, 215] on link "Save Changes" at bounding box center [503, 215] width 107 height 17
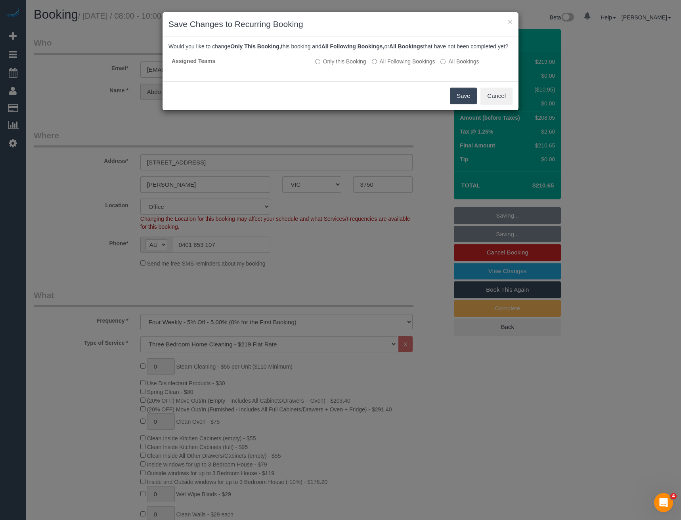
click at [465, 100] on button "Save" at bounding box center [463, 96] width 27 height 17
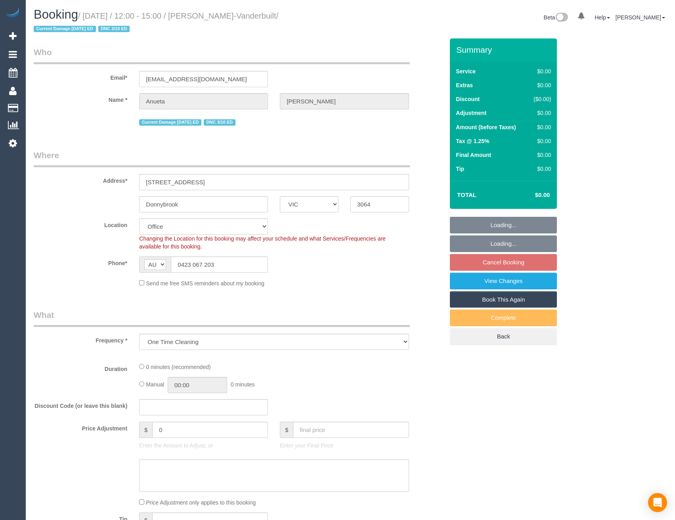
select select "VIC"
select select "string:stripe-pm_1S9cON2GScqysDRV7tX5BhOe"
select select "number:27"
select select "number:15"
select select "number:18"
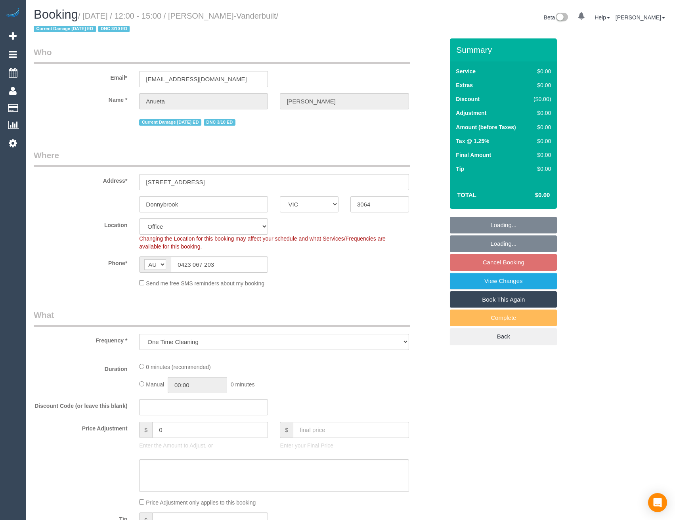
select select "number:24"
select select "number:34"
select select "number:12"
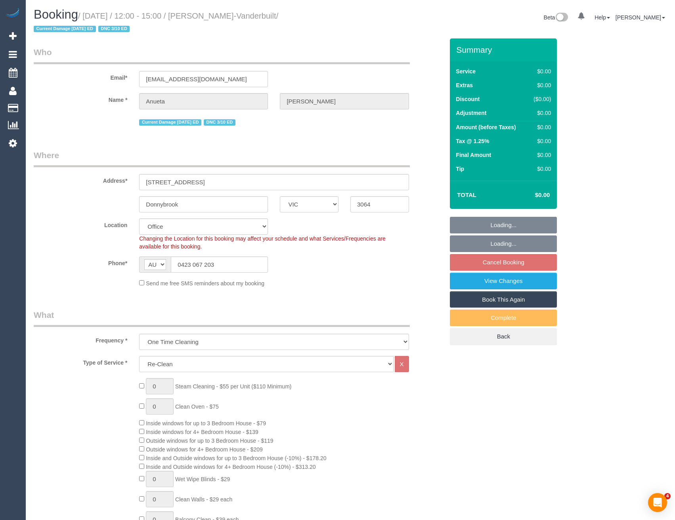
select select "object:778"
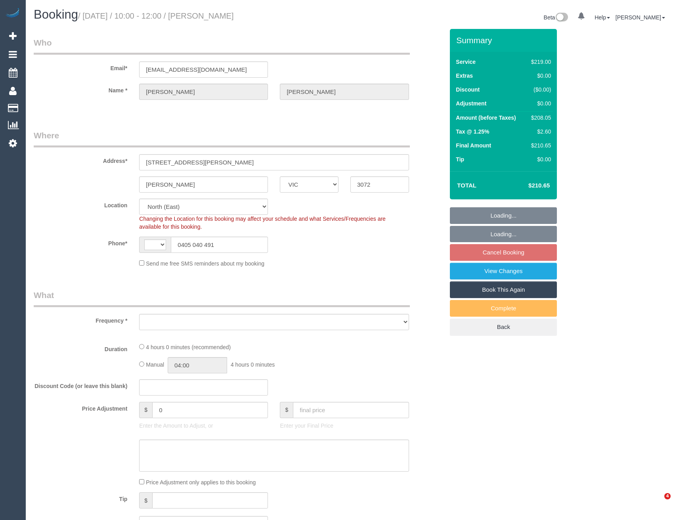
select select "VIC"
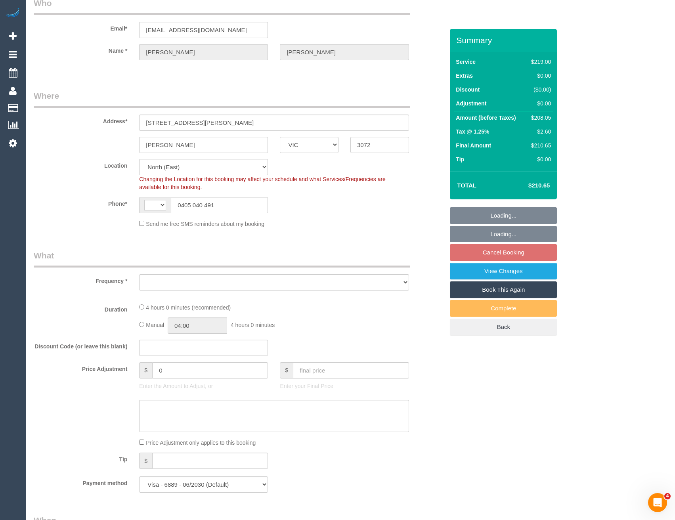
select select "string:AU"
select select "object:1374"
select select "number:28"
select select "number:14"
select select "number:19"
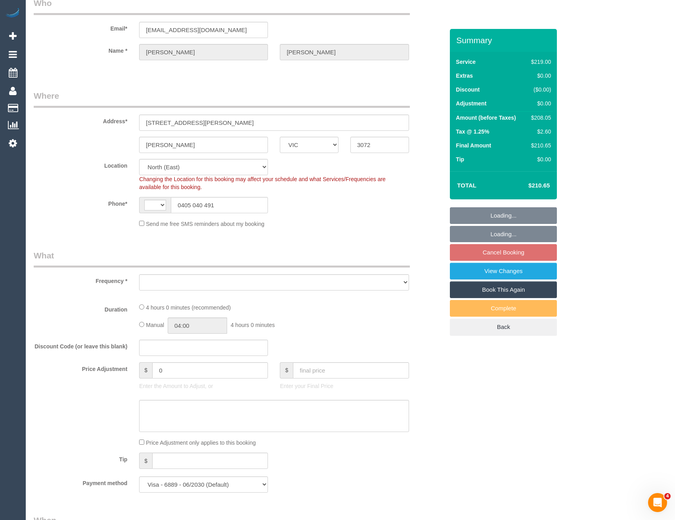
select select "number:22"
select select "number:35"
select select "number:26"
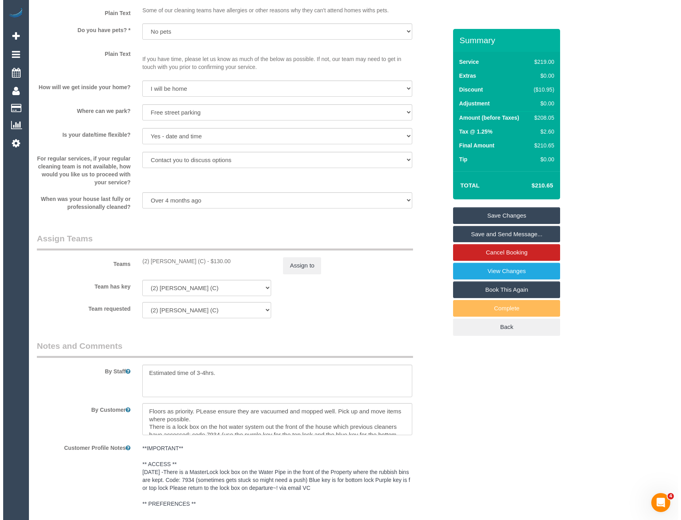
scroll to position [1110, 0]
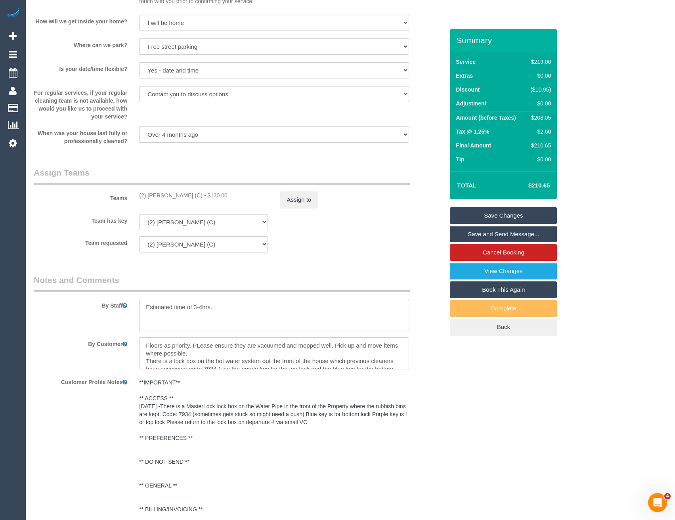
click at [201, 306] on textarea at bounding box center [274, 315] width 270 height 33
type textarea "Estimated time of 3-3.5hrs."
click at [297, 197] on button "Assign to" at bounding box center [299, 200] width 38 height 17
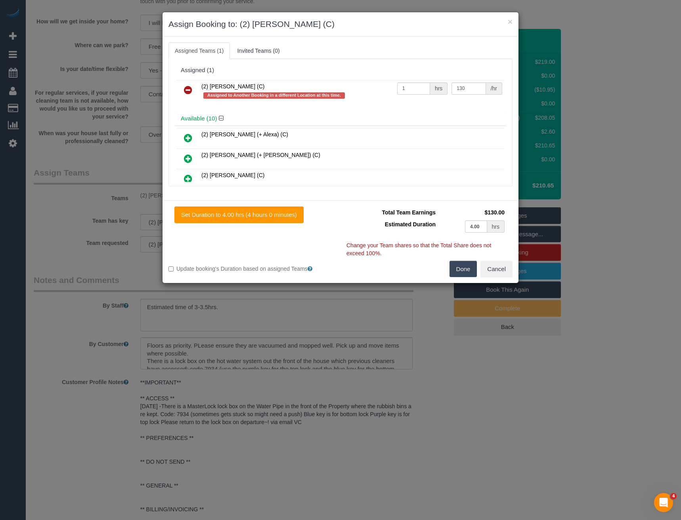
click at [187, 84] on link at bounding box center [188, 90] width 19 height 16
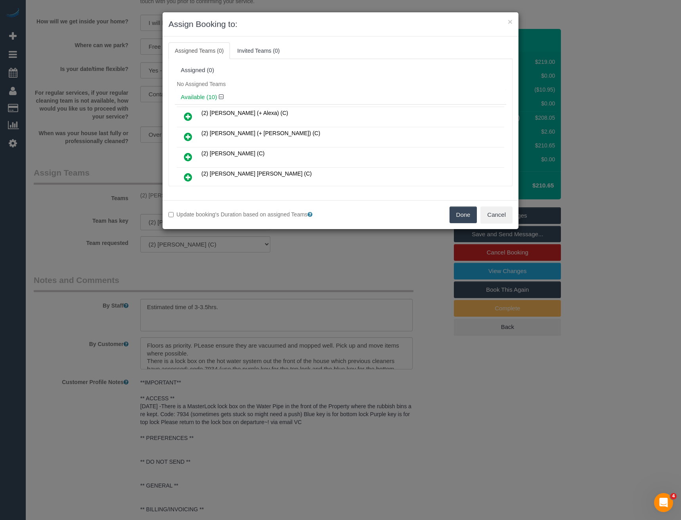
click at [189, 156] on icon at bounding box center [188, 157] width 8 height 10
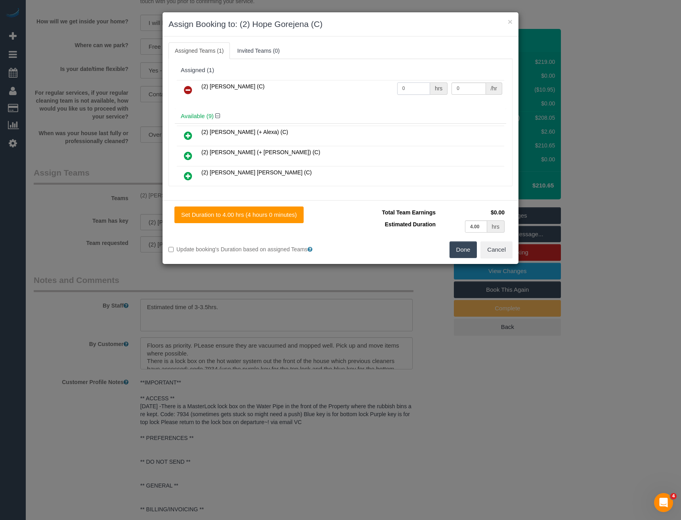
drag, startPoint x: 404, startPoint y: 88, endPoint x: 357, endPoint y: 89, distance: 47.2
click at [363, 88] on tr "(2) Hope Gorejena (C) 0 hrs 0 /hr" at bounding box center [340, 90] width 327 height 20
type input "1"
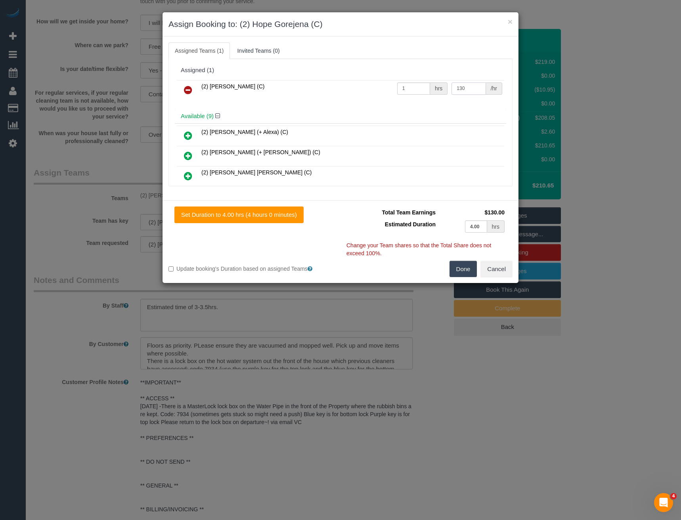
type input "130"
click at [463, 266] on button "Done" at bounding box center [464, 269] width 28 height 17
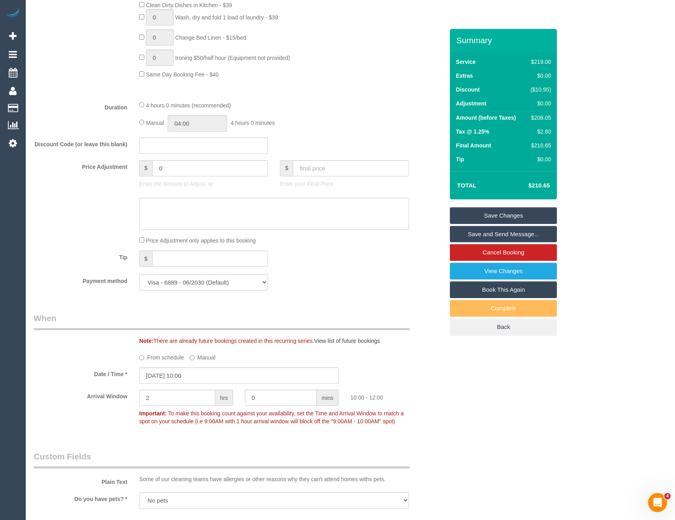
scroll to position [546, 0]
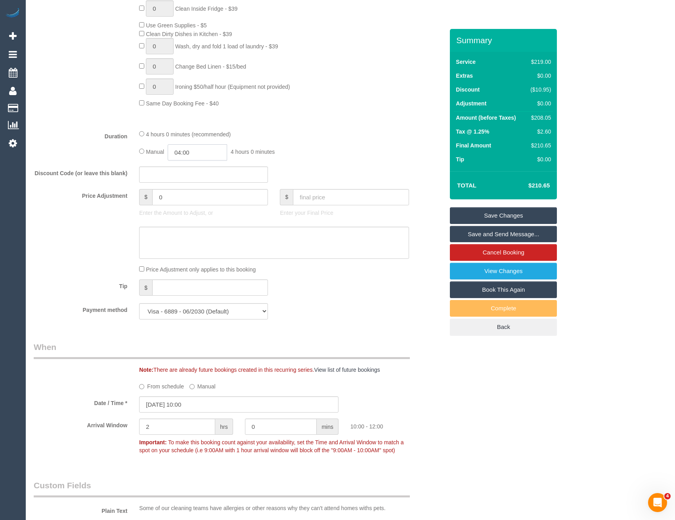
click at [196, 156] on input "04:00" at bounding box center [197, 152] width 59 height 16
type input "03:30"
click at [185, 166] on li "03:30" at bounding box center [188, 166] width 35 height 10
click at [309, 153] on div "Manual 03:30 3 hours 30 minutes" at bounding box center [274, 152] width 270 height 16
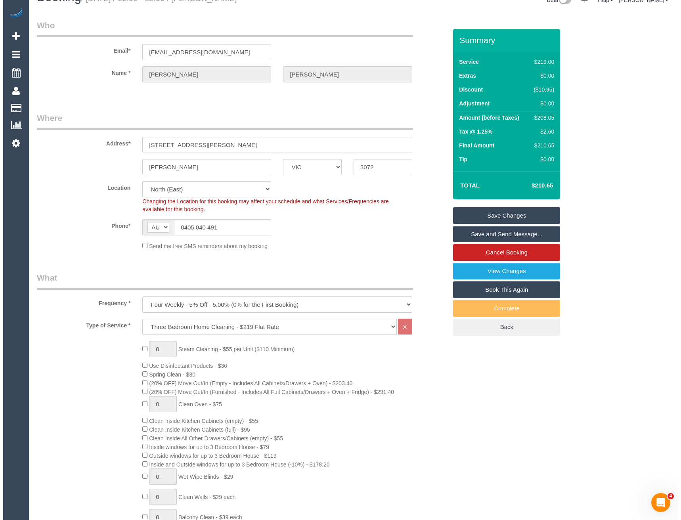
scroll to position [0, 0]
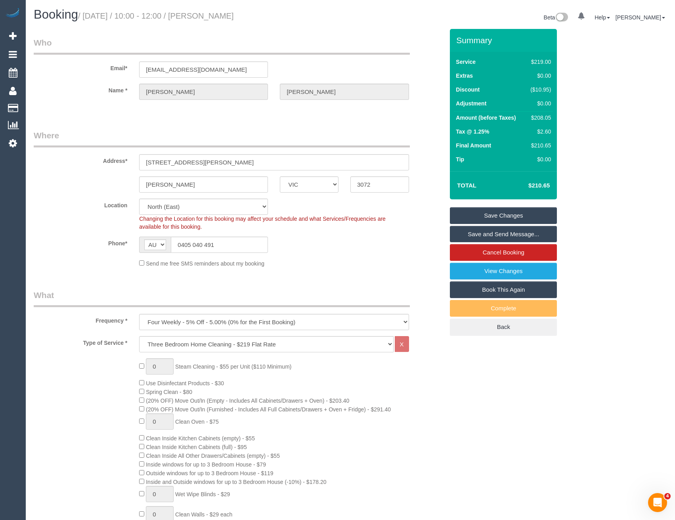
click at [473, 216] on link "Save Changes" at bounding box center [503, 215] width 107 height 17
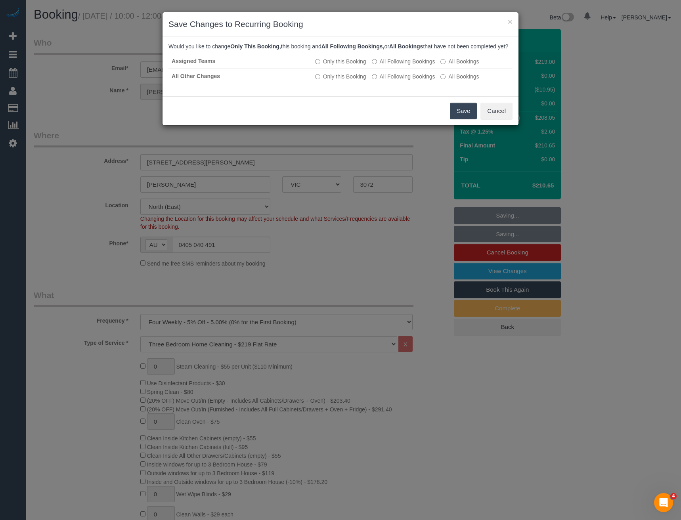
drag, startPoint x: 474, startPoint y: 121, endPoint x: 467, endPoint y: 117, distance: 7.8
click at [474, 119] on button "Save" at bounding box center [463, 111] width 27 height 17
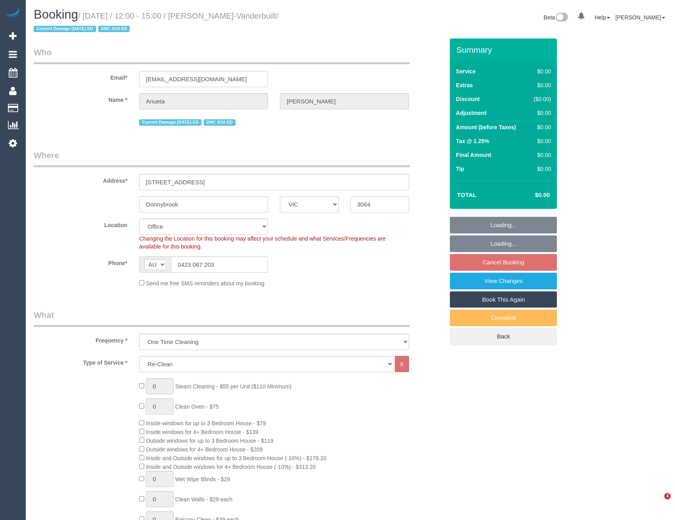
select select "VIC"
select select "string:stripe-pm_1S9cON2GScqysDRV7tX5BhOe"
select select "number:27"
select select "number:15"
select select "number:18"
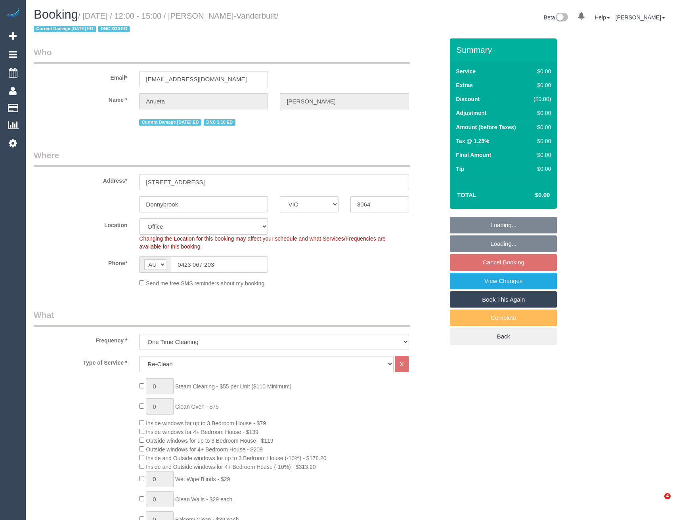
select select "number:24"
select select "number:34"
select select "number:12"
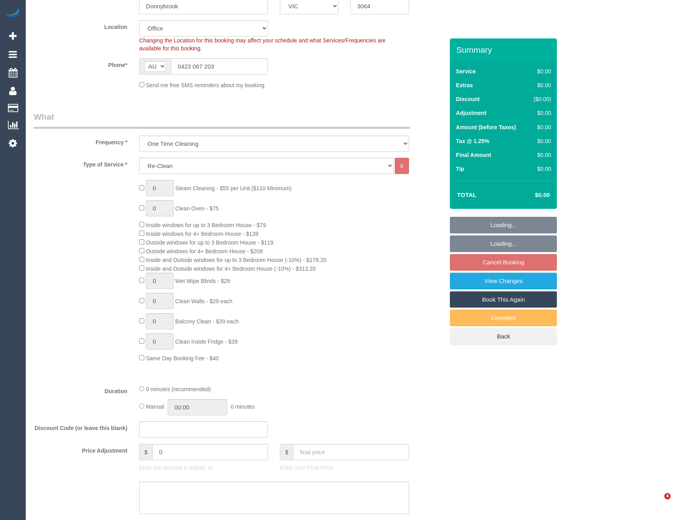
select select "object:2048"
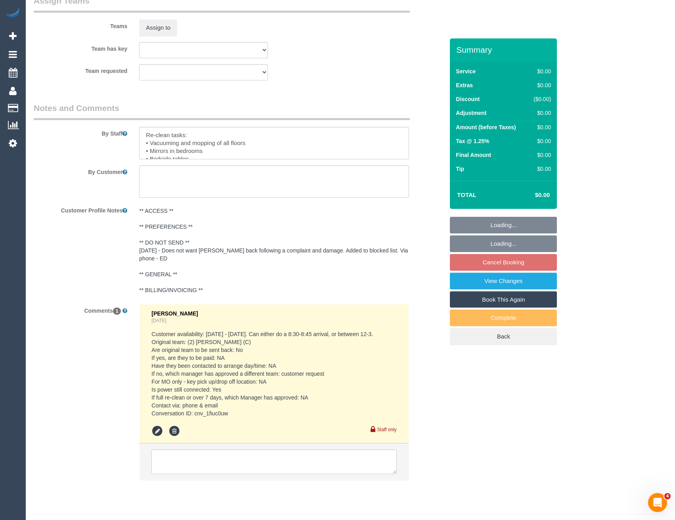
scroll to position [1193, 0]
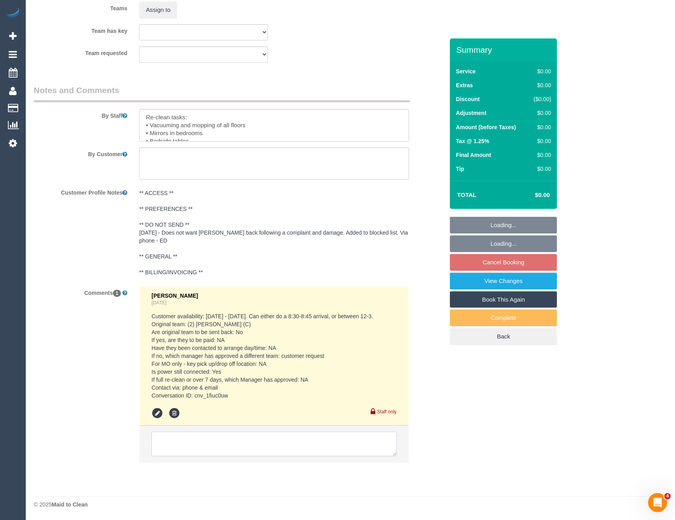
click at [226, 448] on textarea at bounding box center [273, 444] width 245 height 25
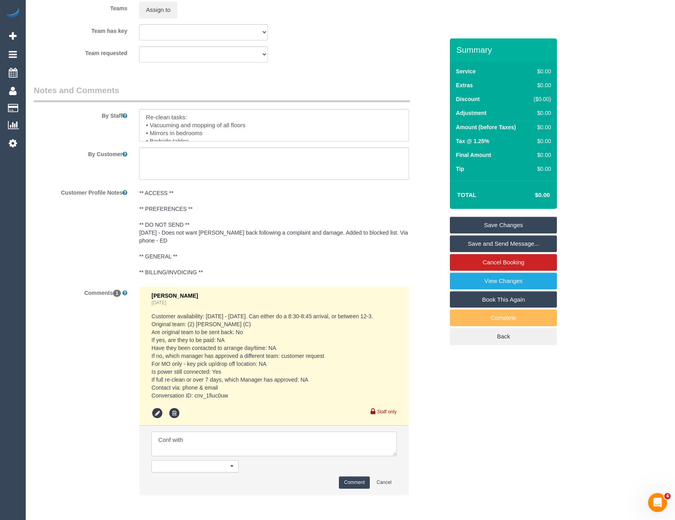
click at [214, 449] on textarea at bounding box center [273, 444] width 245 height 25
type textarea "Conf with Eleni via teams [PERSON_NAME] 12 - 1 AW [DATE]"
click at [356, 483] on button "Comment" at bounding box center [354, 483] width 31 height 12
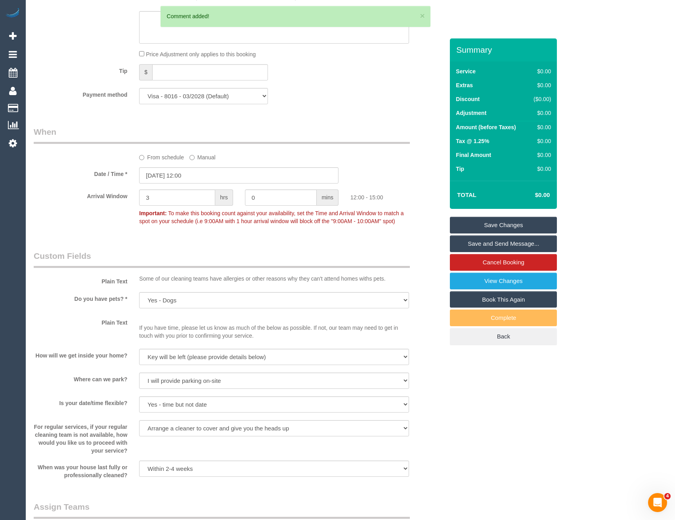
scroll to position [638, 0]
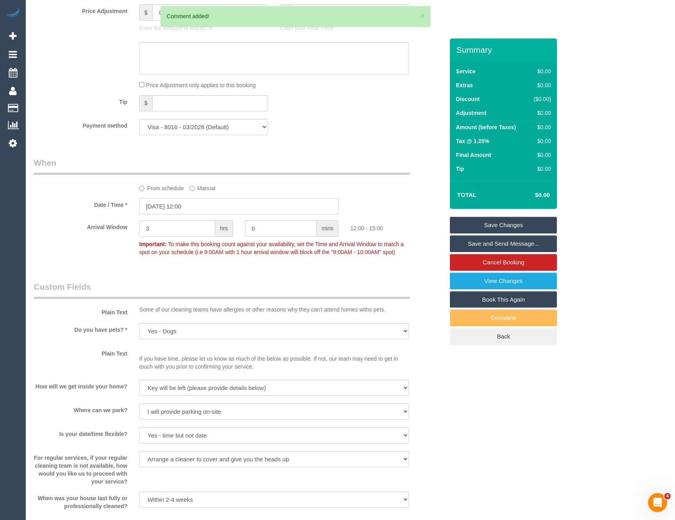
click at [213, 207] on input "07/10/2025 12:00" at bounding box center [238, 206] width 199 height 16
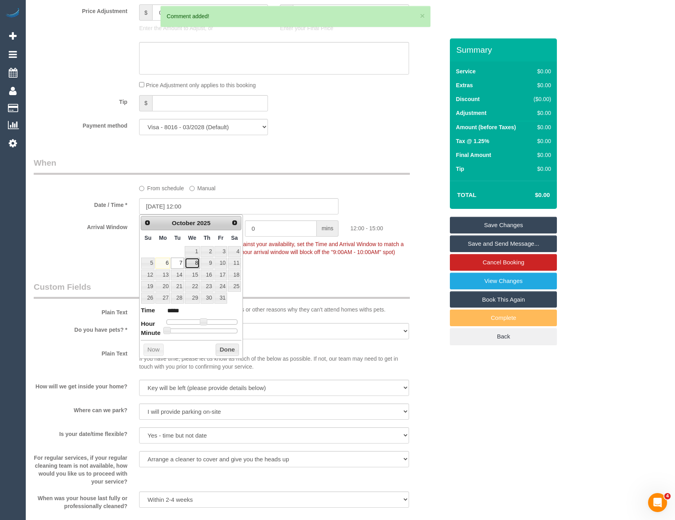
click at [193, 262] on link "8" at bounding box center [192, 263] width 15 height 11
type input "08/10/2025 12:00"
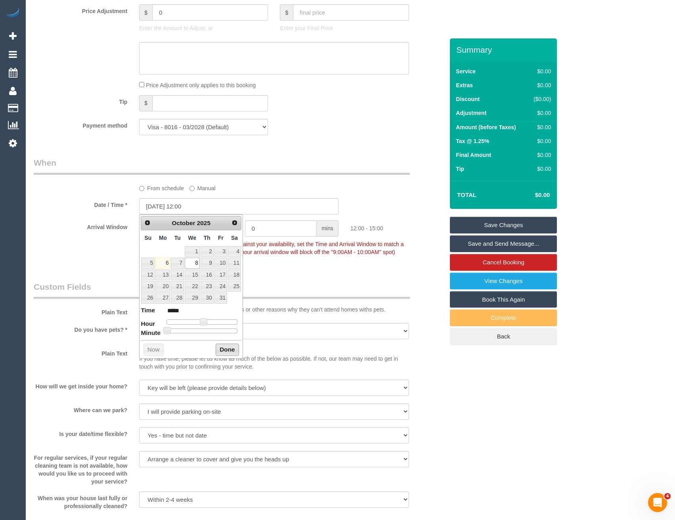
click at [221, 350] on button "Done" at bounding box center [227, 350] width 23 height 13
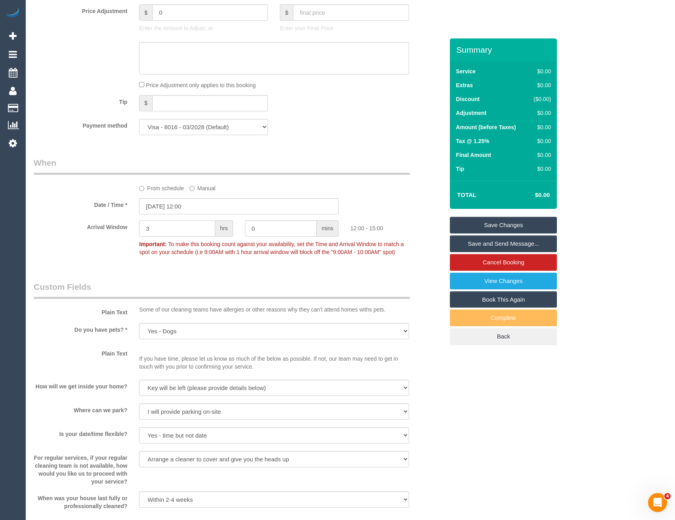
drag, startPoint x: 159, startPoint y: 232, endPoint x: 100, endPoint y: 230, distance: 59.1
click at [100, 230] on div "Arrival Window 3 hrs 0 mins 12:00 - 15:00 Important: To make this booking count…" at bounding box center [239, 239] width 422 height 39
type input "1"
click at [165, 287] on legend "Custom Fields" at bounding box center [222, 290] width 376 height 18
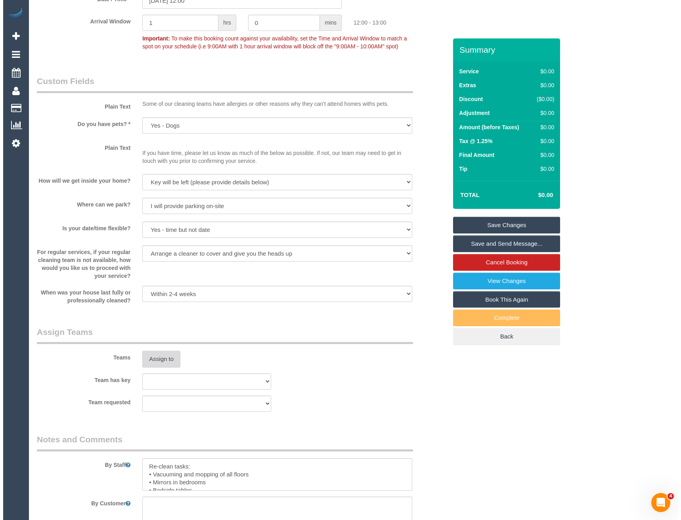
scroll to position [876, 0]
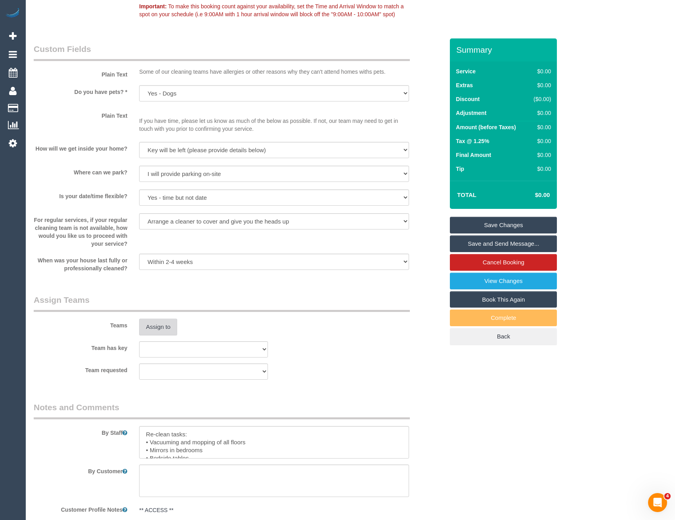
click at [167, 333] on button "Assign to" at bounding box center [158, 327] width 38 height 17
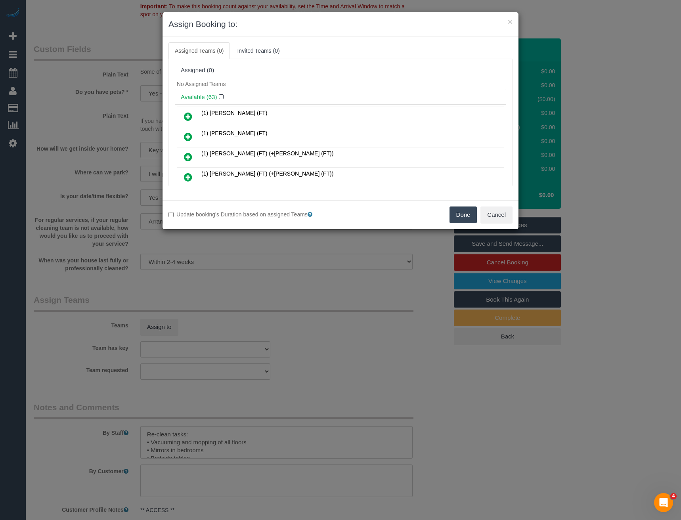
scroll to position [153, 0]
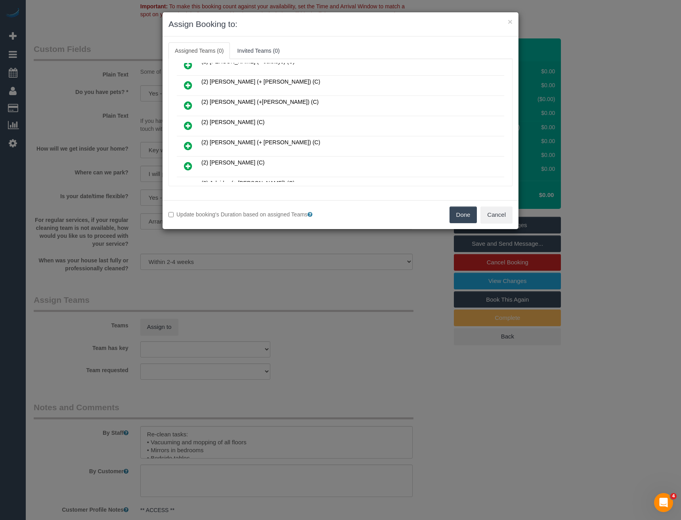
click at [191, 124] on icon at bounding box center [188, 126] width 8 height 10
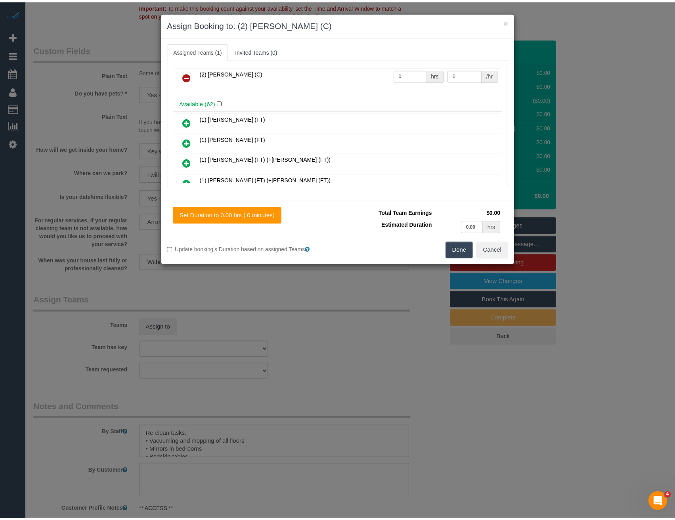
scroll to position [0, 0]
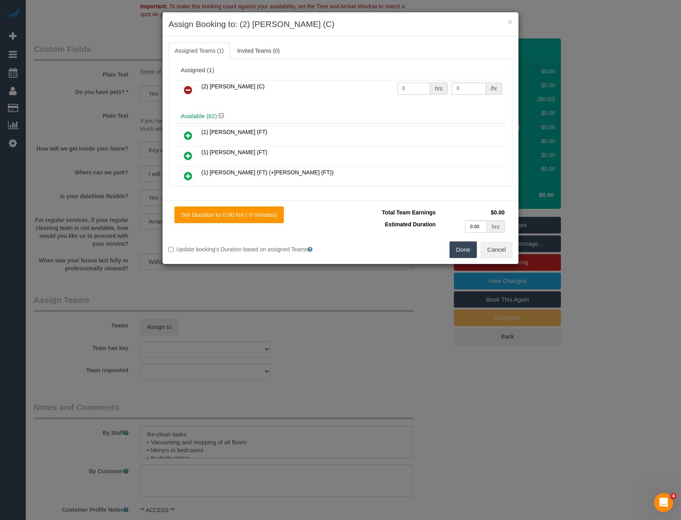
drag, startPoint x: 407, startPoint y: 87, endPoint x: 375, endPoint y: 89, distance: 31.8
click at [378, 90] on tr "(2) Harry Dhasmana (C) 0 hrs 0 /hr" at bounding box center [340, 90] width 327 height 20
type input "1.5"
type input "37.5"
click at [462, 248] on button "Done" at bounding box center [464, 249] width 28 height 17
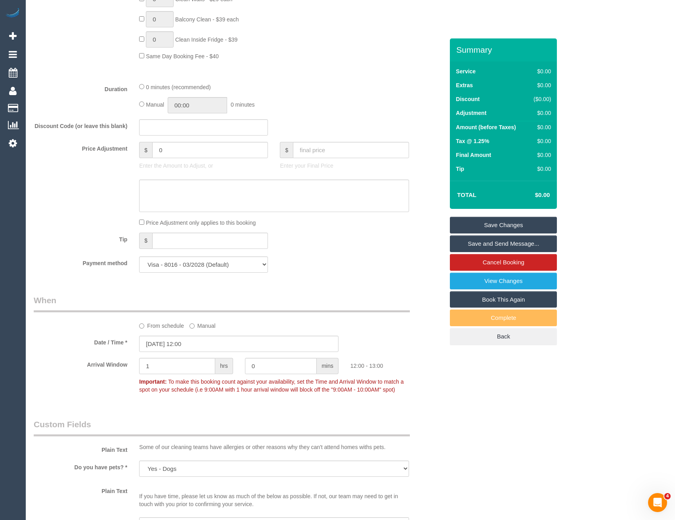
scroll to position [440, 0]
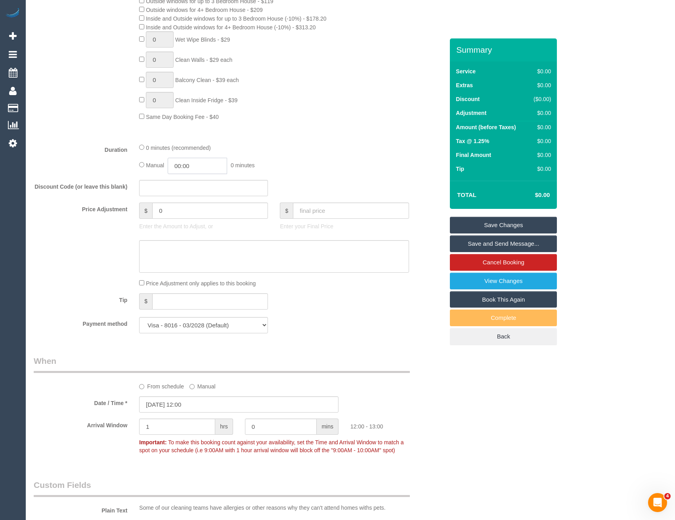
click at [215, 167] on input "00:00" at bounding box center [197, 166] width 59 height 16
type input "01:30"
click at [190, 207] on li "01:30" at bounding box center [188, 210] width 35 height 10
click at [300, 171] on div "Manual 01:30 1 hour 30 minutes" at bounding box center [274, 166] width 270 height 16
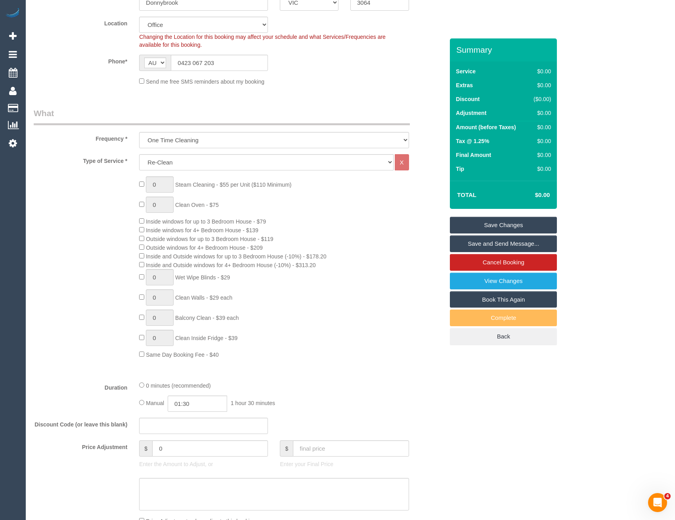
scroll to position [0, 0]
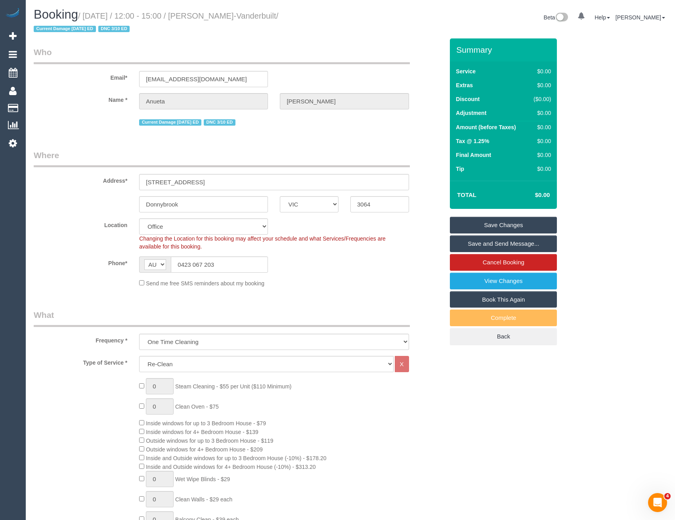
click at [467, 226] on link "Save Changes" at bounding box center [503, 225] width 107 height 17
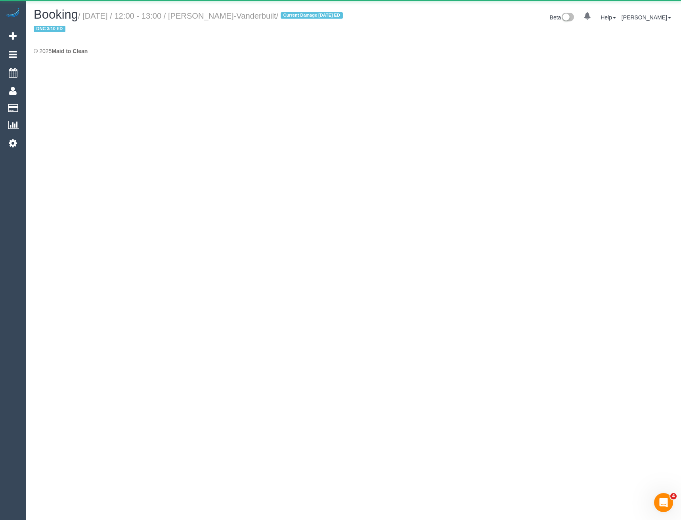
select select "VIC"
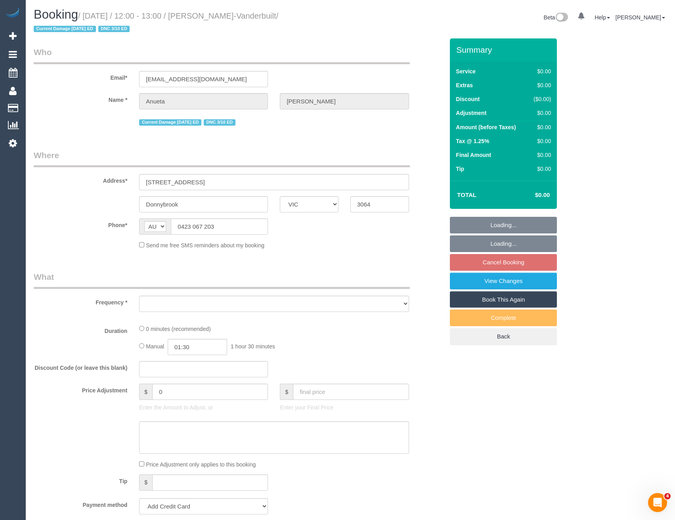
select select "object:10879"
select select "string:stripe-pm_1S9cON2GScqysDRV7tX5BhOe"
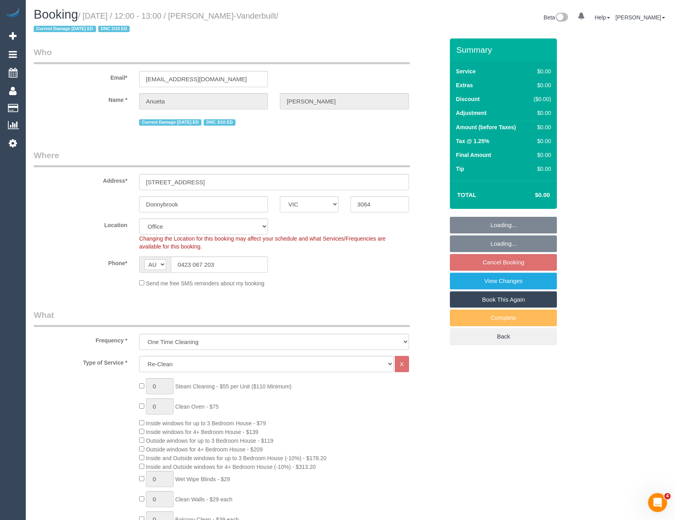
select select "object:11099"
select select "number:27"
select select "number:15"
select select "number:18"
select select "number:24"
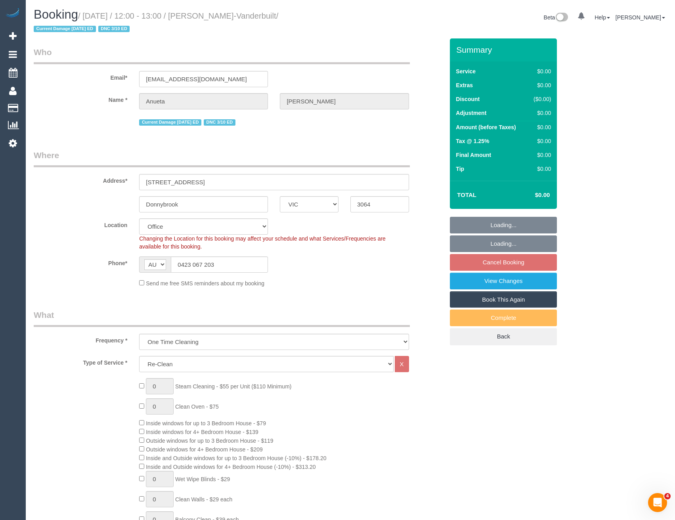
select select "number:34"
select select "number:12"
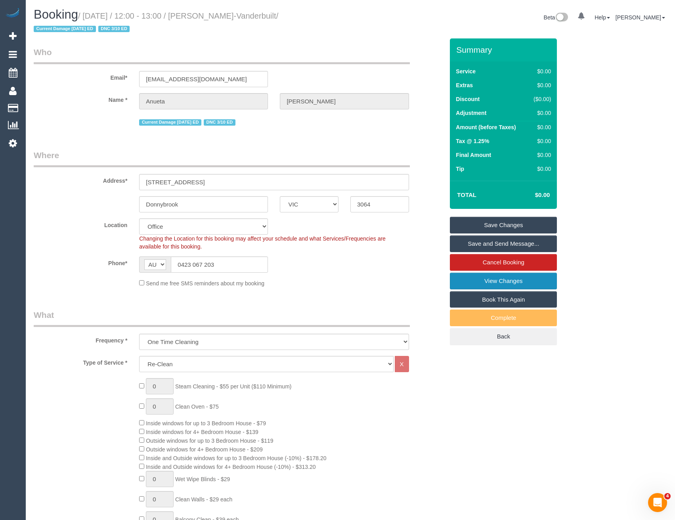
click at [525, 282] on link "View Changes" at bounding box center [503, 281] width 107 height 17
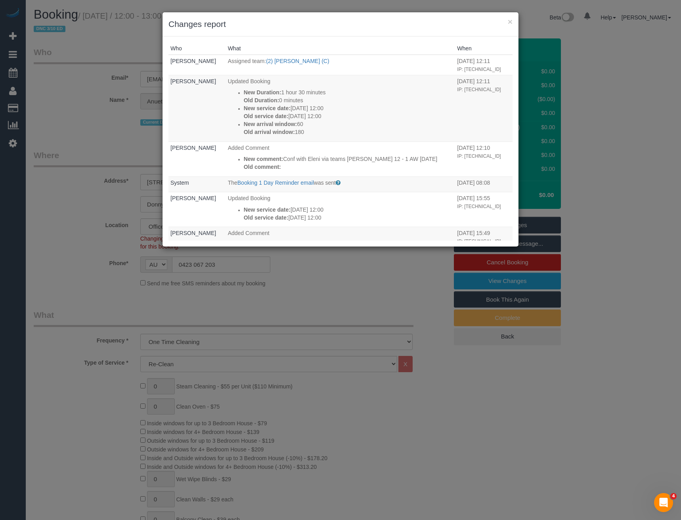
click at [340, 296] on div "× Changes report Who What When Bronie Bryant Assigned team: (2) Harry Dhasmana …" at bounding box center [340, 260] width 681 height 520
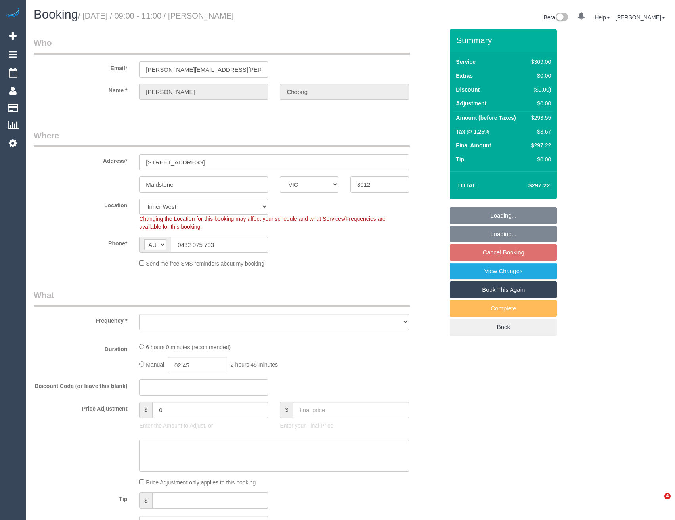
select select "VIC"
select select "object:709"
select select "number:27"
select select "number:14"
select select "number:19"
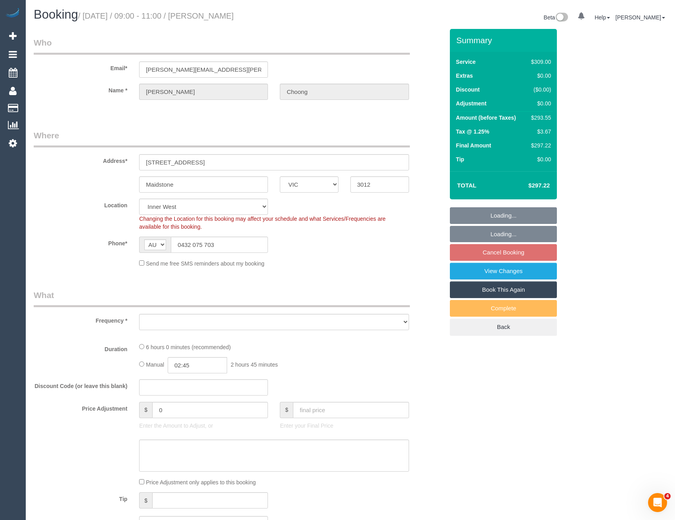
select select "number:24"
select select "number:34"
select select "number:12"
select select "object:714"
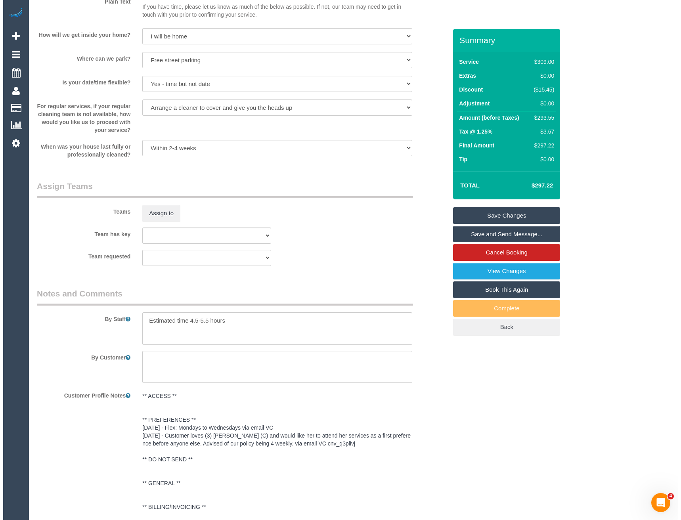
scroll to position [991, 0]
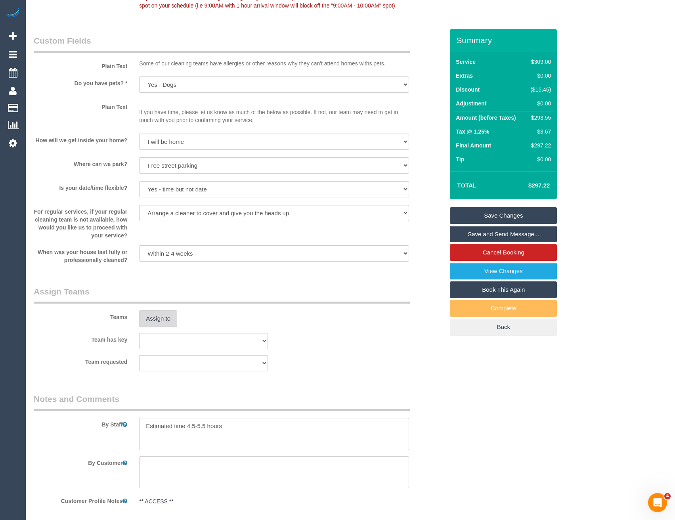
click at [157, 314] on button "Assign to" at bounding box center [158, 318] width 38 height 17
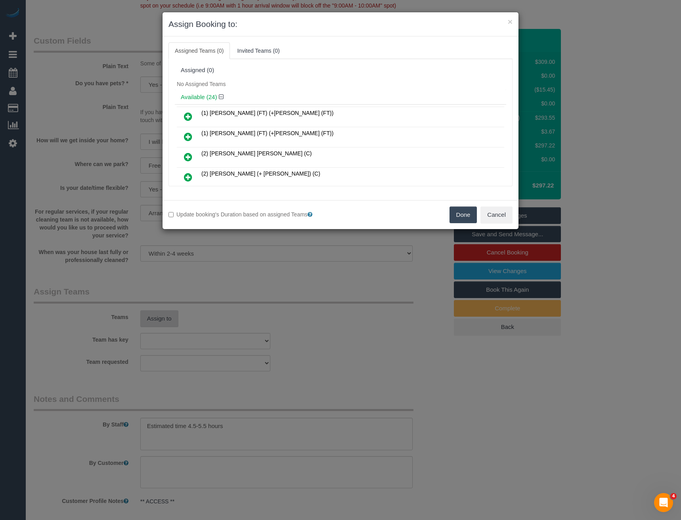
scroll to position [214, 0]
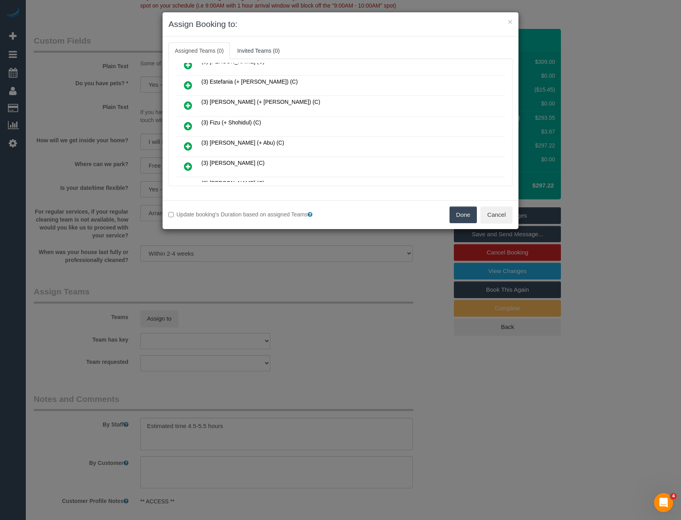
click at [190, 125] on icon at bounding box center [188, 126] width 8 height 10
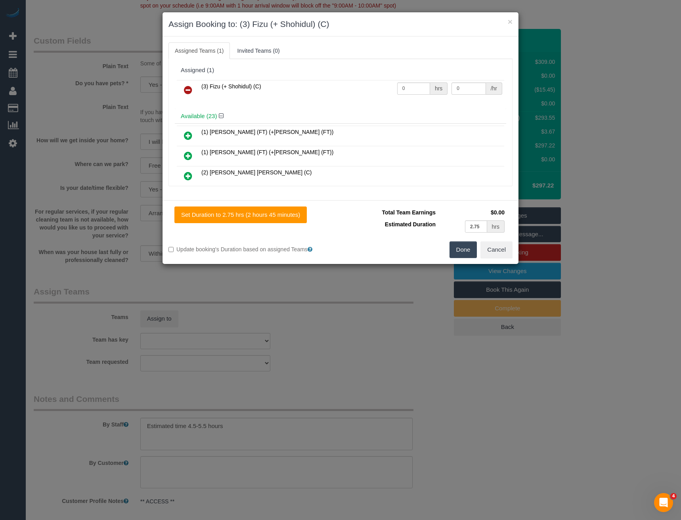
scroll to position [415, 0]
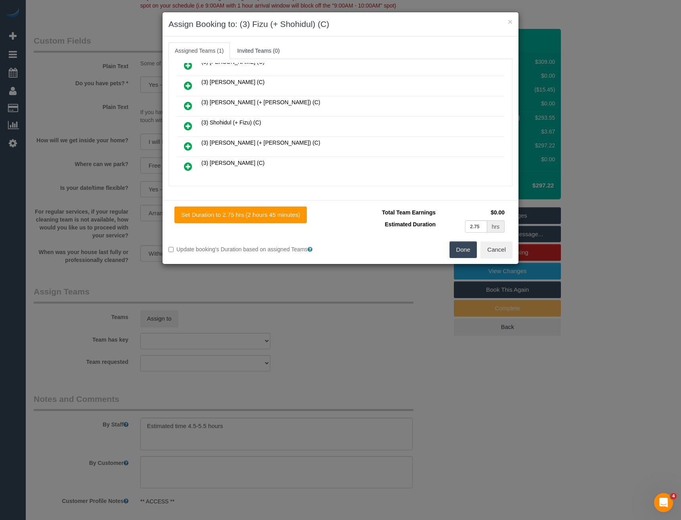
click at [187, 123] on icon at bounding box center [188, 126] width 8 height 10
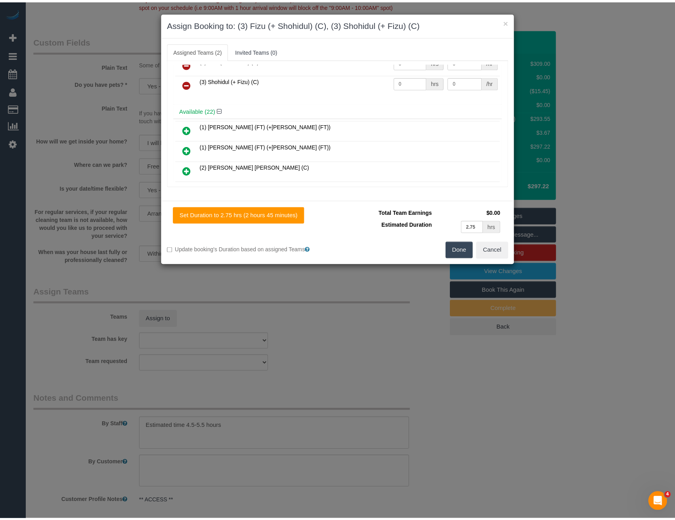
scroll to position [0, 0]
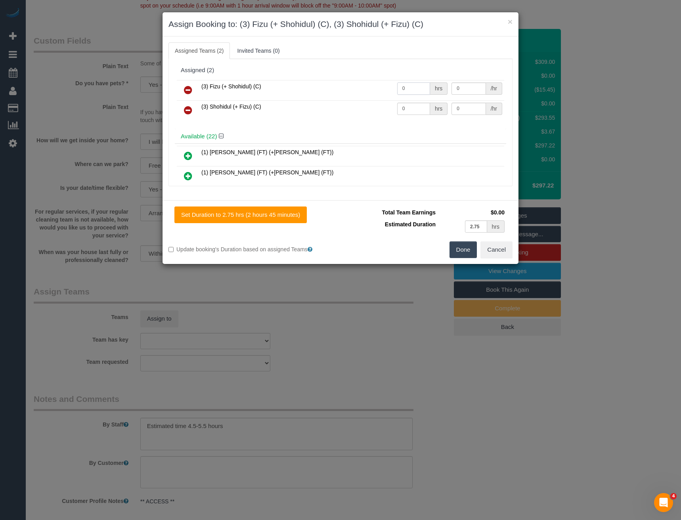
drag, startPoint x: 399, startPoint y: 90, endPoint x: 385, endPoint y: 85, distance: 14.7
click at [386, 88] on tr "(3) Fizu (+ Shohidul) (C) 0 hrs 0 /hr" at bounding box center [340, 90] width 327 height 20
type input "1"
type input "92.5"
drag, startPoint x: 391, startPoint y: 108, endPoint x: 374, endPoint y: 107, distance: 16.7
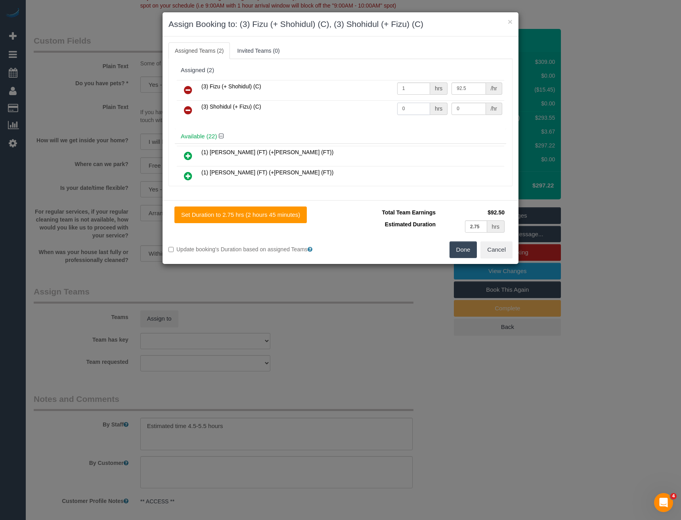
click at [375, 107] on tr "(3) Shohidul (+ Fizu) (C) 0 hrs 0 /hr" at bounding box center [340, 110] width 327 height 20
type input "1"
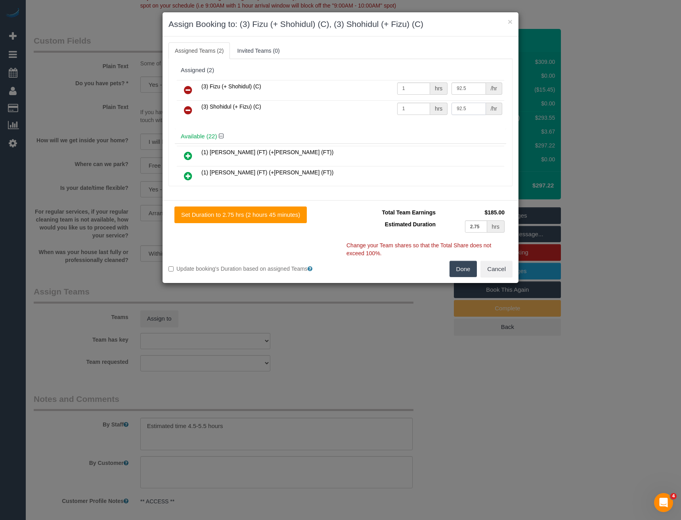
type input "92.5"
click at [457, 270] on button "Done" at bounding box center [464, 269] width 28 height 17
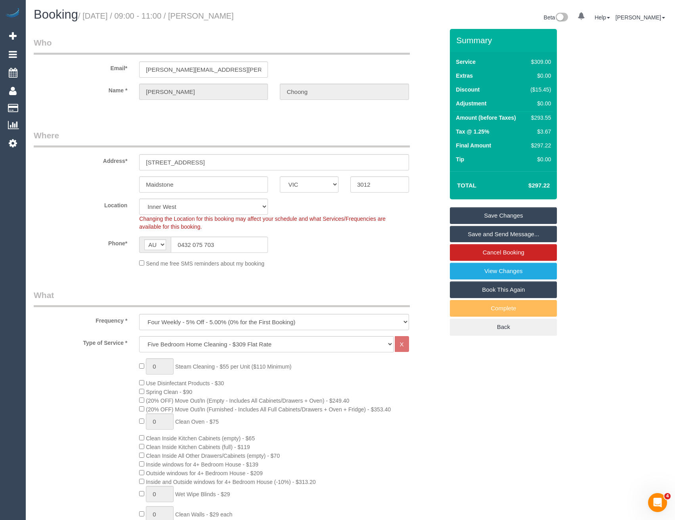
click at [466, 237] on link "Save and Send Message..." at bounding box center [503, 234] width 107 height 17
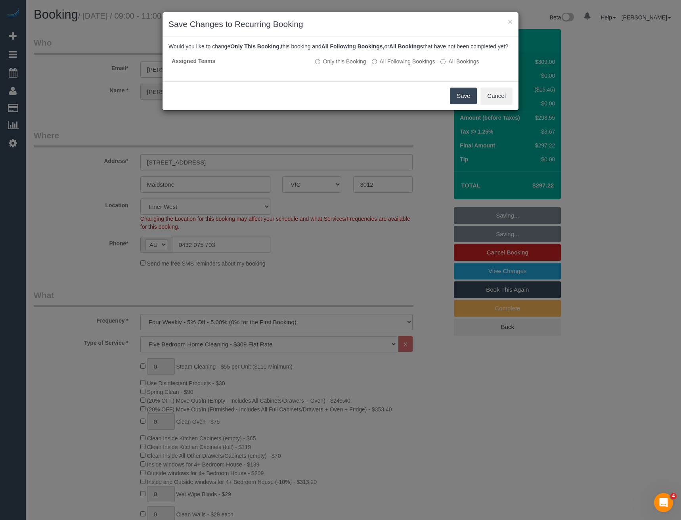
click at [467, 104] on button "Save" at bounding box center [463, 96] width 27 height 17
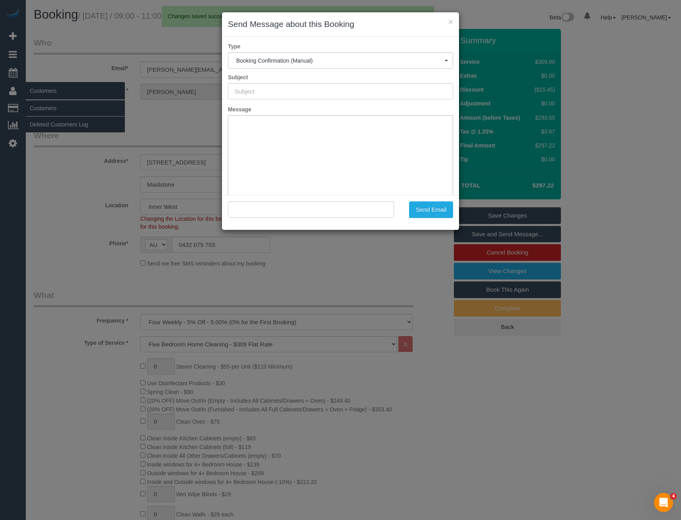
type input "Booking Confirmed"
type input ""[PERSON_NAME]" <[PERSON_NAME][EMAIL_ADDRESS][PERSON_NAME][PERSON_NAME][DOMAIN_…"
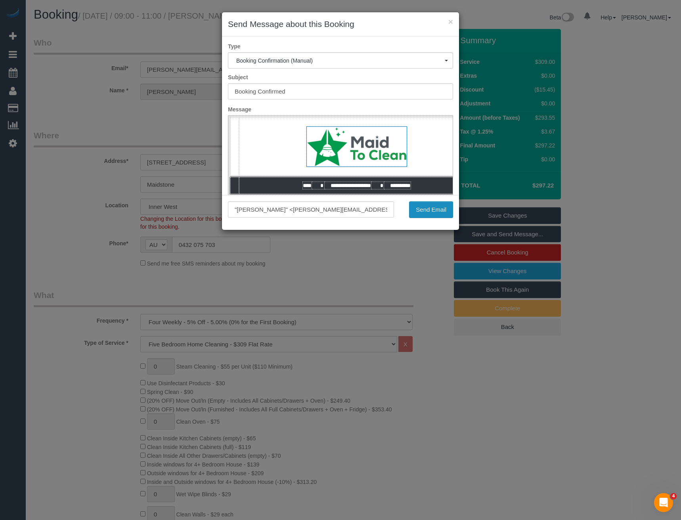
click at [437, 203] on button "Send Email" at bounding box center [431, 209] width 44 height 17
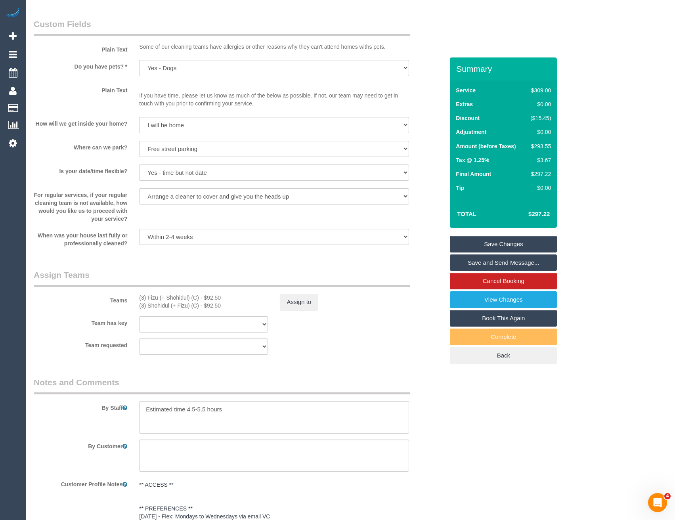
scroll to position [1071, 0]
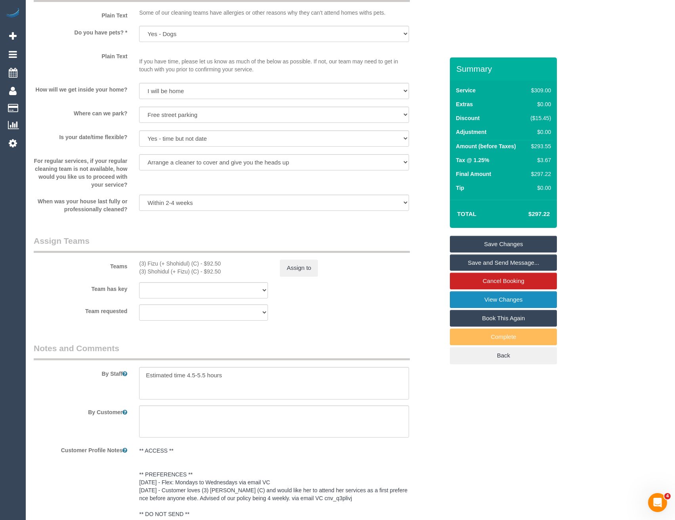
click at [492, 305] on link "View Changes" at bounding box center [503, 299] width 107 height 17
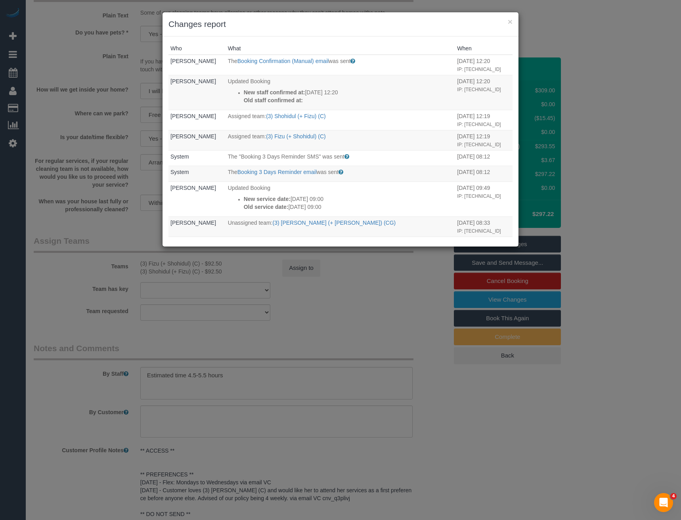
click at [379, 320] on div "× Changes report Who What When [PERSON_NAME] The Booking Confirmation (Manual) …" at bounding box center [340, 260] width 681 height 520
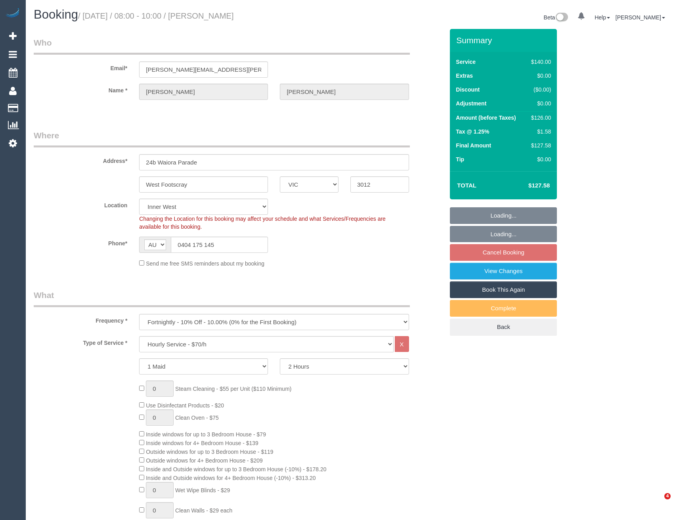
select select "VIC"
select select "number:30"
select select "number:14"
select select "number:19"
select select "number:24"
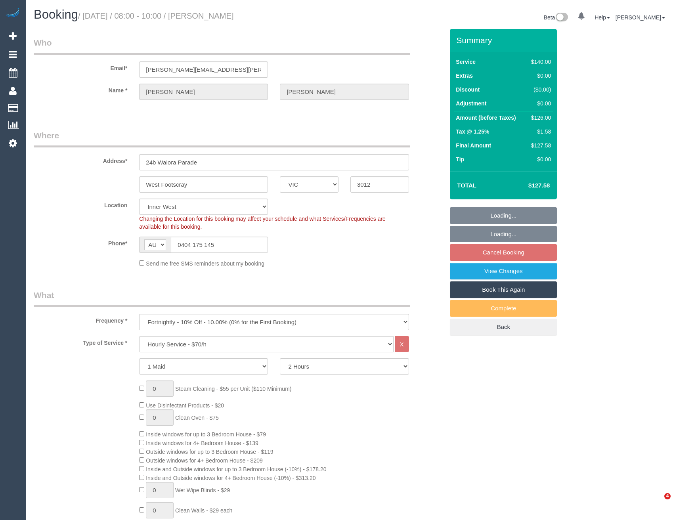
select select "number:34"
select select "number:11"
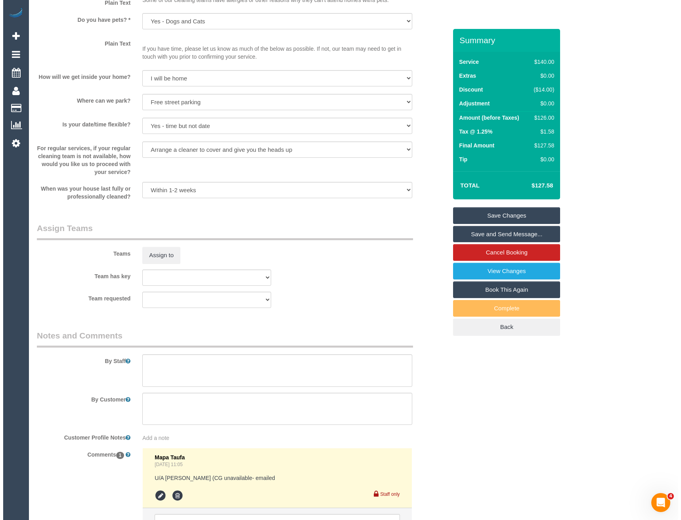
scroll to position [1110, 0]
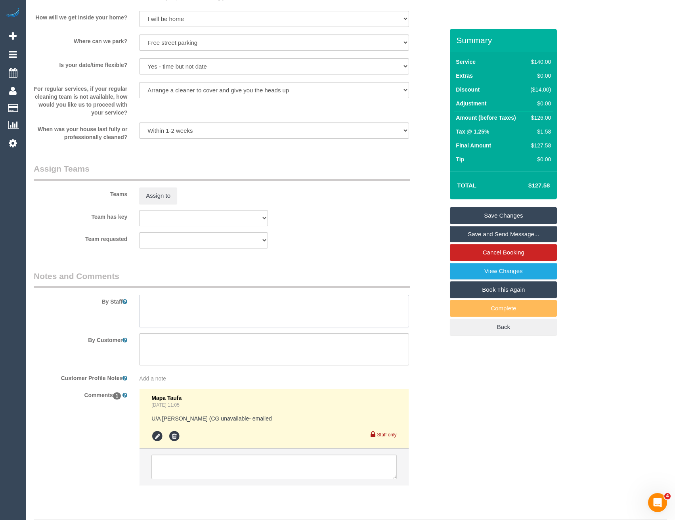
click at [158, 320] on textarea at bounding box center [274, 311] width 270 height 33
type textarea "*cover*"
click at [159, 192] on button "Assign to" at bounding box center [158, 196] width 38 height 17
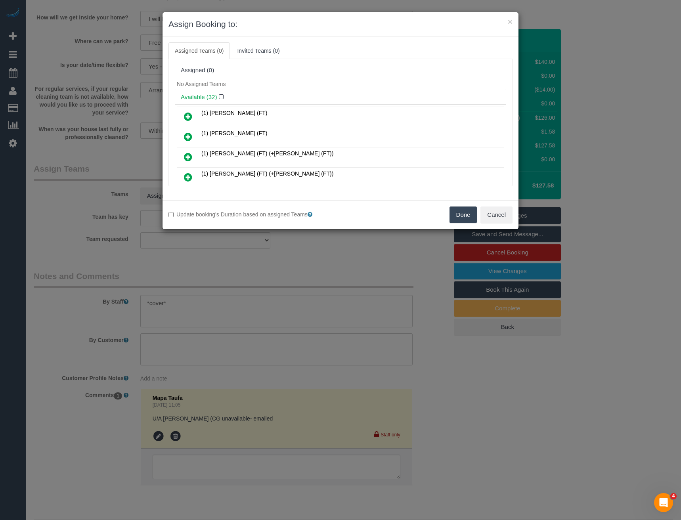
scroll to position [396, 0]
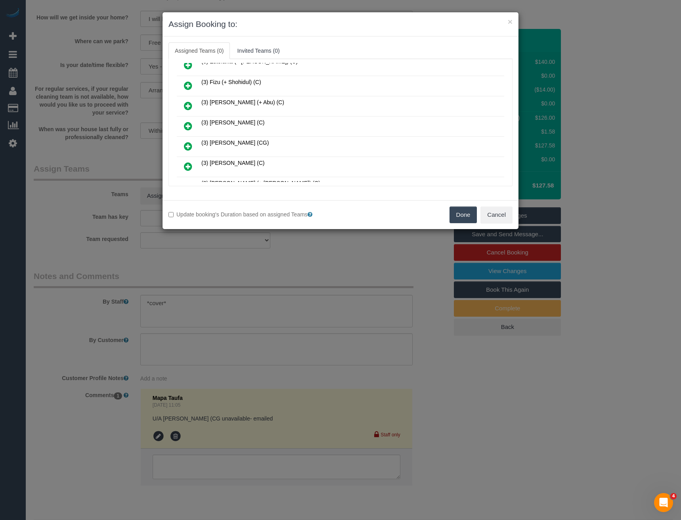
click at [189, 126] on icon at bounding box center [188, 126] width 8 height 10
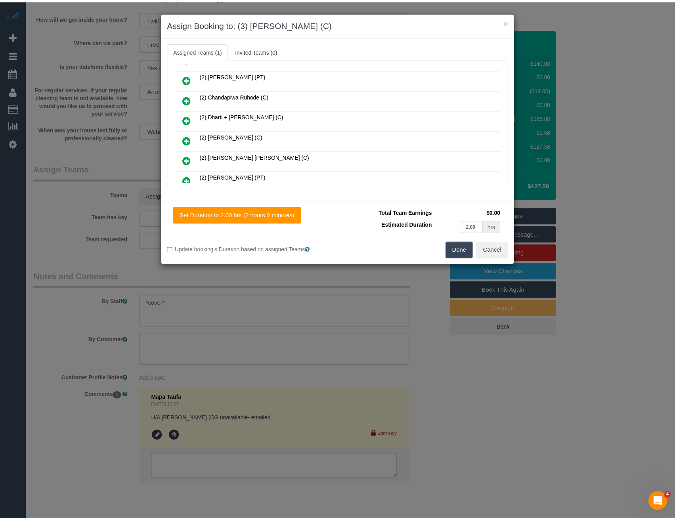
scroll to position [0, 0]
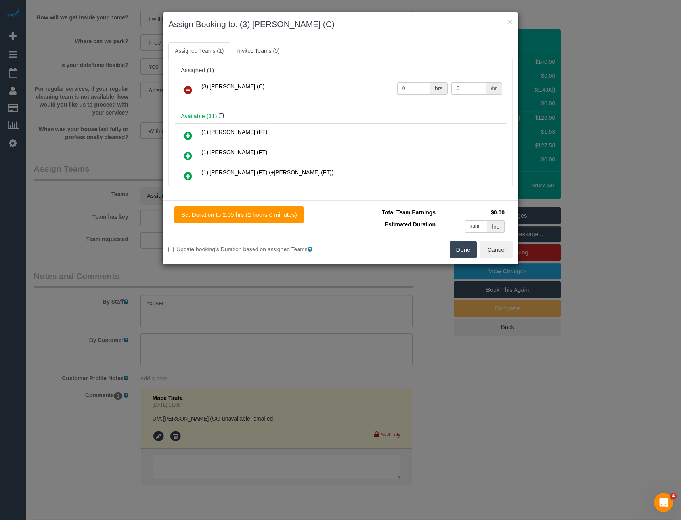
drag, startPoint x: 411, startPoint y: 92, endPoint x: 344, endPoint y: 91, distance: 67.0
click at [344, 91] on tr "(3) Hasibul Haque (C) 0 hrs 0 /hr" at bounding box center [340, 90] width 327 height 20
type input "2"
type input "35"
click at [461, 250] on button "Done" at bounding box center [464, 249] width 28 height 17
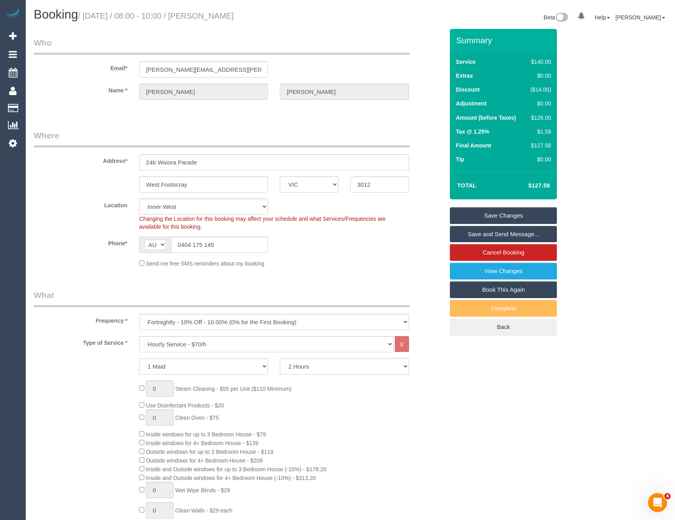
drag, startPoint x: 501, startPoint y: 234, endPoint x: 313, endPoint y: 270, distance: 191.3
click at [501, 234] on link "Save and Send Message..." at bounding box center [503, 234] width 107 height 17
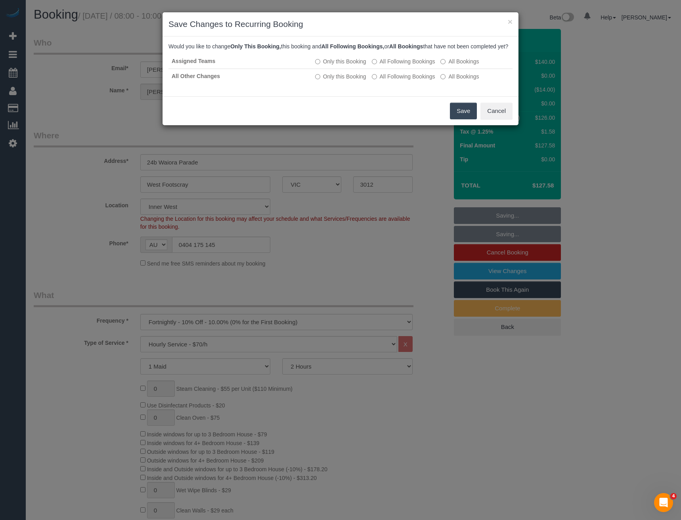
click at [462, 116] on button "Save" at bounding box center [463, 111] width 27 height 17
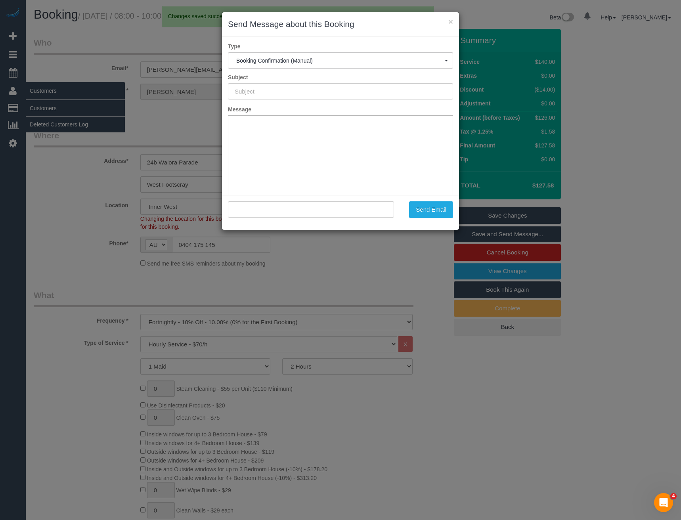
type input "Booking Confirmed"
type input ""Rory Gibson" <rory.a.gibson@gmail.com>"
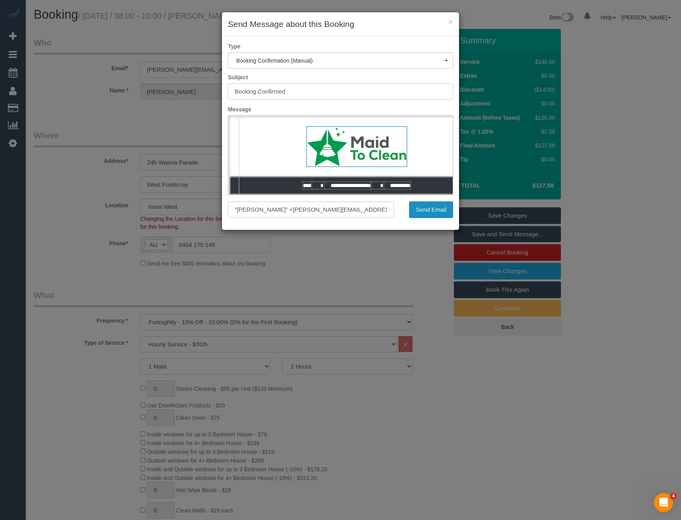
click at [430, 211] on button "Send Email" at bounding box center [431, 209] width 44 height 17
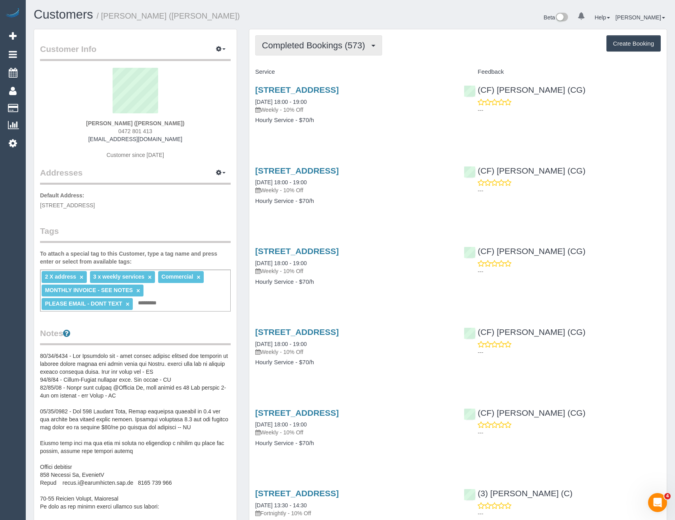
click at [332, 43] on span "Completed Bookings (573)" at bounding box center [315, 45] width 107 height 10
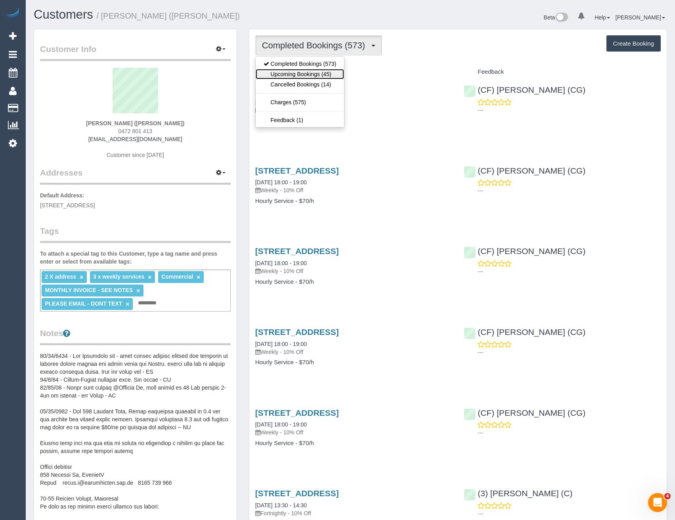
click at [322, 75] on link "Upcoming Bookings (45)" at bounding box center [300, 74] width 89 height 10
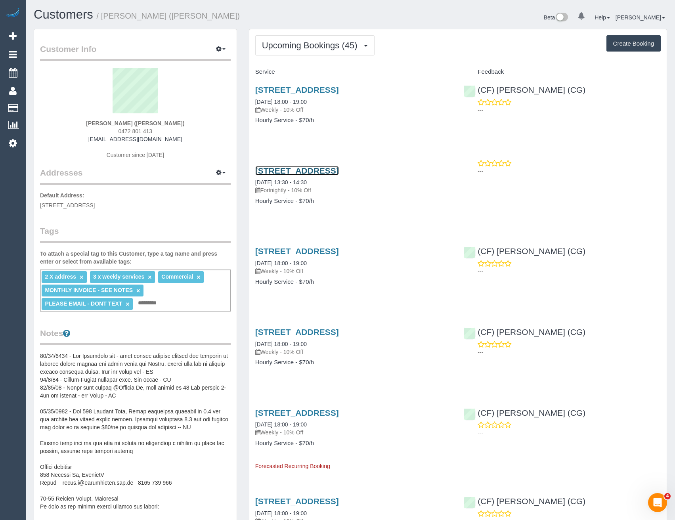
click at [339, 167] on link "[STREET_ADDRESS]" at bounding box center [297, 170] width 84 height 9
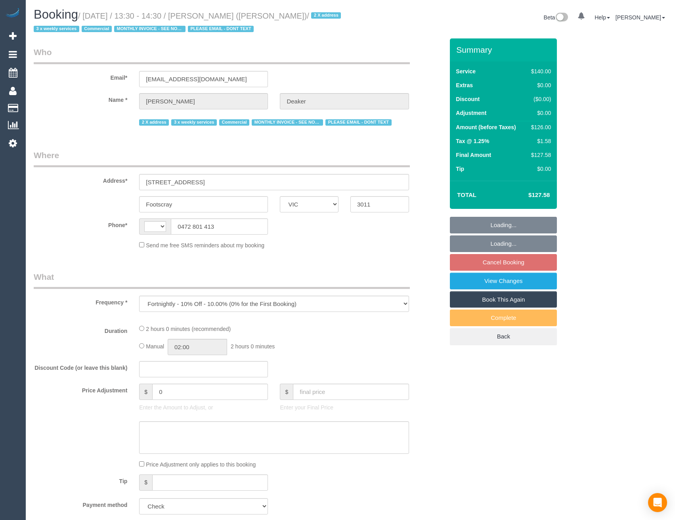
select select "VIC"
select select "number:28"
select select "number:14"
select select "number:19"
select select "number:22"
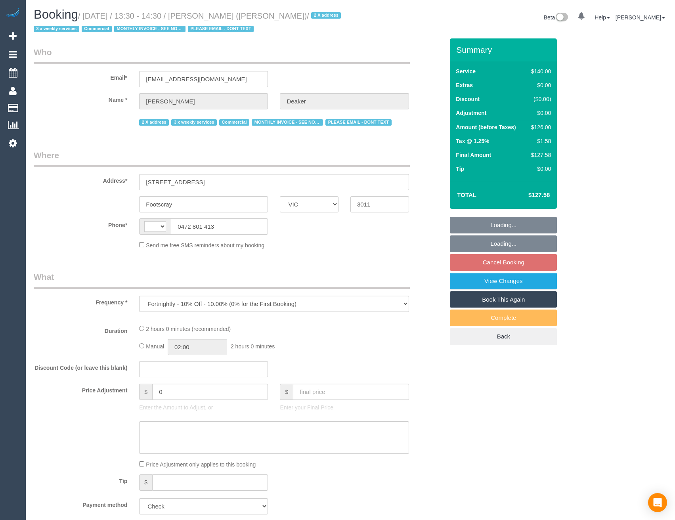
select select "number:34"
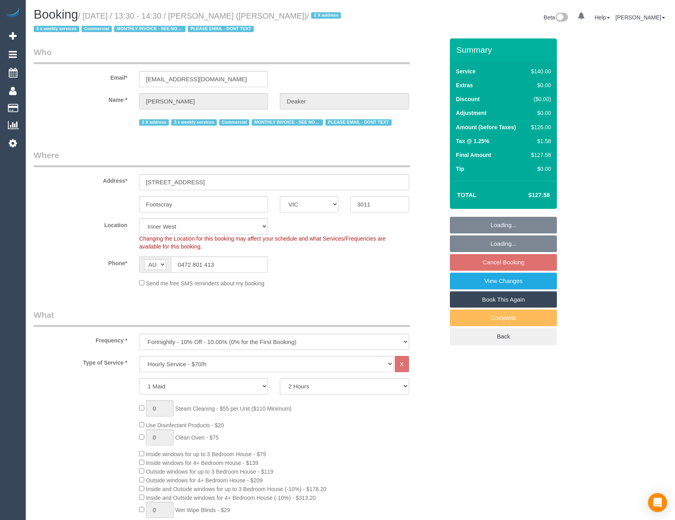
select select "string:AU"
select select "object:881"
select select "VIC"
select select "number:28"
select select "number:14"
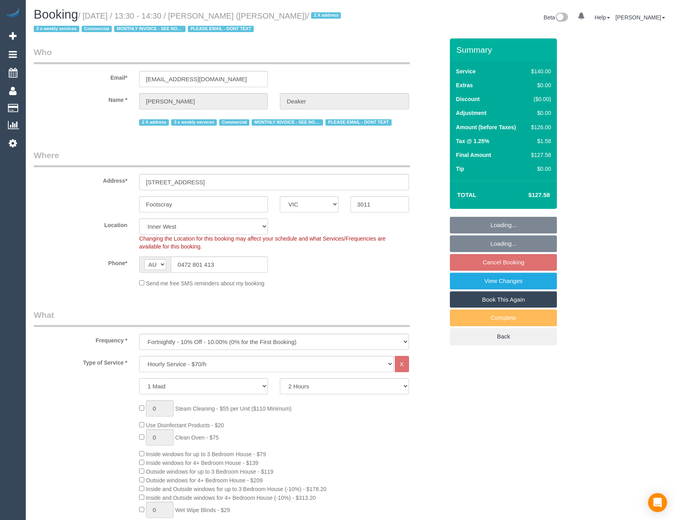
select select "number:19"
select select "number:22"
select select "number:34"
select select "object:881"
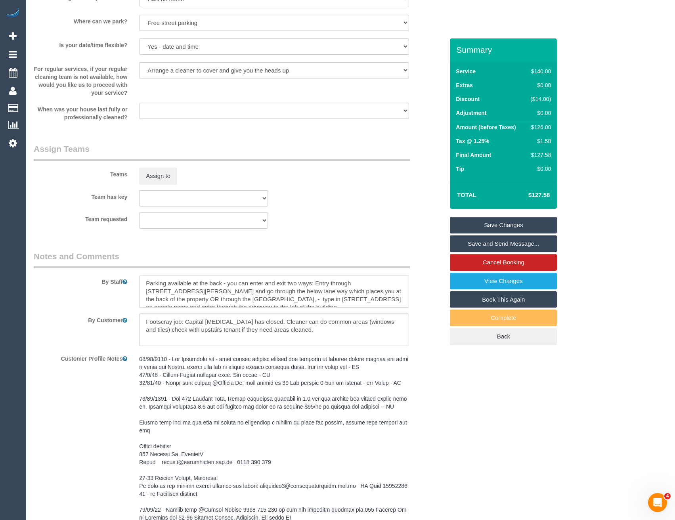
click at [146, 283] on textarea at bounding box center [274, 291] width 270 height 33
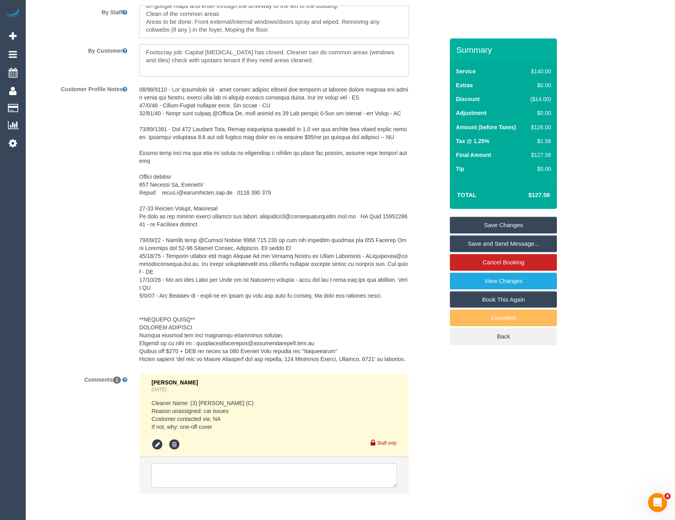
scroll to position [1443, 0]
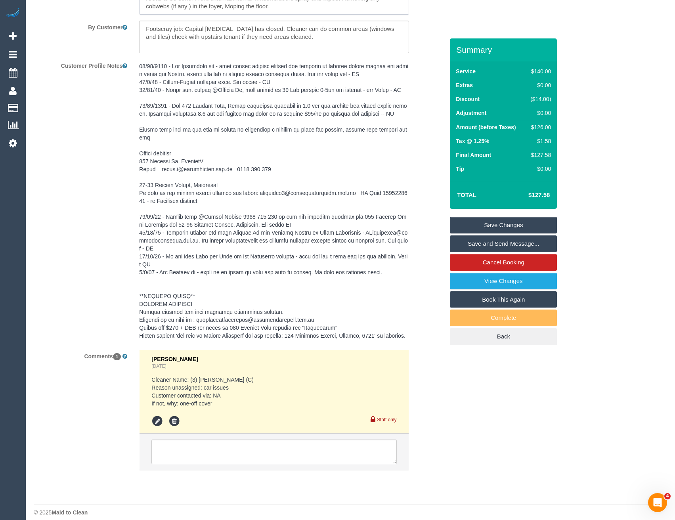
type textarea "*cover* Parking available at the back - you can enter and exit two ways: Entry …"
click at [221, 457] on li at bounding box center [274, 452] width 269 height 36
click at [224, 455] on textarea at bounding box center [273, 452] width 245 height 25
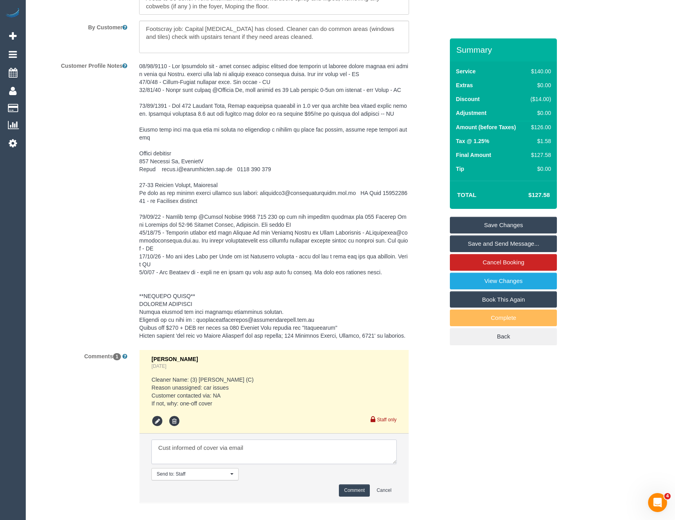
type textarea "Cust informed of cover via email"
click at [347, 485] on button "Comment" at bounding box center [354, 491] width 31 height 12
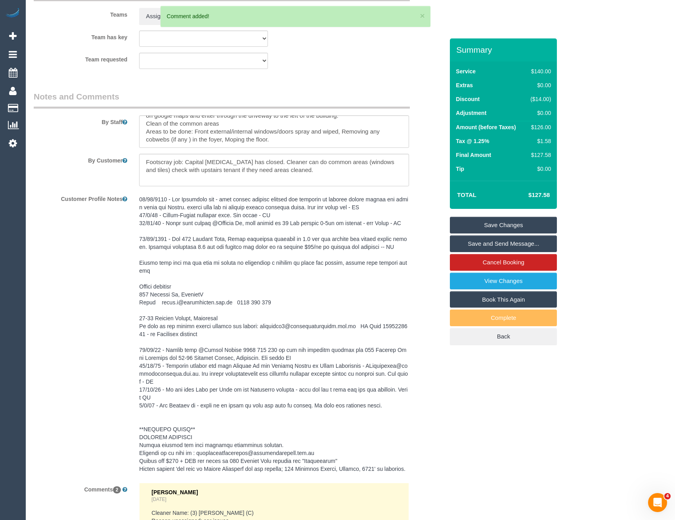
scroll to position [1284, 0]
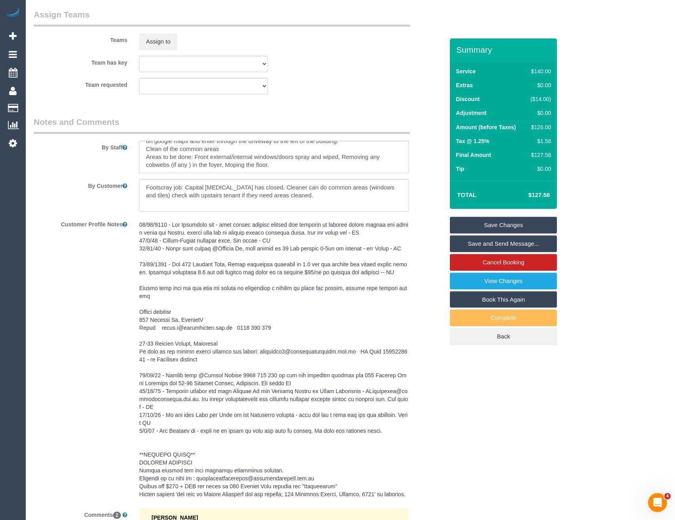
click at [277, 342] on pre at bounding box center [274, 360] width 270 height 278
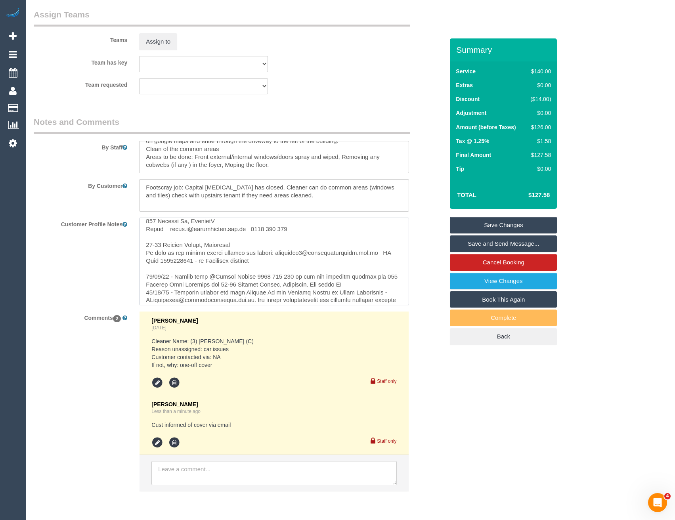
scroll to position [125, 0]
drag, startPoint x: 366, startPoint y: 297, endPoint x: 271, endPoint y: 252, distance: 104.6
click at [271, 252] on textarea at bounding box center [274, 262] width 270 height 88
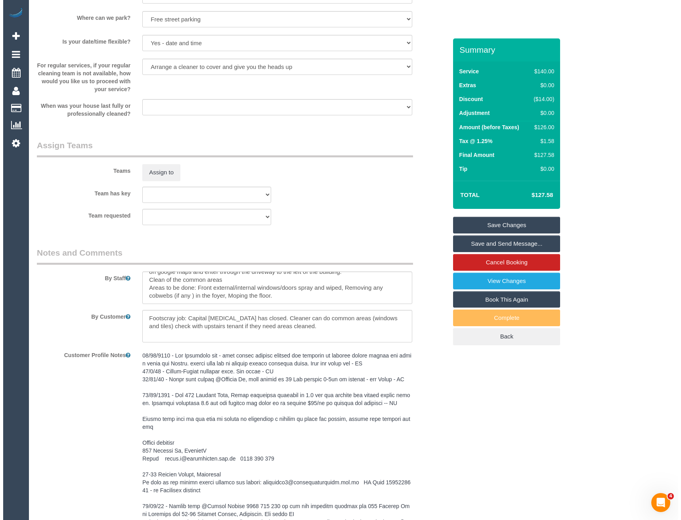
scroll to position [1026, 0]
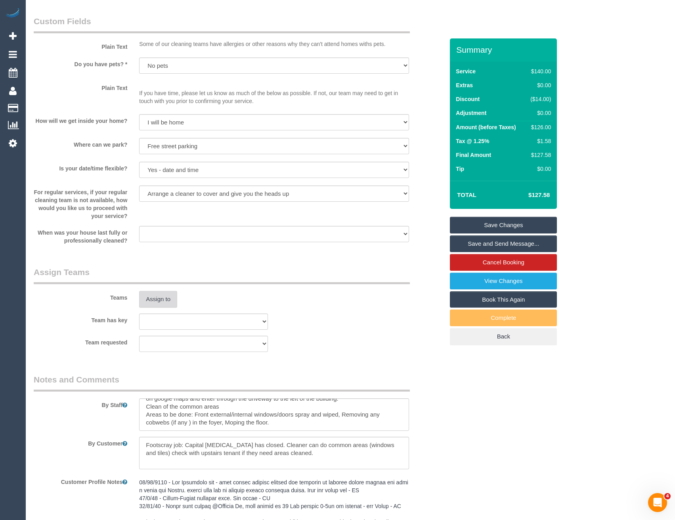
click at [161, 299] on button "Assign to" at bounding box center [158, 299] width 38 height 17
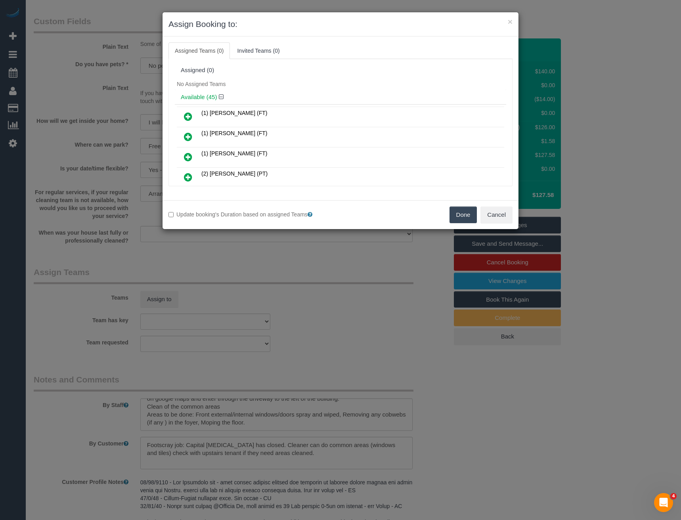
scroll to position [579, 0]
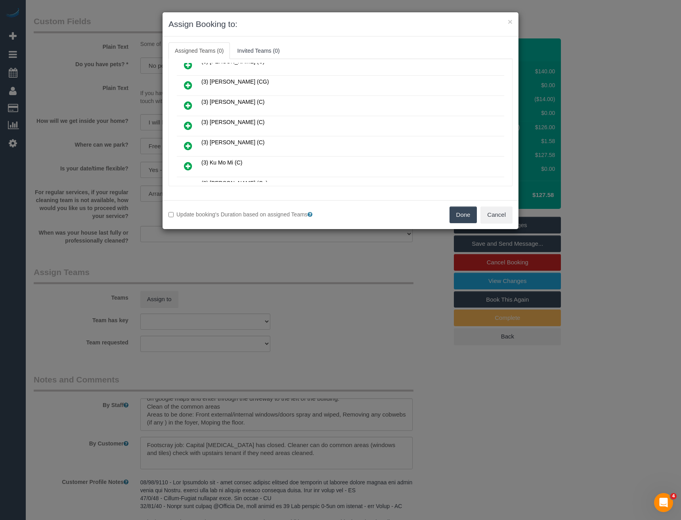
click at [186, 124] on icon at bounding box center [188, 126] width 8 height 10
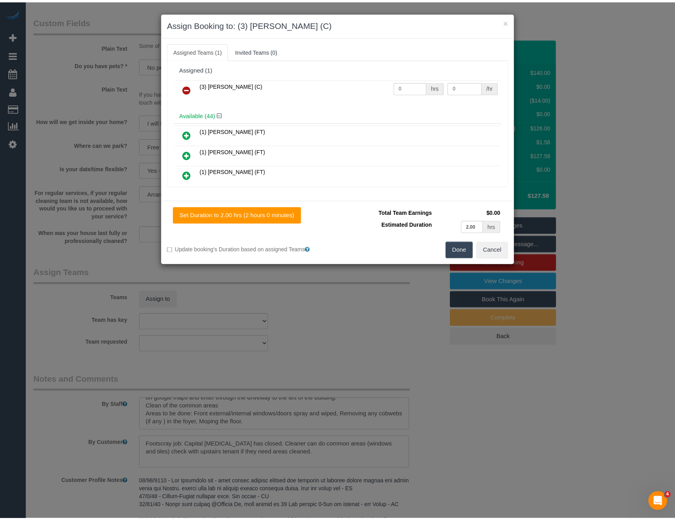
scroll to position [0, 0]
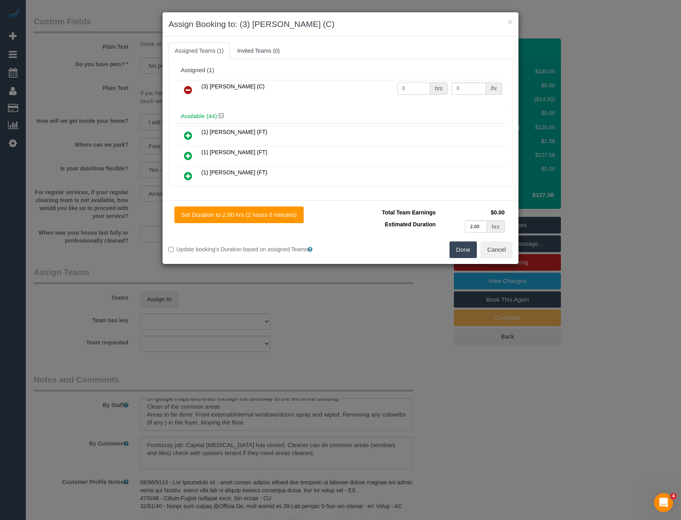
drag, startPoint x: 406, startPoint y: 89, endPoint x: 360, endPoint y: 98, distance: 47.5
click at [363, 98] on tr "(3) Juan Manuel (C) 0 hrs 0 /hr" at bounding box center [340, 90] width 327 height 20
type input "2"
type input "35"
click at [468, 251] on button "Done" at bounding box center [464, 249] width 28 height 17
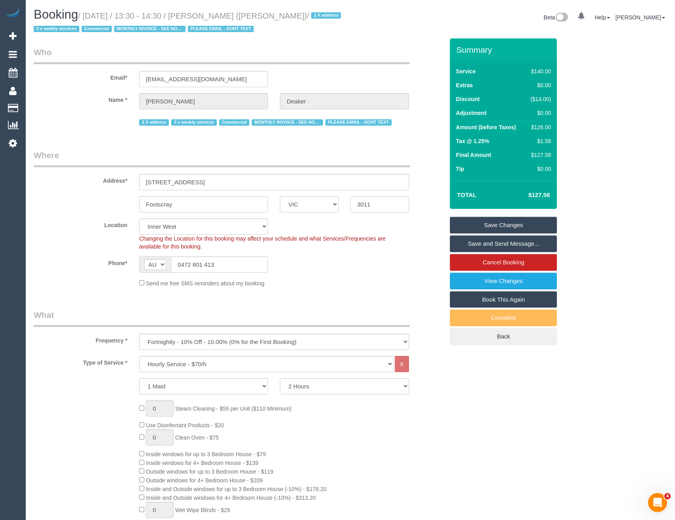
click at [479, 224] on link "Save Changes" at bounding box center [503, 225] width 107 height 17
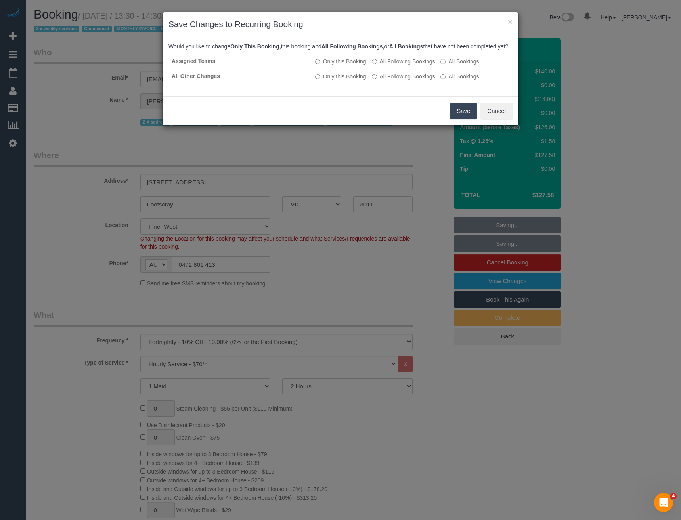
click at [463, 119] on button "Save" at bounding box center [463, 111] width 27 height 17
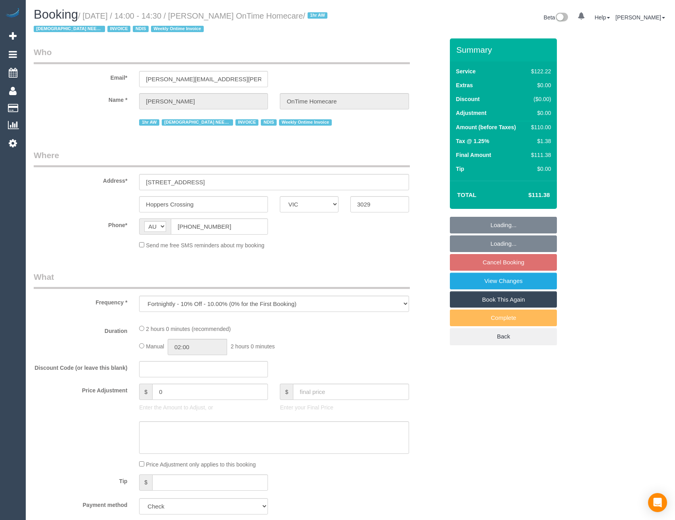
select select "VIC"
select select "object:705"
select select "number:28"
select select "number:14"
select select "number:19"
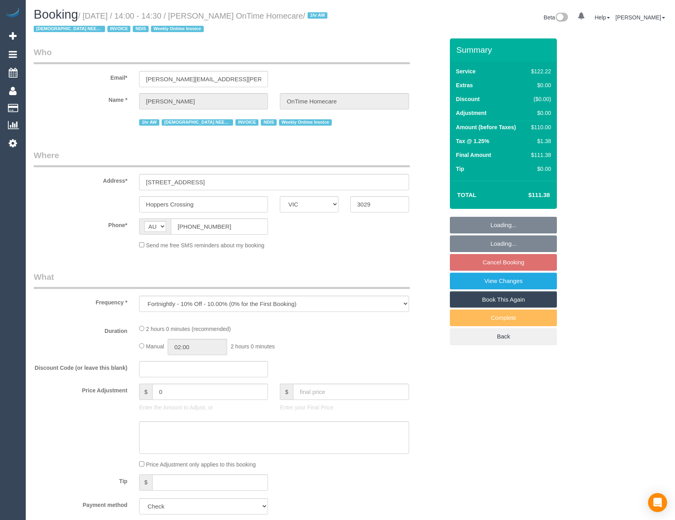
select select "number:22"
select select "number:35"
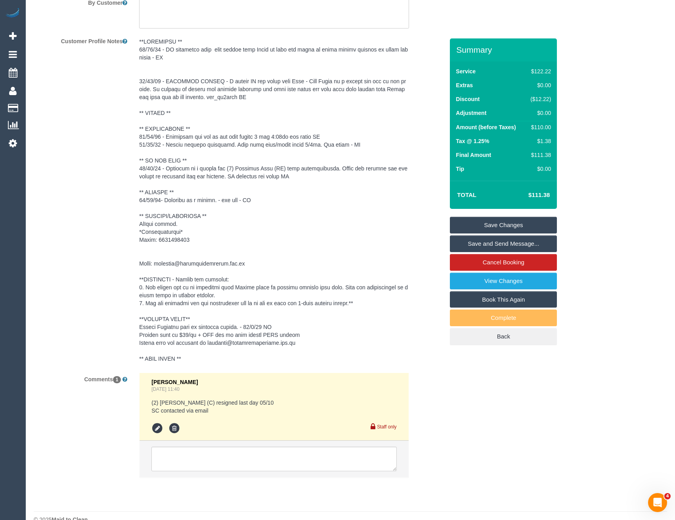
scroll to position [1200, 0]
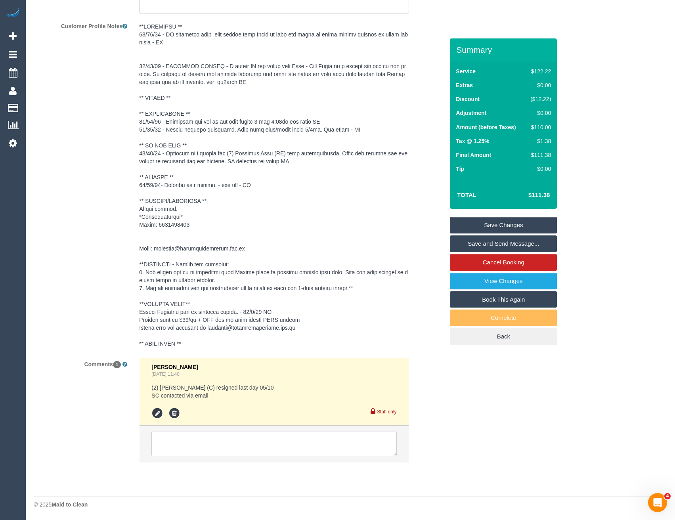
click at [218, 438] on textarea at bounding box center [273, 444] width 245 height 25
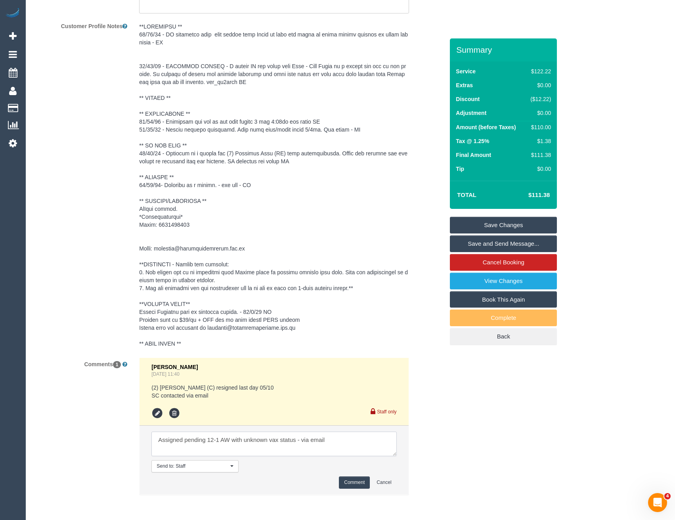
type textarea "Assigned pending 12-1 AW with unknown vax status - via email"
click at [348, 484] on button "Comment" at bounding box center [354, 483] width 31 height 12
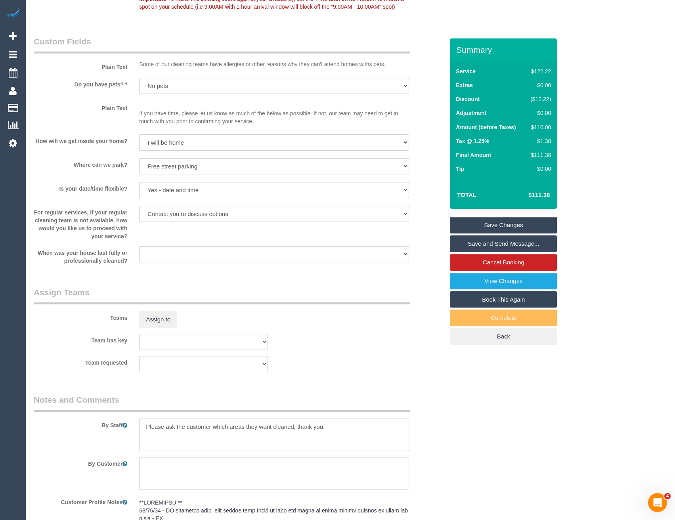
scroll to position [645, 0]
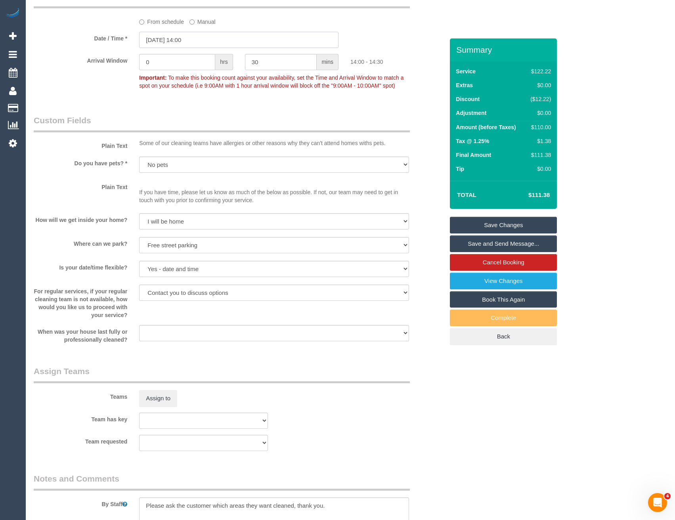
click at [182, 40] on input "08/10/2025 14:00" at bounding box center [238, 40] width 199 height 16
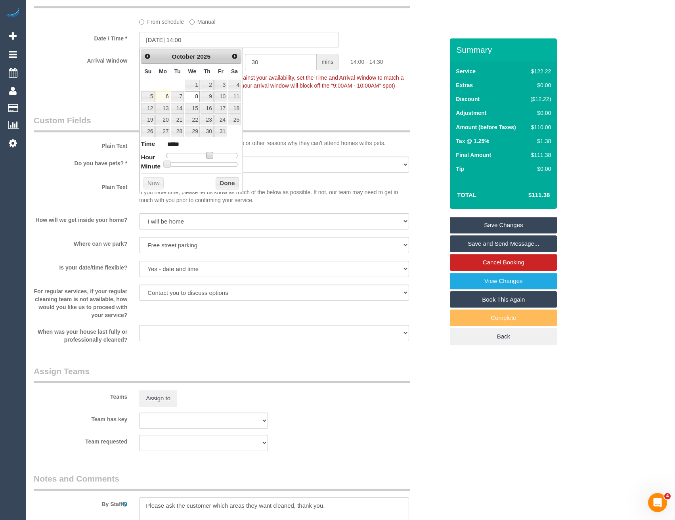
type input "08/10/2025 13:00"
type input "*****"
click at [205, 156] on span at bounding box center [206, 155] width 7 height 7
click at [230, 183] on button "Done" at bounding box center [227, 183] width 23 height 13
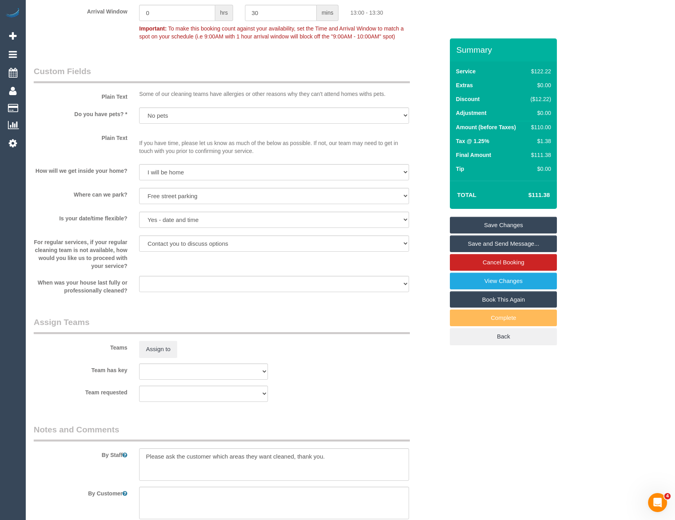
scroll to position [605, 0]
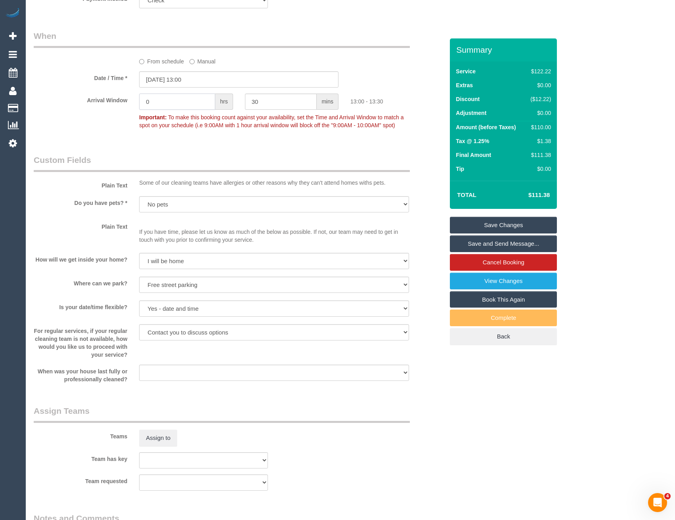
drag, startPoint x: 138, startPoint y: 106, endPoint x: 116, endPoint y: 109, distance: 21.6
click at [117, 109] on div "Arrival Window 0 hrs 30 mins 13:00 - 13:30 Important: To make this booking coun…" at bounding box center [239, 113] width 422 height 39
type input "1"
type input "0"
drag, startPoint x: 184, startPoint y: 151, endPoint x: 183, endPoint y: 161, distance: 10.8
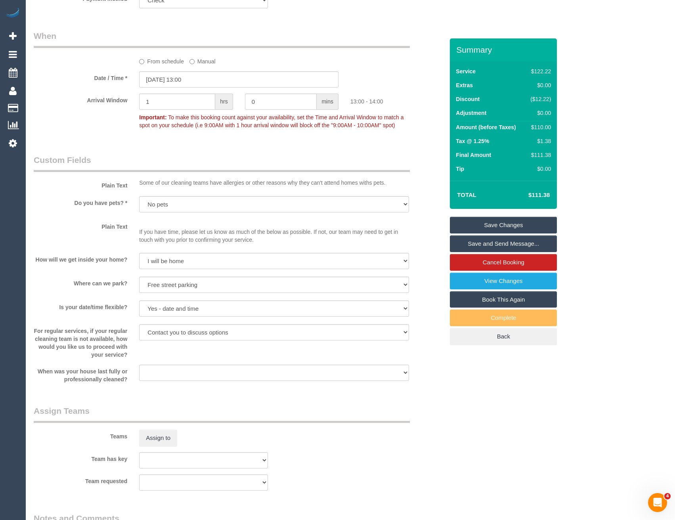
click at [184, 151] on div "Who Email* peter.marsden.ontimehomecare@fake.com Name * Peter Marsden OnTime Ho…" at bounding box center [239, 289] width 422 height 1713
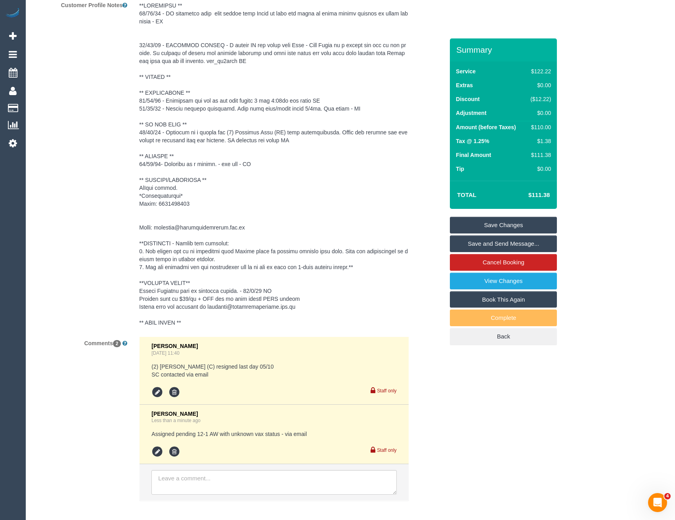
scroll to position [1259, 0]
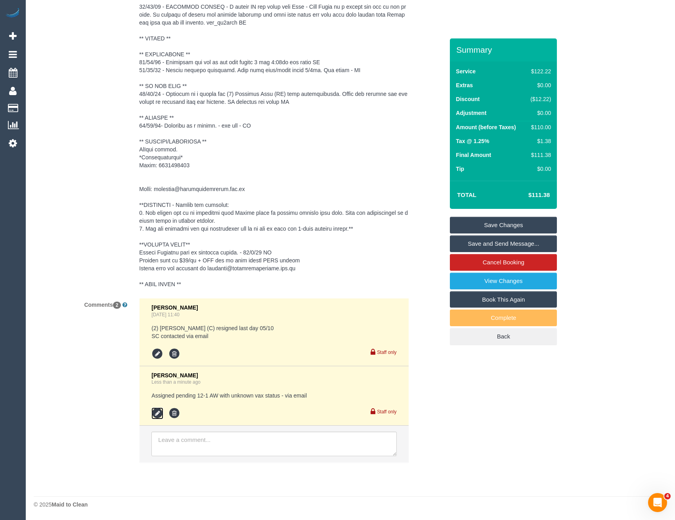
click at [159, 411] on icon at bounding box center [157, 414] width 12 height 12
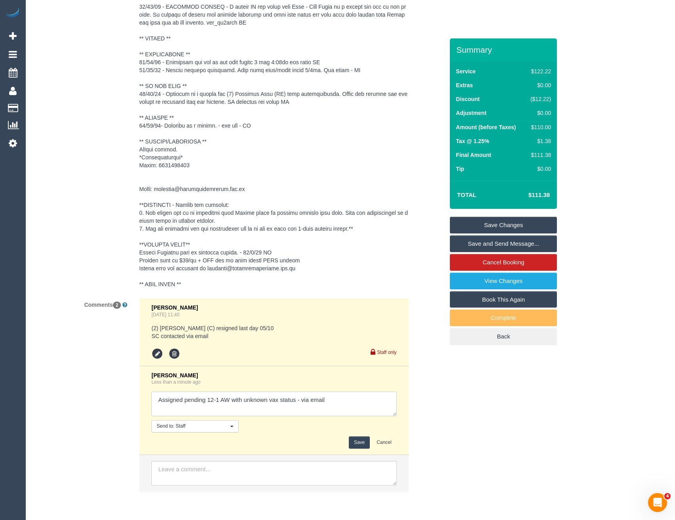
drag, startPoint x: 217, startPoint y: 399, endPoint x: 208, endPoint y: 400, distance: 9.3
click at [208, 400] on textarea at bounding box center [273, 404] width 245 height 25
type textarea "Assigned pending 1-2 AW with unknown vax status - via email"
click at [357, 442] on button "Save" at bounding box center [359, 443] width 21 height 12
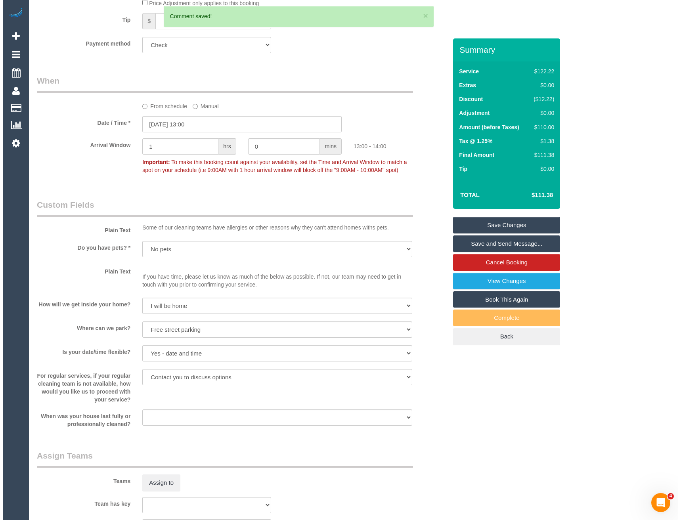
scroll to position [585, 0]
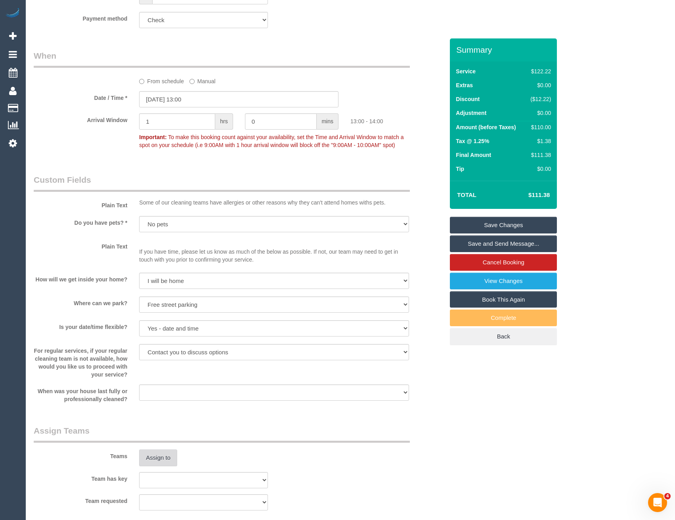
click at [164, 454] on button "Assign to" at bounding box center [158, 458] width 38 height 17
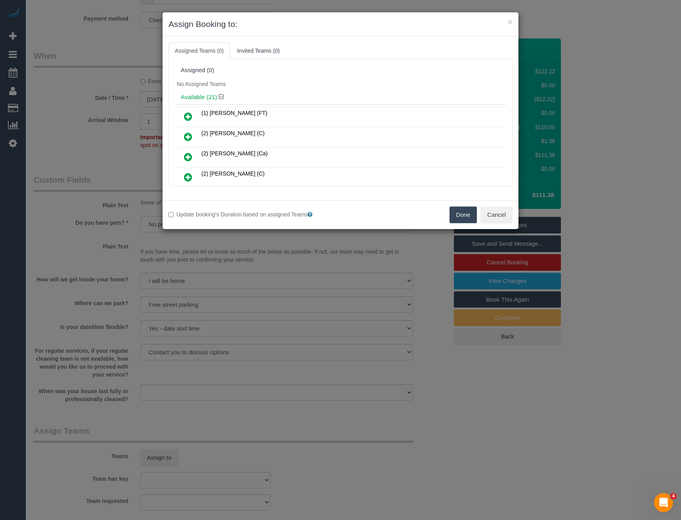
scroll to position [234, 0]
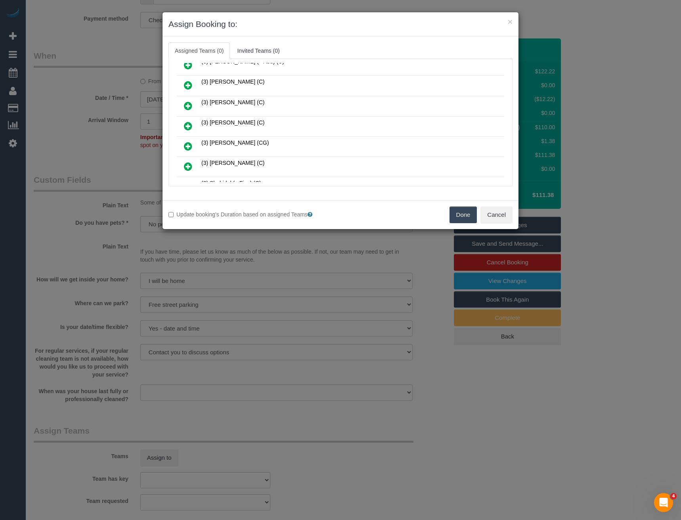
click at [184, 127] on icon at bounding box center [188, 126] width 8 height 10
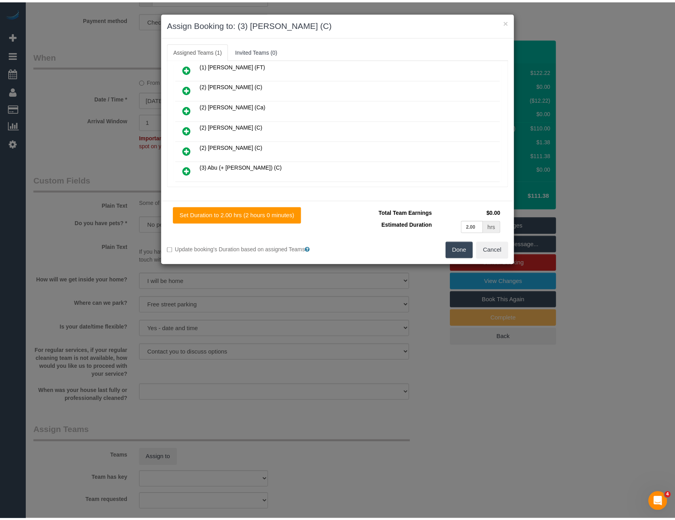
scroll to position [0, 0]
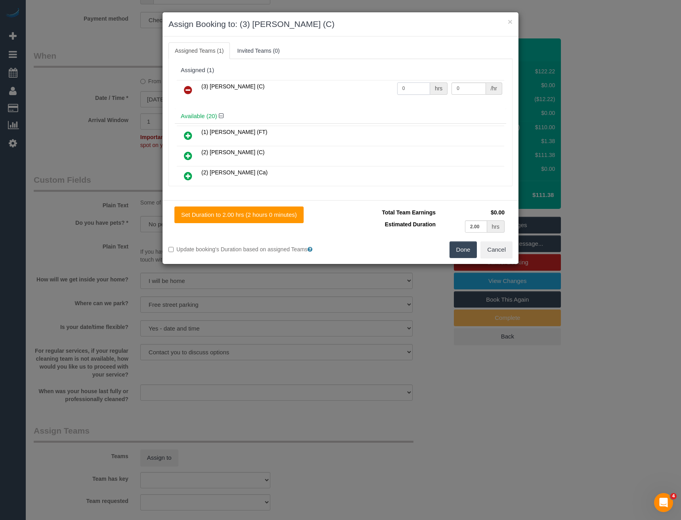
drag, startPoint x: 389, startPoint y: 98, endPoint x: 363, endPoint y: 105, distance: 27.1
click at [368, 104] on div "(3) Joanne Wenzlau (C) 0 hrs 0 /hr" at bounding box center [340, 93] width 331 height 31
type input "2"
type input "35"
drag, startPoint x: 463, startPoint y: 253, endPoint x: 458, endPoint y: 254, distance: 5.6
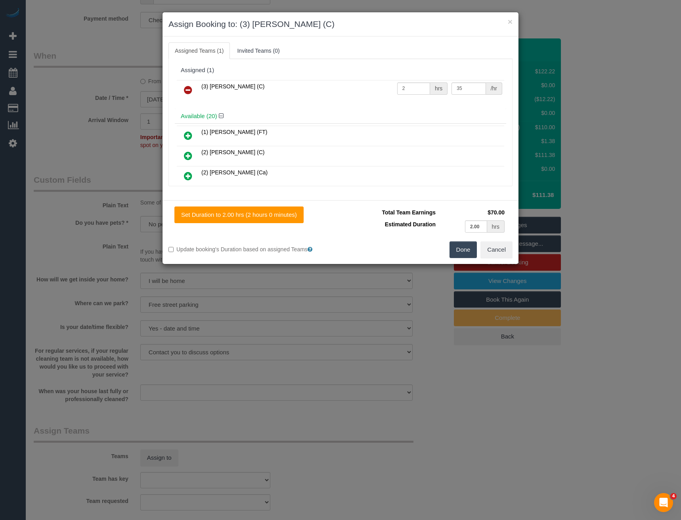
click at [463, 253] on button "Done" at bounding box center [464, 249] width 28 height 17
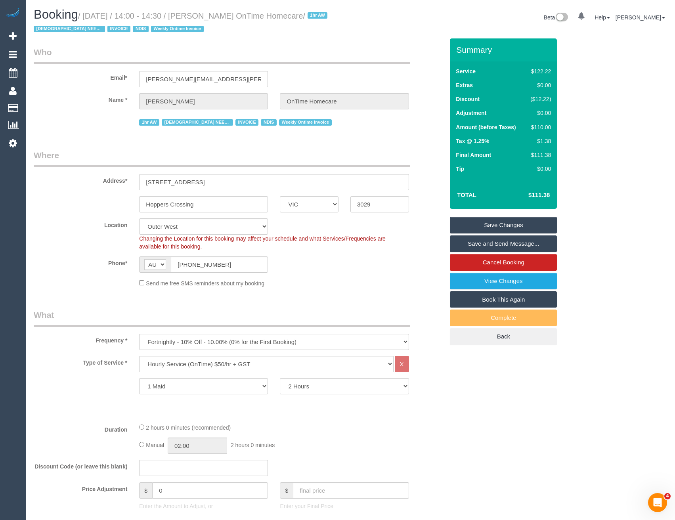
click at [476, 224] on link "Save Changes" at bounding box center [503, 225] width 107 height 17
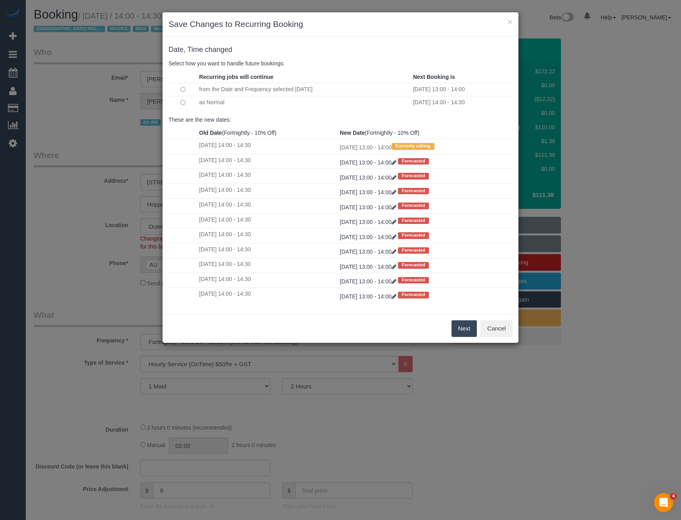
click at [467, 324] on button "Next" at bounding box center [465, 328] width 26 height 17
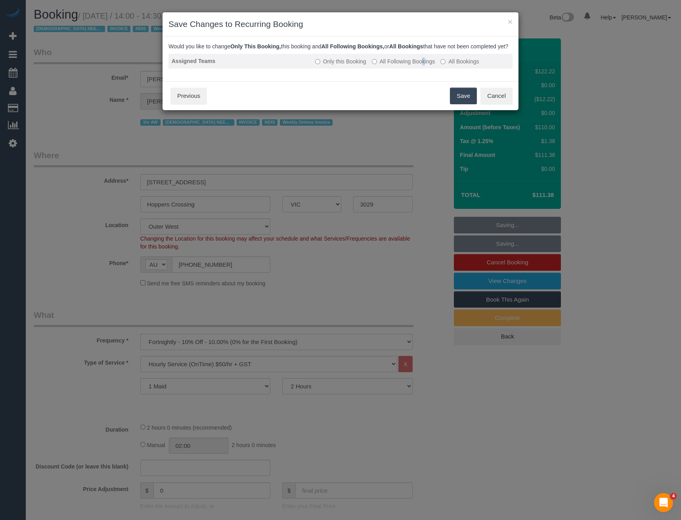
click at [382, 65] on label "All Following Bookings" at bounding box center [403, 61] width 63 height 8
click at [378, 65] on label "All Following Bookings" at bounding box center [403, 61] width 63 height 8
click at [460, 98] on button "Save" at bounding box center [463, 96] width 27 height 17
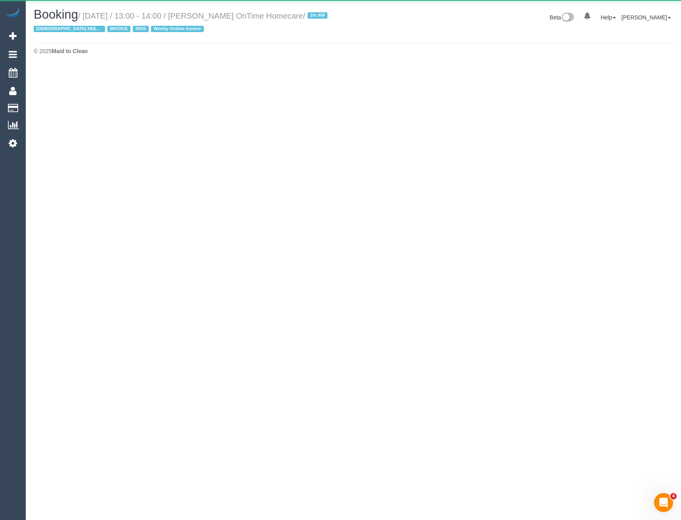
select select "VIC"
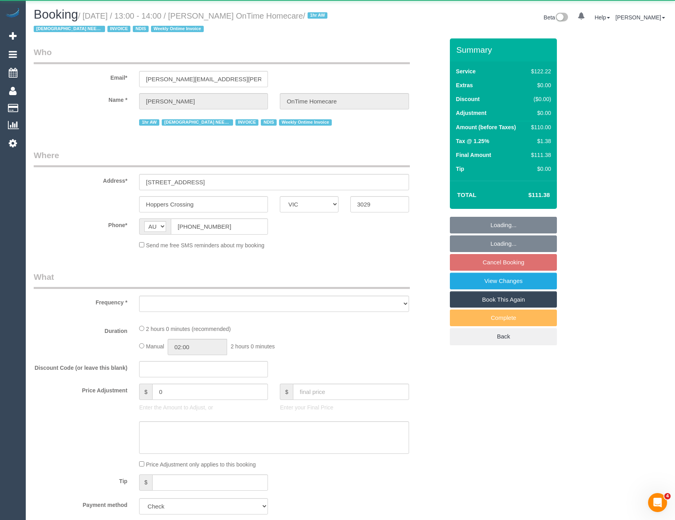
select select "object:4620"
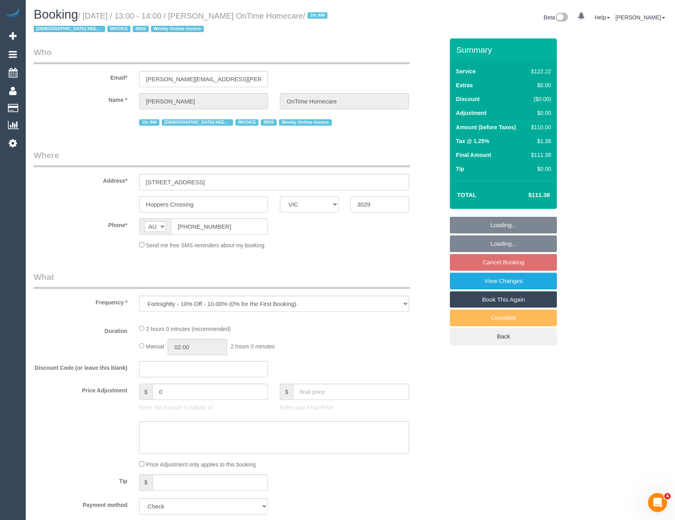
select select "number:28"
select select "number:14"
select select "number:19"
select select "number:22"
select select "number:35"
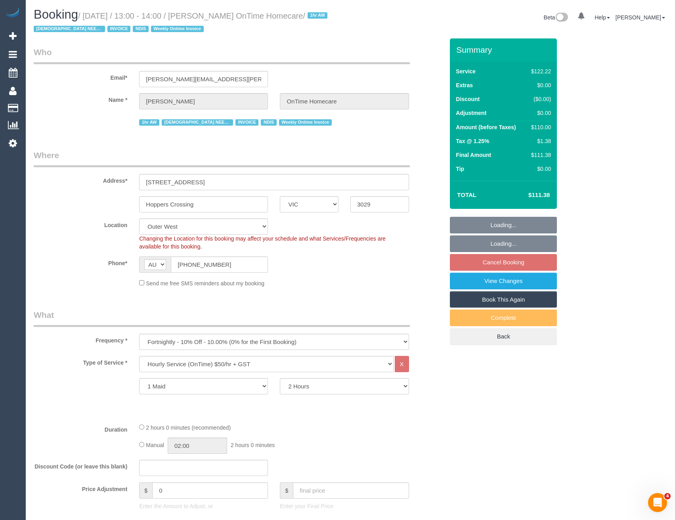
select select "object:4846"
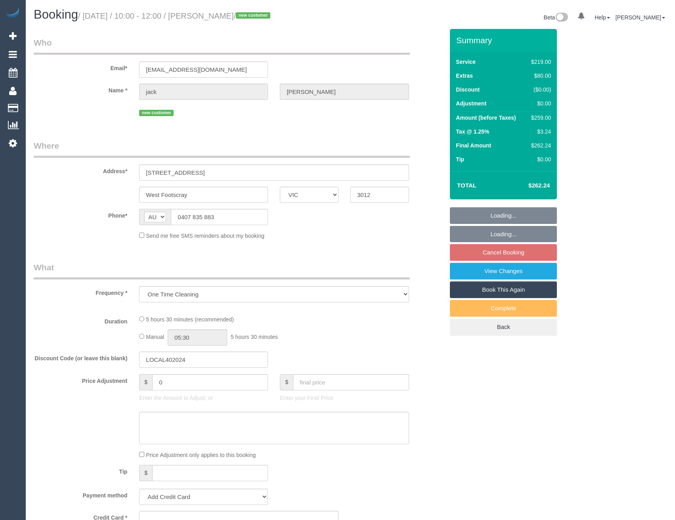
select select "VIC"
select select "string:stripe-pm_1SDFGN2GScqysDRVuBe6Q91m"
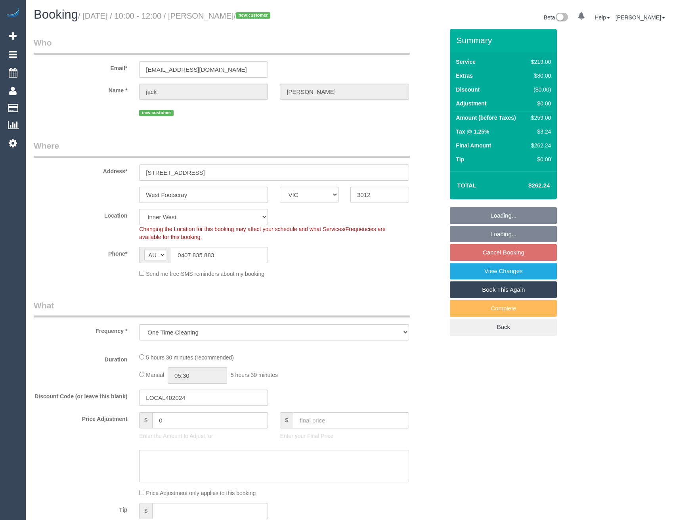
select select "number:27"
select select "number:14"
select select "number:19"
select select "number:24"
select select "number:34"
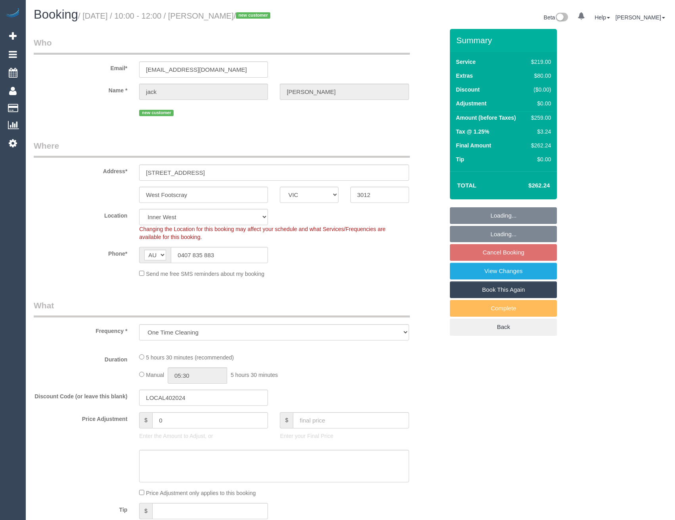
select select "number:26"
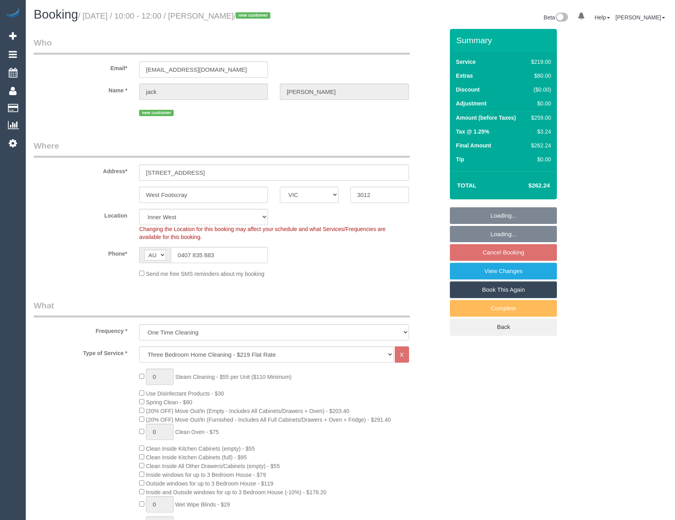
select select "object:786"
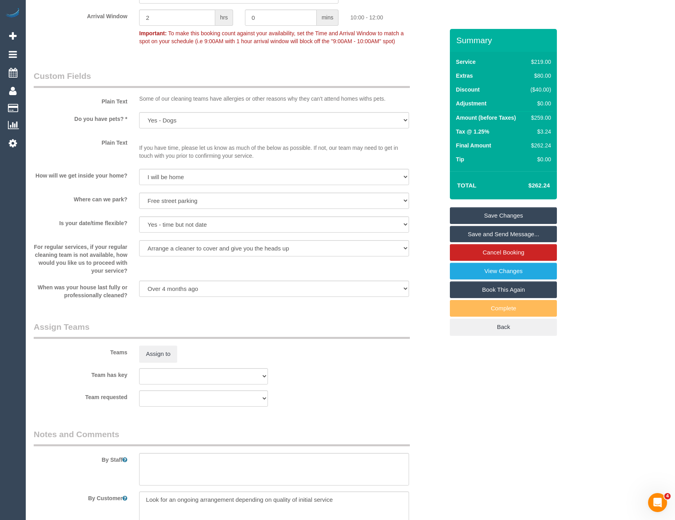
scroll to position [1074, 0]
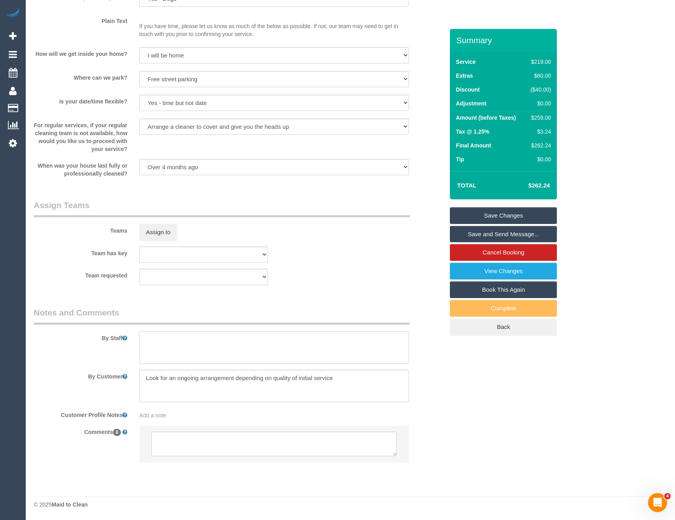
click at [189, 353] on textarea at bounding box center [274, 347] width 270 height 33
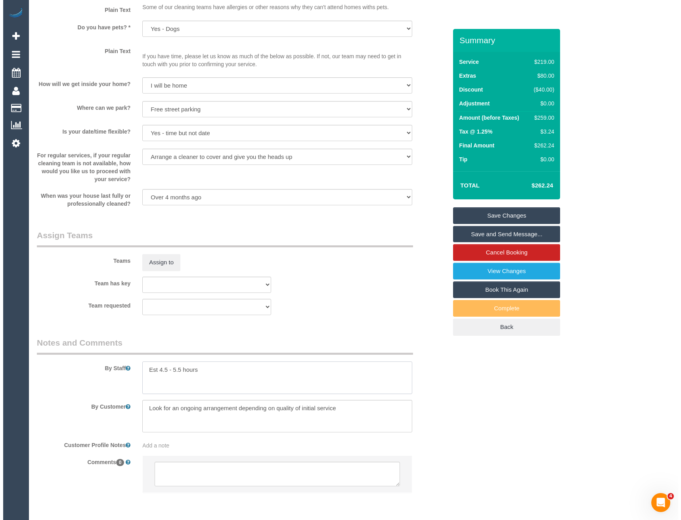
scroll to position [995, 0]
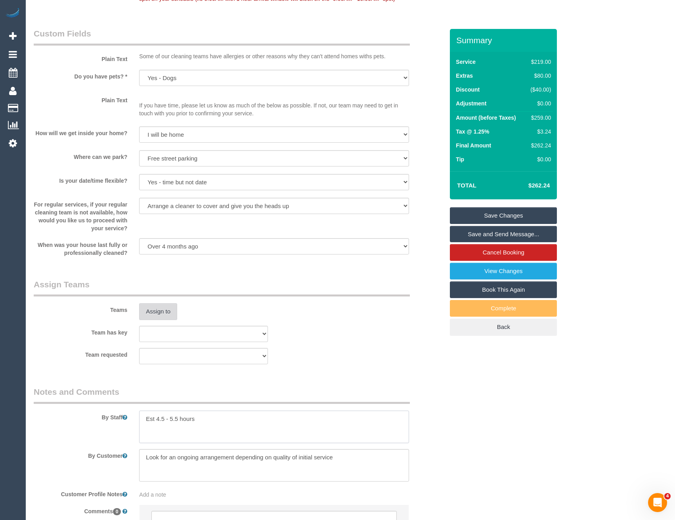
type textarea "Est 4.5 - 5.5 hours"
click at [161, 310] on button "Assign to" at bounding box center [158, 311] width 38 height 17
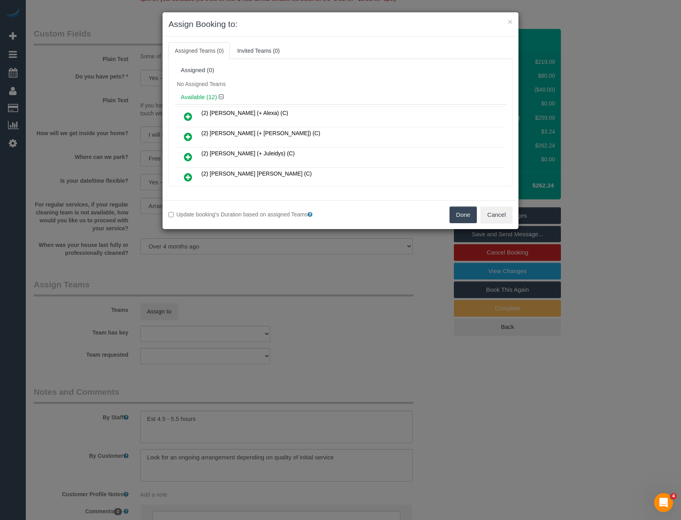
scroll to position [92, 0]
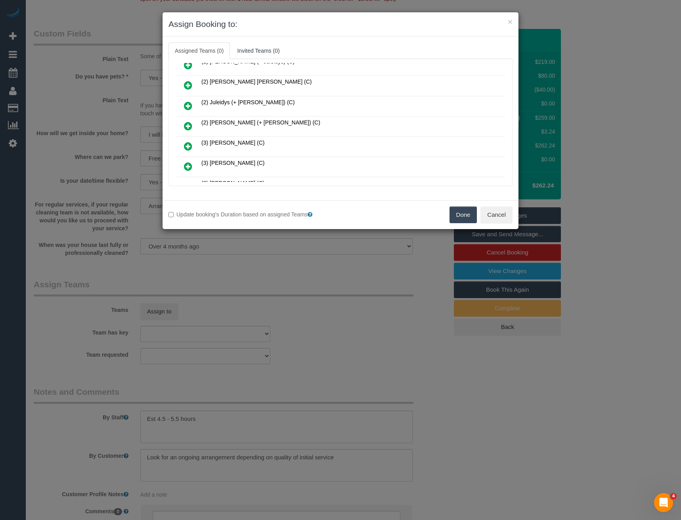
click at [190, 125] on icon at bounding box center [188, 126] width 8 height 10
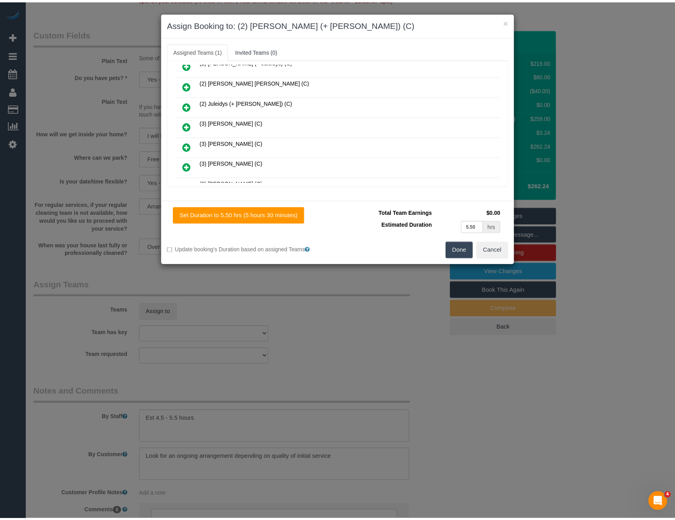
scroll to position [0, 0]
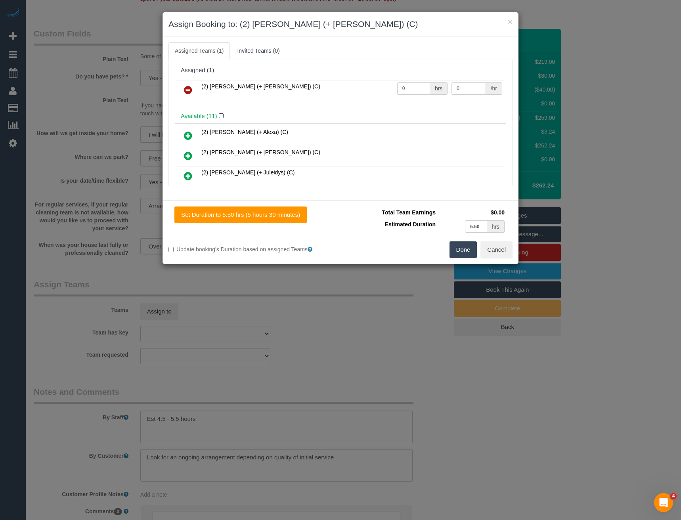
click at [359, 295] on div "× Assign Booking to: (2) [PERSON_NAME] (+ [PERSON_NAME]) (C) Assigned Teams (1)…" at bounding box center [340, 260] width 681 height 520
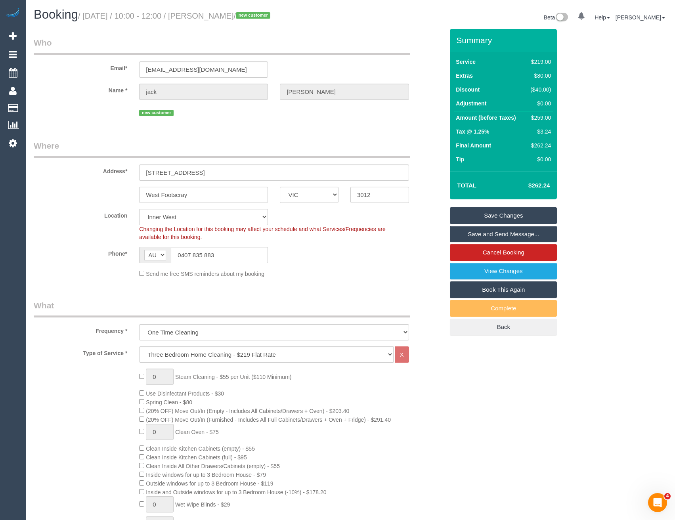
click at [195, 227] on span "Changing the Location for this booking may affect your schedule and what Servic…" at bounding box center [262, 233] width 247 height 14
drag, startPoint x: 193, startPoint y: 217, endPoint x: 187, endPoint y: 220, distance: 6.4
click at [193, 217] on select "Office [GEOGRAPHIC_DATA] (North) East (South) [GEOGRAPHIC_DATA] (East) [GEOGRAP…" at bounding box center [203, 217] width 129 height 16
select select "50"
click at [139, 209] on select "Office [GEOGRAPHIC_DATA] (North) East (South) [GEOGRAPHIC_DATA] (East) [GEOGRAP…" at bounding box center [203, 217] width 129 height 16
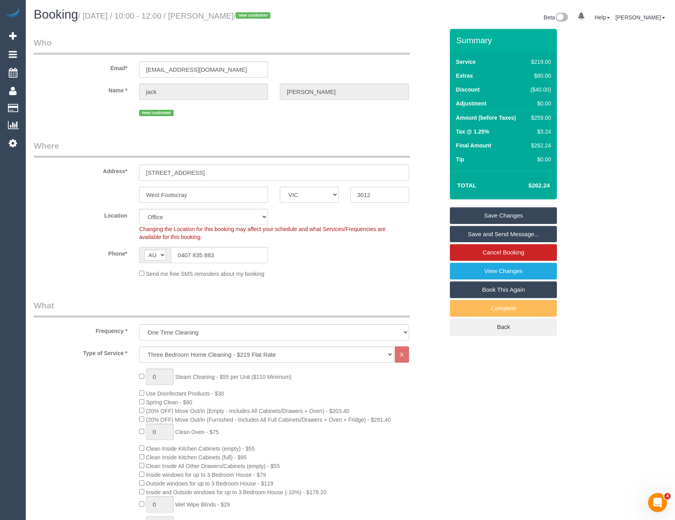
click at [275, 264] on sui-booking-location "Location [GEOGRAPHIC_DATA] (North) East (South) [GEOGRAPHIC_DATA] (East) [GEOGR…" at bounding box center [239, 243] width 410 height 69
select select "object:4478"
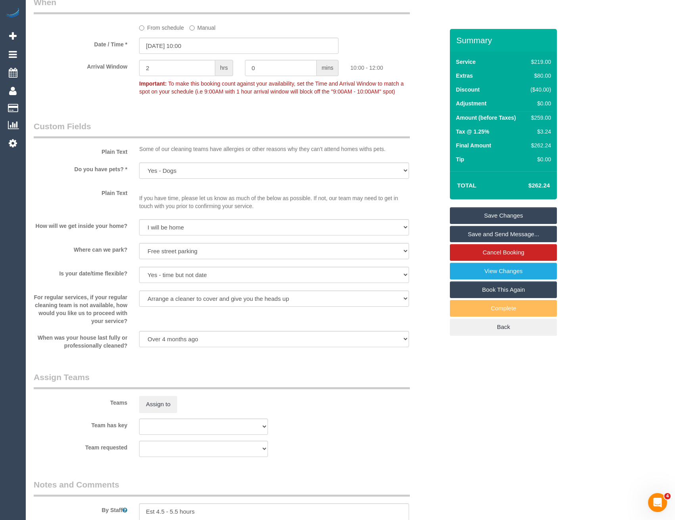
scroll to position [1031, 0]
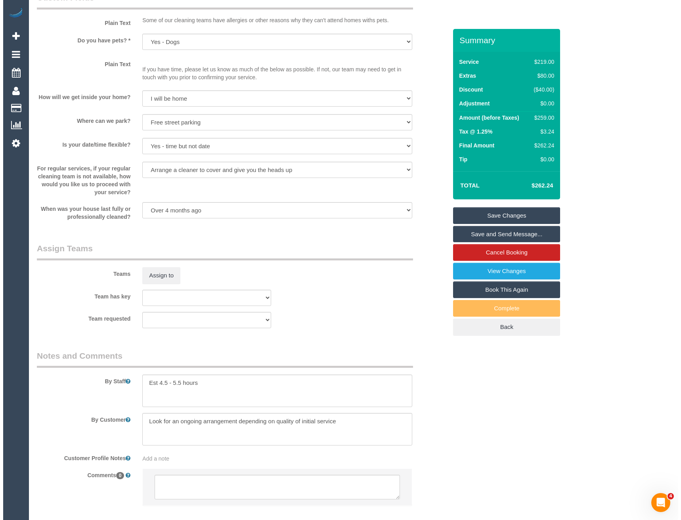
scroll to position [1074, 0]
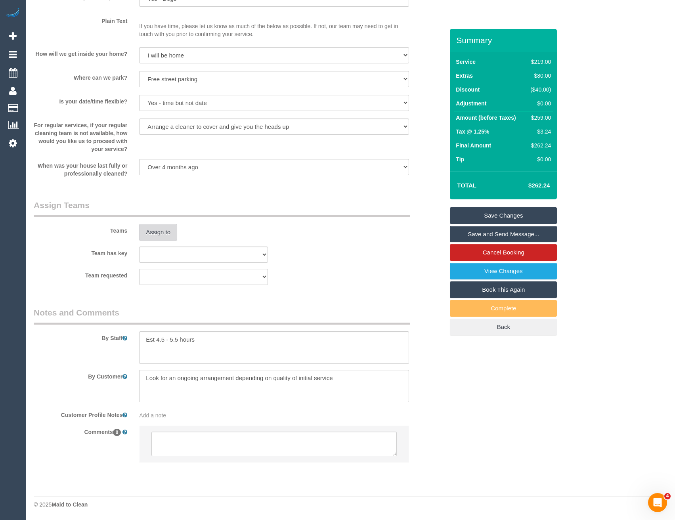
click at [160, 238] on button "Assign to" at bounding box center [158, 232] width 38 height 17
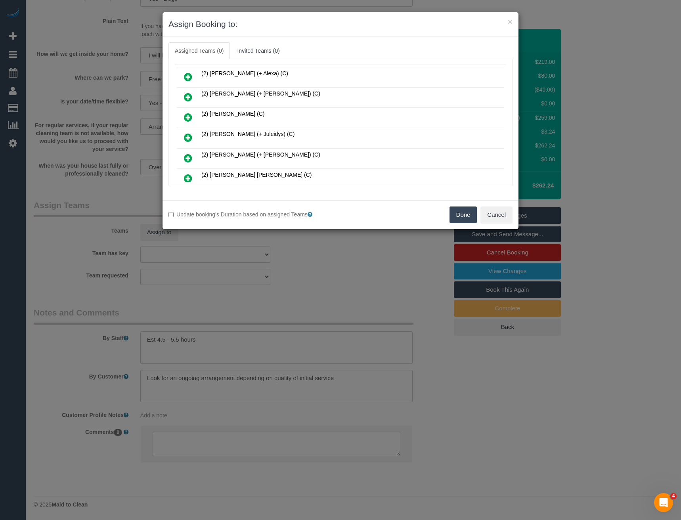
click at [190, 157] on icon at bounding box center [188, 158] width 8 height 10
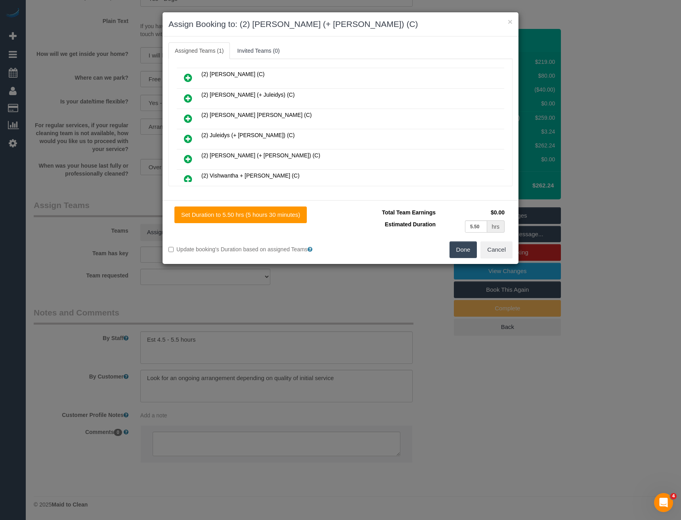
click at [190, 158] on icon at bounding box center [188, 159] width 8 height 10
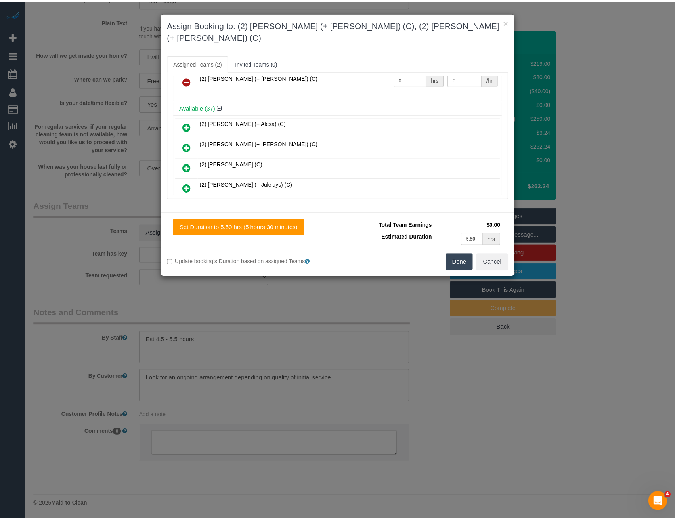
scroll to position [0, 0]
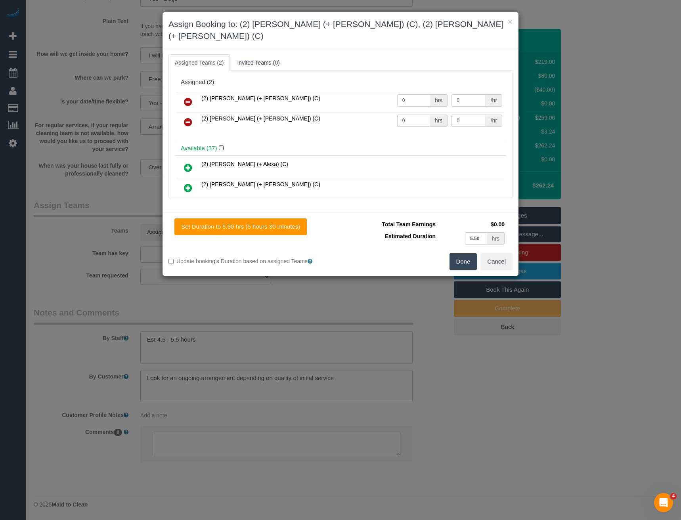
drag, startPoint x: 410, startPoint y: 89, endPoint x: 372, endPoint y: 95, distance: 37.7
click at [373, 95] on tr "(2) [PERSON_NAME] (+ [PERSON_NAME]) (C) 0 hrs 0 /hr" at bounding box center [340, 102] width 327 height 20
type input "1"
type input "95"
drag, startPoint x: 415, startPoint y: 109, endPoint x: 379, endPoint y: 111, distance: 36.1
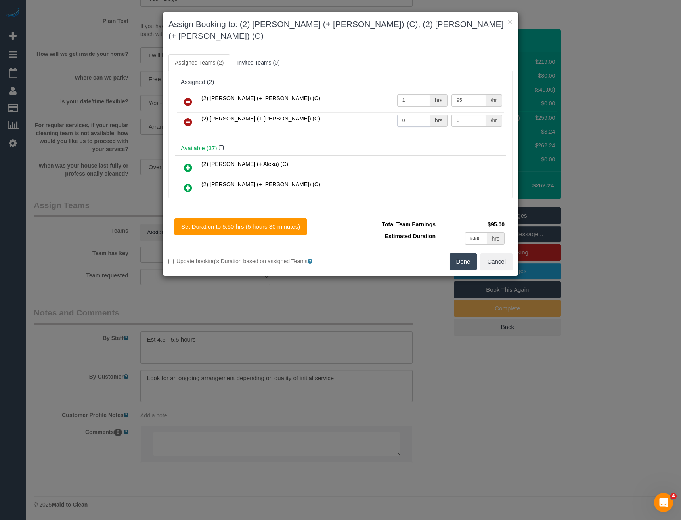
click at [379, 112] on tr "(2) Kevin (+ Daniela) (C) 0 hrs 0 /hr" at bounding box center [340, 122] width 327 height 20
type input "1"
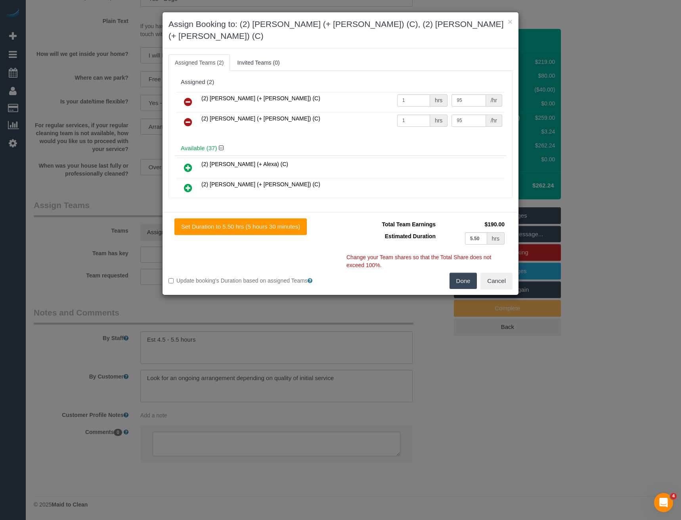
type input "95"
click at [461, 273] on button "Done" at bounding box center [464, 281] width 28 height 17
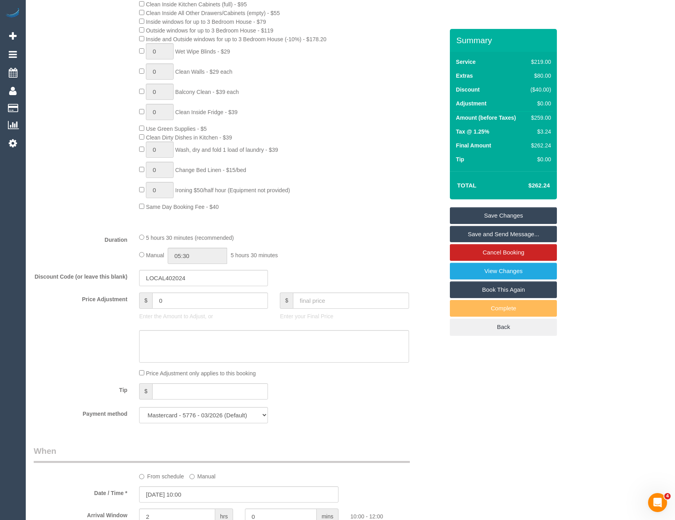
scroll to position [400, 0]
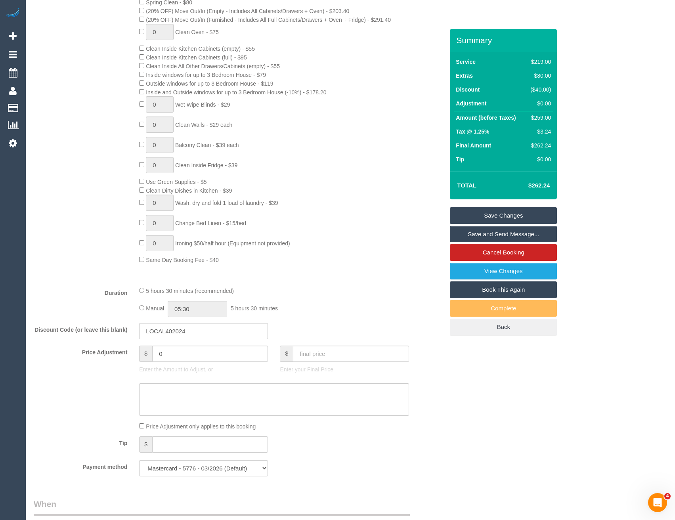
click at [139, 307] on div "5 hours 30 minutes (recommended) Manual 05:30 5 hours 30 minutes" at bounding box center [274, 301] width 282 height 31
click at [202, 308] on input "05:30" at bounding box center [197, 309] width 59 height 16
click at [190, 321] on li "02:30" at bounding box center [188, 319] width 35 height 10
click at [202, 312] on input "02:30" at bounding box center [197, 309] width 59 height 16
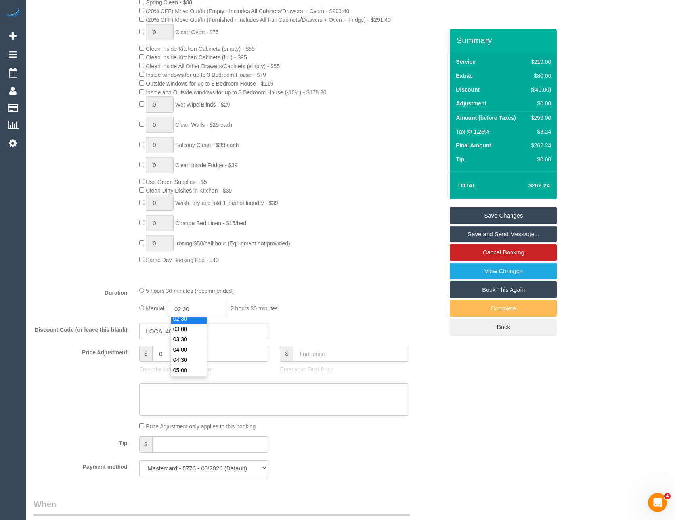
scroll to position [41, 0]
type input "02:45"
click at [368, 231] on div "0 Steam Cleaning - $55 per Unit ($110 Minimum) Use Disinfectant Products - $30 …" at bounding box center [291, 116] width 317 height 295
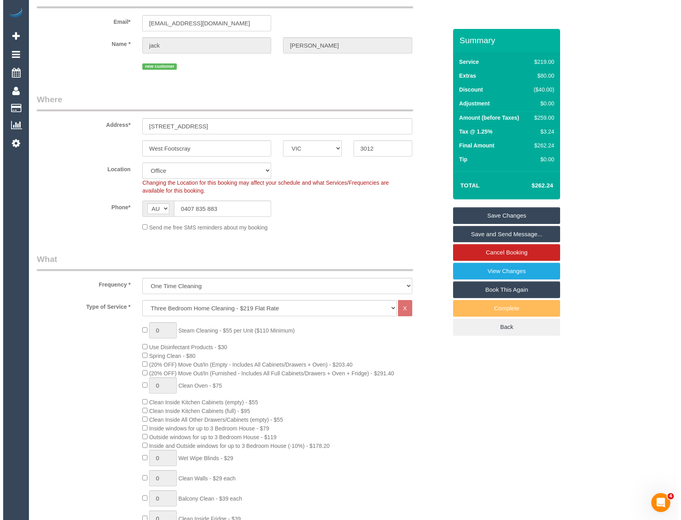
scroll to position [0, 0]
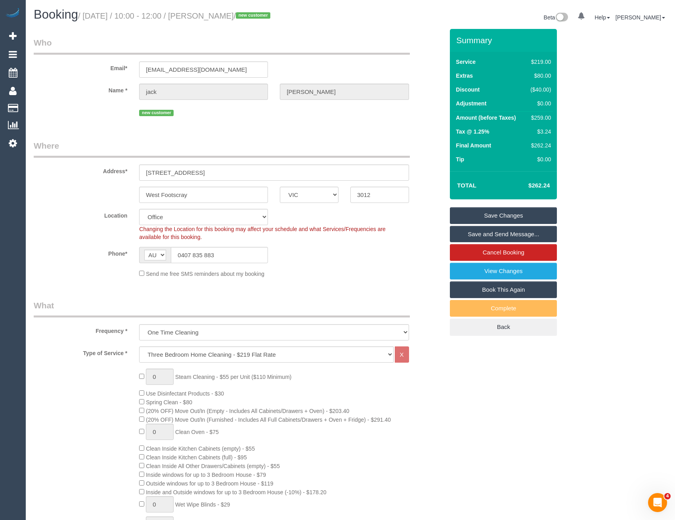
click at [462, 230] on link "Save and Send Message..." at bounding box center [503, 234] width 107 height 17
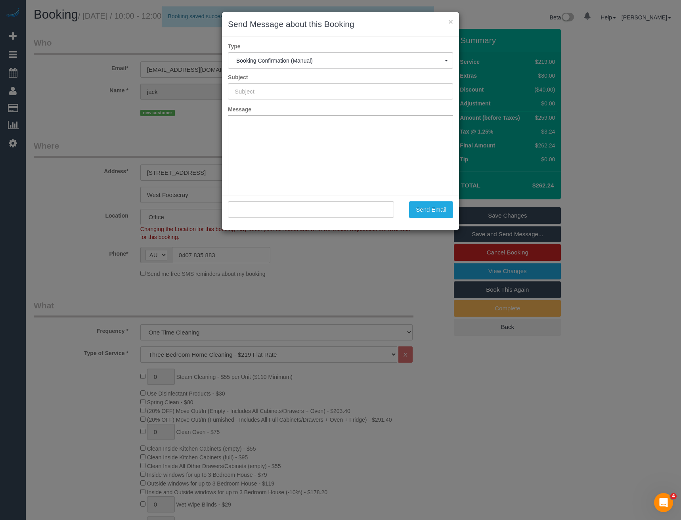
type input "Booking Confirmed"
type input ""jack thomas" <jthomas8139@gmail.com>"
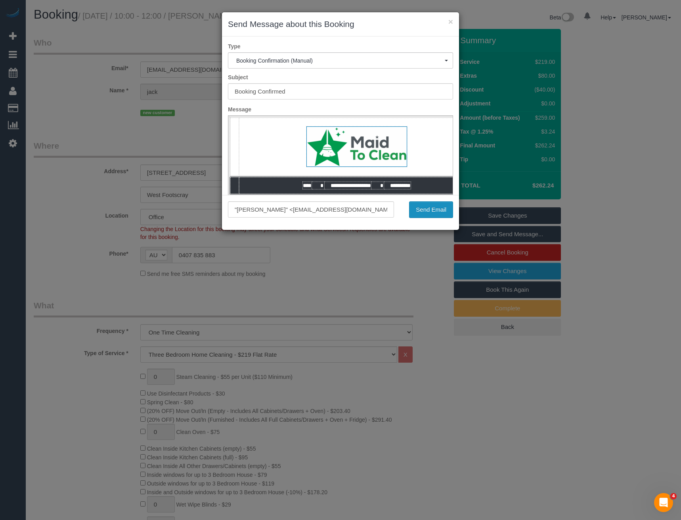
click at [423, 205] on button "Send Email" at bounding box center [431, 209] width 44 height 17
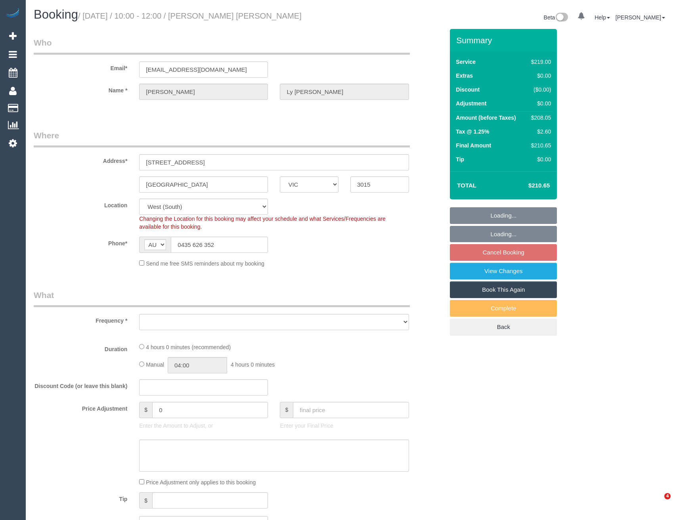
select select "VIC"
select select "string:stripe-pm_1S4urw2GScqysDRVwM6kXkyi"
select select "object:1233"
select select "number:27"
select select "number:14"
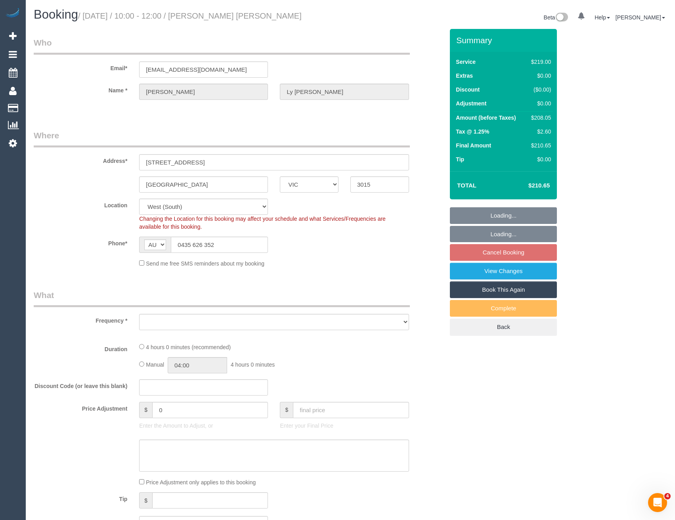
select select "number:19"
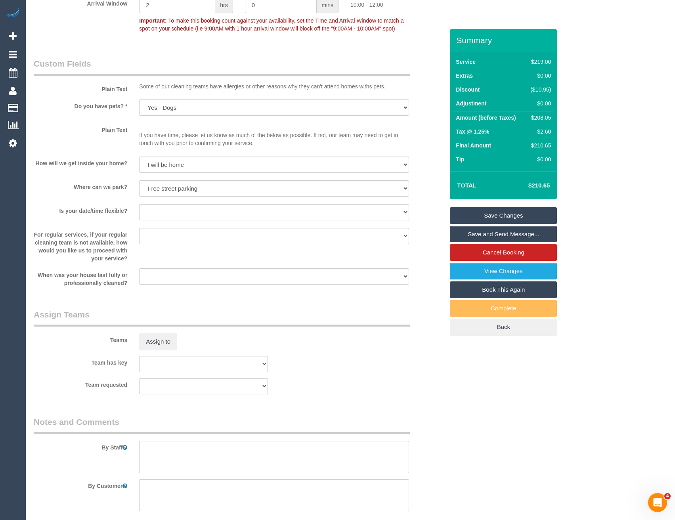
scroll to position [991, 0]
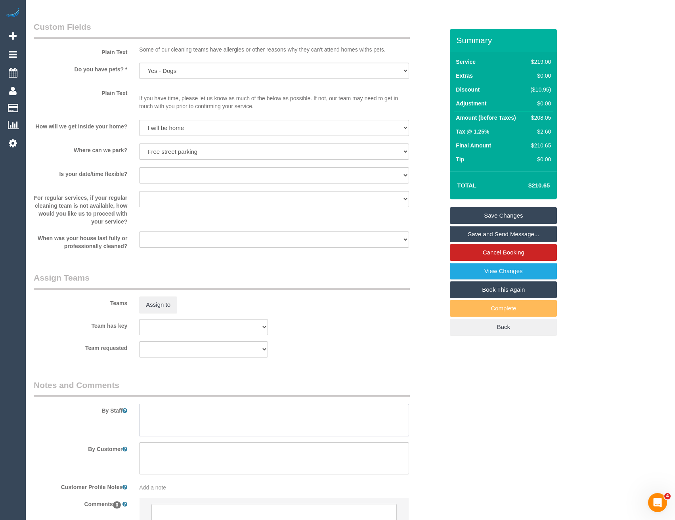
click at [178, 416] on textarea at bounding box center [274, 420] width 270 height 33
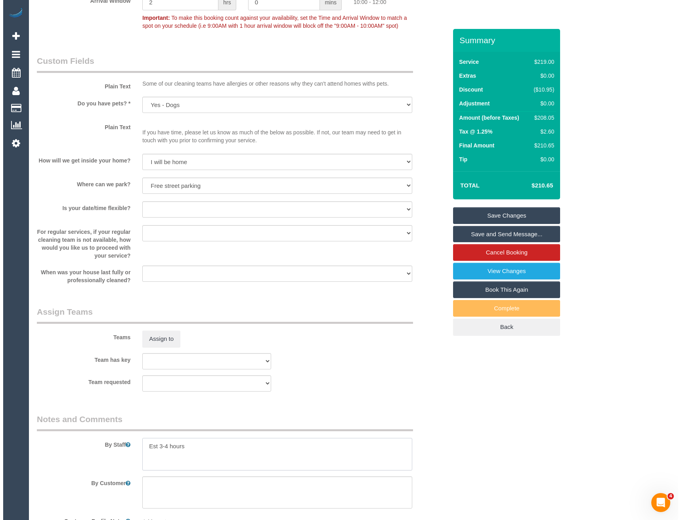
scroll to position [912, 0]
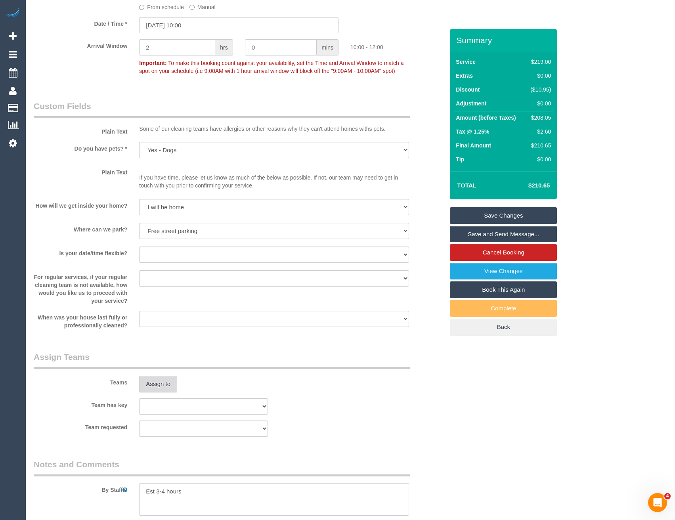
type textarea "Est 3-4 hours"
click at [163, 386] on button "Assign to" at bounding box center [158, 384] width 38 height 17
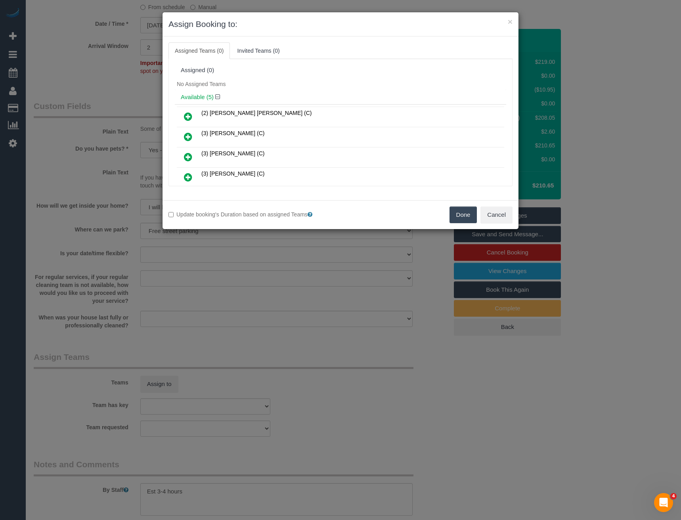
scroll to position [860, 0]
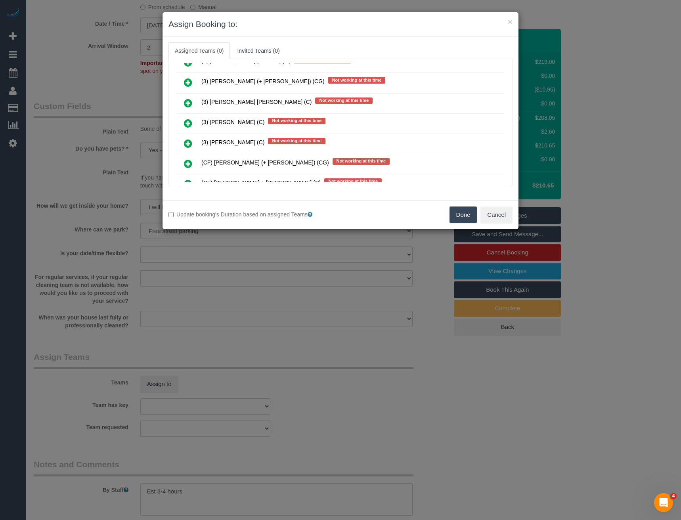
click at [188, 120] on icon at bounding box center [188, 124] width 8 height 10
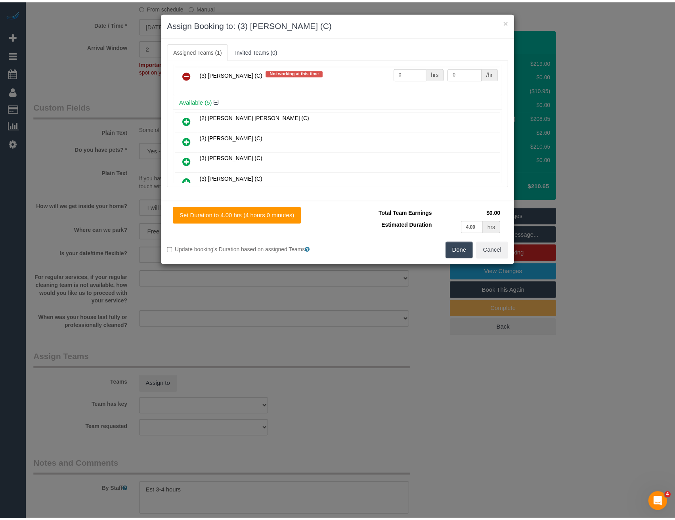
scroll to position [0, 0]
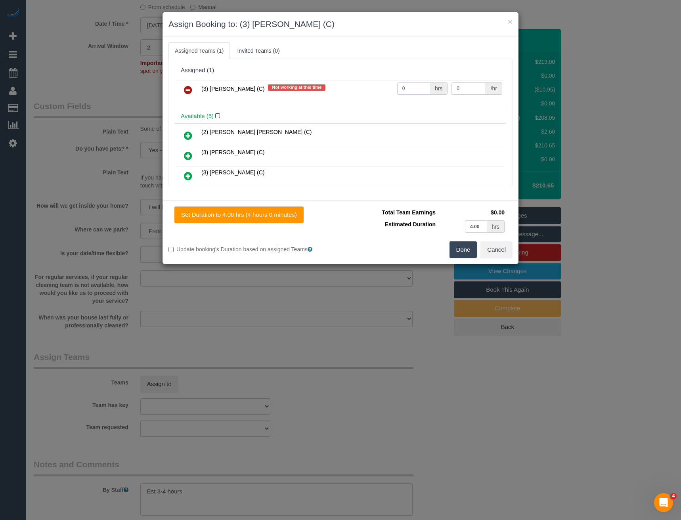
drag, startPoint x: 408, startPoint y: 86, endPoint x: 380, endPoint y: 89, distance: 28.3
click at [380, 89] on tr "(3) Stephany Cerda (C) Not working at this time 0 hrs 0 /hr" at bounding box center [340, 90] width 327 height 20
type input "1"
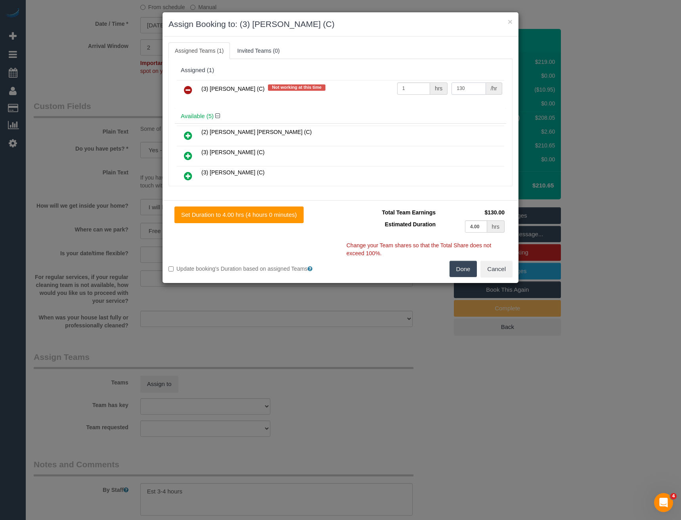
type input "130"
click at [454, 275] on button "Done" at bounding box center [464, 269] width 28 height 17
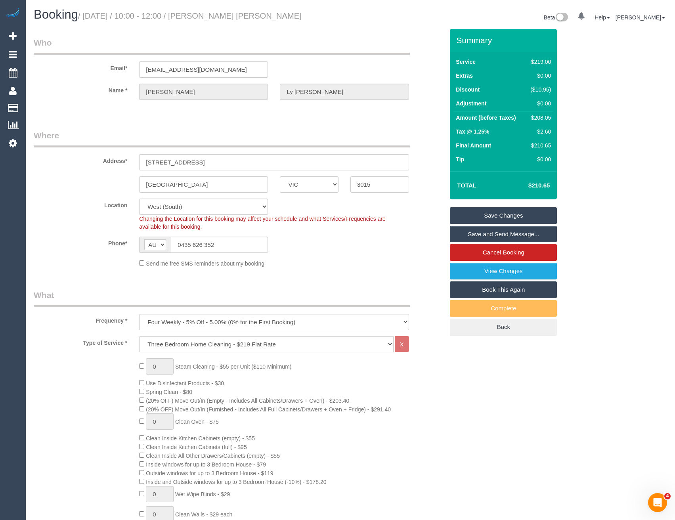
click at [471, 230] on link "Save and Send Message..." at bounding box center [503, 234] width 107 height 17
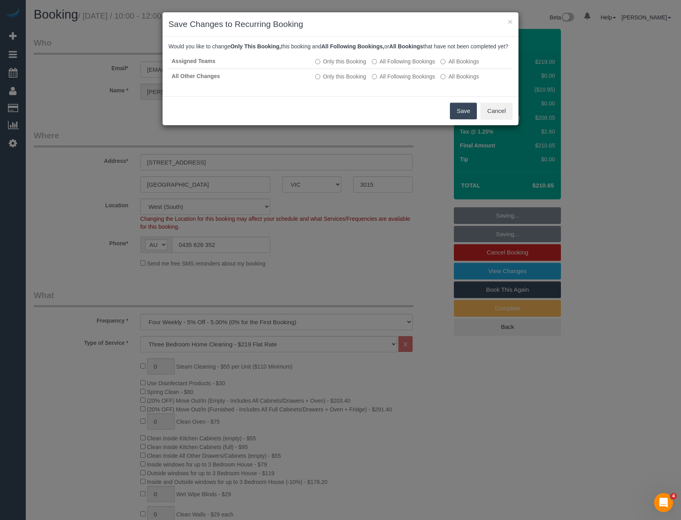
click at [460, 119] on button "Save" at bounding box center [463, 111] width 27 height 17
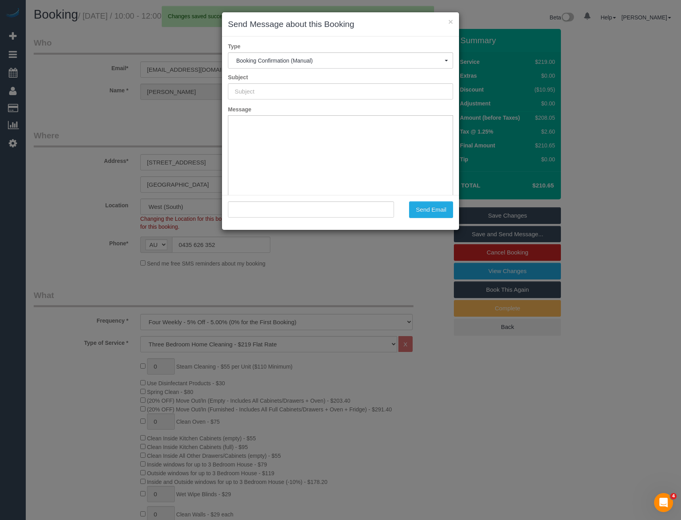
type input "Booking Confirmed"
type input ""Melinda Ly Ponnudurai" <alvinponnudurai@gmail.com>"
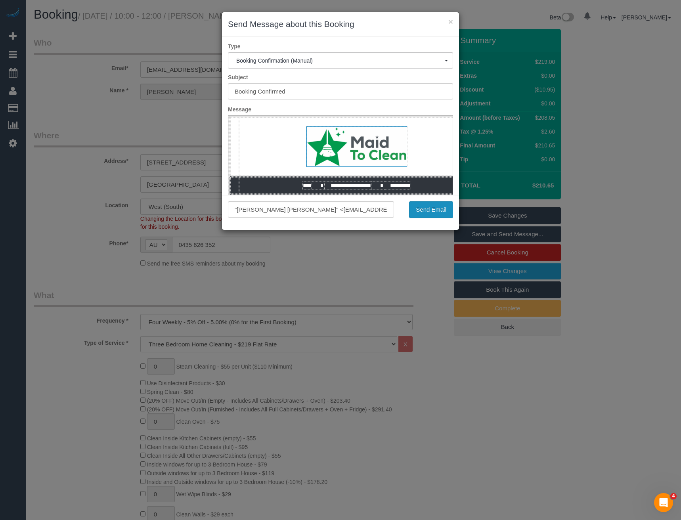
click at [422, 212] on button "Send Email" at bounding box center [431, 209] width 44 height 17
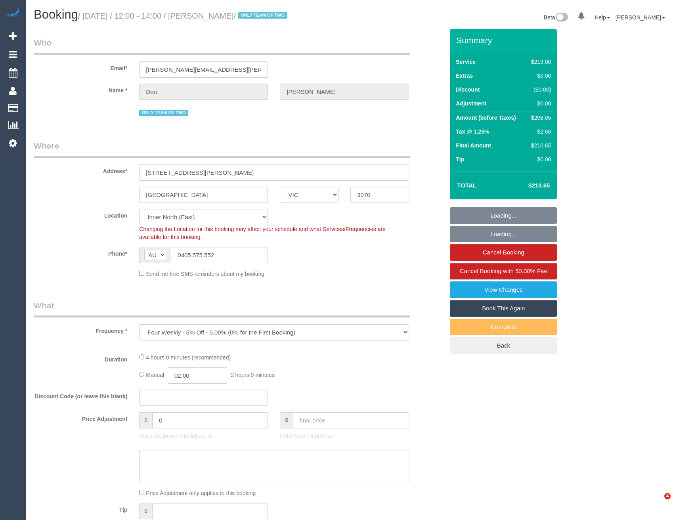
select select "VIC"
select select "object:683"
select select "string:stripe-pm_1Q3qis2GScqysDRVaO24aeX2"
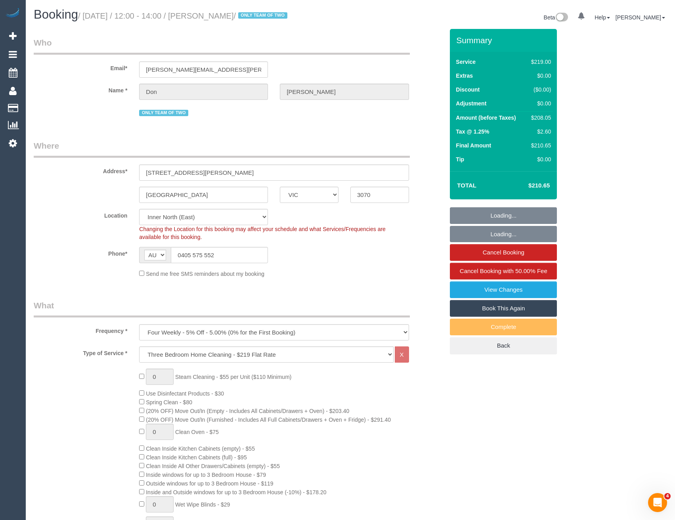
select select "number:29"
select select "number:14"
select select "number:19"
select select "number:23"
select select "number:34"
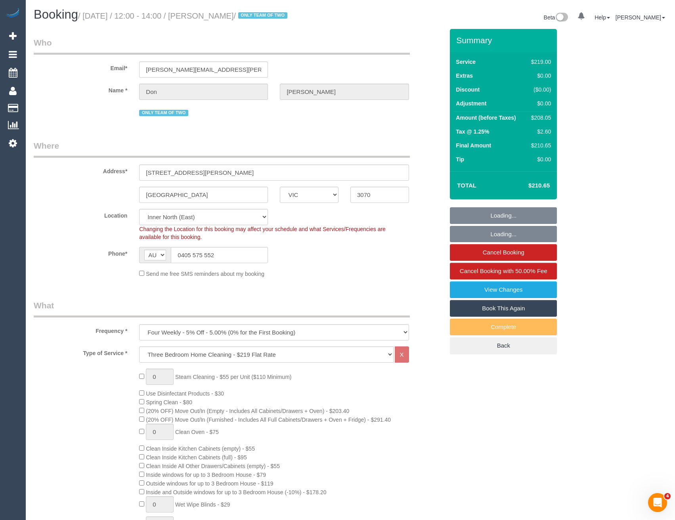
select select "number:26"
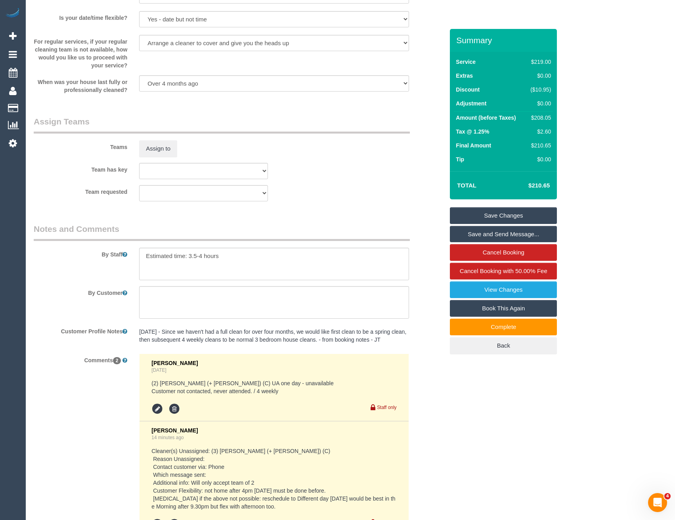
scroll to position [1283, 0]
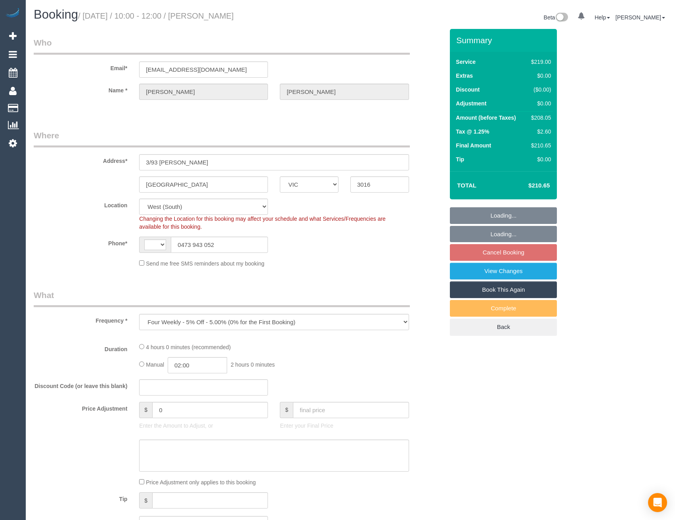
select select "VIC"
select select "number:27"
select select "number:14"
select select "number:19"
select select "number:36"
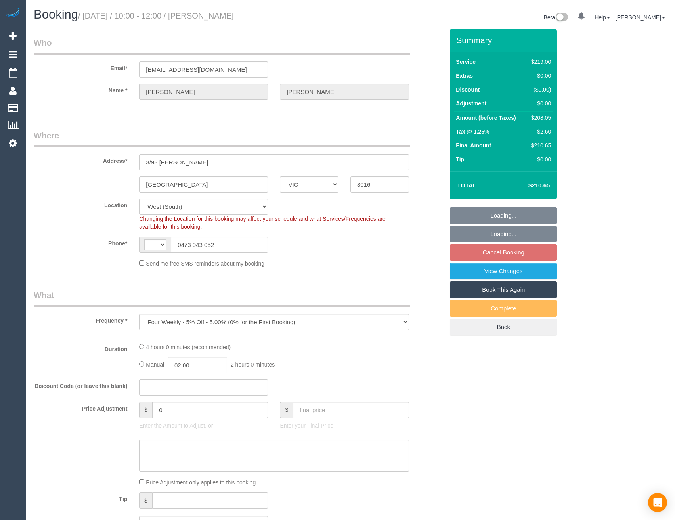
select select "number:35"
select select "number:13"
select select "object:428"
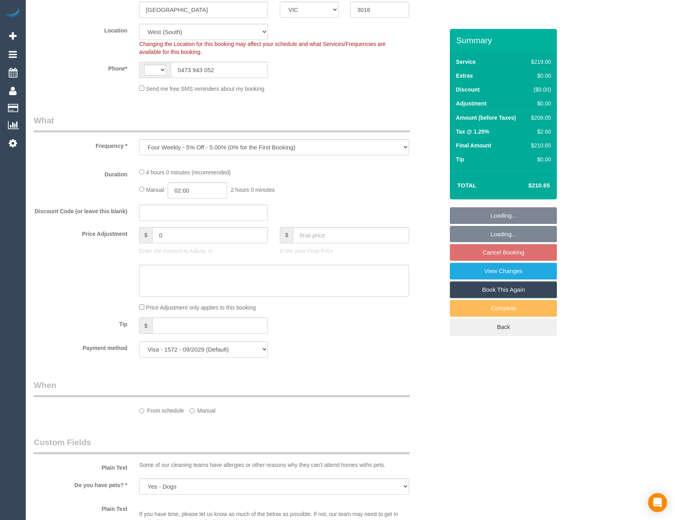
select select "string:AU"
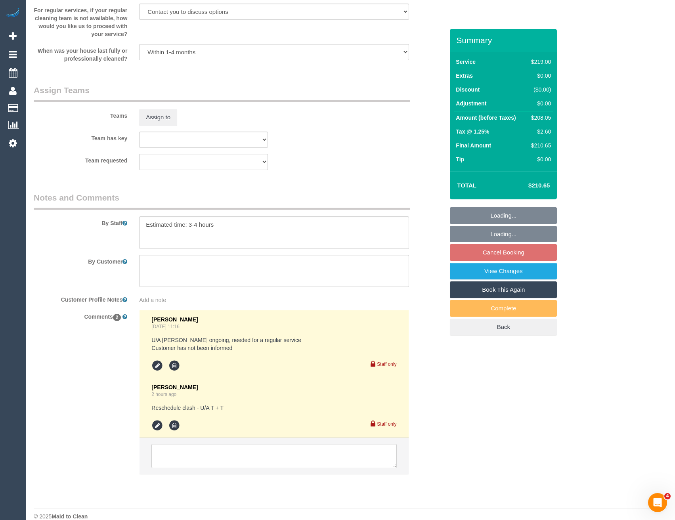
scroll to position [1205, 0]
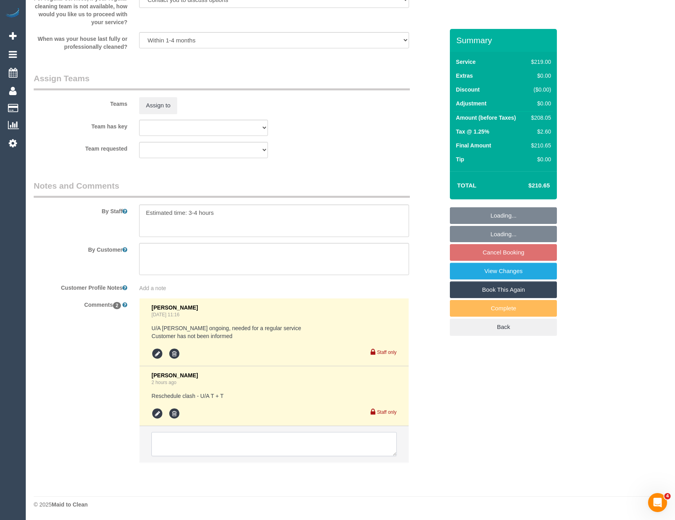
click at [209, 443] on textarea at bounding box center [273, 444] width 245 height 25
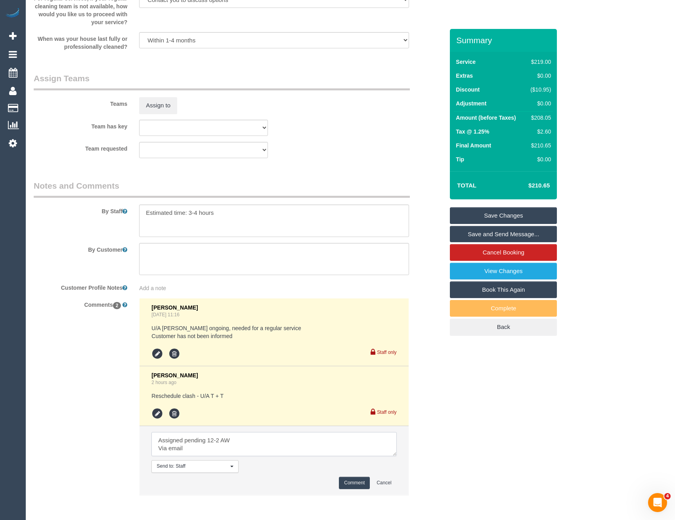
type textarea "Assigned pending 12-2 AW Via email"
click at [350, 479] on button "Comment" at bounding box center [354, 483] width 31 height 12
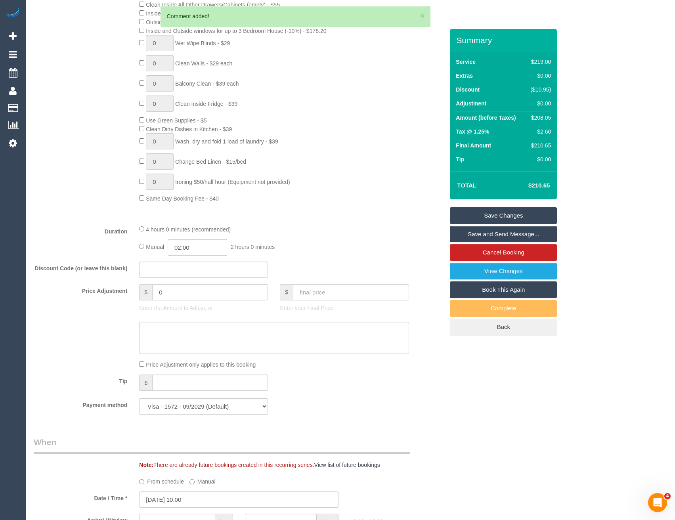
scroll to position [649, 0]
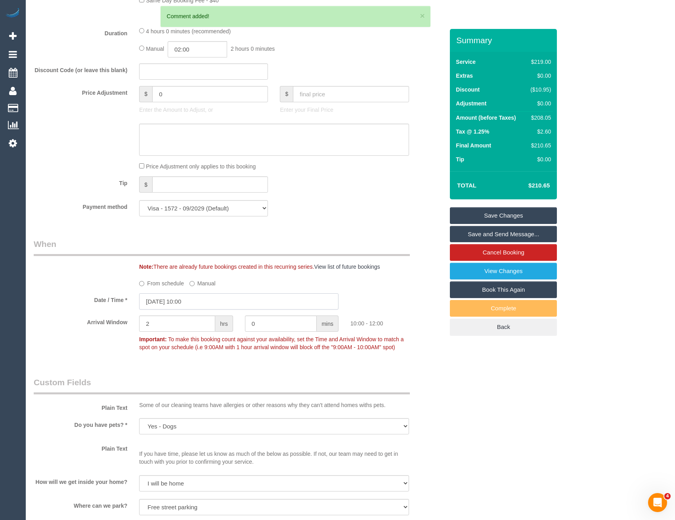
click at [195, 299] on input "08/10/2025 10:00" at bounding box center [238, 301] width 199 height 16
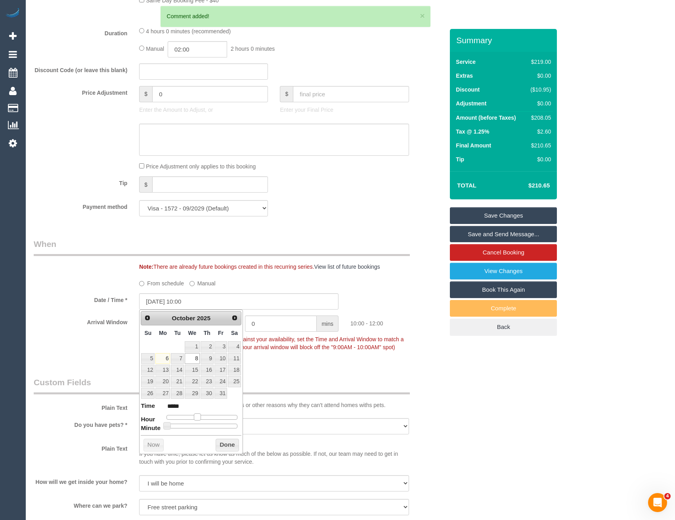
type input "08/10/2025 11:00"
type input "*****"
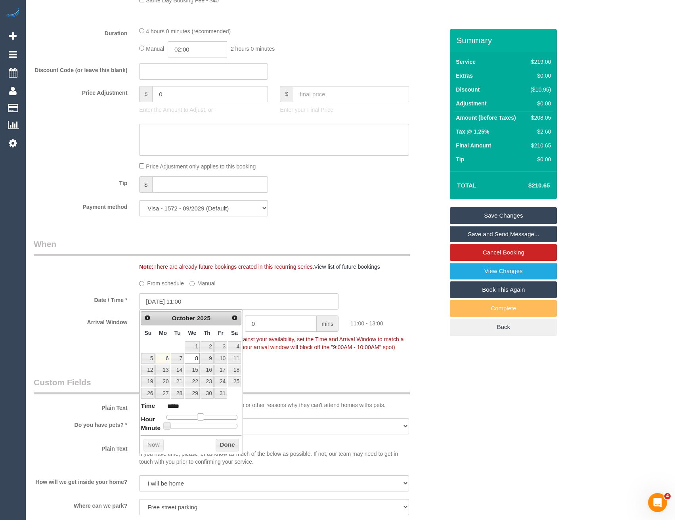
type input "08/10/2025 12:00"
type input "*****"
drag, startPoint x: 199, startPoint y: 416, endPoint x: 204, endPoint y: 417, distance: 4.8
click at [204, 417] on span at bounding box center [203, 417] width 7 height 7
click at [230, 450] on button "Done" at bounding box center [227, 445] width 23 height 13
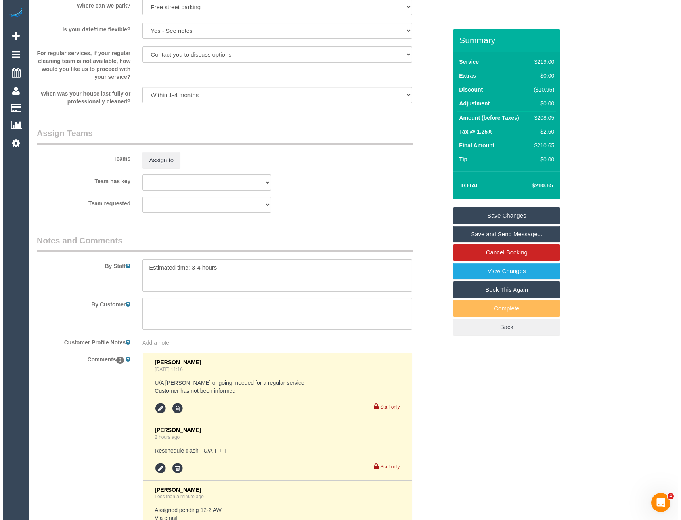
scroll to position [952, 0]
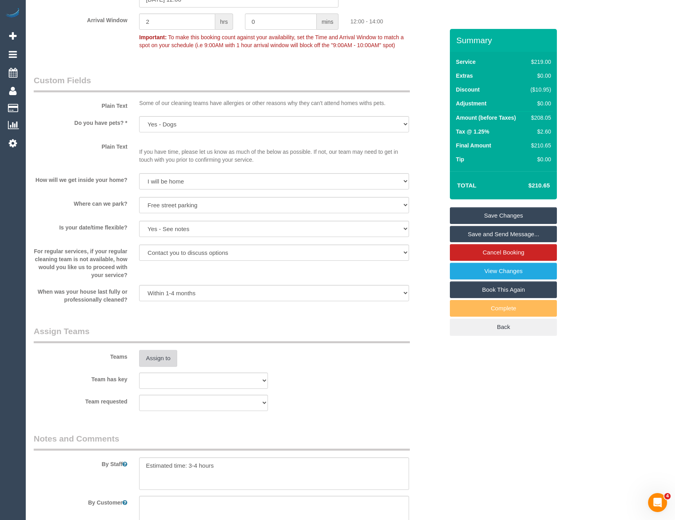
click at [160, 362] on button "Assign to" at bounding box center [158, 358] width 38 height 17
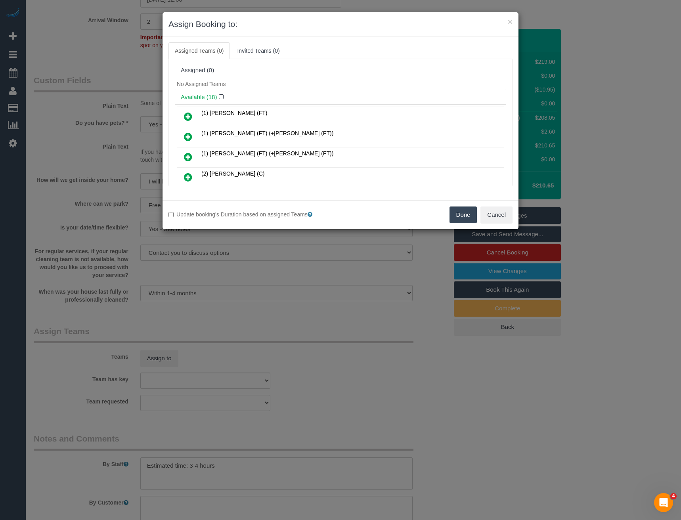
scroll to position [153, 0]
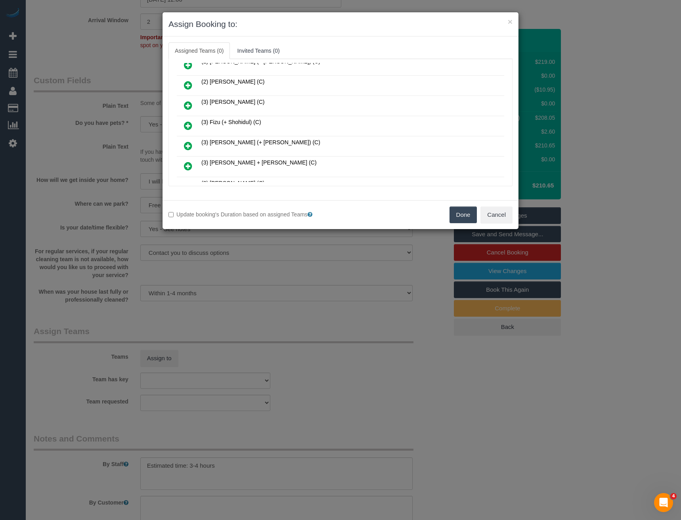
click at [186, 125] on icon at bounding box center [188, 126] width 8 height 10
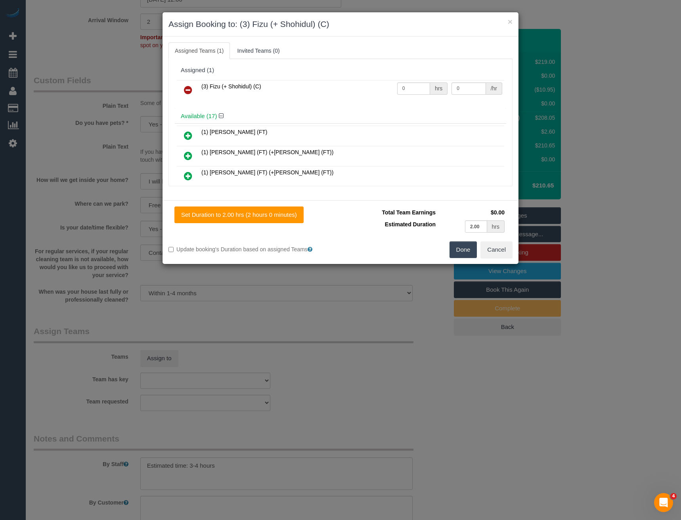
scroll to position [334, 0]
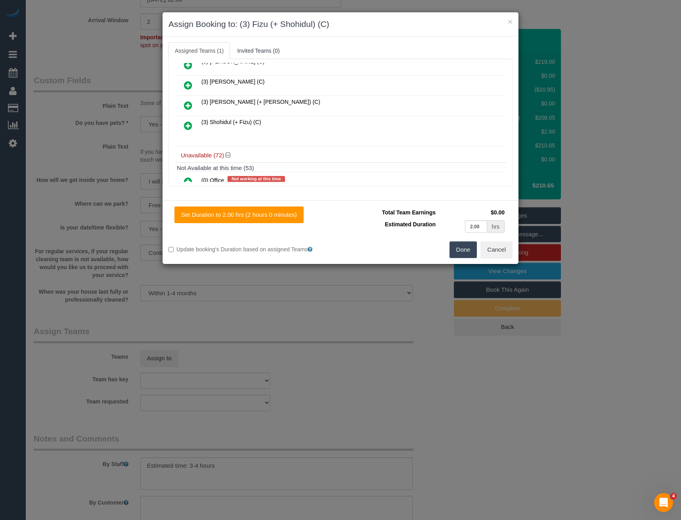
click at [190, 125] on icon at bounding box center [188, 126] width 8 height 10
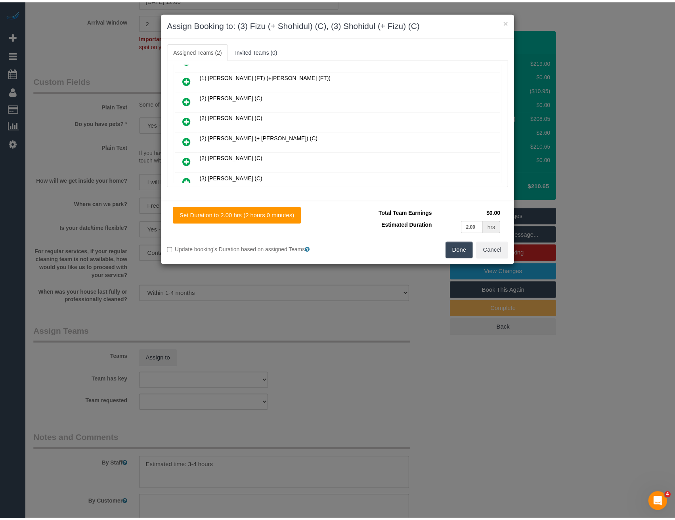
scroll to position [0, 0]
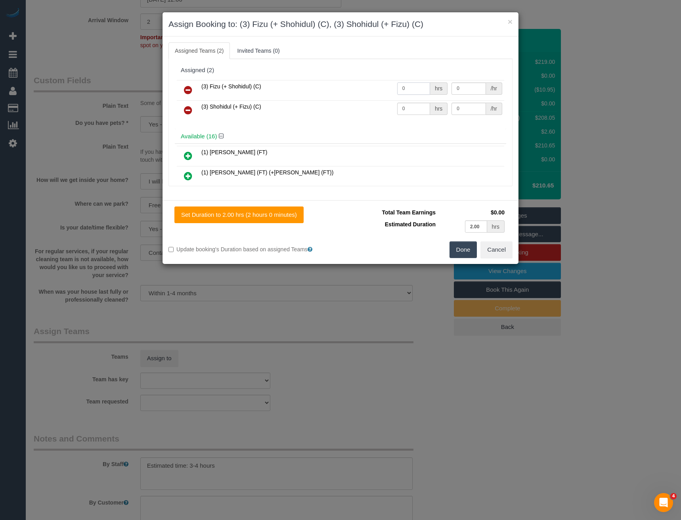
drag, startPoint x: 418, startPoint y: 93, endPoint x: 382, endPoint y: 92, distance: 36.5
click at [382, 93] on tr "(3) Fizu (+ Shohidul) (C) 0 hrs 0 /hr" at bounding box center [340, 90] width 327 height 20
type input "1"
type input "65"
drag, startPoint x: 399, startPoint y: 111, endPoint x: 371, endPoint y: 105, distance: 28.8
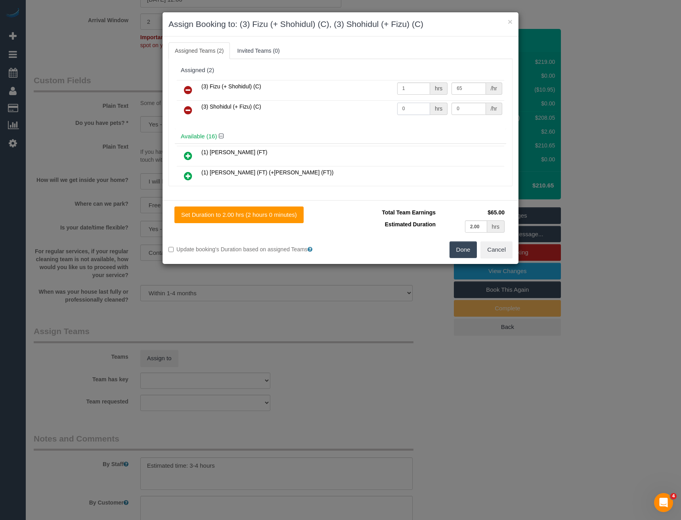
click at [373, 107] on tr "(3) Shohidul (+ Fizu) (C) 0 hrs 0 /hr" at bounding box center [340, 110] width 327 height 20
type input "1"
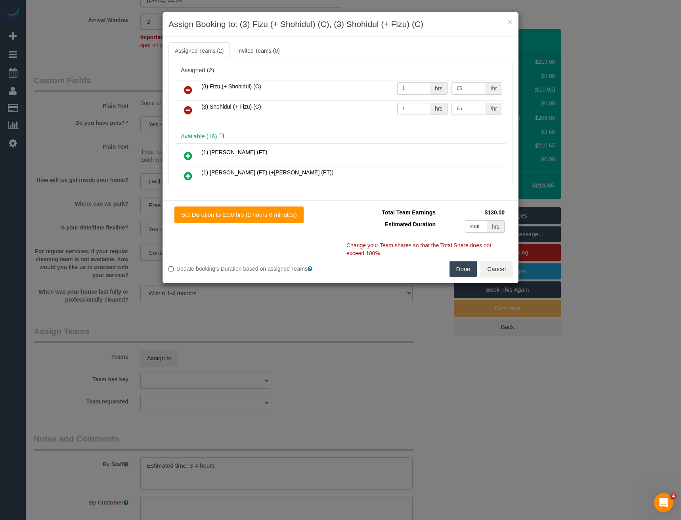
type input "65"
click at [465, 266] on button "Done" at bounding box center [464, 269] width 28 height 17
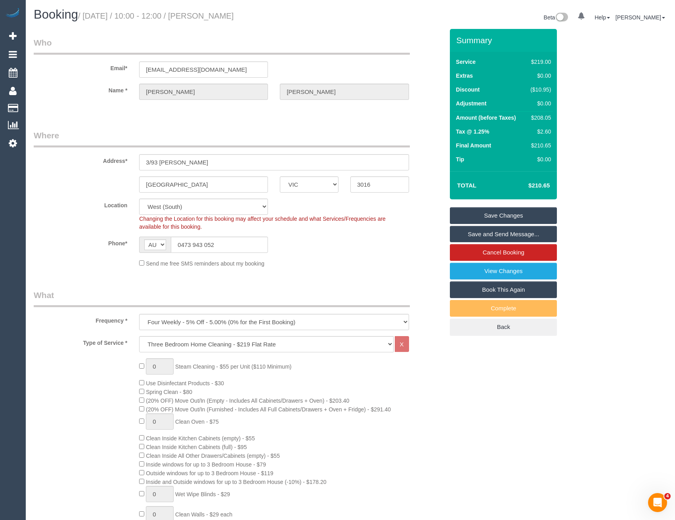
click at [479, 215] on link "Save Changes" at bounding box center [503, 215] width 107 height 17
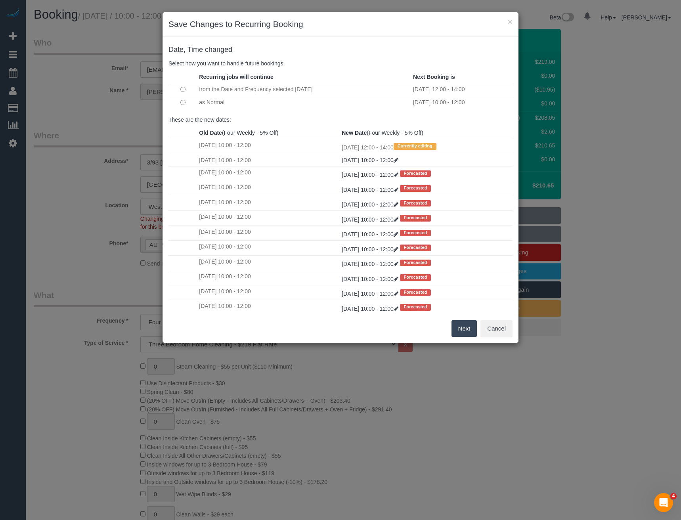
click at [466, 329] on button "Next" at bounding box center [465, 328] width 26 height 17
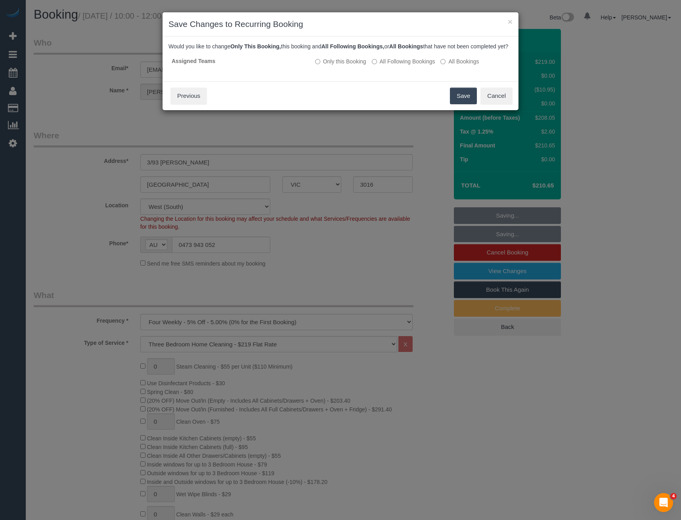
click at [459, 104] on button "Save" at bounding box center [463, 96] width 27 height 17
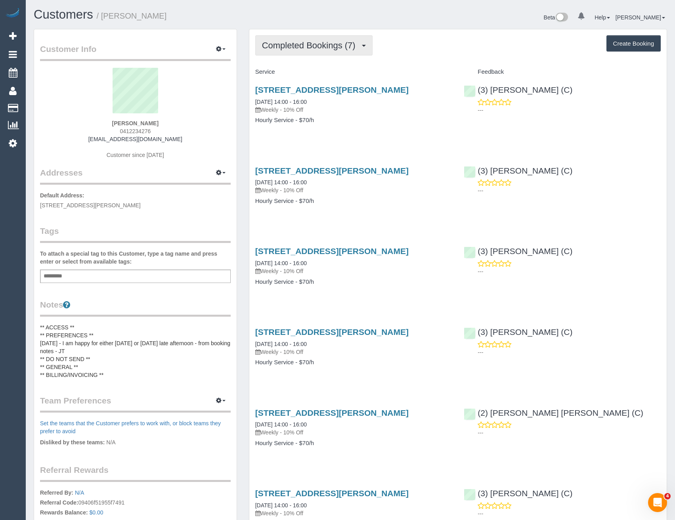
click at [337, 40] on button "Completed Bookings (7)" at bounding box center [313, 45] width 117 height 20
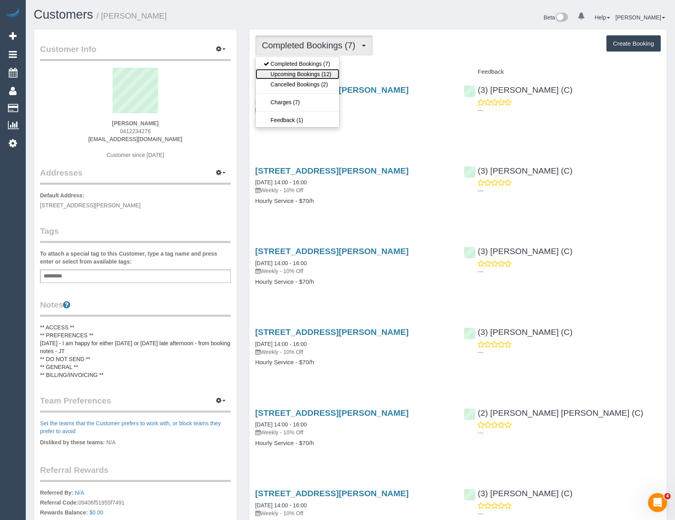
click at [333, 72] on link "Upcoming Bookings (12)" at bounding box center [298, 74] width 84 height 10
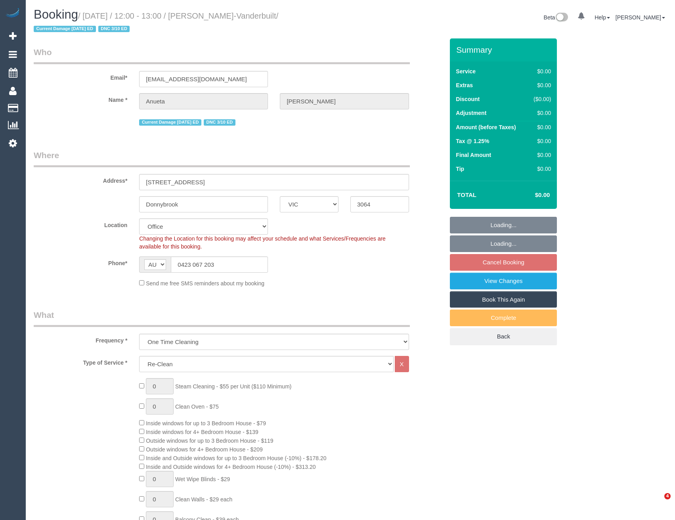
select select "VIC"
select select "string:stripe-pm_1S9cON2GScqysDRV7tX5BhOe"
select select "number:27"
select select "number:15"
select select "number:18"
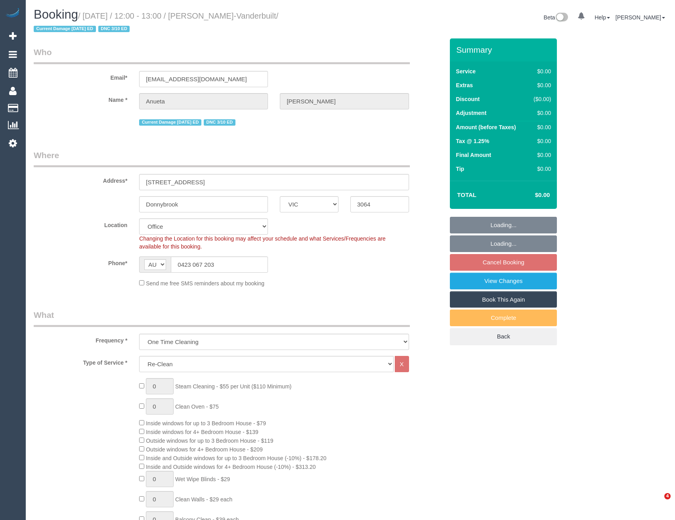
select select "number:24"
select select "number:34"
select select "number:12"
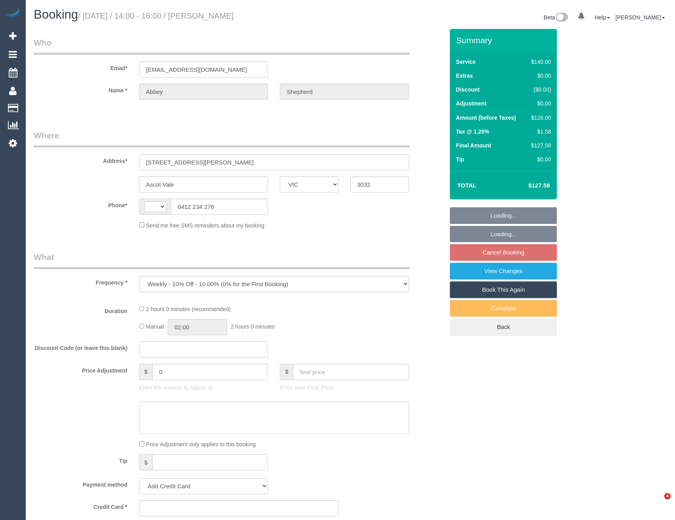
select select "VIC"
select select "string:stripe-pm_1RrXzx2GScqysDRVVE0cZmos"
select select "number:29"
select select "number:14"
select select "number:19"
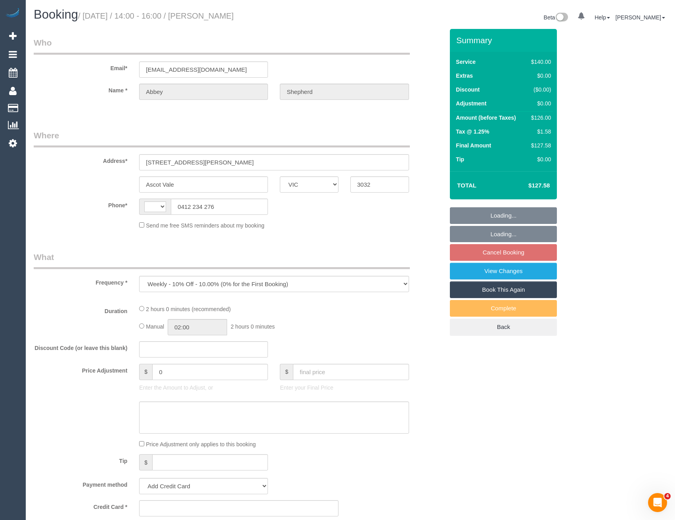
select select "number:36"
select select "number:34"
select select "number:13"
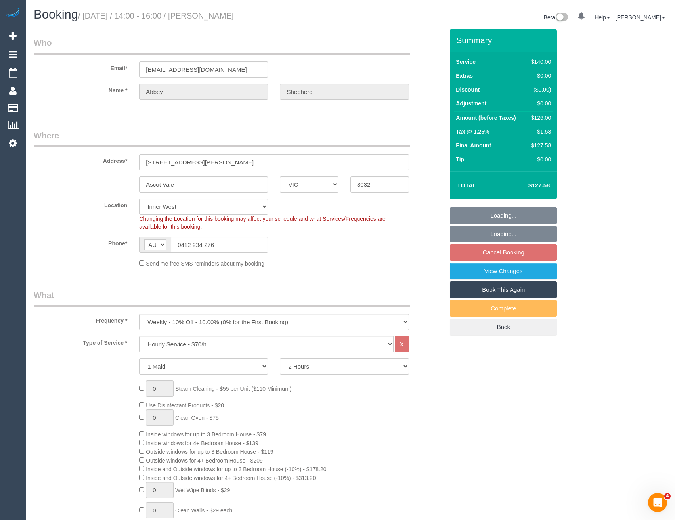
select select "string:AU"
select select "object:1558"
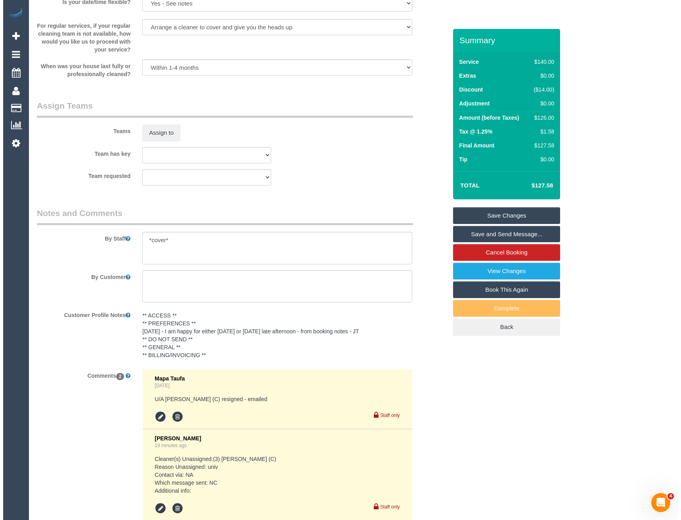
scroll to position [1109, 0]
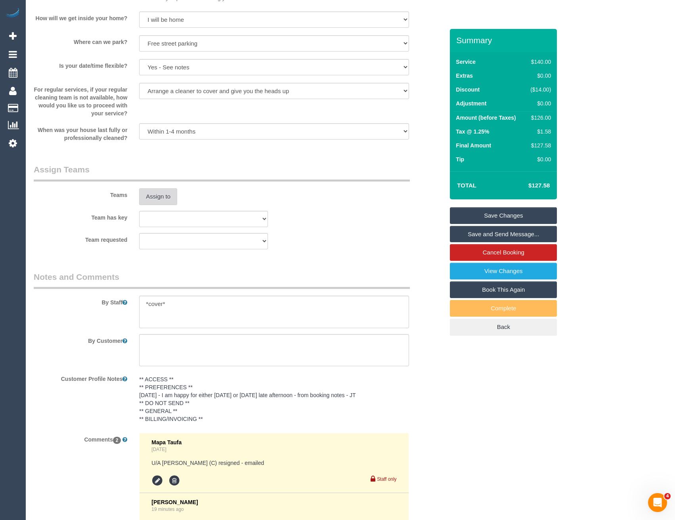
click at [163, 199] on button "Assign to" at bounding box center [158, 196] width 38 height 17
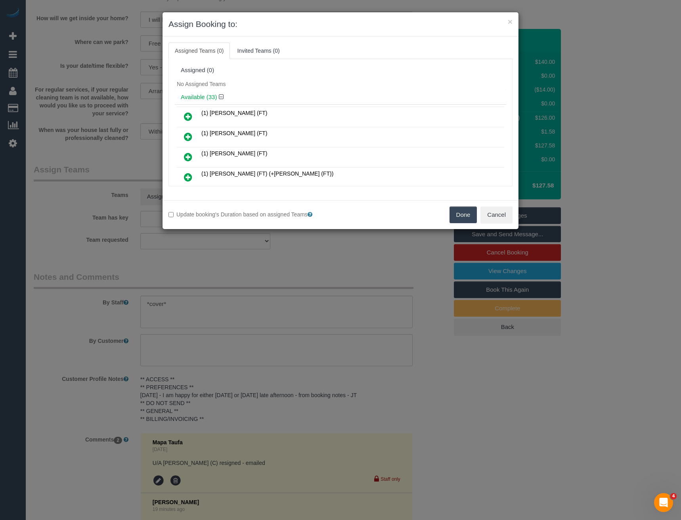
scroll to position [396, 0]
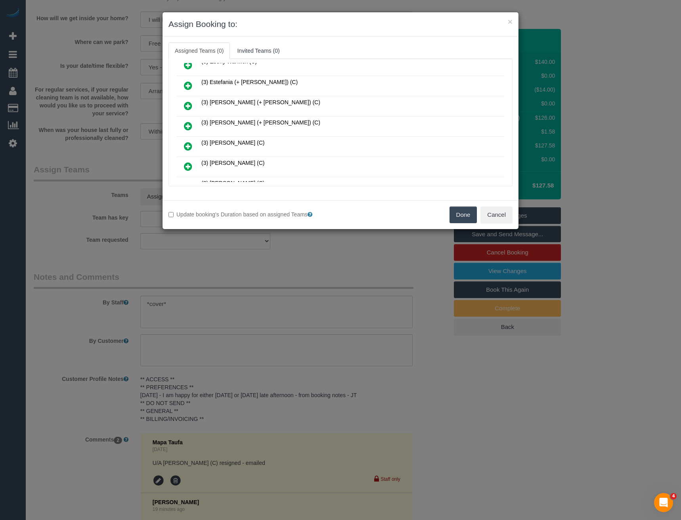
click at [187, 127] on icon at bounding box center [188, 126] width 8 height 10
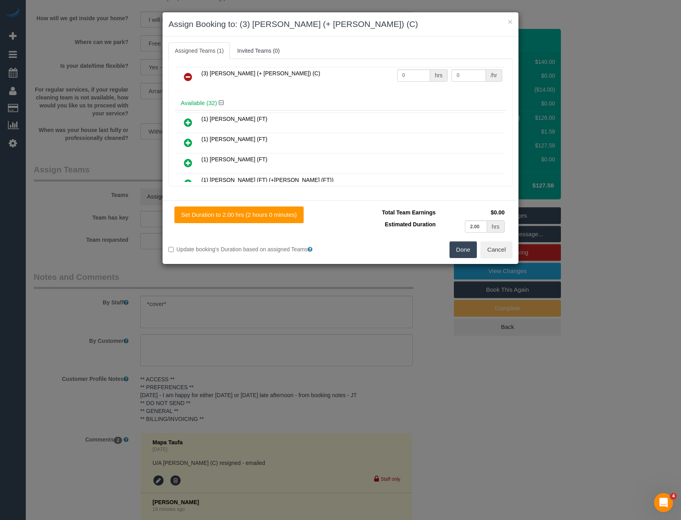
scroll to position [0, 0]
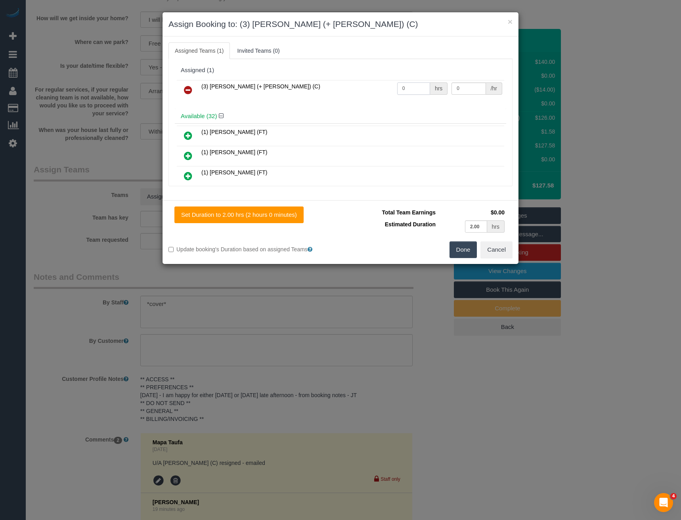
drag, startPoint x: 403, startPoint y: 87, endPoint x: 387, endPoint y: 88, distance: 16.3
click at [387, 88] on tr "(3) Gazi (+ Juireya) (C) 0 hrs 0 /hr" at bounding box center [340, 90] width 327 height 20
type input "2"
type input "35"
click at [459, 247] on button "Done" at bounding box center [464, 249] width 28 height 17
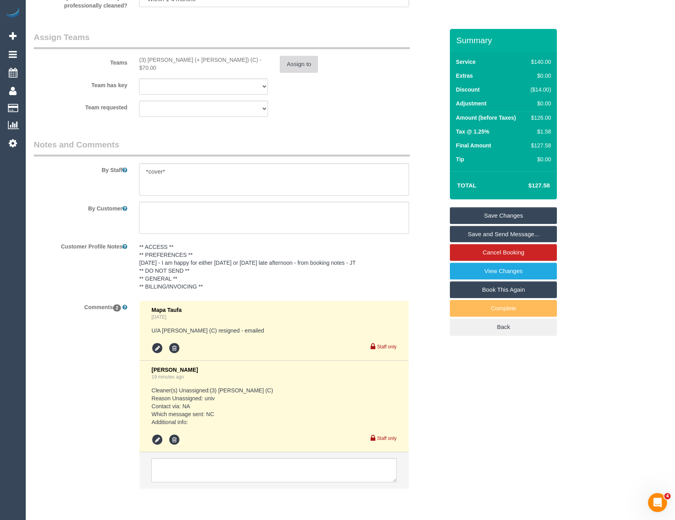
scroll to position [1268, 0]
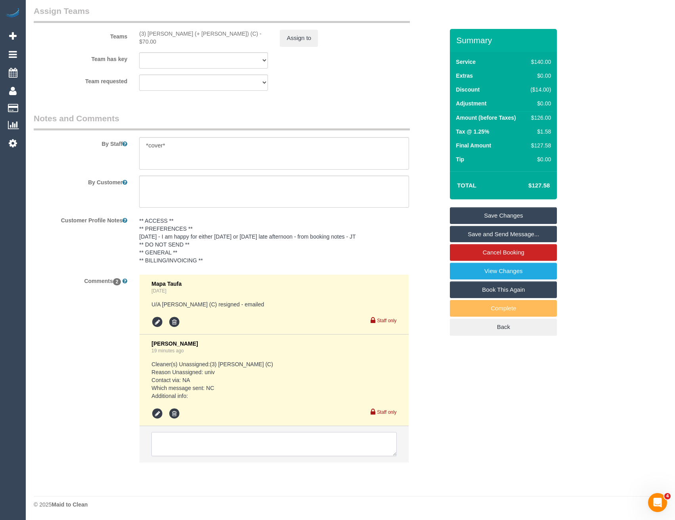
drag, startPoint x: 239, startPoint y: 445, endPoint x: 251, endPoint y: 445, distance: 11.9
click at [239, 446] on textarea at bounding box center [273, 444] width 245 height 25
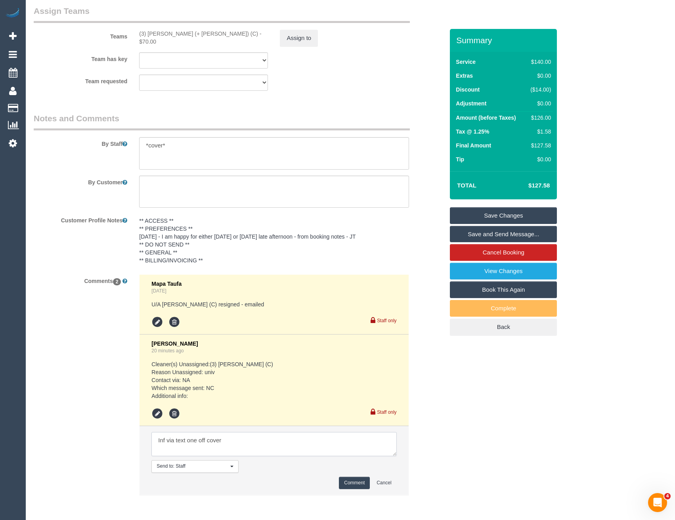
type textarea "Inf via text one off cover"
click at [351, 484] on button "Comment" at bounding box center [354, 483] width 31 height 12
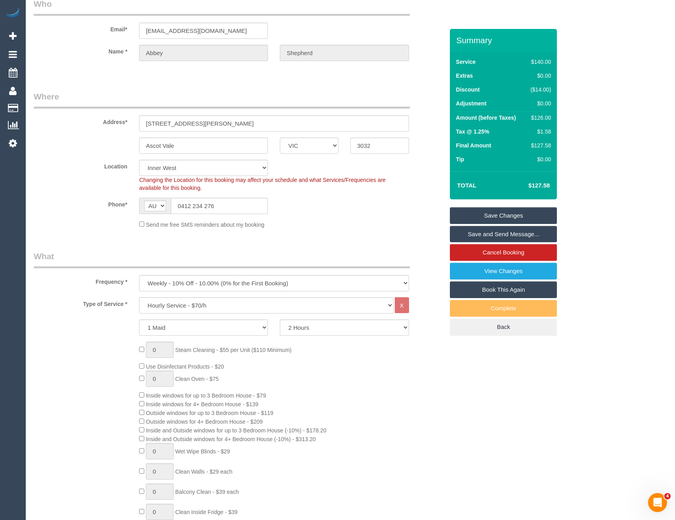
scroll to position [0, 0]
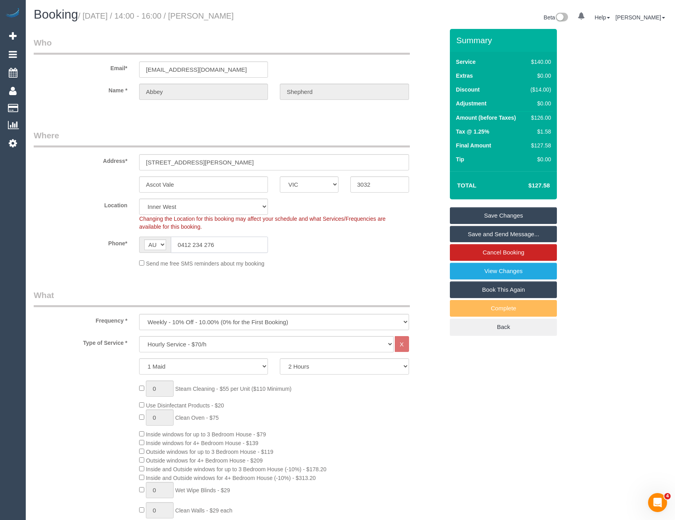
drag, startPoint x: 221, startPoint y: 247, endPoint x: 182, endPoint y: 245, distance: 39.3
click at [182, 245] on input "0412 234 276" at bounding box center [219, 245] width 97 height 16
click at [487, 214] on link "Save Changes" at bounding box center [503, 215] width 107 height 17
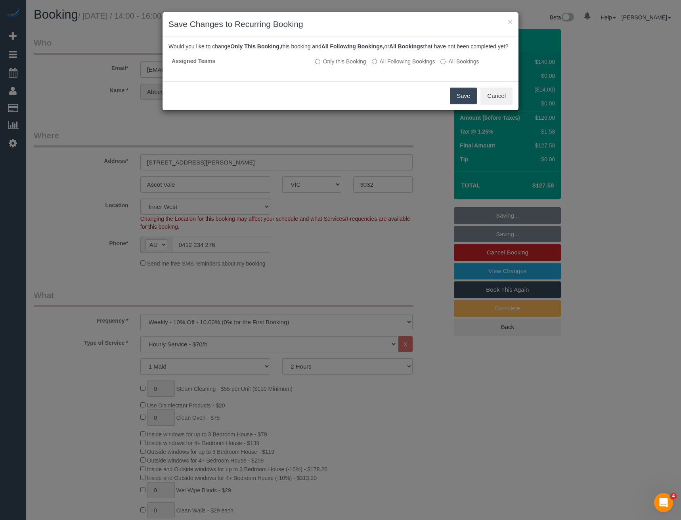
click at [465, 104] on button "Save" at bounding box center [463, 96] width 27 height 17
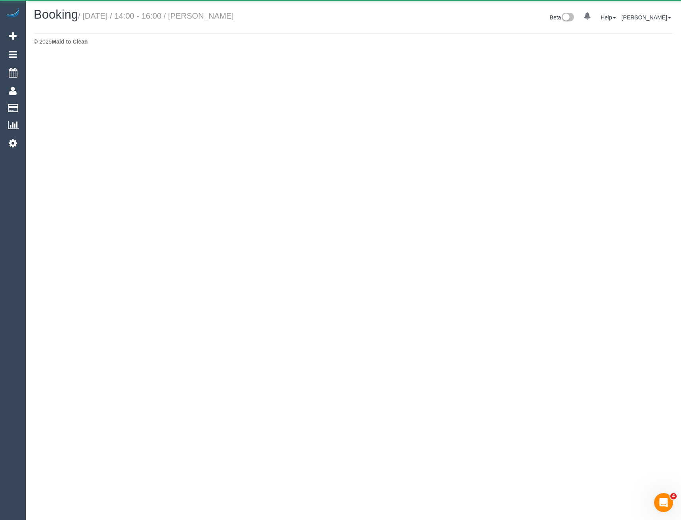
select select "VIC"
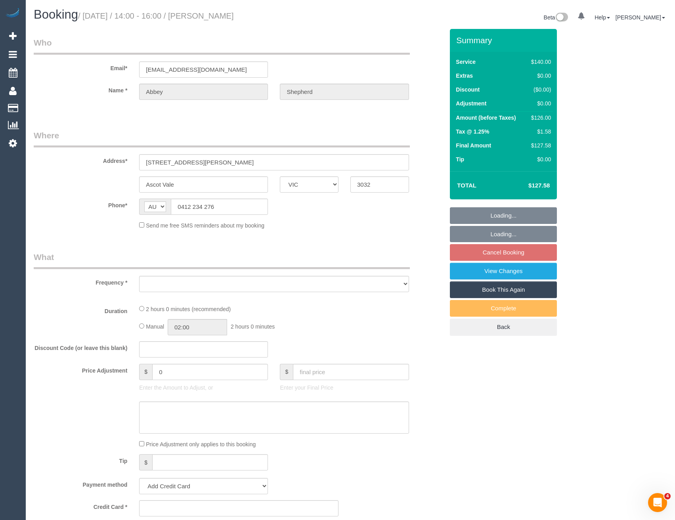
select select "object:5289"
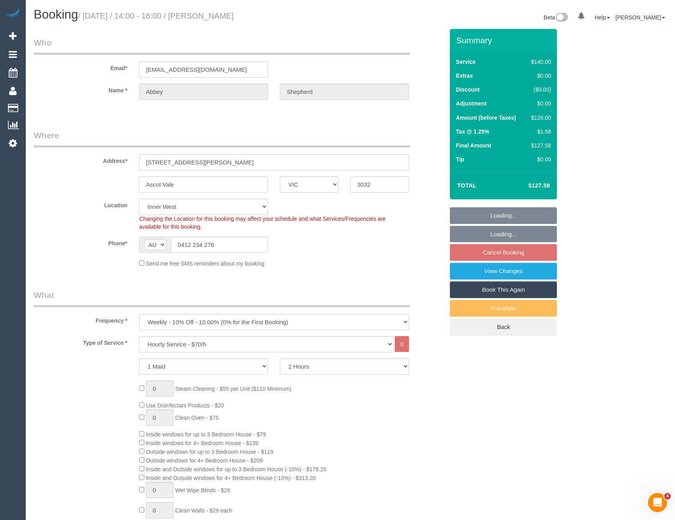
select select "string:stripe-pm_1RrXzx2GScqysDRVVE0cZmos"
select select "object:5632"
select select "number:29"
select select "number:14"
select select "number:19"
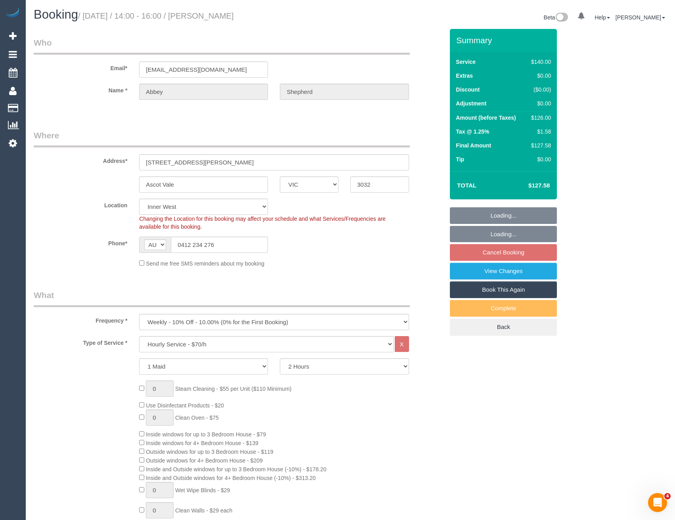
select select "number:36"
select select "number:34"
select select "number:13"
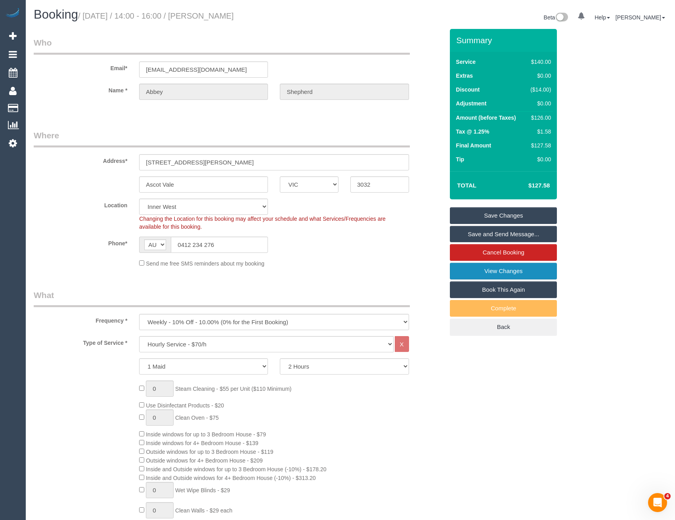
click at [480, 270] on link "View Changes" at bounding box center [503, 271] width 107 height 17
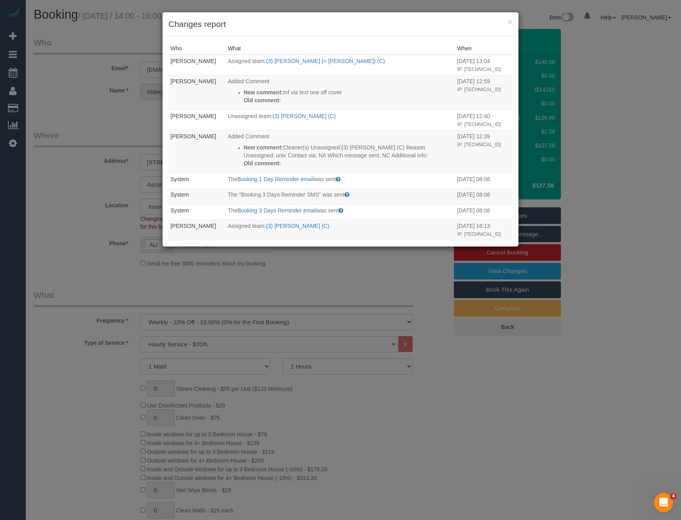
click at [330, 298] on div "× Changes report Who What When Bronie Bryant Assigned team: (3) Gazi (+ Juireya…" at bounding box center [340, 260] width 681 height 520
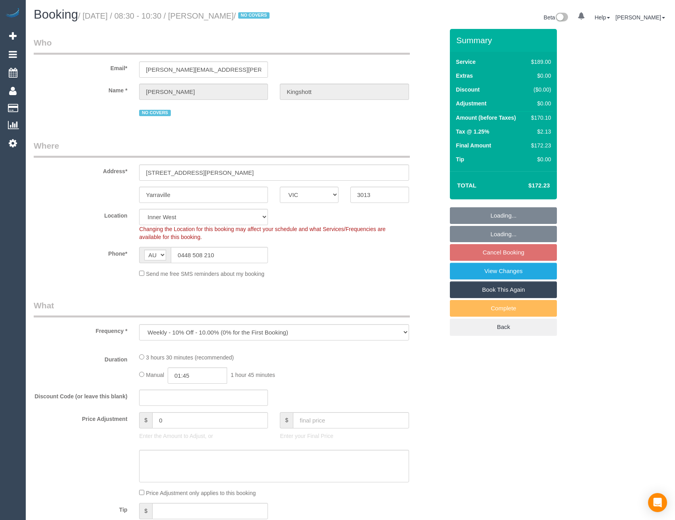
select select "VIC"
select select "object:1217"
select select "number:27"
select select "number:14"
select select "number:19"
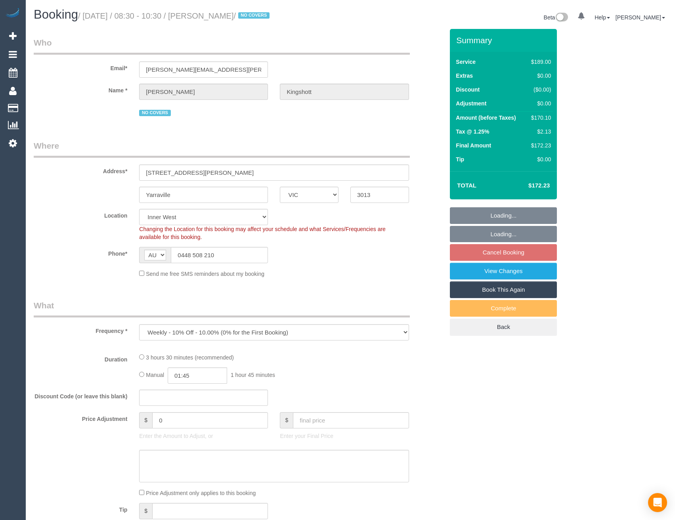
select select "number:36"
select select "number:34"
select select "number:11"
